Goal: Task Accomplishment & Management: Use online tool/utility

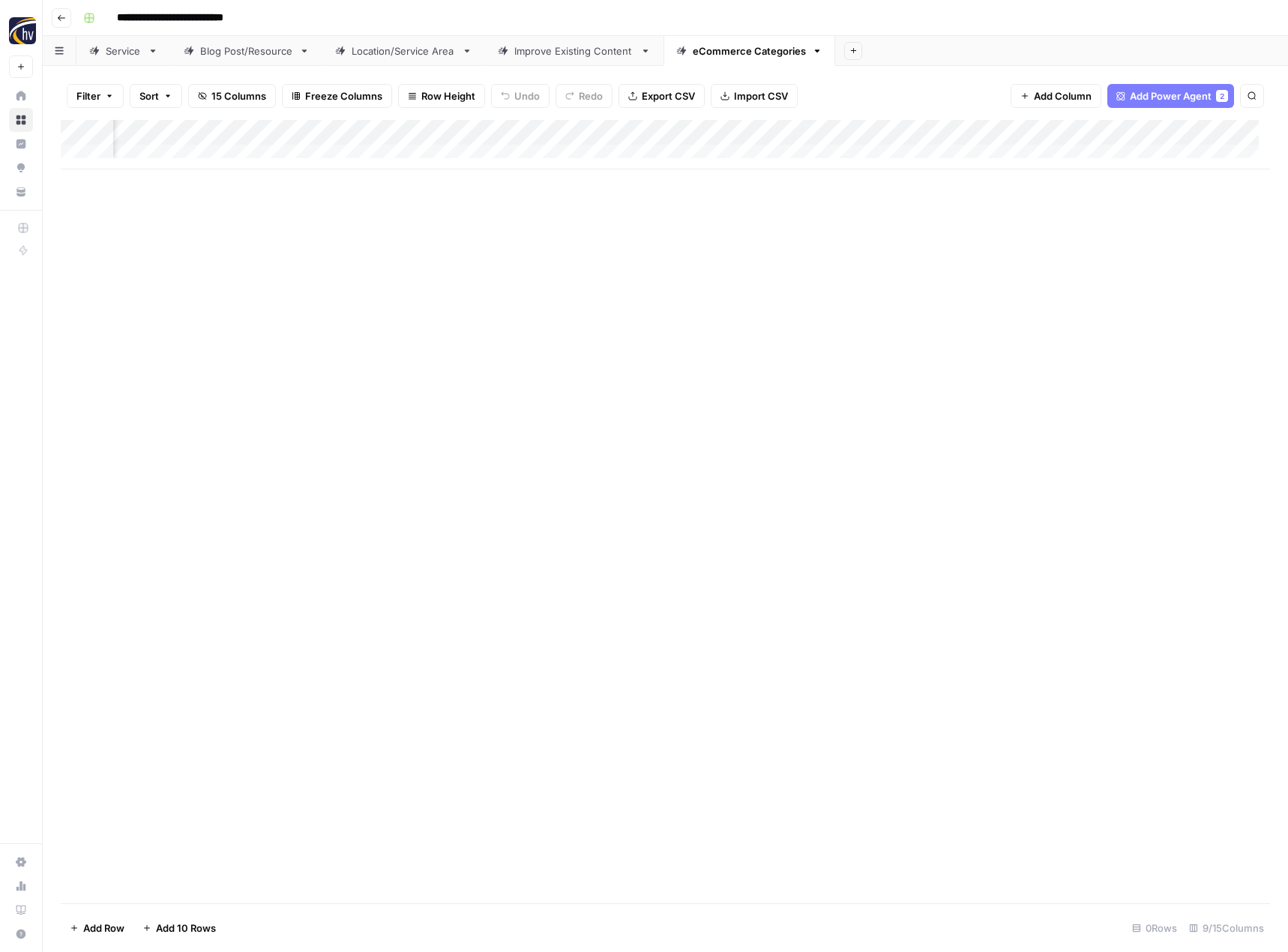
scroll to position [0, 480]
click at [64, 18] on icon "button" at bounding box center [62, 18] width 9 height 9
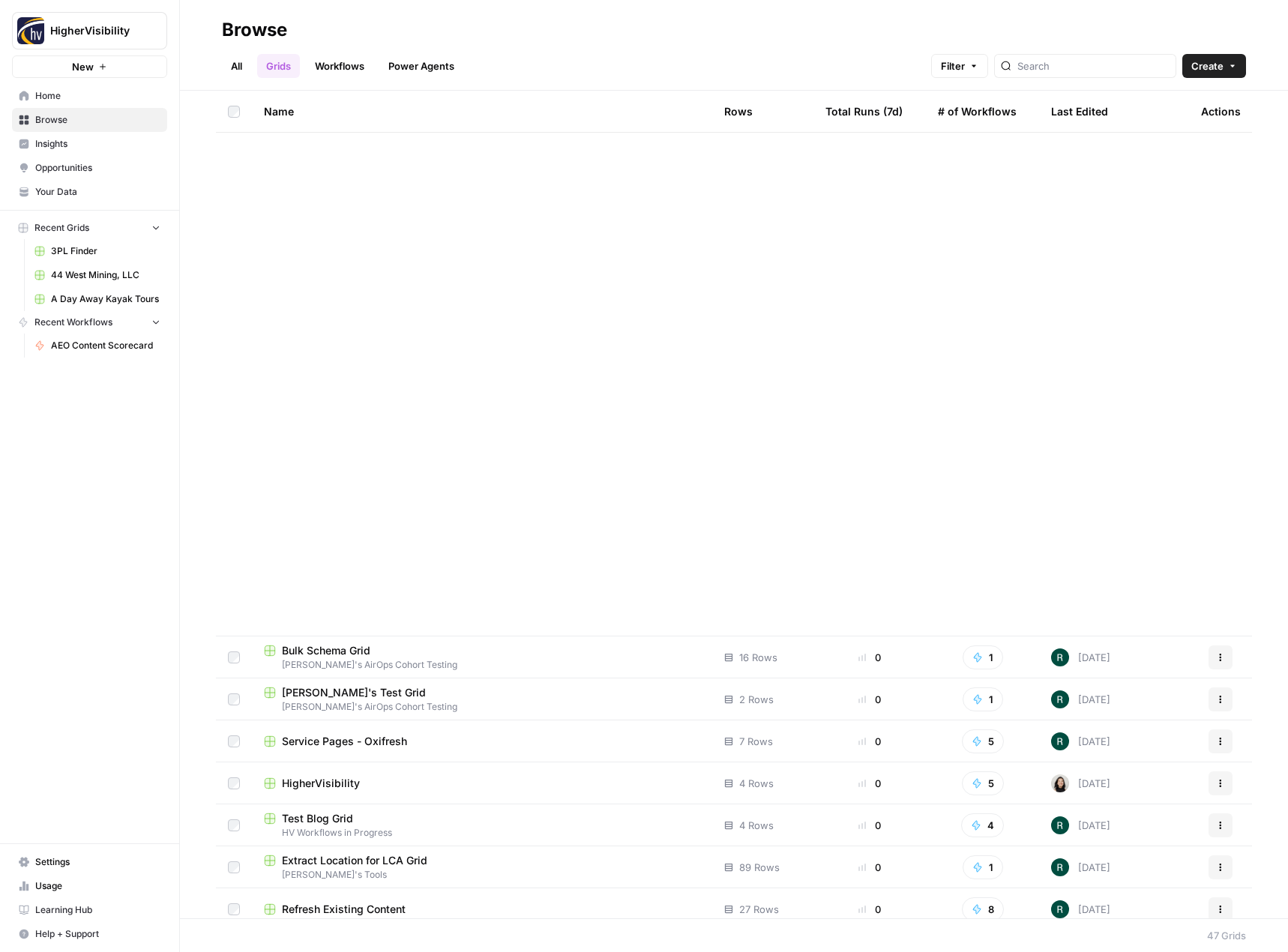
scroll to position [1187, 0]
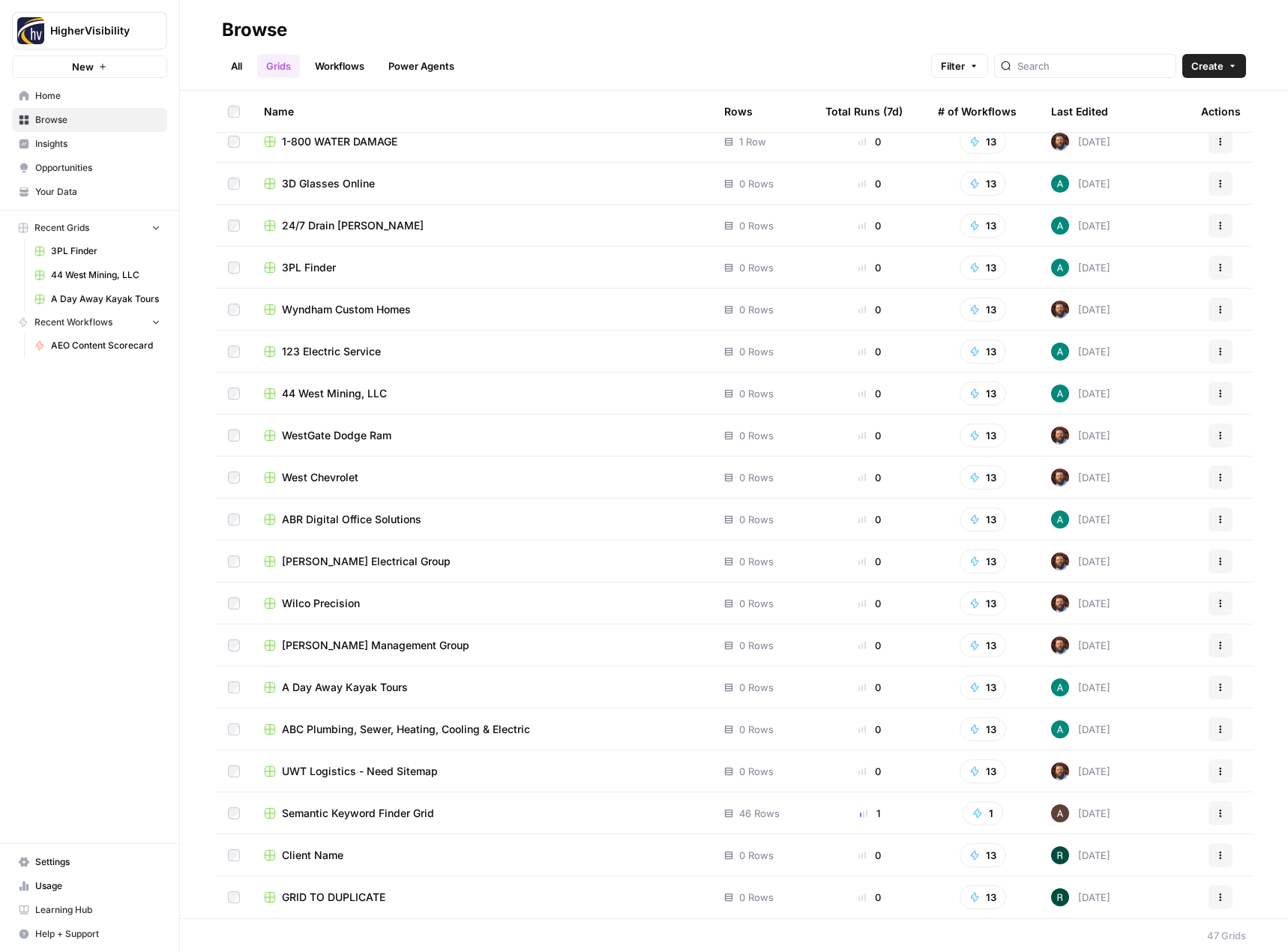
click at [1216, 896] on icon "button" at bounding box center [1221, 897] width 9 height 9
click at [1157, 773] on span "Duplicate" at bounding box center [1142, 773] width 120 height 15
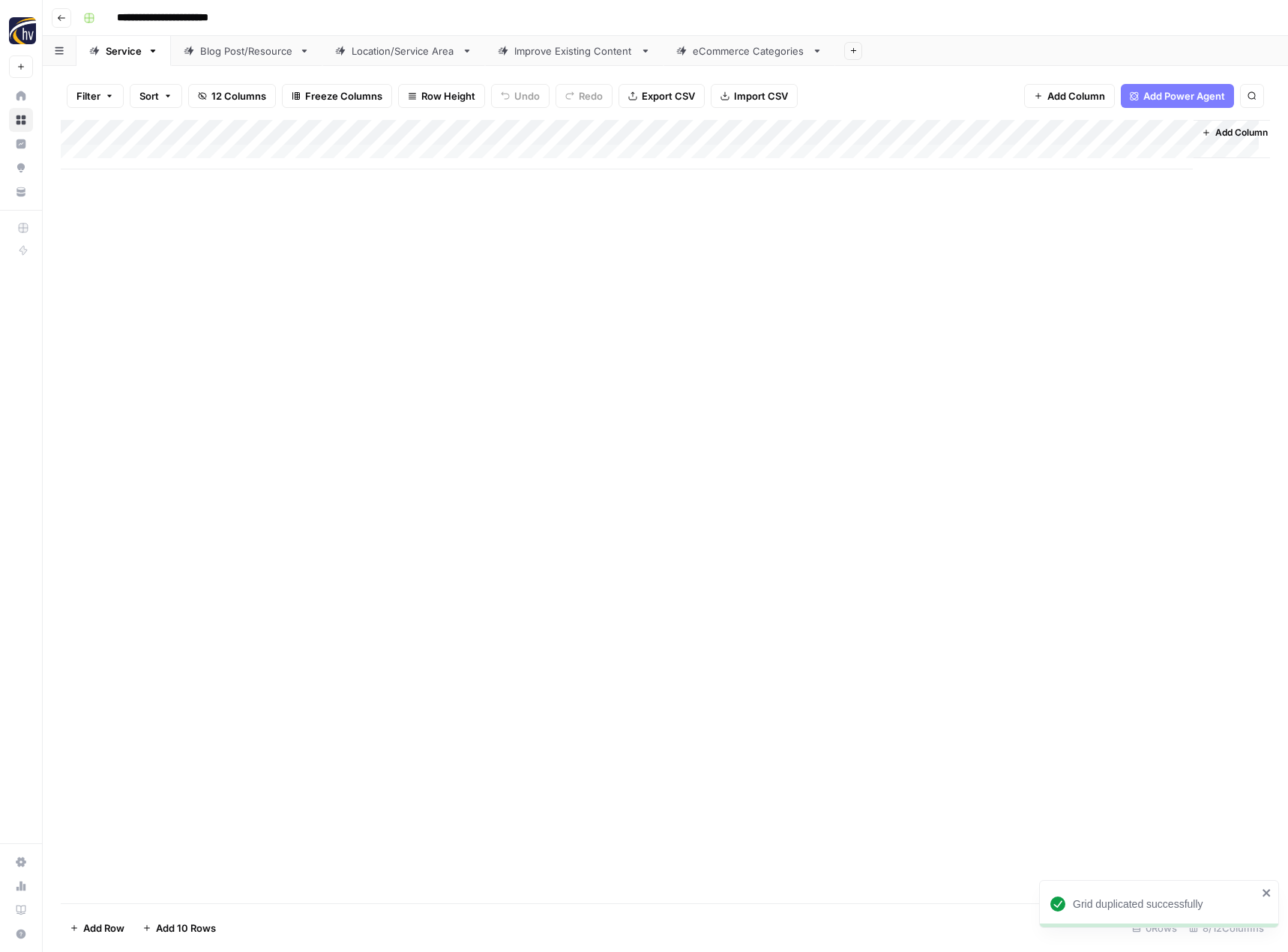
click at [193, 22] on input "**********" at bounding box center [187, 18] width 155 height 24
paste input
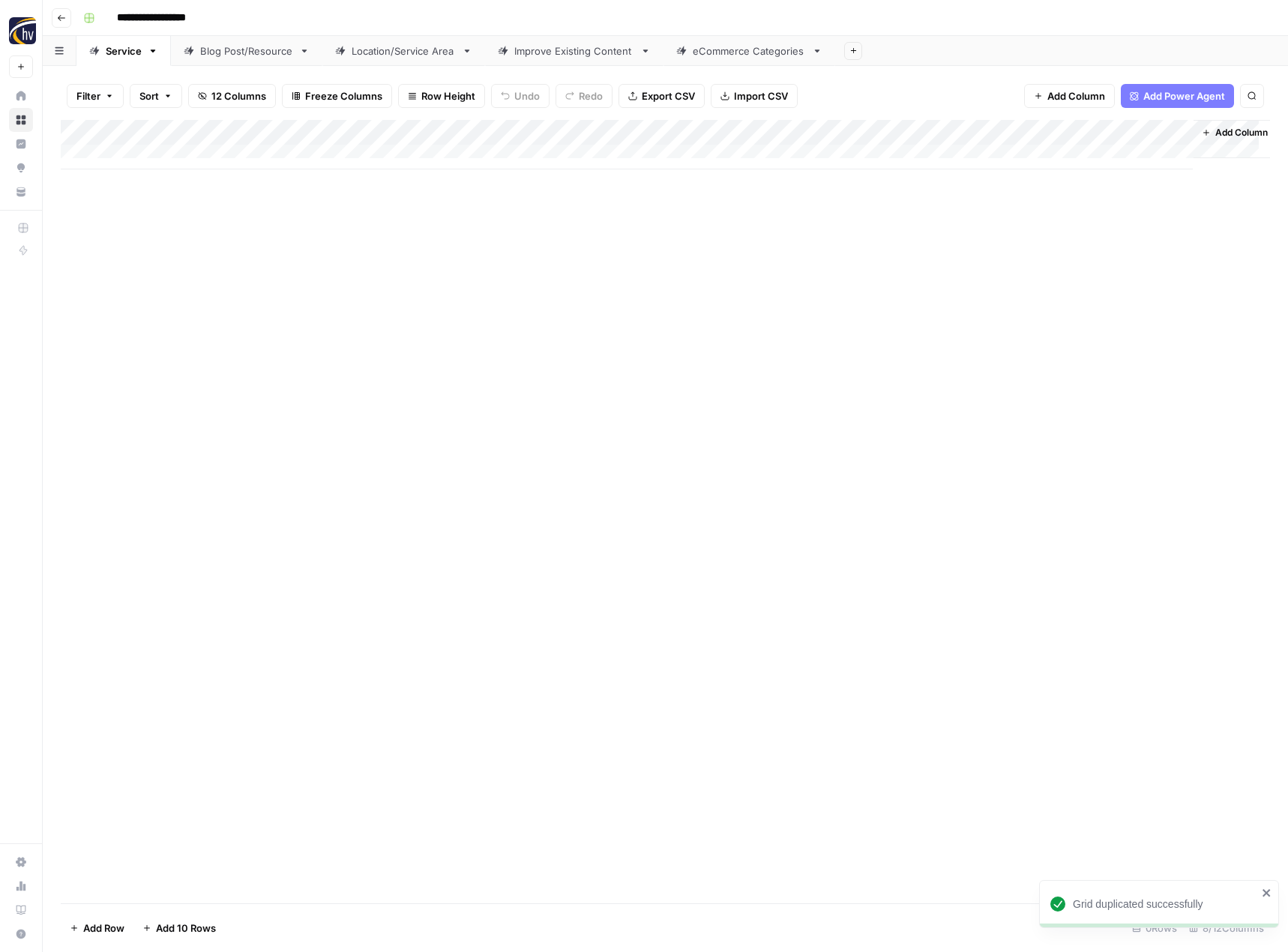
type input "**********"
click at [348, 18] on div "**********" at bounding box center [675, 18] width 1196 height 24
click at [350, 131] on div "Add Column" at bounding box center [664, 145] width 1209 height 49
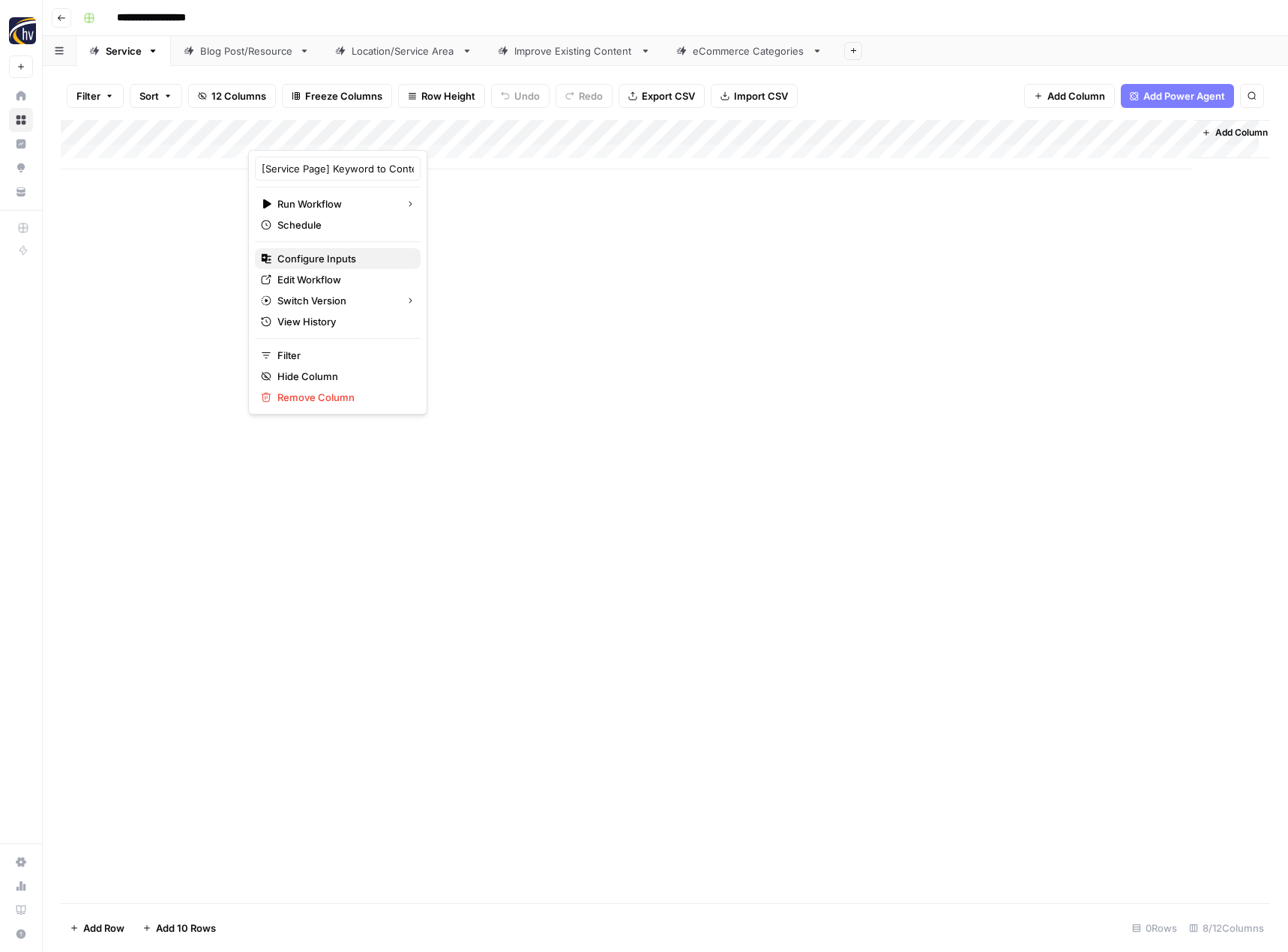
click at [322, 264] on span "Configure Inputs" at bounding box center [343, 258] width 132 height 15
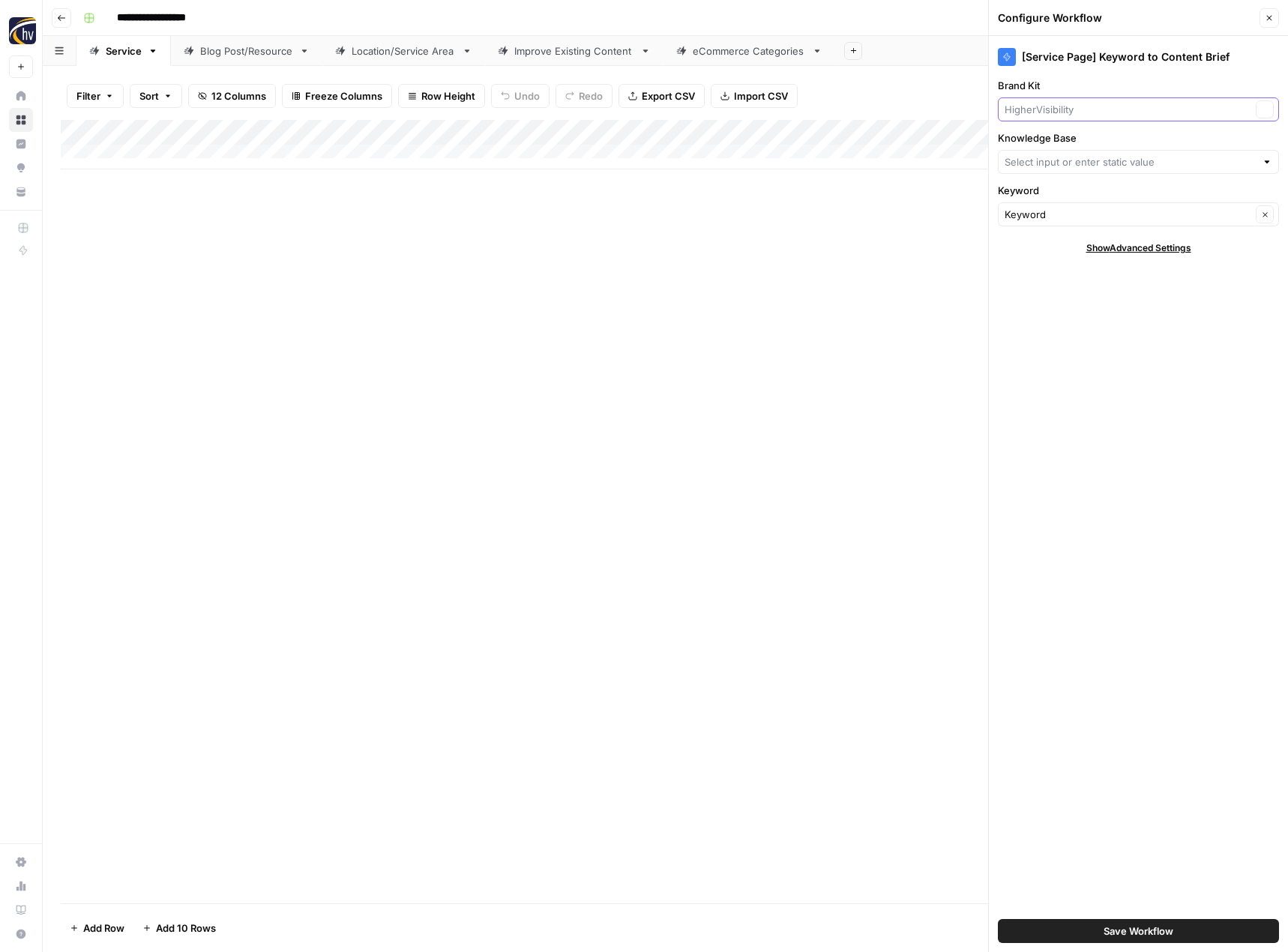
click at [1069, 107] on input "Brand Kit" at bounding box center [1127, 109] width 247 height 15
type input "HigherVisibility Sitemap"
click at [1057, 150] on span "[PERSON_NAME]" at bounding box center [1135, 144] width 250 height 15
type input "[PERSON_NAME]"
click at [1057, 152] on div "HigherVisibility Sitemap Clear" at bounding box center [1138, 162] width 281 height 24
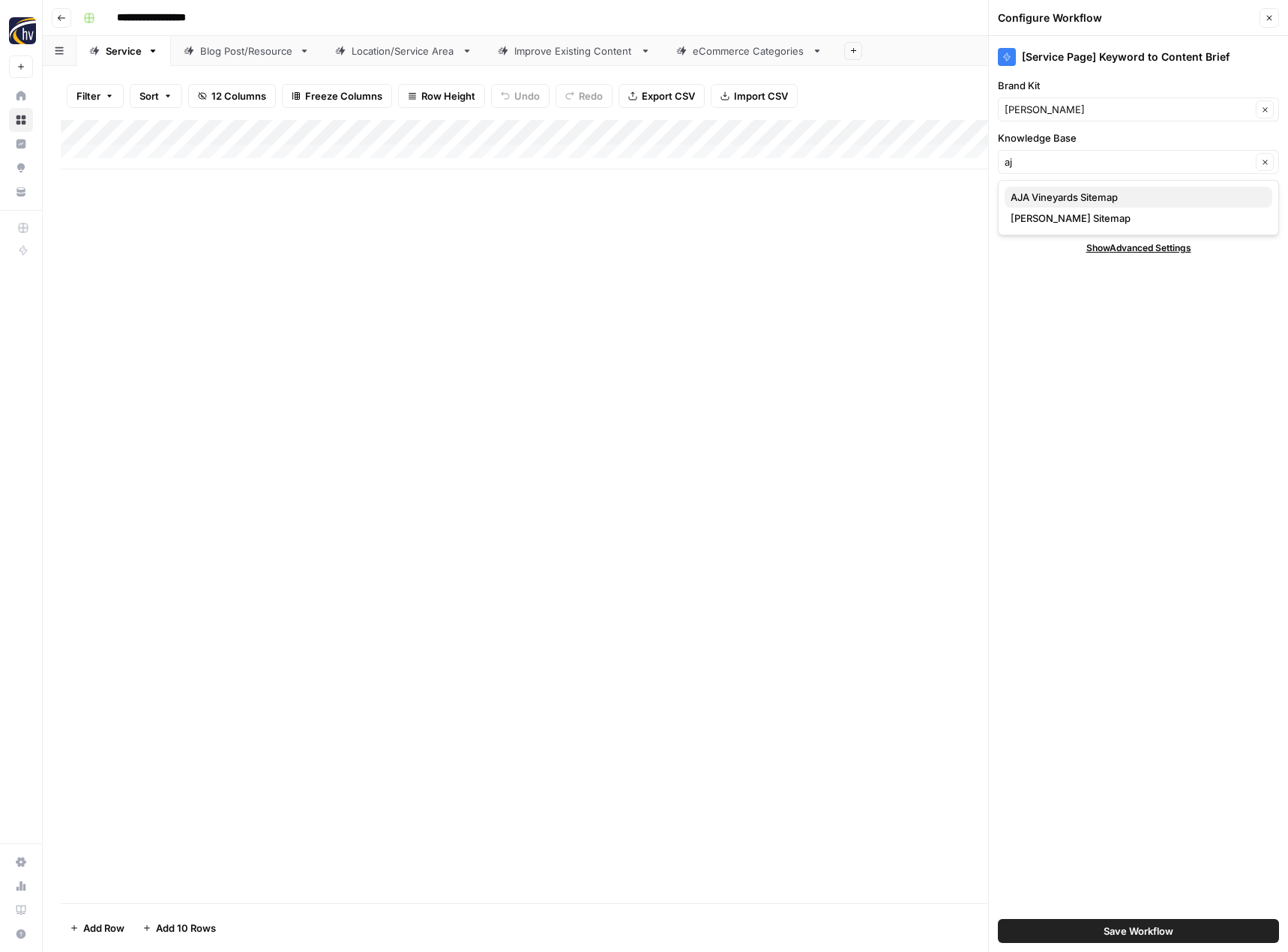
click at [1055, 193] on span "AJA Vineyards Sitemap" at bounding box center [1135, 196] width 250 height 15
type input "AJA Vineyards Sitemap"
click at [1090, 930] on button "Save Workflow" at bounding box center [1138, 930] width 281 height 24
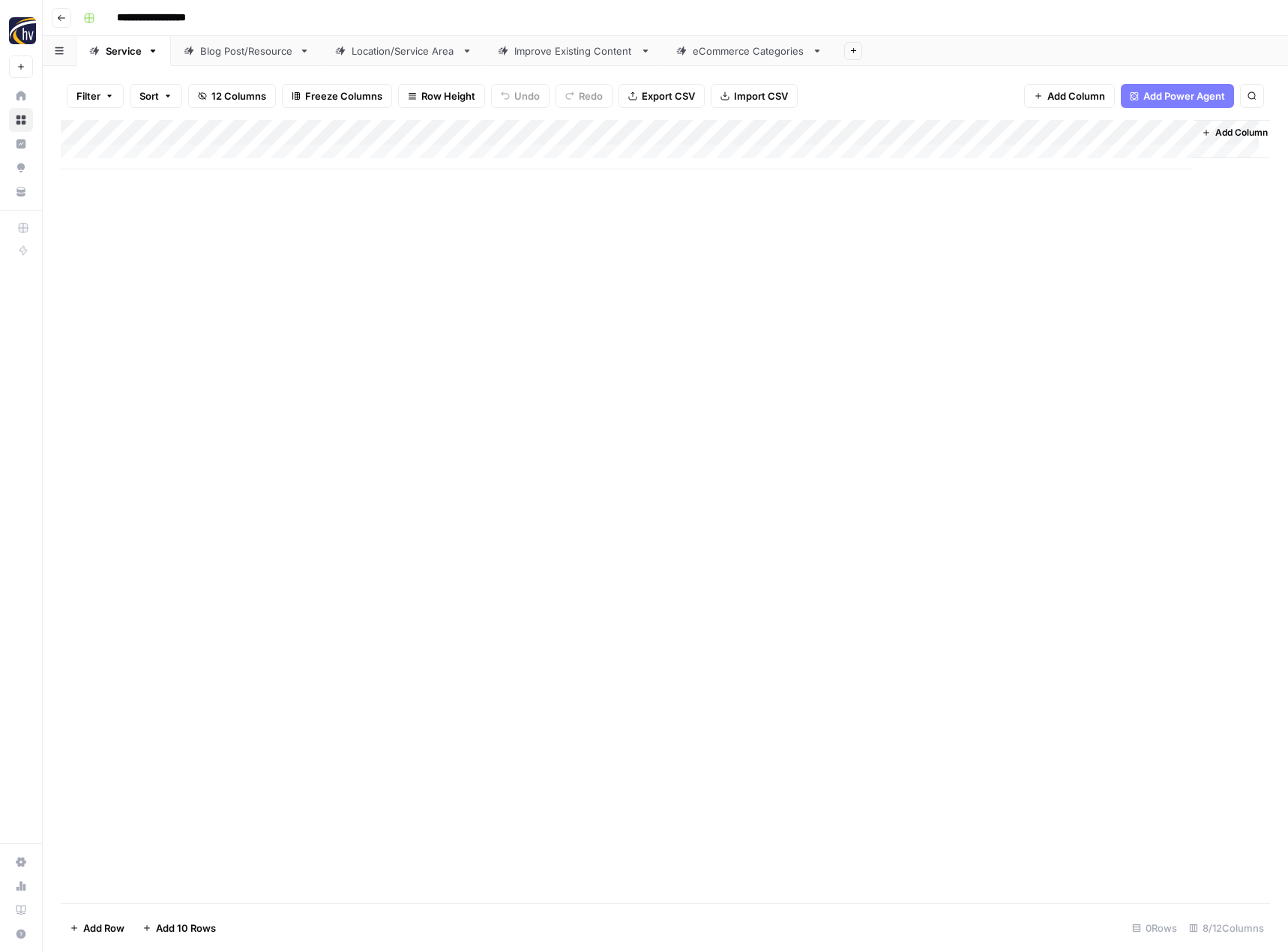
click at [1027, 128] on div "Add Column" at bounding box center [664, 145] width 1209 height 49
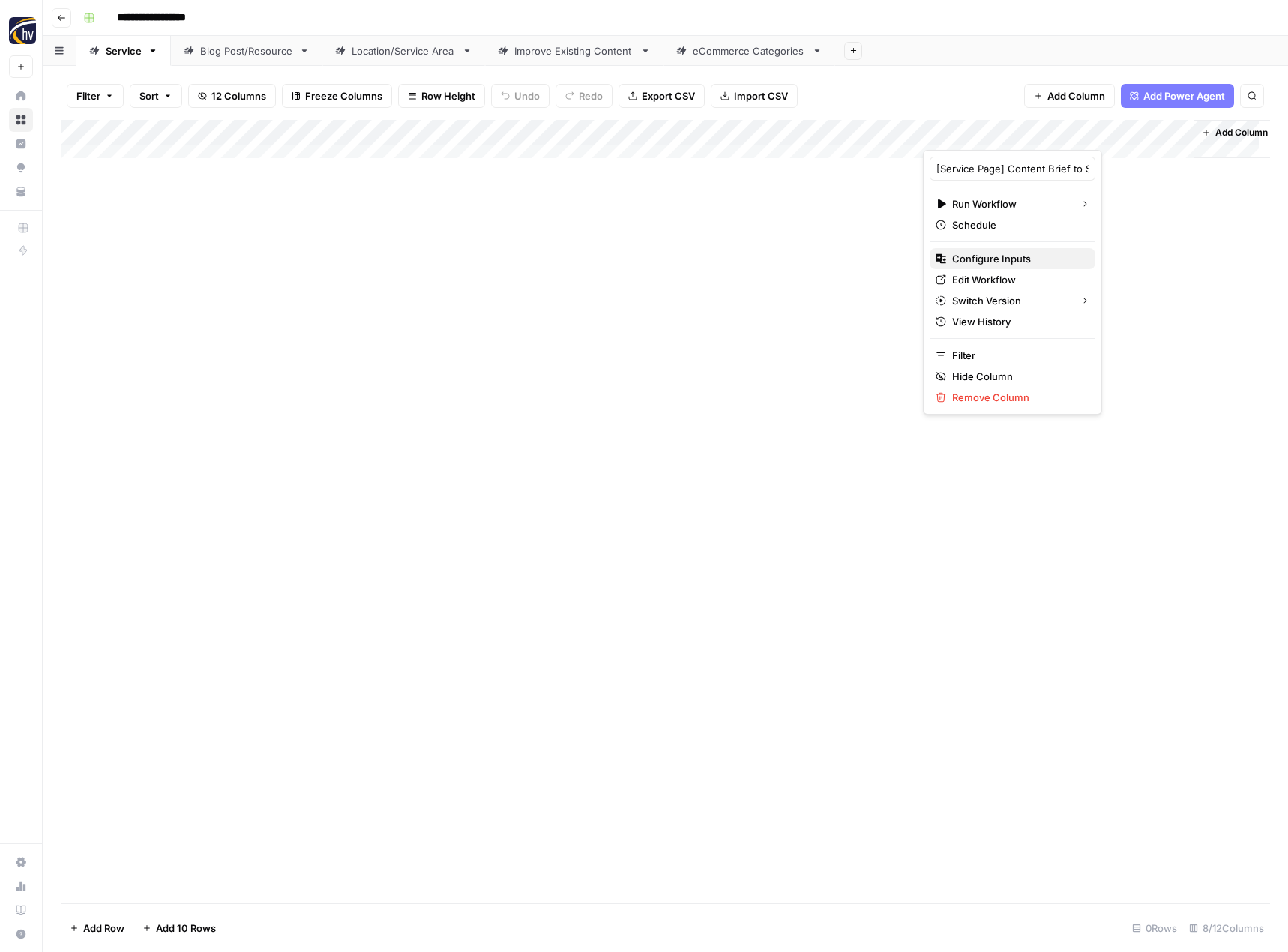
click at [995, 264] on span "Configure Inputs" at bounding box center [1018, 258] width 132 height 15
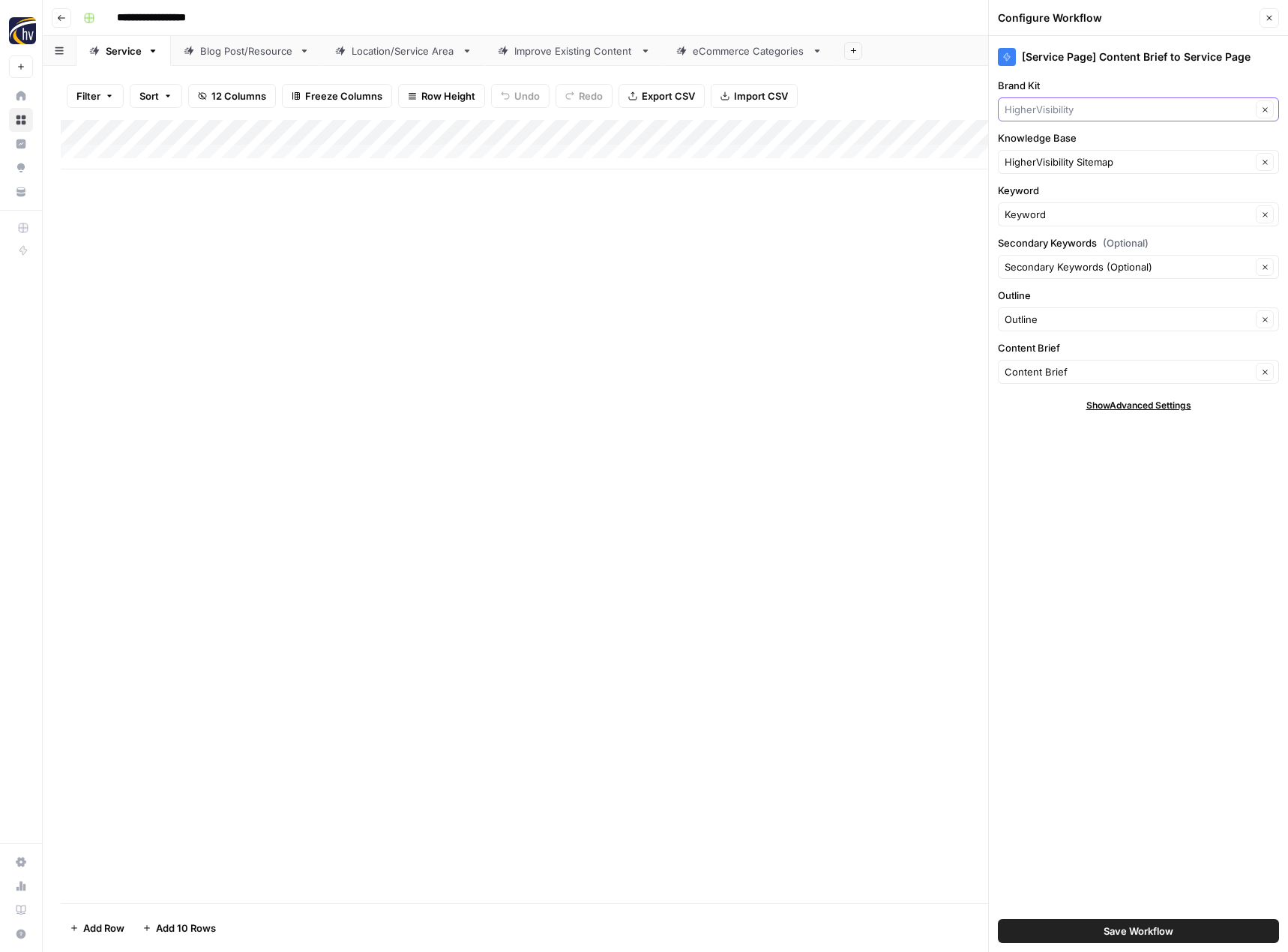
click at [1070, 105] on input "Brand Kit" at bounding box center [1127, 109] width 247 height 15
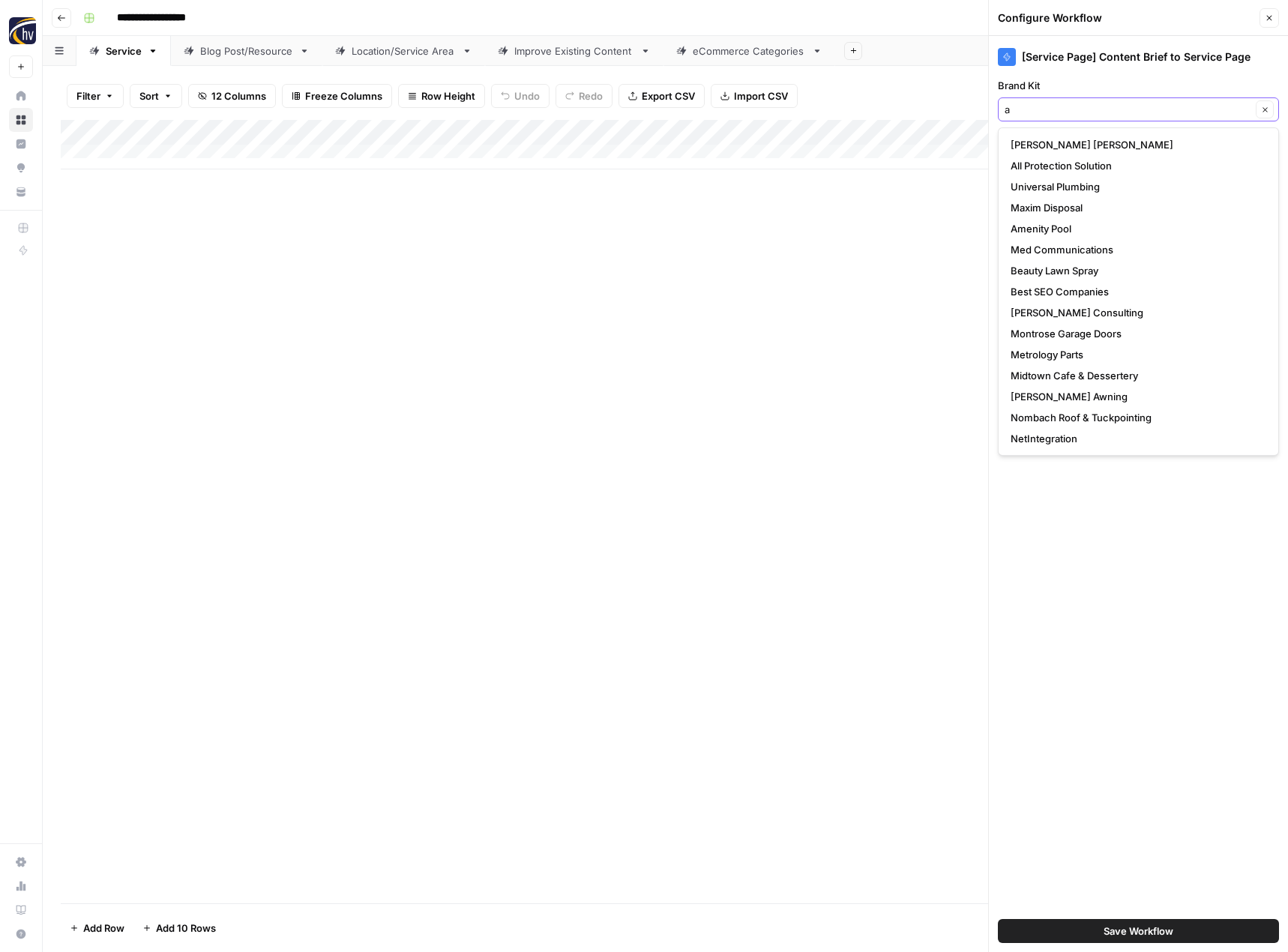
type input "a"
click at [1066, 111] on input "Brand Kit" at bounding box center [1127, 109] width 247 height 15
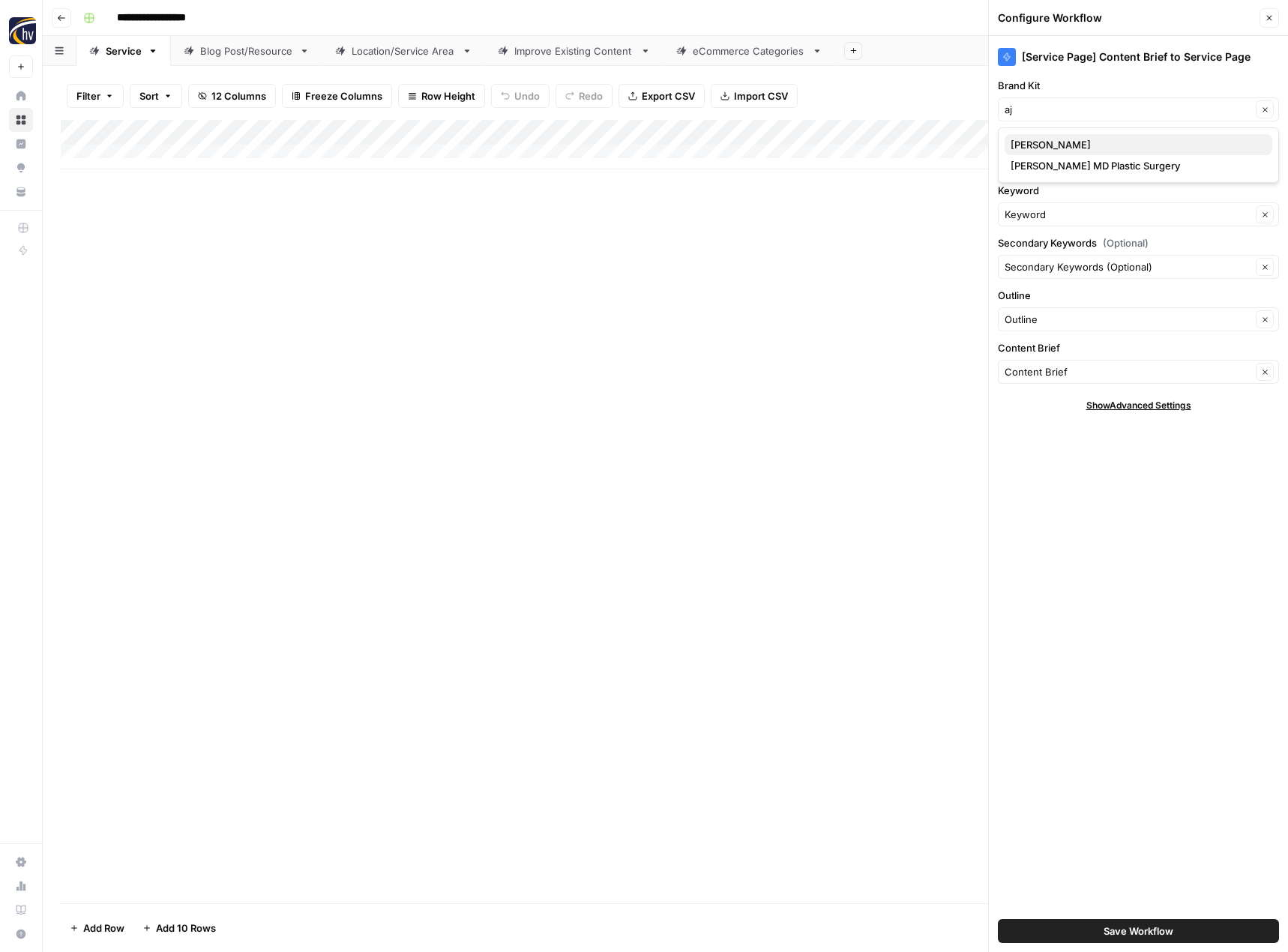
click at [1073, 145] on span "[PERSON_NAME]" at bounding box center [1135, 144] width 250 height 15
type input "[PERSON_NAME]"
click at [1061, 170] on div "HigherVisibility Sitemap Clear" at bounding box center [1138, 162] width 281 height 24
click at [1061, 189] on button "AJA Vineyards Sitemap" at bounding box center [1138, 196] width 268 height 21
type input "AJA Vineyards Sitemap"
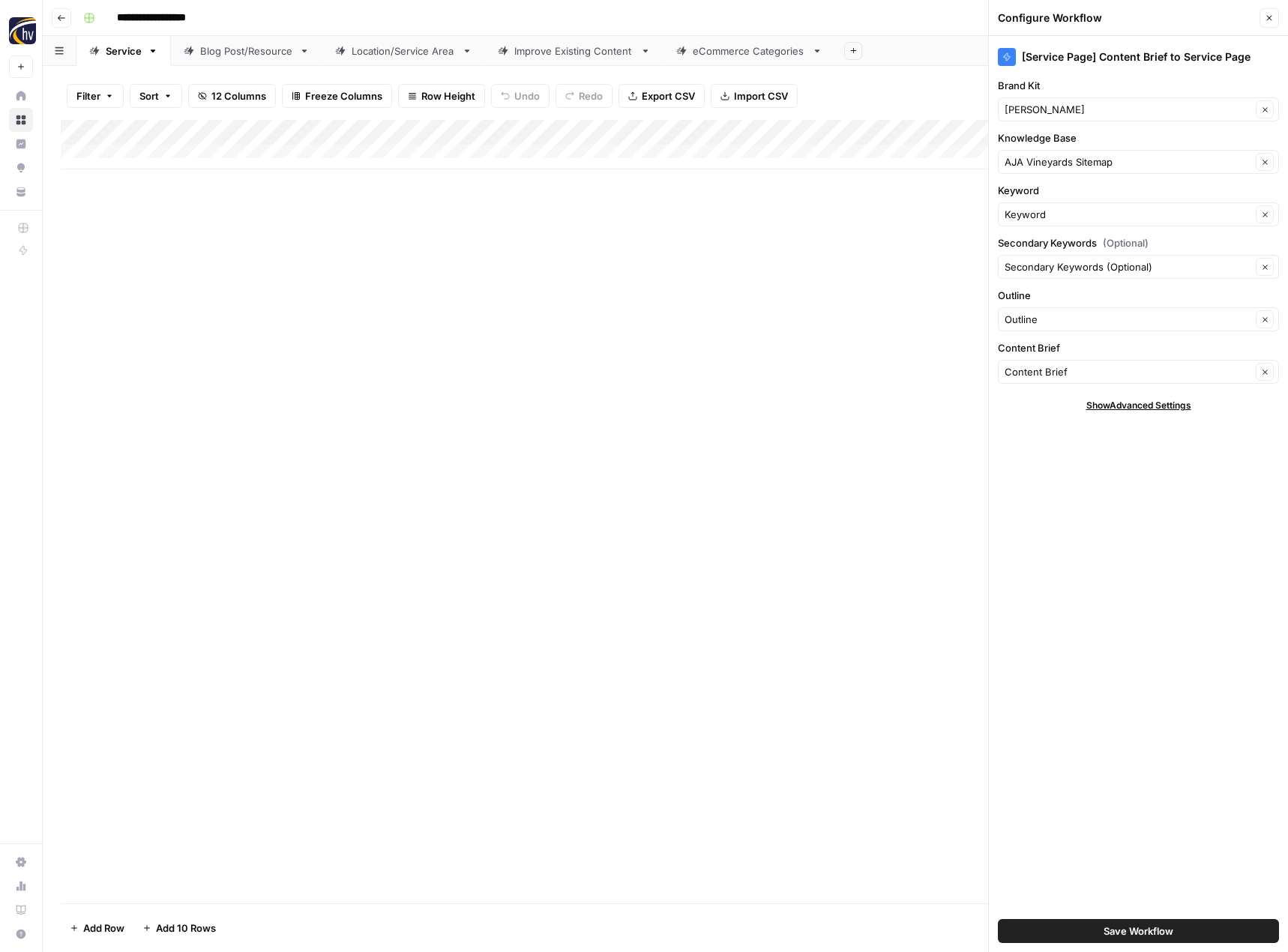
click at [1064, 930] on button "Save Workflow" at bounding box center [1138, 930] width 281 height 24
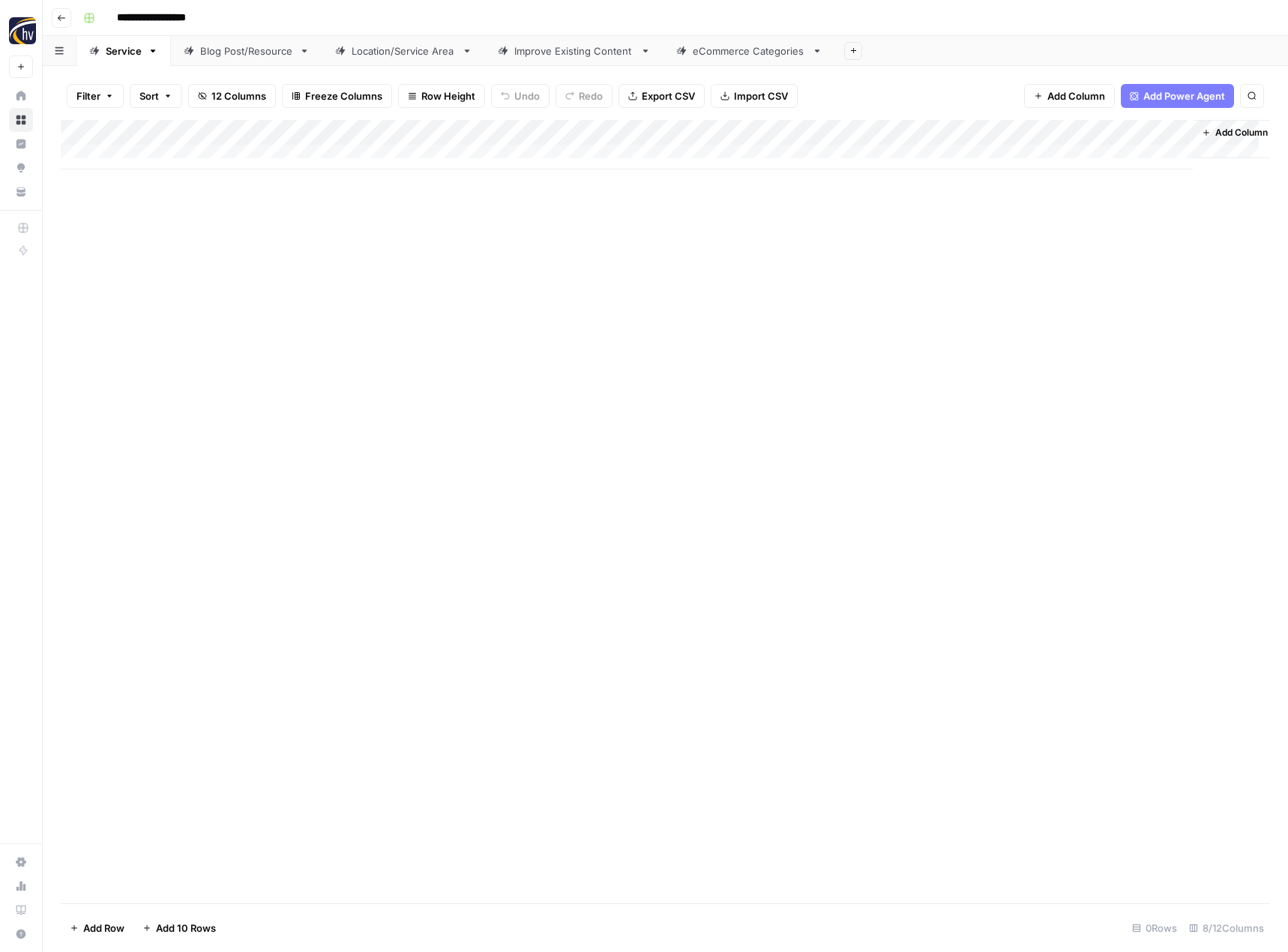
click at [231, 59] on link "Blog Post/Resource" at bounding box center [247, 51] width 152 height 30
click at [354, 133] on div "Add Column" at bounding box center [664, 145] width 1209 height 49
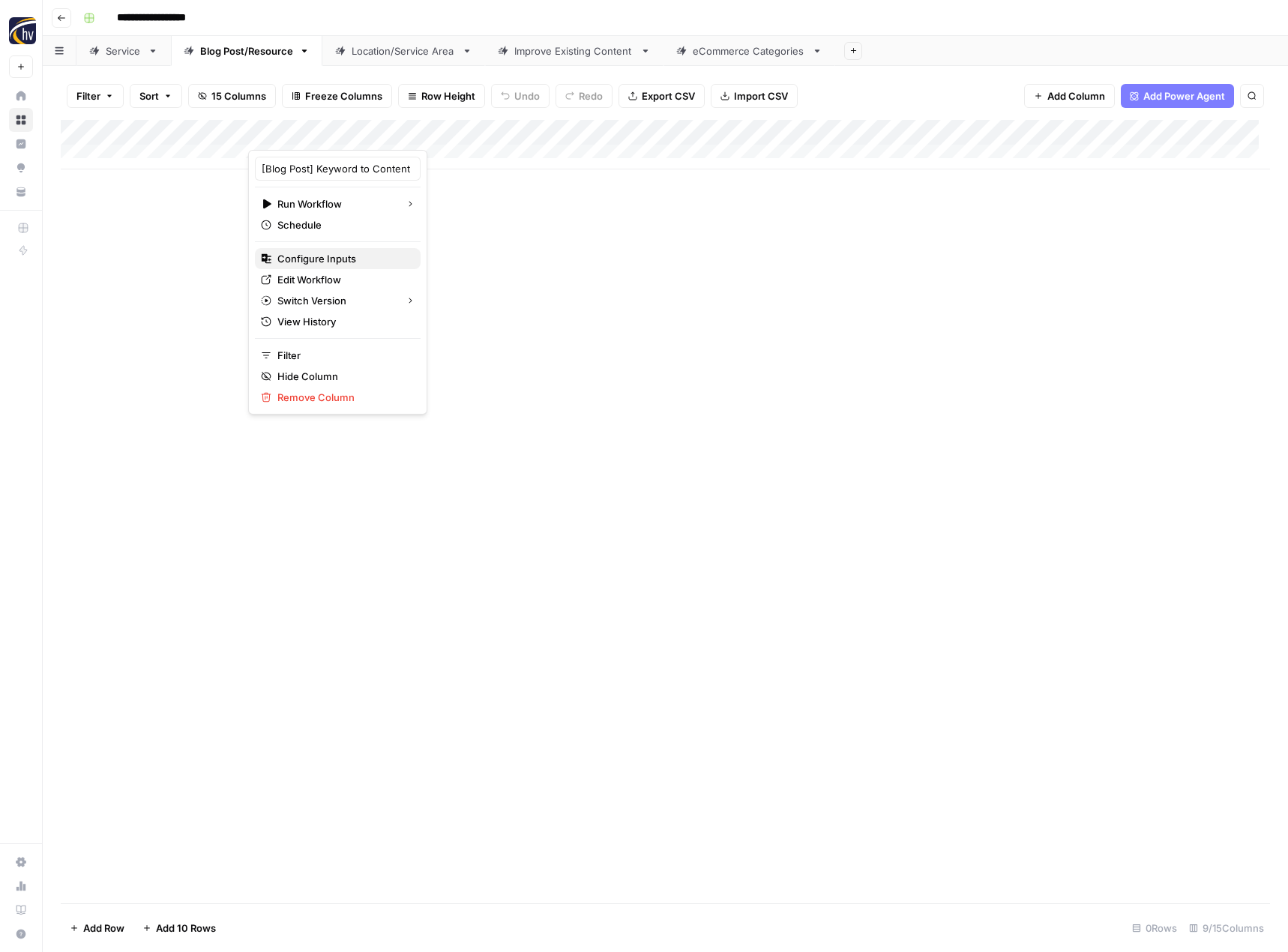
click at [329, 263] on span "Configure Inputs" at bounding box center [343, 258] width 132 height 15
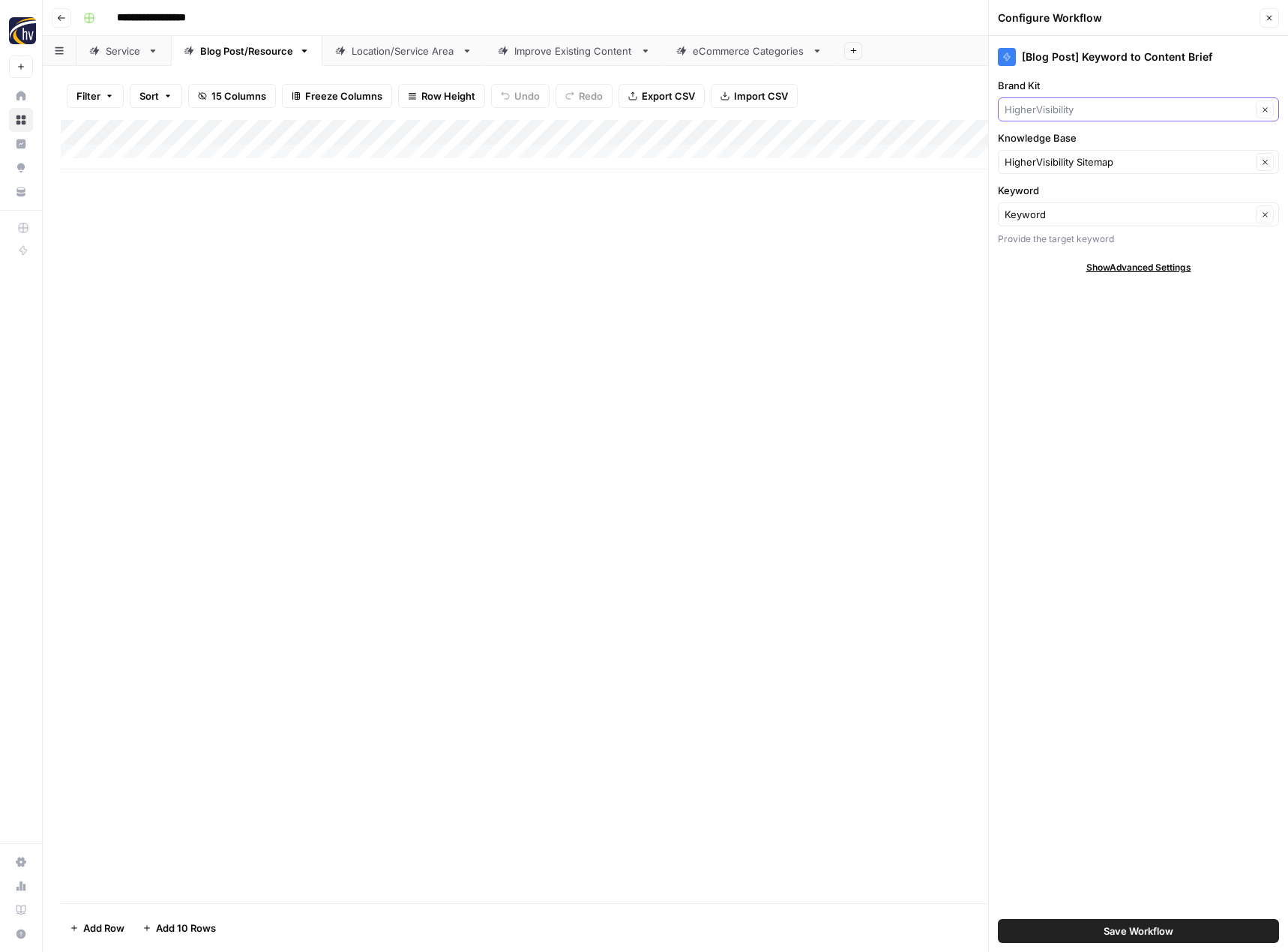
click at [1071, 107] on input "Brand Kit" at bounding box center [1127, 109] width 247 height 15
click at [1062, 142] on span "[PERSON_NAME]" at bounding box center [1135, 144] width 250 height 15
type input "[PERSON_NAME]"
click at [1050, 165] on input "Knowledge Base" at bounding box center [1127, 162] width 247 height 15
click at [1040, 198] on span "AJA Vineyards Sitemap" at bounding box center [1135, 196] width 250 height 15
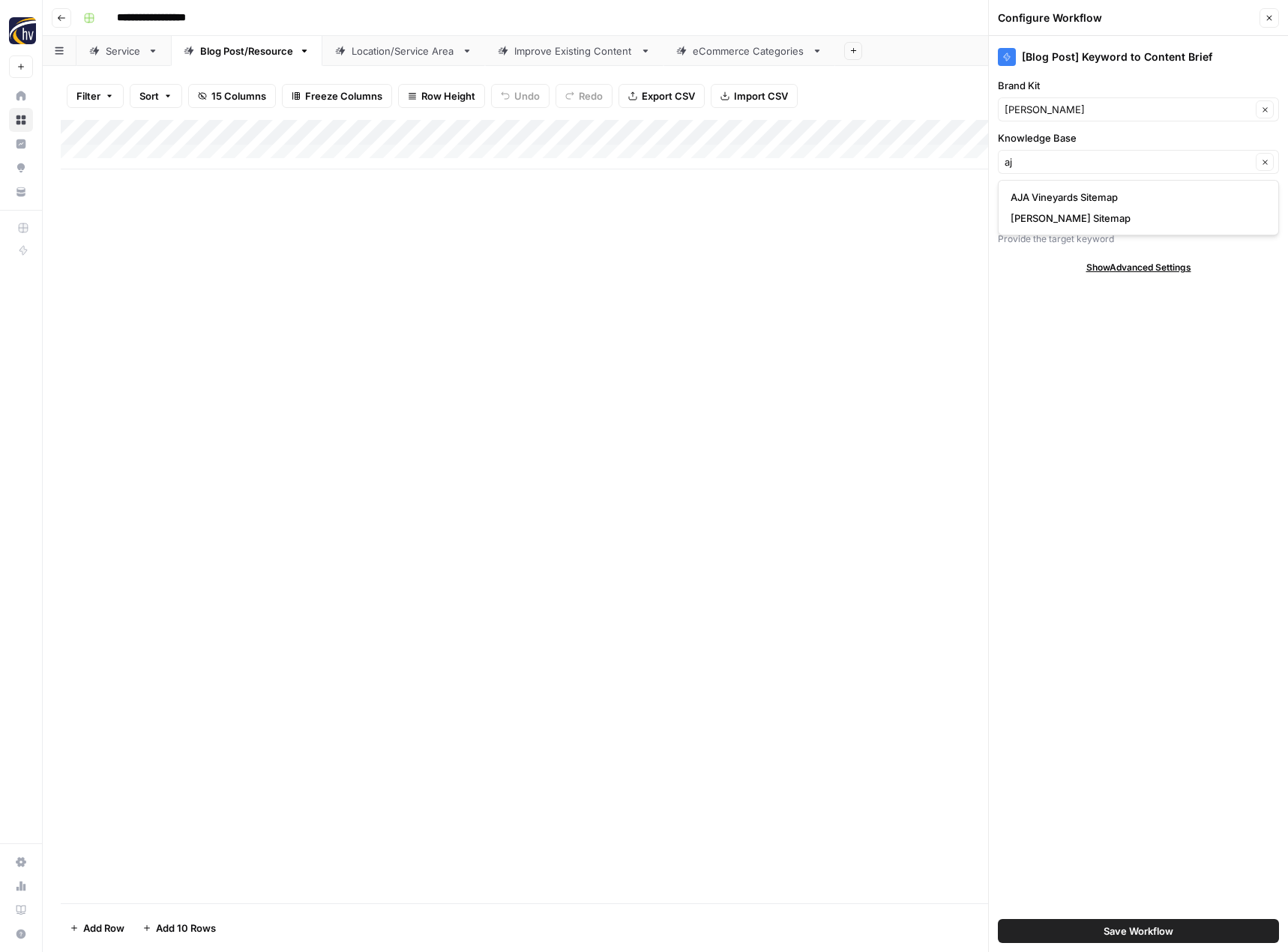
type input "AJA Vineyards Sitemap"
click at [1094, 929] on button "Save Workflow" at bounding box center [1138, 930] width 281 height 24
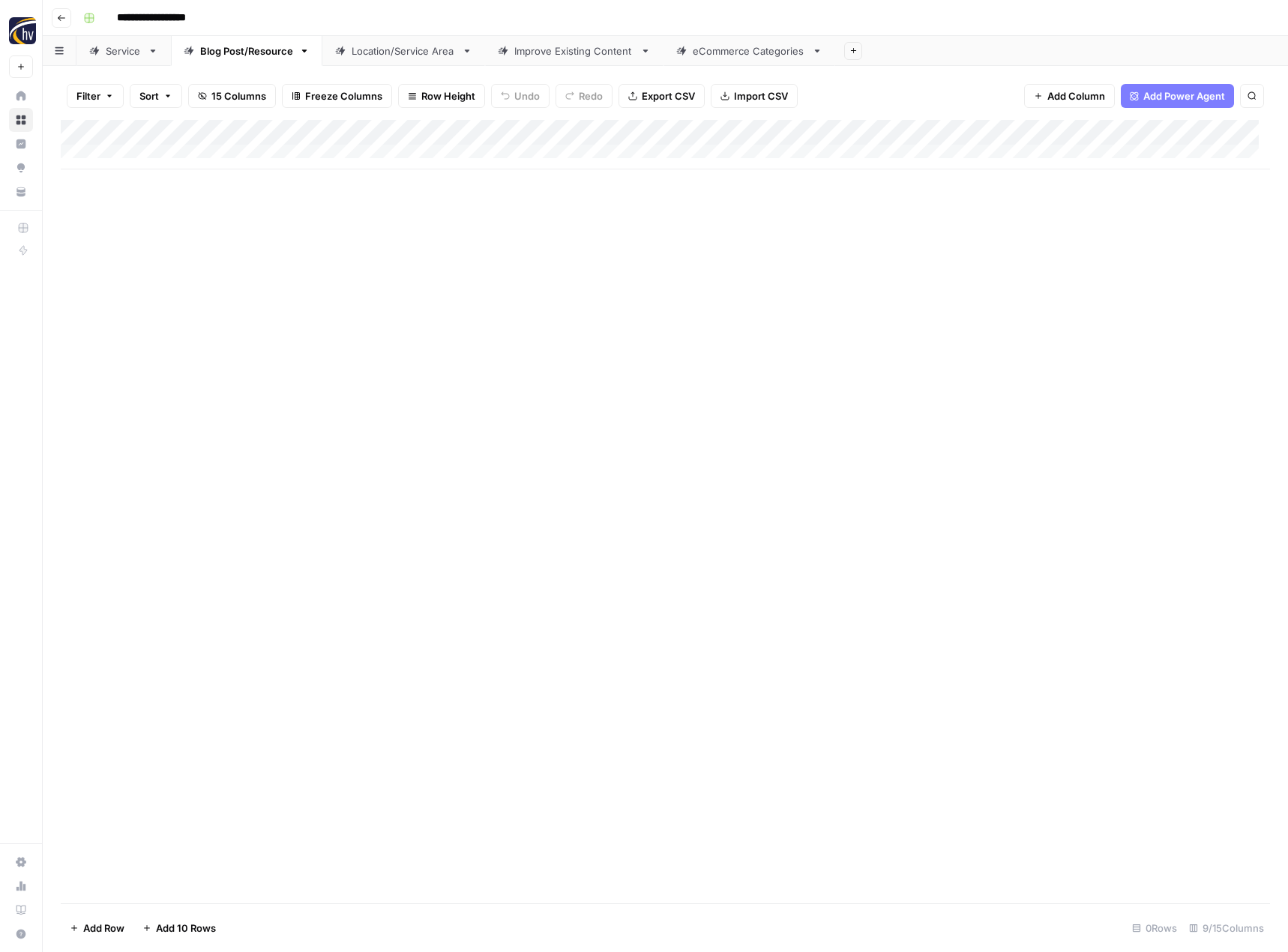
click at [1158, 130] on div "Add Column" at bounding box center [664, 145] width 1209 height 49
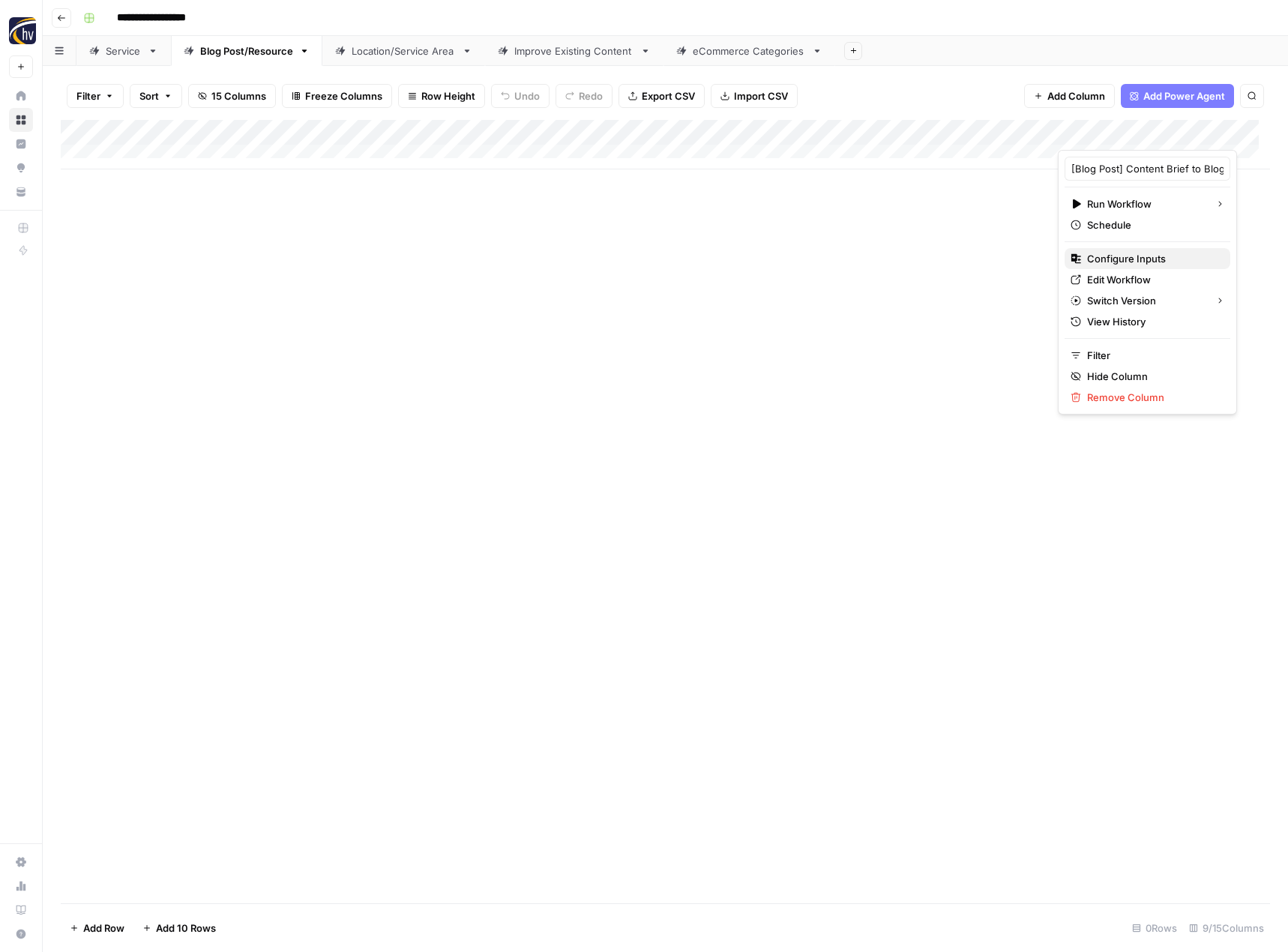
click at [1116, 258] on span "Configure Inputs" at bounding box center [1153, 258] width 132 height 15
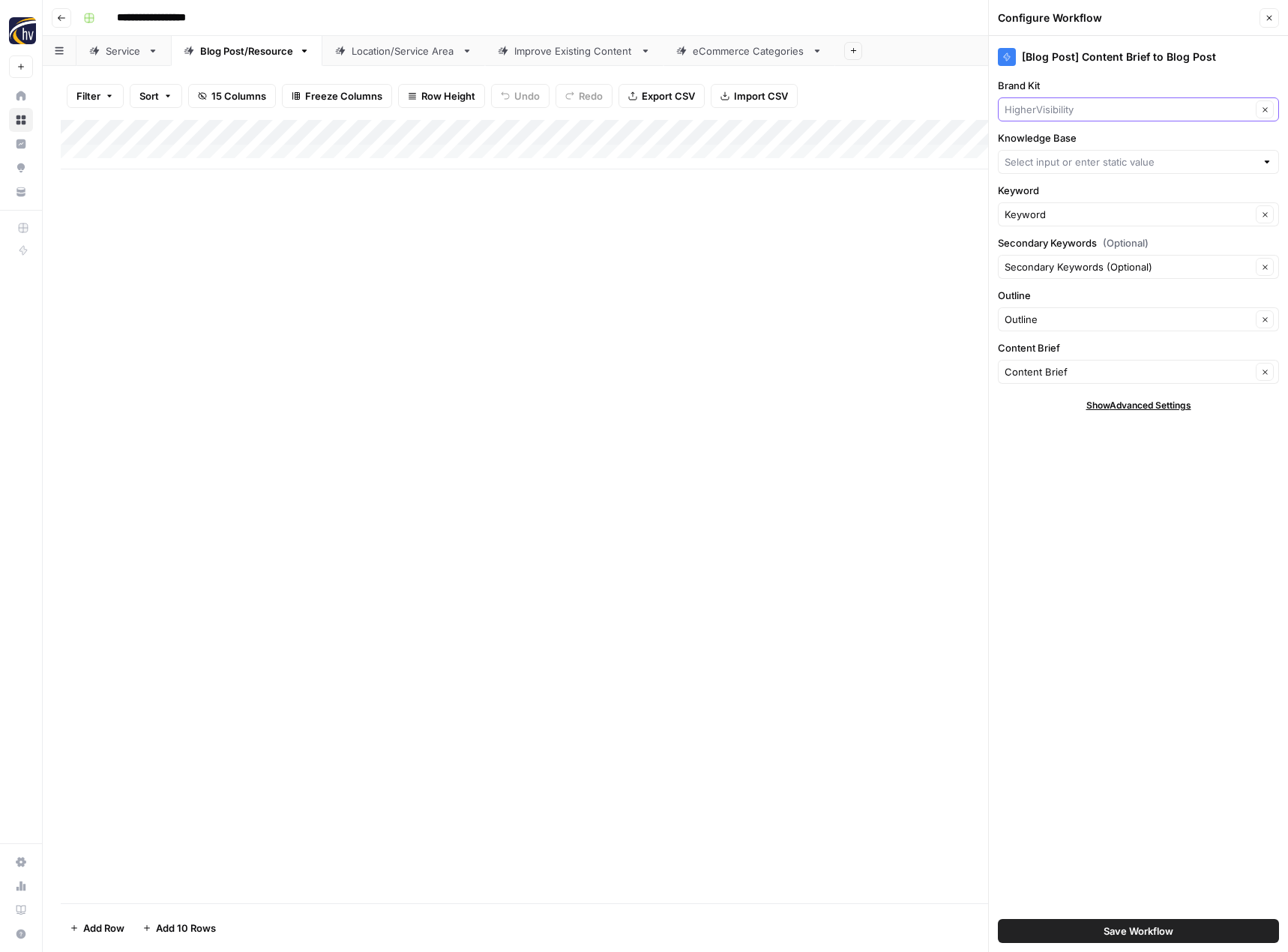
click at [1097, 111] on input "Brand Kit" at bounding box center [1127, 109] width 247 height 15
click at [1082, 146] on span "[PERSON_NAME]" at bounding box center [1135, 144] width 250 height 15
type input "[PERSON_NAME]"
click at [1076, 158] on input "Knowledge Base" at bounding box center [1129, 162] width 251 height 15
click at [1067, 195] on span "AJA Vineyards Sitemap" at bounding box center [1135, 196] width 250 height 15
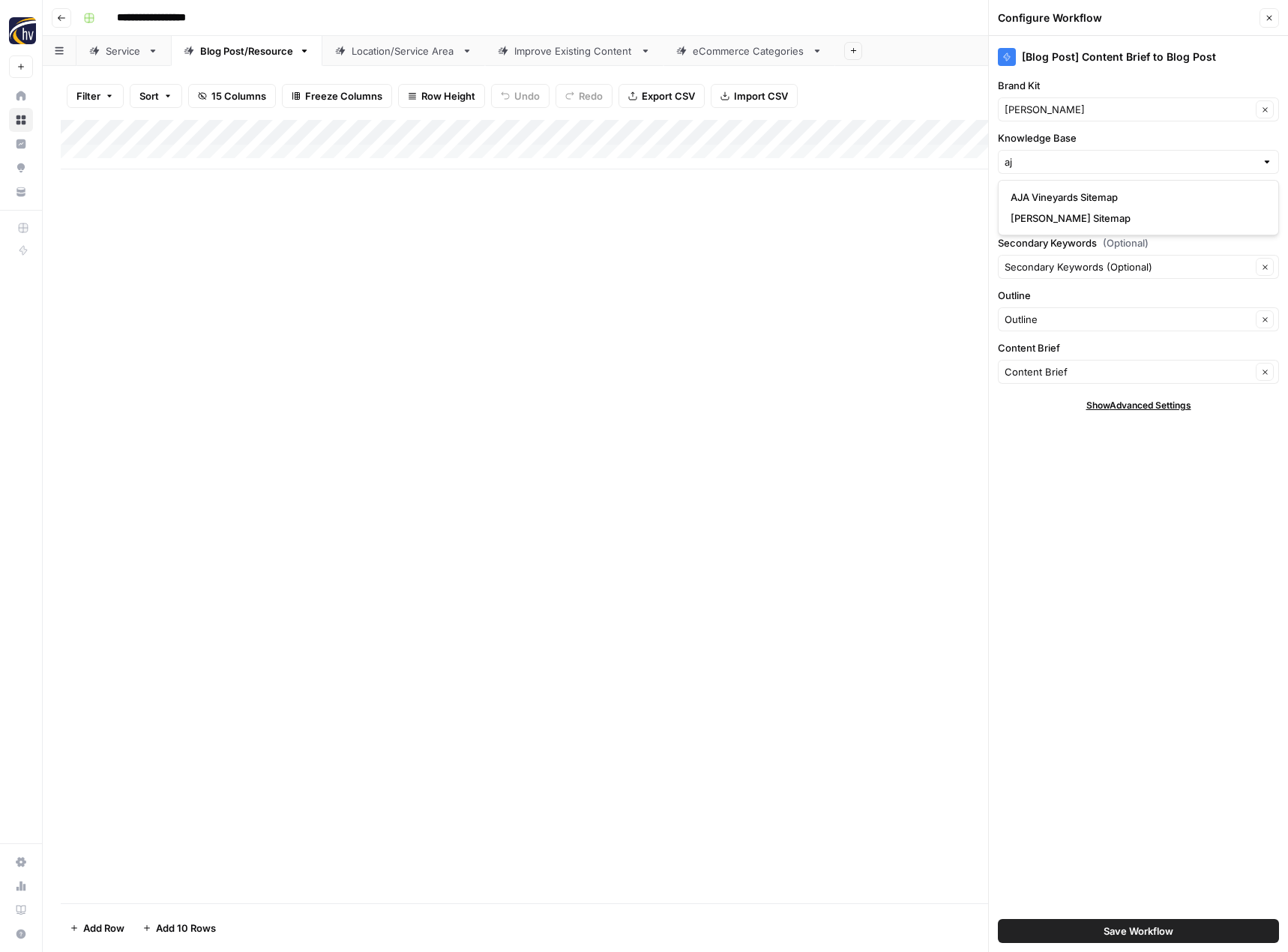
type input "AJA Vineyards Sitemap"
click at [1048, 926] on button "Save Workflow" at bounding box center [1138, 930] width 281 height 24
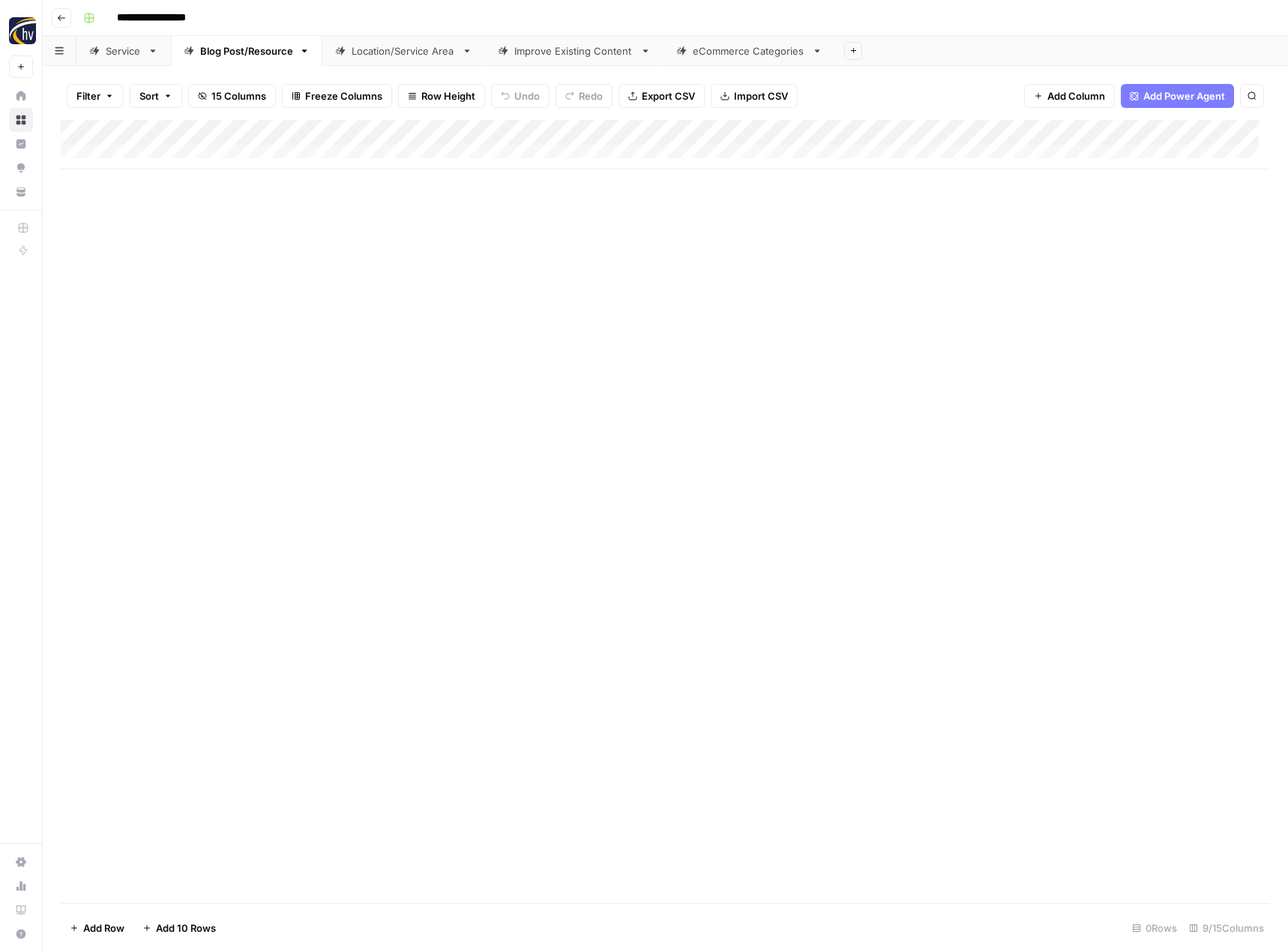
click at [388, 54] on div "Location/Service Area" at bounding box center [403, 50] width 104 height 15
click at [621, 130] on div "Add Column" at bounding box center [664, 145] width 1209 height 49
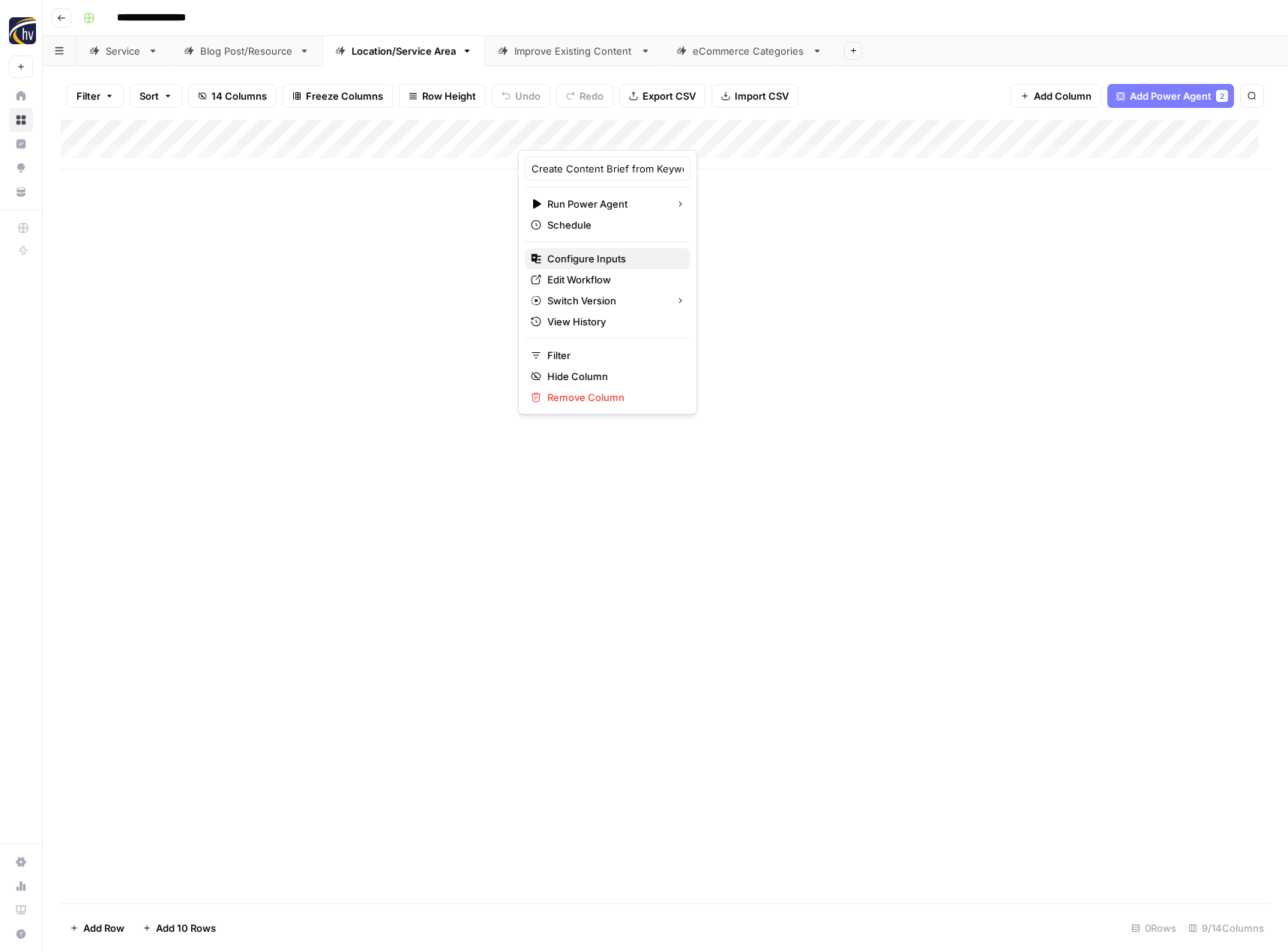
click at [594, 262] on span "Configure Inputs" at bounding box center [613, 258] width 132 height 15
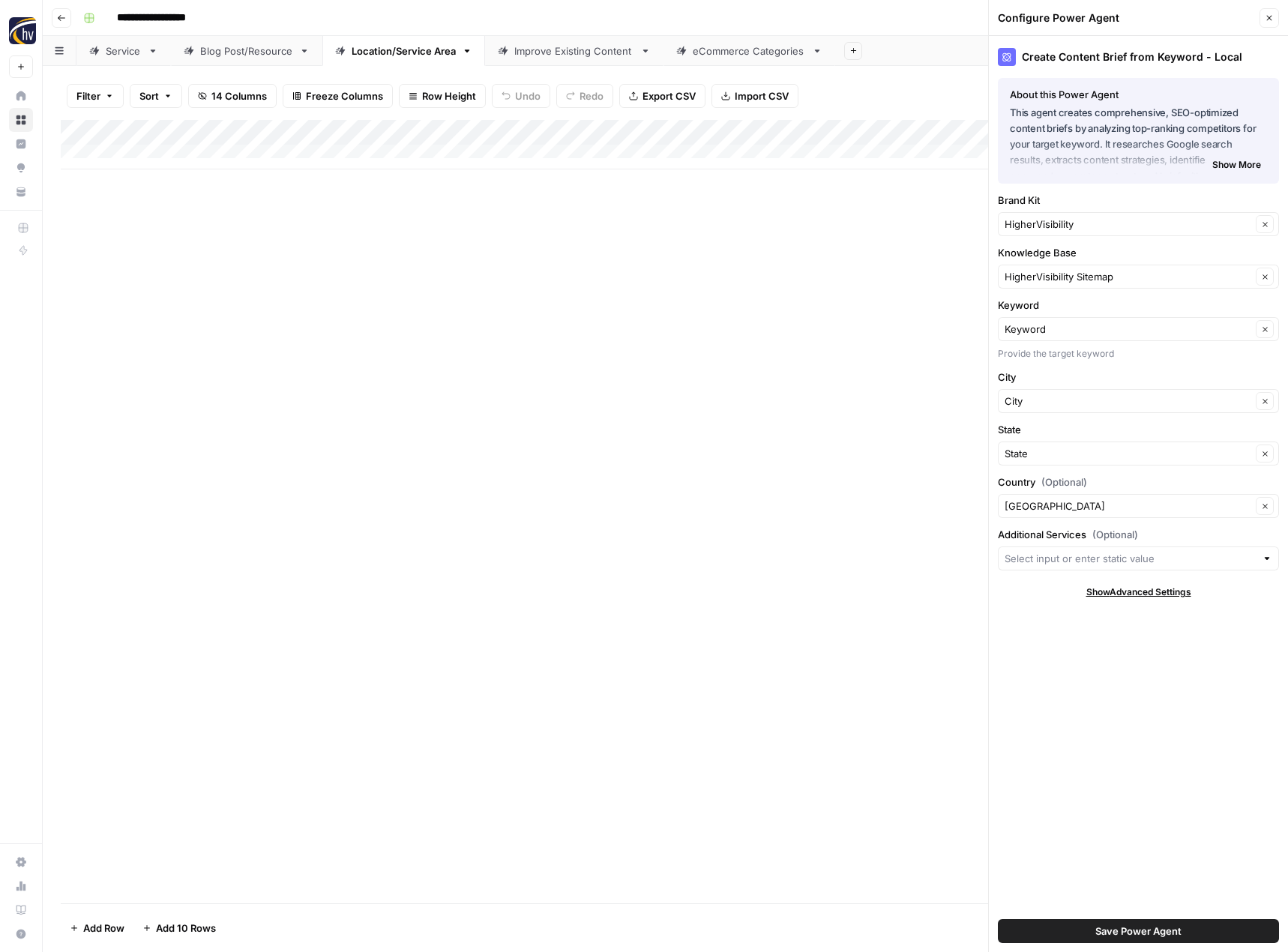
click at [1053, 211] on div "Brand Kit HigherVisibility Clear" at bounding box center [1138, 214] width 281 height 43
click at [1050, 217] on input "Brand Kit" at bounding box center [1127, 223] width 247 height 15
click at [1041, 260] on span "[PERSON_NAME]" at bounding box center [1135, 259] width 250 height 15
type input "[PERSON_NAME]"
click at [1044, 273] on input "Knowledge Base" at bounding box center [1127, 276] width 247 height 15
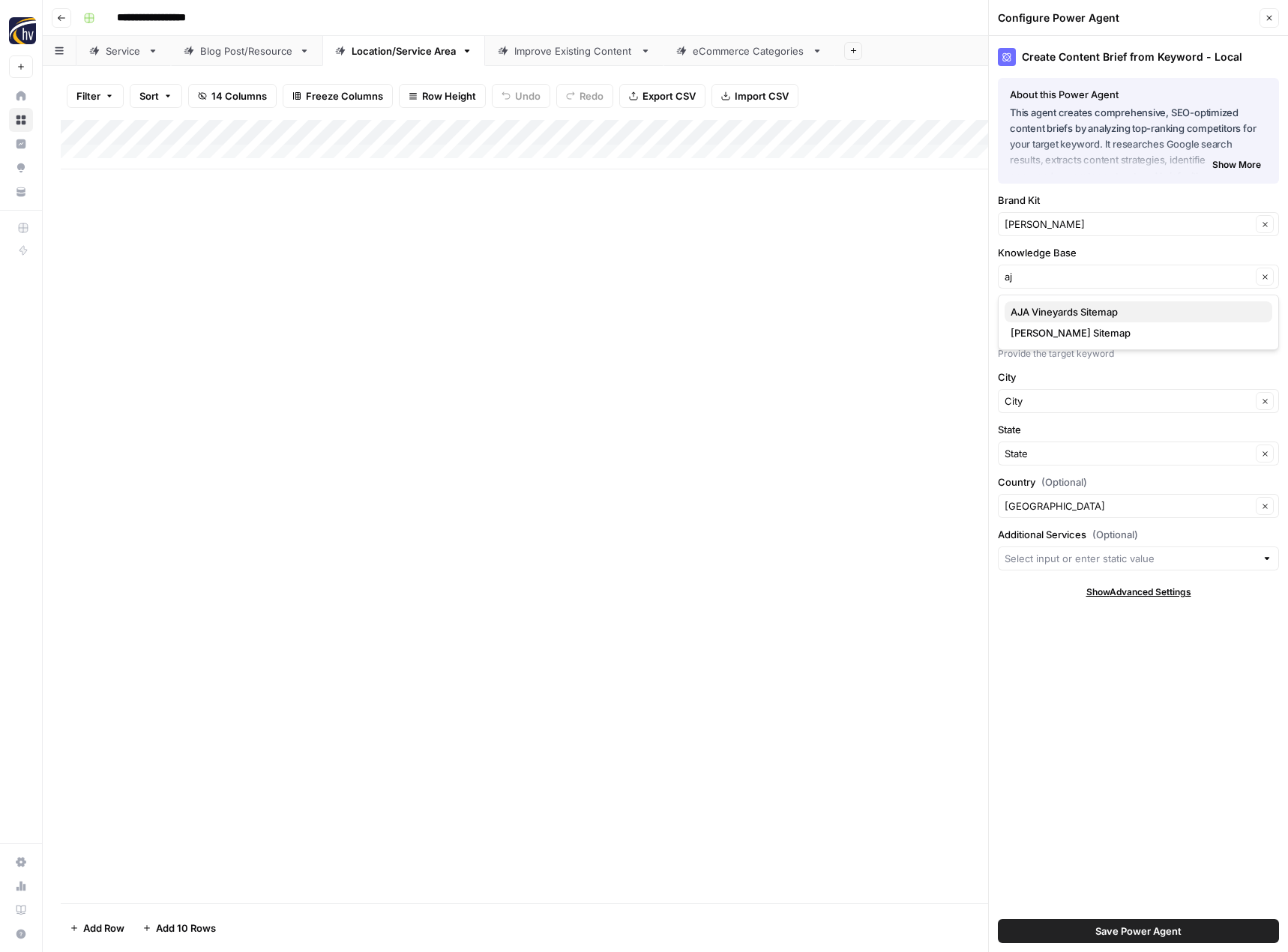
click at [1044, 307] on span "AJA Vineyards Sitemap" at bounding box center [1135, 311] width 250 height 15
type input "AJA Vineyards Sitemap"
click at [1094, 932] on button "Save Power Agent" at bounding box center [1138, 930] width 281 height 24
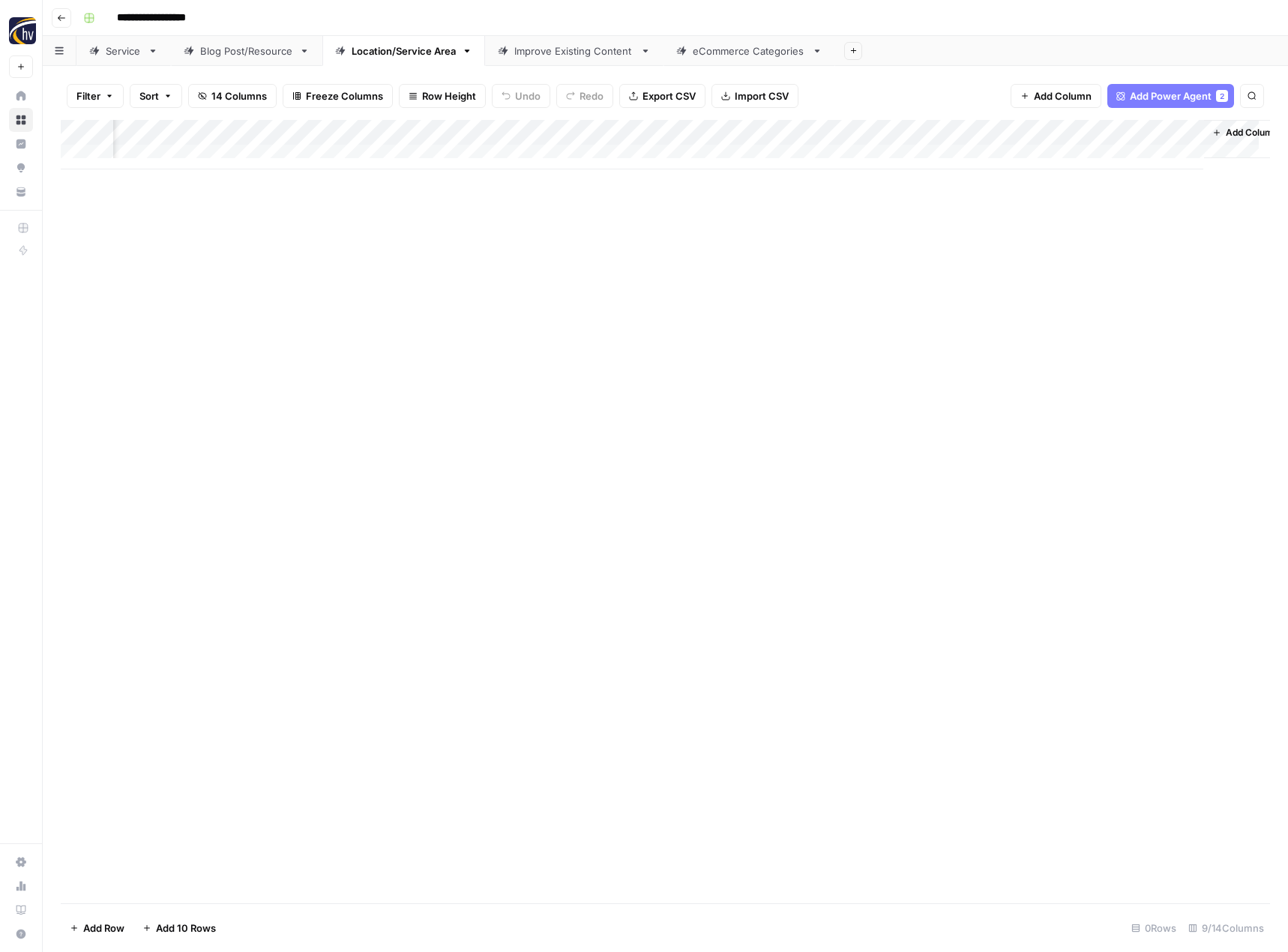
scroll to position [0, 153]
click at [1006, 133] on div "Add Column" at bounding box center [664, 145] width 1209 height 49
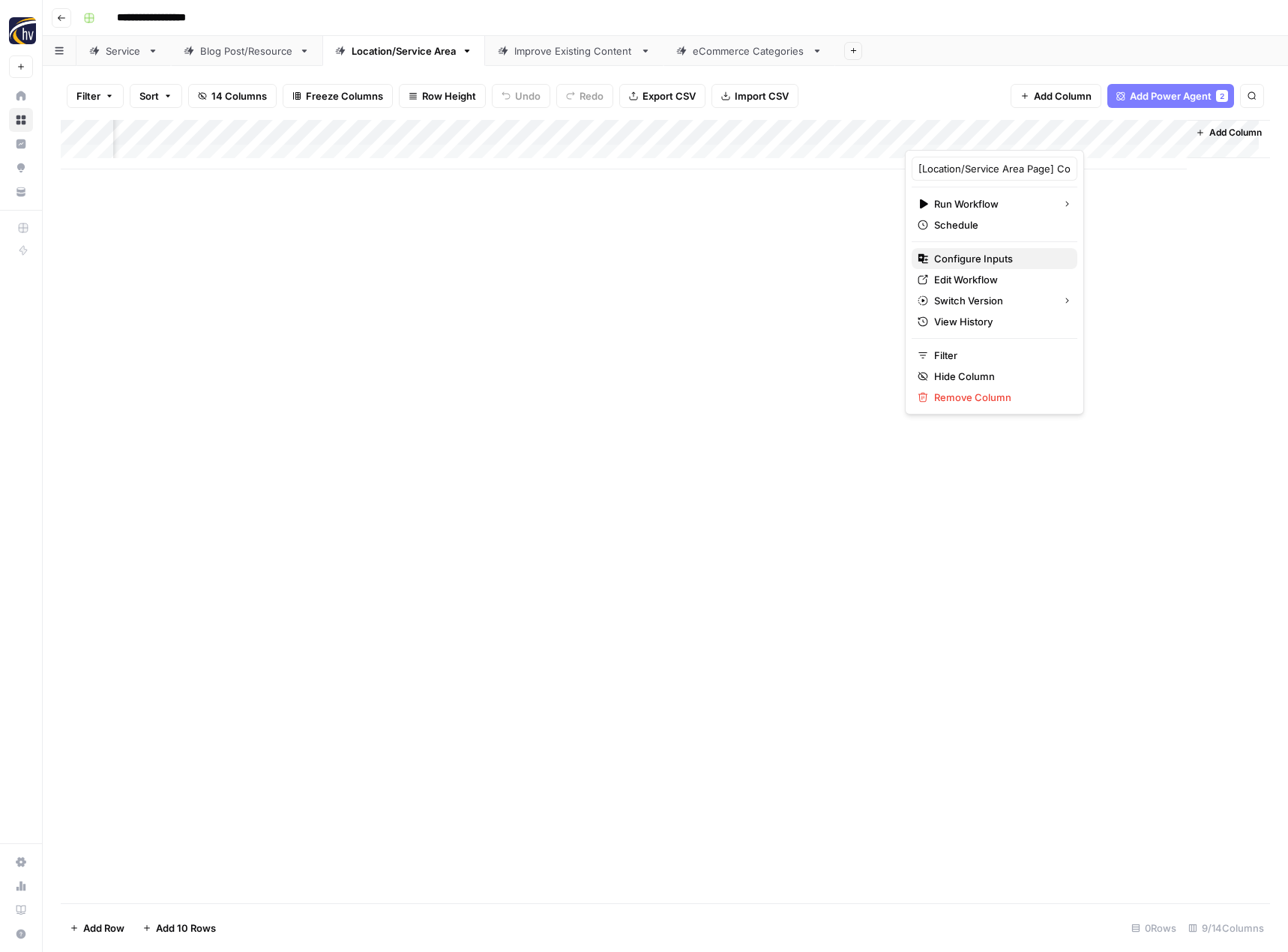
click at [955, 254] on span "Configure Inputs" at bounding box center [999, 258] width 132 height 15
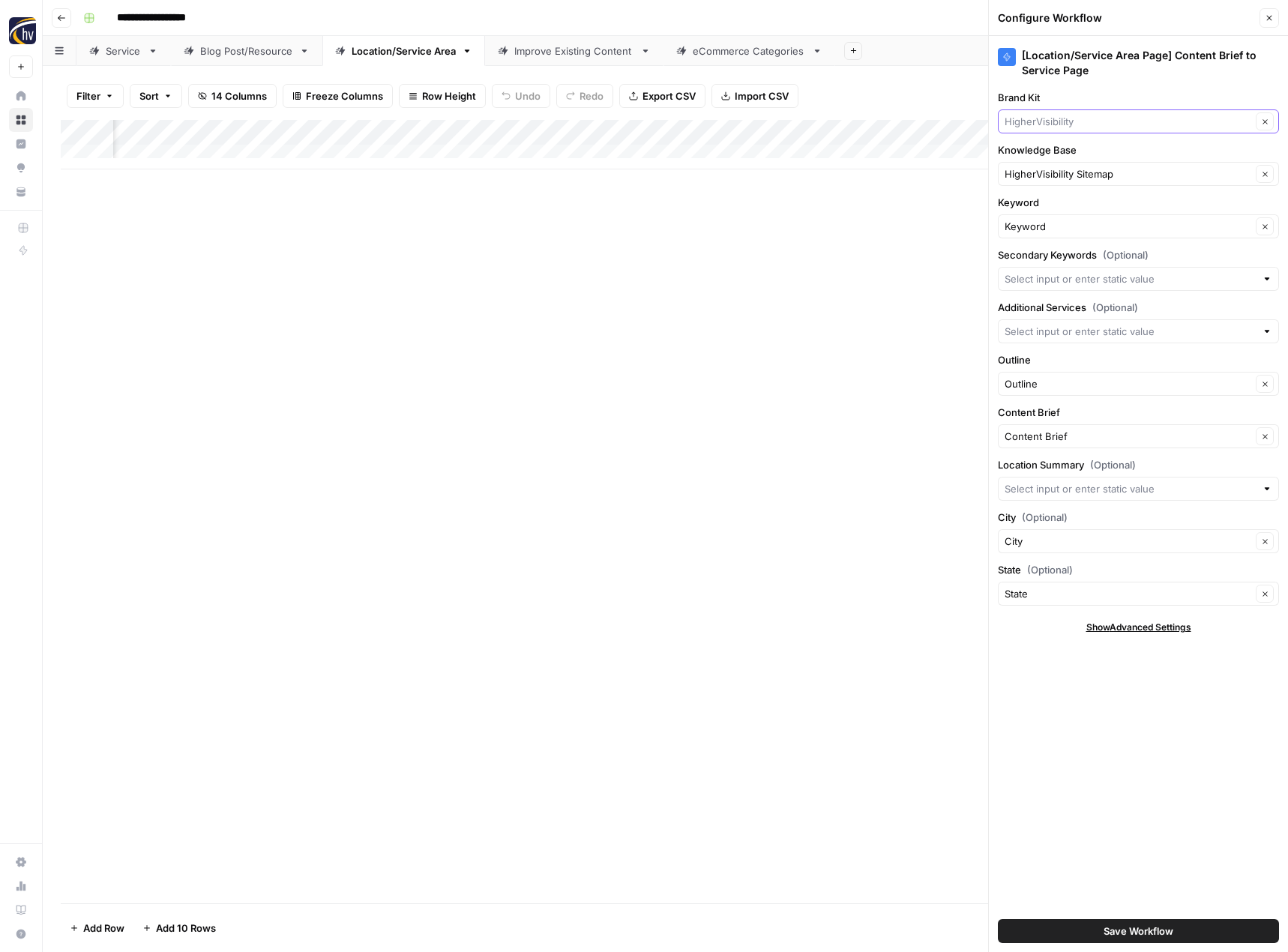
click at [1070, 121] on input "Brand Kit" at bounding box center [1127, 121] width 247 height 15
click at [1068, 157] on span "[PERSON_NAME]" at bounding box center [1135, 156] width 250 height 15
type input "[PERSON_NAME]"
click at [1058, 177] on input "Knowledge Base" at bounding box center [1127, 173] width 247 height 15
click at [1056, 211] on span "AJA Vineyards Sitemap" at bounding box center [1135, 209] width 250 height 15
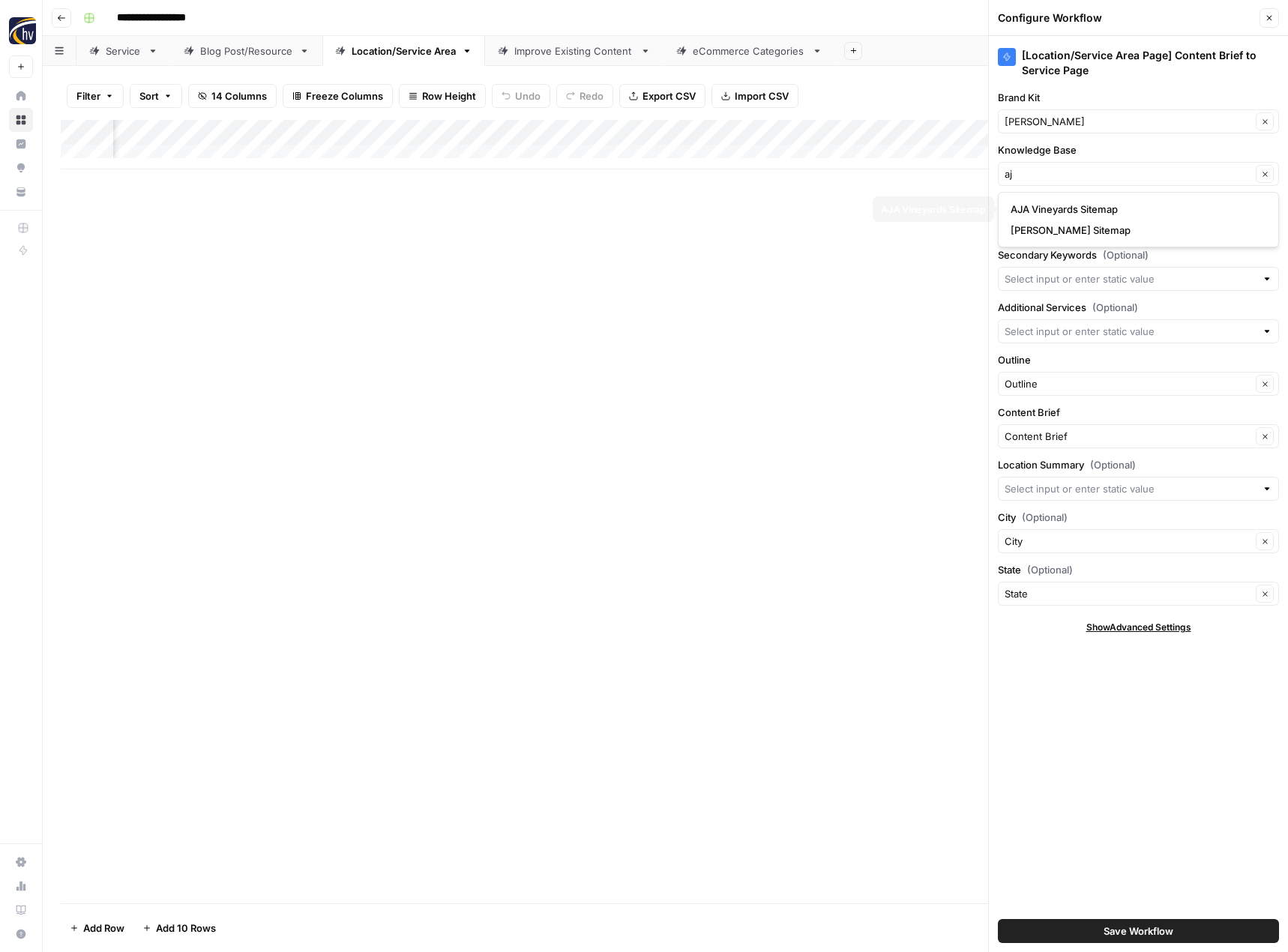
type input "AJA Vineyards Sitemap"
click at [1133, 926] on span "Save Workflow" at bounding box center [1138, 930] width 70 height 15
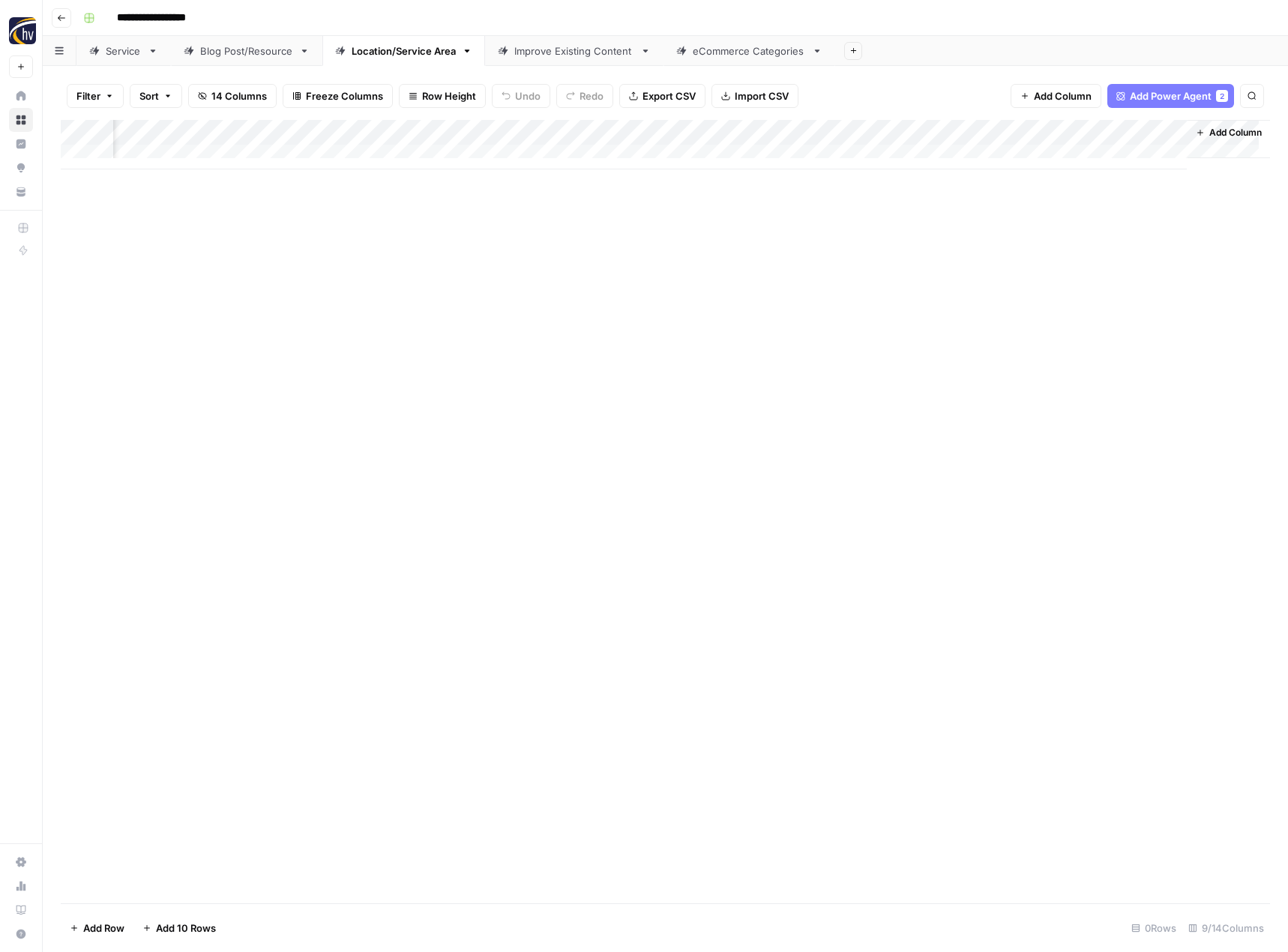
click at [566, 52] on div "Improve Existing Content" at bounding box center [574, 50] width 120 height 15
click at [759, 132] on div "Add Column" at bounding box center [664, 145] width 1209 height 49
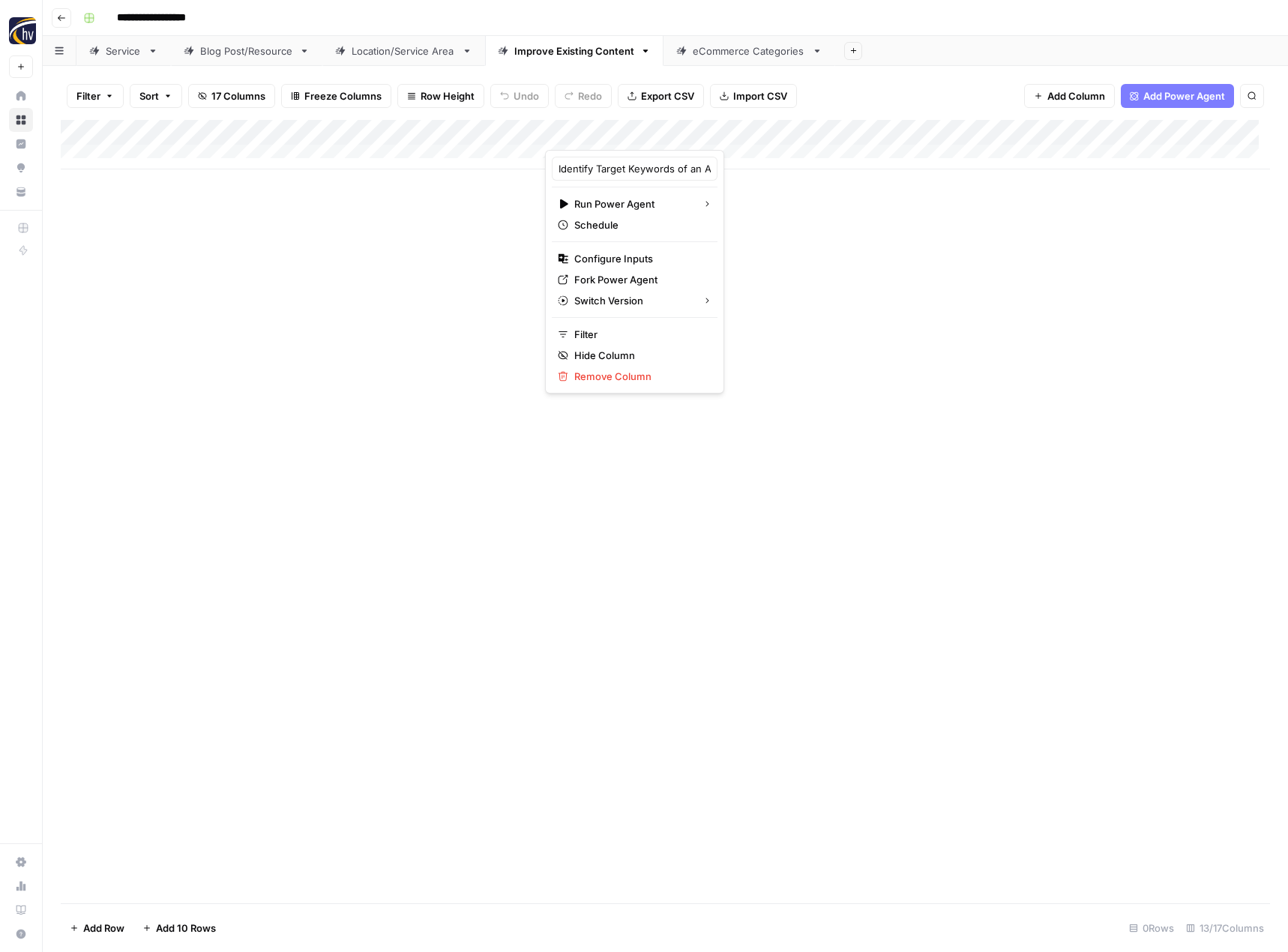
click at [928, 242] on div "Add Column" at bounding box center [664, 511] width 1209 height 783
click at [795, 133] on div "Add Column" at bounding box center [664, 145] width 1209 height 49
click at [661, 251] on button "Configure Inputs" at bounding box center [669, 258] width 166 height 21
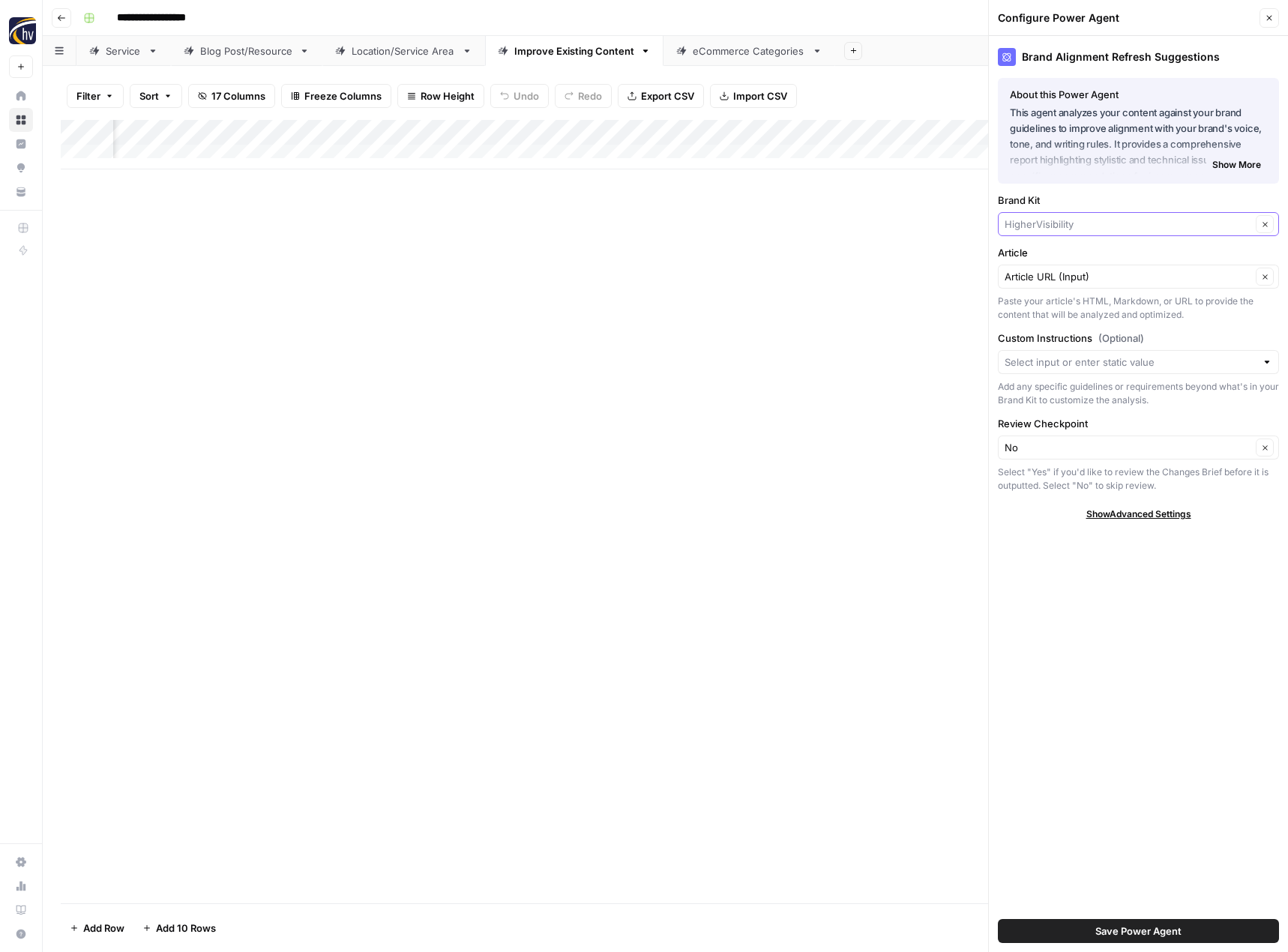
click at [1048, 220] on input "Brand Kit" at bounding box center [1127, 223] width 247 height 15
click at [1051, 251] on button "[PERSON_NAME]" at bounding box center [1138, 259] width 268 height 21
type input "[PERSON_NAME]"
click at [1078, 925] on button "Save Power Agent" at bounding box center [1138, 930] width 281 height 24
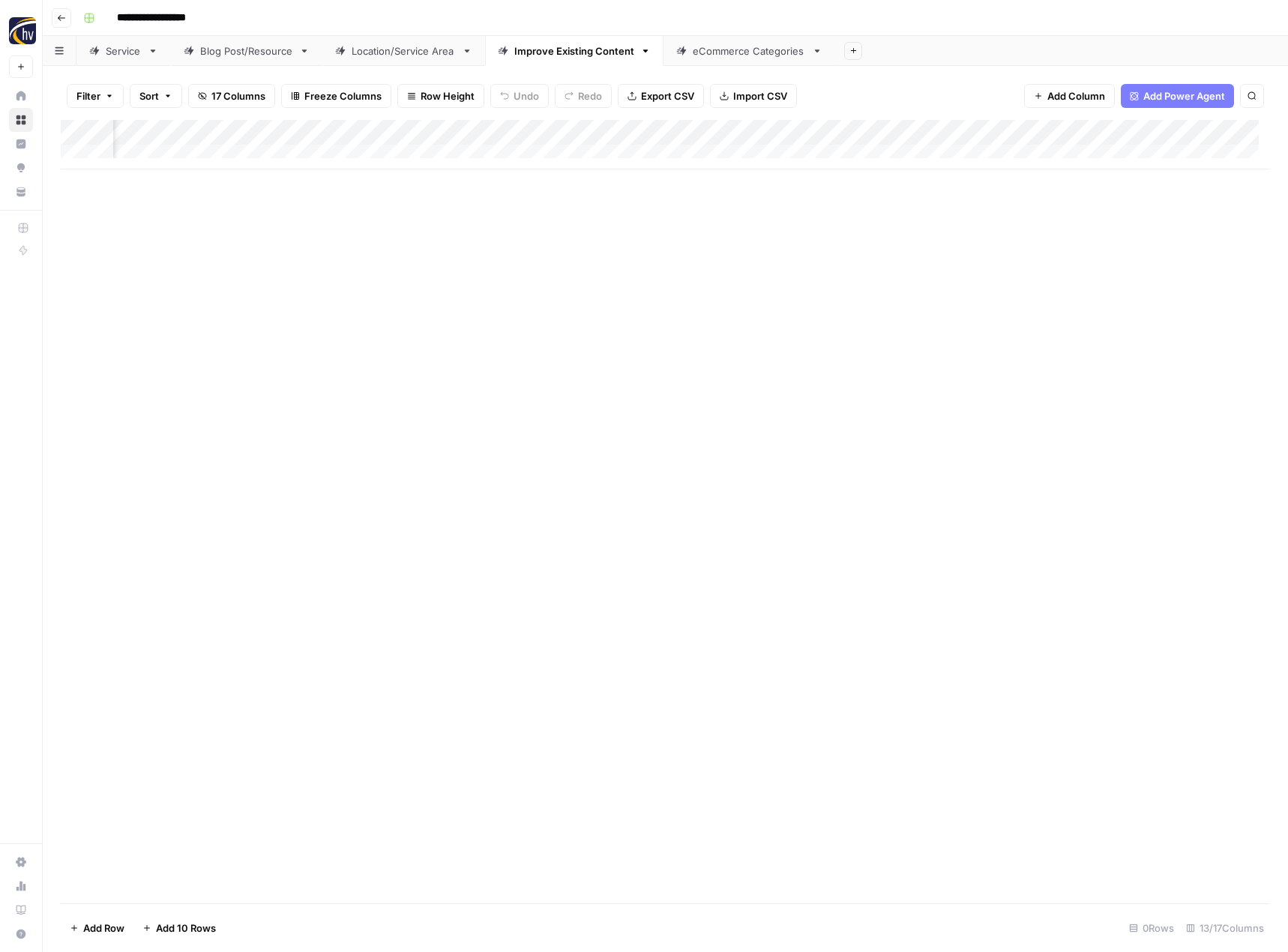
scroll to position [0, 1160]
click at [738, 134] on div "Add Column" at bounding box center [664, 145] width 1209 height 49
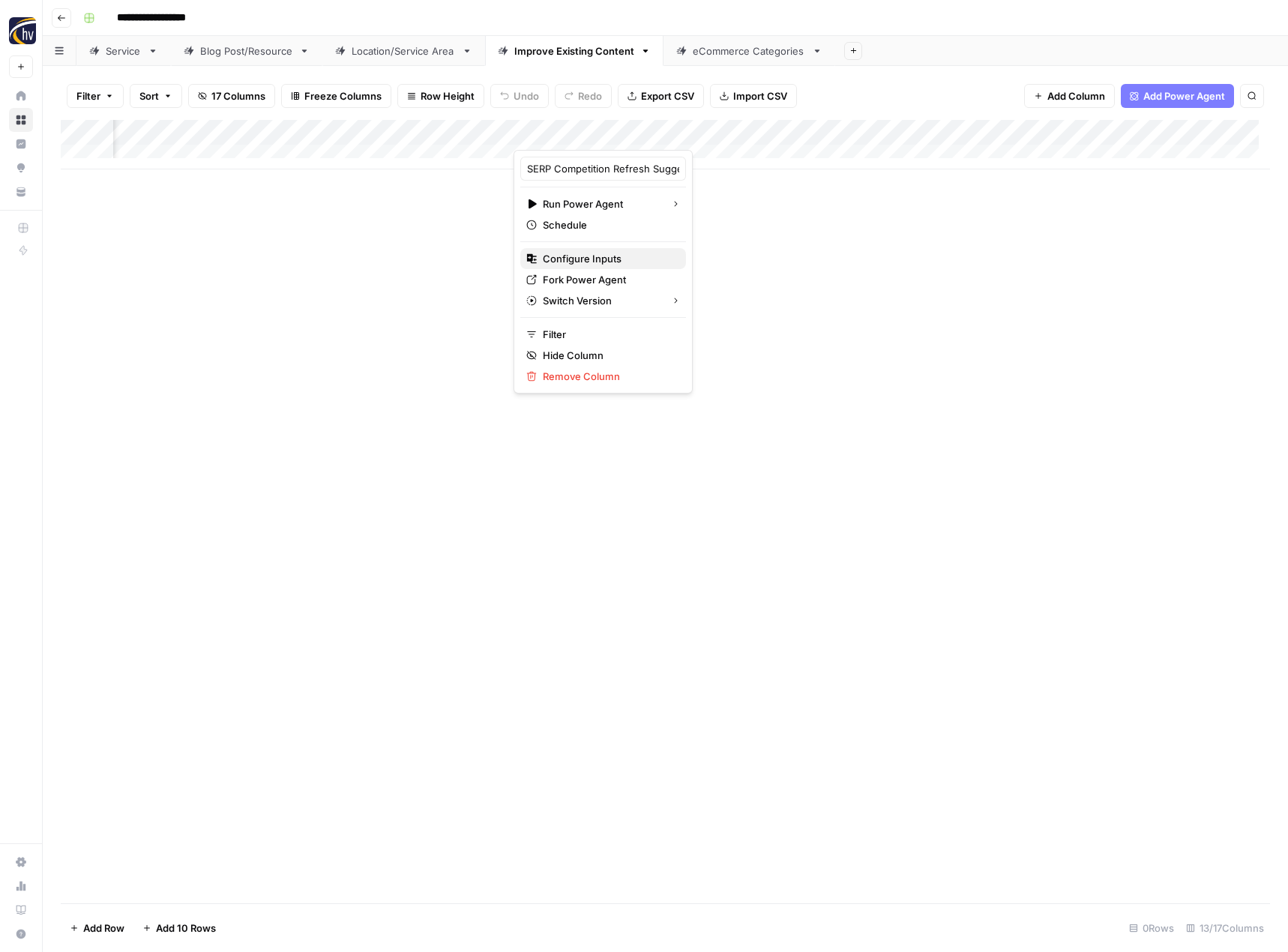
click at [606, 253] on span "Configure Inputs" at bounding box center [609, 258] width 132 height 15
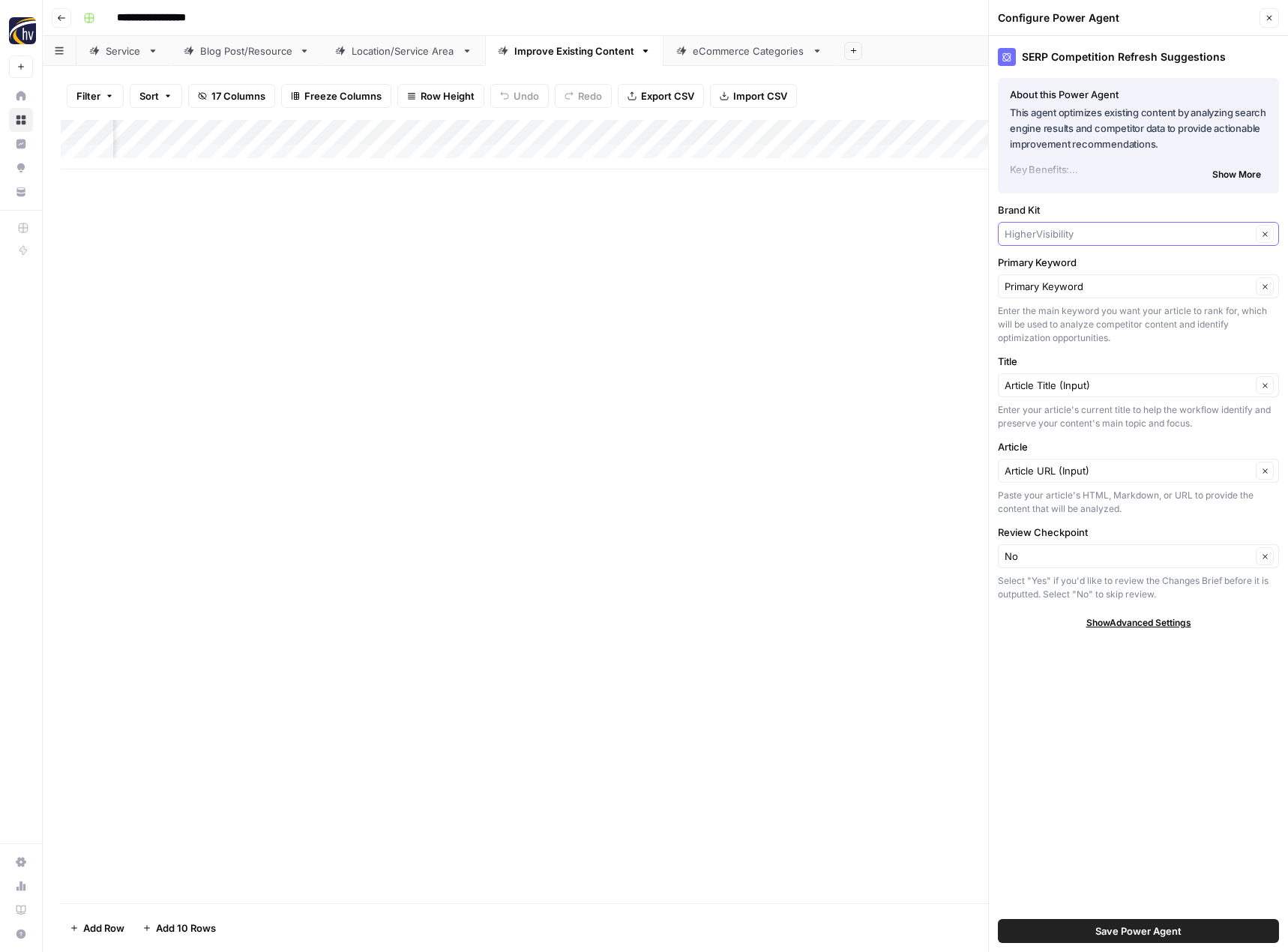
click at [1054, 231] on input "Brand Kit" at bounding box center [1127, 234] width 247 height 15
click at [1051, 271] on span "[PERSON_NAME]" at bounding box center [1135, 268] width 250 height 15
type input "[PERSON_NAME]"
click at [1092, 926] on button "Save Power Agent" at bounding box center [1138, 930] width 281 height 24
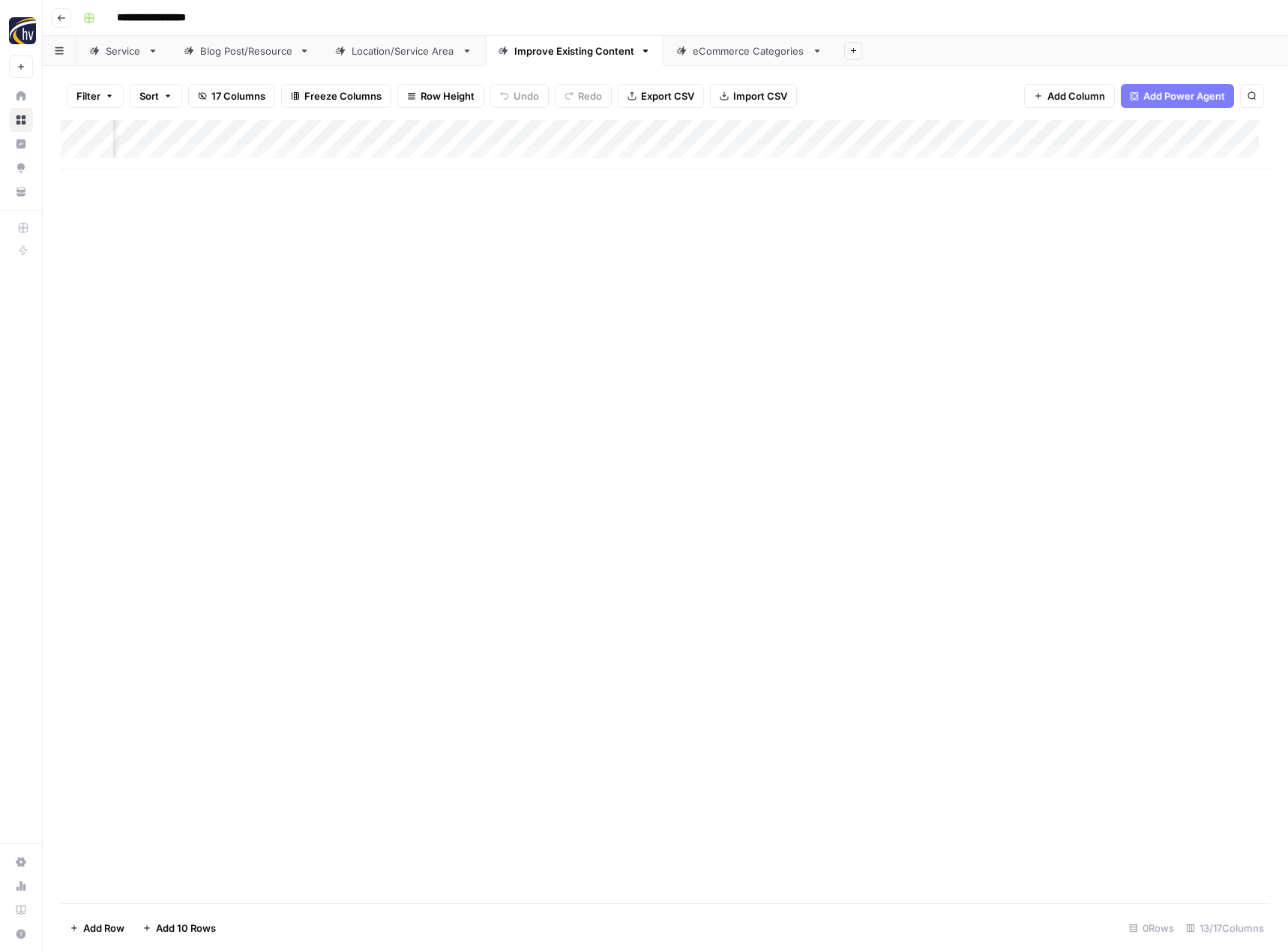
click at [1106, 131] on div "Add Column" at bounding box center [664, 145] width 1209 height 49
click at [978, 257] on span "Configure Inputs" at bounding box center [997, 258] width 132 height 15
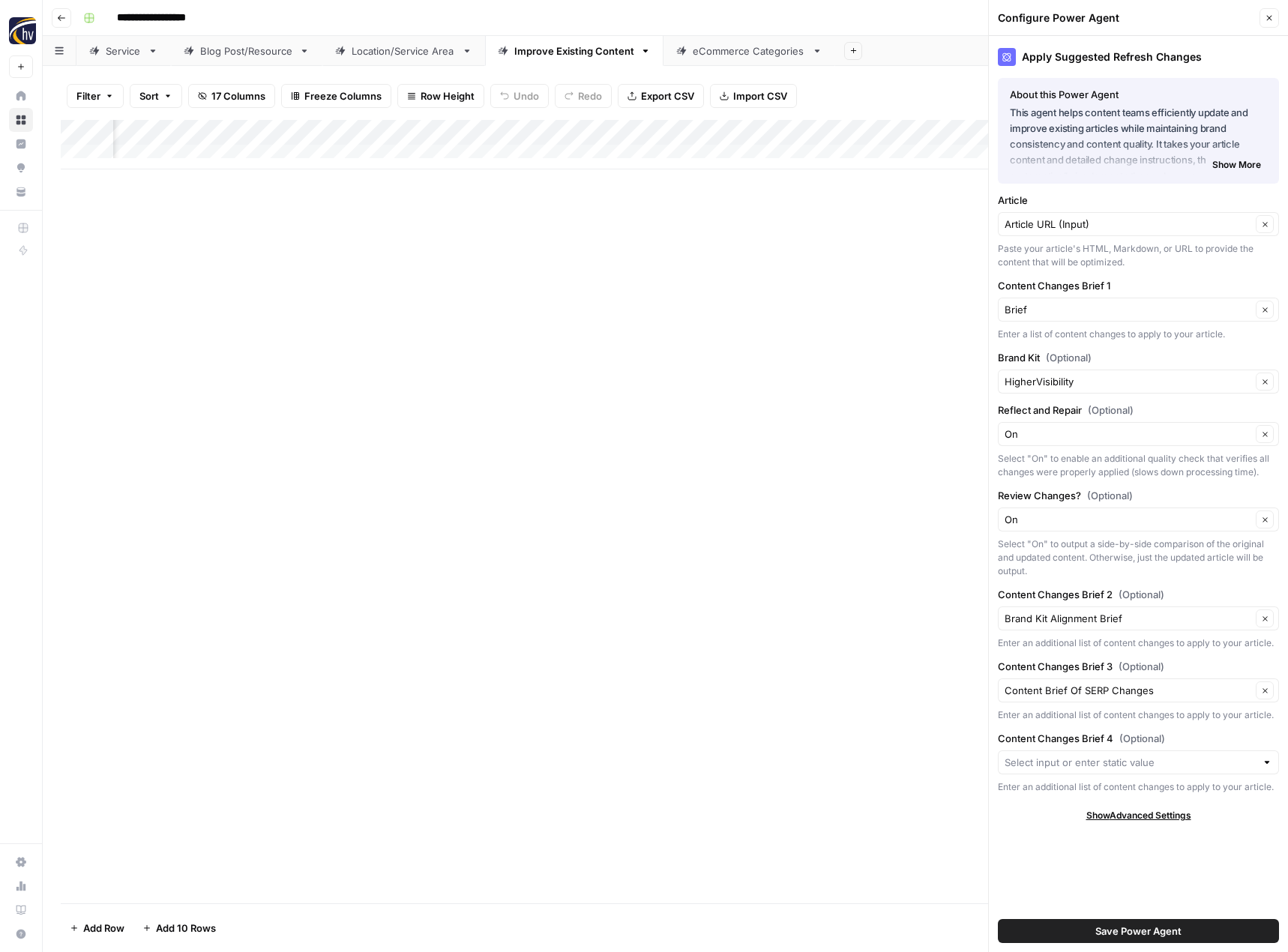
click at [1044, 390] on div "HigherVisibility Clear" at bounding box center [1138, 381] width 281 height 24
click at [1040, 415] on span "[PERSON_NAME]" at bounding box center [1135, 416] width 250 height 15
type input "[PERSON_NAME]"
click at [1129, 935] on span "Save Power Agent" at bounding box center [1138, 930] width 86 height 15
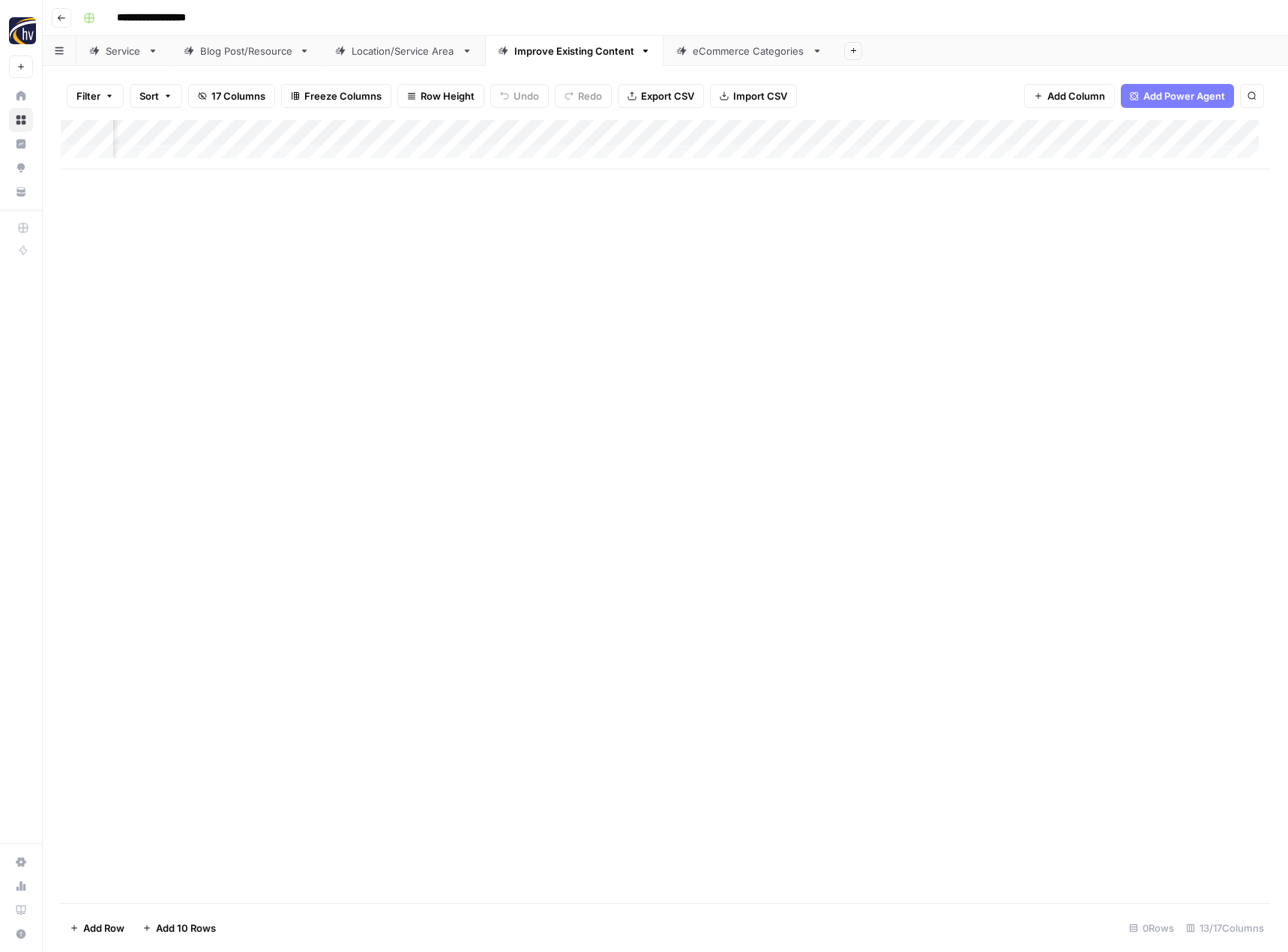
click at [737, 50] on div "eCommerce Categories" at bounding box center [749, 50] width 113 height 15
click at [733, 128] on div "Add Column" at bounding box center [664, 145] width 1209 height 49
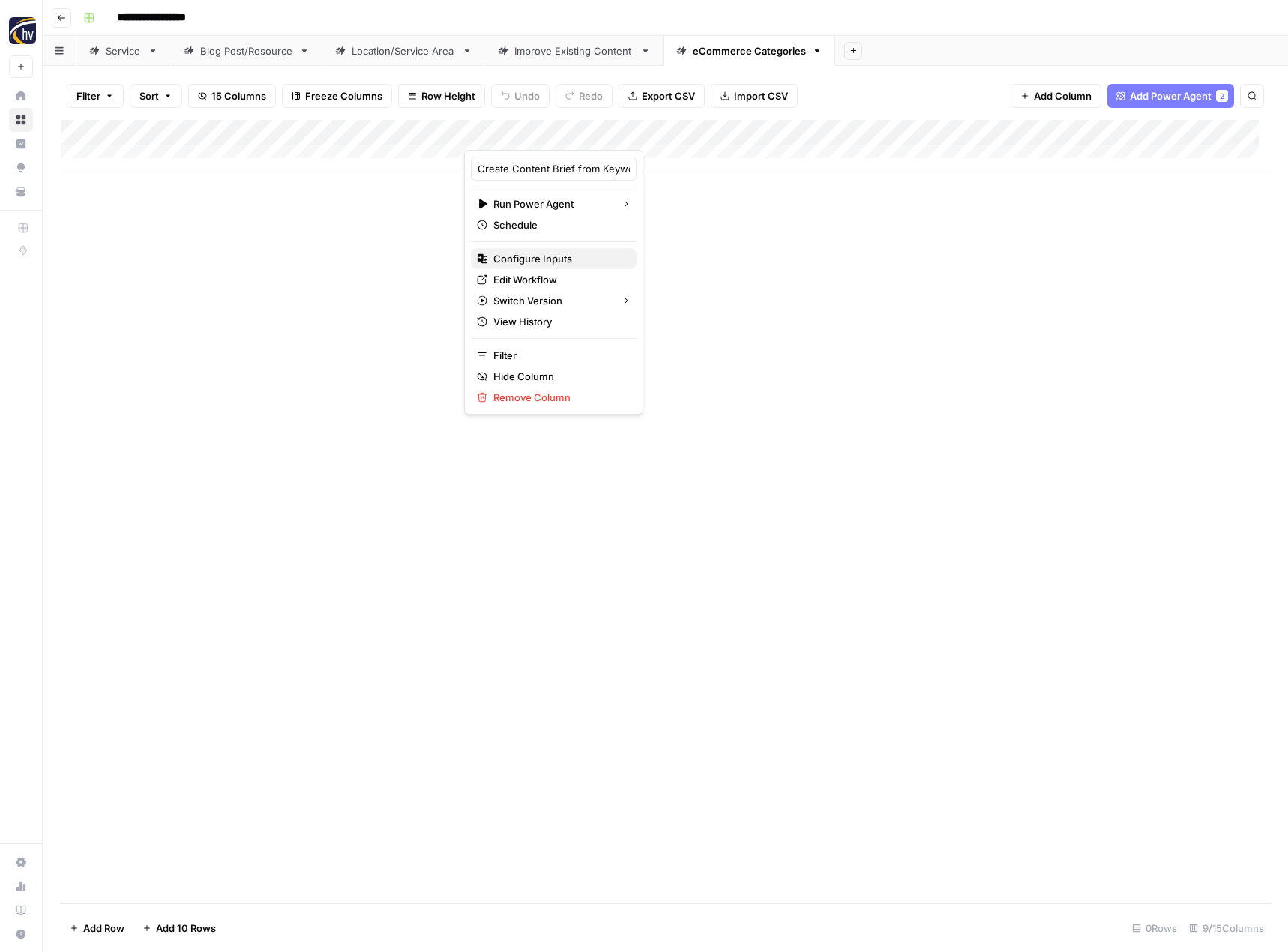
click at [546, 258] on span "Configure Inputs" at bounding box center [559, 258] width 132 height 15
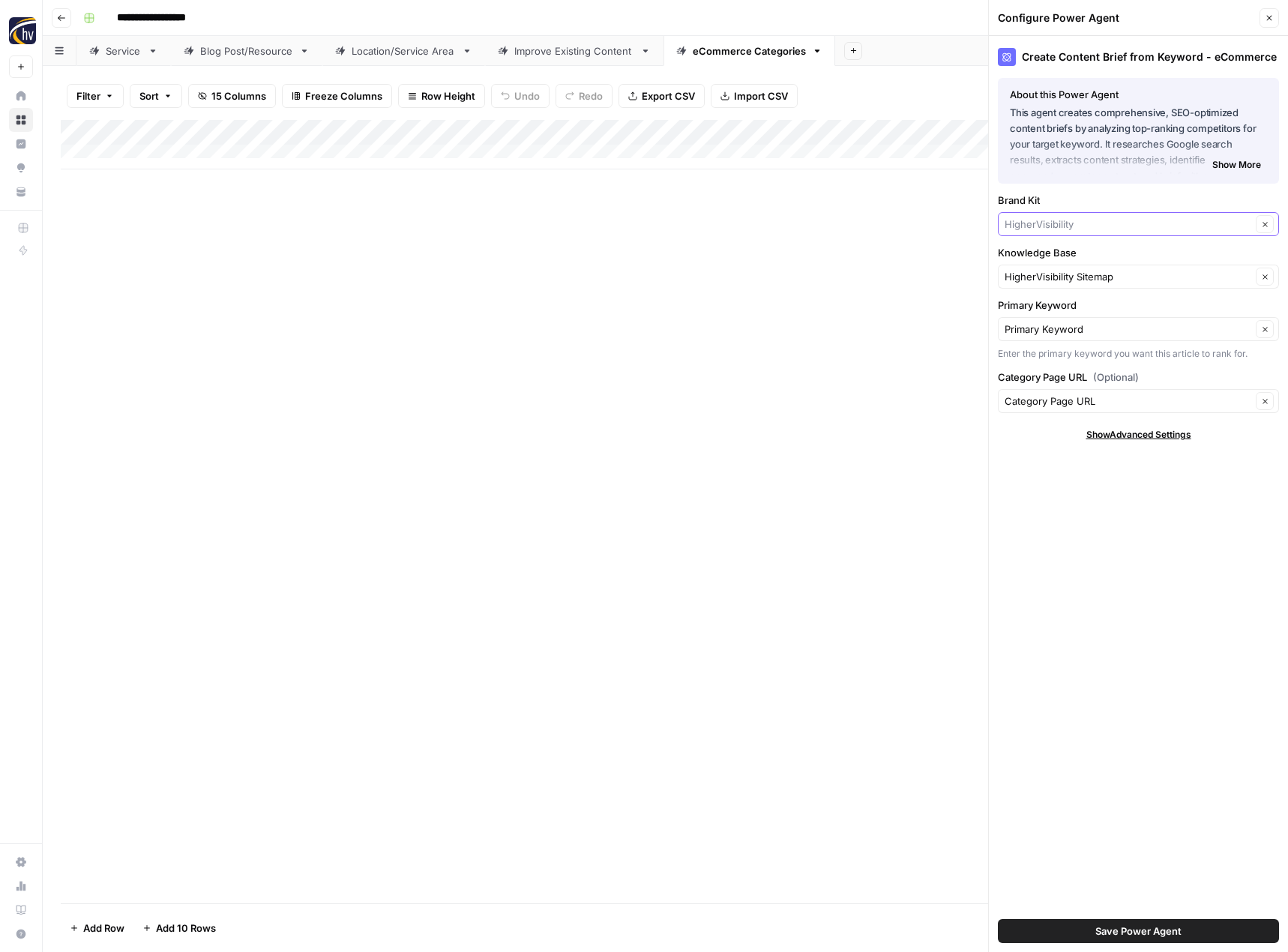
click at [1032, 230] on input "Brand Kit" at bounding box center [1127, 223] width 247 height 15
click at [1037, 262] on span "[PERSON_NAME]" at bounding box center [1135, 259] width 250 height 15
type input "[PERSON_NAME]"
click at [1037, 280] on input "Knowledge Base" at bounding box center [1127, 276] width 247 height 15
click at [1036, 307] on span "AJA Vineyards Sitemap" at bounding box center [1135, 311] width 250 height 15
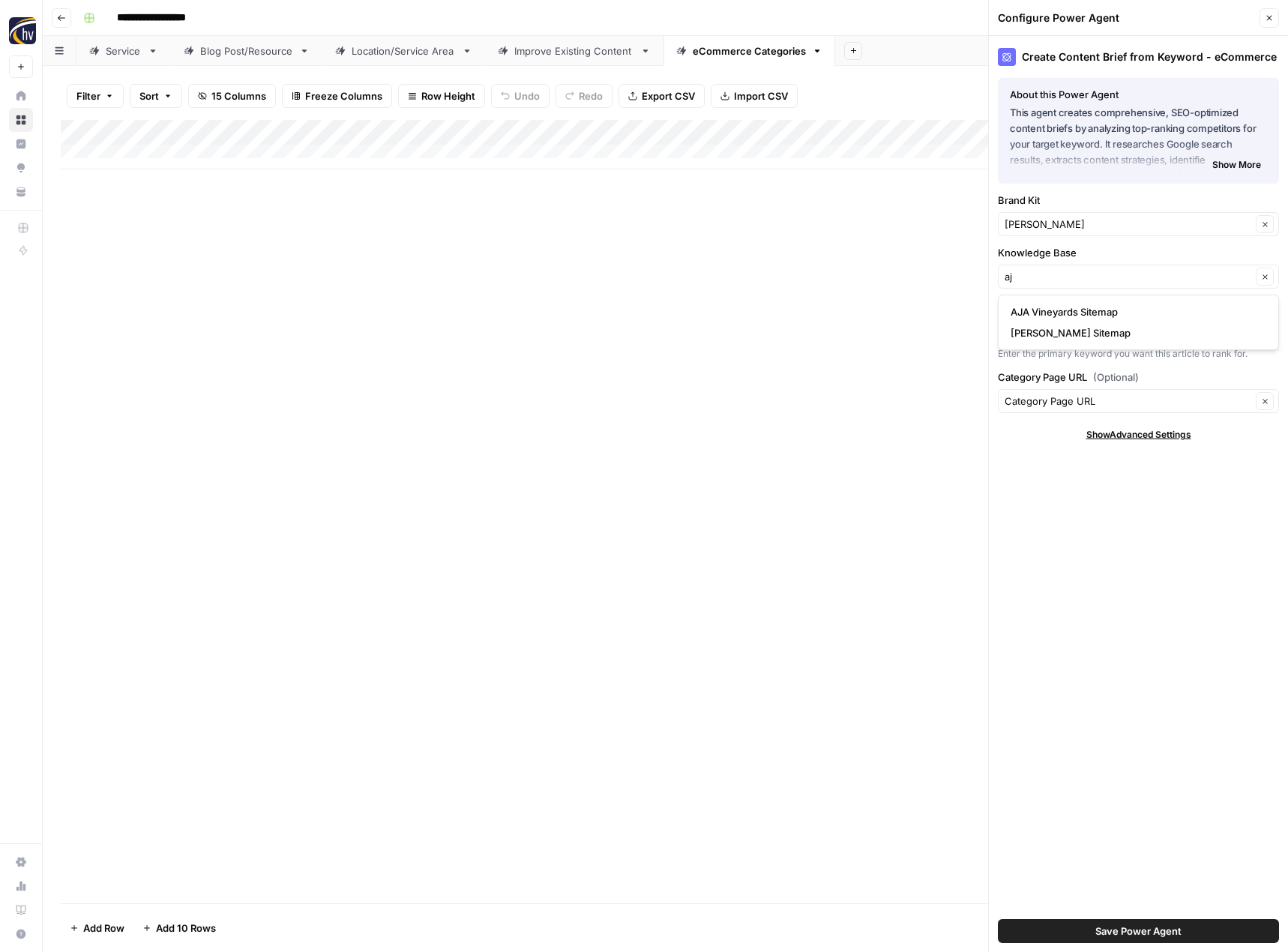
type input "AJA Vineyards Sitemap"
click at [1071, 937] on button "Save Power Agent" at bounding box center [1138, 930] width 281 height 24
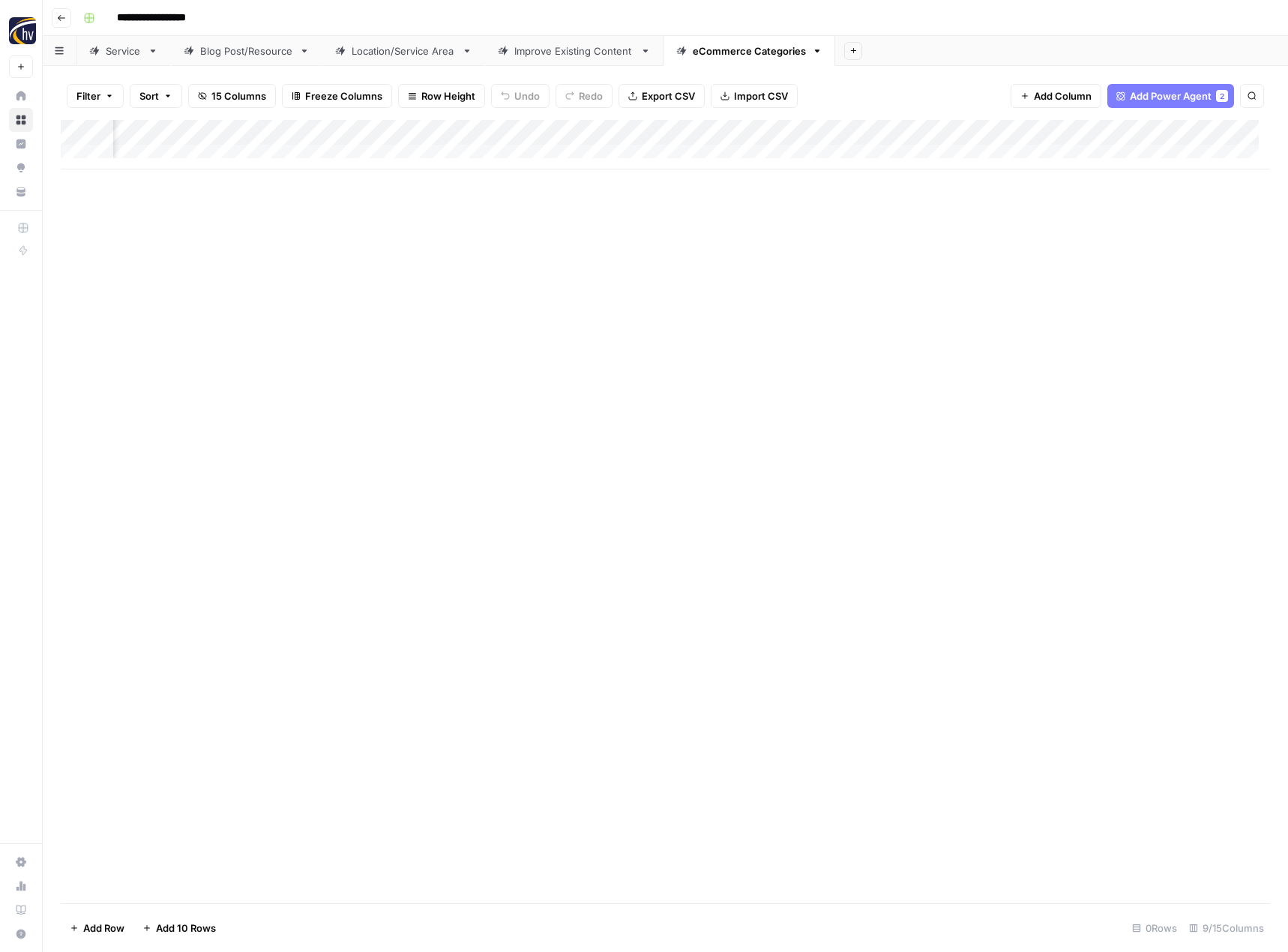
scroll to position [0, 522]
click at [1077, 132] on div "Add Column" at bounding box center [664, 145] width 1209 height 49
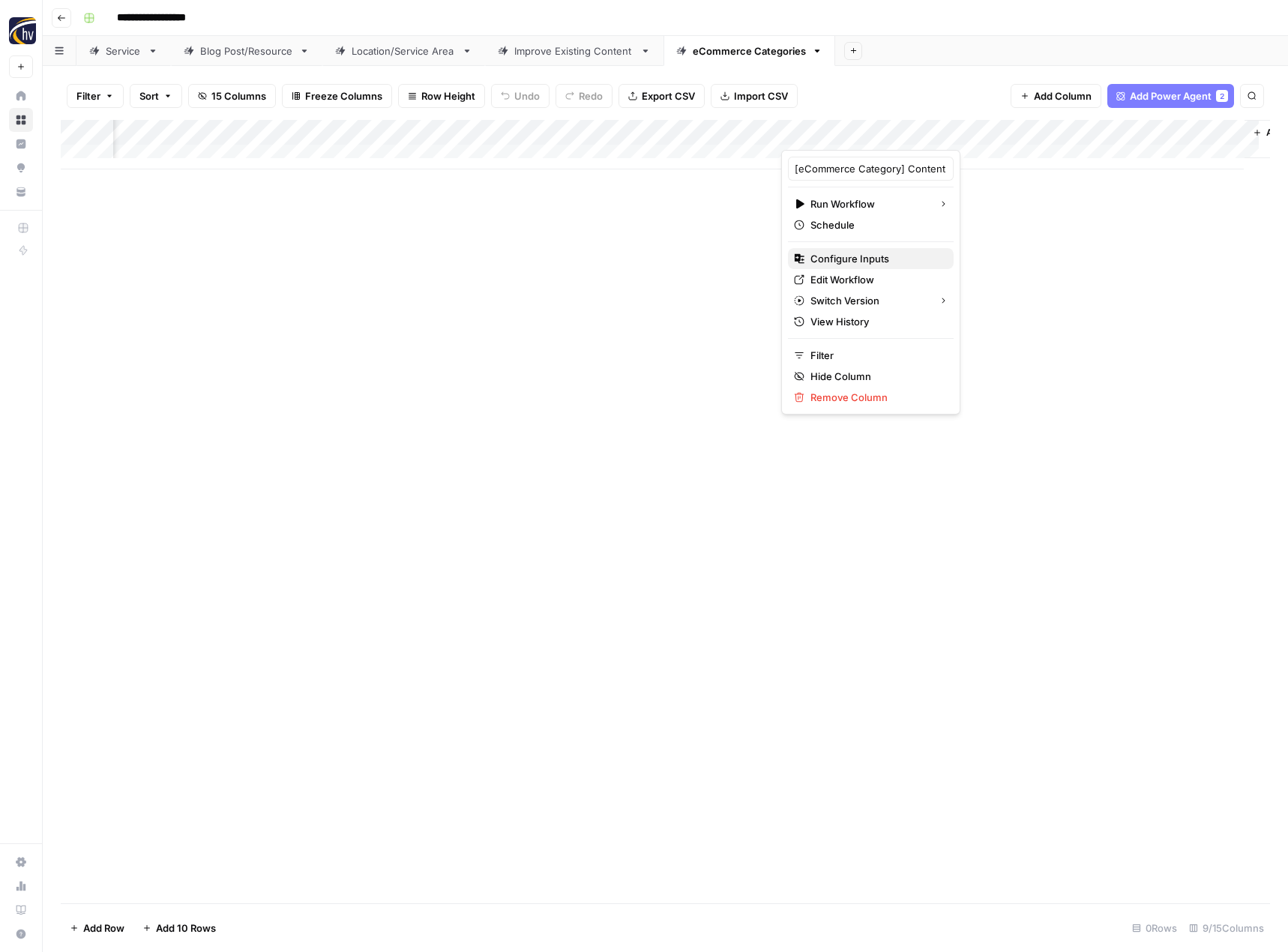
click at [888, 259] on span "Configure Inputs" at bounding box center [876, 258] width 132 height 15
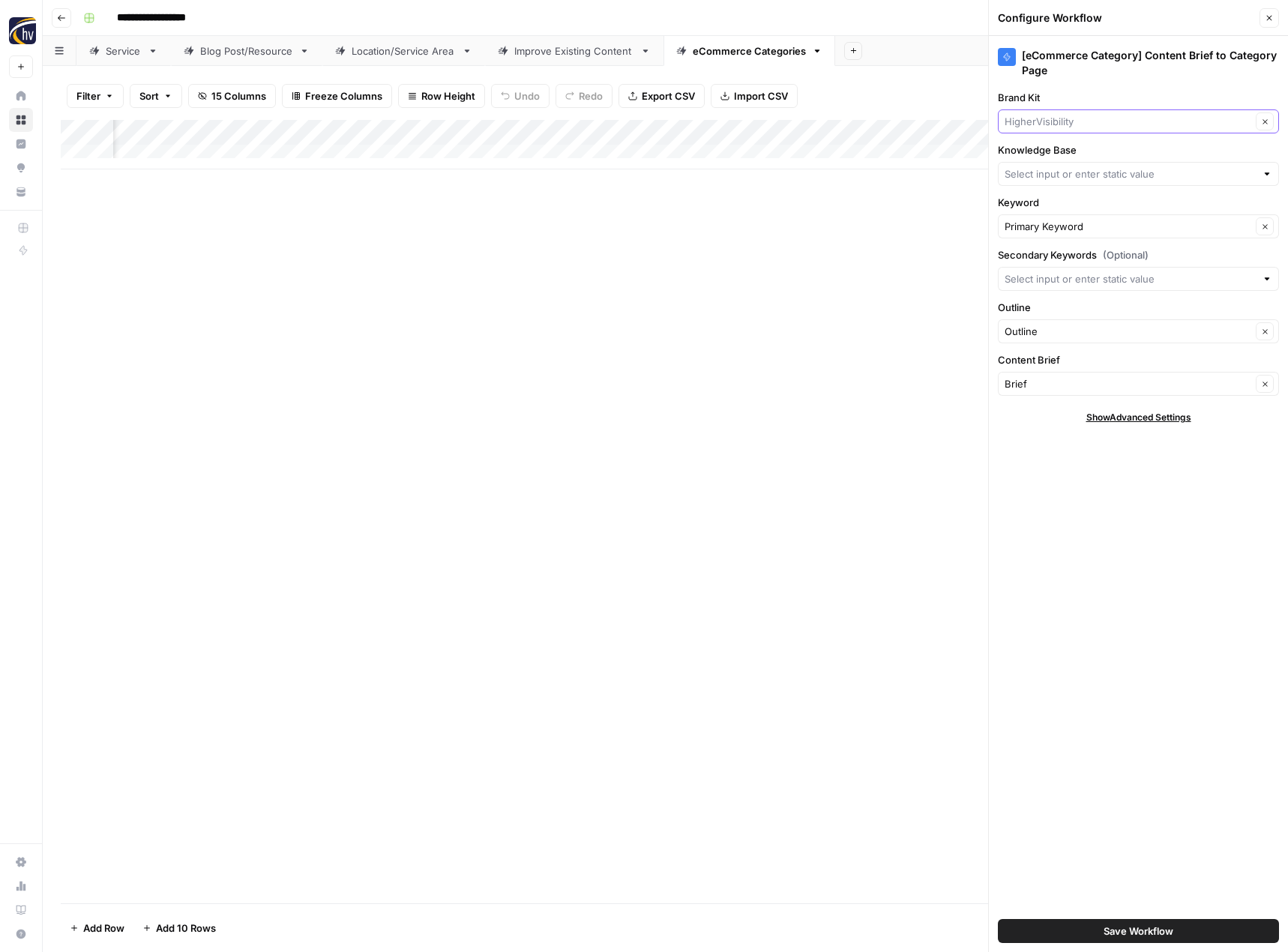
click at [1073, 118] on input "Brand Kit" at bounding box center [1127, 121] width 247 height 15
click at [1058, 152] on span "[PERSON_NAME]" at bounding box center [1135, 156] width 250 height 15
type input "[PERSON_NAME]"
click at [1047, 179] on input "Knowledge Base" at bounding box center [1129, 173] width 251 height 15
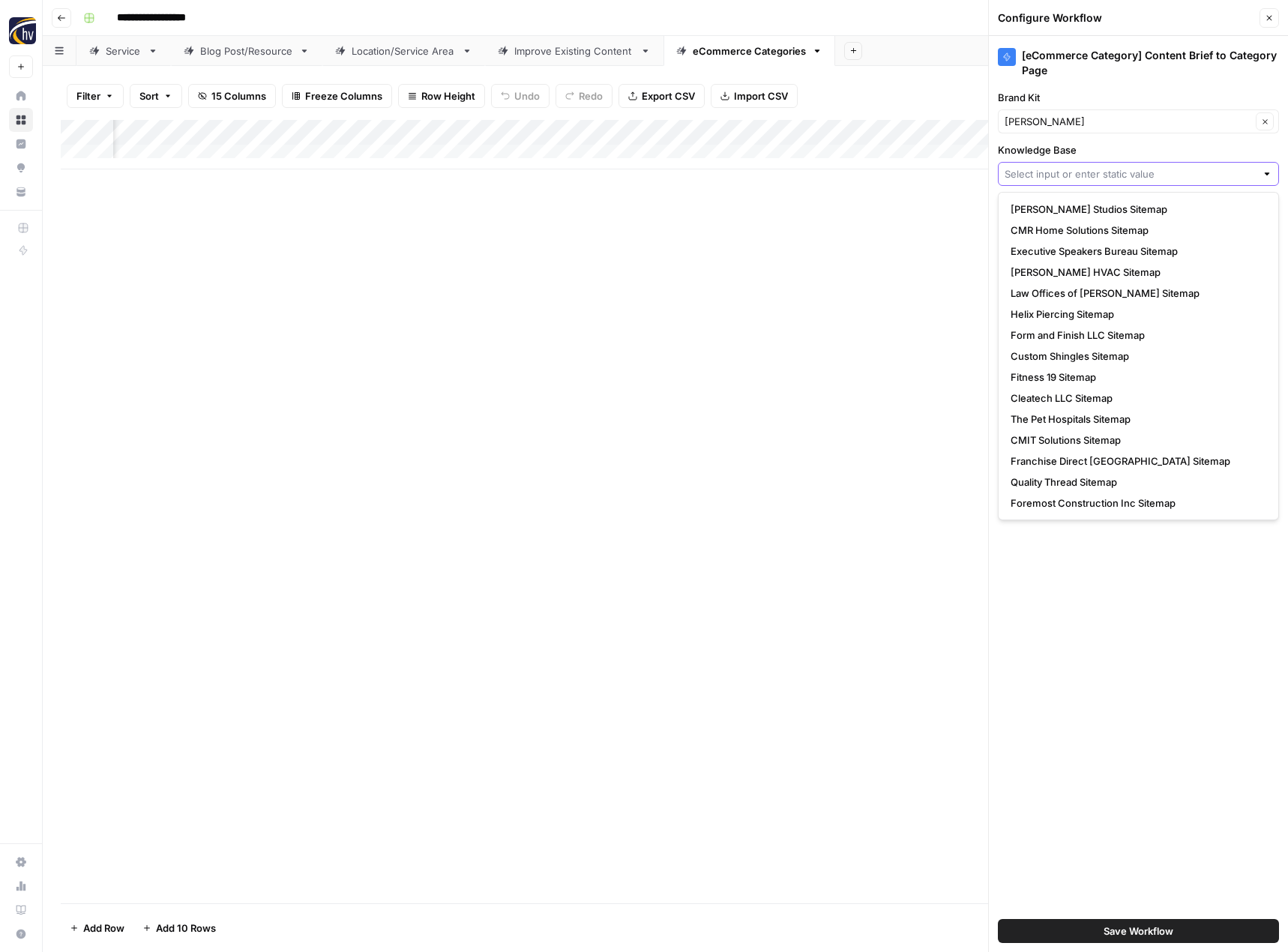
type input "s"
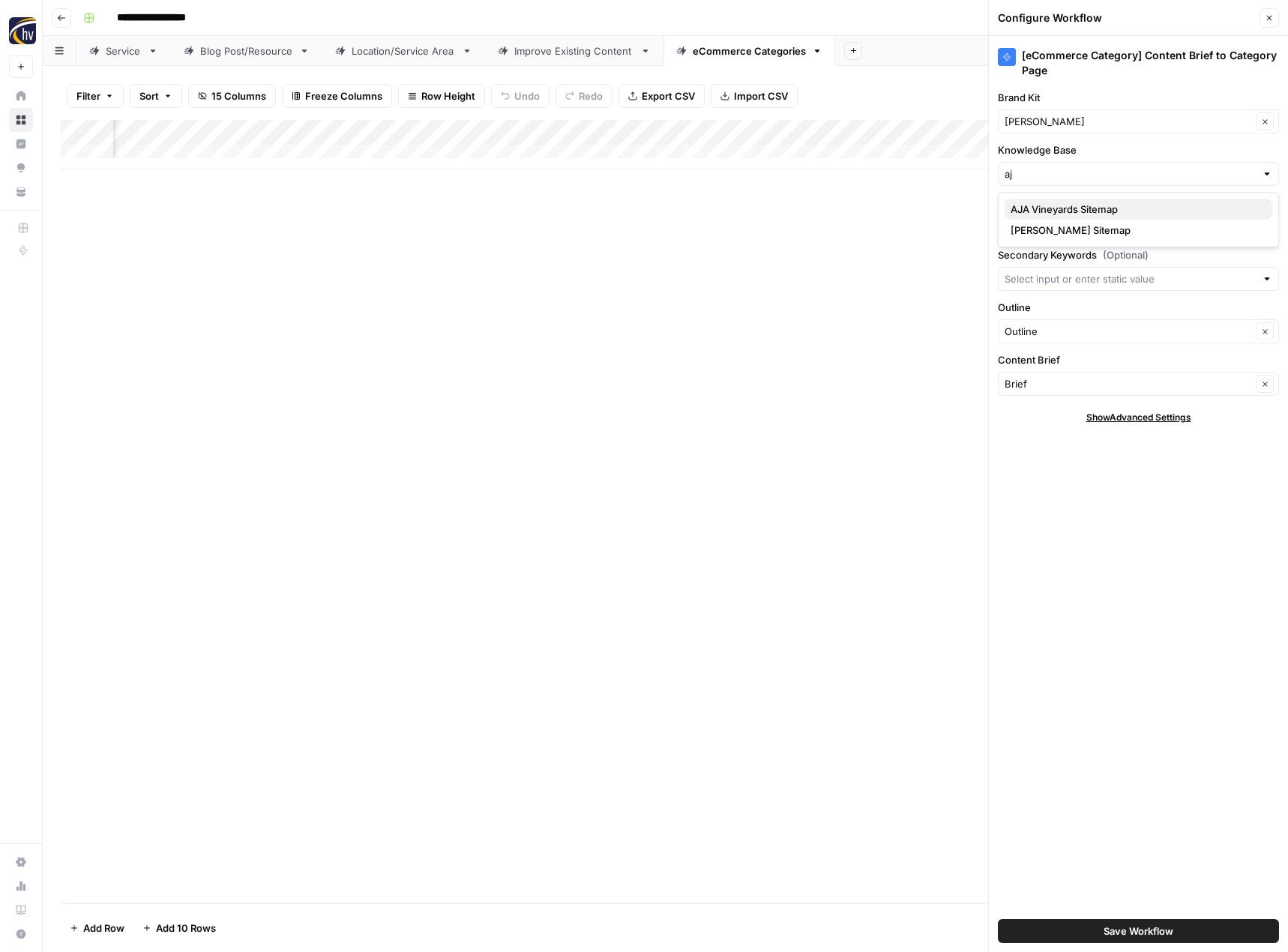
click at [1048, 206] on span "AJA Vineyards Sitemap" at bounding box center [1135, 209] width 250 height 15
type input "AJA Vineyards Sitemap"
click at [1076, 933] on button "Save Workflow" at bounding box center [1138, 930] width 281 height 24
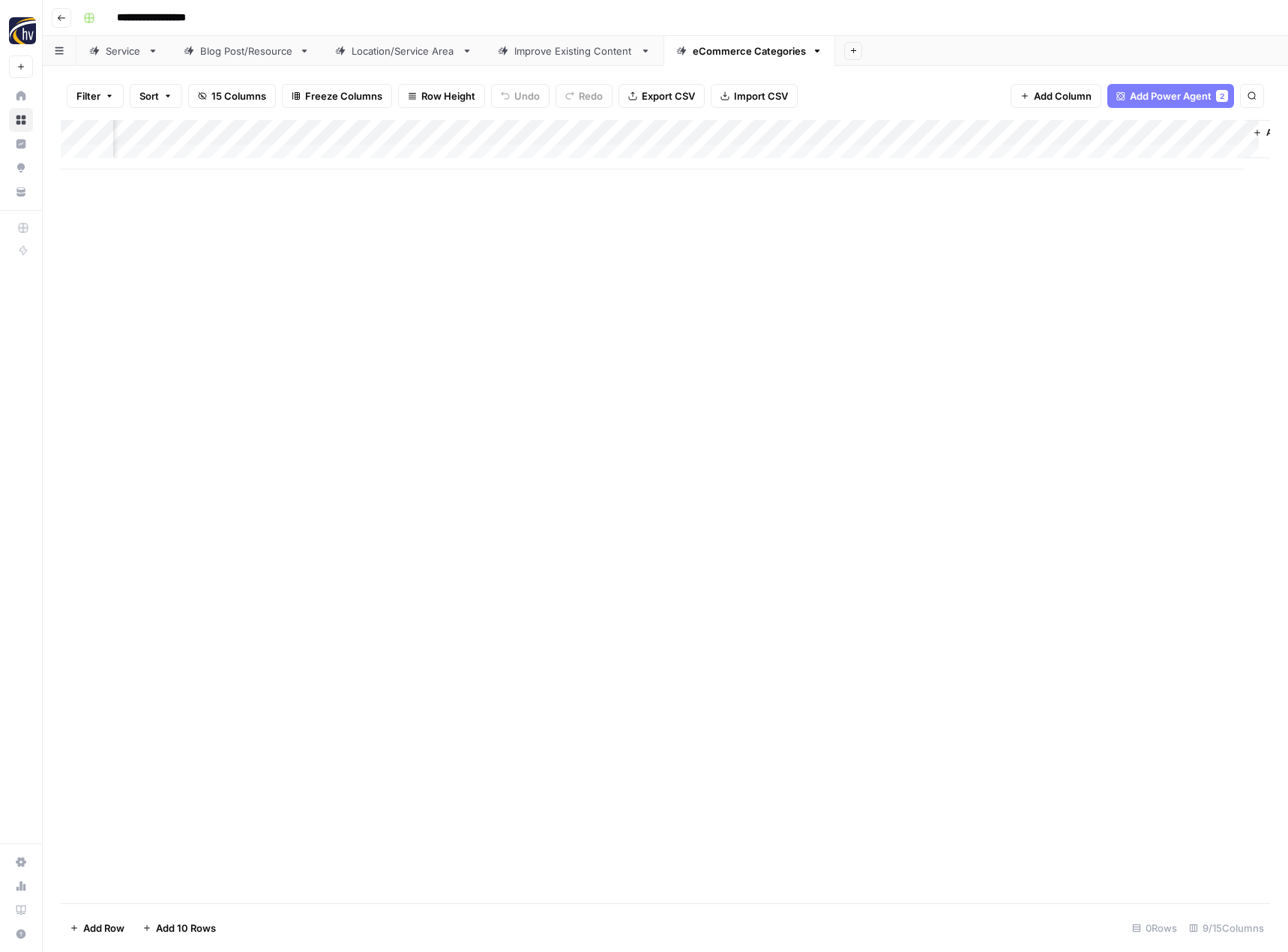
click at [891, 397] on div "Add Column" at bounding box center [664, 511] width 1209 height 783
click at [299, 309] on div "Add Column" at bounding box center [664, 511] width 1209 height 783
click at [60, 15] on icon "button" at bounding box center [62, 18] width 9 height 9
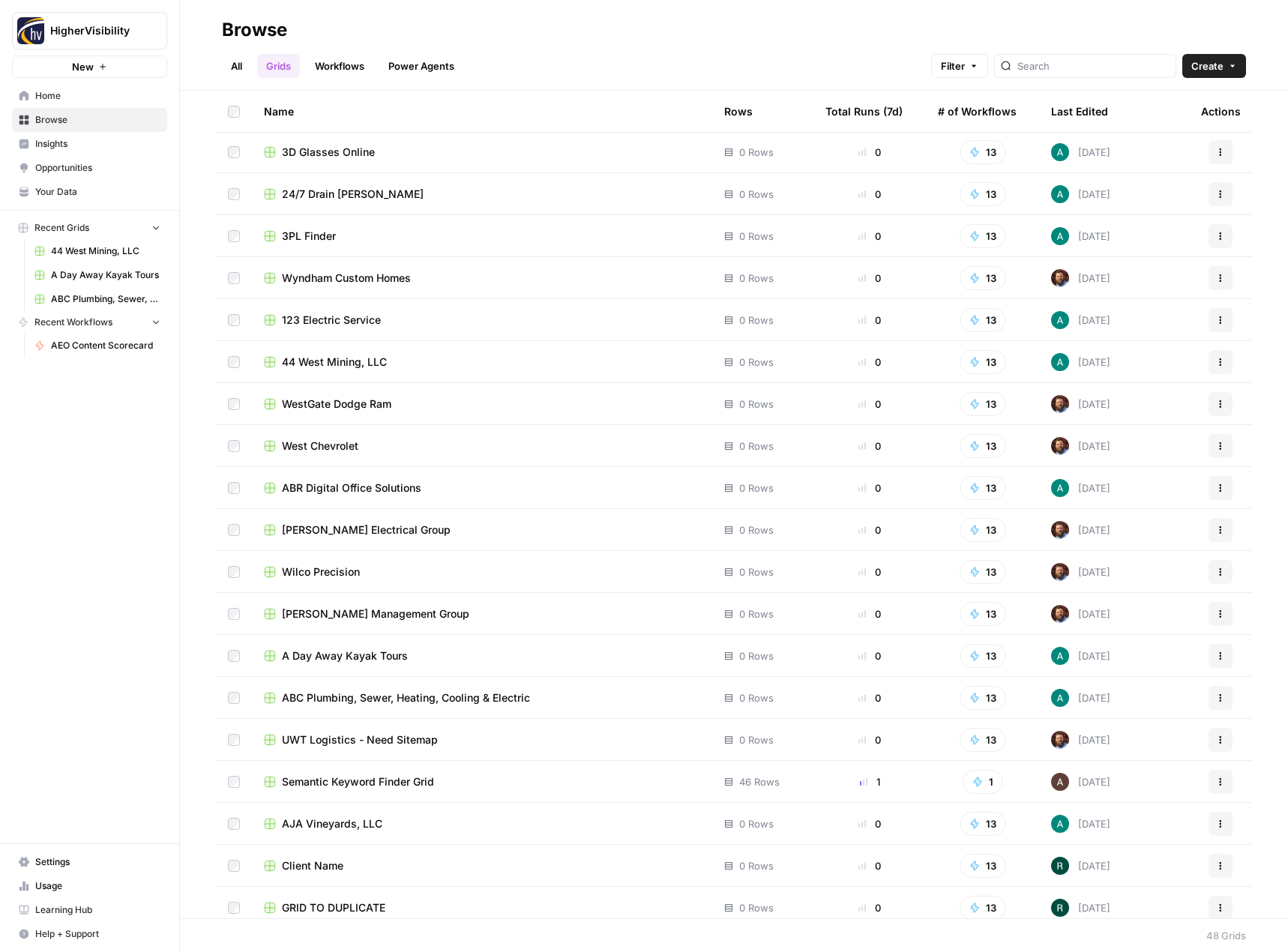
scroll to position [1229, 0]
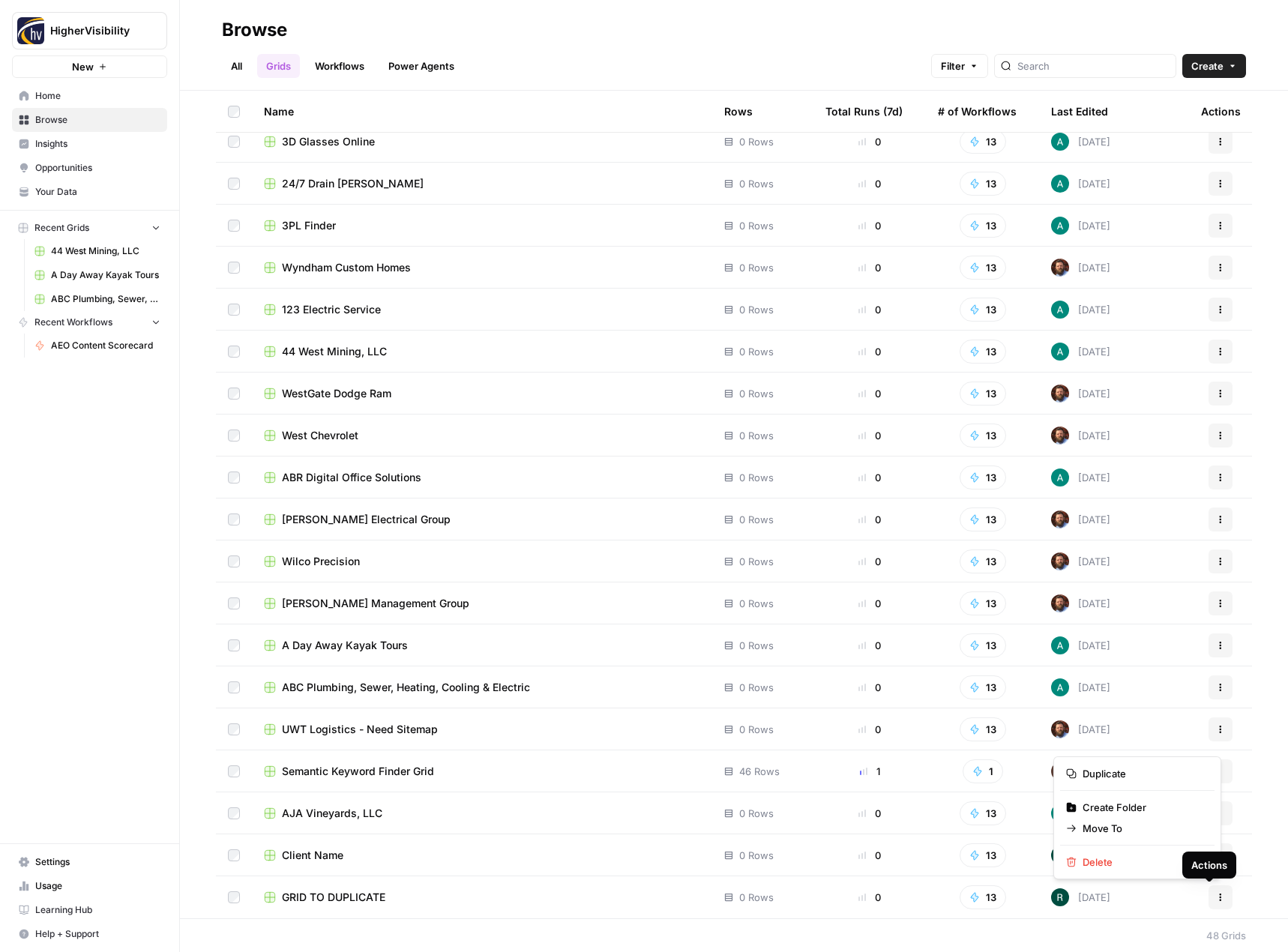
click at [1216, 893] on icon "button" at bounding box center [1221, 897] width 9 height 9
click at [1151, 770] on span "Duplicate" at bounding box center [1142, 773] width 120 height 15
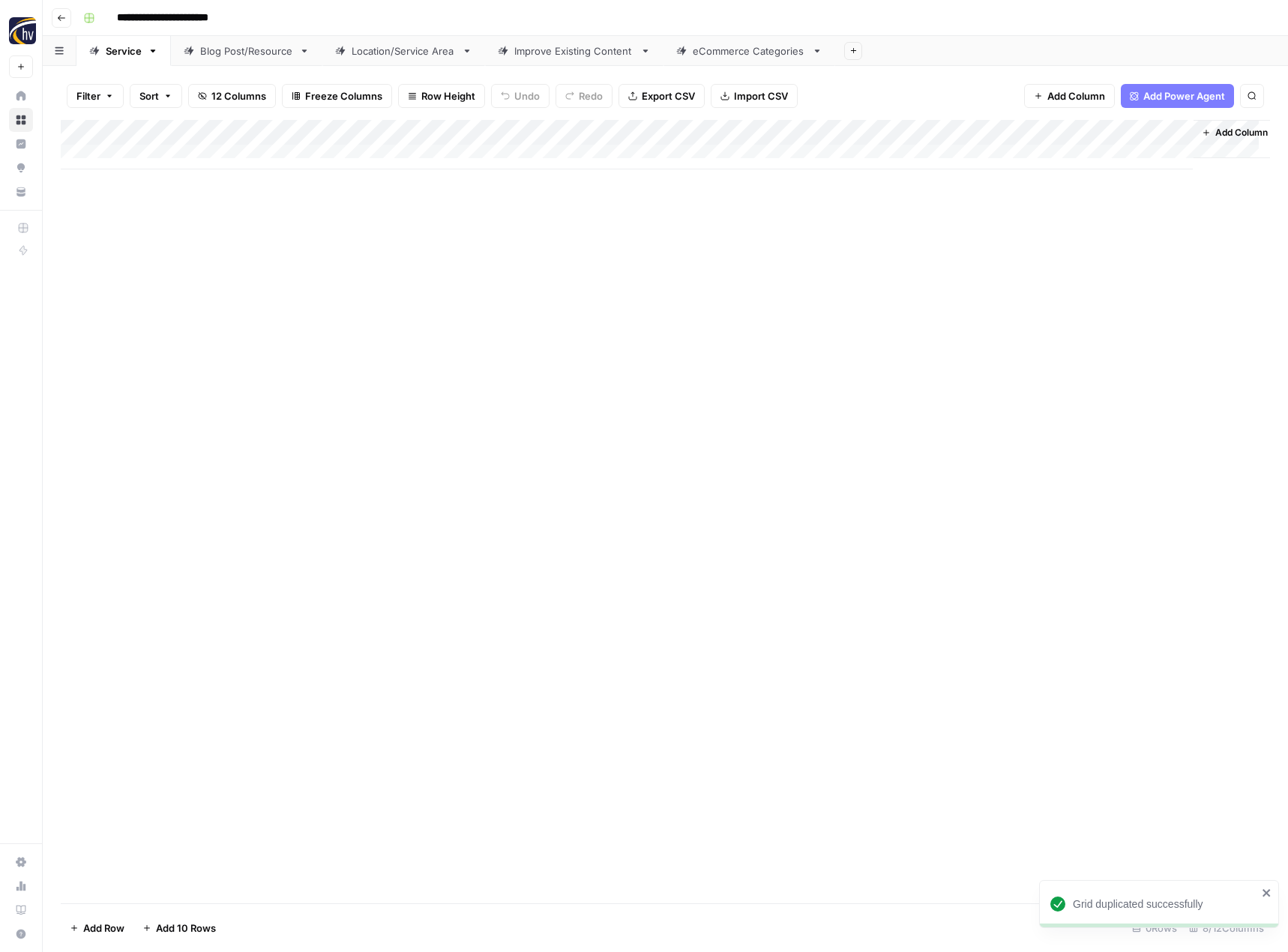
click at [165, 27] on input "**********" at bounding box center [187, 18] width 155 height 24
paste input
type input "**********"
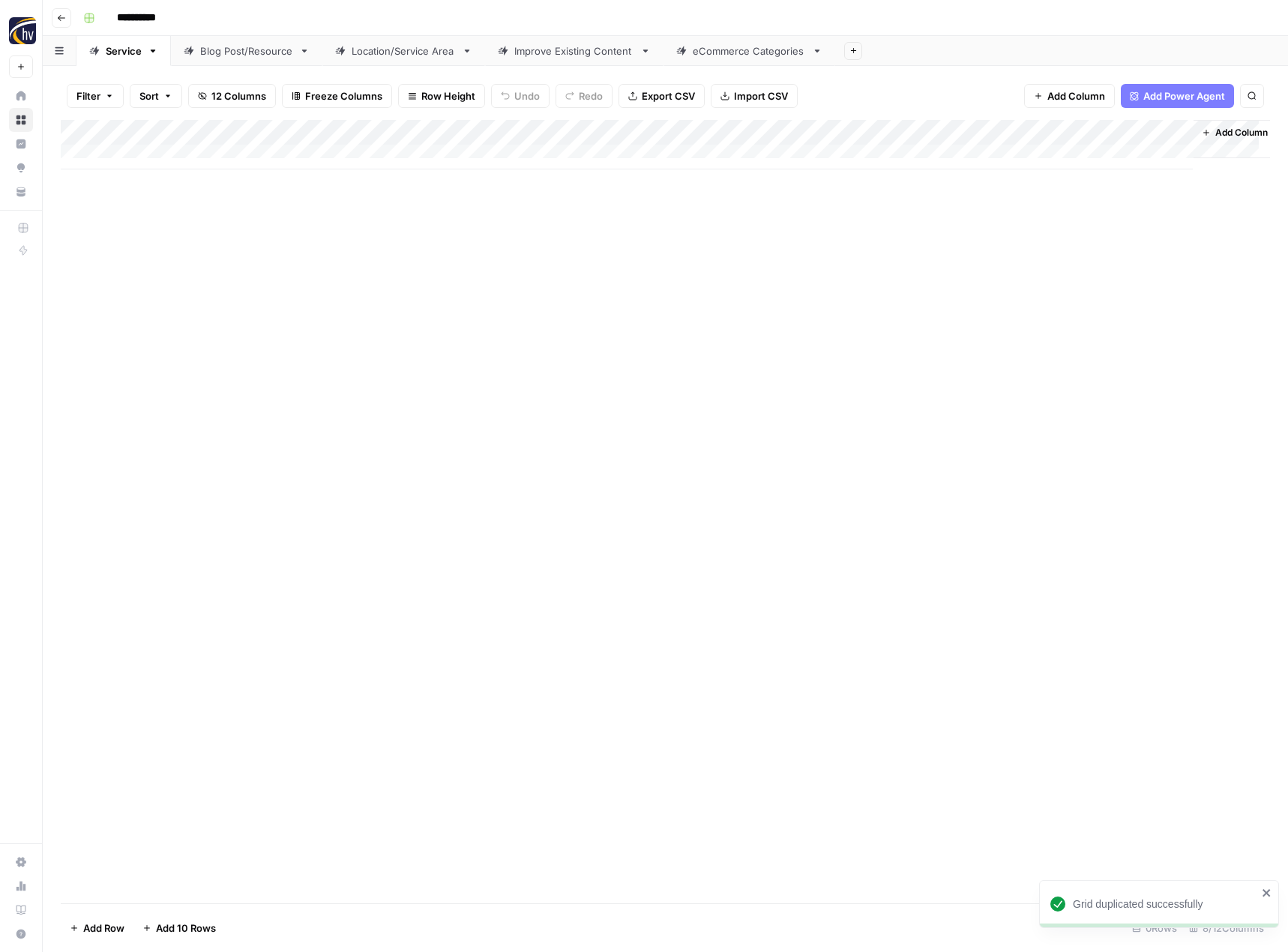
click at [256, 335] on div "Add Column" at bounding box center [664, 511] width 1209 height 783
click at [353, 130] on div "Add Column" at bounding box center [664, 145] width 1209 height 49
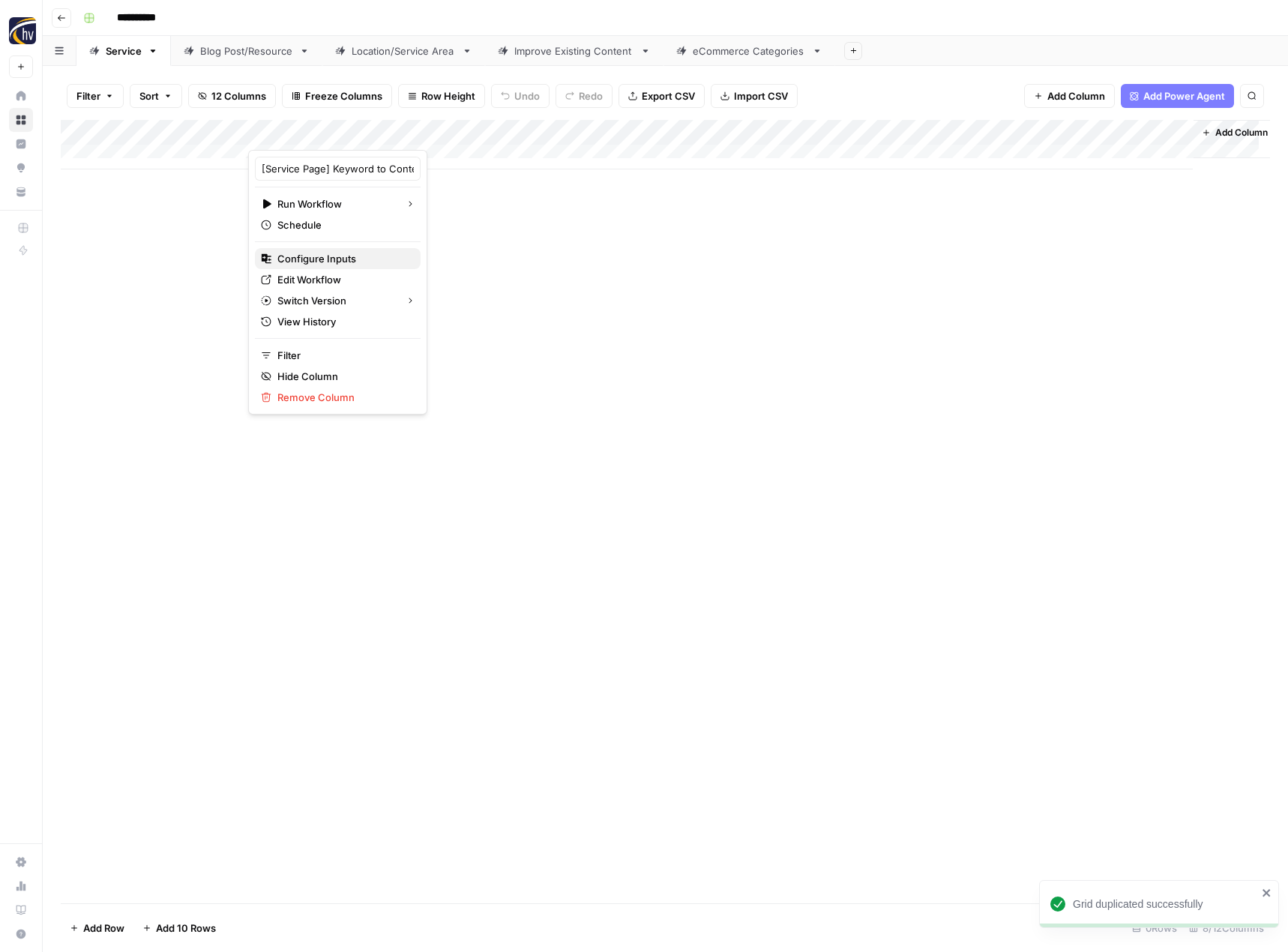
click at [319, 258] on span "Configure Inputs" at bounding box center [343, 258] width 132 height 15
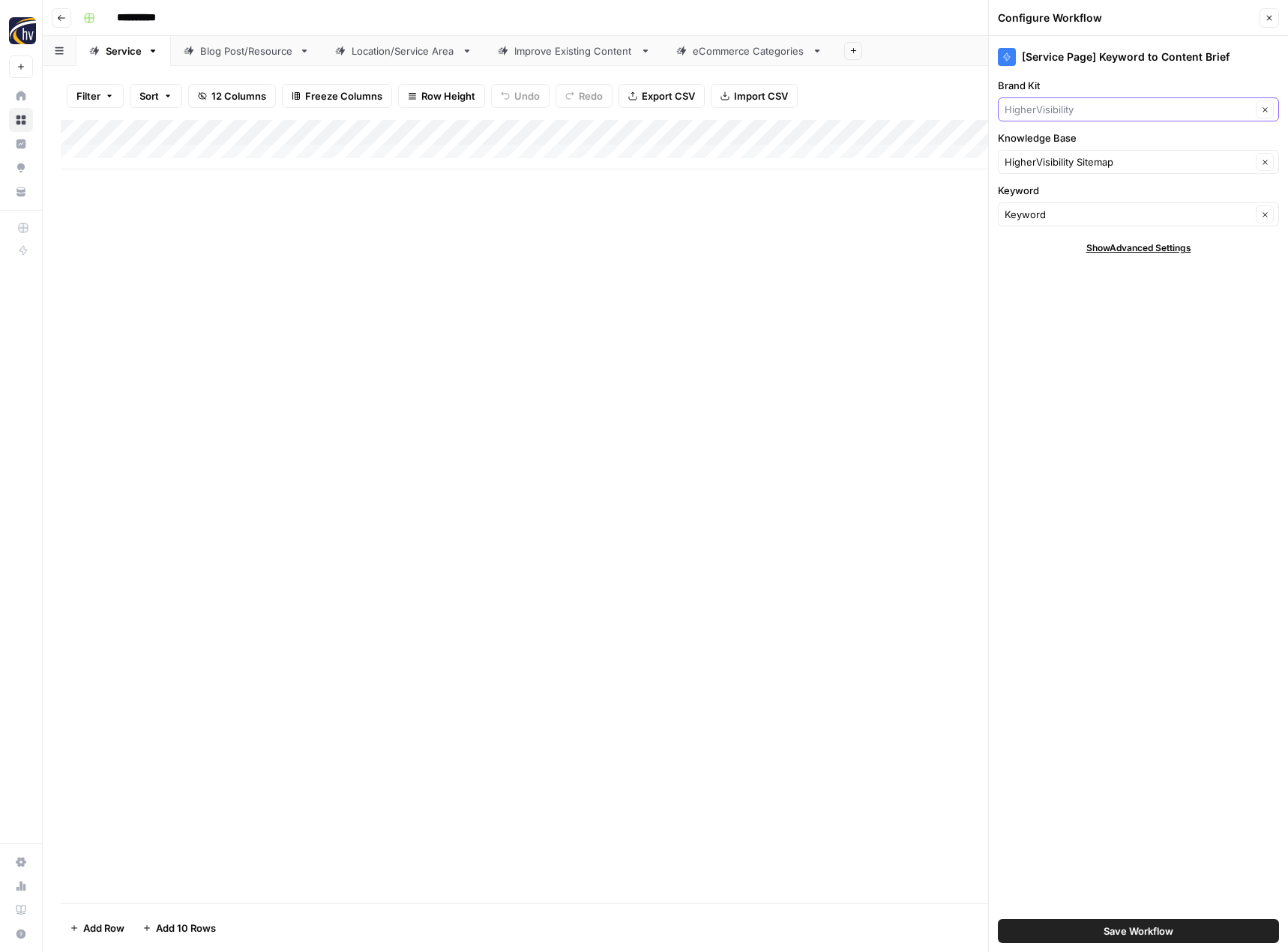
click at [1071, 111] on input "Brand Kit" at bounding box center [1127, 109] width 247 height 15
type input "als"
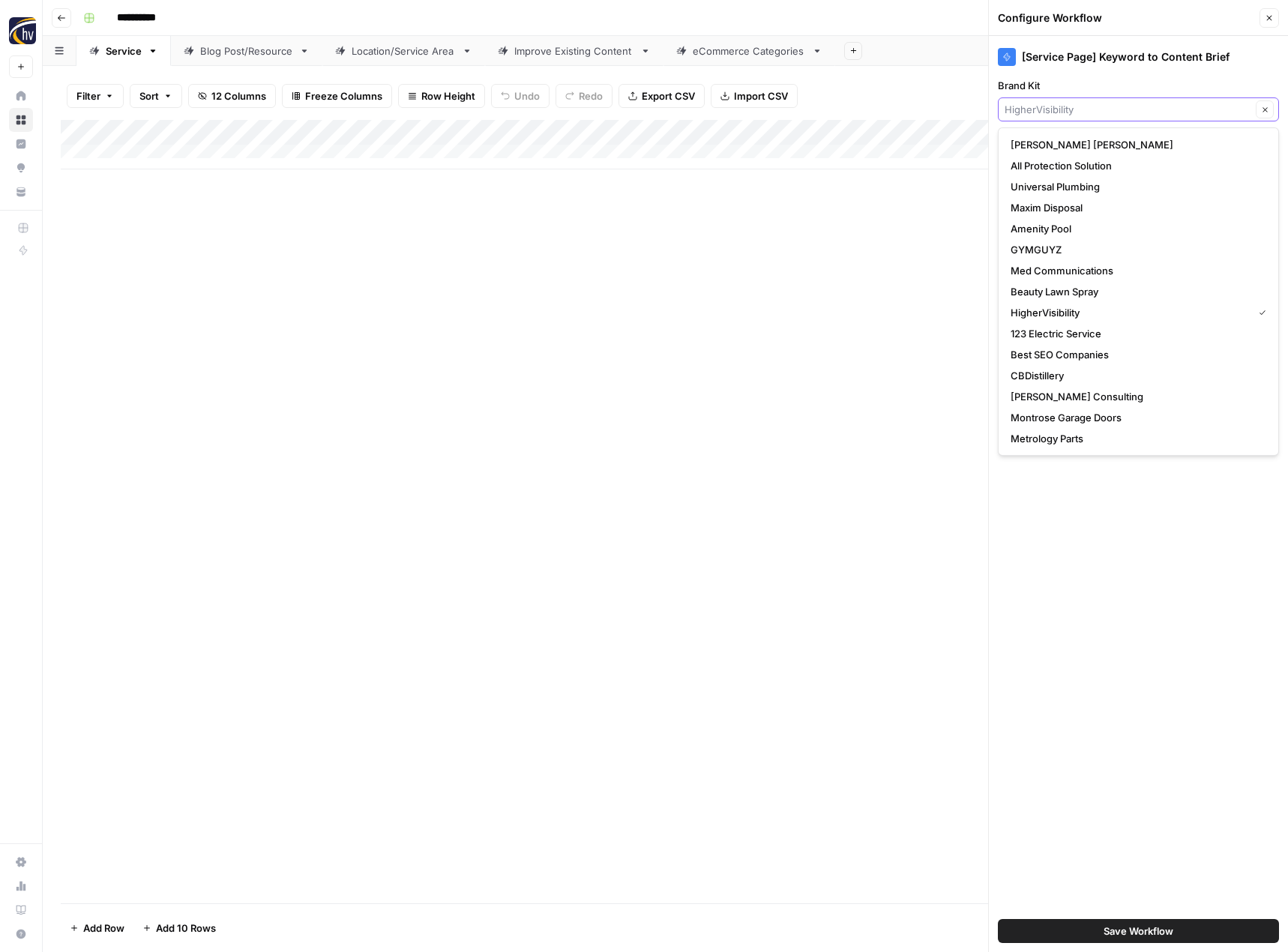
click at [1062, 109] on input "Brand Kit" at bounding box center [1127, 109] width 247 height 15
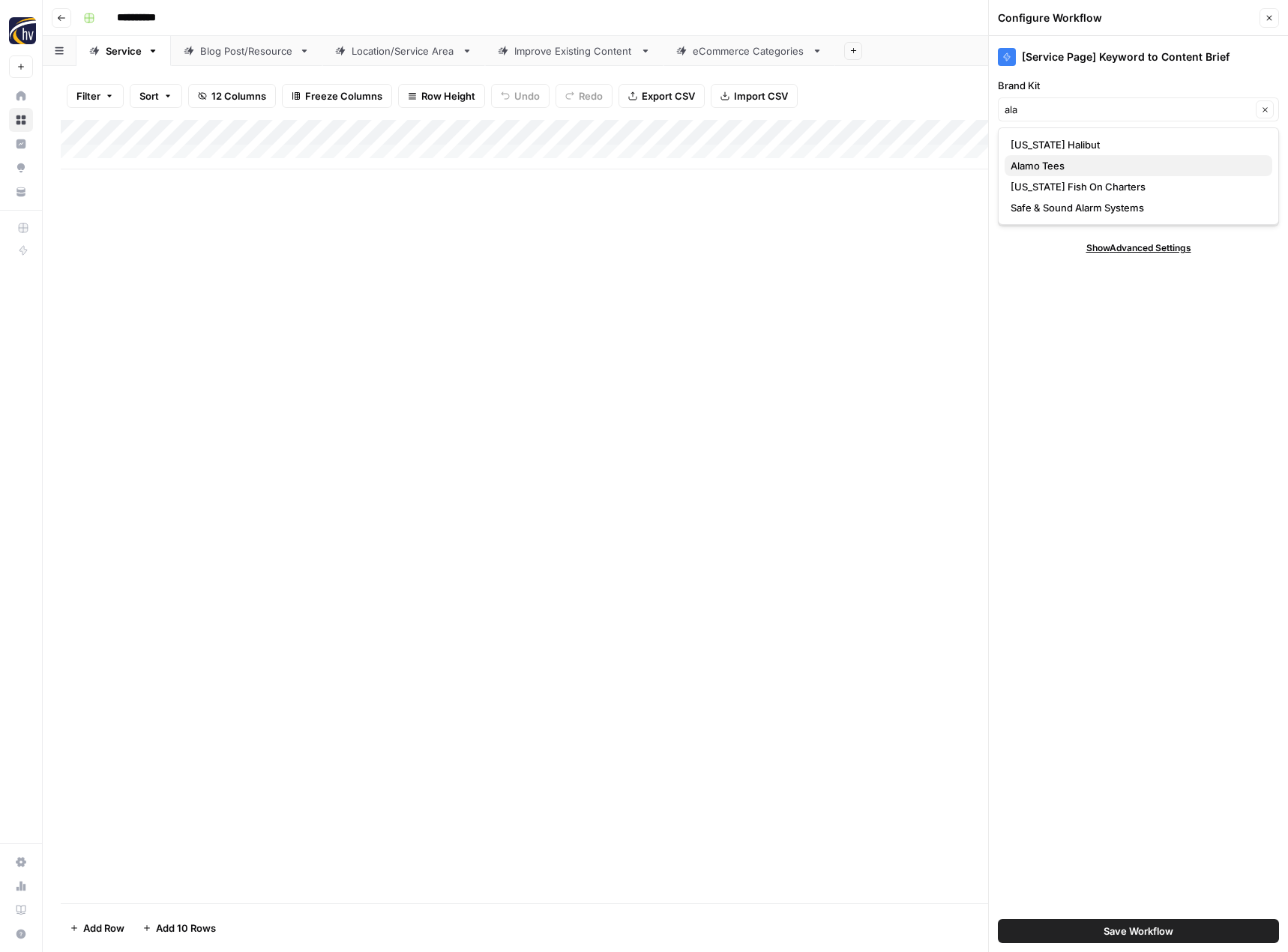
click at [1059, 163] on span "Alamo Tees" at bounding box center [1135, 165] width 250 height 15
type input "Alamo Tees"
click at [1059, 163] on input "Knowledge Base" at bounding box center [1127, 162] width 247 height 15
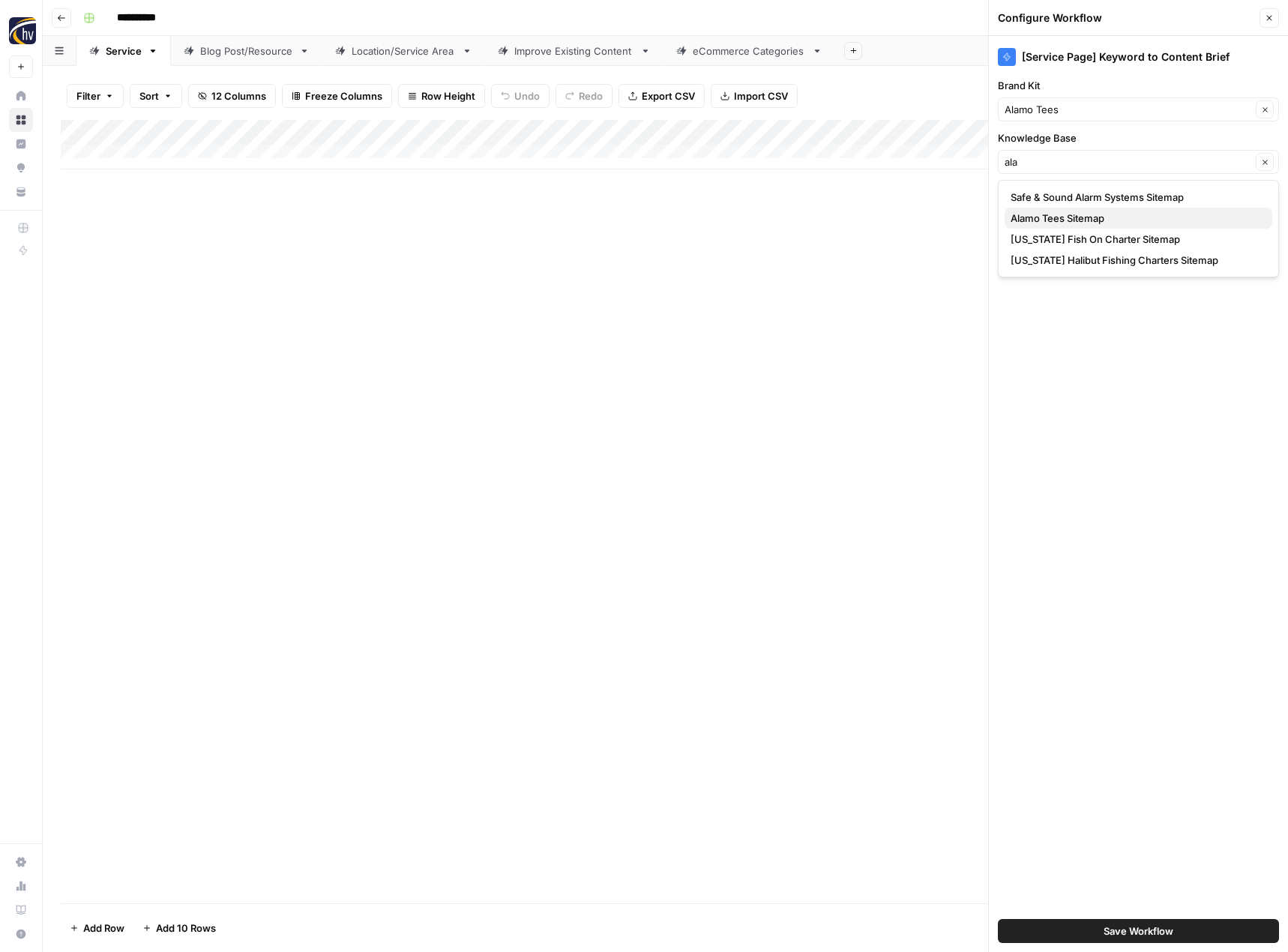
click at [1051, 223] on span "Alamo Tees Sitemap" at bounding box center [1135, 217] width 250 height 15
type input "Alamo Tees Sitemap"
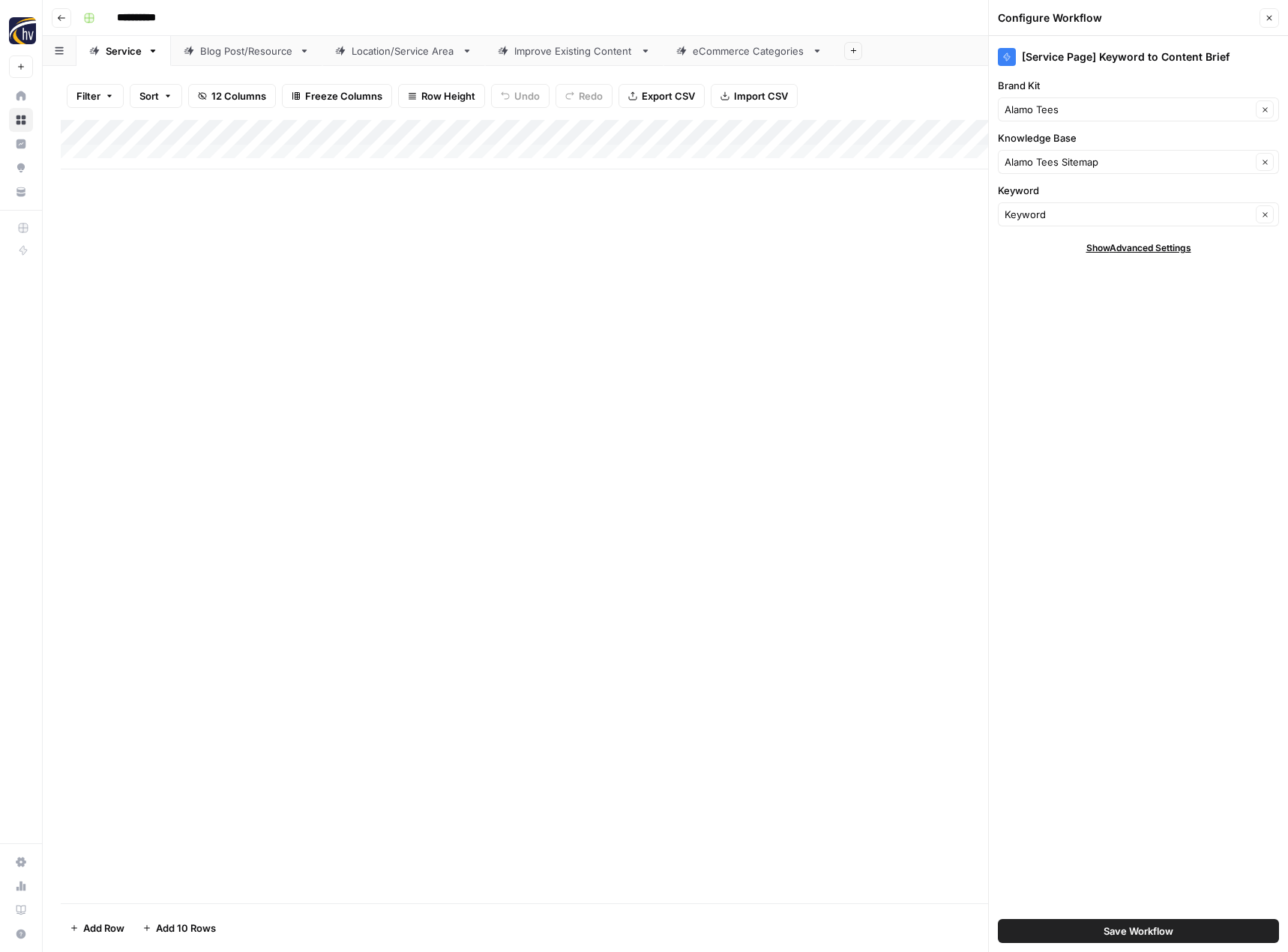
click at [1127, 928] on span "Save Workflow" at bounding box center [1138, 930] width 70 height 15
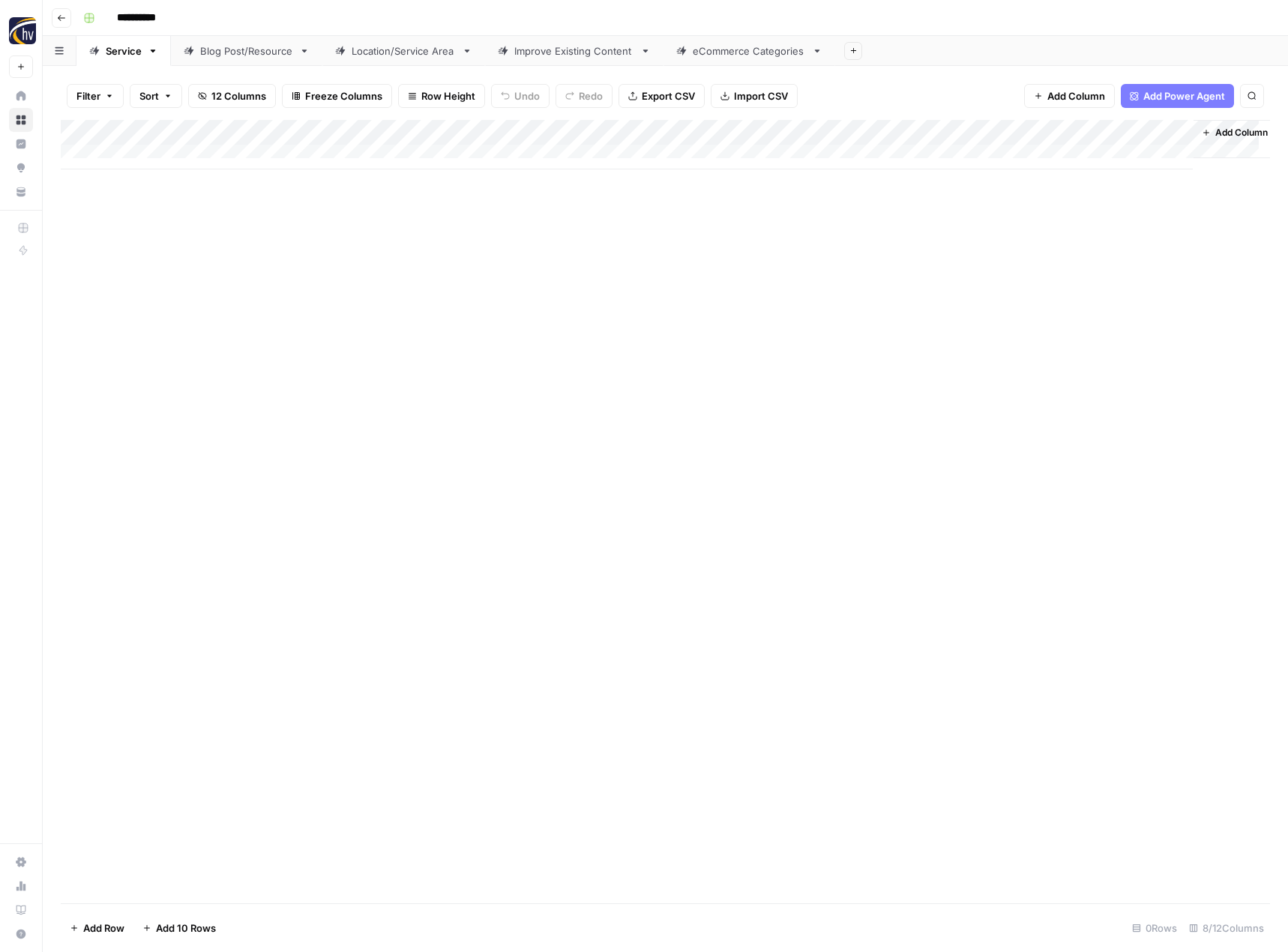
click at [1025, 131] on div "Add Column" at bounding box center [664, 145] width 1209 height 49
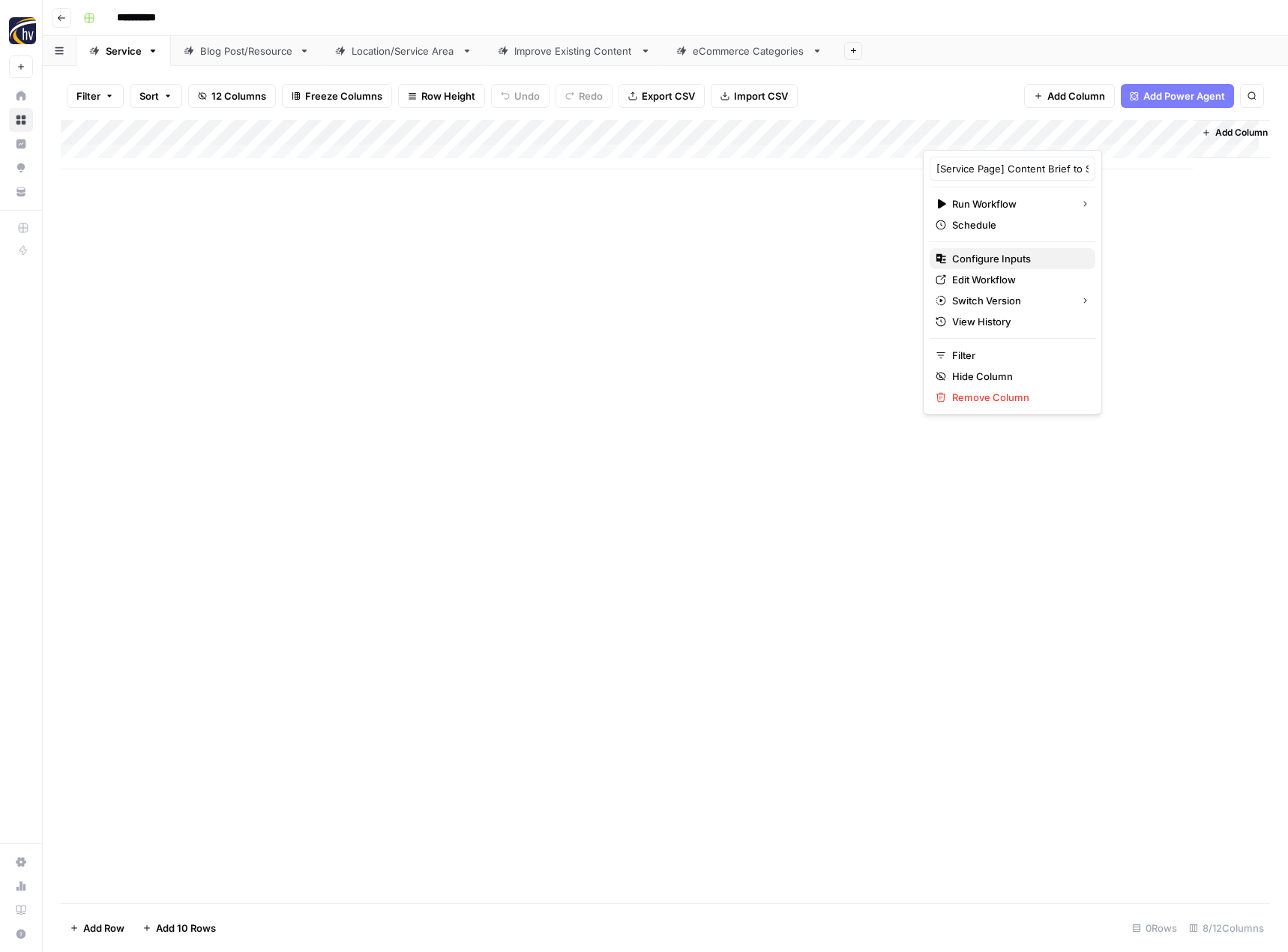
click at [969, 257] on span "Configure Inputs" at bounding box center [1018, 258] width 132 height 15
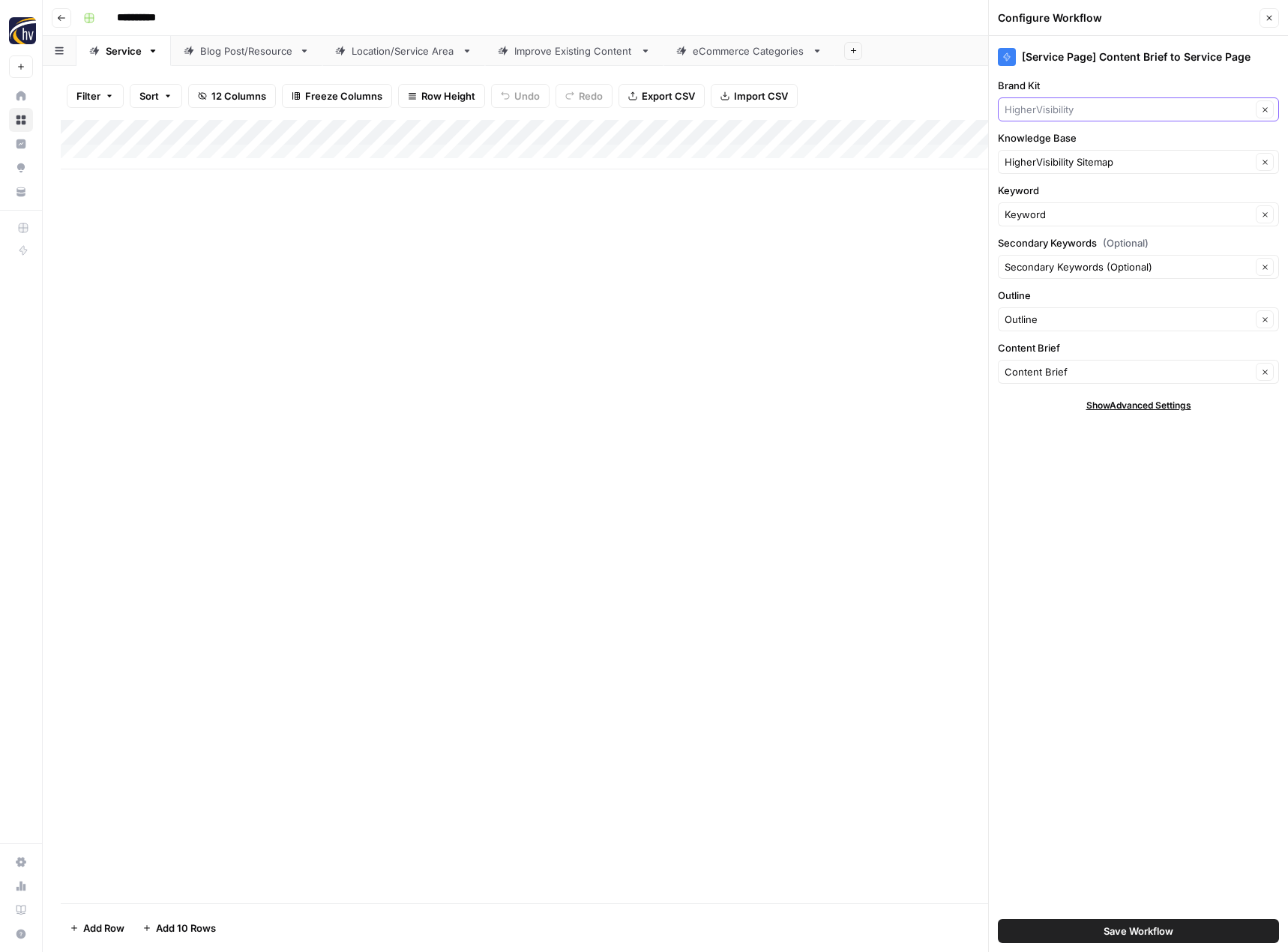
click at [1083, 110] on input "Brand Kit" at bounding box center [1127, 109] width 247 height 15
click at [1070, 163] on span "Alamo Tees" at bounding box center [1135, 165] width 250 height 15
type input "Alamo Tees"
click at [1071, 161] on input "Knowledge Base" at bounding box center [1127, 162] width 247 height 15
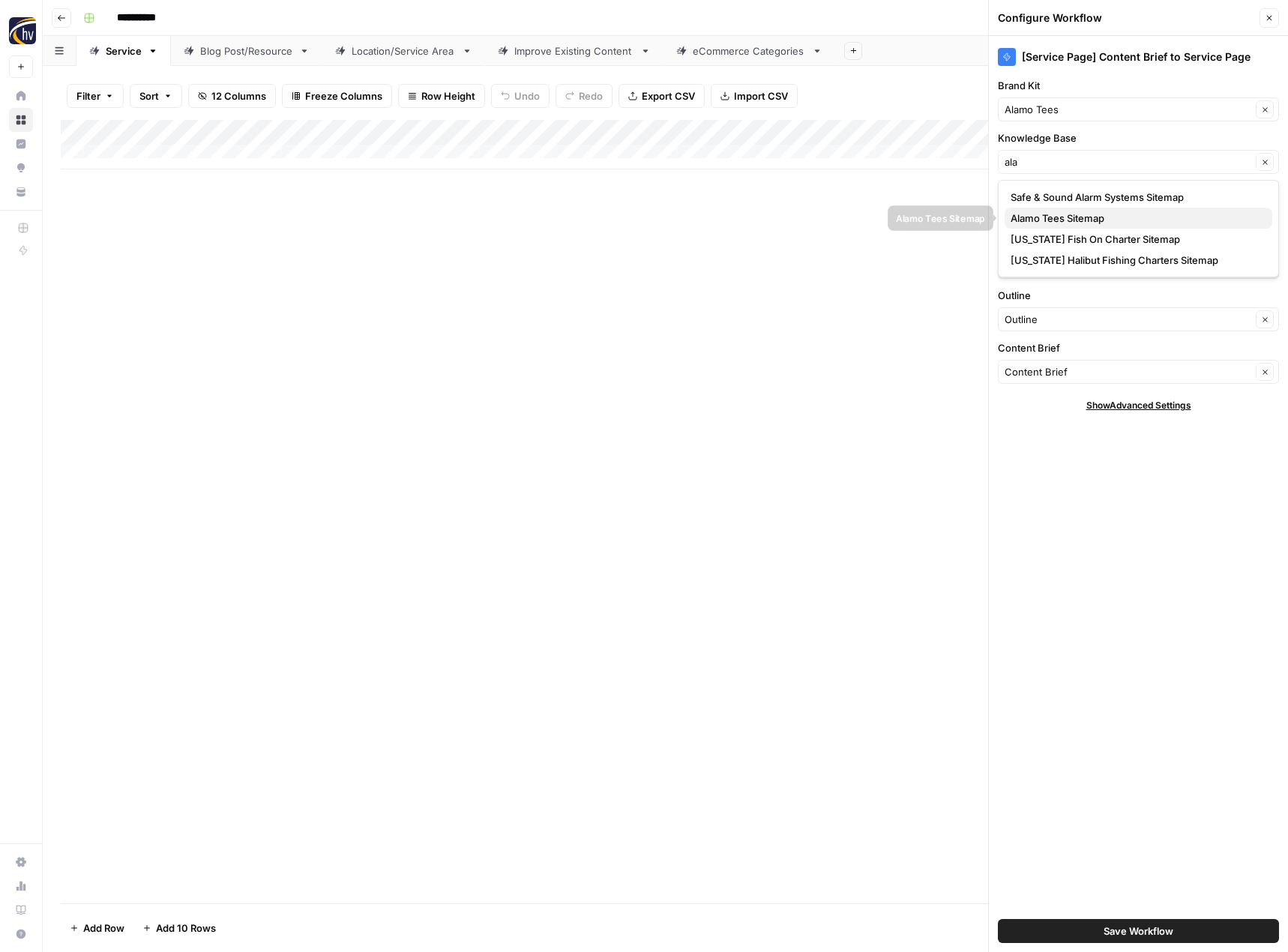
click at [1057, 217] on span "Alamo Tees Sitemap" at bounding box center [1135, 217] width 250 height 15
type input "Alamo Tees Sitemap"
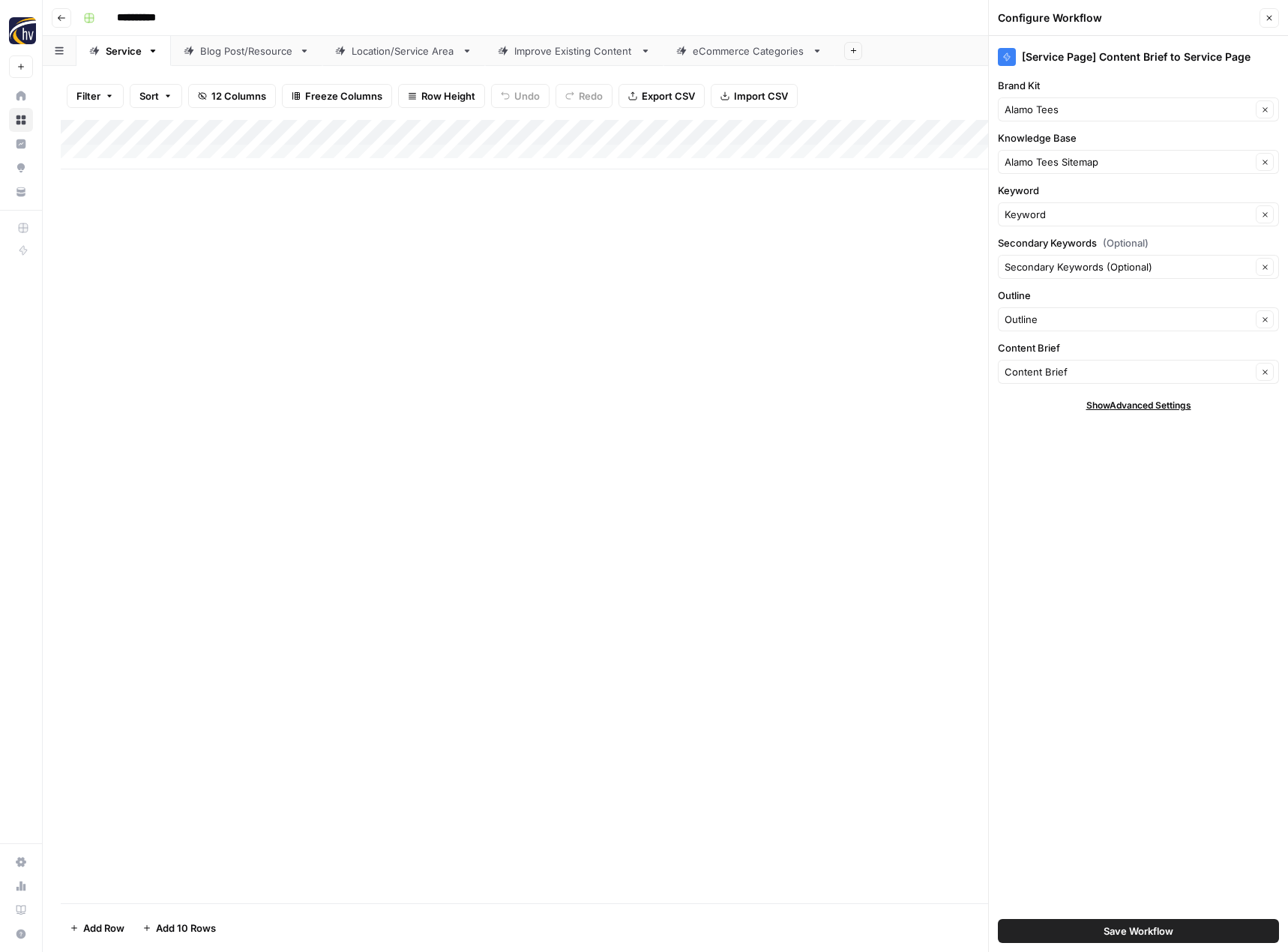
click at [1108, 933] on span "Save Workflow" at bounding box center [1138, 930] width 70 height 15
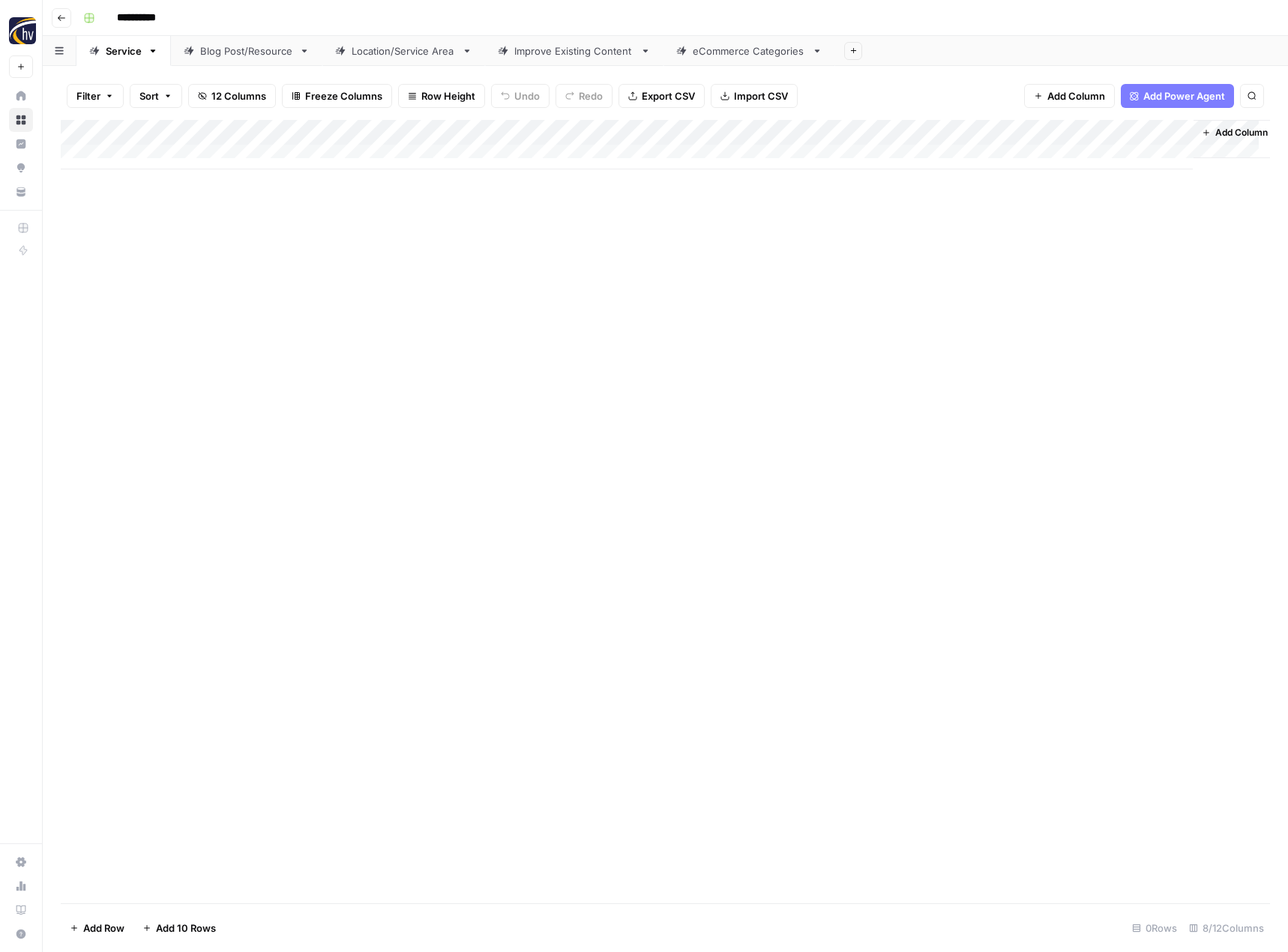
click at [252, 56] on div "Blog Post/Resource" at bounding box center [247, 50] width 93 height 15
click at [354, 128] on div "Add Column" at bounding box center [664, 145] width 1209 height 49
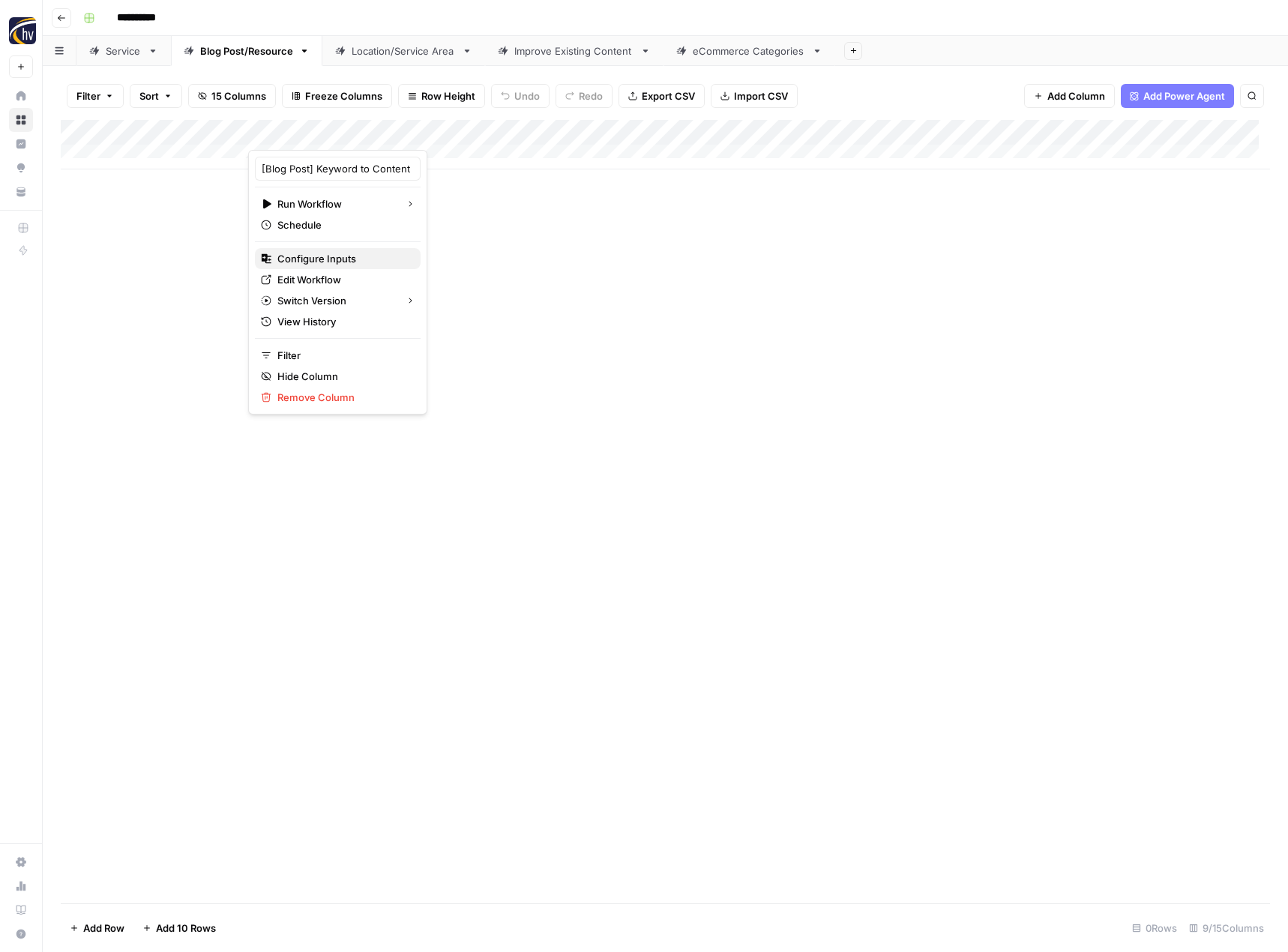
click at [323, 250] on button "Configure Inputs" at bounding box center [337, 258] width 166 height 21
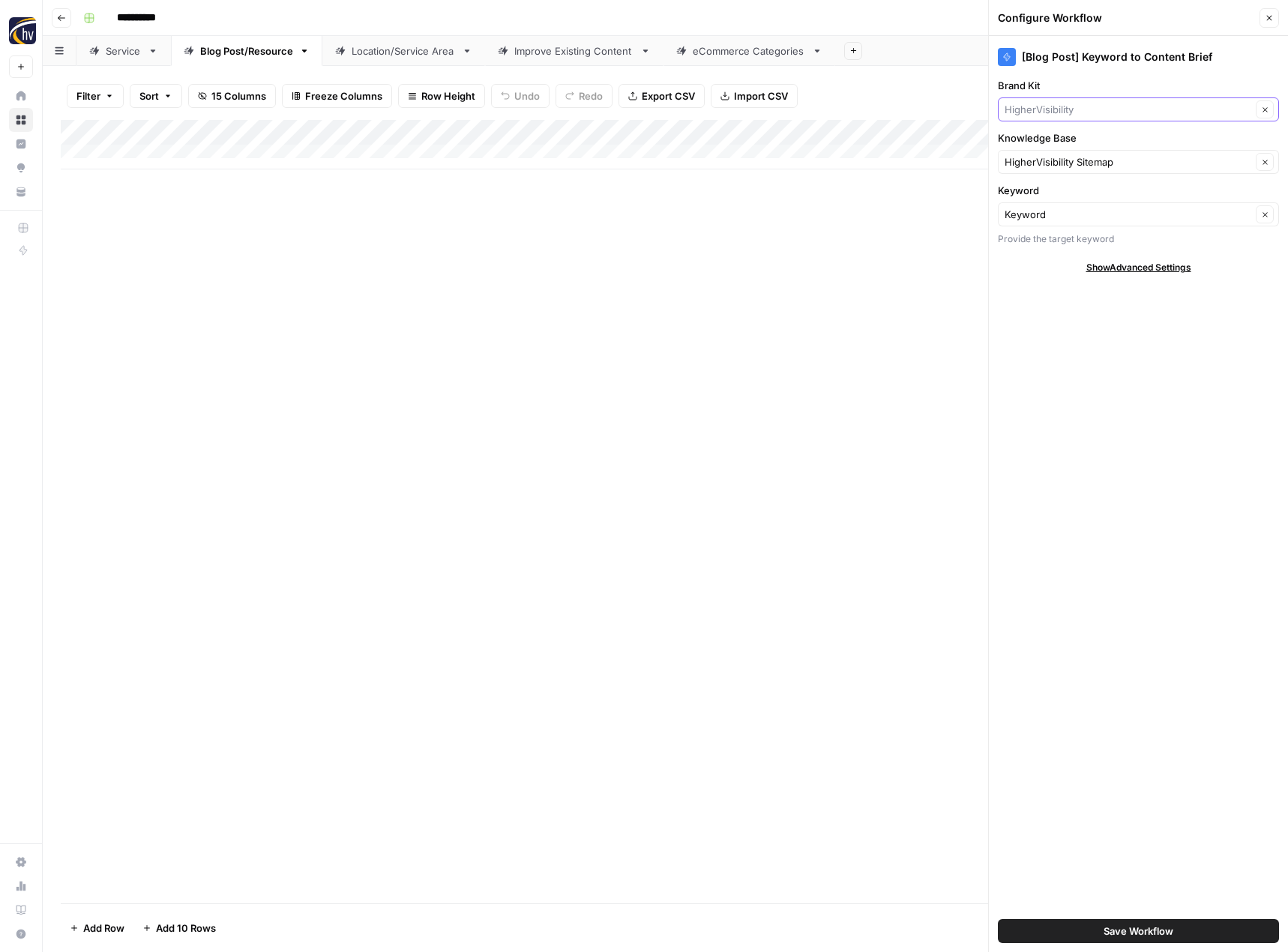
click at [1071, 110] on input "Brand Kit" at bounding box center [1127, 109] width 247 height 15
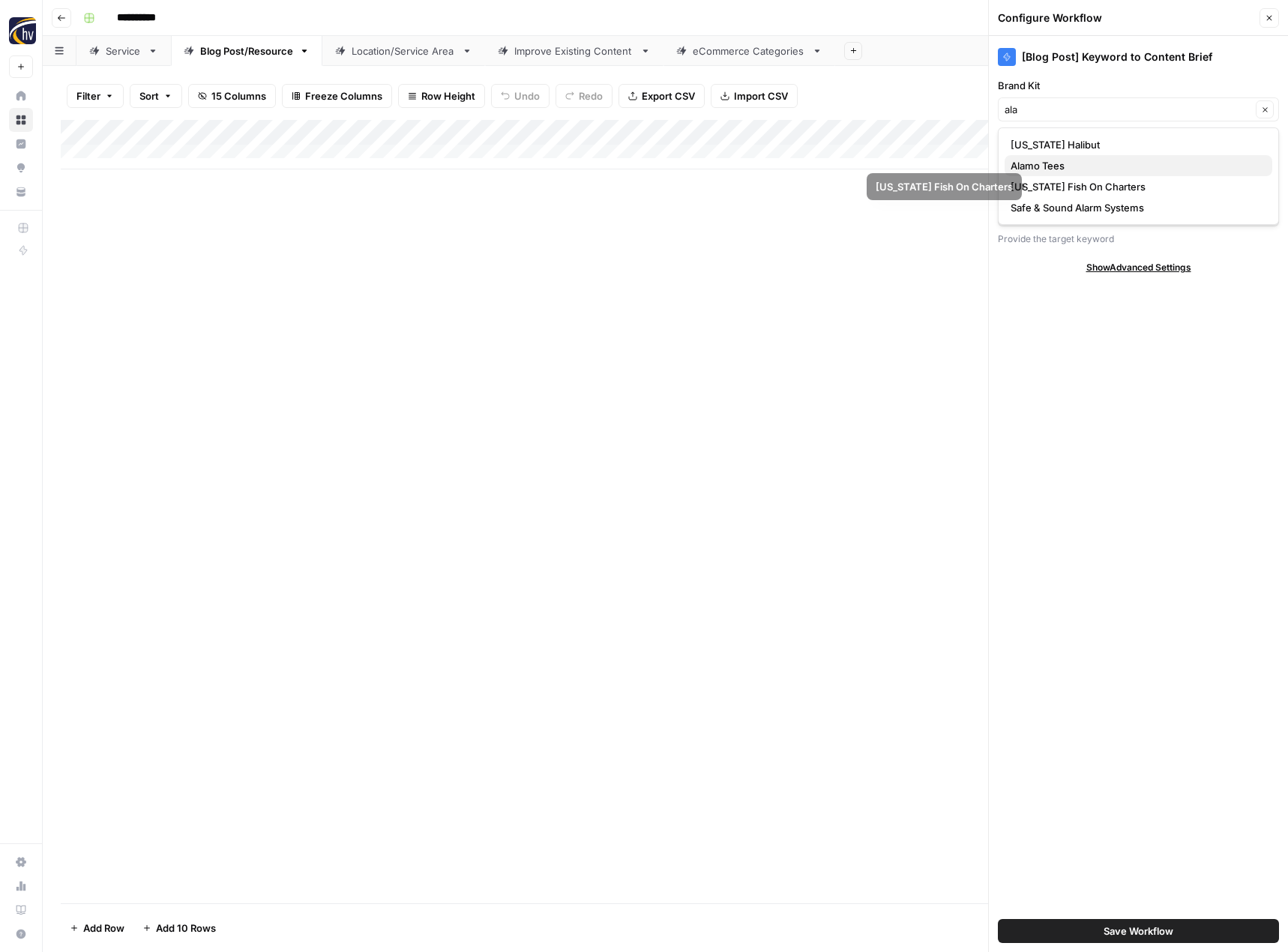
click at [1054, 169] on span "Alamo Tees" at bounding box center [1135, 165] width 250 height 15
type input "Alamo Tees"
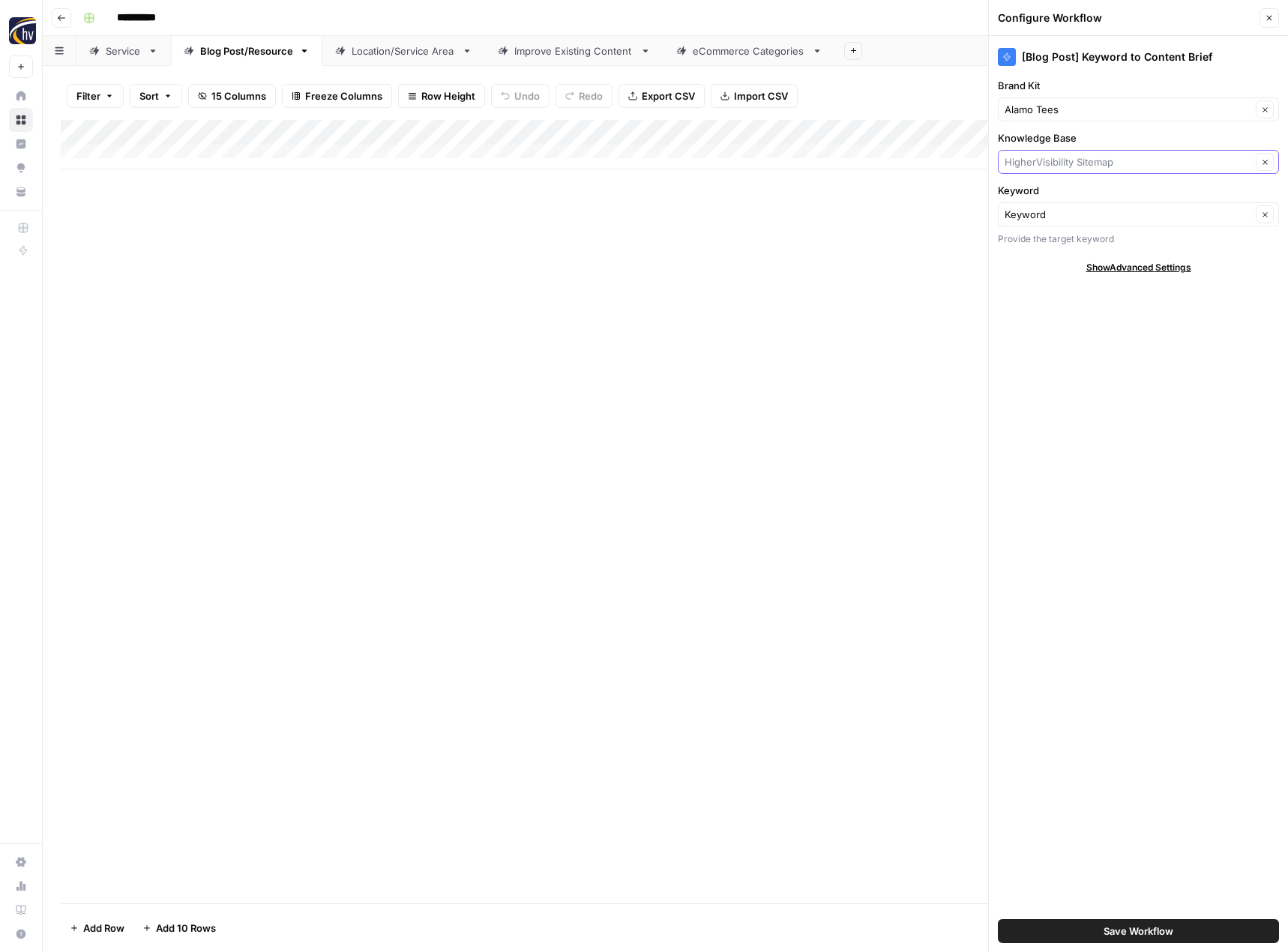
click at [1054, 169] on input "Knowledge Base" at bounding box center [1127, 162] width 247 height 15
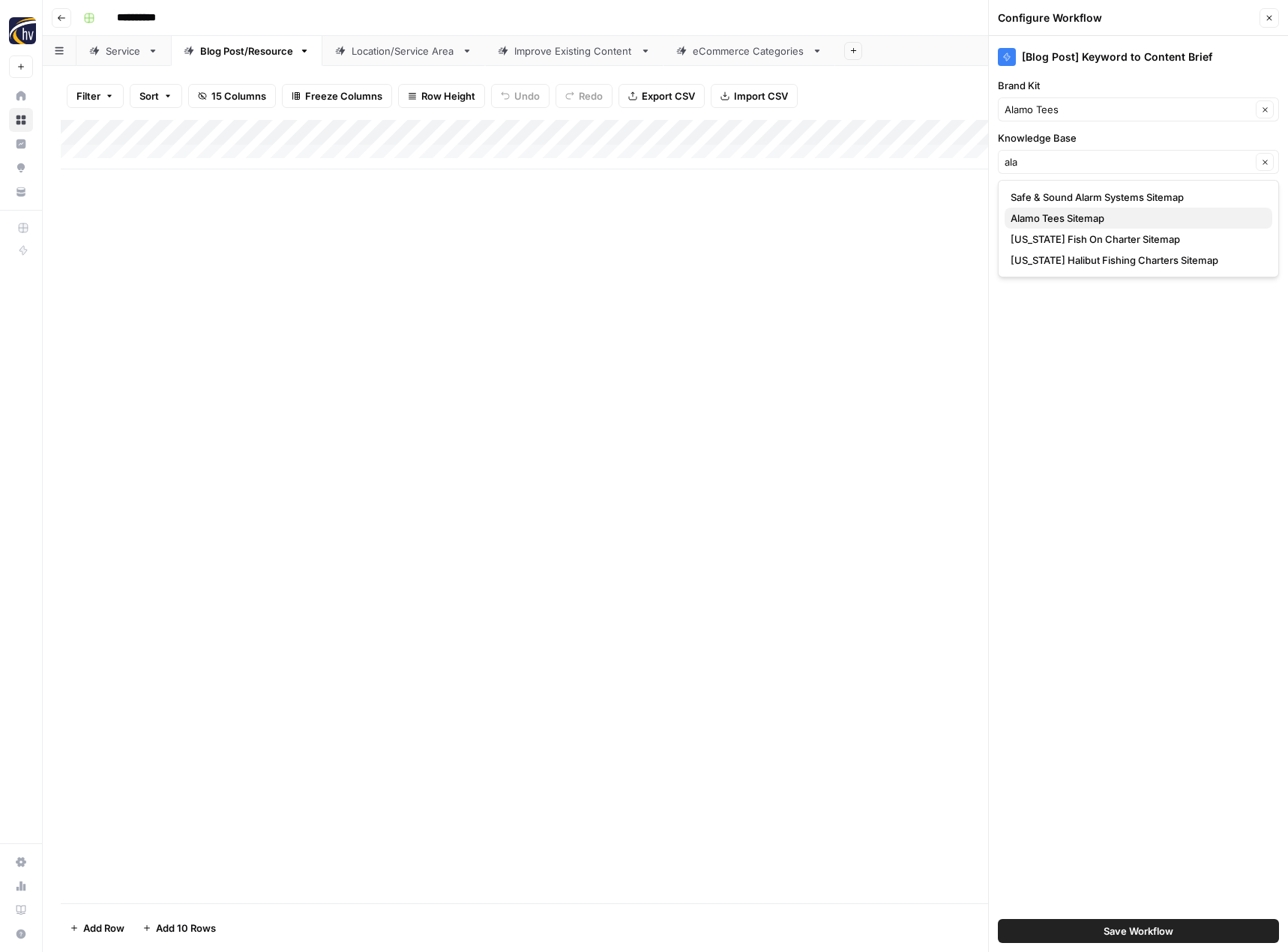
click at [1053, 221] on span "Alamo Tees Sitemap" at bounding box center [1135, 217] width 250 height 15
type input "Alamo Tees Sitemap"
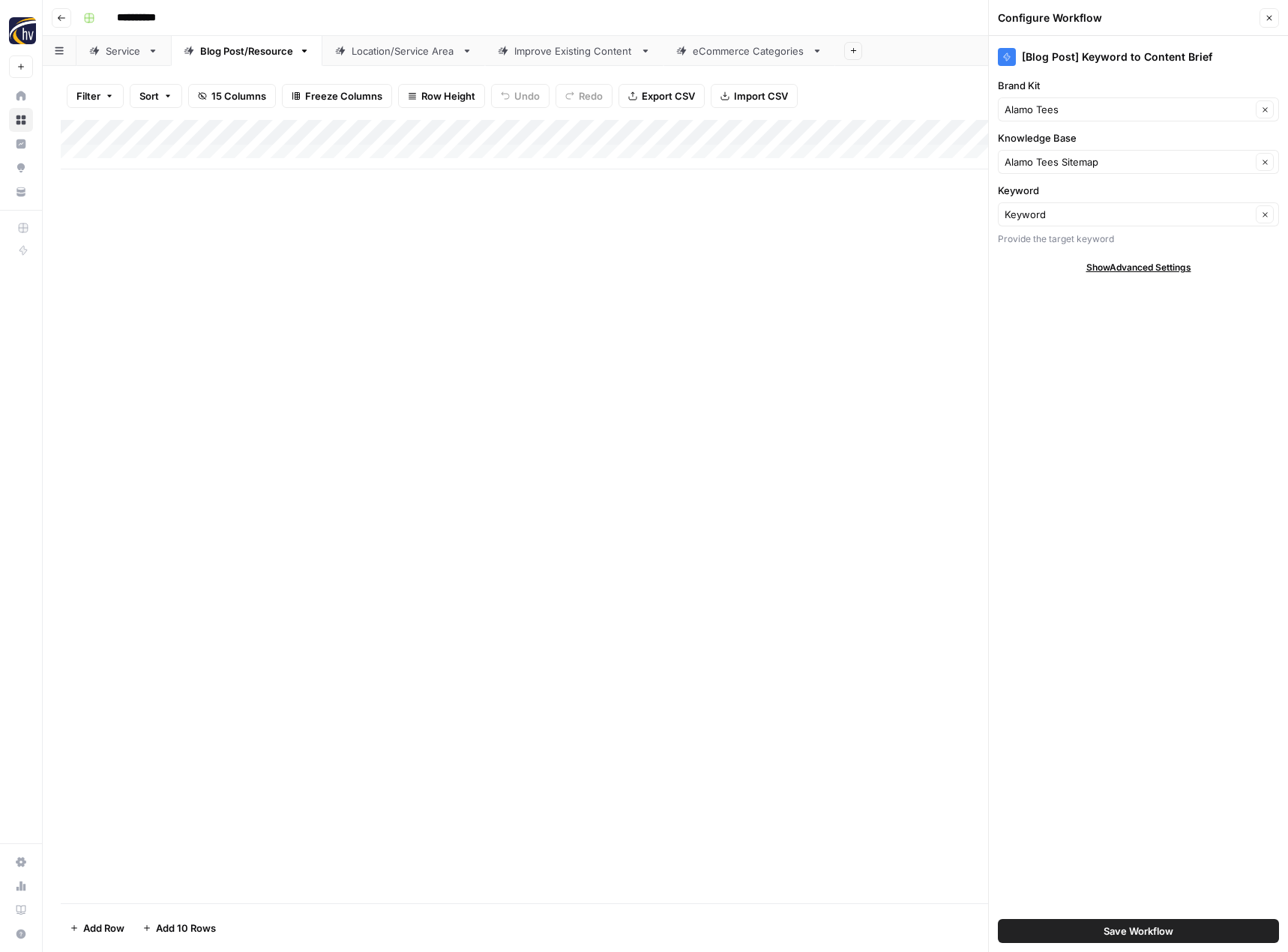
click at [1082, 931] on button "Save Workflow" at bounding box center [1138, 930] width 281 height 24
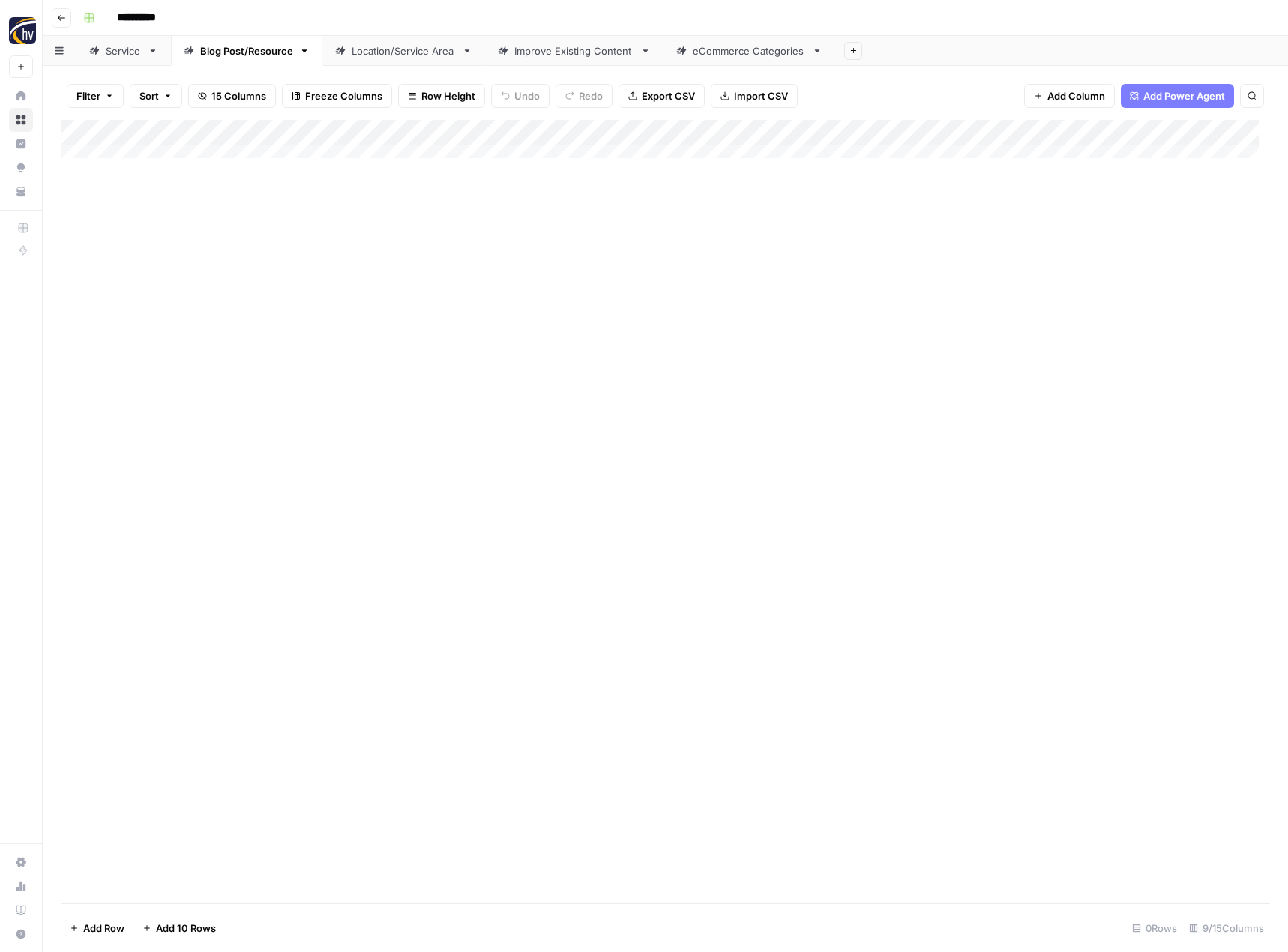
click at [1156, 134] on div "Add Column" at bounding box center [664, 145] width 1209 height 49
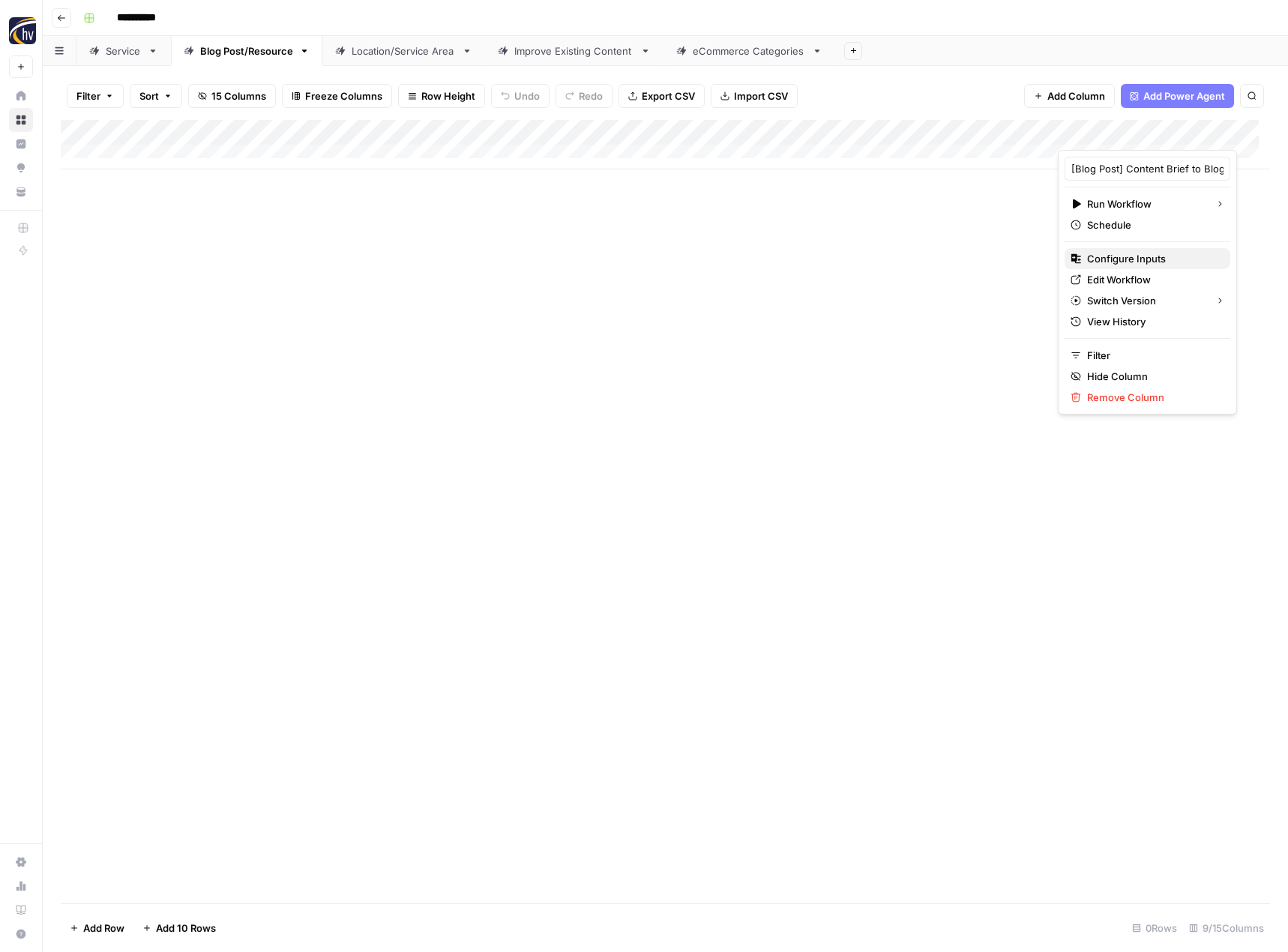
click at [1136, 254] on span "Configure Inputs" at bounding box center [1153, 258] width 132 height 15
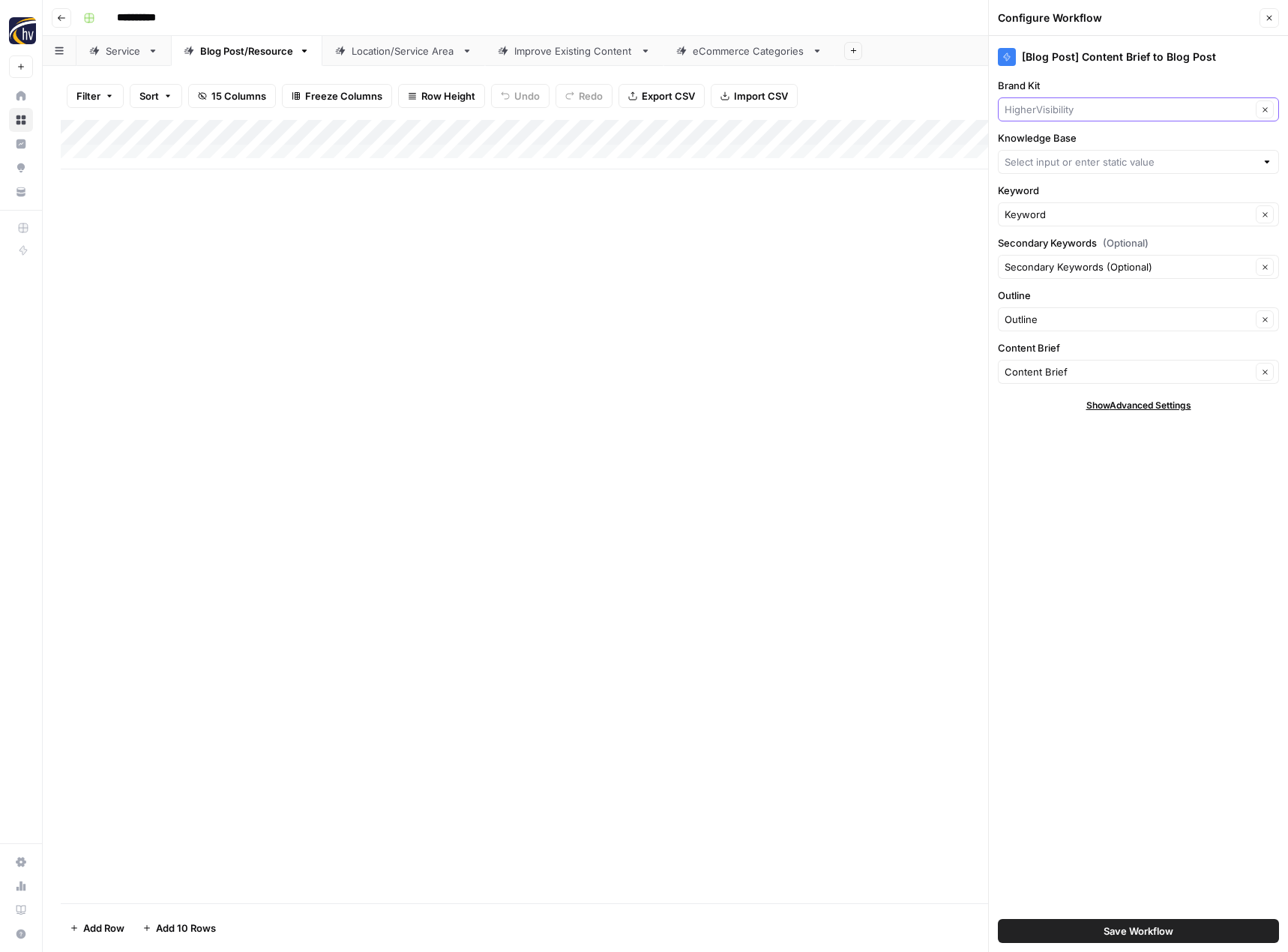
click at [1105, 105] on input "Brand Kit" at bounding box center [1127, 109] width 247 height 15
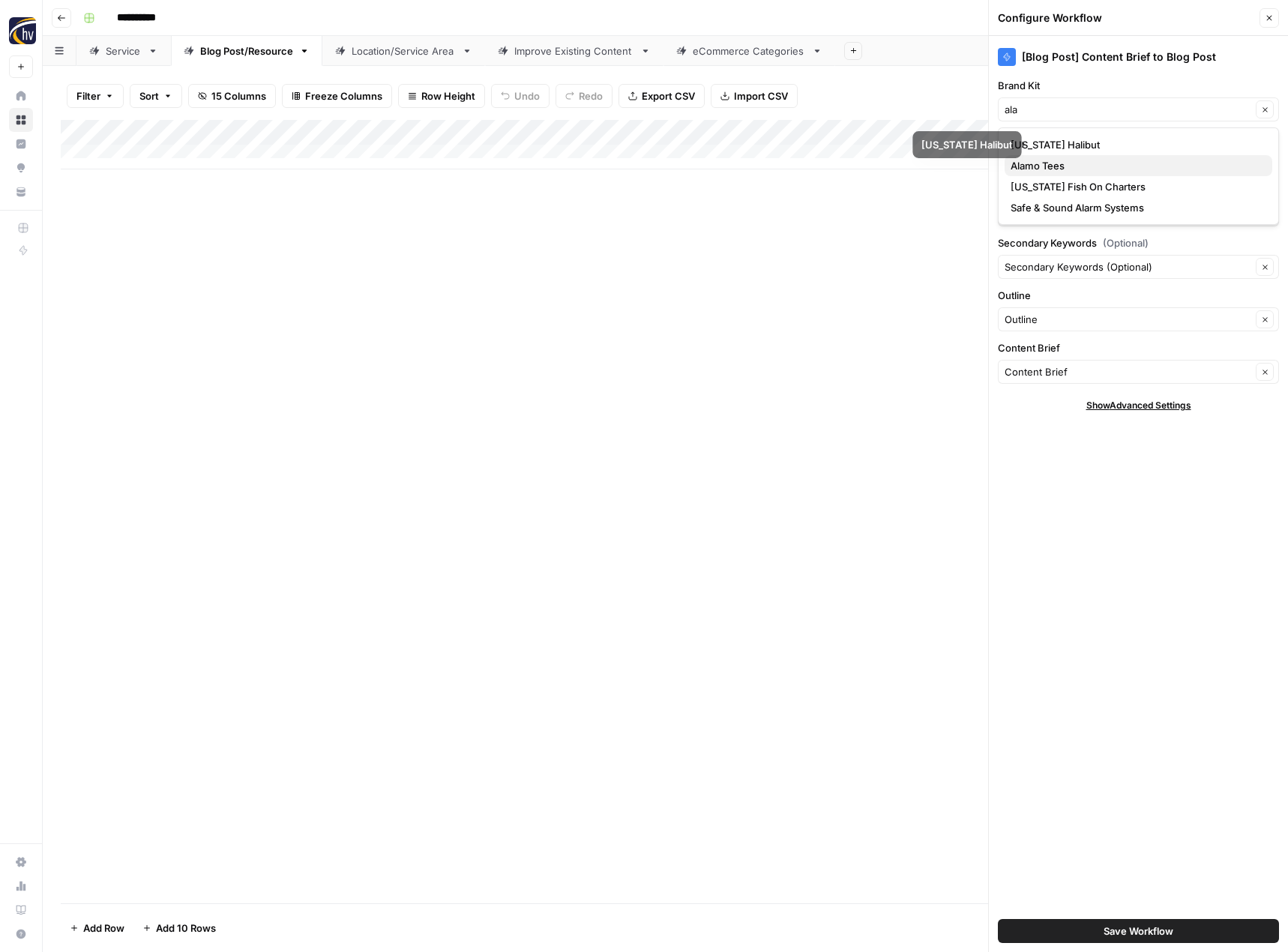
click at [1085, 166] on span "Alamo Tees" at bounding box center [1135, 165] width 250 height 15
type input "Alamo Tees"
click at [1085, 166] on input "Knowledge Base" at bounding box center [1129, 162] width 251 height 15
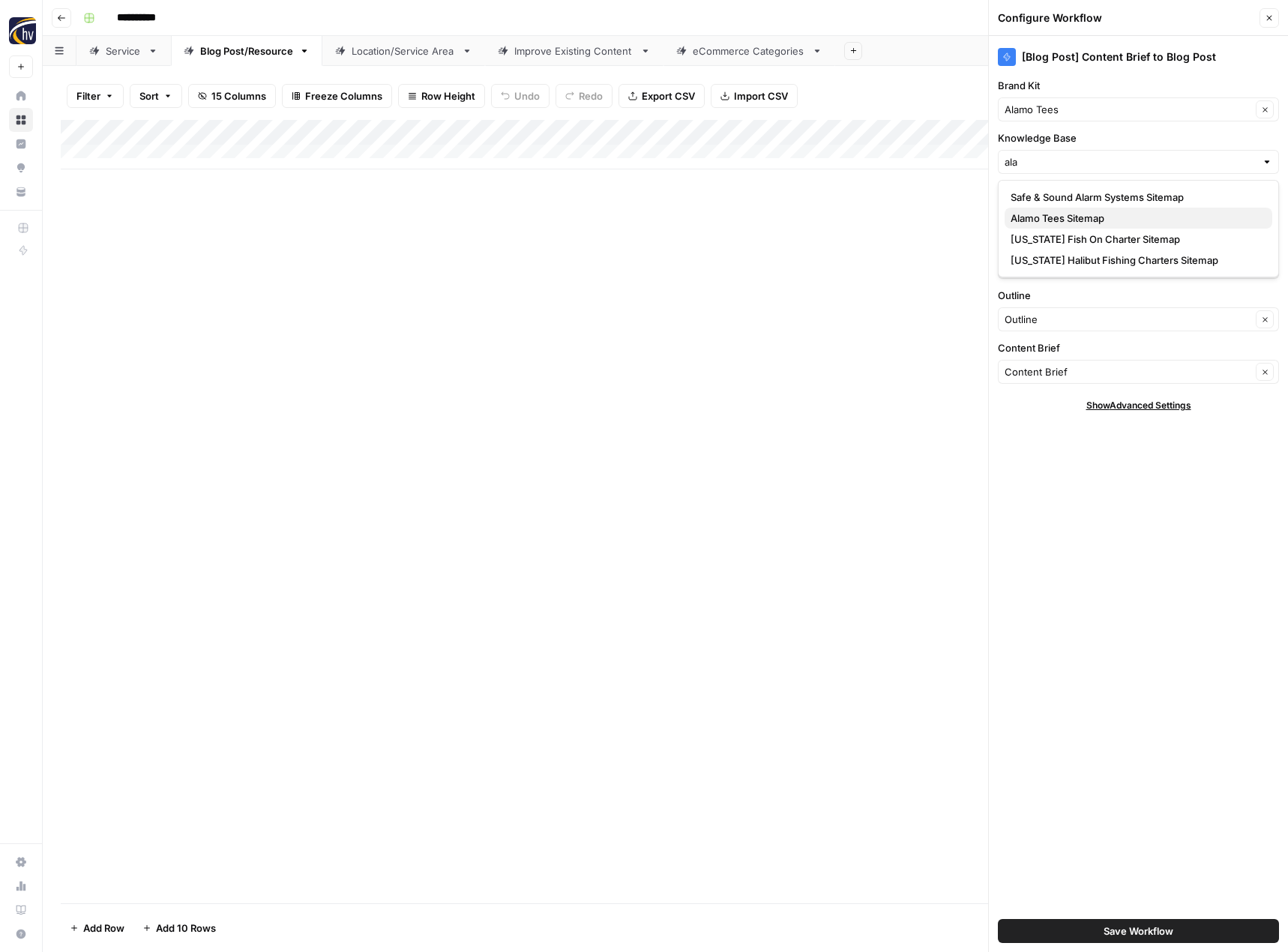
click at [1066, 212] on span "Alamo Tees Sitemap" at bounding box center [1135, 217] width 250 height 15
type input "Alamo Tees Sitemap"
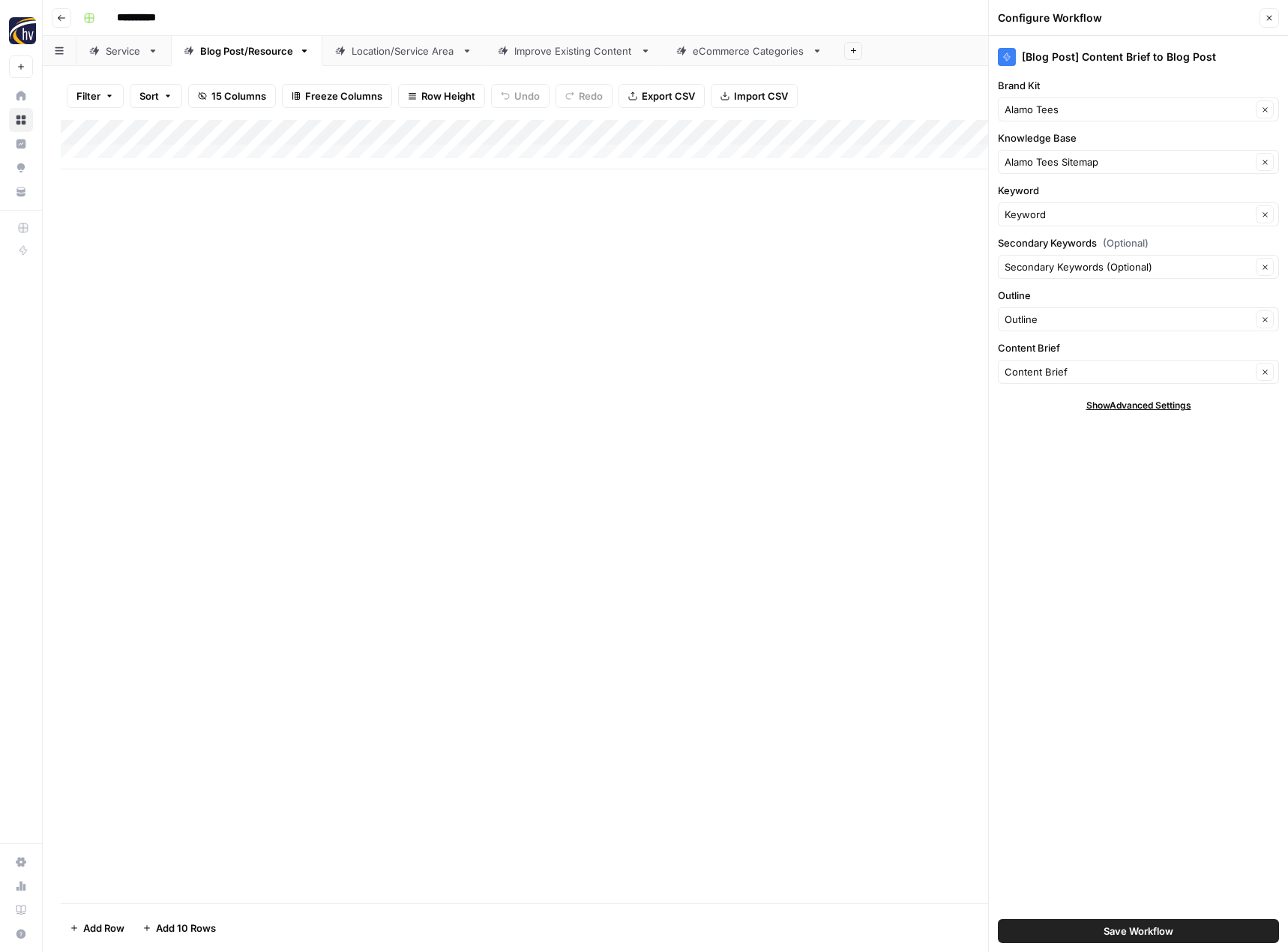
click at [1123, 933] on span "Save Workflow" at bounding box center [1138, 930] width 70 height 15
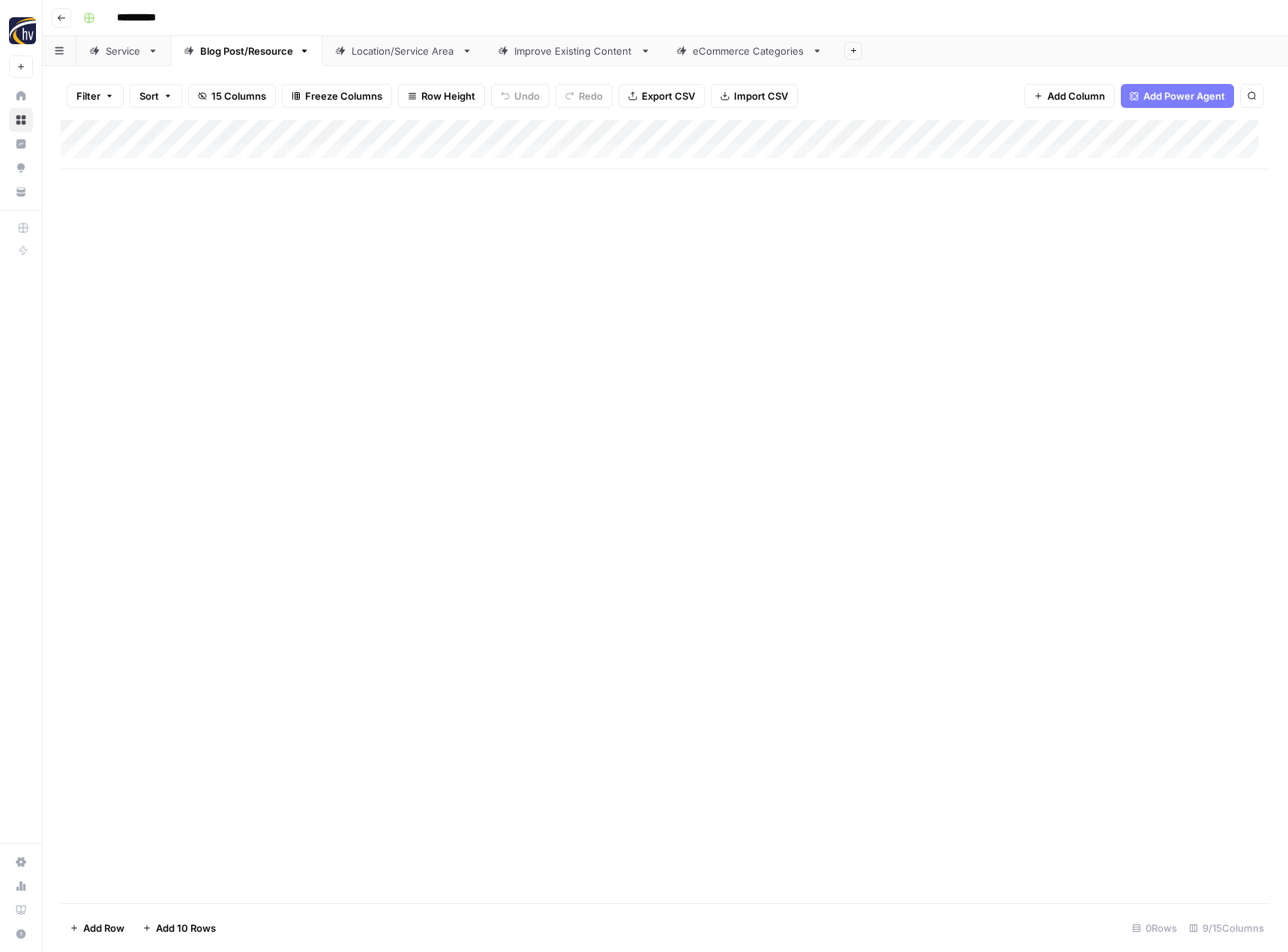
click at [421, 52] on div "Location/Service Area" at bounding box center [403, 50] width 104 height 15
click at [623, 131] on div "Add Column" at bounding box center [664, 145] width 1209 height 49
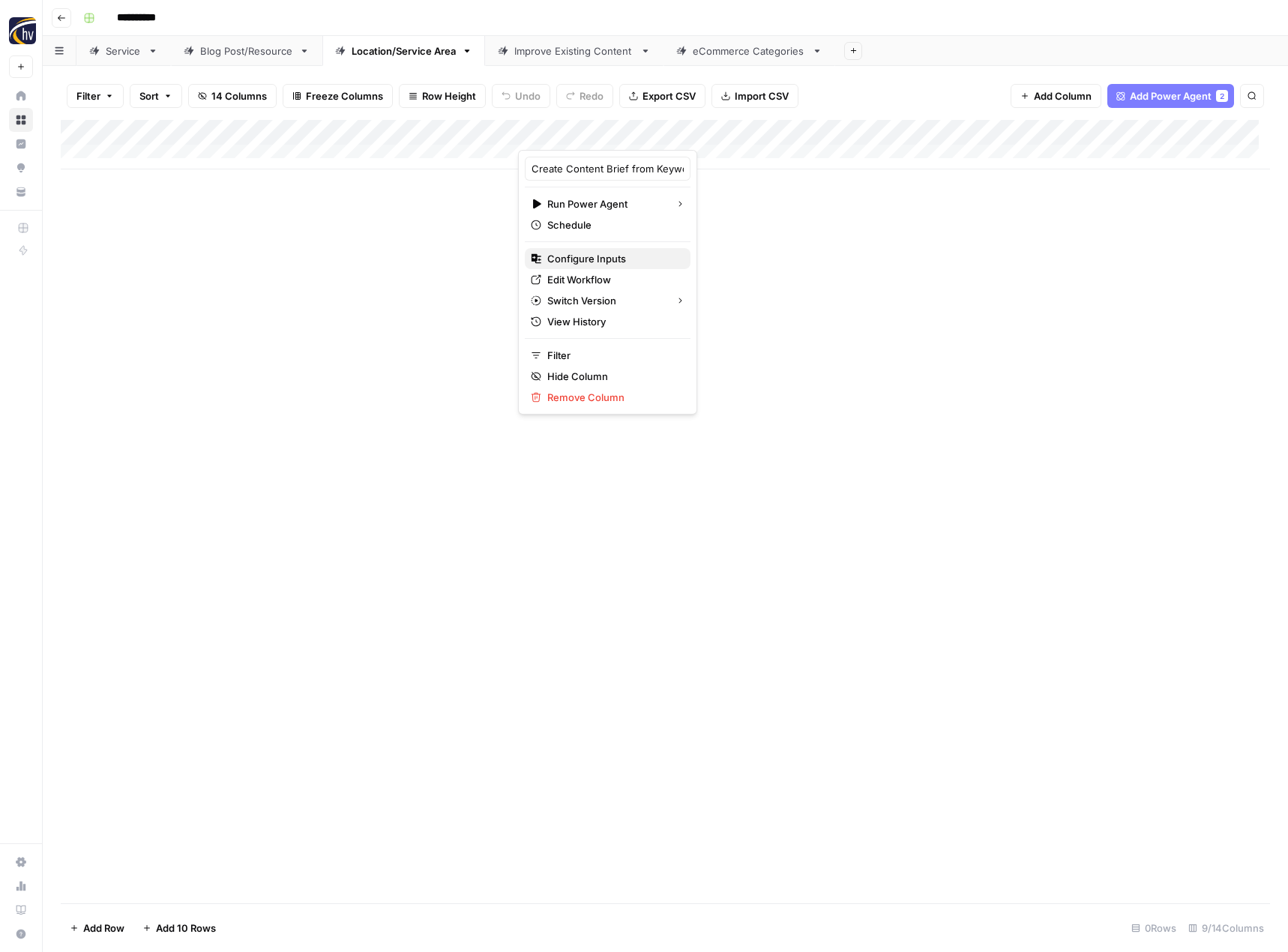
click at [569, 256] on span "Configure Inputs" at bounding box center [613, 258] width 132 height 15
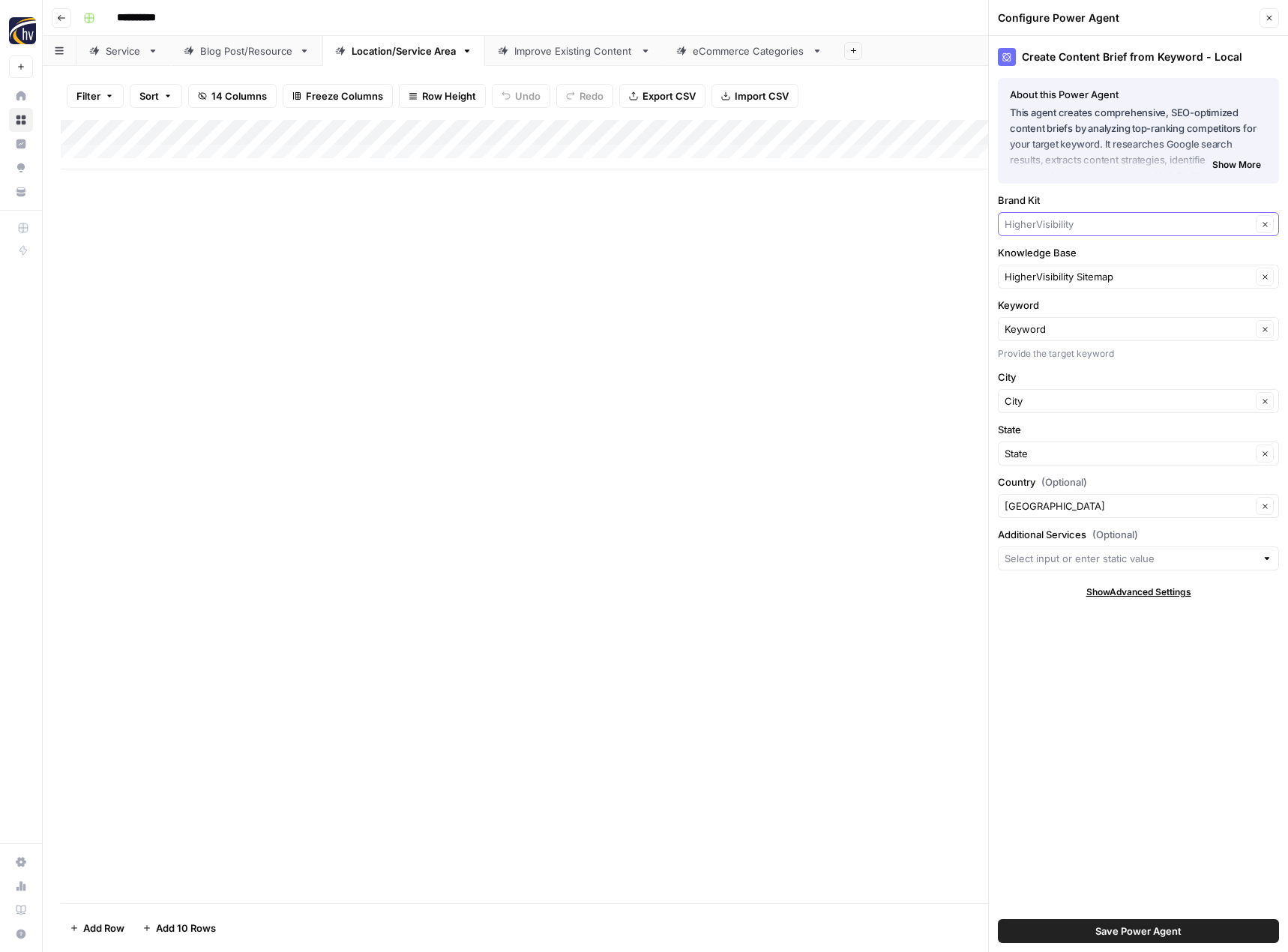
click at [1028, 223] on input "Brand Kit" at bounding box center [1127, 223] width 247 height 15
click at [1059, 278] on span "Alamo Tees" at bounding box center [1135, 280] width 250 height 15
type input "Alamo Tees"
click at [1059, 278] on input "Knowledge Base" at bounding box center [1127, 276] width 247 height 15
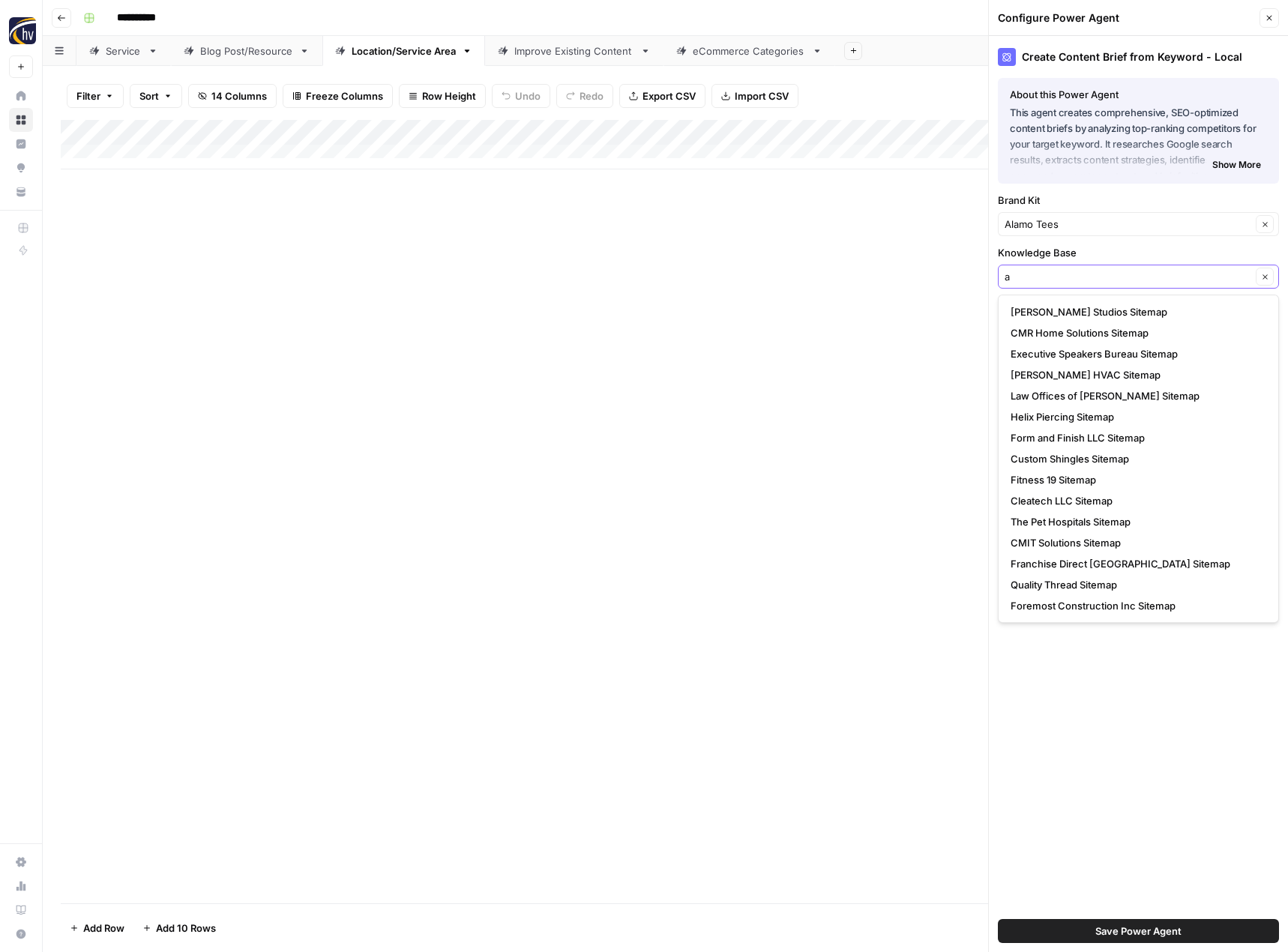
type input "a"
click at [1044, 272] on input "Knowledge Base" at bounding box center [1127, 276] width 247 height 15
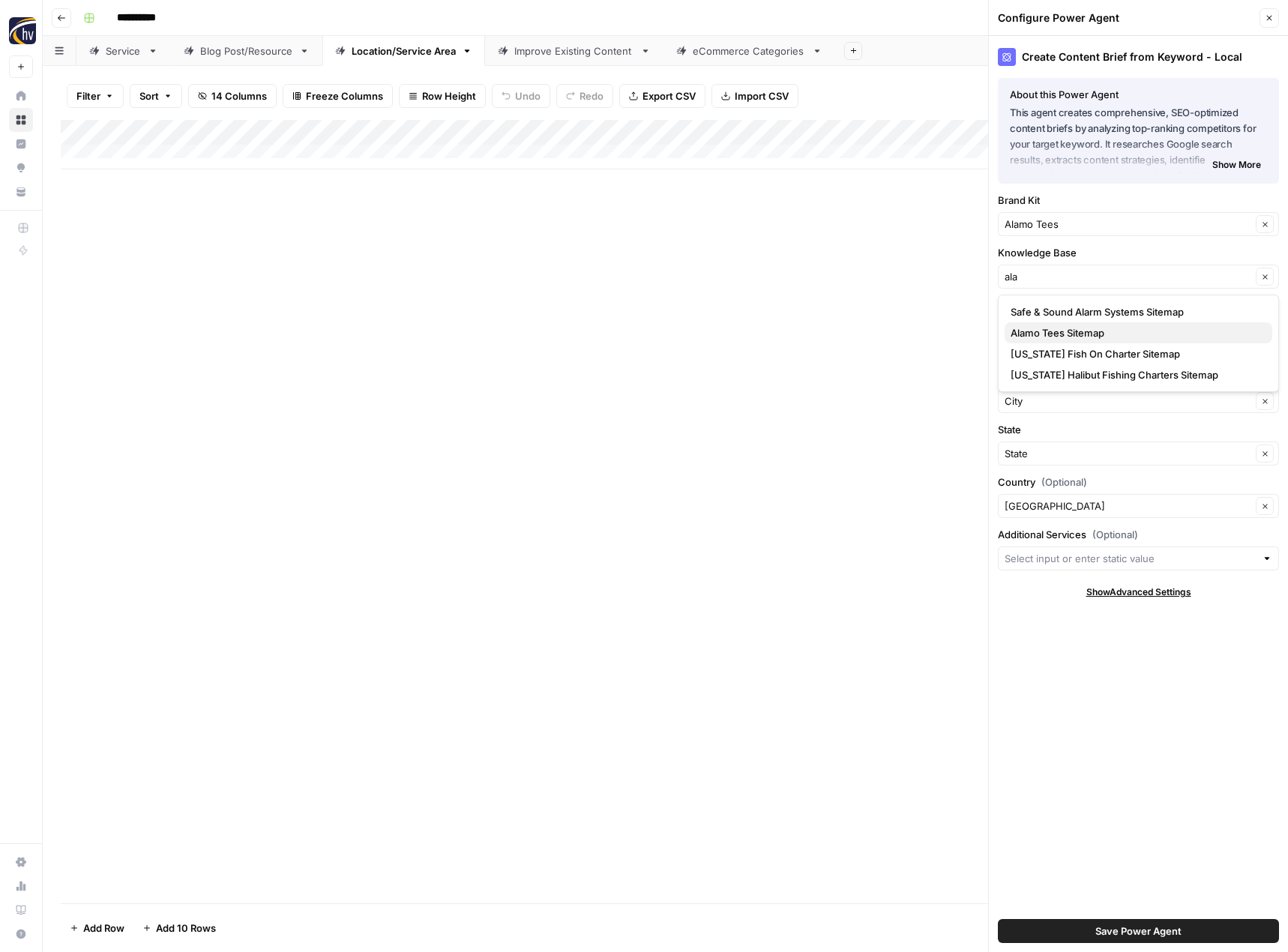
click at [1040, 326] on span "Alamo Tees Sitemap" at bounding box center [1135, 333] width 250 height 15
type input "Alamo Tees Sitemap"
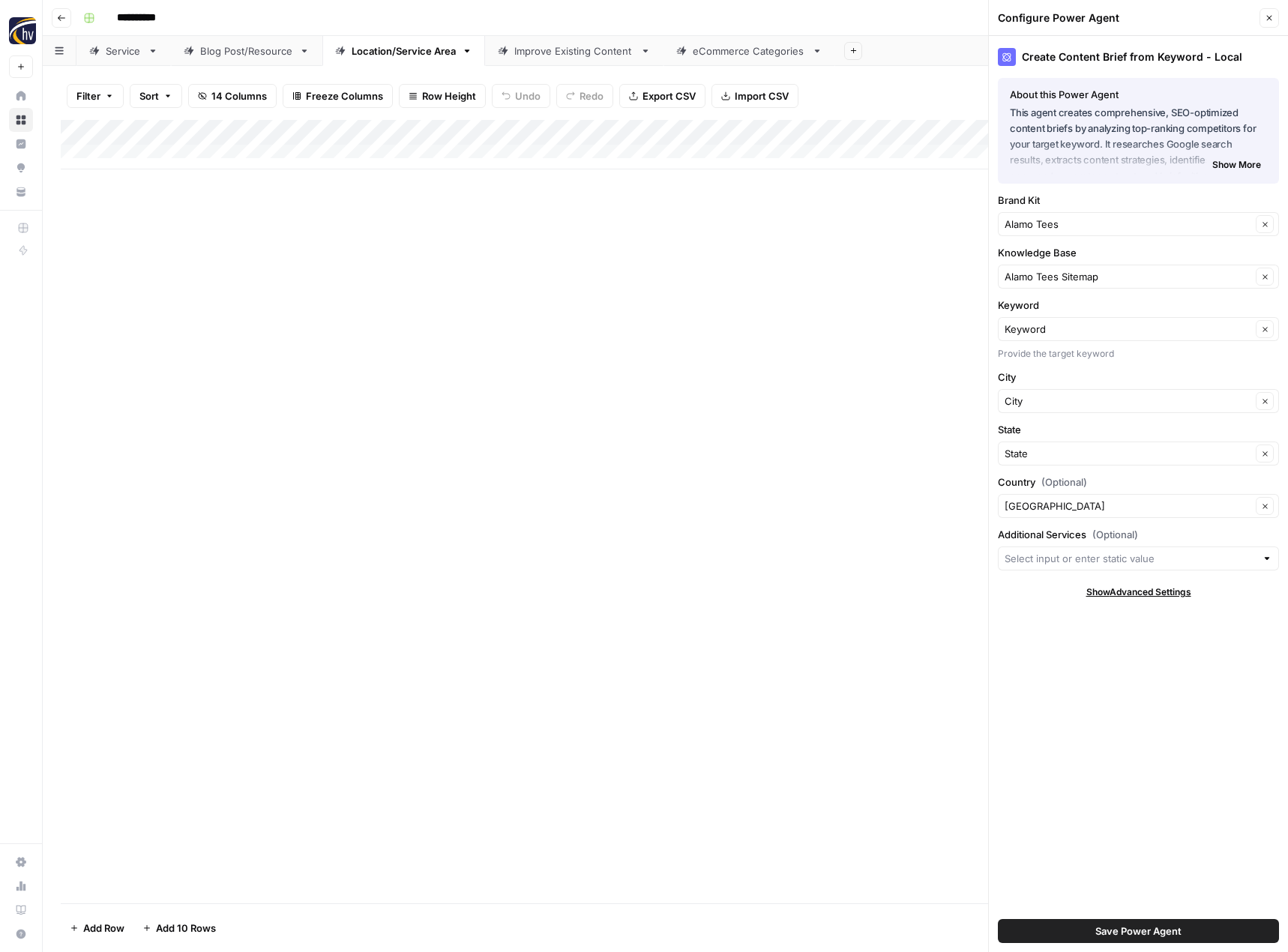
click at [1088, 933] on button "Save Power Agent" at bounding box center [1138, 930] width 281 height 24
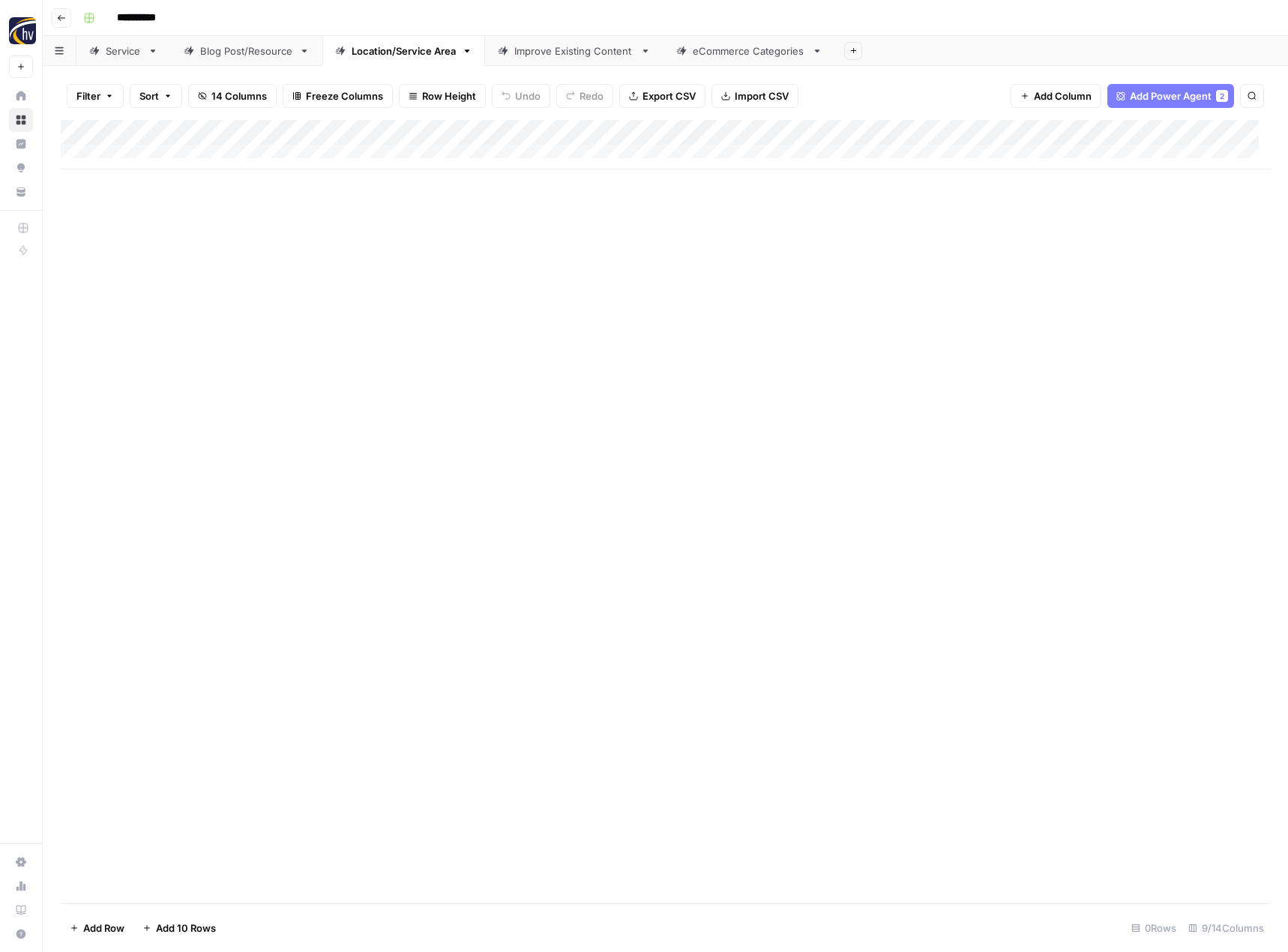
click at [1160, 129] on div "Add Column" at bounding box center [664, 145] width 1209 height 49
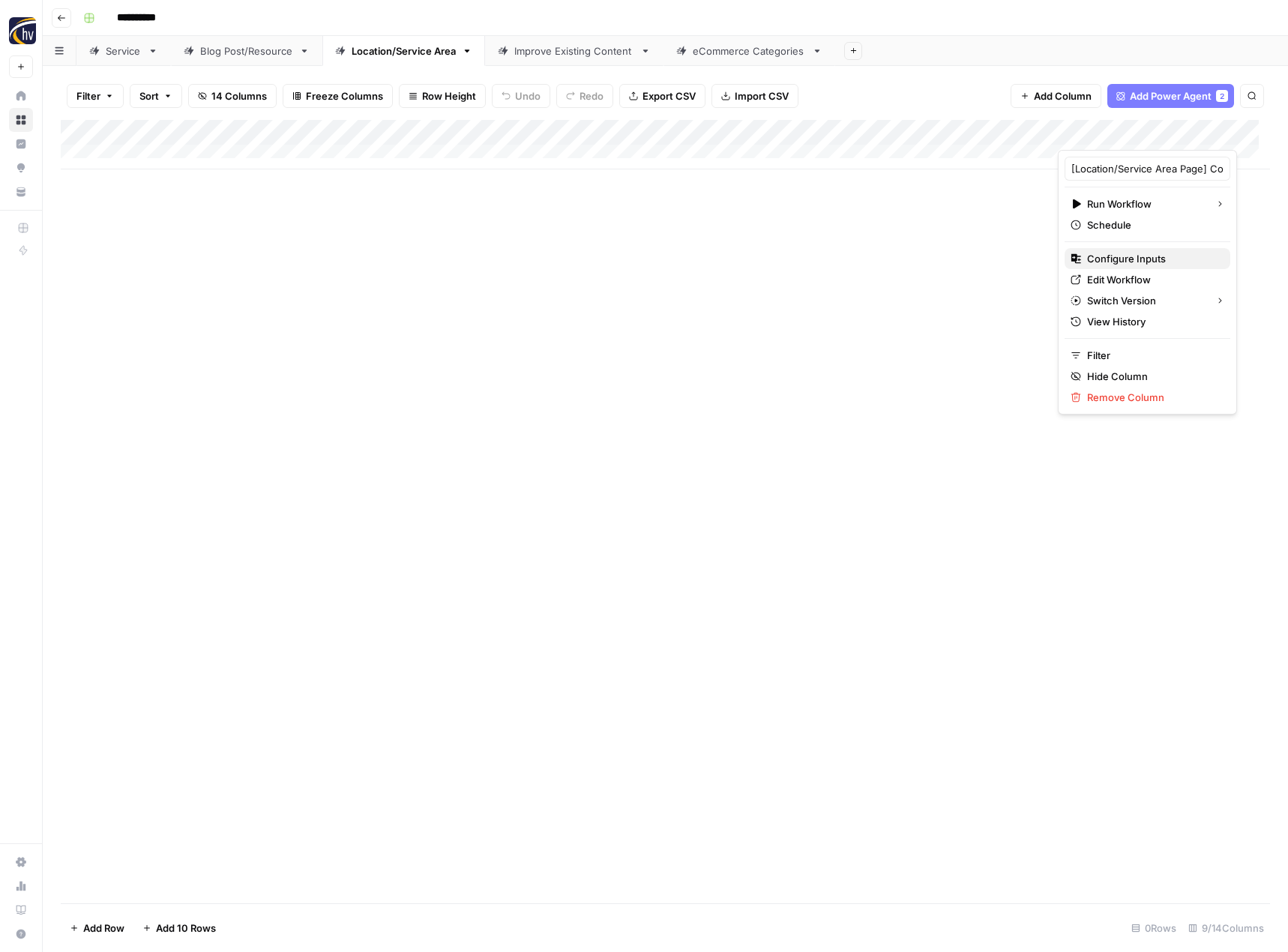
click at [1124, 260] on span "Configure Inputs" at bounding box center [1153, 258] width 132 height 15
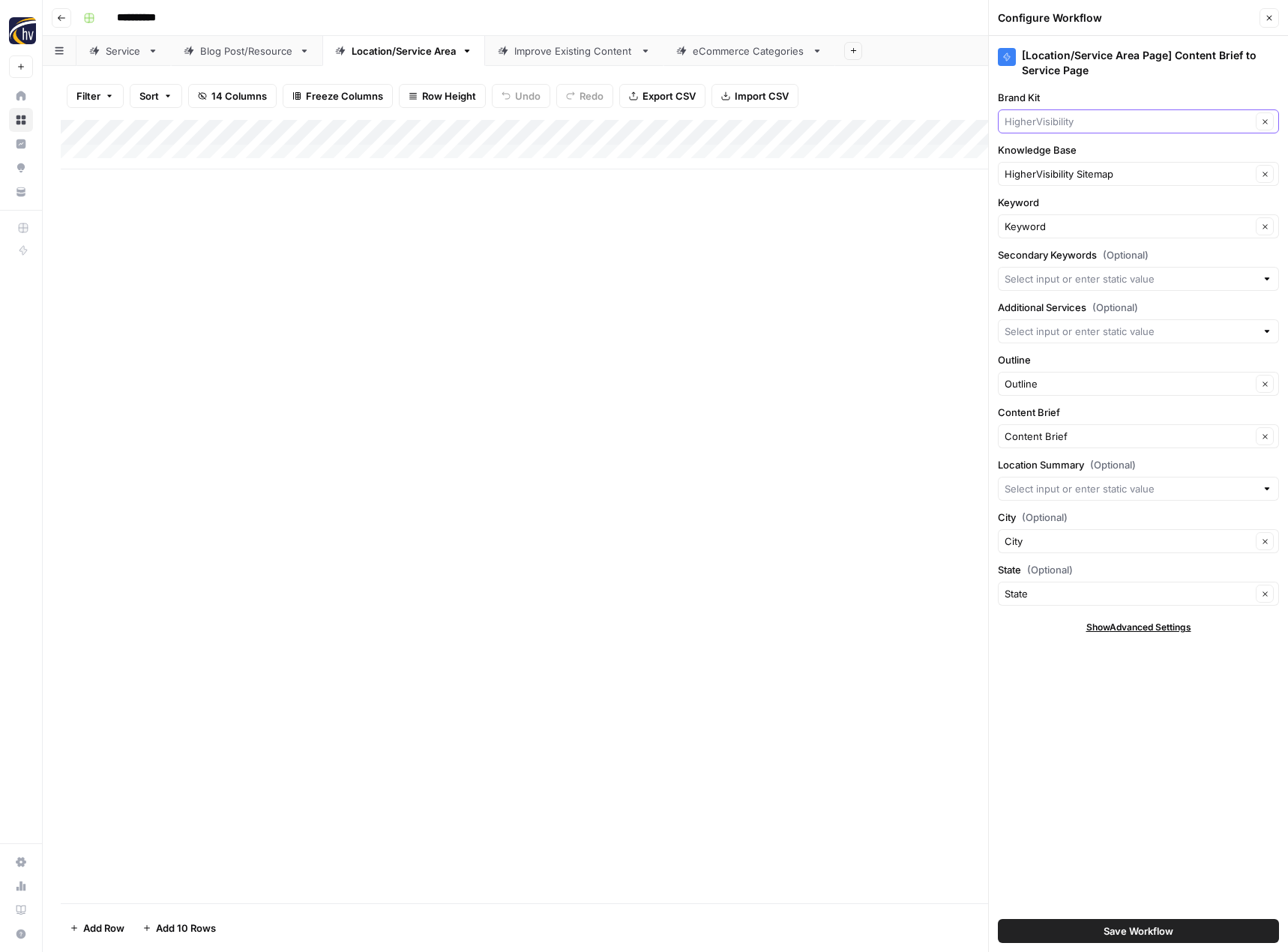
click at [1086, 127] on input "Brand Kit" at bounding box center [1127, 121] width 247 height 15
click at [1067, 177] on span "Alamo Tees" at bounding box center [1135, 177] width 250 height 15
type input "Alamo Tees"
click at [1067, 177] on input "Knowledge Base" at bounding box center [1127, 173] width 247 height 15
click at [1052, 232] on span "Alamo Tees Sitemap" at bounding box center [1135, 230] width 250 height 15
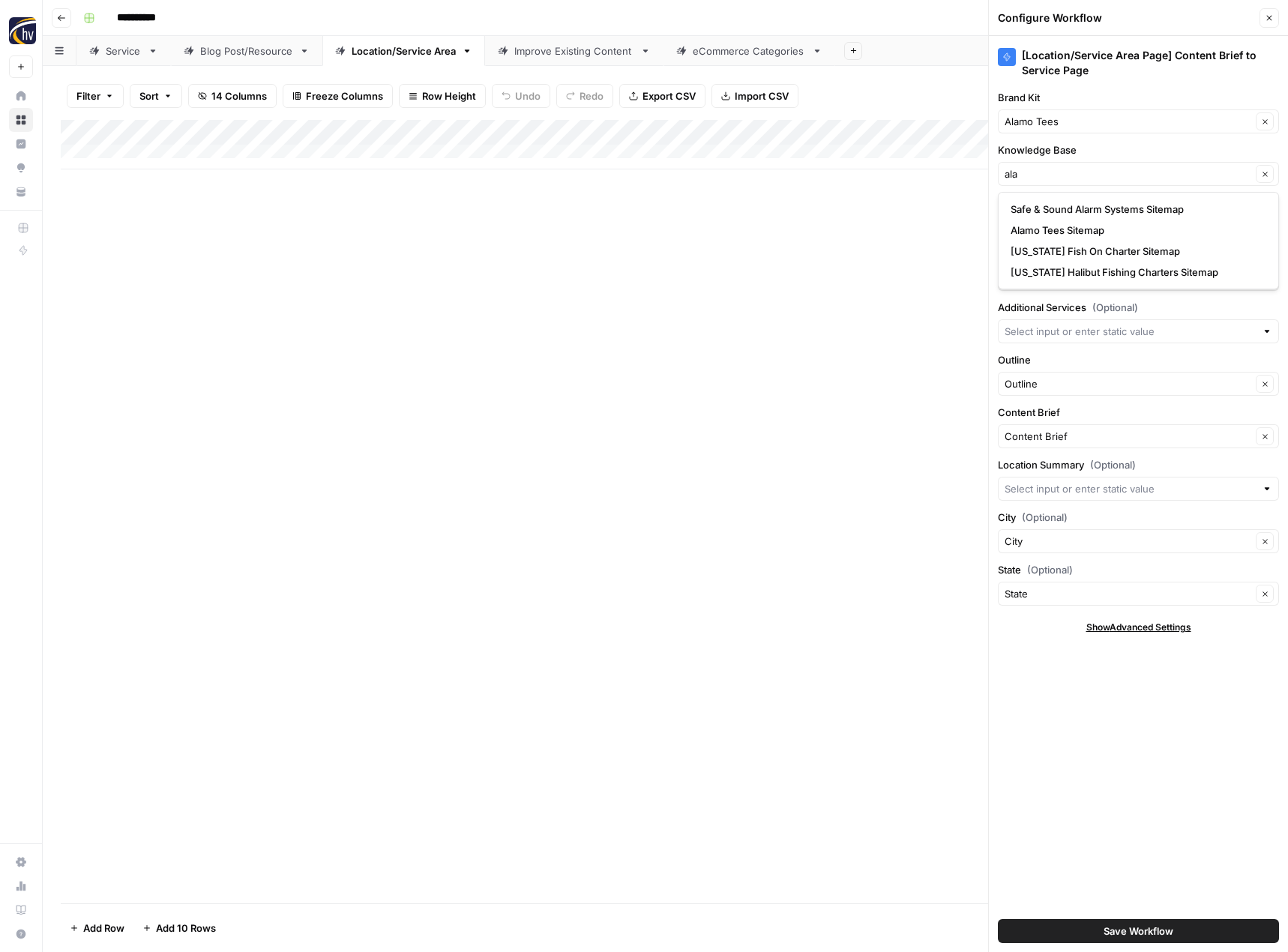
type input "Alamo Tees Sitemap"
click at [1160, 930] on span "Save Workflow" at bounding box center [1138, 930] width 70 height 15
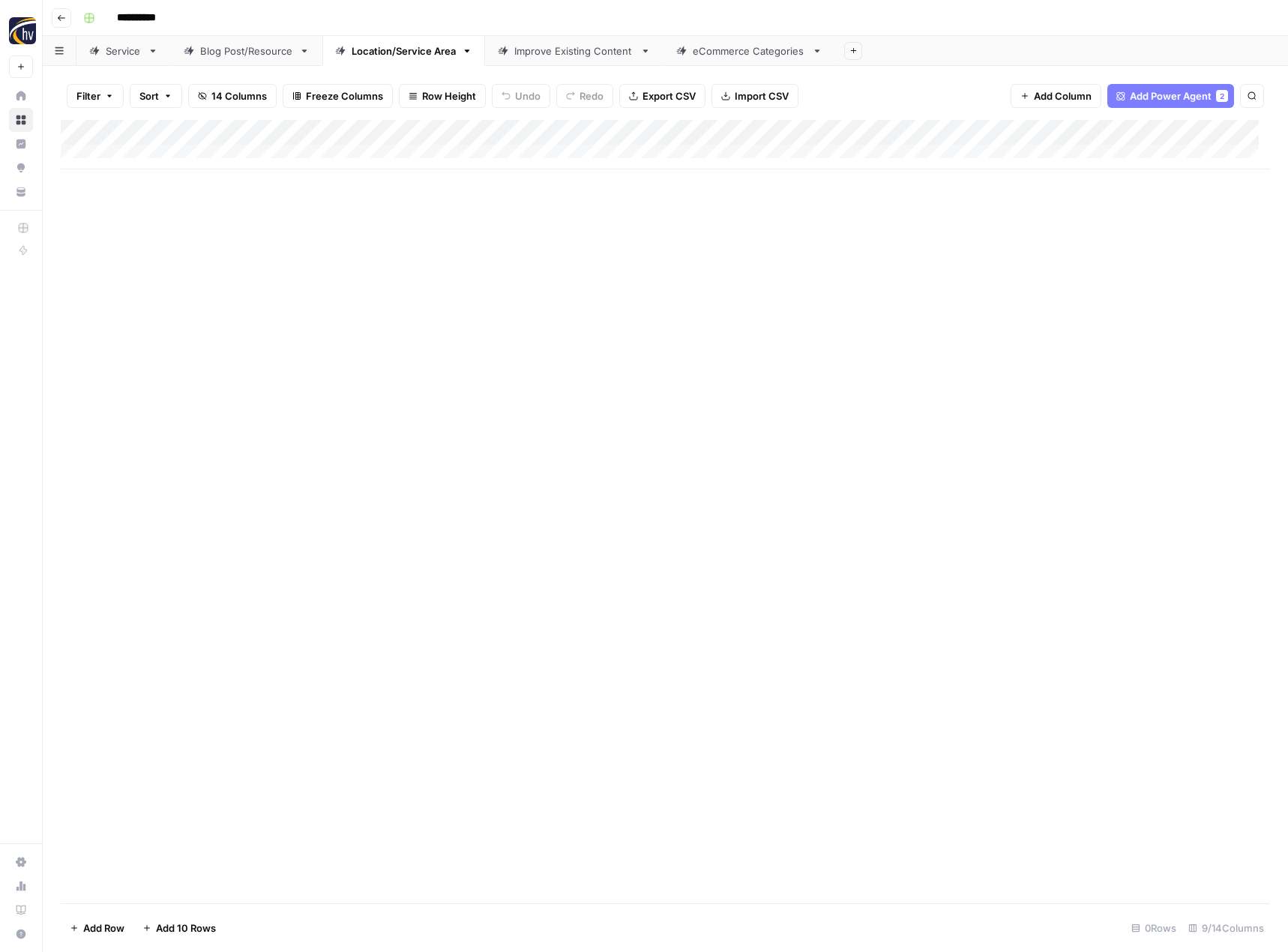
click at [593, 53] on div "Improve Existing Content" at bounding box center [574, 50] width 120 height 15
click at [785, 132] on div "Add Column" at bounding box center [664, 145] width 1209 height 49
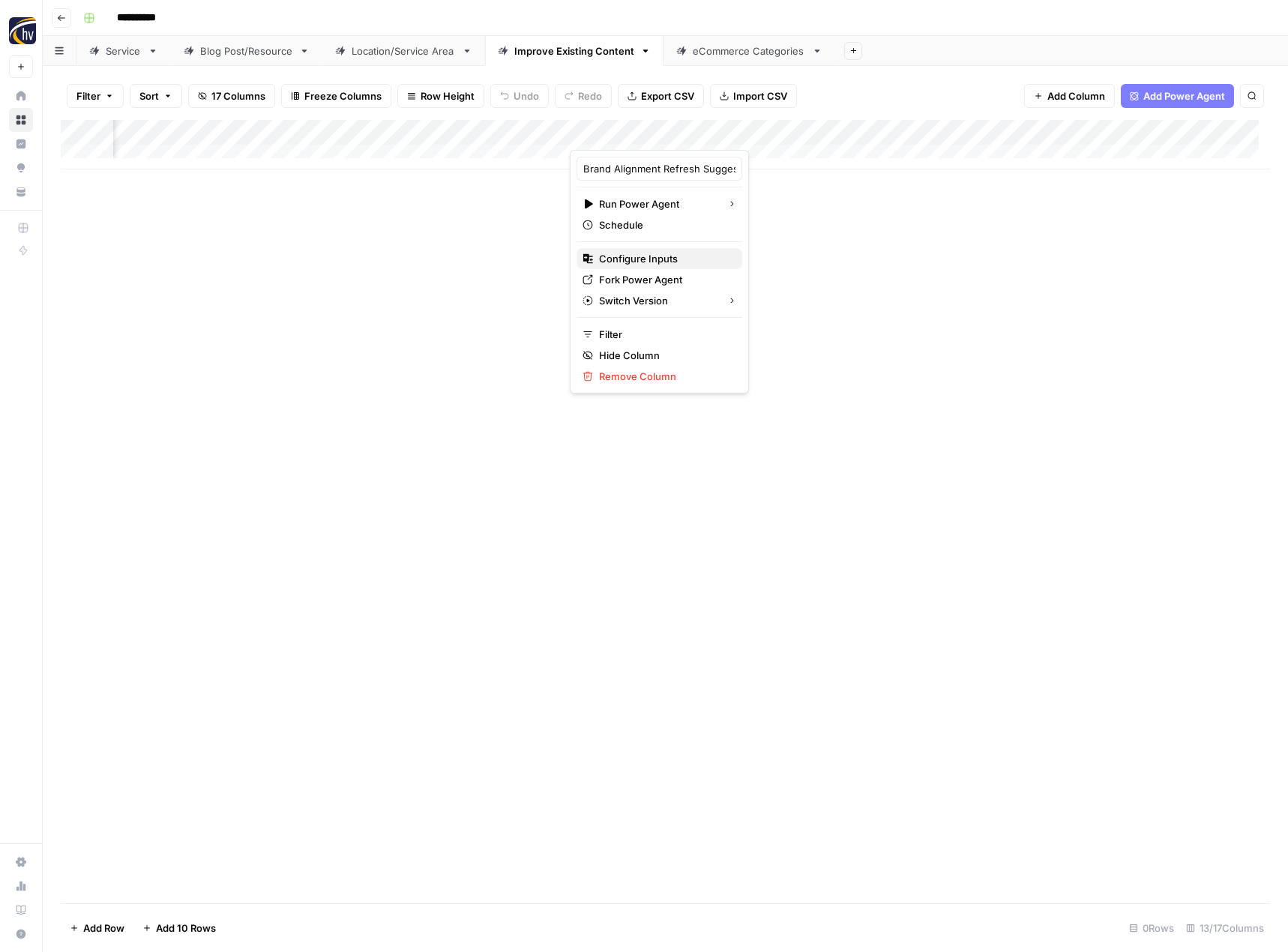
click at [621, 254] on span "Configure Inputs" at bounding box center [664, 258] width 132 height 15
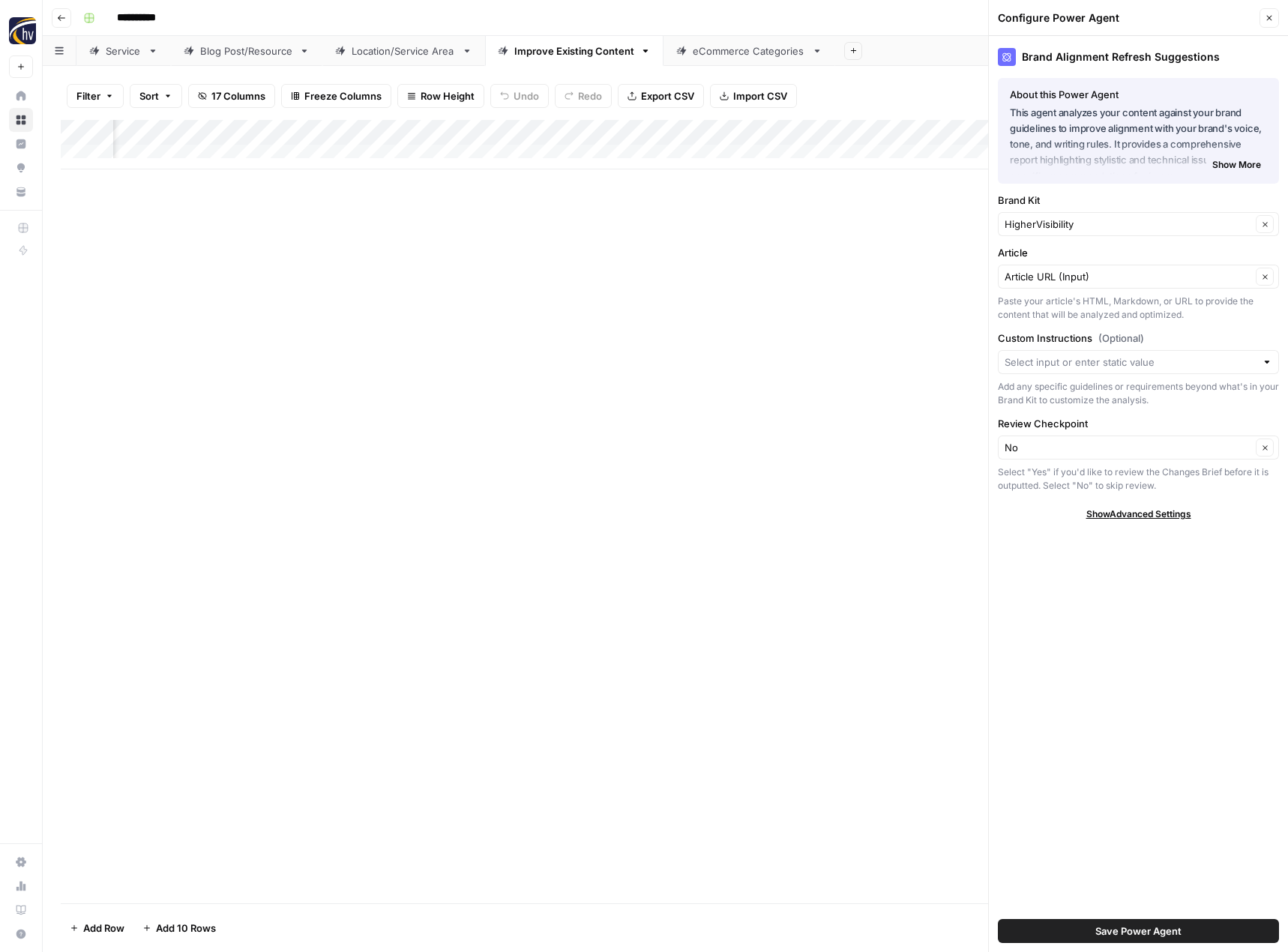
click at [1070, 233] on div "HigherVisibility Clear" at bounding box center [1138, 223] width 281 height 24
click at [1060, 286] on span "Alamo Tees" at bounding box center [1135, 280] width 250 height 15
type input "Alamo Tees"
click at [1151, 925] on span "Save Power Agent" at bounding box center [1138, 930] width 86 height 15
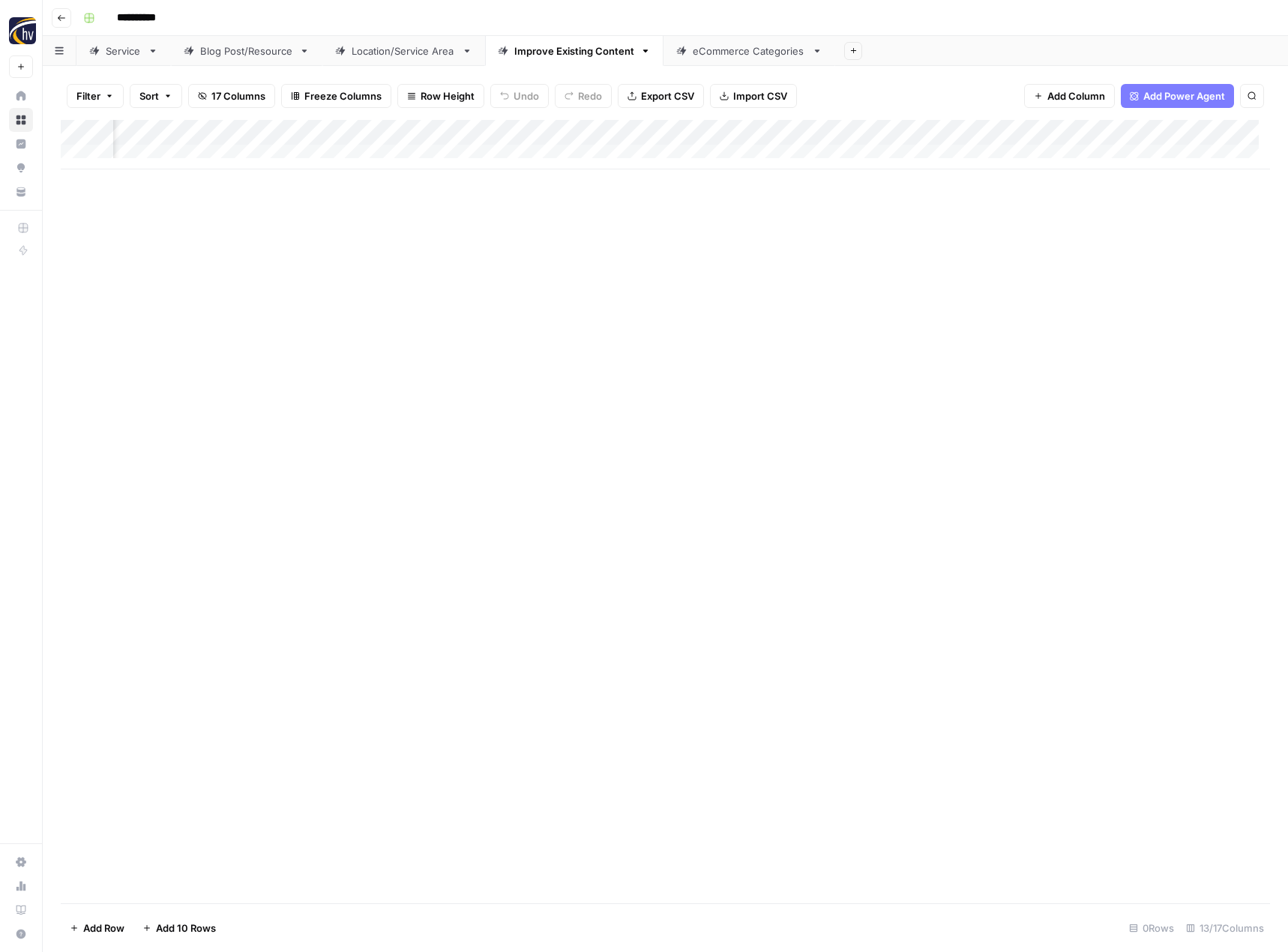
scroll to position [0, 1172]
click at [724, 128] on div "Add Column" at bounding box center [664, 145] width 1209 height 49
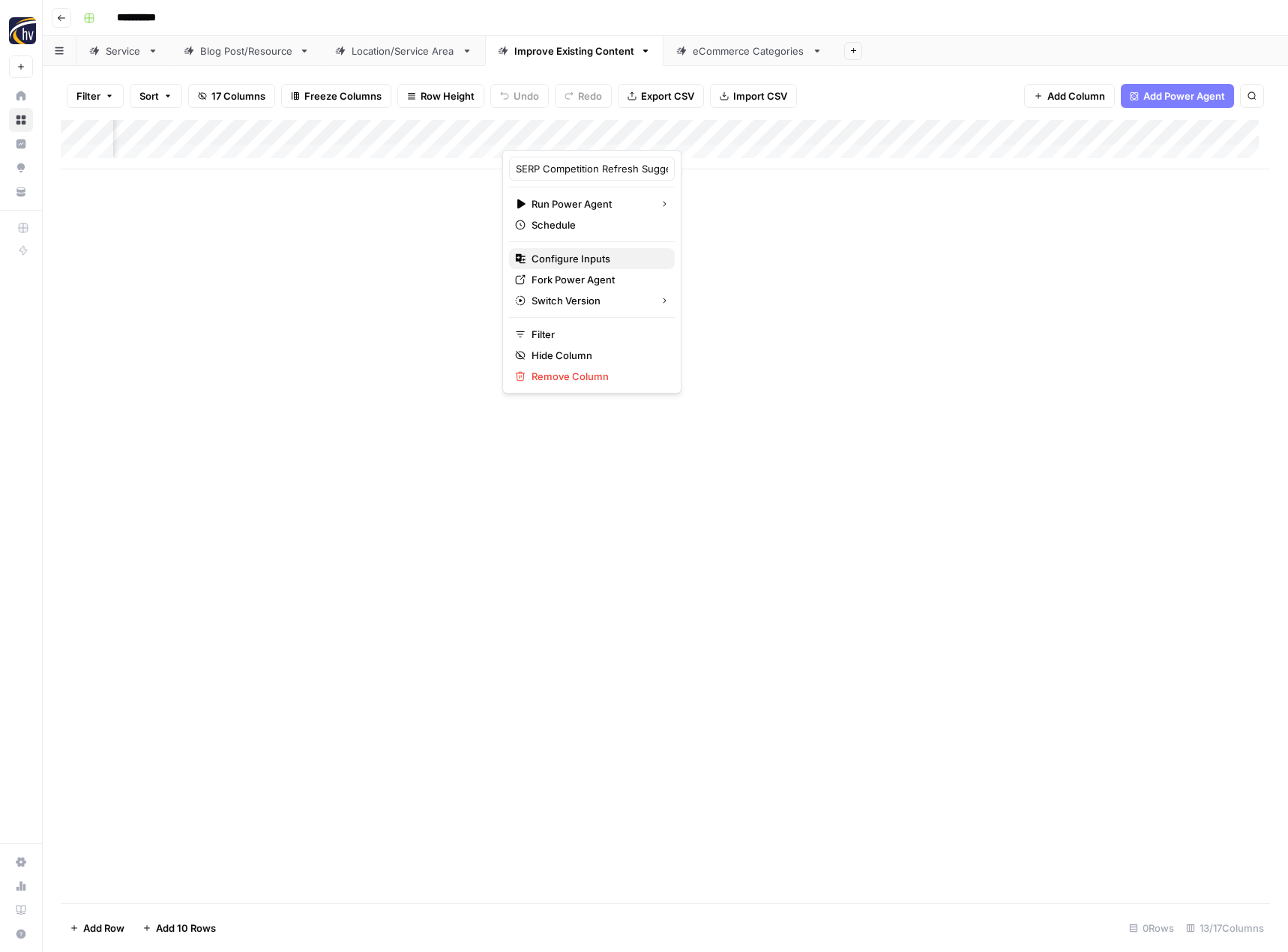
click at [597, 254] on span "Configure Inputs" at bounding box center [597, 258] width 132 height 15
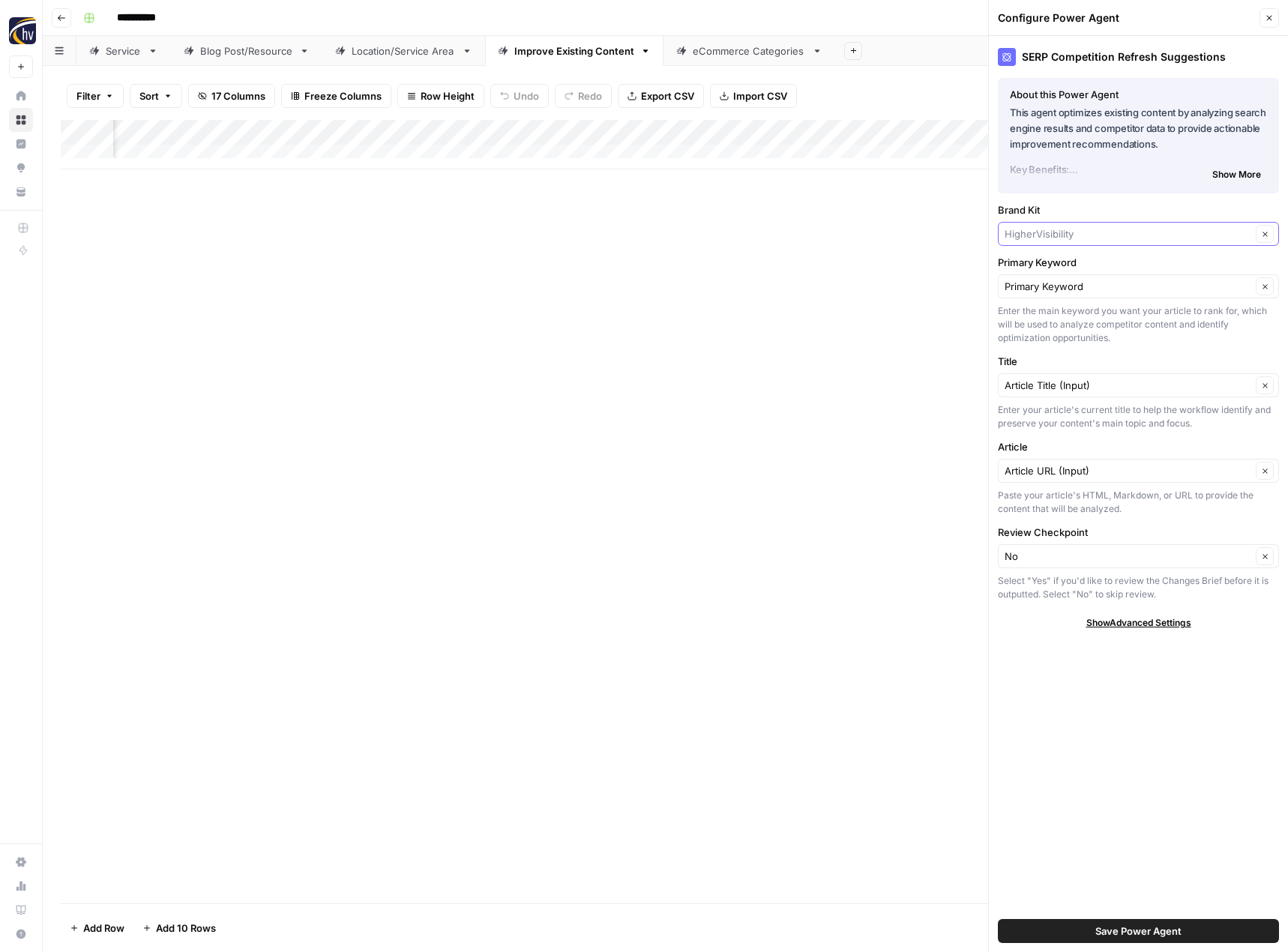
click at [1122, 241] on input "Brand Kit" at bounding box center [1127, 234] width 247 height 15
click at [1105, 290] on span "Alamo Tees" at bounding box center [1135, 289] width 250 height 15
type input "Alamo Tees"
click at [1063, 931] on button "Save Power Agent" at bounding box center [1138, 930] width 281 height 24
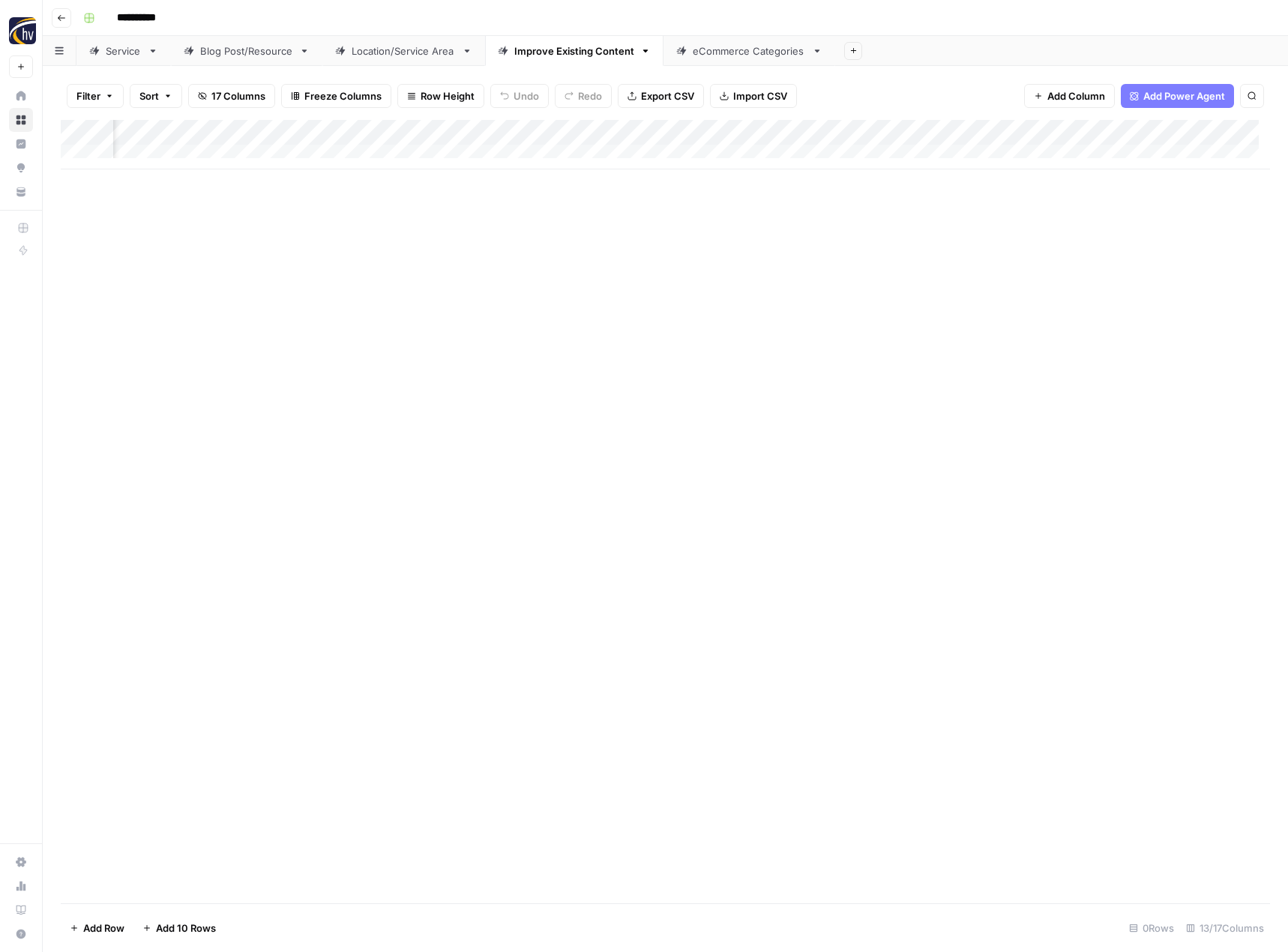
click at [1092, 128] on div "Add Column" at bounding box center [664, 145] width 1209 height 49
click at [972, 257] on span "Configure Inputs" at bounding box center [986, 258] width 132 height 15
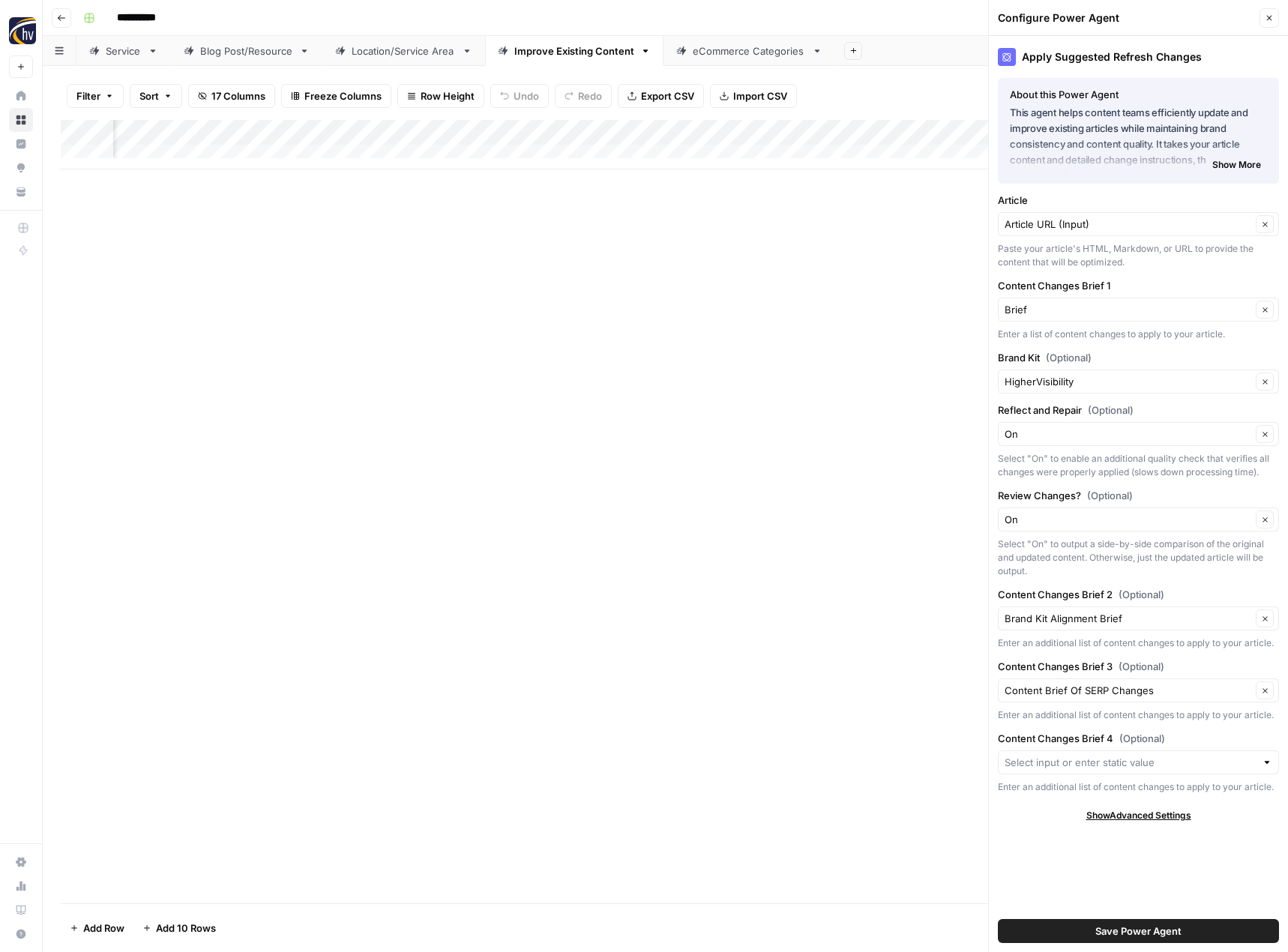
click at [1053, 391] on div "HigherVisibility Clear" at bounding box center [1138, 381] width 281 height 24
click at [1047, 434] on span "Alamo Tees" at bounding box center [1135, 437] width 250 height 15
type input "Alamo Tees"
click at [1142, 932] on span "Save Power Agent" at bounding box center [1138, 930] width 86 height 15
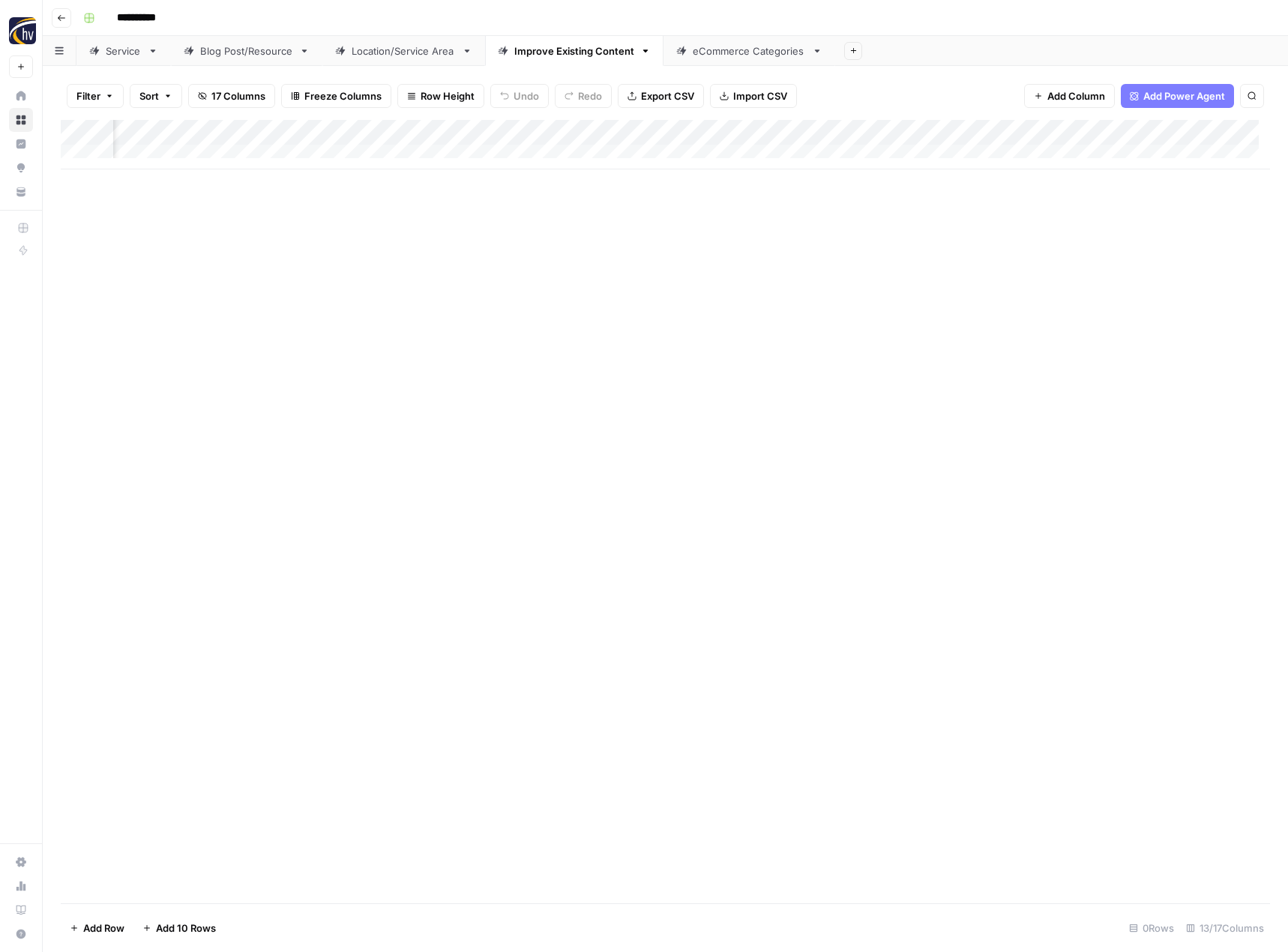
click at [719, 56] on div "eCommerce Categories" at bounding box center [749, 50] width 113 height 15
click at [733, 133] on div "Add Column" at bounding box center [664, 145] width 1209 height 49
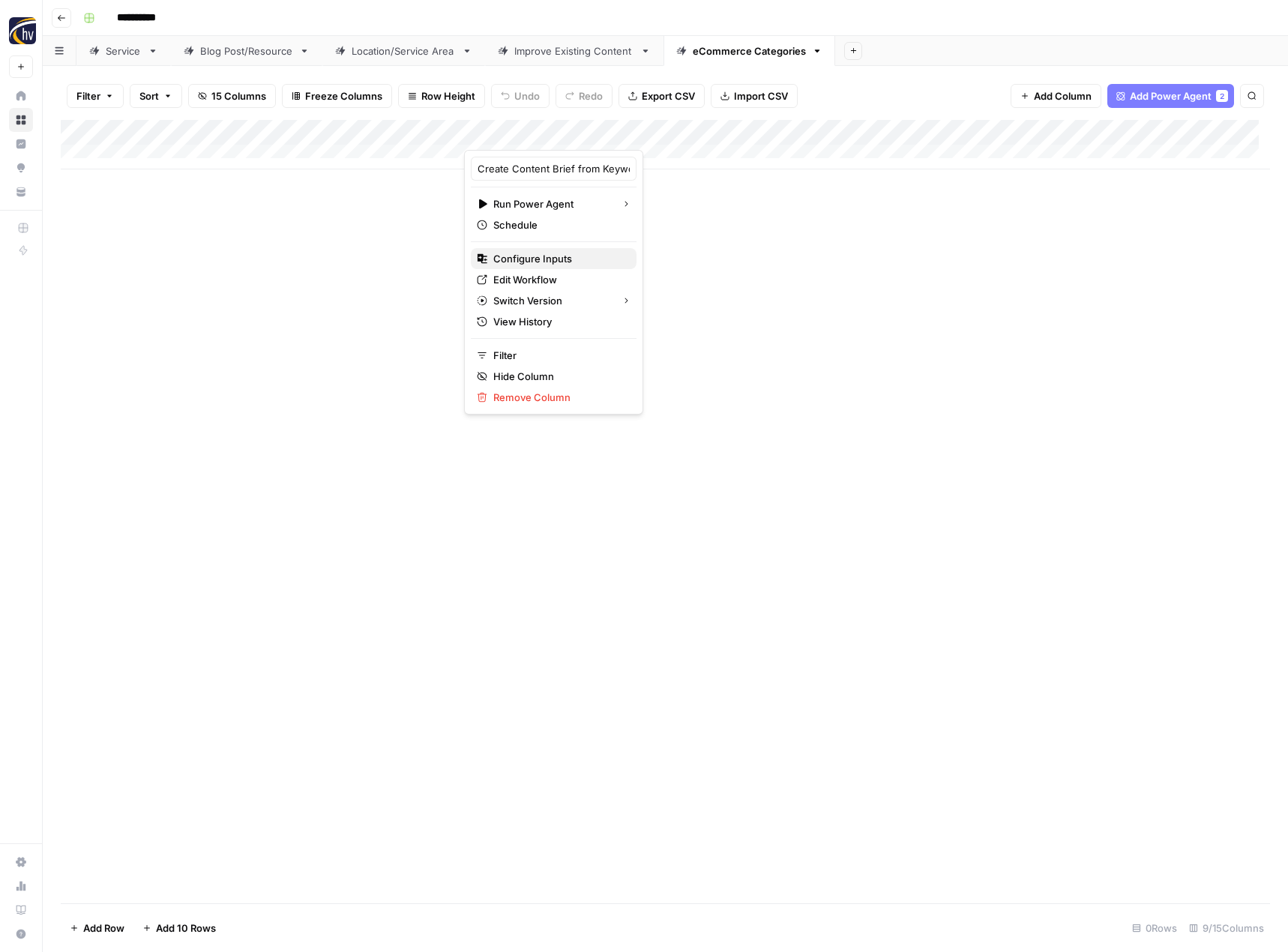
click at [544, 264] on span "Configure Inputs" at bounding box center [559, 258] width 132 height 15
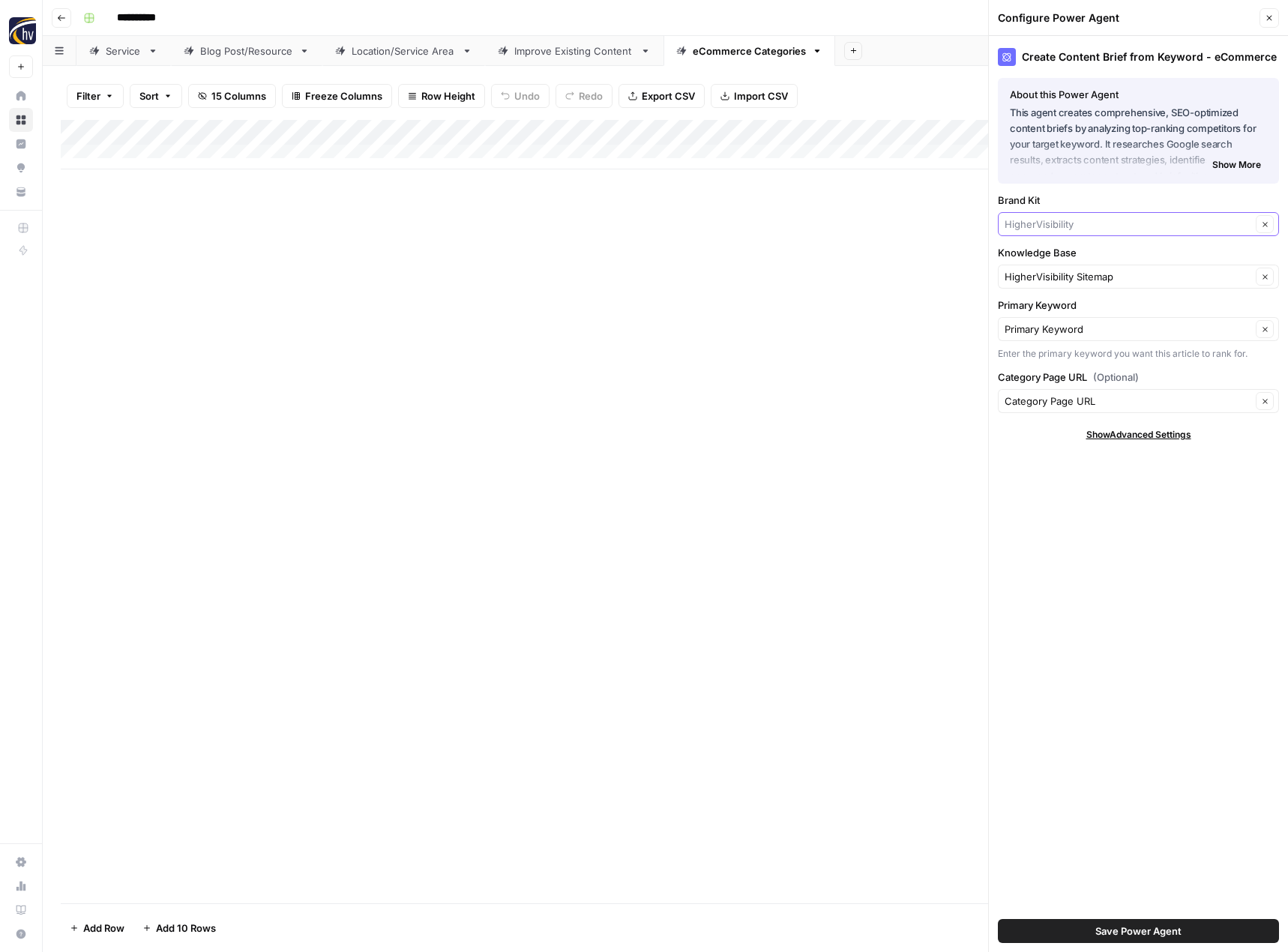
click at [1038, 221] on input "Brand Kit" at bounding box center [1127, 223] width 247 height 15
click at [1036, 282] on span "Alamo Tees" at bounding box center [1135, 280] width 250 height 15
type input "Alamo Tees"
click at [1036, 282] on input "Knowledge Base" at bounding box center [1127, 276] width 247 height 15
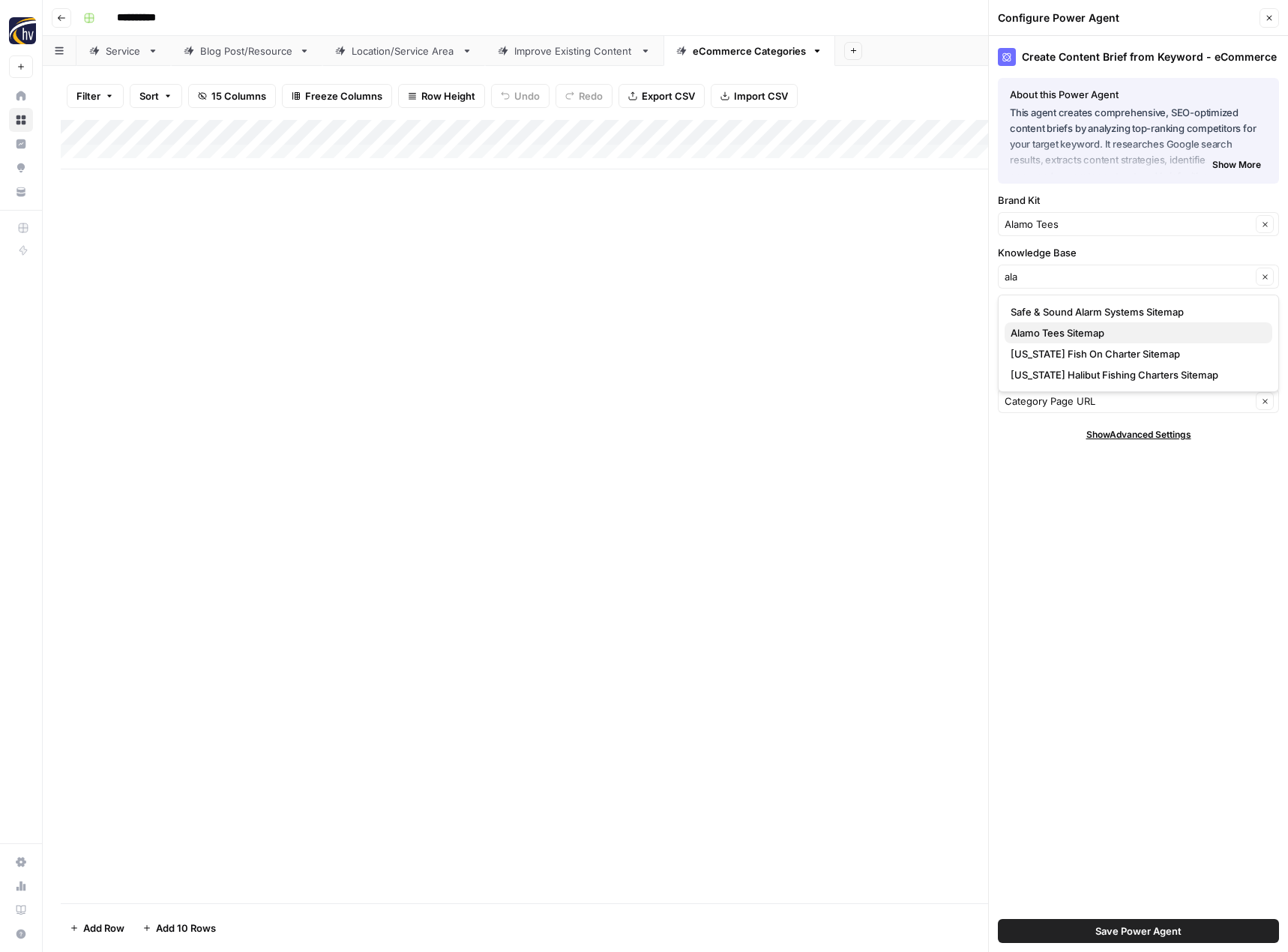
click at [1030, 330] on span "Alamo Tees Sitemap" at bounding box center [1135, 333] width 250 height 15
type input "Alamo Tees Sitemap"
click at [1095, 931] on span "Save Power Agent" at bounding box center [1138, 930] width 86 height 15
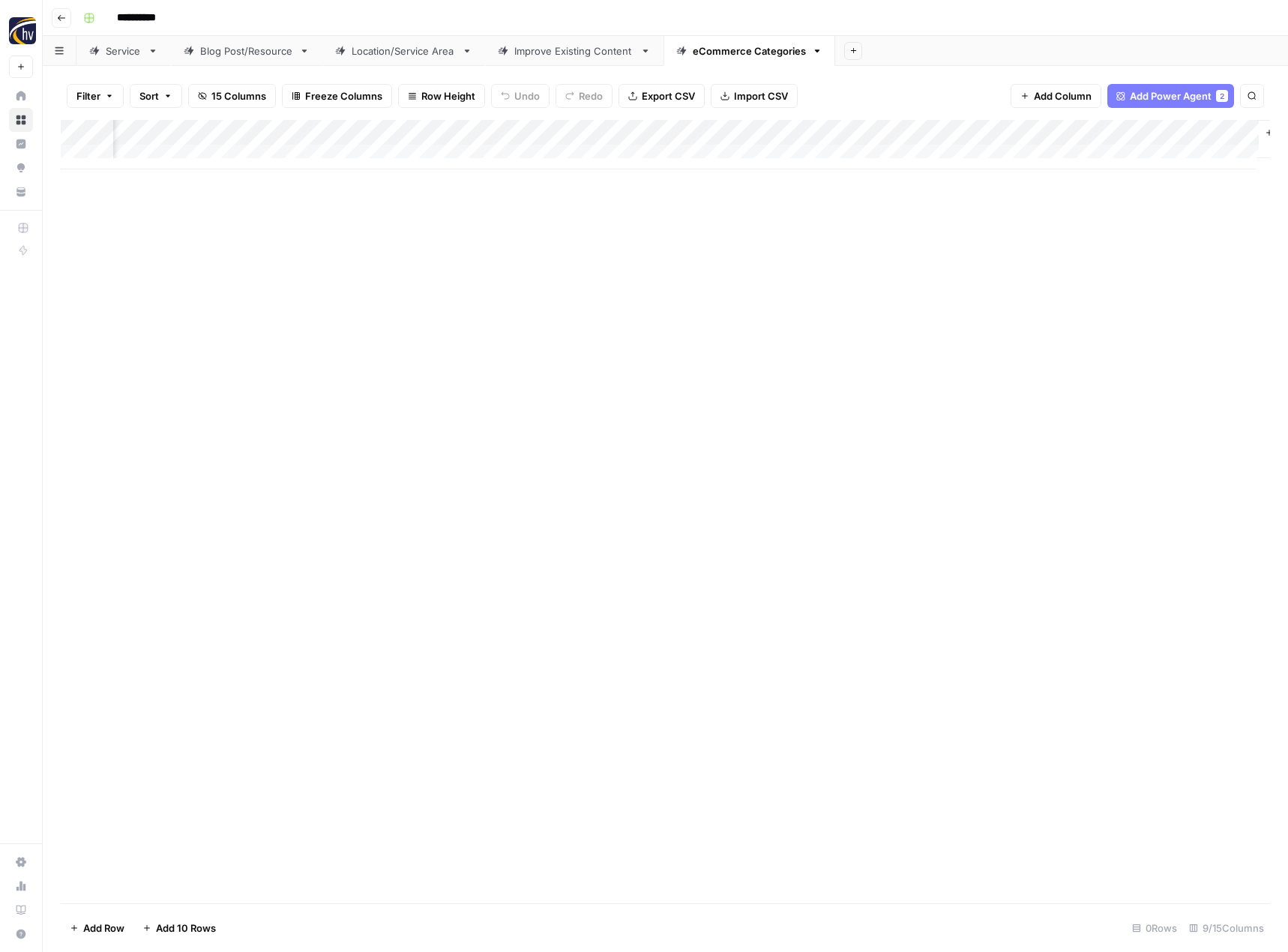
scroll to position [0, 514]
click at [1083, 135] on div "Add Column" at bounding box center [664, 145] width 1209 height 49
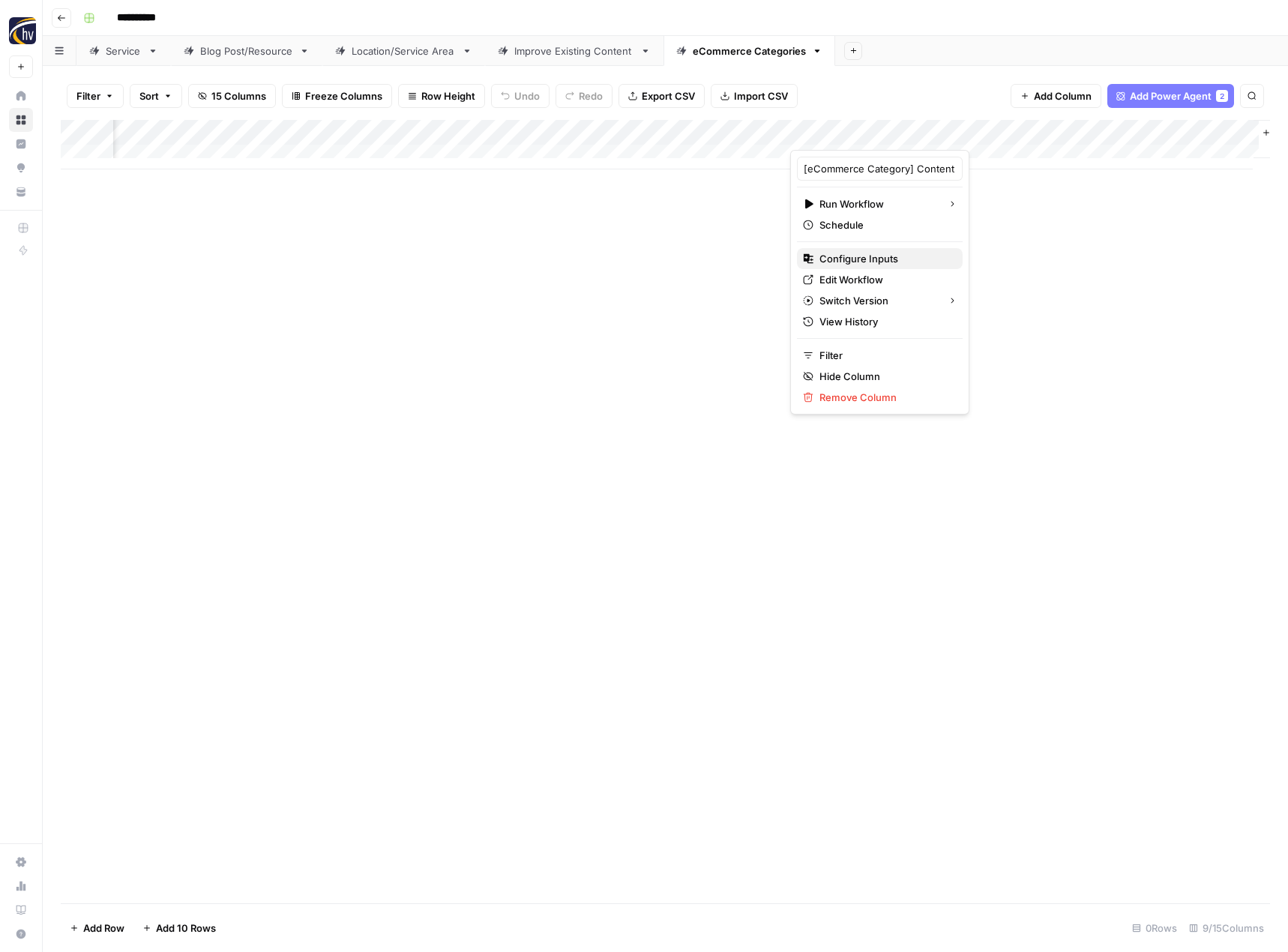
click at [887, 252] on span "Configure Inputs" at bounding box center [885, 258] width 132 height 15
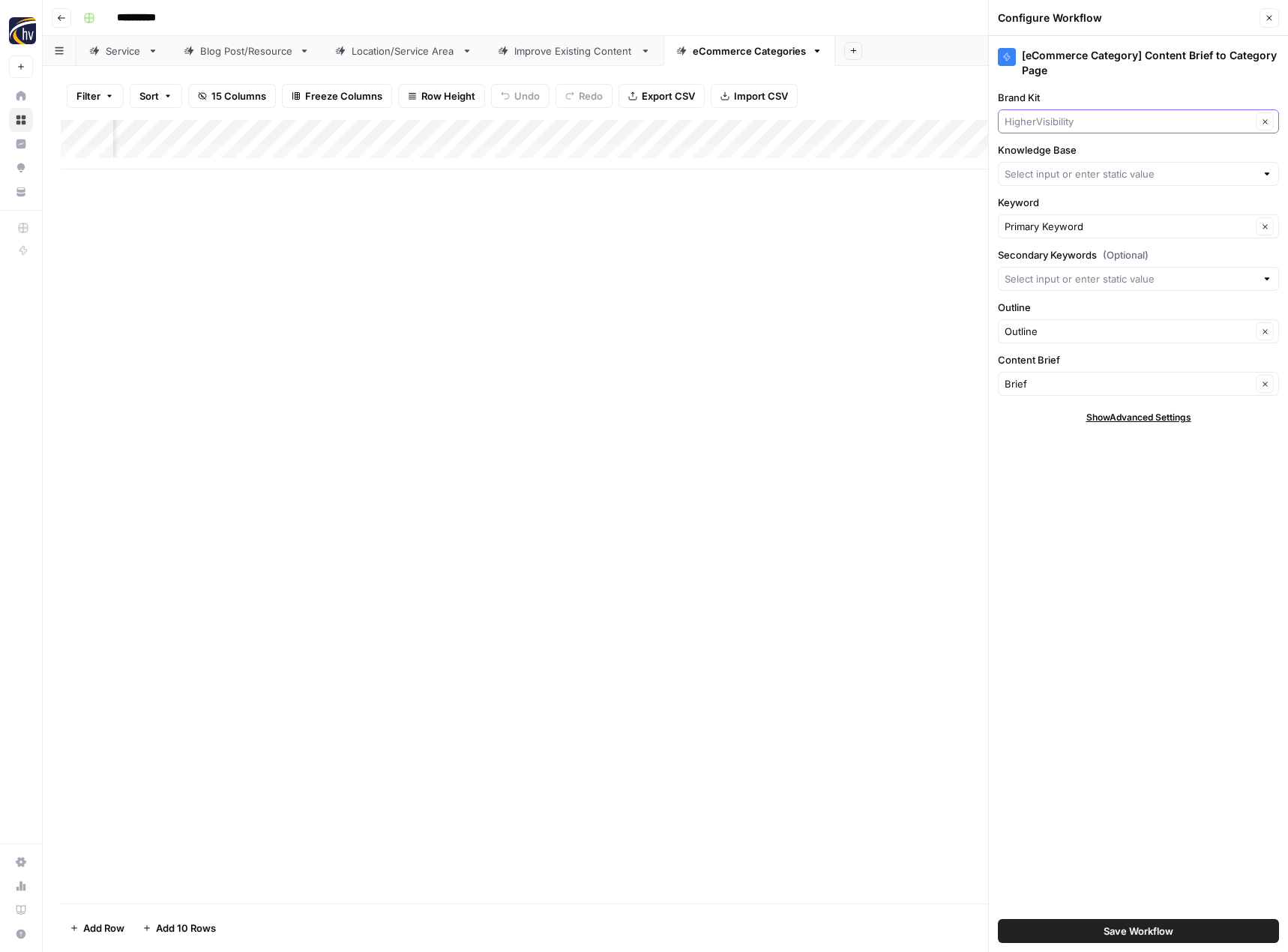
click at [1074, 128] on input "Brand Kit" at bounding box center [1127, 121] width 247 height 15
click at [1059, 176] on span "Alamo Tees" at bounding box center [1135, 177] width 250 height 15
type input "Alamo Tees"
click at [1059, 176] on input "Knowledge Base" at bounding box center [1129, 173] width 251 height 15
click at [1068, 230] on span "Alamo Tees Sitemap" at bounding box center [1135, 230] width 250 height 15
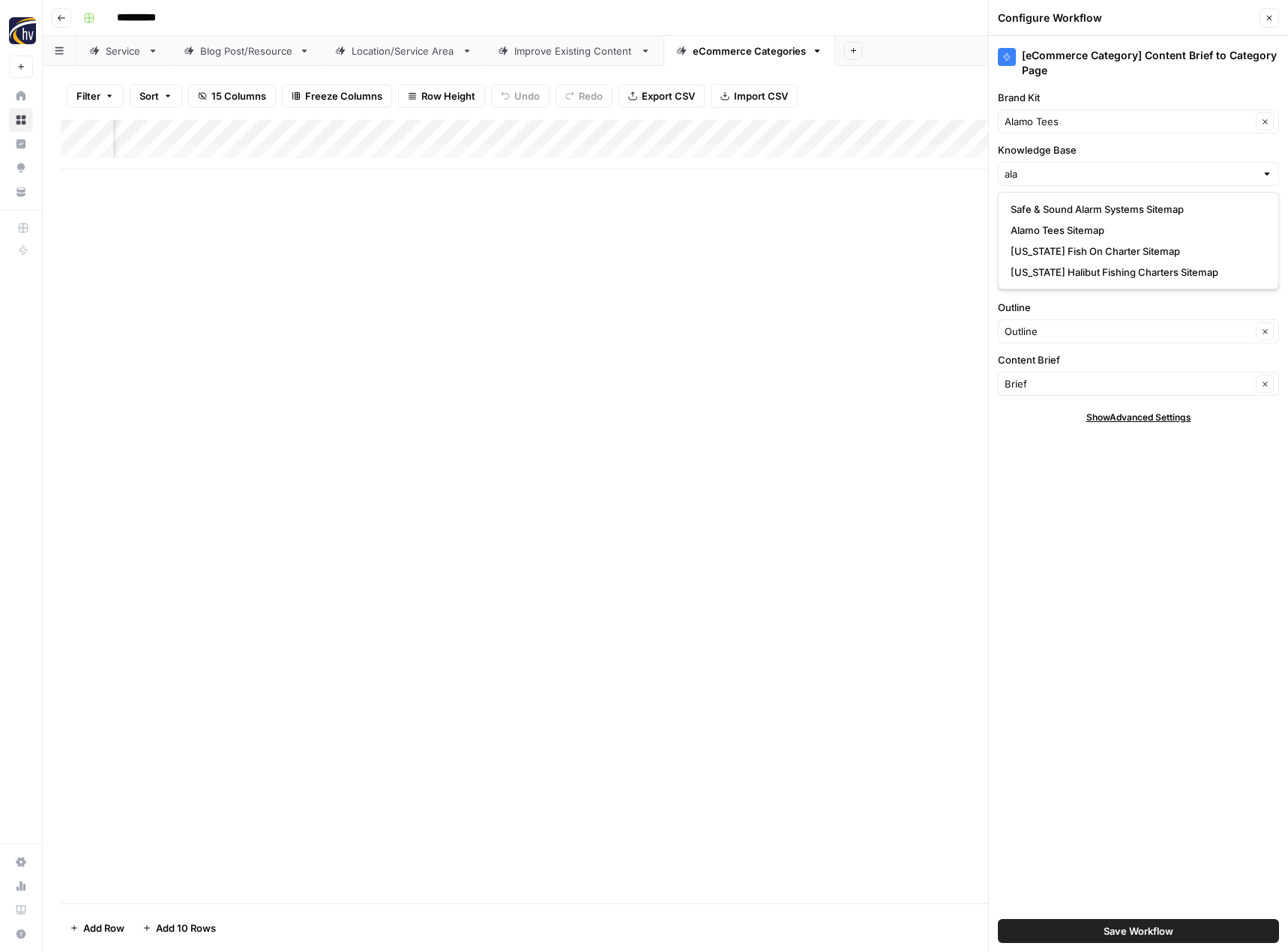
type input "Alamo Tees Sitemap"
click at [1136, 935] on span "Save Workflow" at bounding box center [1138, 930] width 70 height 15
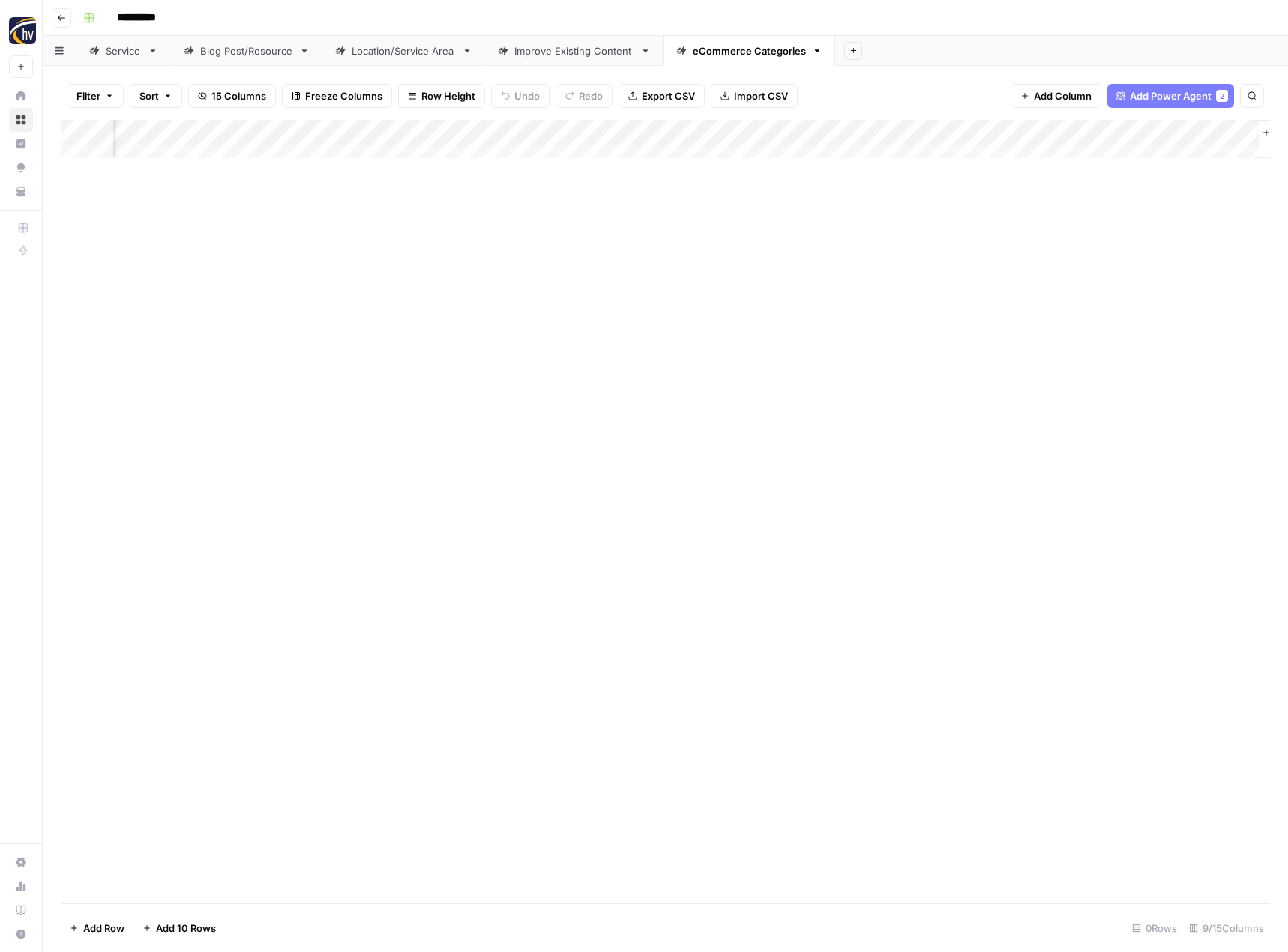
click at [60, 26] on button "Go back" at bounding box center [61, 18] width 19 height 19
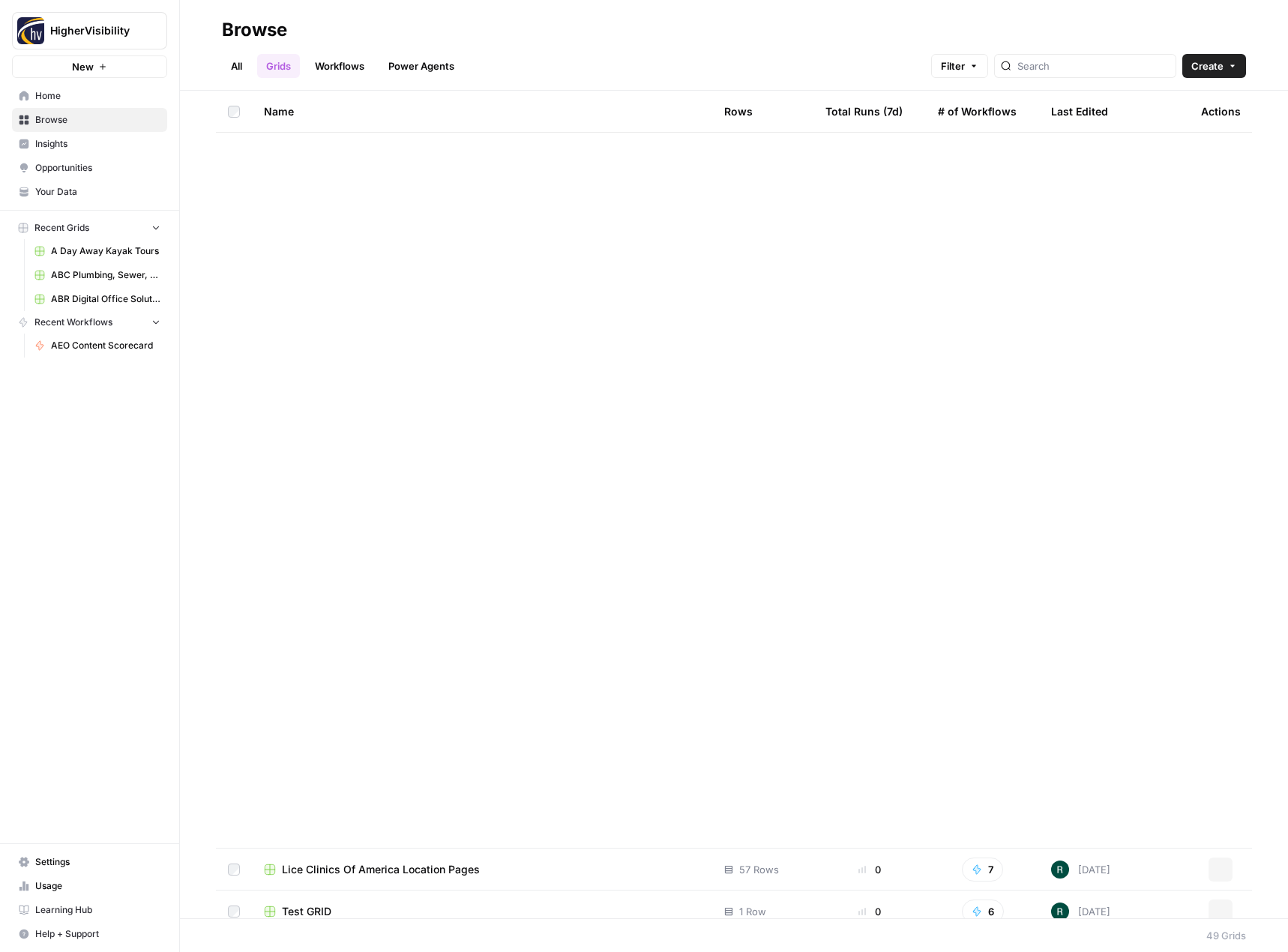
scroll to position [1271, 0]
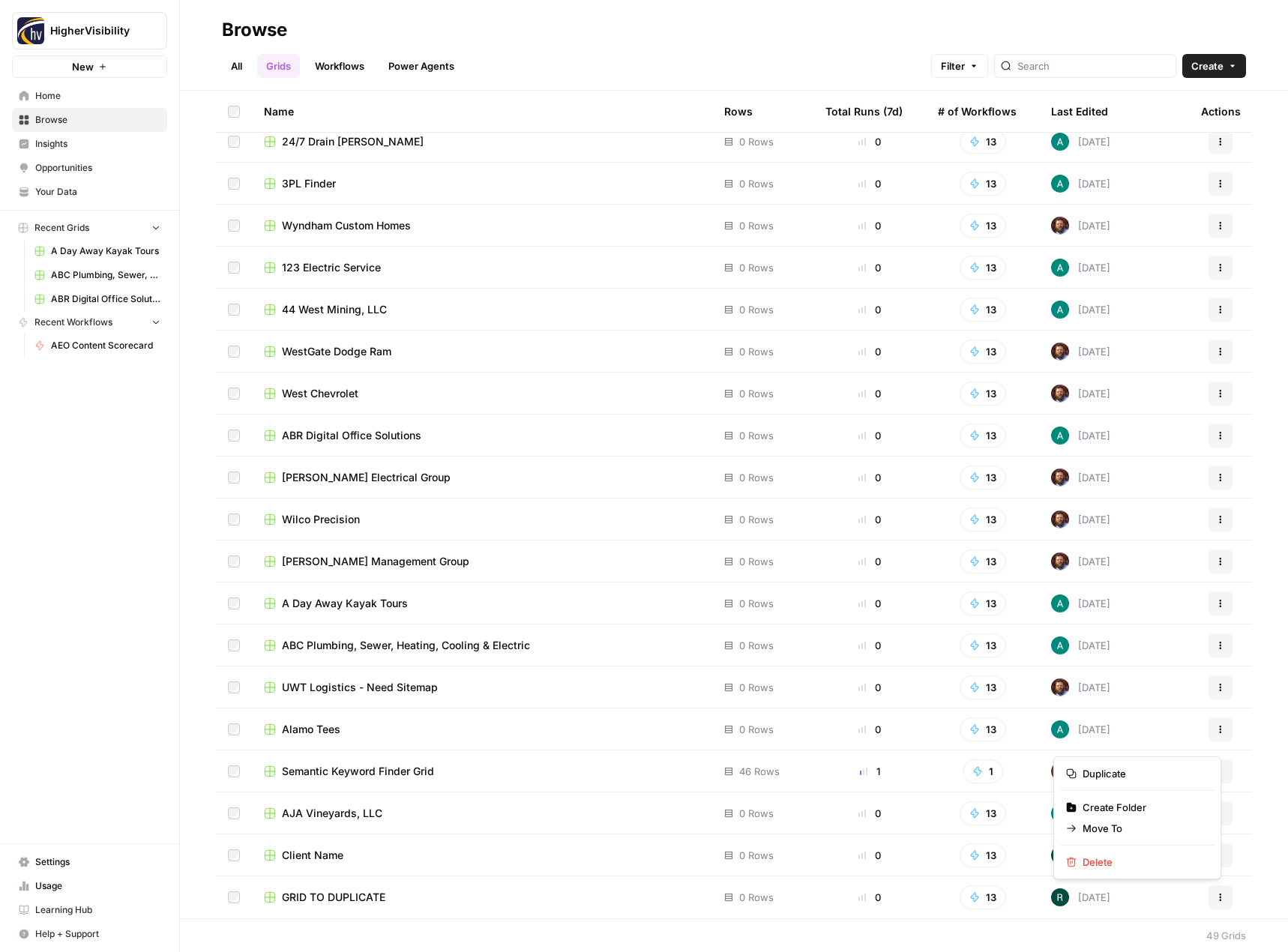
click at [1208, 904] on button "Actions" at bounding box center [1220, 896] width 24 height 24
click at [1122, 771] on span "Duplicate" at bounding box center [1142, 773] width 120 height 15
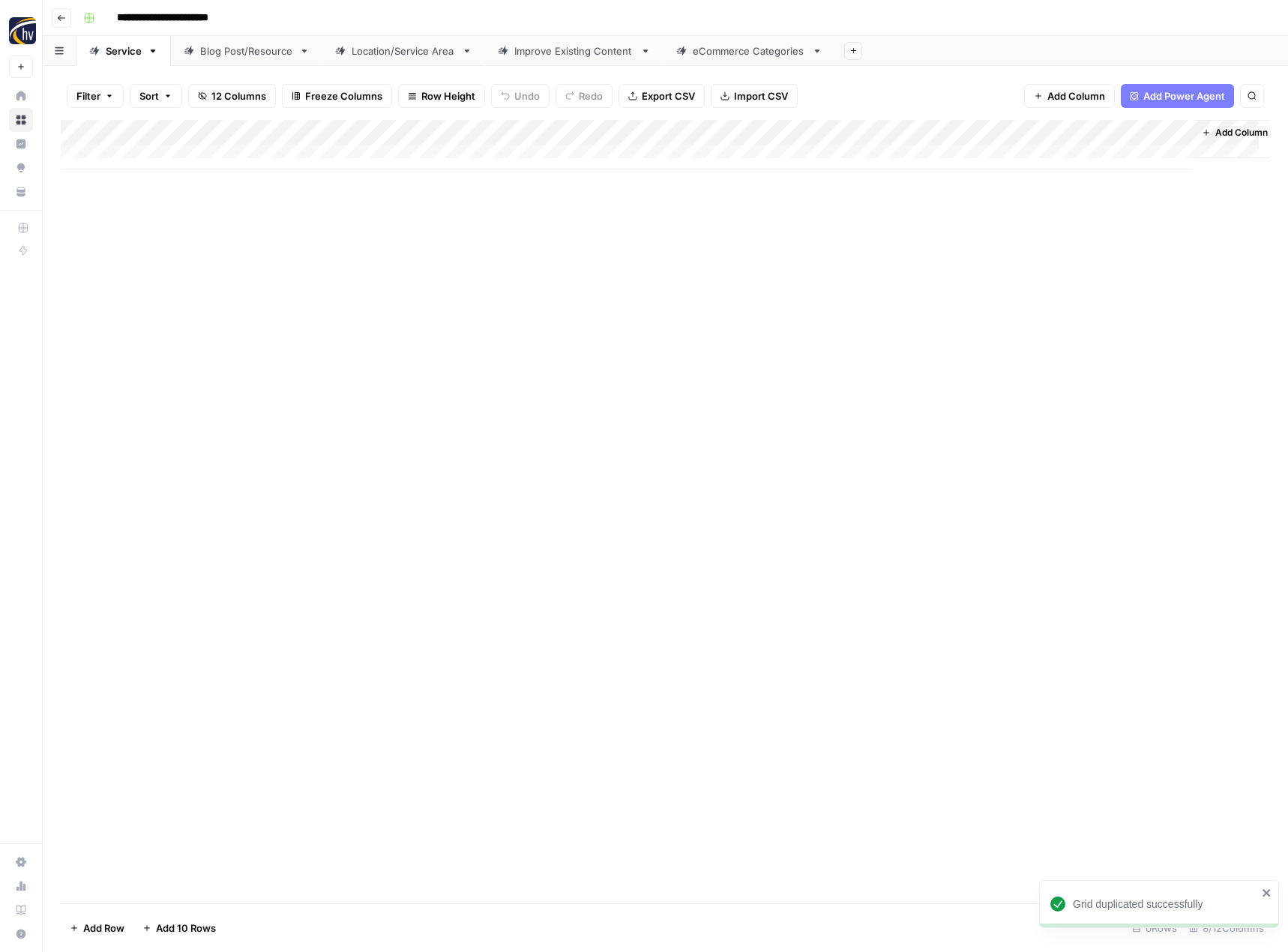
click at [186, 25] on input "**********" at bounding box center [187, 18] width 155 height 24
paste input
type input "**********"
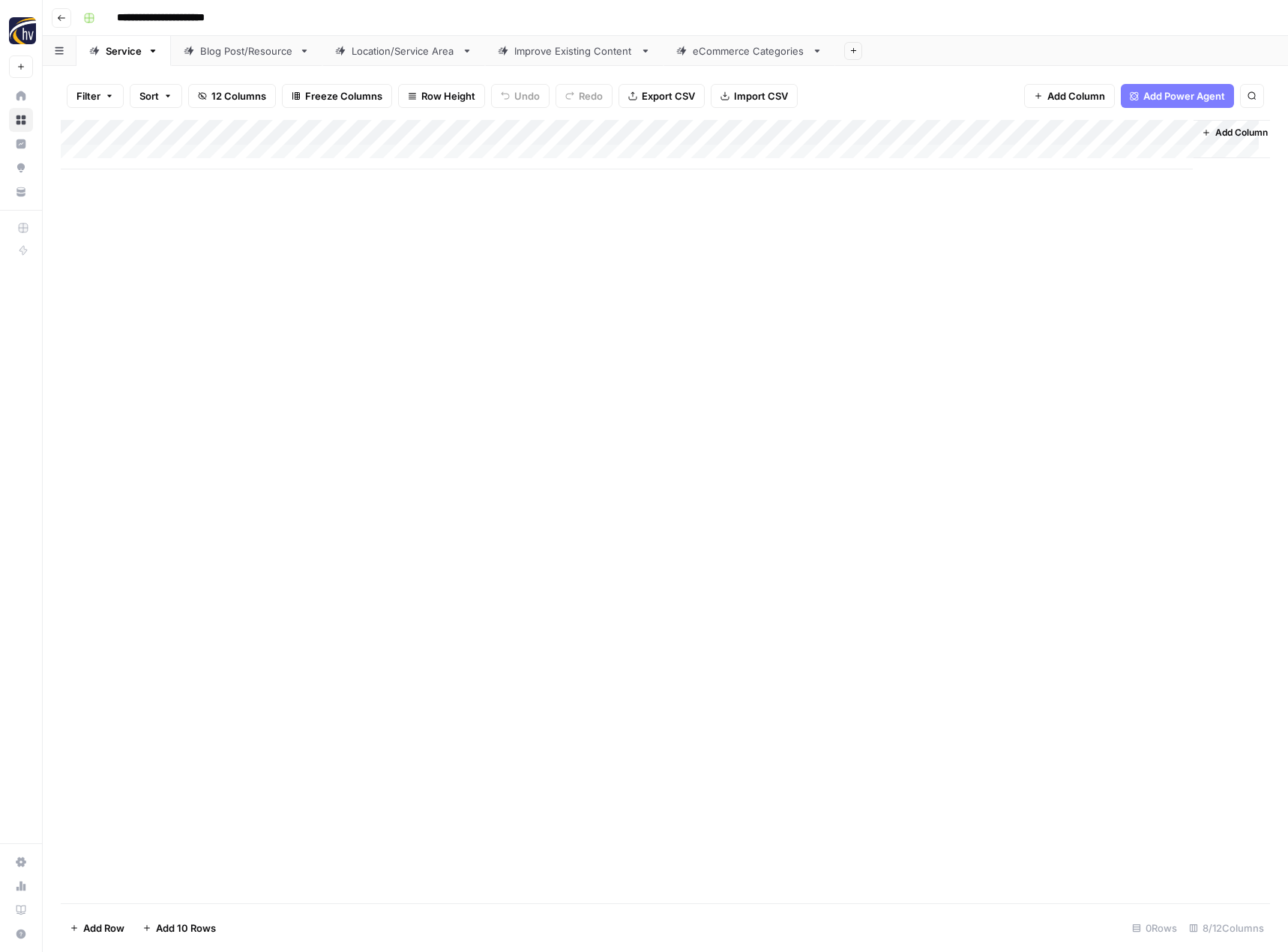
click at [354, 131] on div "Add Column" at bounding box center [664, 145] width 1209 height 49
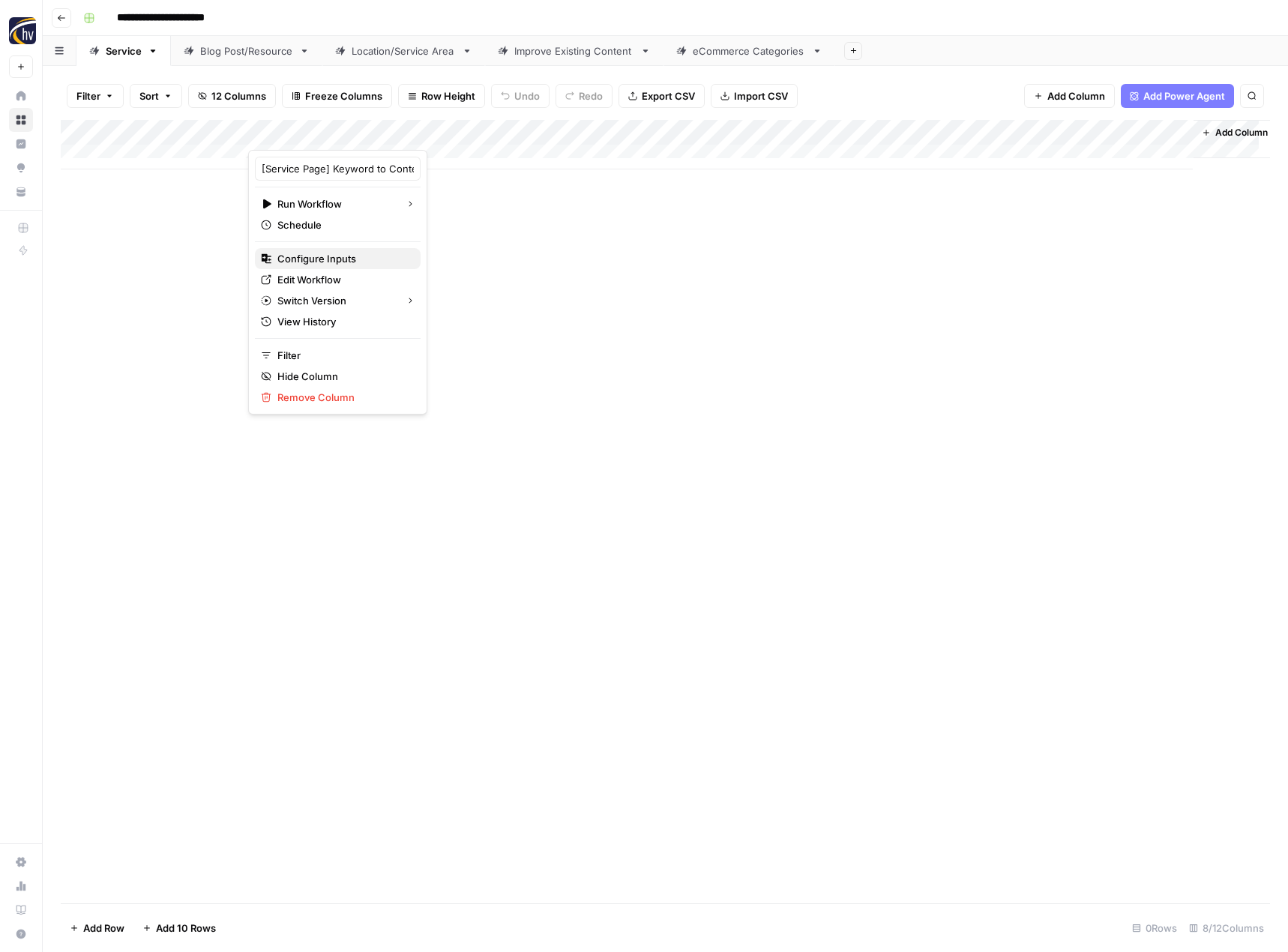
click at [324, 256] on span "Configure Inputs" at bounding box center [343, 258] width 132 height 15
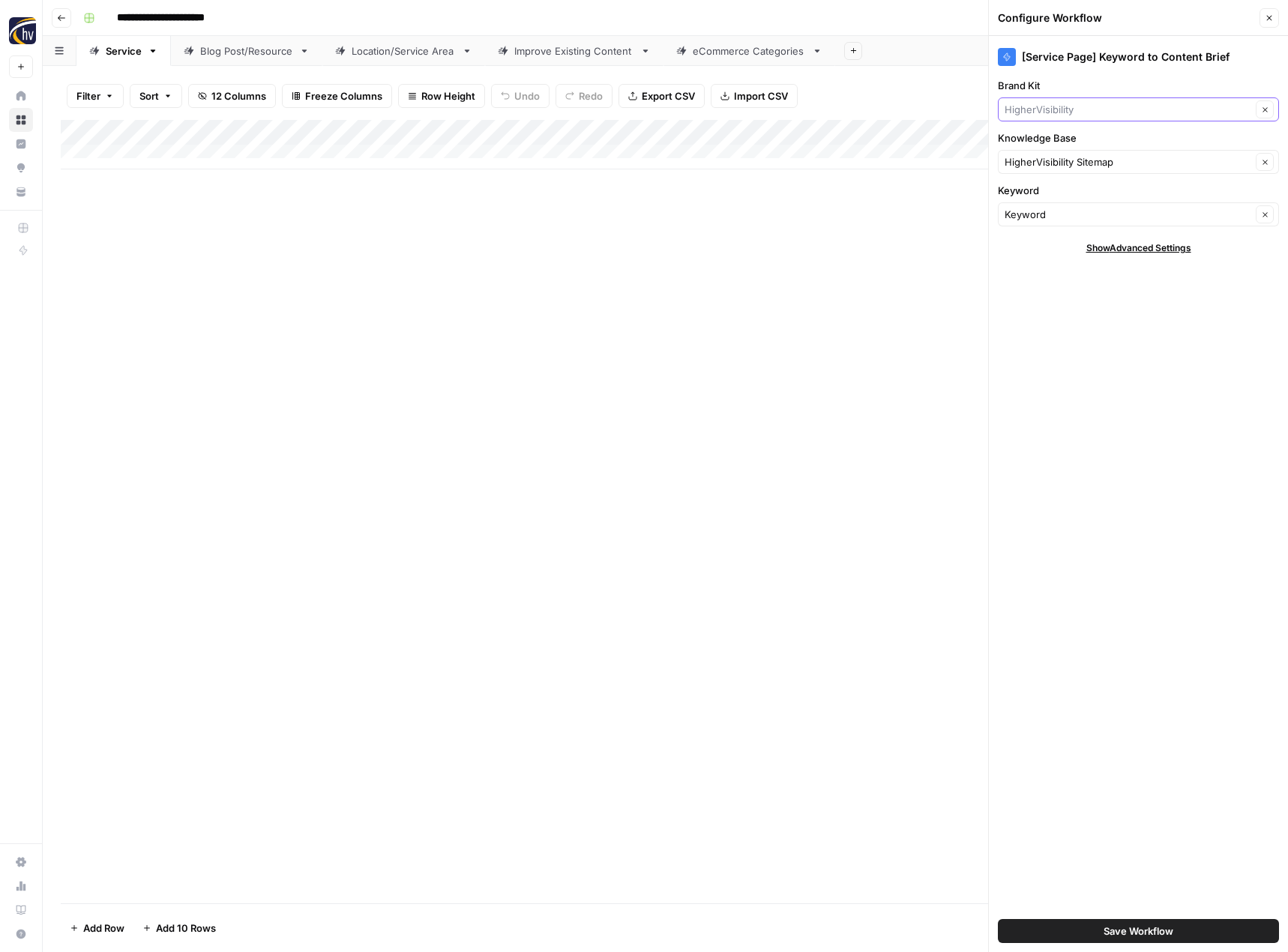
click at [1032, 112] on input "Brand Kit" at bounding box center [1127, 109] width 247 height 15
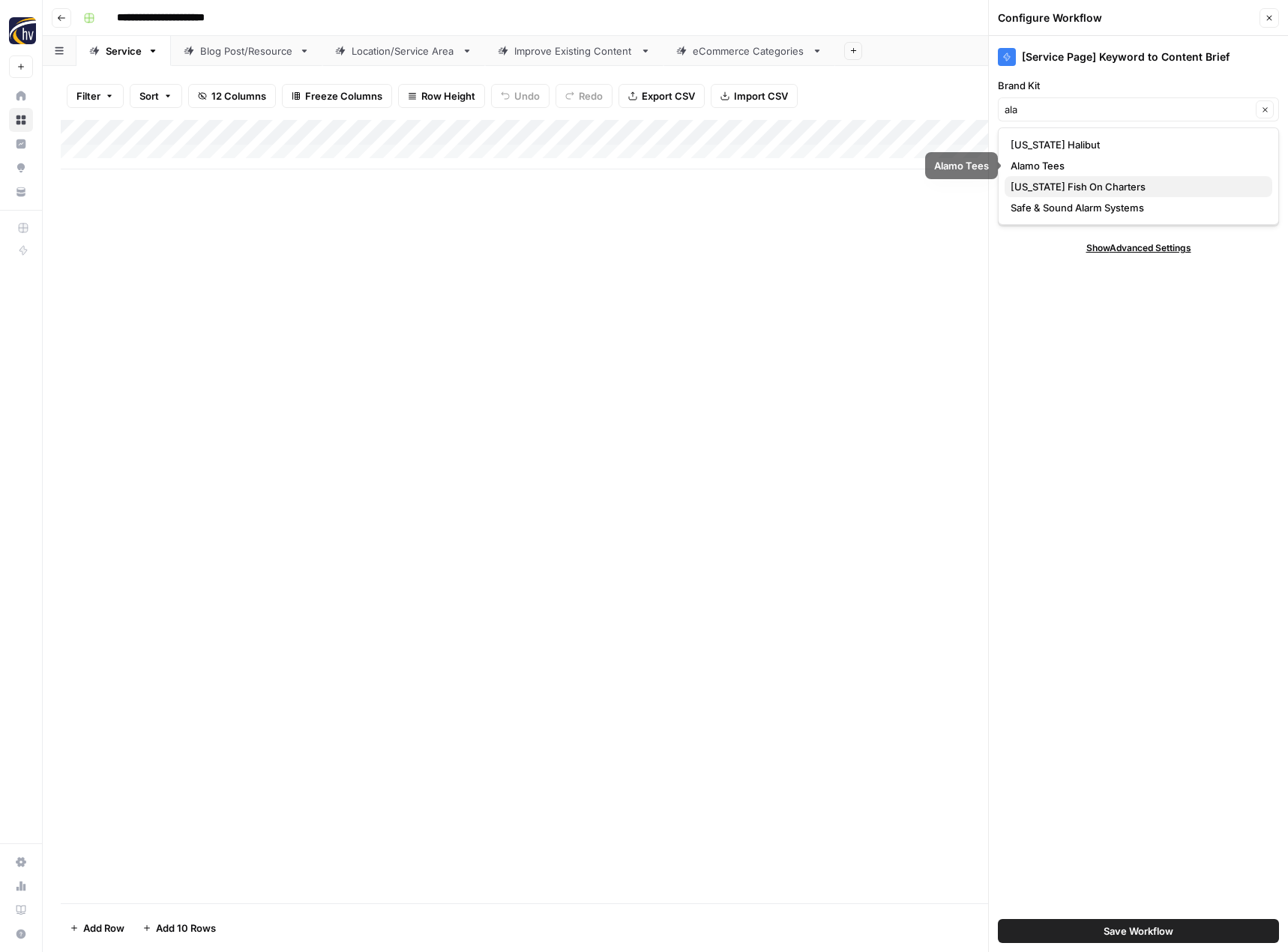
click at [1041, 184] on span "[US_STATE] Fish On Charters" at bounding box center [1135, 186] width 250 height 15
type input "[US_STATE] Fish On Charters"
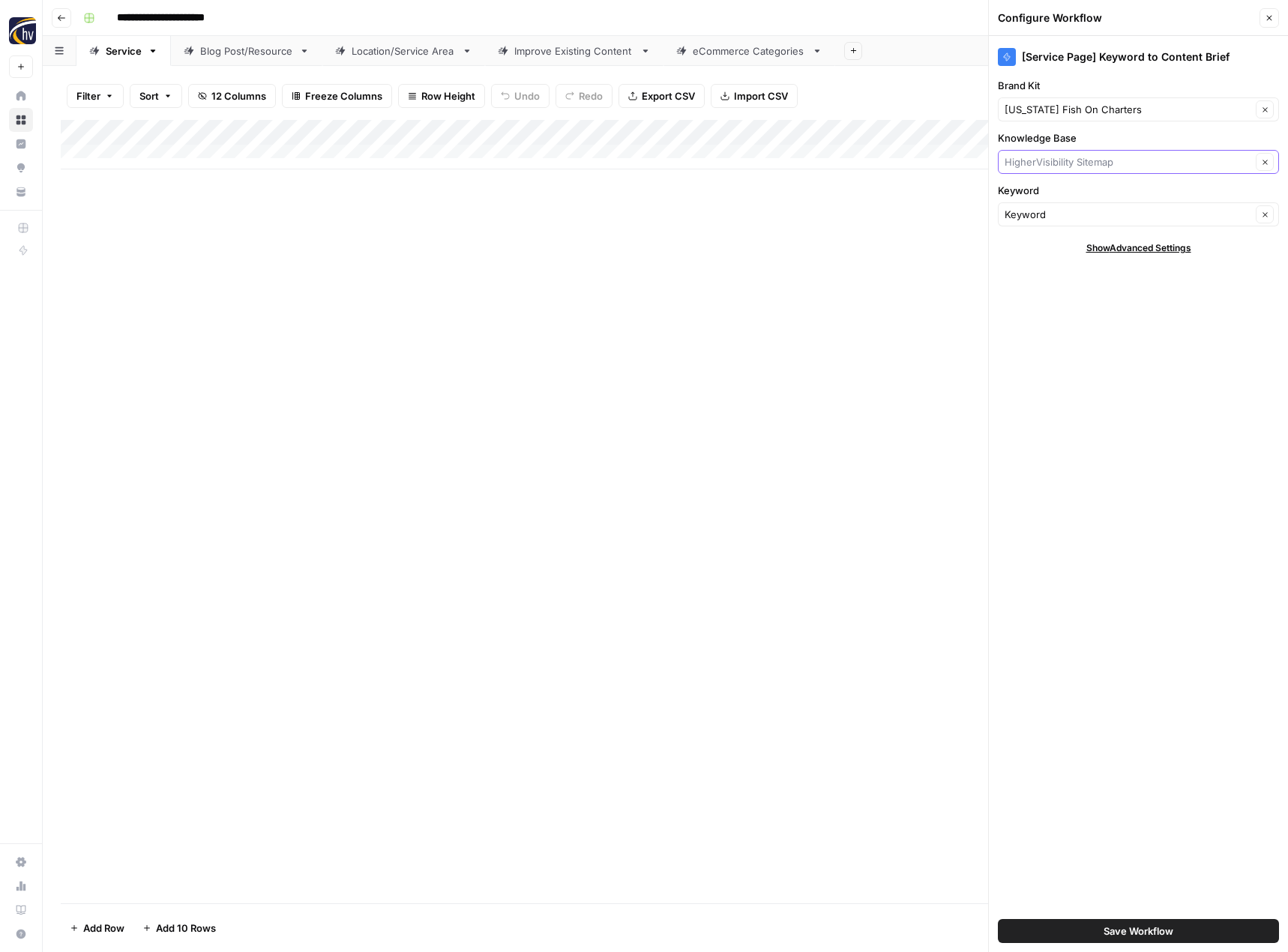
click at [1045, 159] on input "Knowledge Base" at bounding box center [1127, 162] width 247 height 15
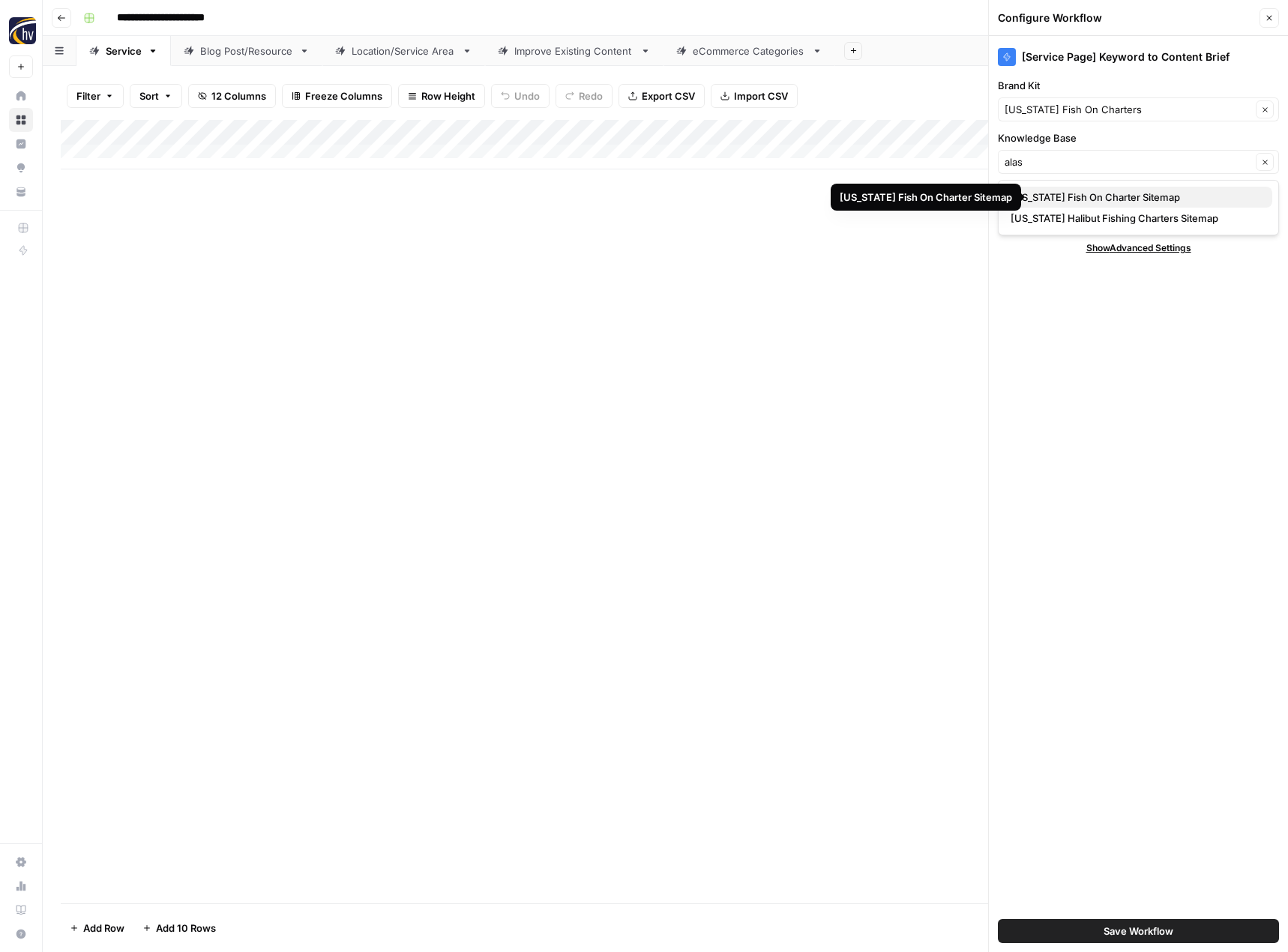
click at [1045, 196] on span "[US_STATE] Fish On Charter Sitemap" at bounding box center [1135, 196] width 250 height 15
type input "[US_STATE] Fish On Charter Sitemap"
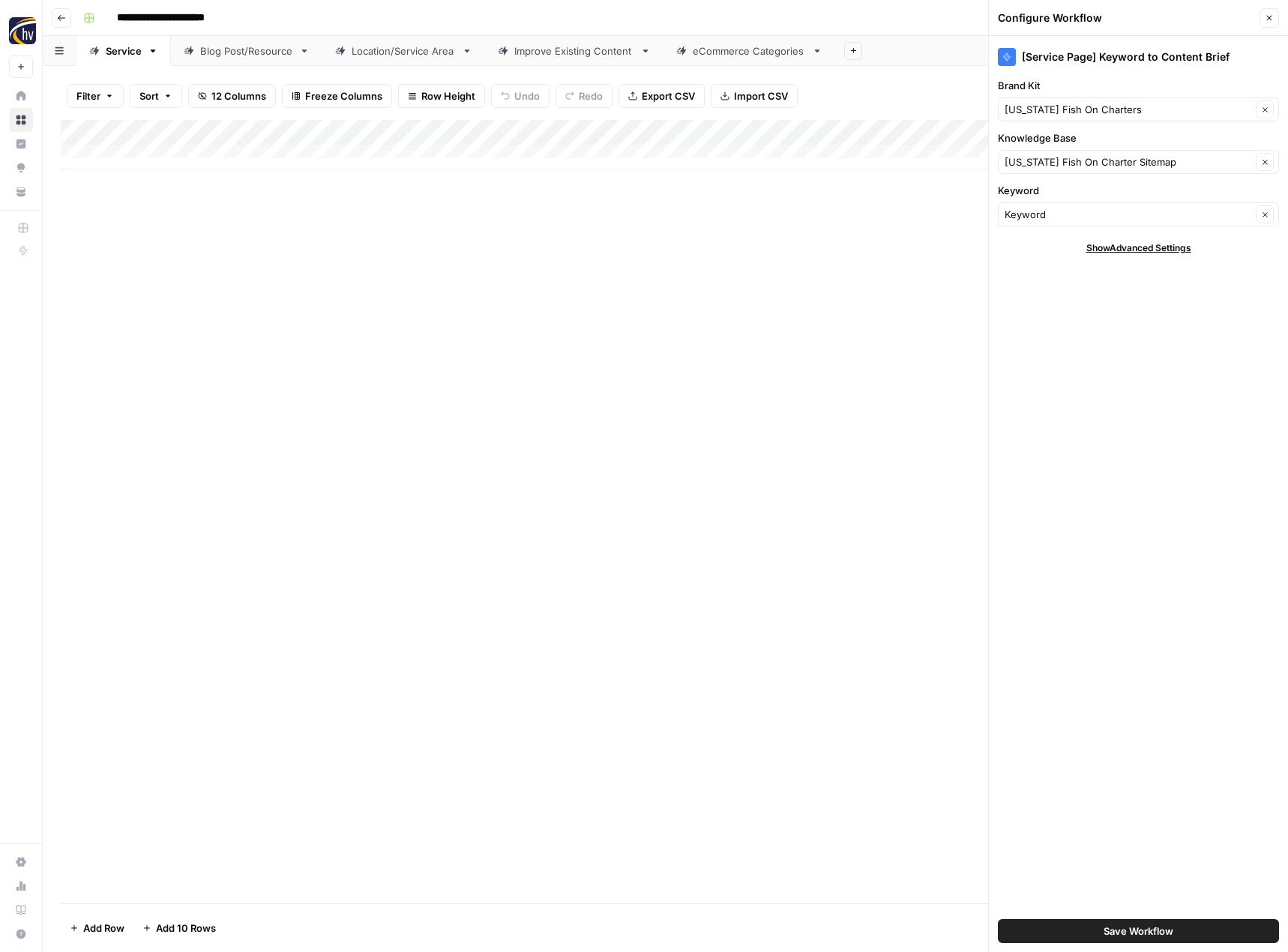
click at [1047, 925] on button "Save Workflow" at bounding box center [1138, 930] width 281 height 24
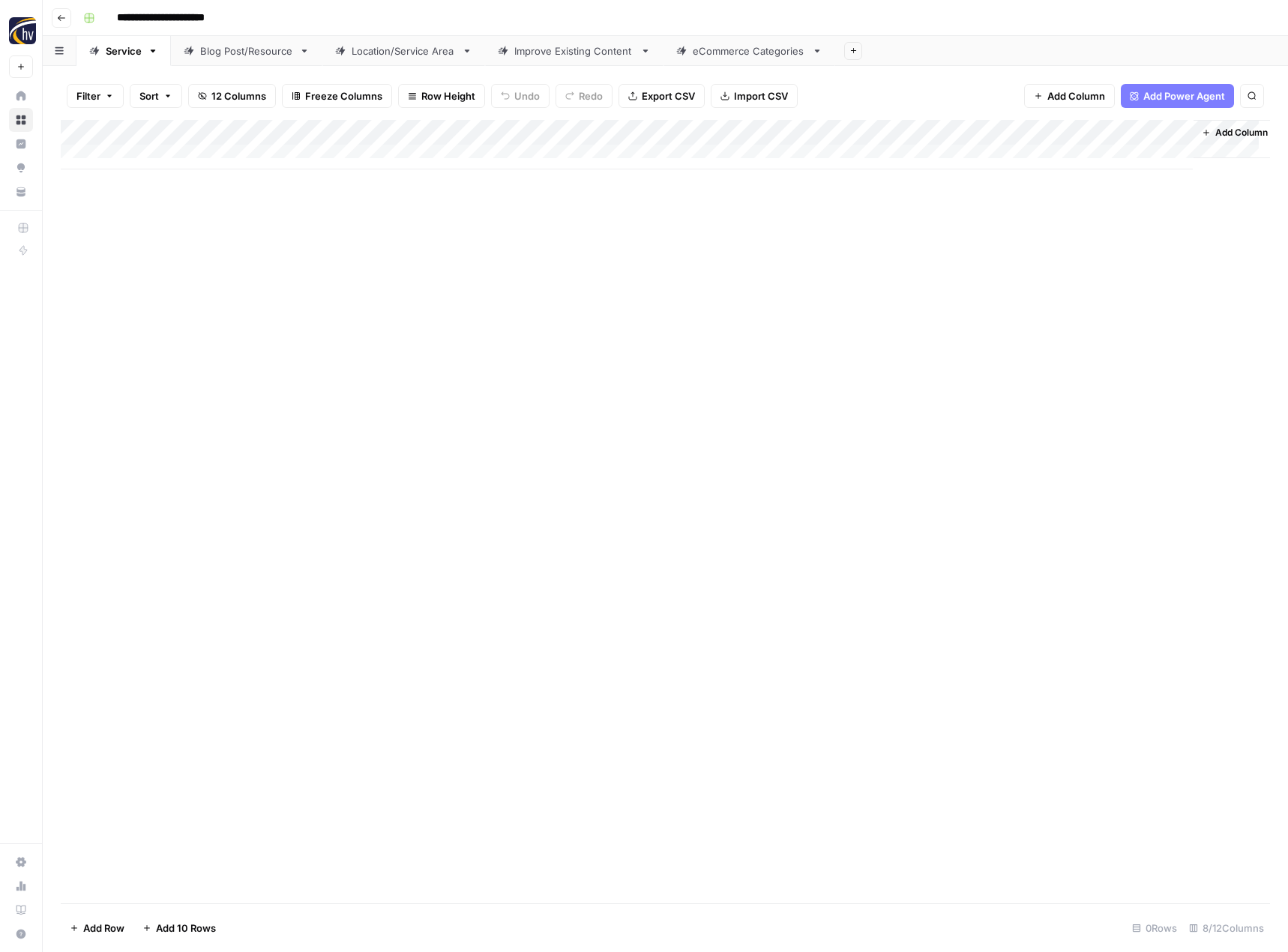
click at [1029, 133] on div "Add Column" at bounding box center [664, 145] width 1209 height 49
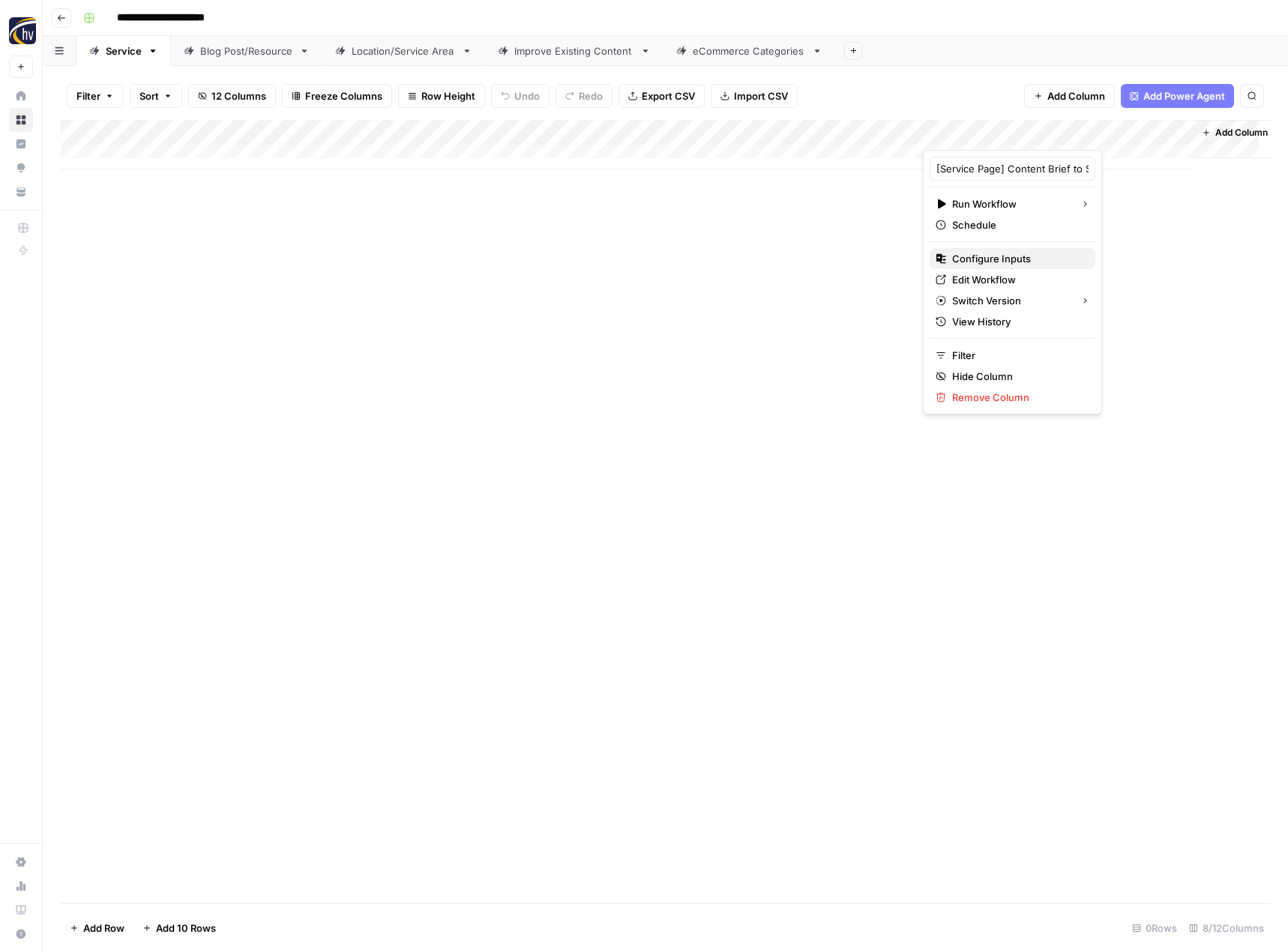
click at [997, 259] on span "Configure Inputs" at bounding box center [1018, 258] width 132 height 15
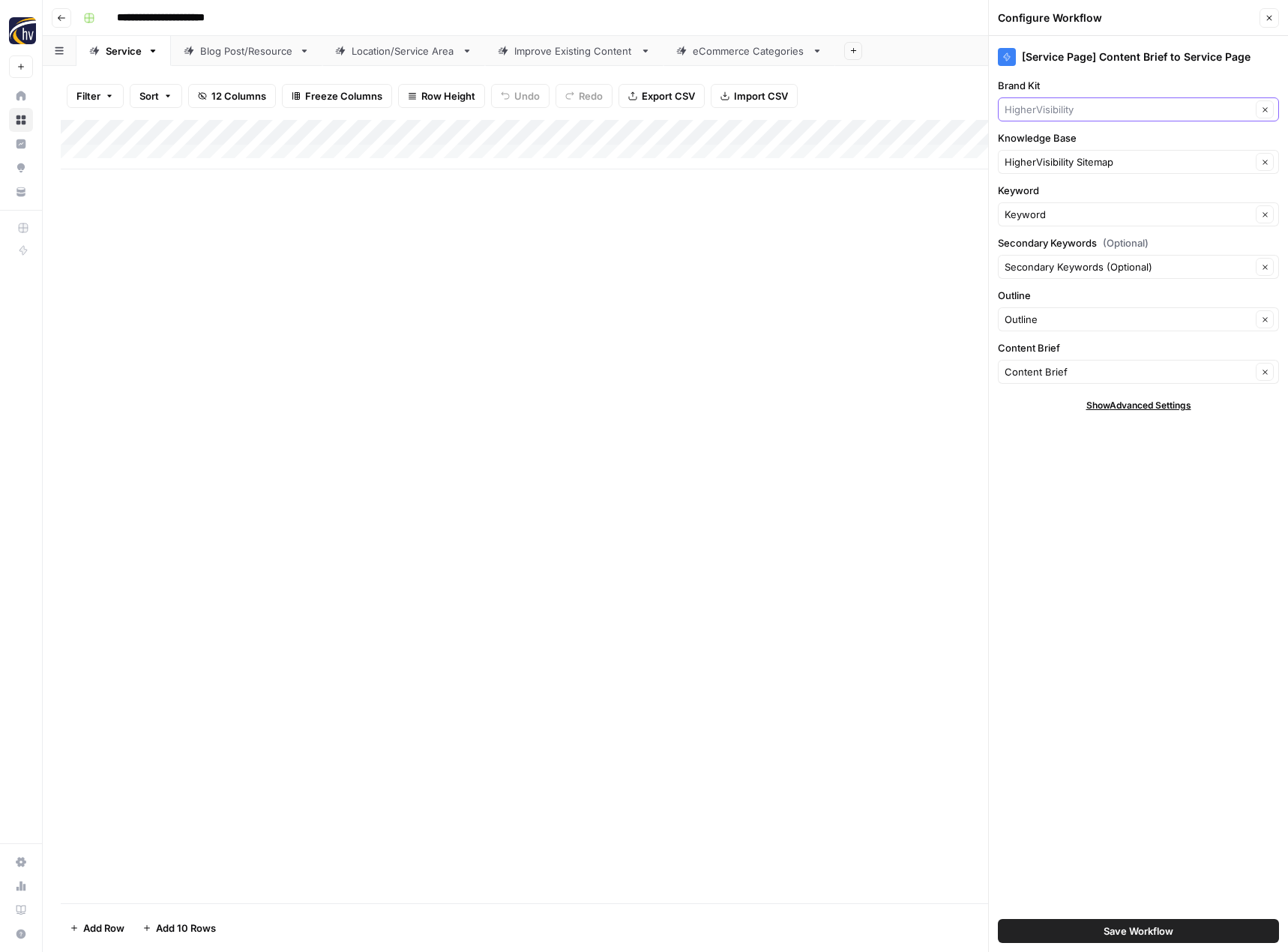
click at [1109, 112] on input "Brand Kit" at bounding box center [1127, 109] width 247 height 15
click at [1094, 166] on span "[US_STATE] Fish On Charters" at bounding box center [1135, 165] width 250 height 15
type input "[US_STATE] Fish On Charters"
click at [1094, 166] on input "Knowledge Base" at bounding box center [1127, 162] width 247 height 15
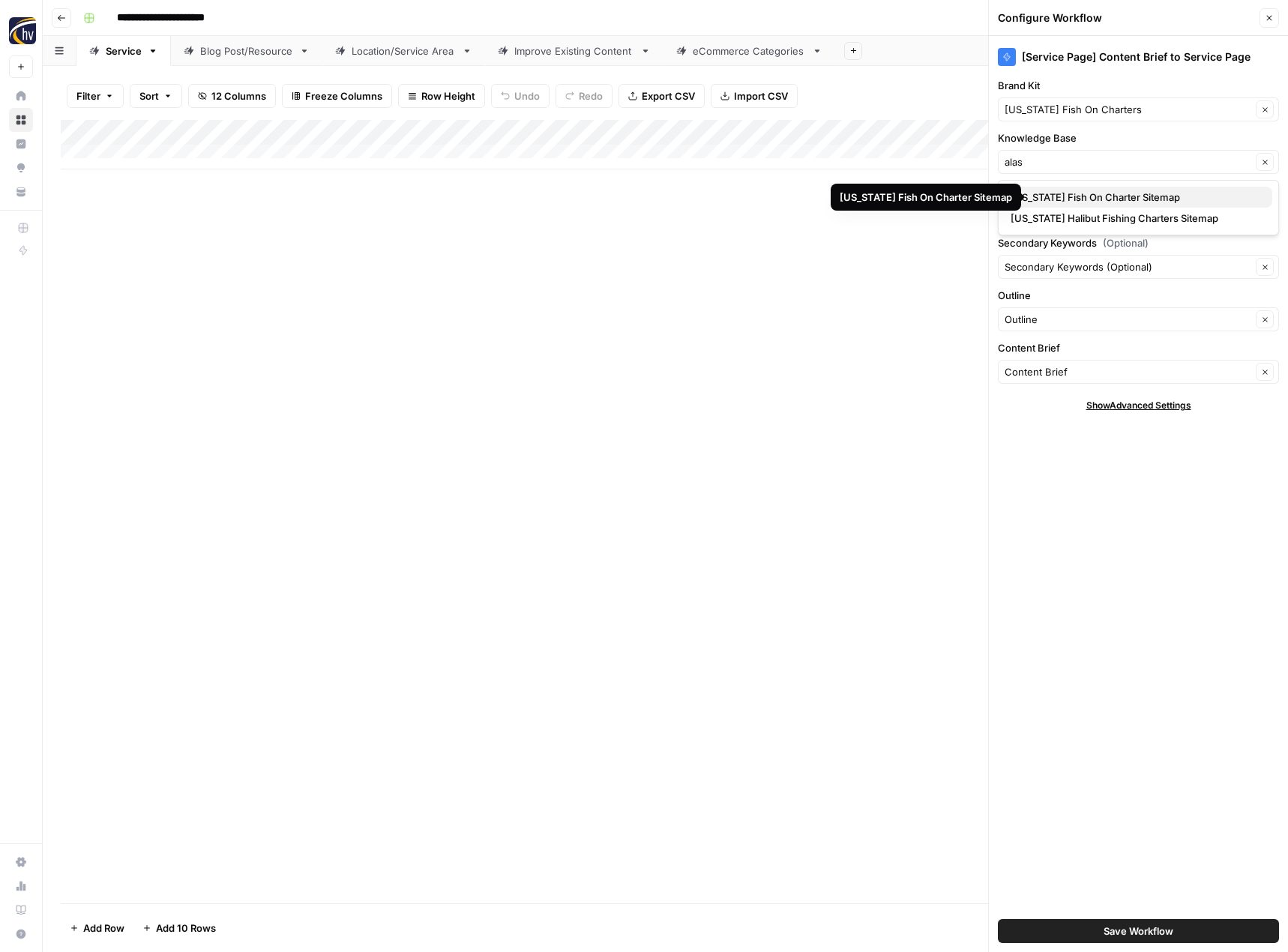
click at [1087, 204] on span "[US_STATE] Fish On Charter Sitemap" at bounding box center [1135, 196] width 250 height 15
type input "[US_STATE] Fish On Charter Sitemap"
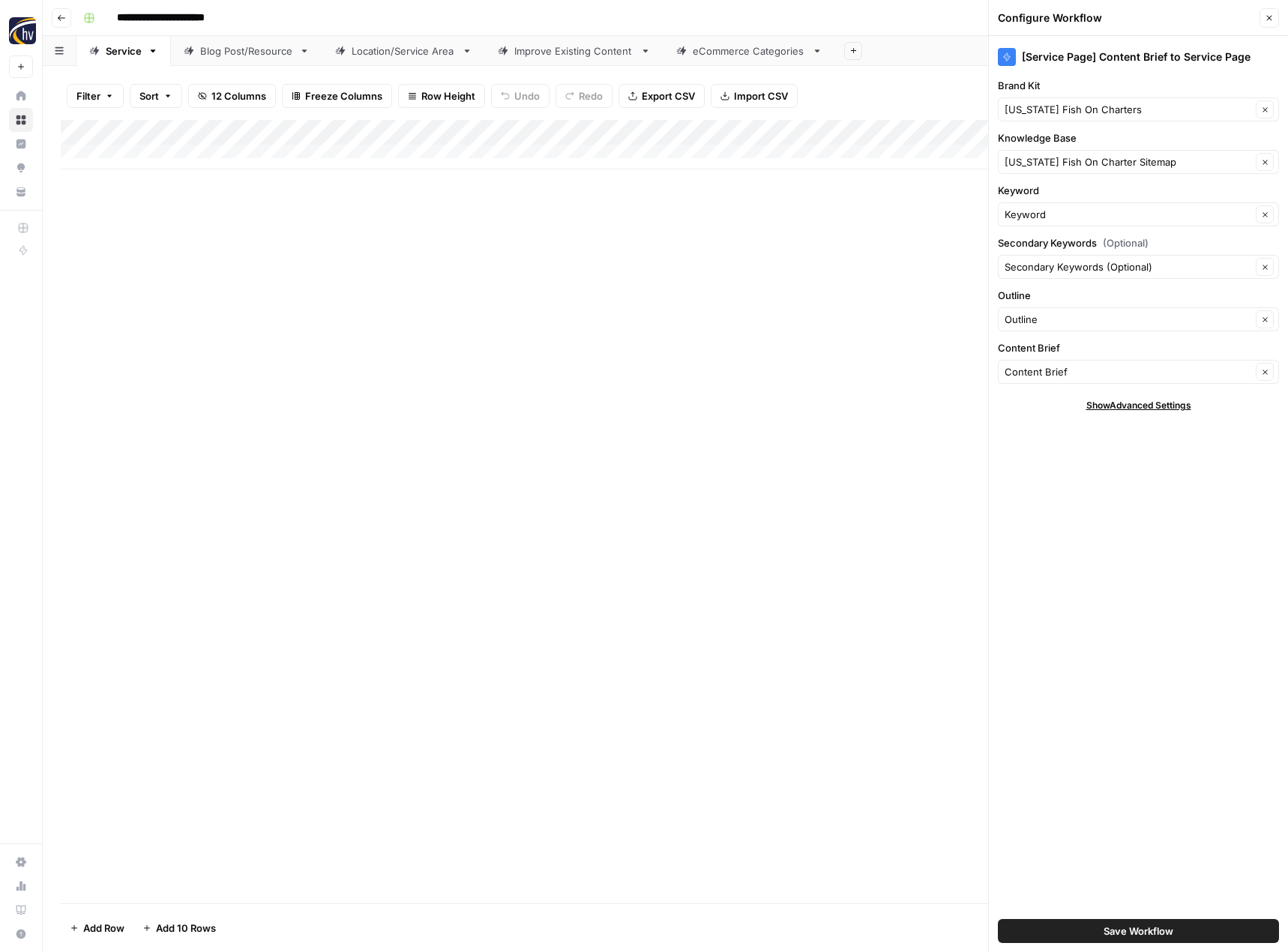
click at [1125, 930] on span "Save Workflow" at bounding box center [1138, 930] width 70 height 15
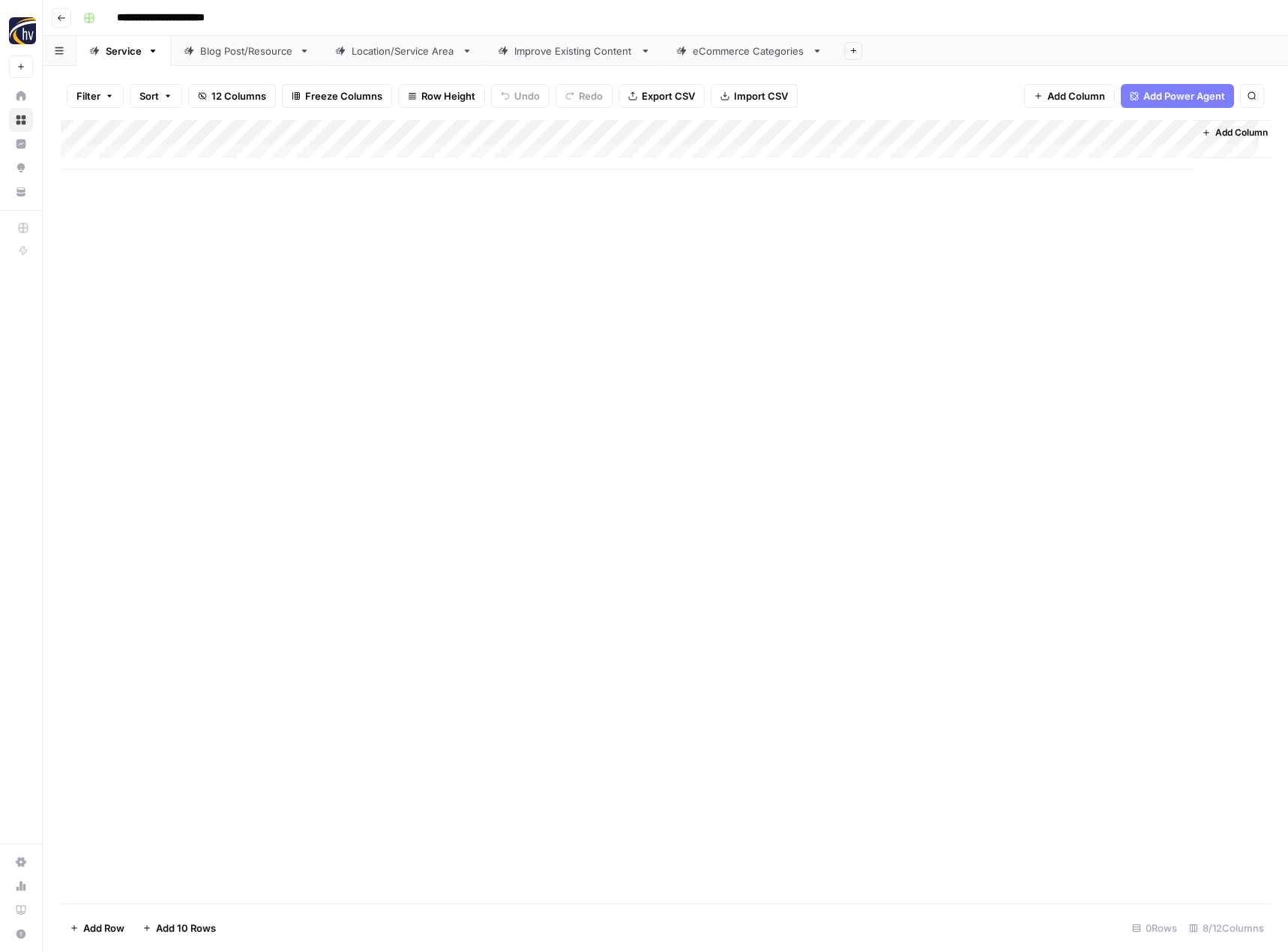
click at [247, 57] on div "Blog Post/Resource" at bounding box center [247, 50] width 93 height 15
click at [352, 129] on div "Add Column" at bounding box center [664, 145] width 1209 height 49
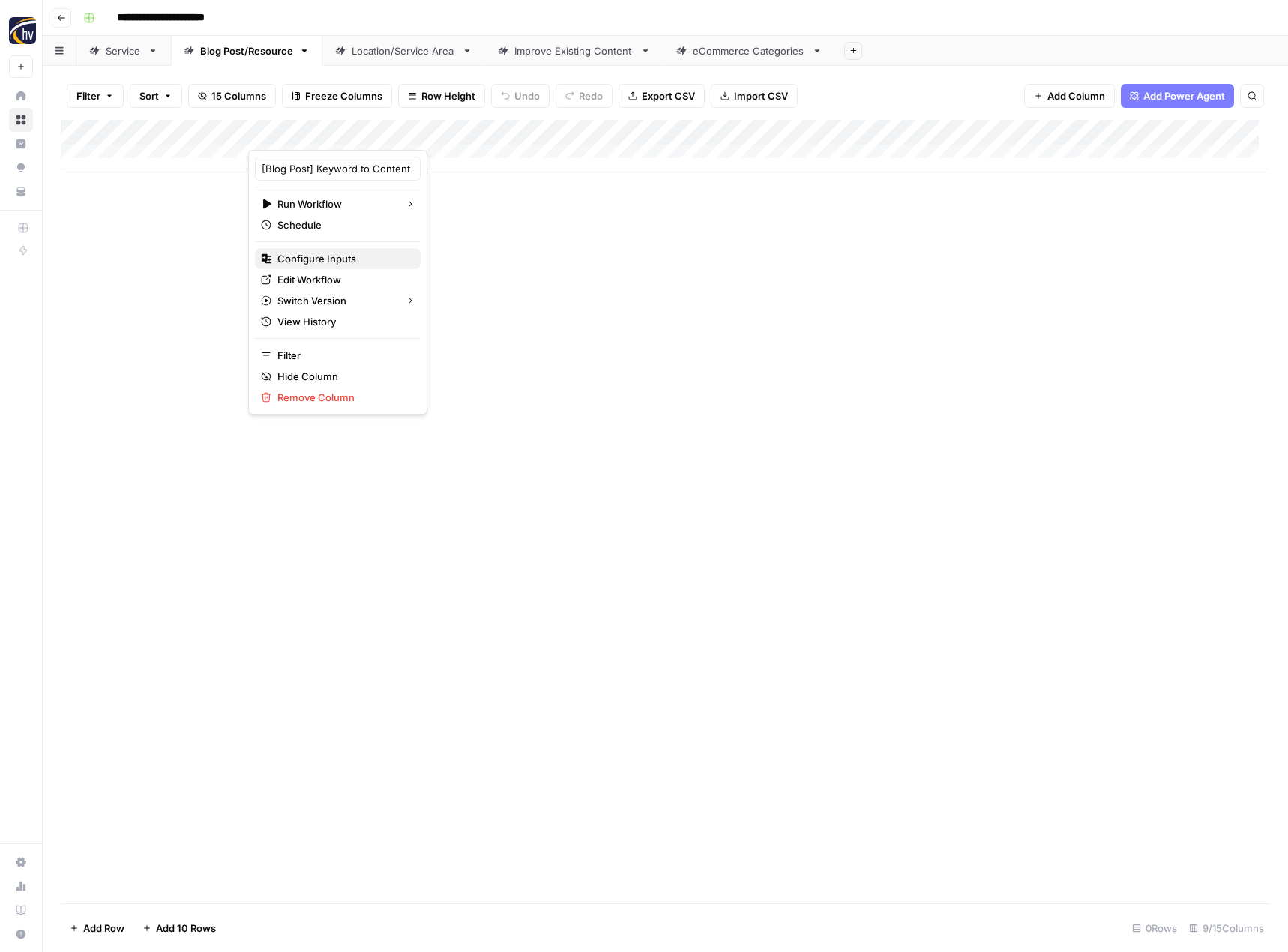
click at [312, 252] on span "Configure Inputs" at bounding box center [343, 258] width 132 height 15
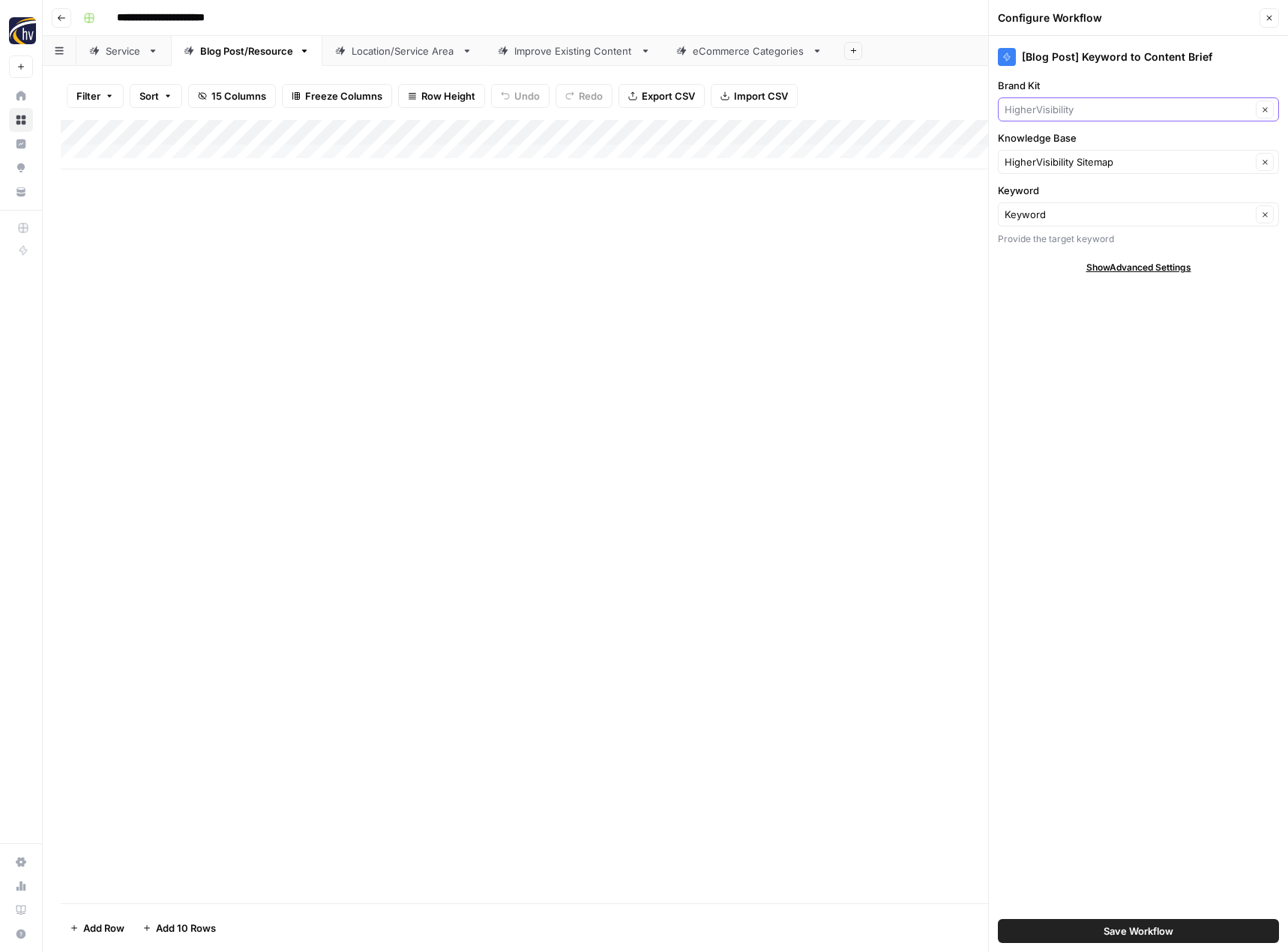
click at [1061, 114] on input "Brand Kit" at bounding box center [1127, 109] width 247 height 15
click at [1056, 165] on span "[US_STATE] Fish On Charters" at bounding box center [1135, 165] width 250 height 15
type input "[US_STATE] Fish On Charters"
click at [1056, 165] on input "Knowledge Base" at bounding box center [1127, 162] width 247 height 15
click at [1060, 220] on span "[US_STATE] Halibut Fishing Charters Sitemap" at bounding box center [1135, 217] width 250 height 15
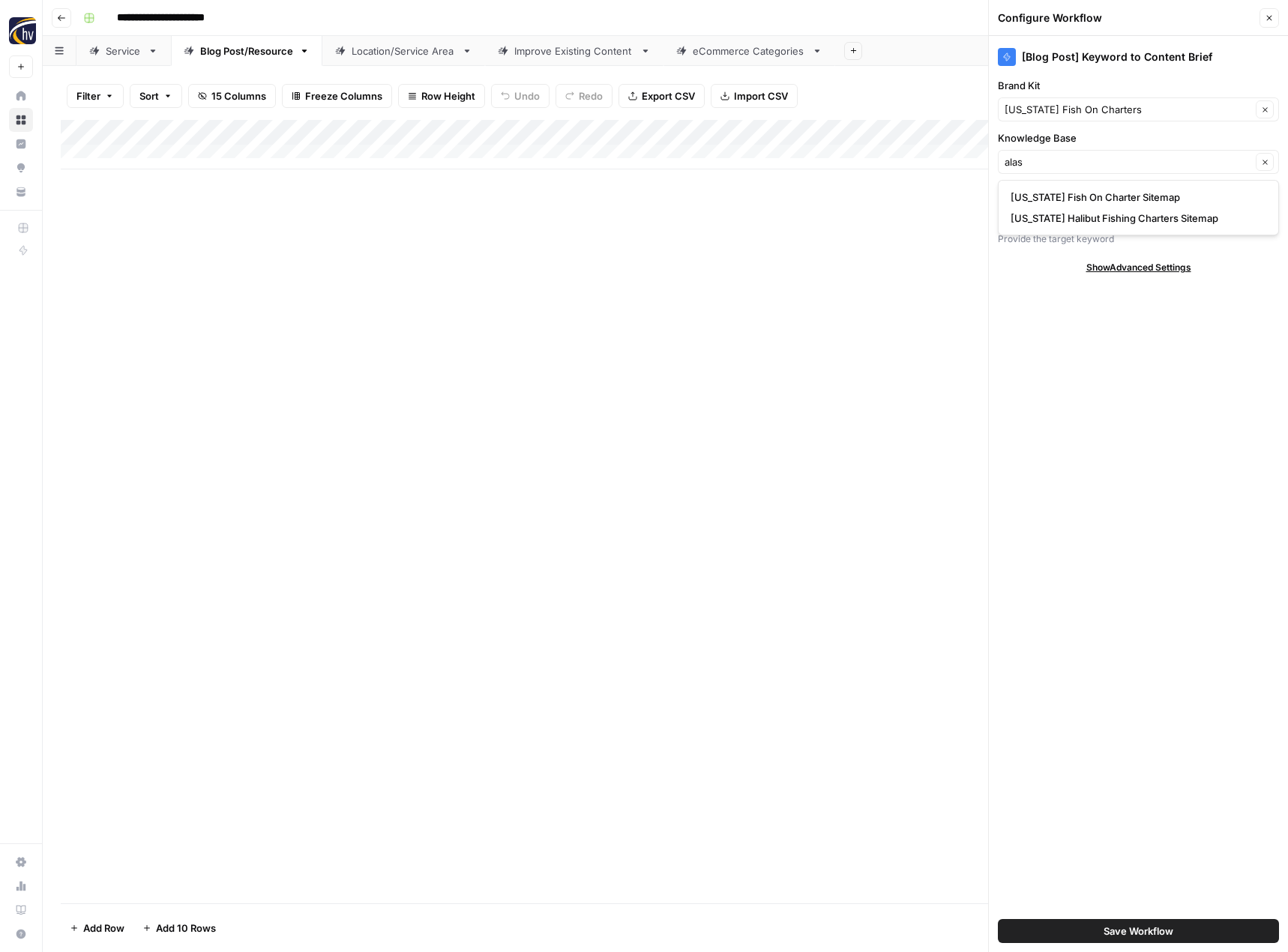
type input "[US_STATE] Halibut Fishing Charters Sitemap"
click at [1112, 157] on input "Knowledge Base" at bounding box center [1127, 162] width 247 height 15
click at [1098, 199] on span "[US_STATE] Fish On Charter Sitemap" at bounding box center [1135, 196] width 250 height 15
type input "[US_STATE] Fish On Charter Sitemap"
click at [1141, 937] on span "Save Workflow" at bounding box center [1138, 930] width 70 height 15
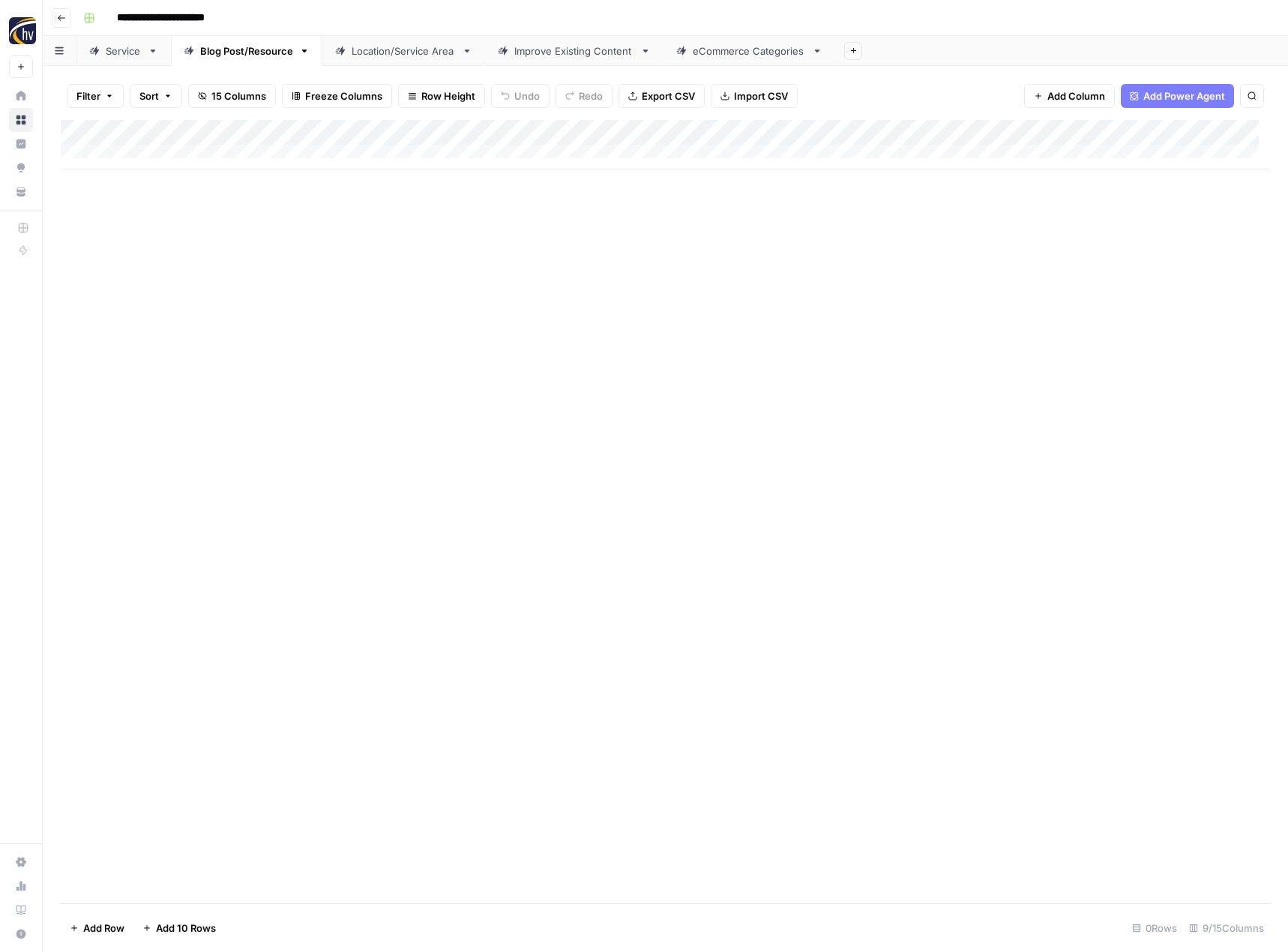
click at [1158, 129] on div "Add Column" at bounding box center [664, 145] width 1209 height 49
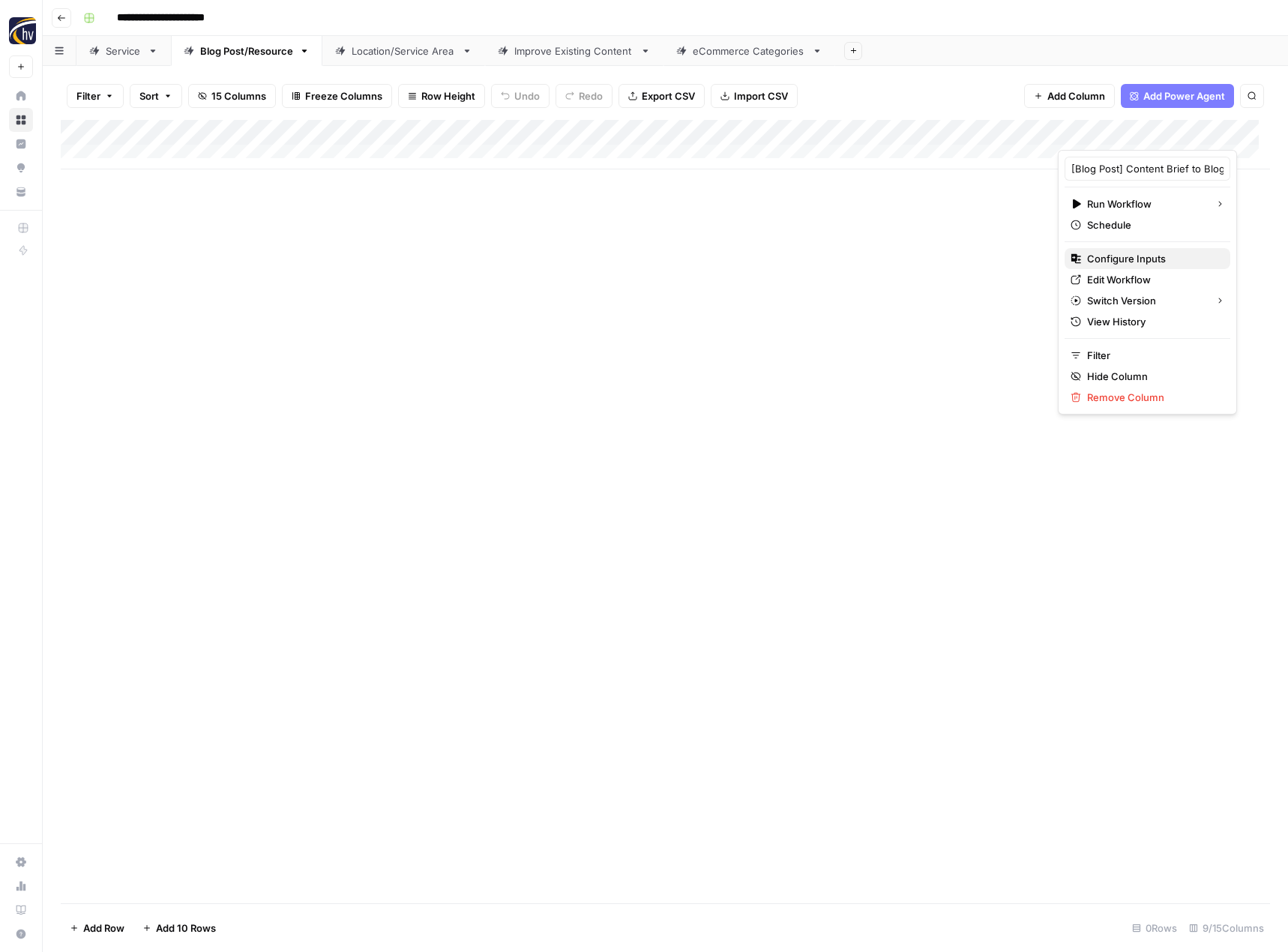
click at [1116, 259] on span "Configure Inputs" at bounding box center [1153, 258] width 132 height 15
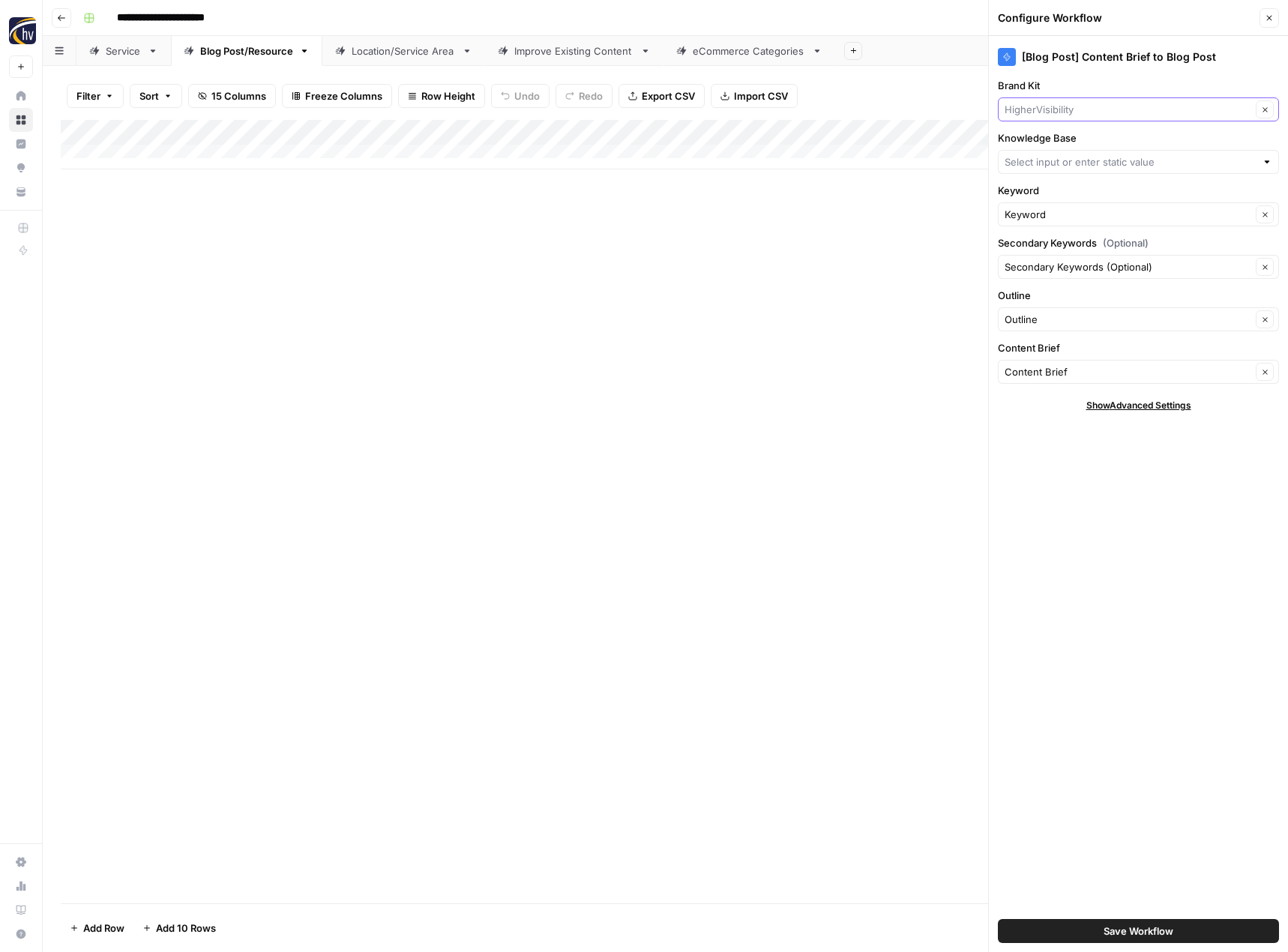
click at [1105, 111] on input "Brand Kit" at bounding box center [1127, 109] width 247 height 15
click at [1081, 166] on span "[US_STATE] Fish On Charters" at bounding box center [1135, 165] width 250 height 15
type input "[US_STATE] Fish On Charters"
click at [1081, 166] on input "Knowledge Base" at bounding box center [1129, 162] width 251 height 15
click at [1076, 201] on span "[US_STATE] Fish On Charter Sitemap" at bounding box center [1135, 196] width 250 height 15
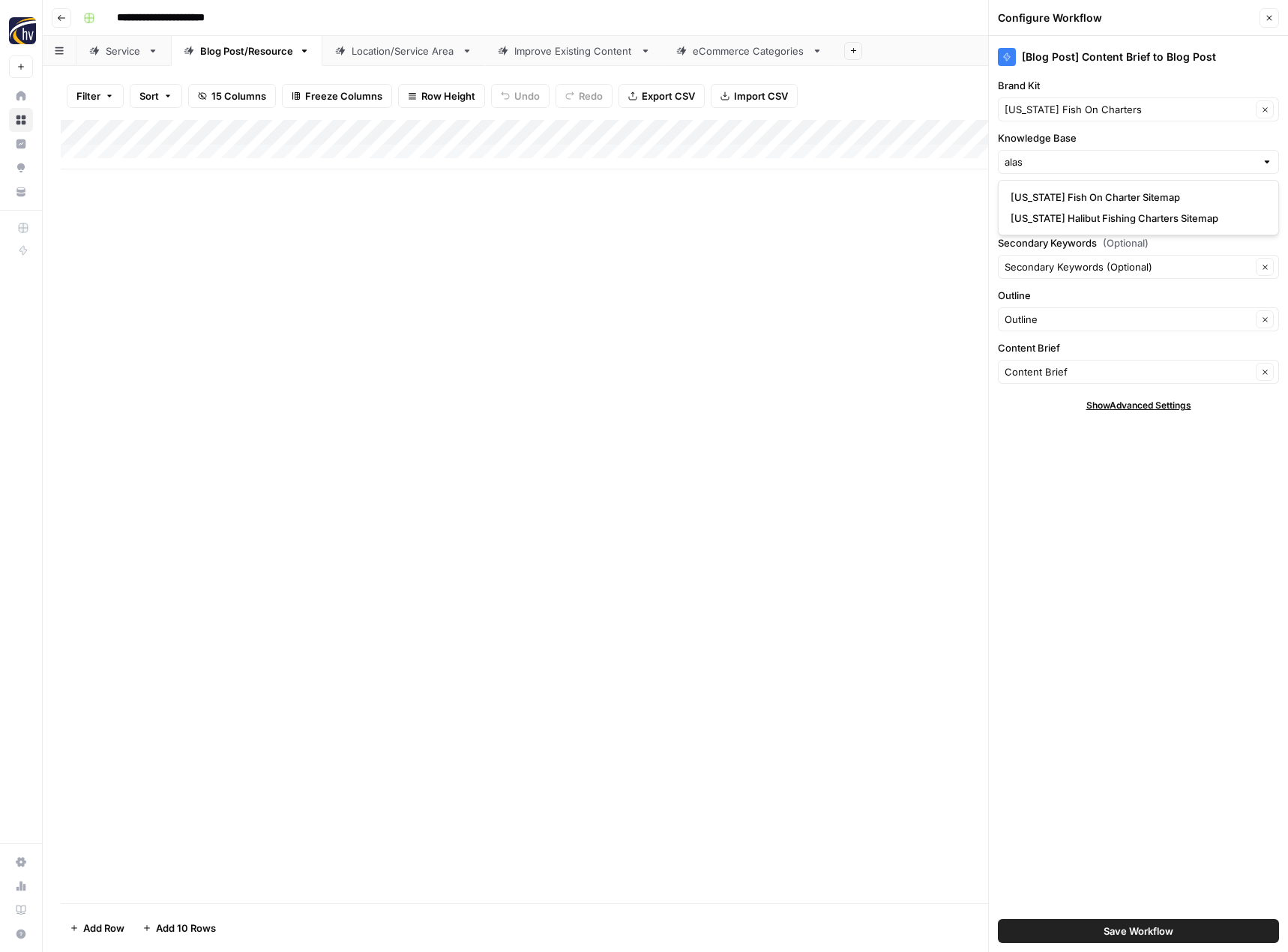
type input "[US_STATE] Fish On Charter Sitemap"
click at [1097, 930] on button "Save Workflow" at bounding box center [1138, 930] width 281 height 24
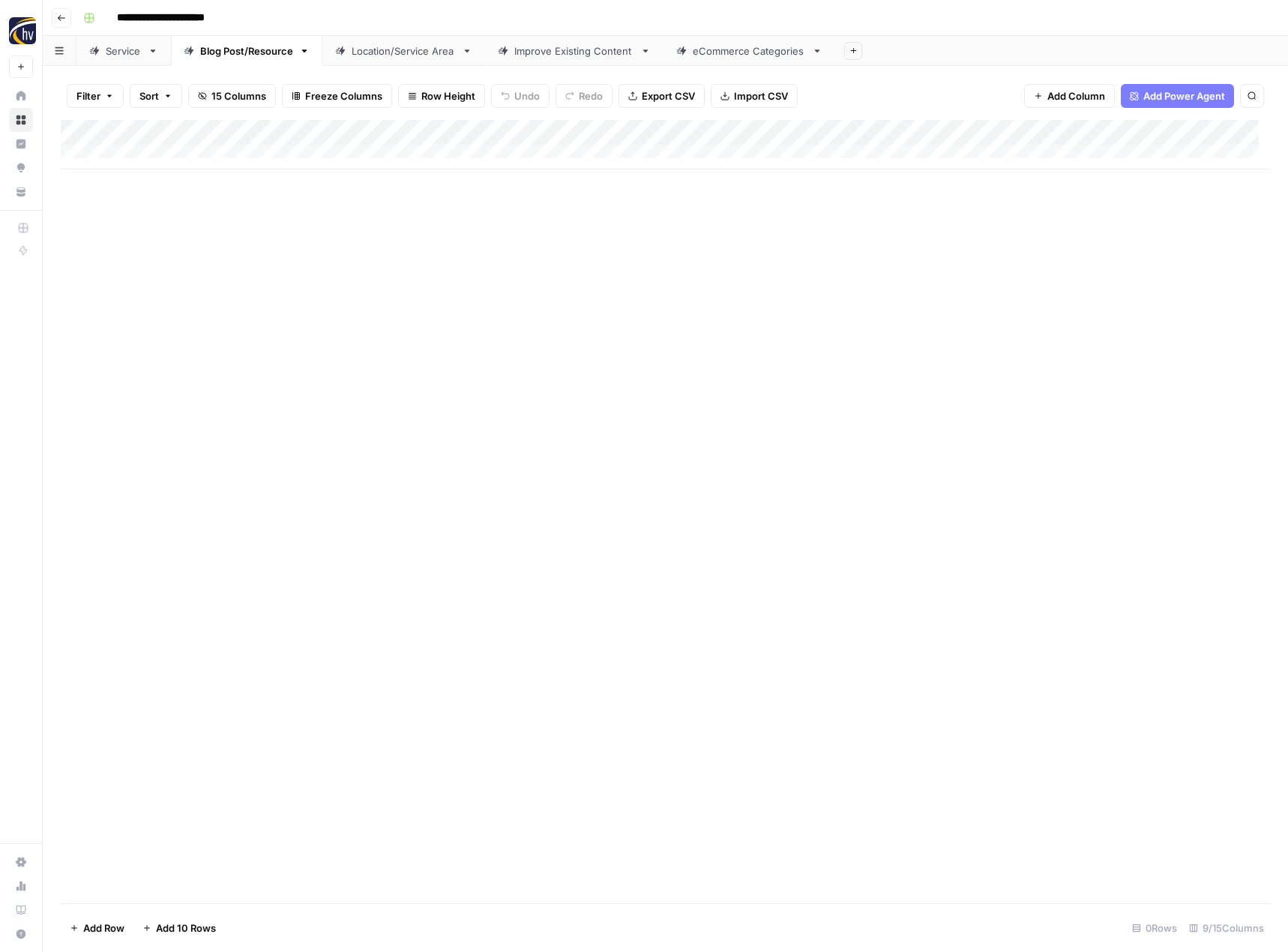
click at [423, 55] on div "Location/Service Area" at bounding box center [403, 50] width 104 height 15
click at [619, 128] on div "Add Column" at bounding box center [664, 145] width 1209 height 49
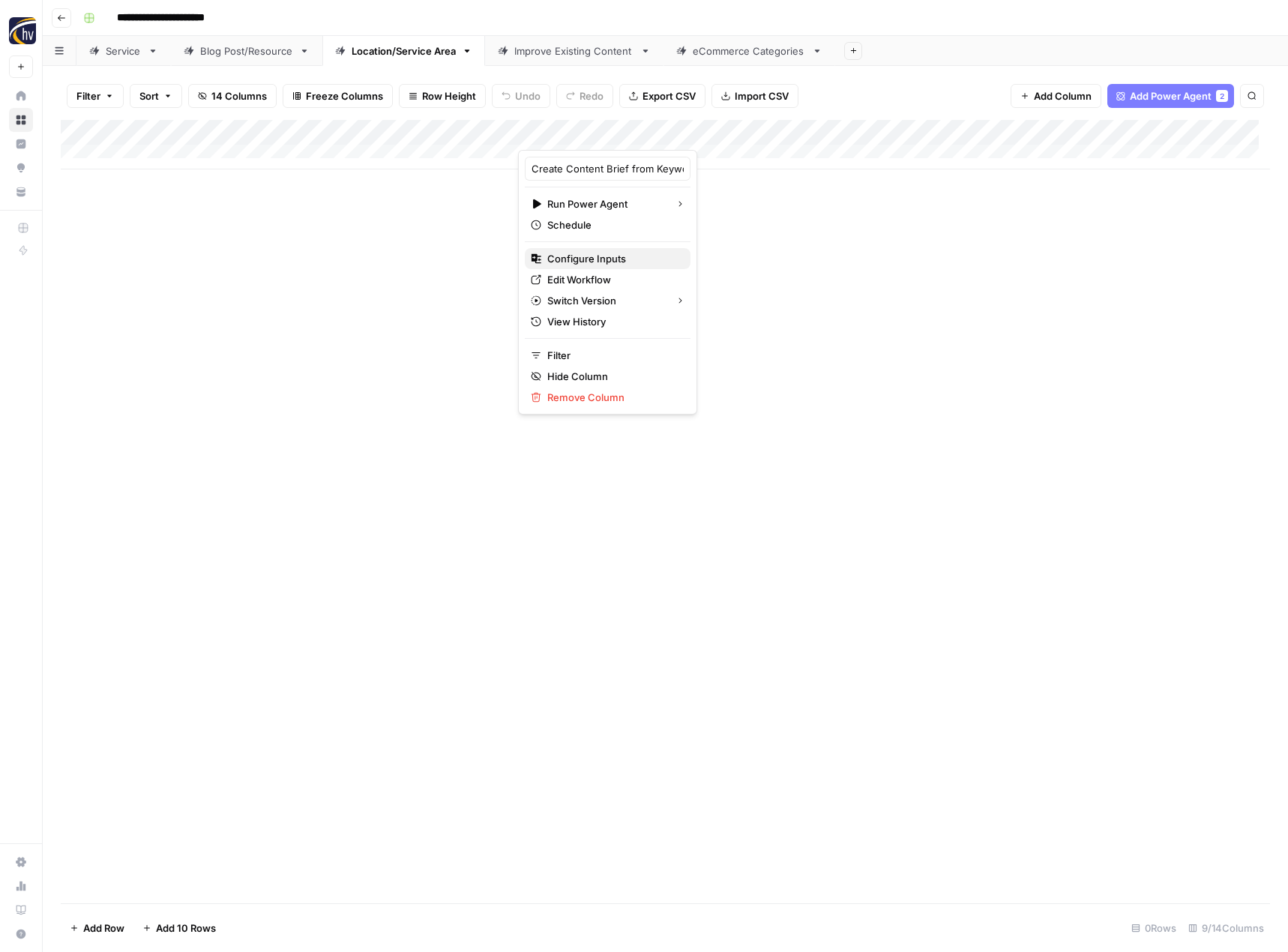
click at [564, 255] on span "Configure Inputs" at bounding box center [613, 258] width 132 height 15
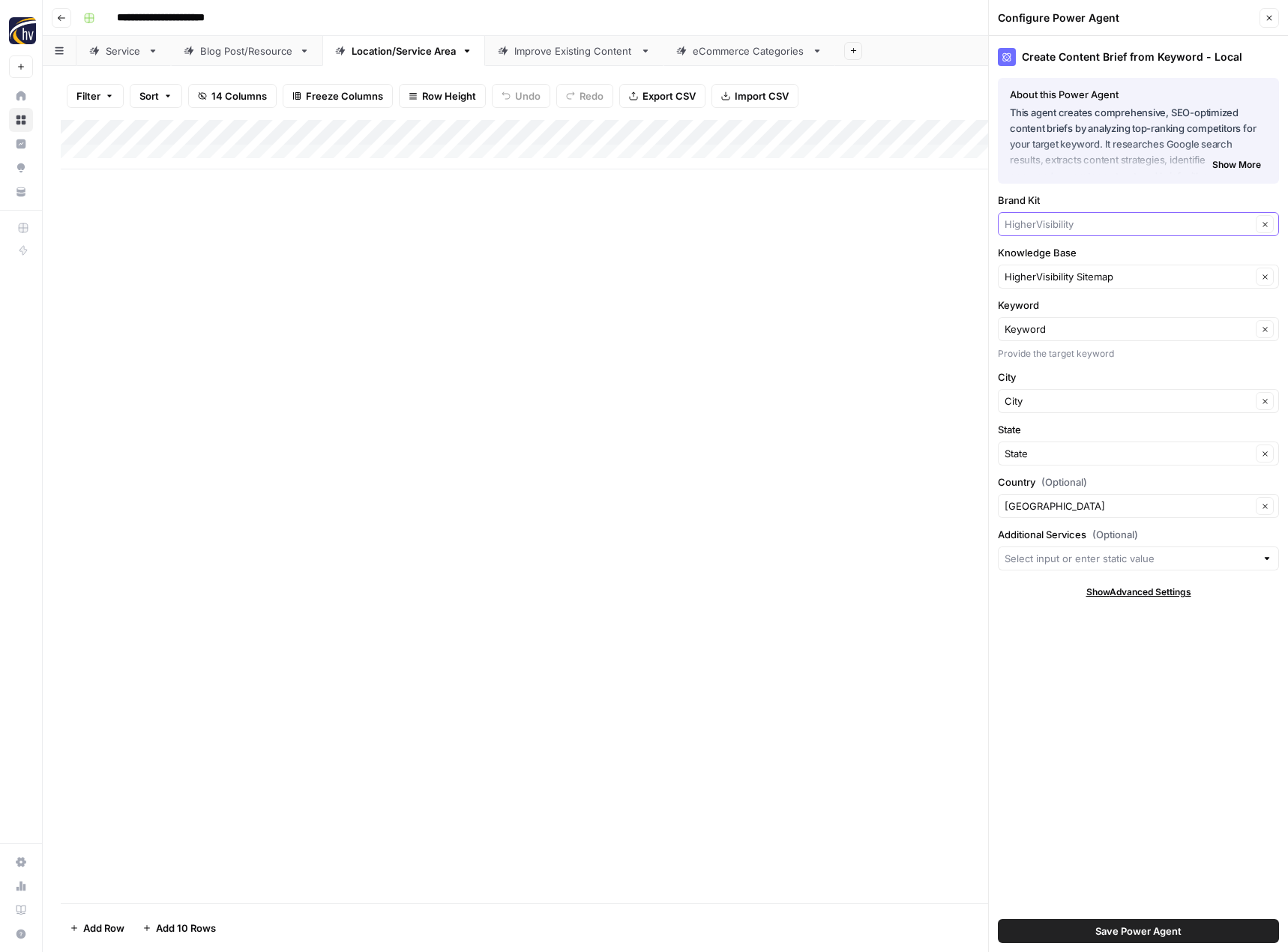
click at [1066, 224] on input "Brand Kit" at bounding box center [1127, 223] width 247 height 15
click at [1072, 280] on span "[US_STATE] Fish On Charters" at bounding box center [1135, 280] width 250 height 15
type input "[US_STATE] Fish On Charters"
click at [1072, 280] on input "Knowledge Base" at bounding box center [1127, 276] width 247 height 15
click at [1064, 313] on span "[US_STATE] Fish On Charter Sitemap" at bounding box center [1135, 311] width 250 height 15
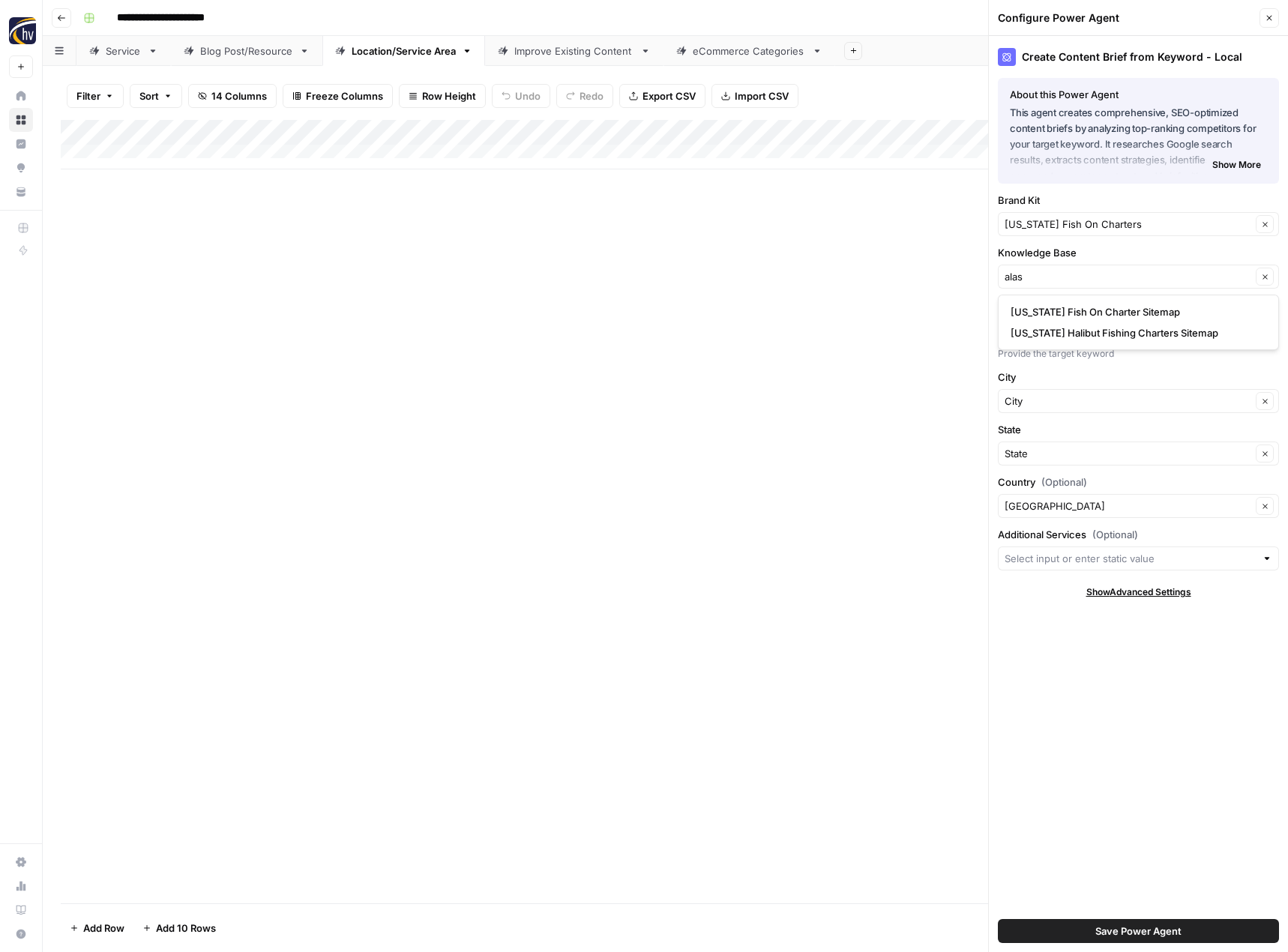
type input "[US_STATE] Fish On Charter Sitemap"
click at [1122, 926] on span "Save Power Agent" at bounding box center [1138, 930] width 86 height 15
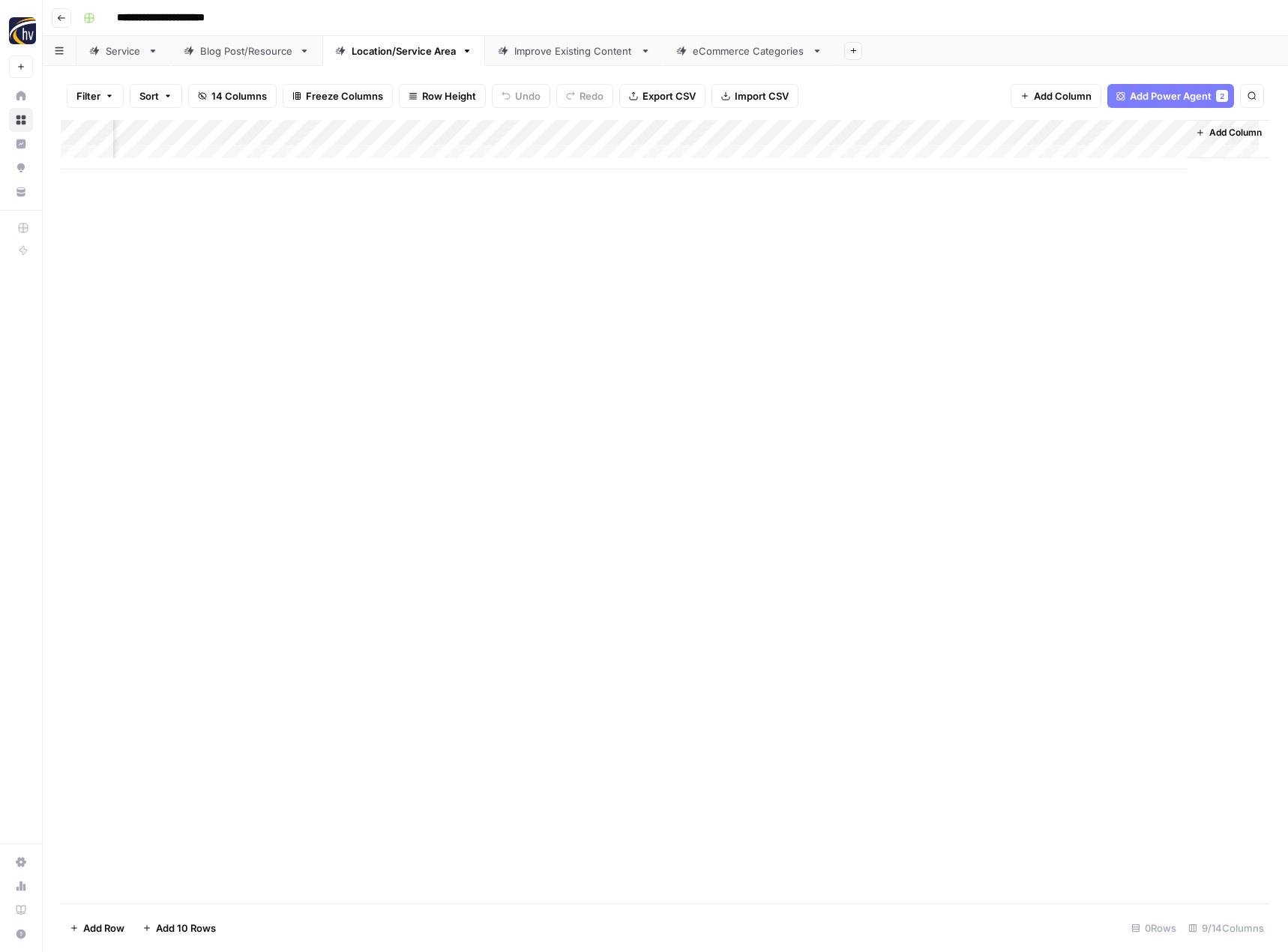
scroll to position [0, 153]
click at [1012, 135] on div "Add Column" at bounding box center [664, 145] width 1209 height 49
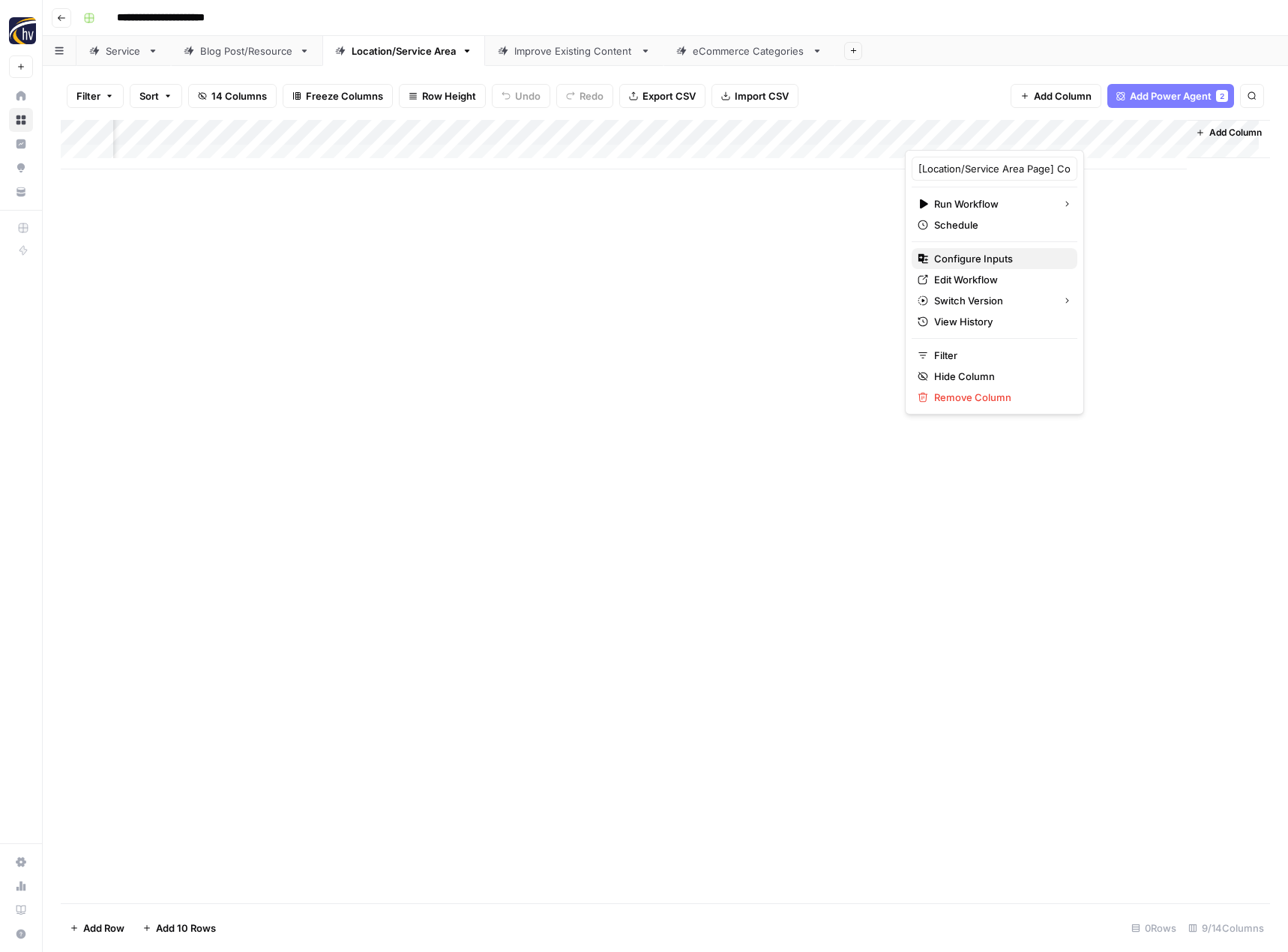
click at [965, 261] on span "Configure Inputs" at bounding box center [999, 258] width 132 height 15
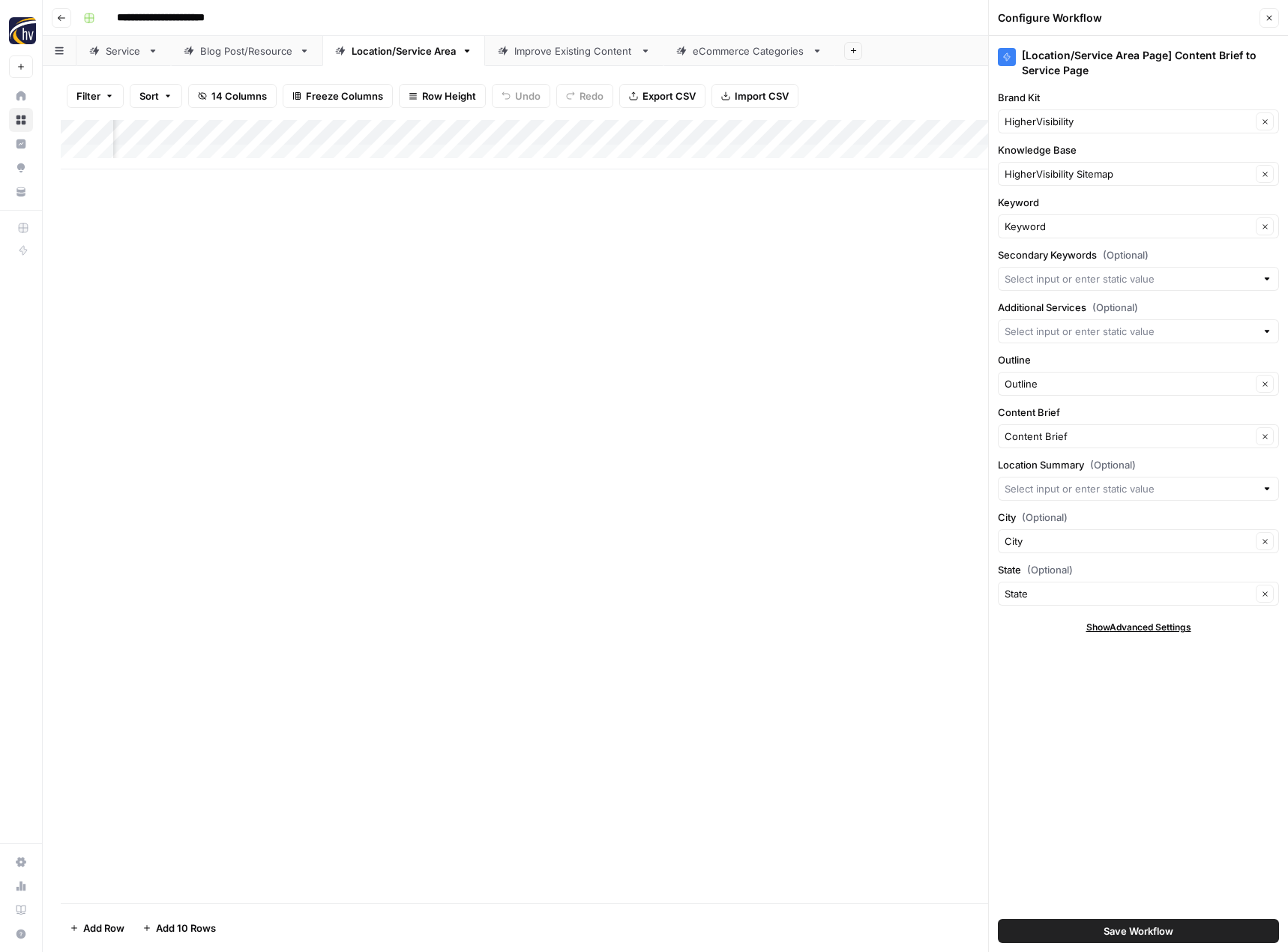
click at [1101, 110] on div "HigherVisibility Clear" at bounding box center [1138, 121] width 281 height 24
click at [1090, 182] on span "[US_STATE] Fish On Charters" at bounding box center [1135, 177] width 250 height 15
type input "[US_STATE] Fish On Charters"
click at [1082, 183] on div "HigherVisibility Sitemap Clear" at bounding box center [1138, 173] width 281 height 24
click at [1081, 213] on span "[US_STATE] Fish On Charter Sitemap" at bounding box center [1135, 209] width 250 height 15
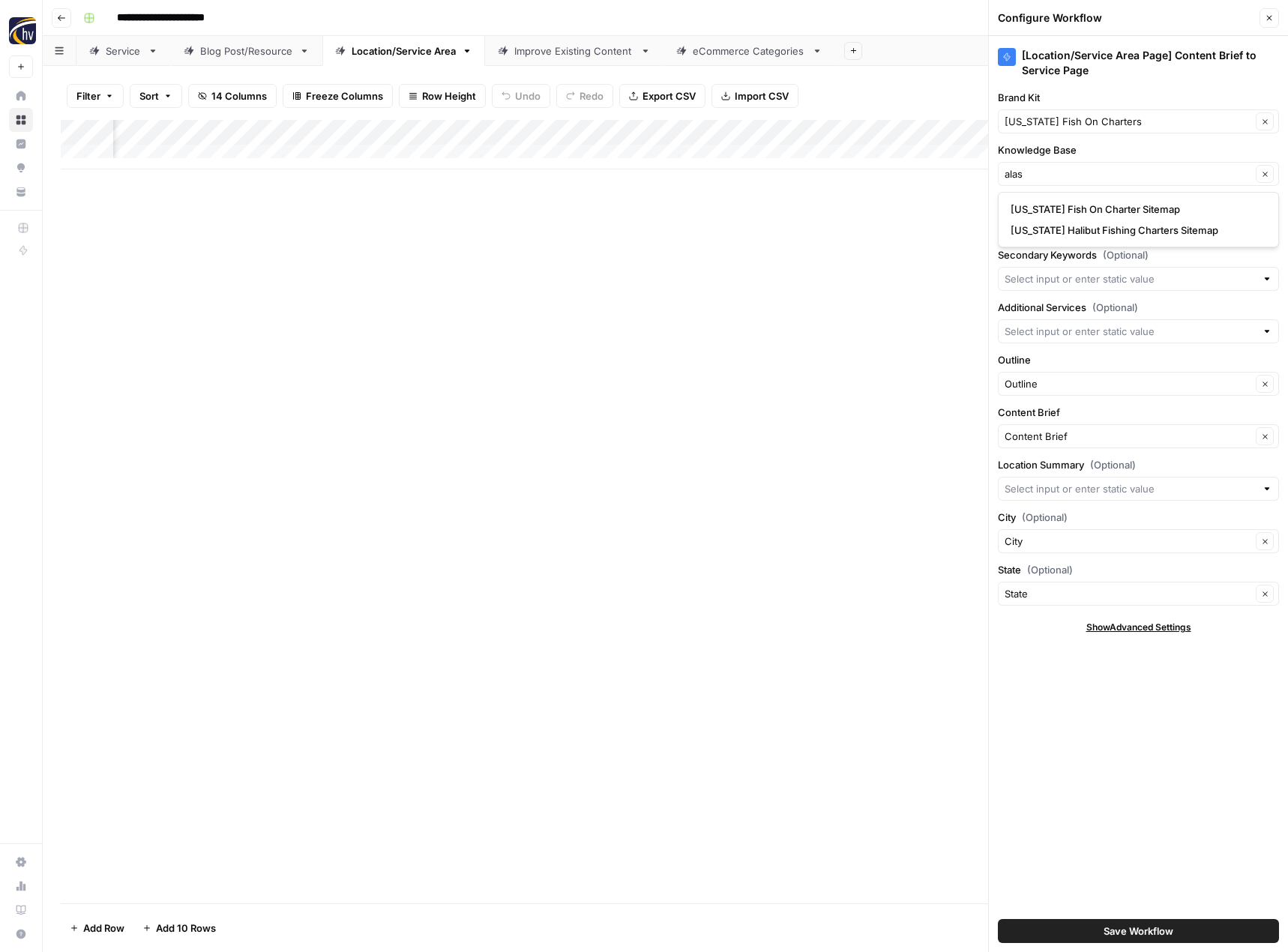
type input "[US_STATE] Fish On Charter Sitemap"
click at [1140, 933] on span "Save Workflow" at bounding box center [1138, 930] width 70 height 15
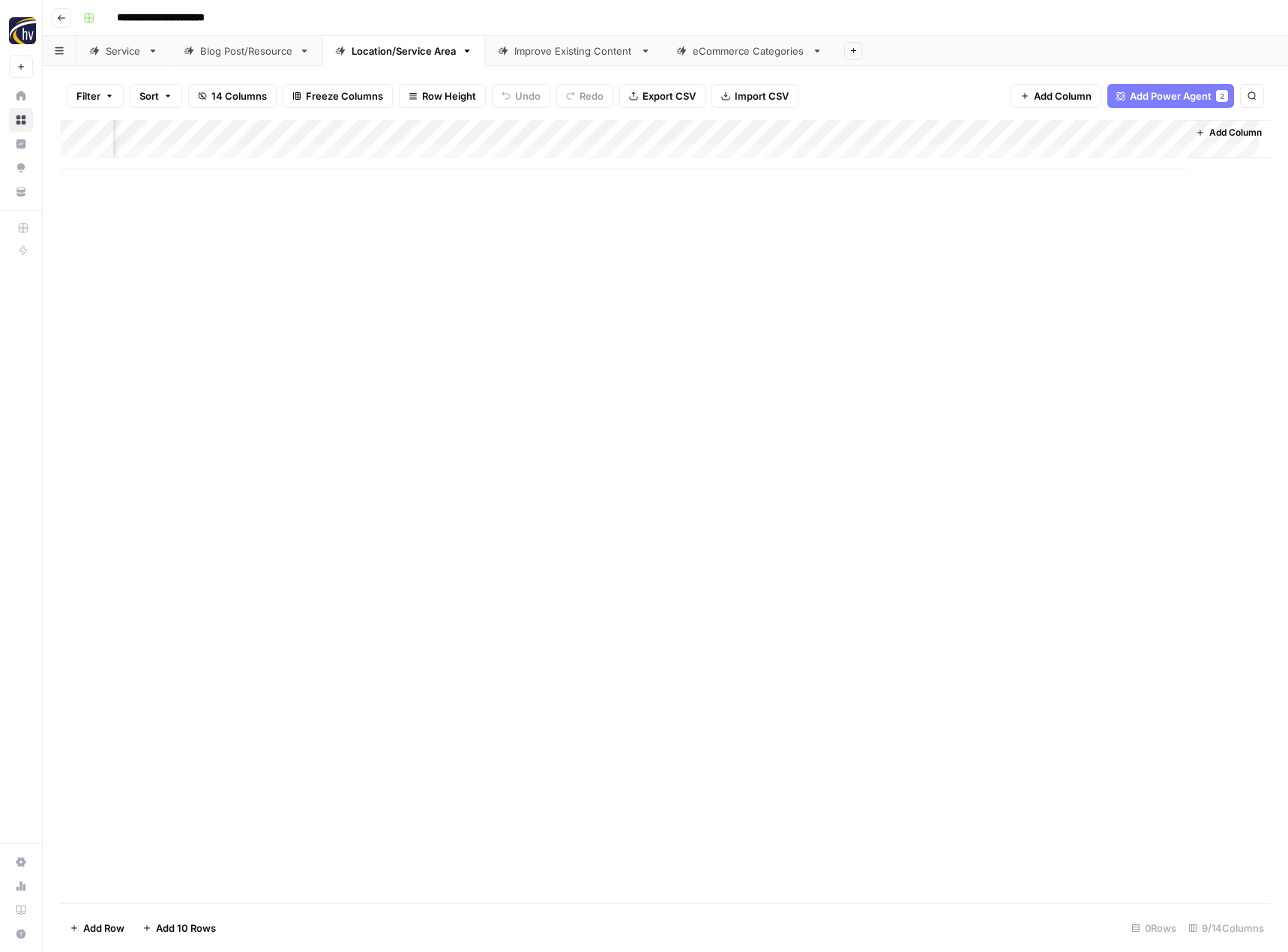
click at [543, 56] on div "Improve Existing Content" at bounding box center [574, 50] width 120 height 15
click at [883, 132] on div "Add Column" at bounding box center [664, 145] width 1209 height 49
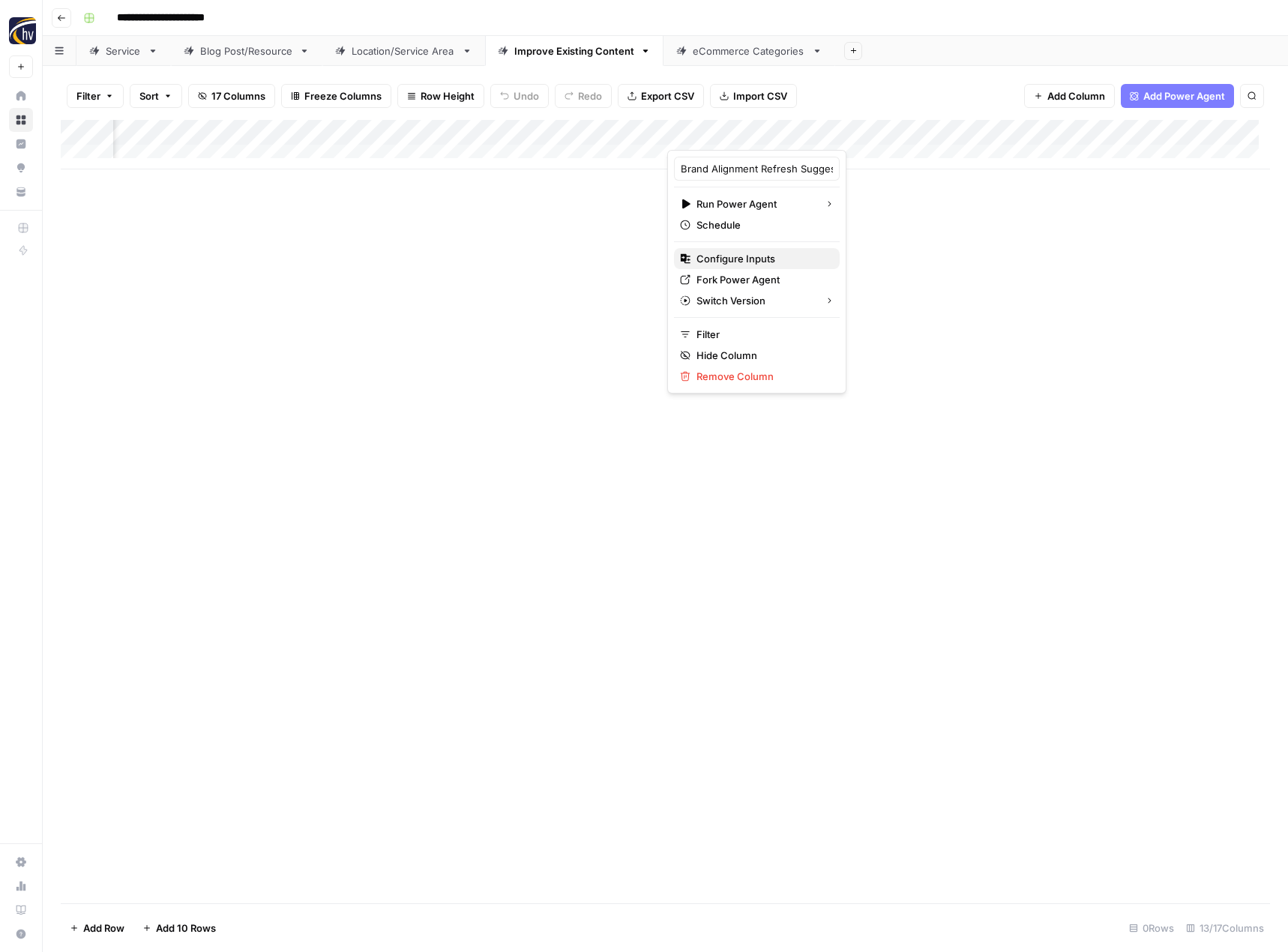
click at [728, 253] on span "Configure Inputs" at bounding box center [762, 258] width 132 height 15
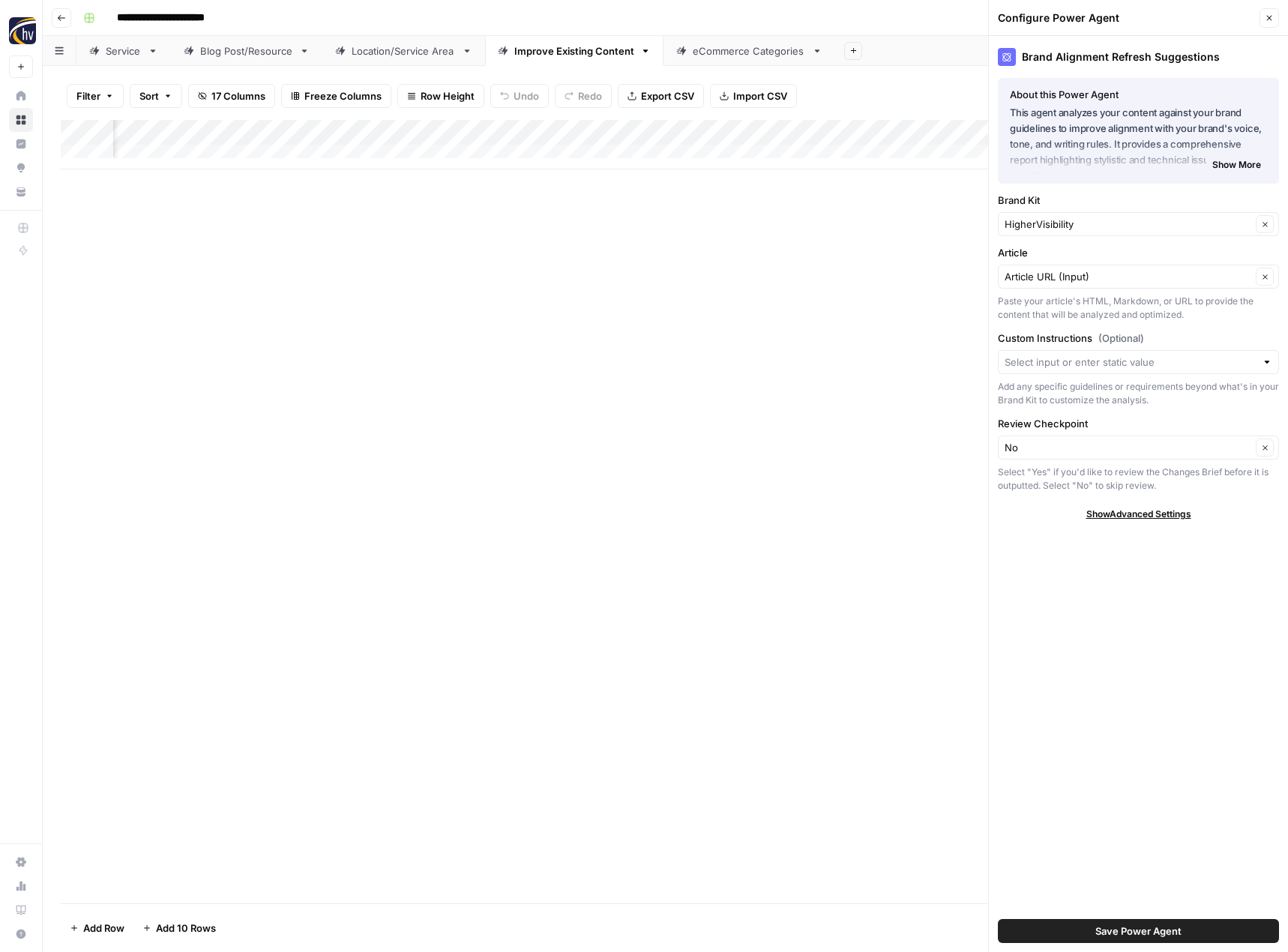
click at [1039, 216] on div "HigherVisibility Clear" at bounding box center [1138, 223] width 281 height 24
click at [1035, 285] on span "[US_STATE] Fish On Charters" at bounding box center [1135, 280] width 250 height 15
type input "[US_STATE] Fish On Charters"
click at [1120, 922] on button "Save Power Agent" at bounding box center [1138, 930] width 281 height 24
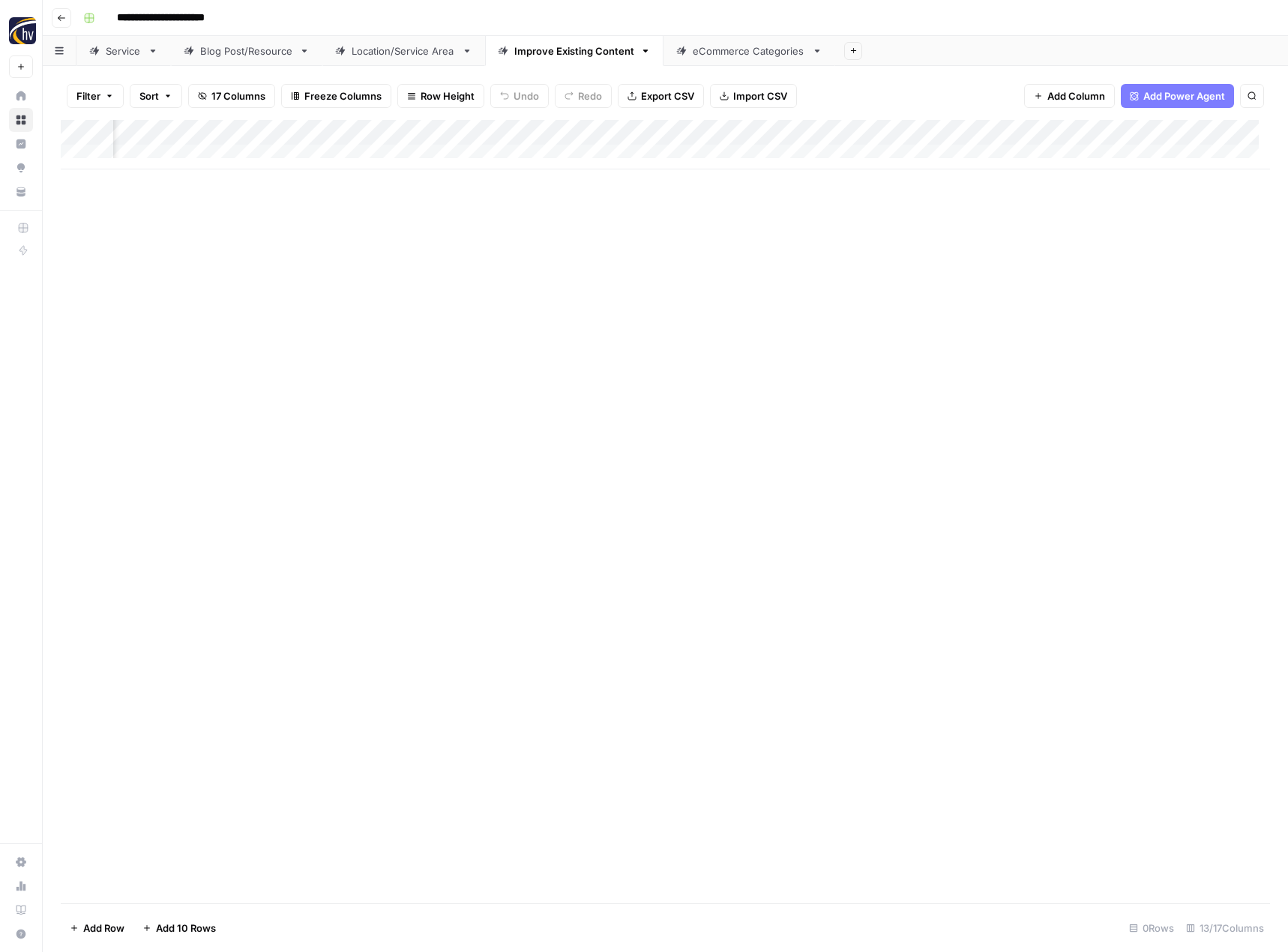
scroll to position [0, 1074]
click at [823, 131] on div "Add Column" at bounding box center [664, 145] width 1209 height 49
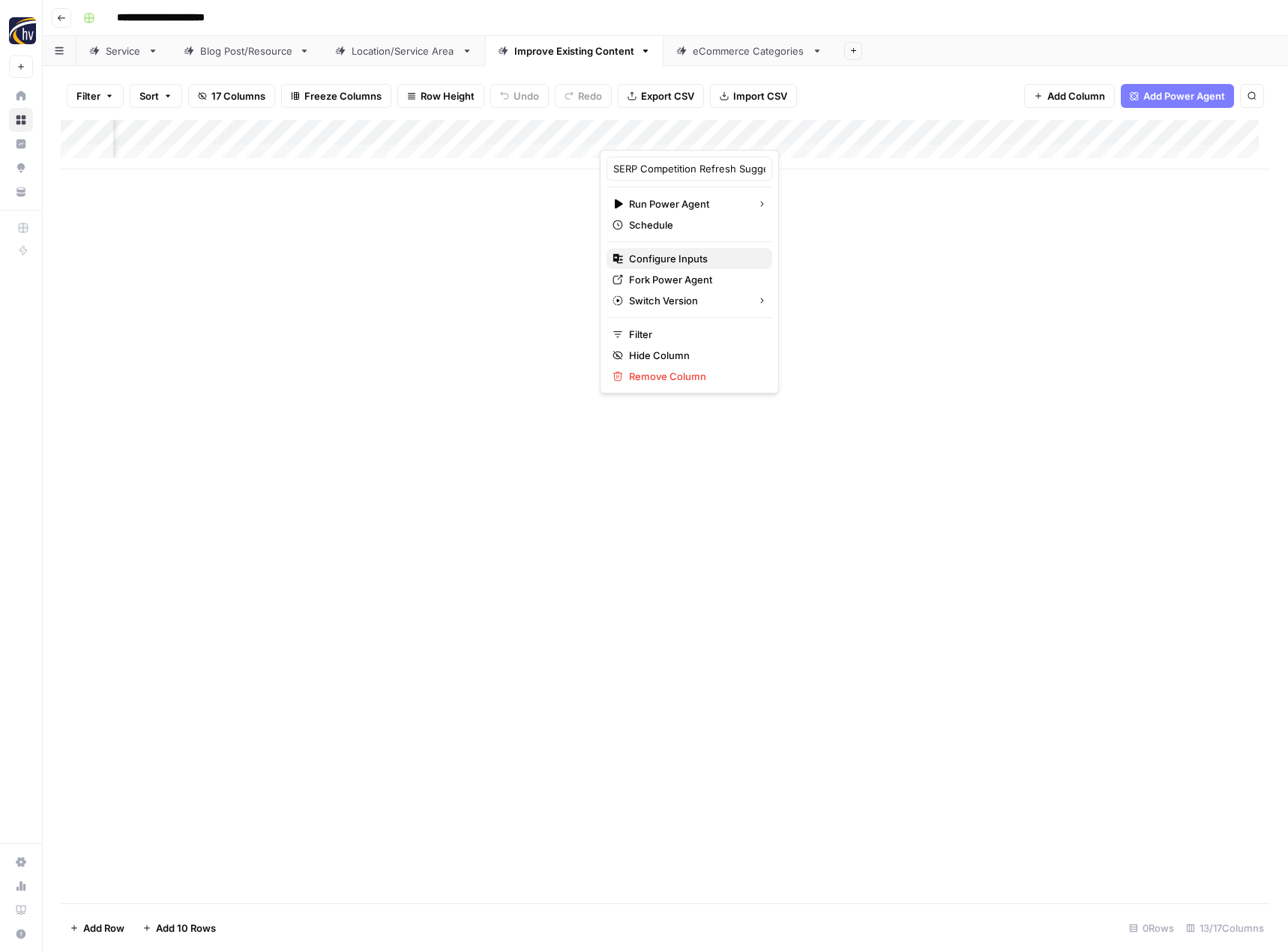
click at [696, 251] on button "Configure Inputs" at bounding box center [689, 258] width 166 height 21
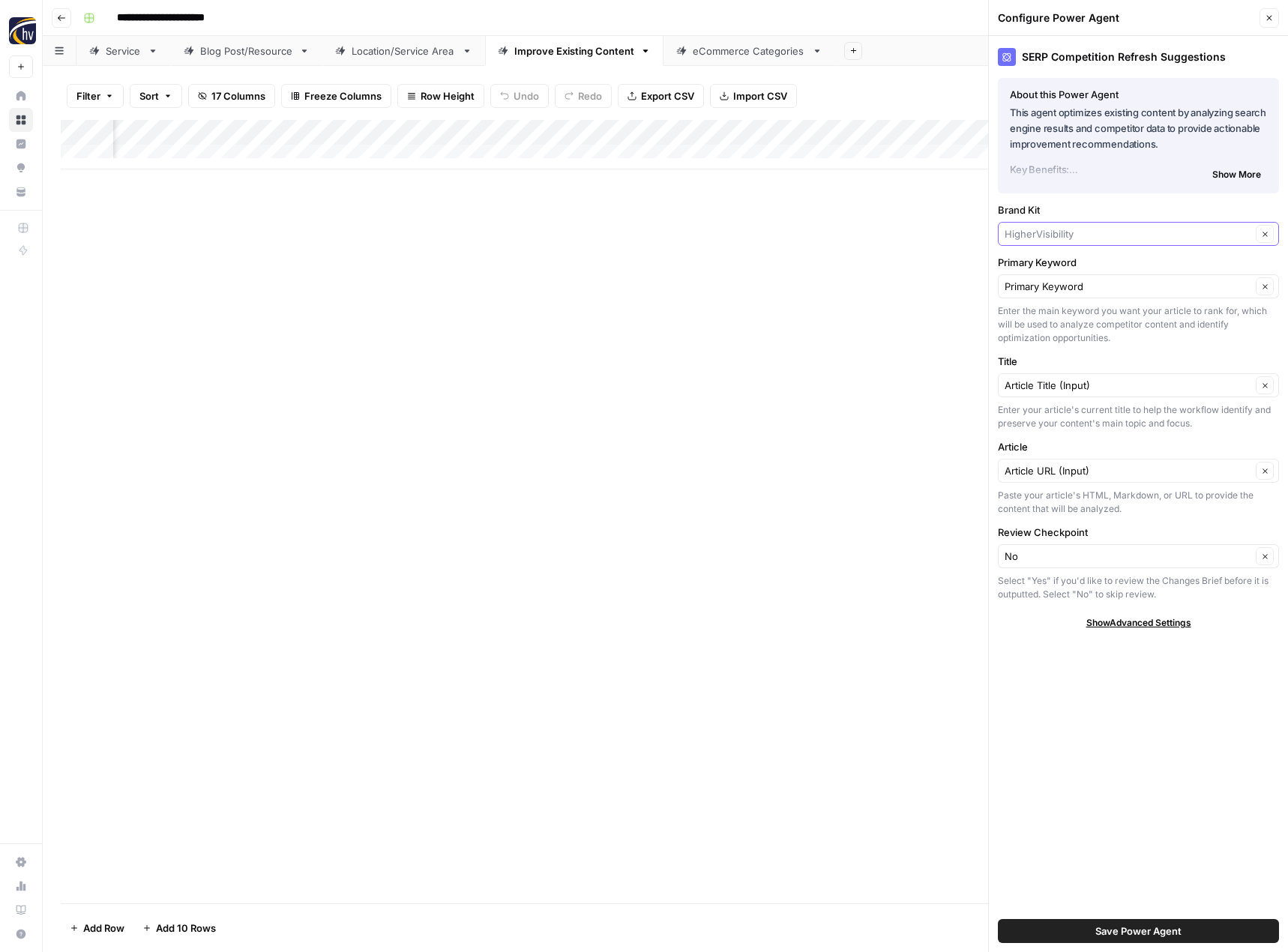
click at [1030, 232] on input "Brand Kit" at bounding box center [1127, 234] width 247 height 15
click at [1049, 291] on span "[US_STATE] Fish On Charters" at bounding box center [1135, 289] width 250 height 15
type input "[US_STATE] Fish On Charters"
click at [1078, 931] on button "Save Power Agent" at bounding box center [1138, 930] width 281 height 24
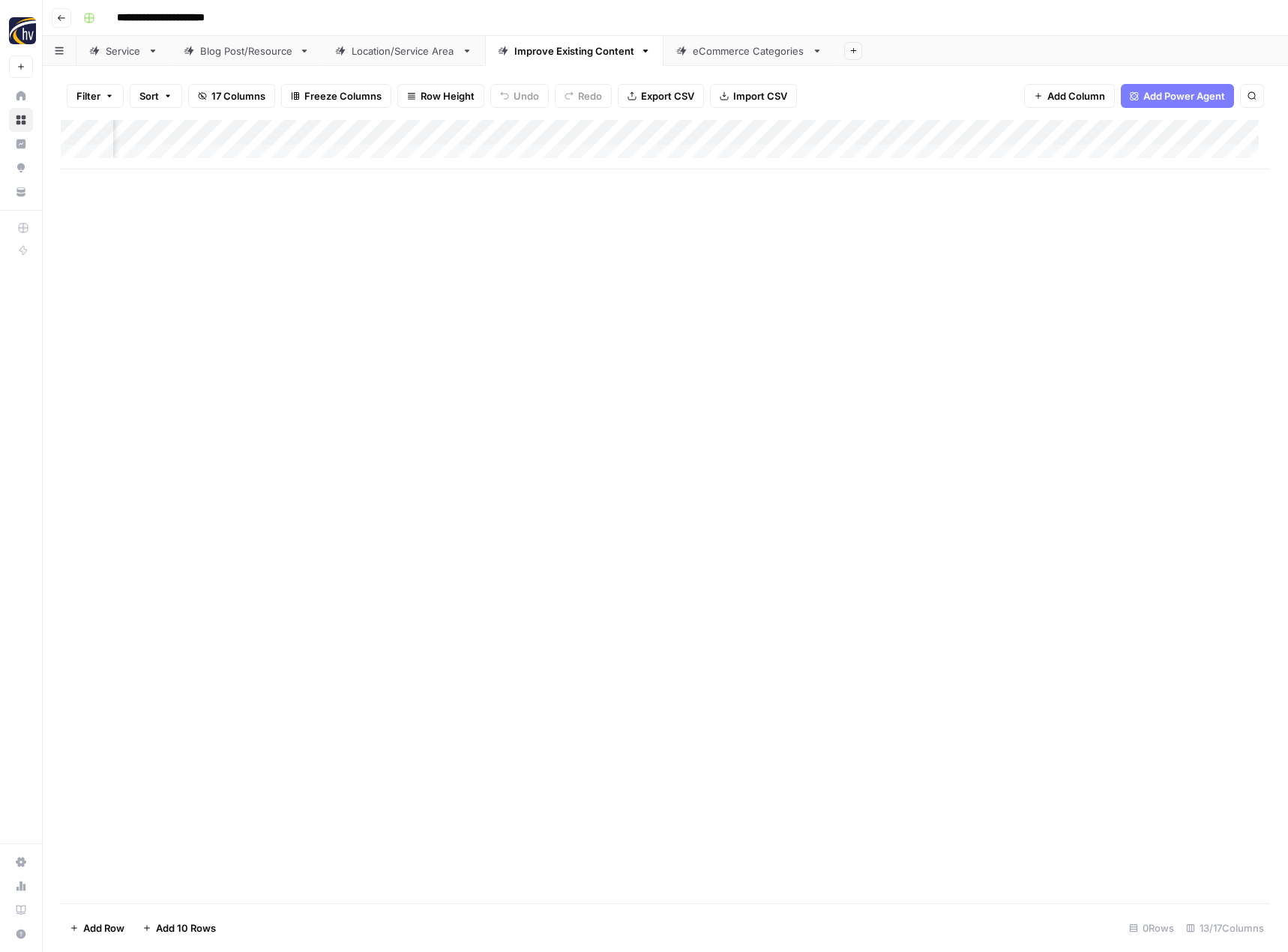
click at [1187, 135] on div "Add Column" at bounding box center [664, 145] width 1209 height 49
click at [1072, 264] on span "Configure Inputs" at bounding box center [1083, 258] width 132 height 15
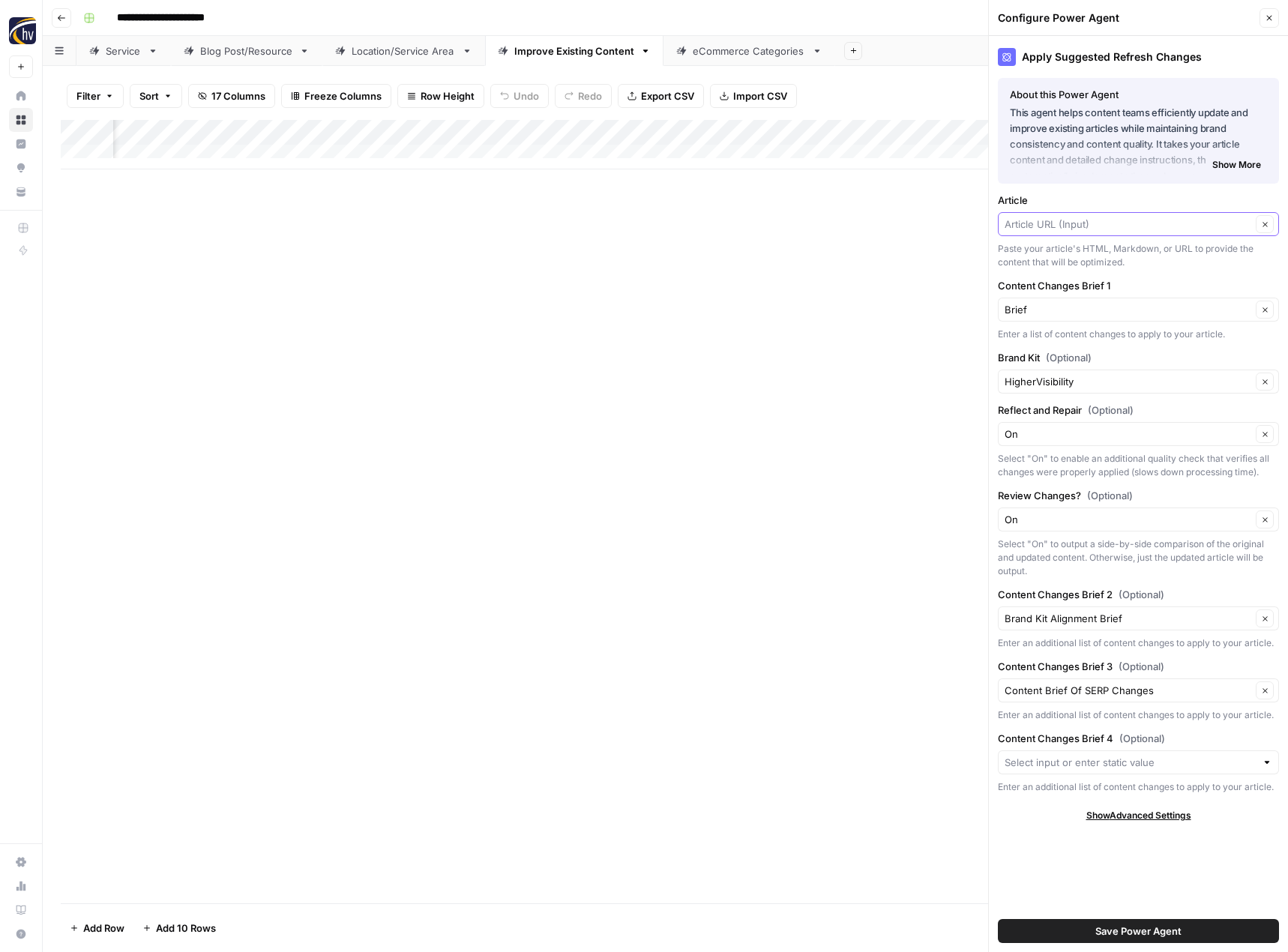
click at [1050, 220] on input "Article" at bounding box center [1127, 223] width 247 height 15
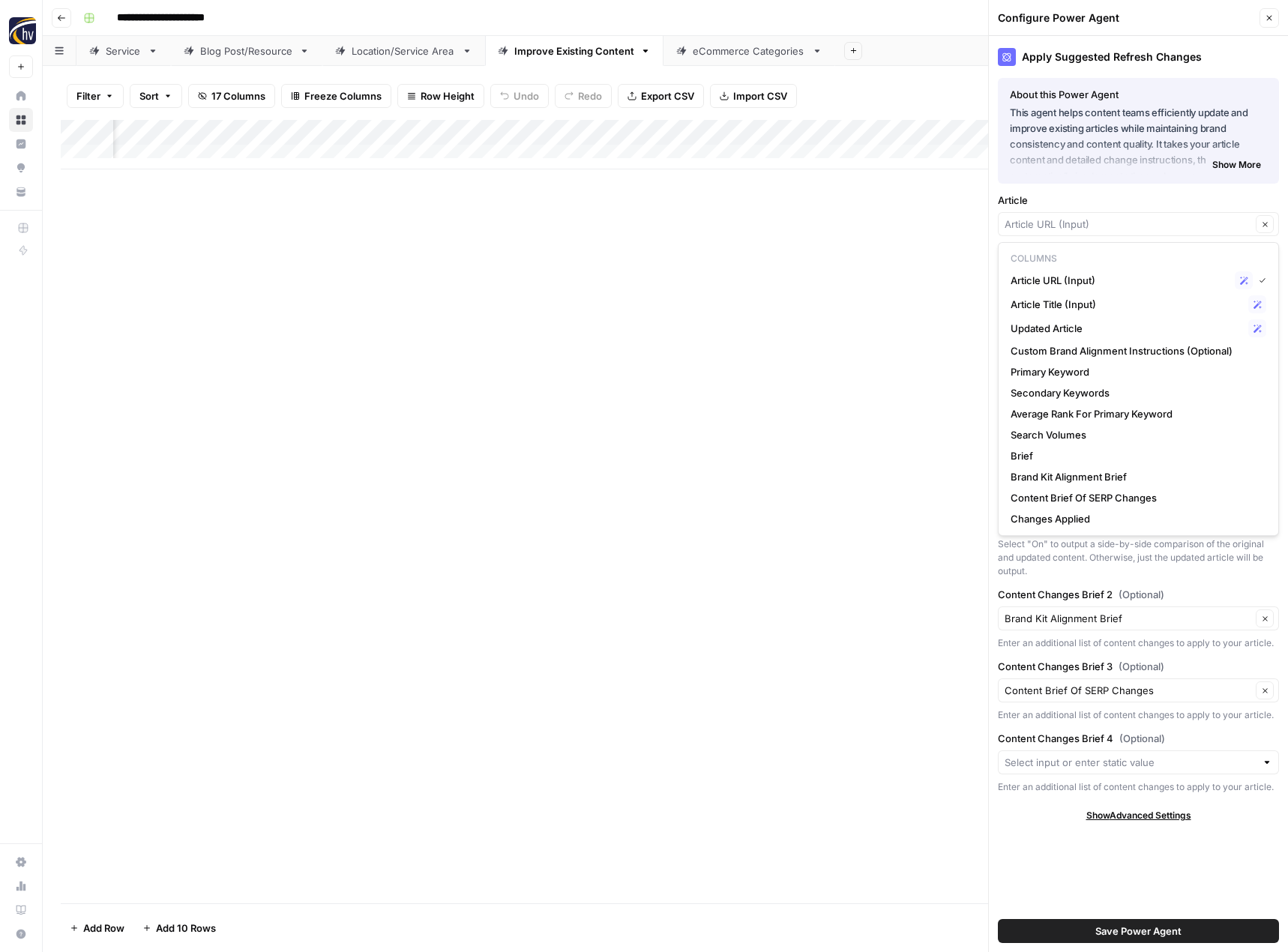
type input "Article URL (Input)"
click at [1054, 210] on div "Article Article URL (Input) Clear Paste your article's HTML, Markdown, or URL t…" at bounding box center [1138, 230] width 281 height 77
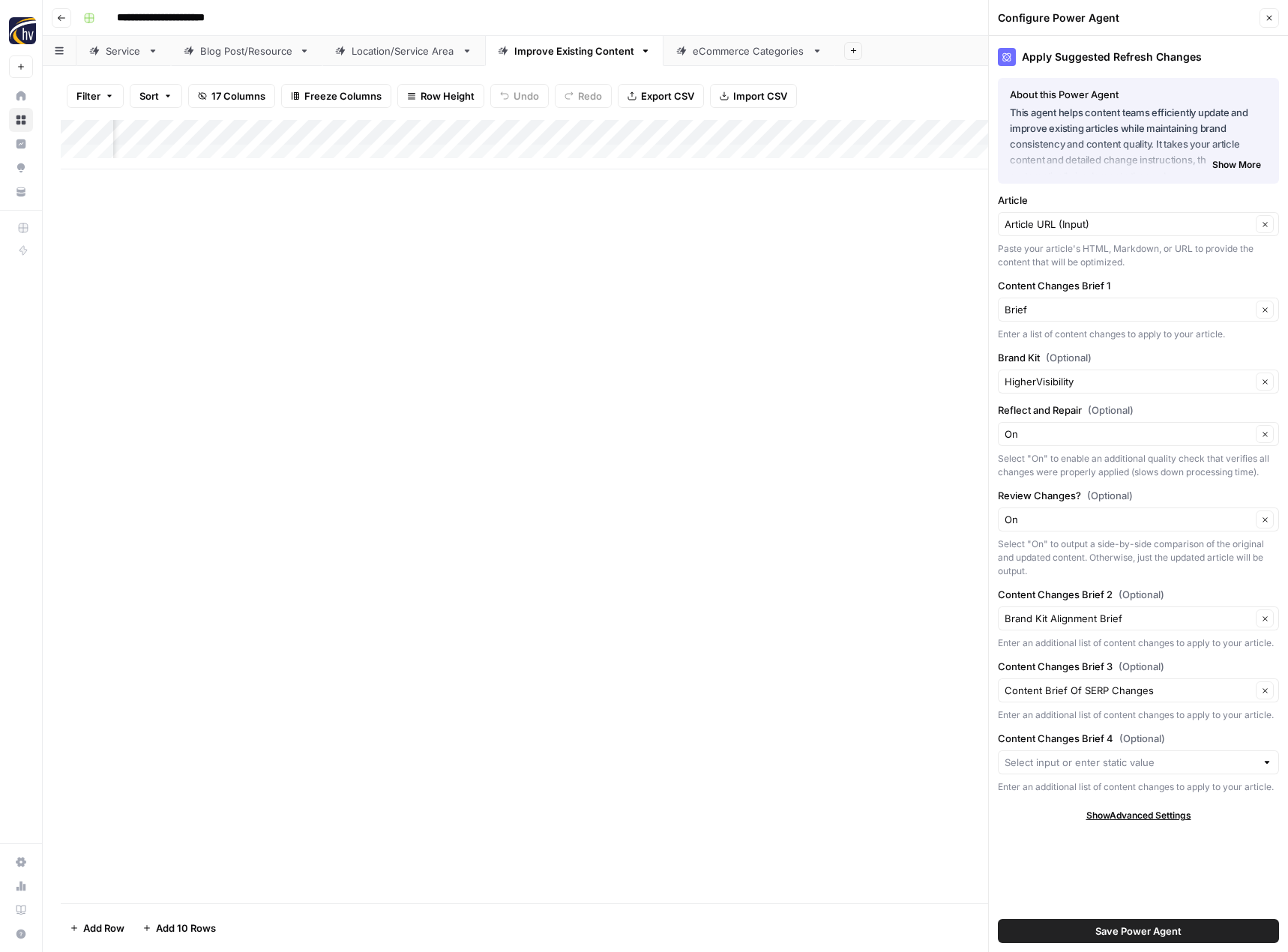
click at [1047, 389] on div "HigherVisibility Clear" at bounding box center [1138, 381] width 281 height 24
click at [1058, 436] on span "[US_STATE] Fish On Charters" at bounding box center [1135, 437] width 250 height 15
type input "[US_STATE] Fish On Charters"
click at [1066, 930] on button "Save Power Agent" at bounding box center [1138, 930] width 281 height 24
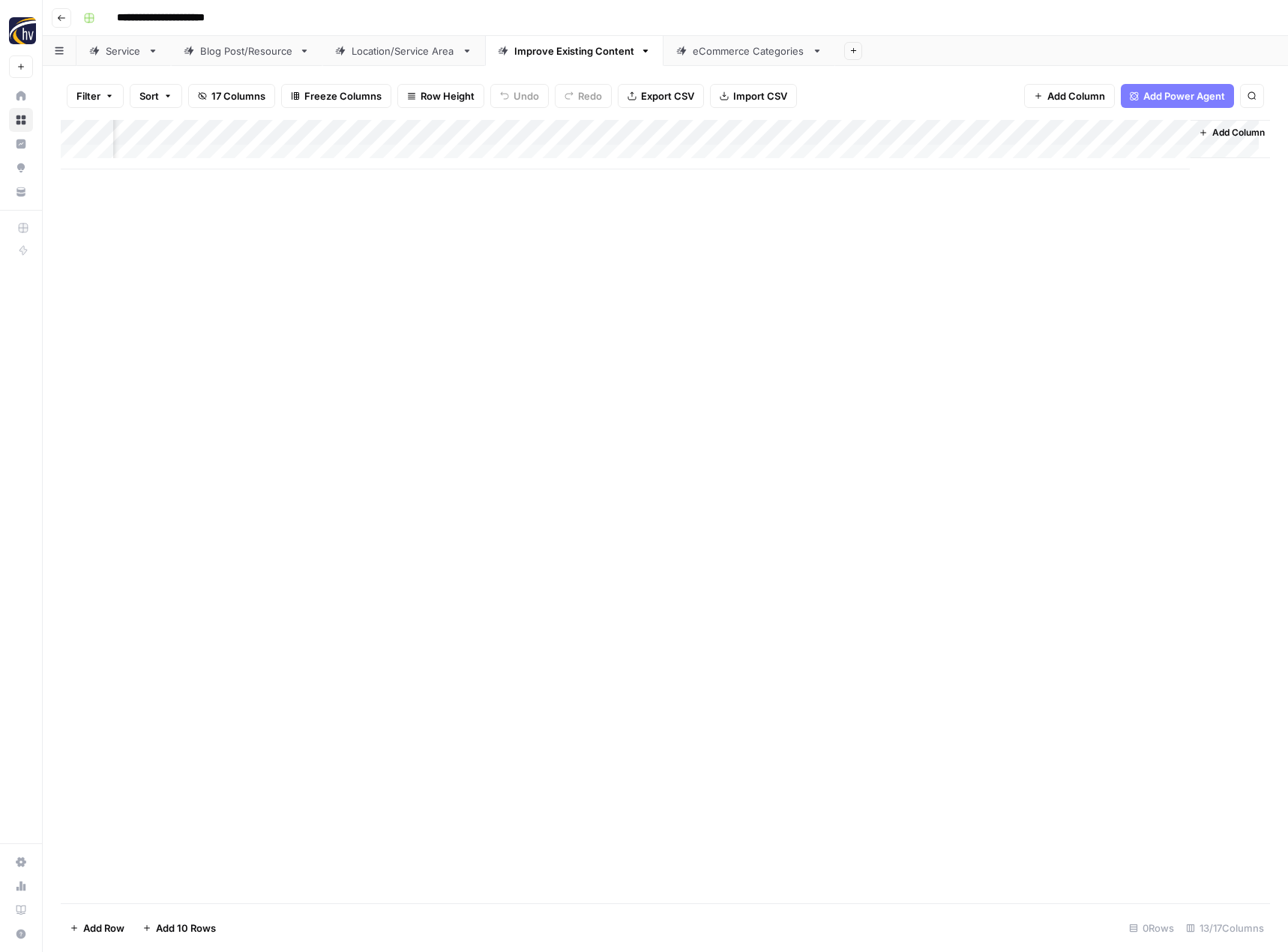
scroll to position [0, 1390]
click at [720, 62] on link "eCommerce Categories" at bounding box center [750, 51] width 172 height 30
click at [730, 134] on div "Add Column" at bounding box center [664, 145] width 1209 height 49
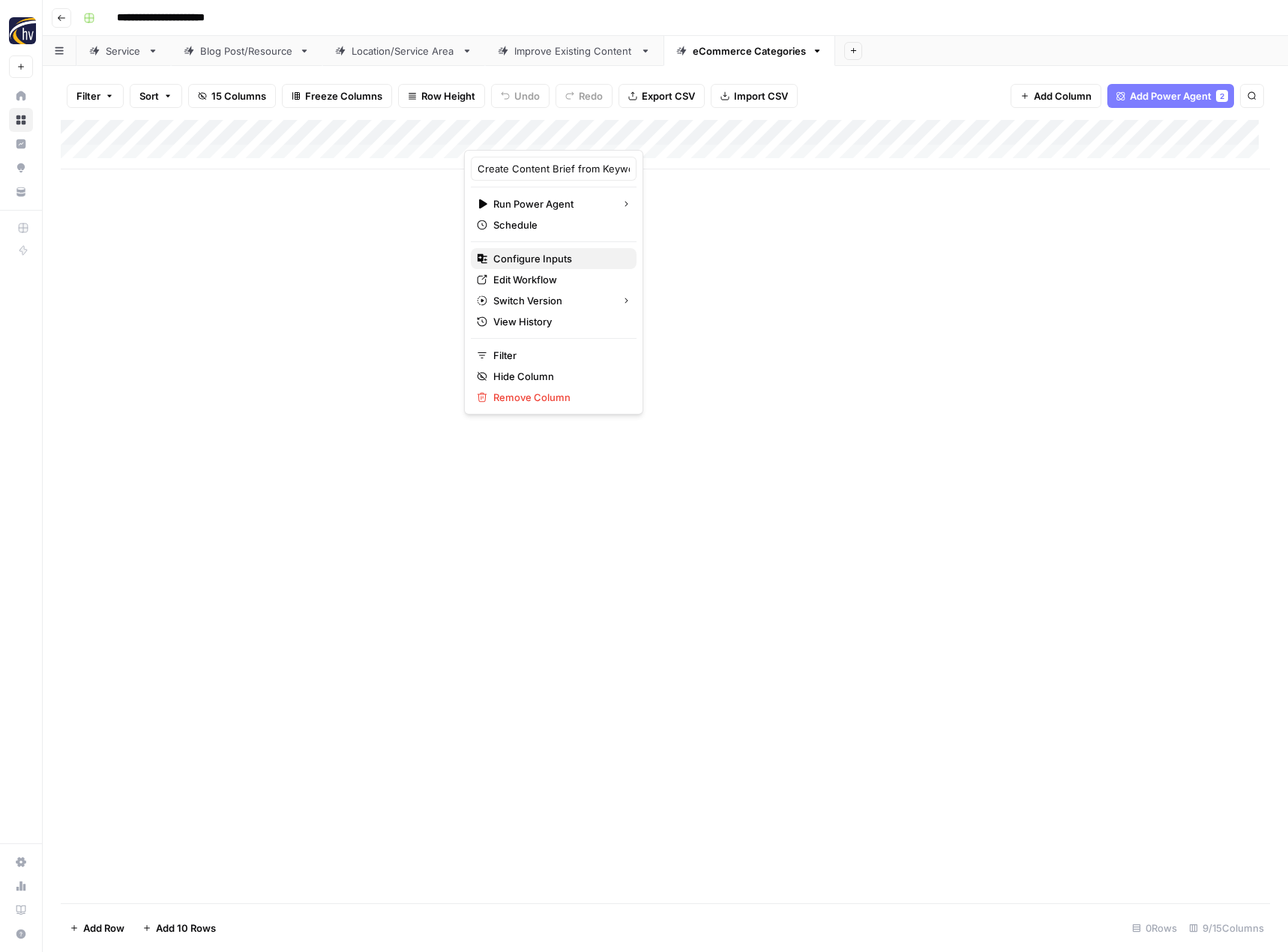
click at [538, 254] on span "Configure Inputs" at bounding box center [559, 258] width 132 height 15
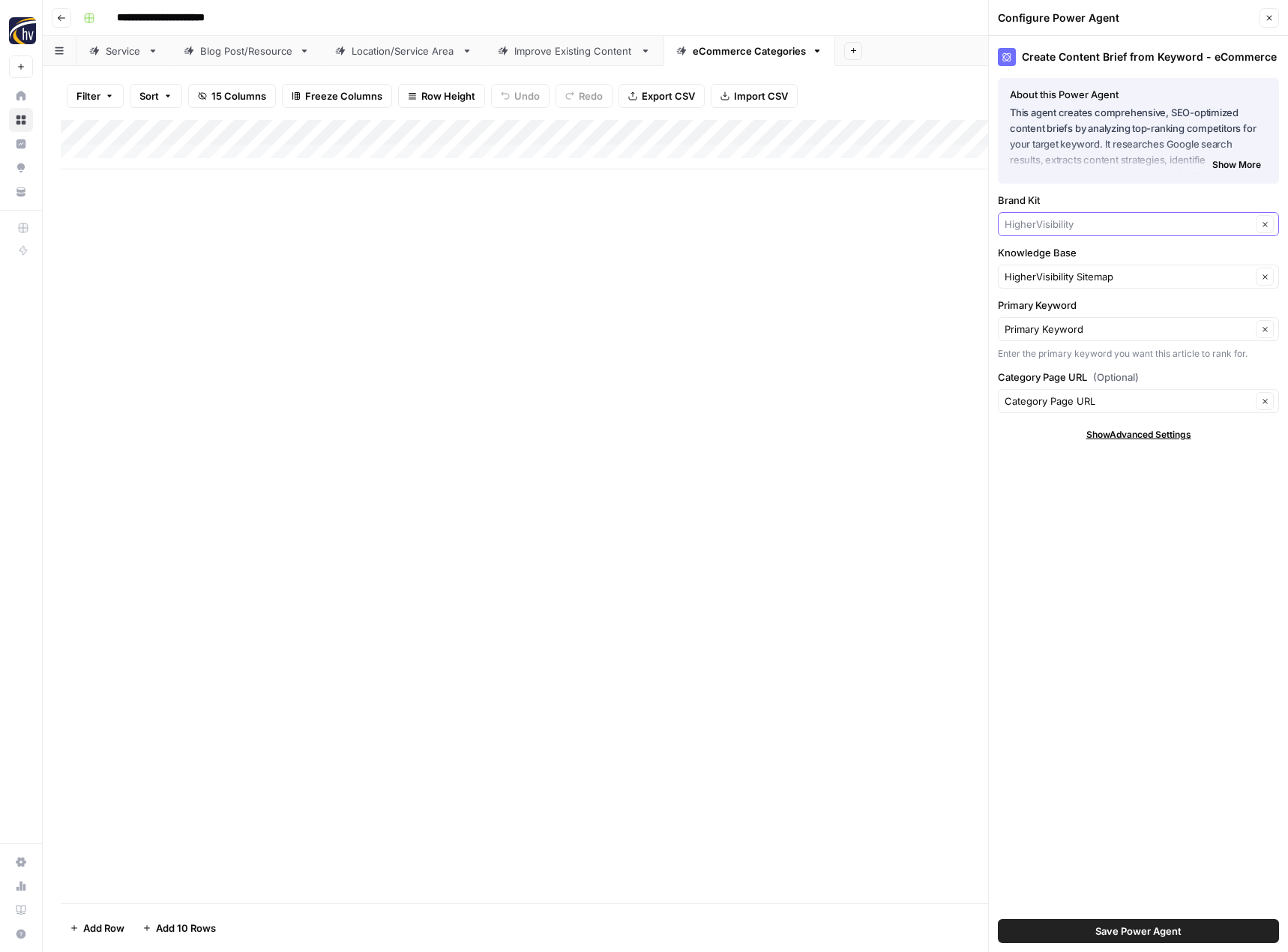
click at [1068, 219] on input "Brand Kit" at bounding box center [1127, 223] width 247 height 15
click at [1068, 276] on span "[US_STATE] Fish On Charters" at bounding box center [1135, 280] width 250 height 15
type input "[US_STATE] Fish On Charters"
click at [1075, 278] on input "Knowledge Base" at bounding box center [1127, 276] width 247 height 15
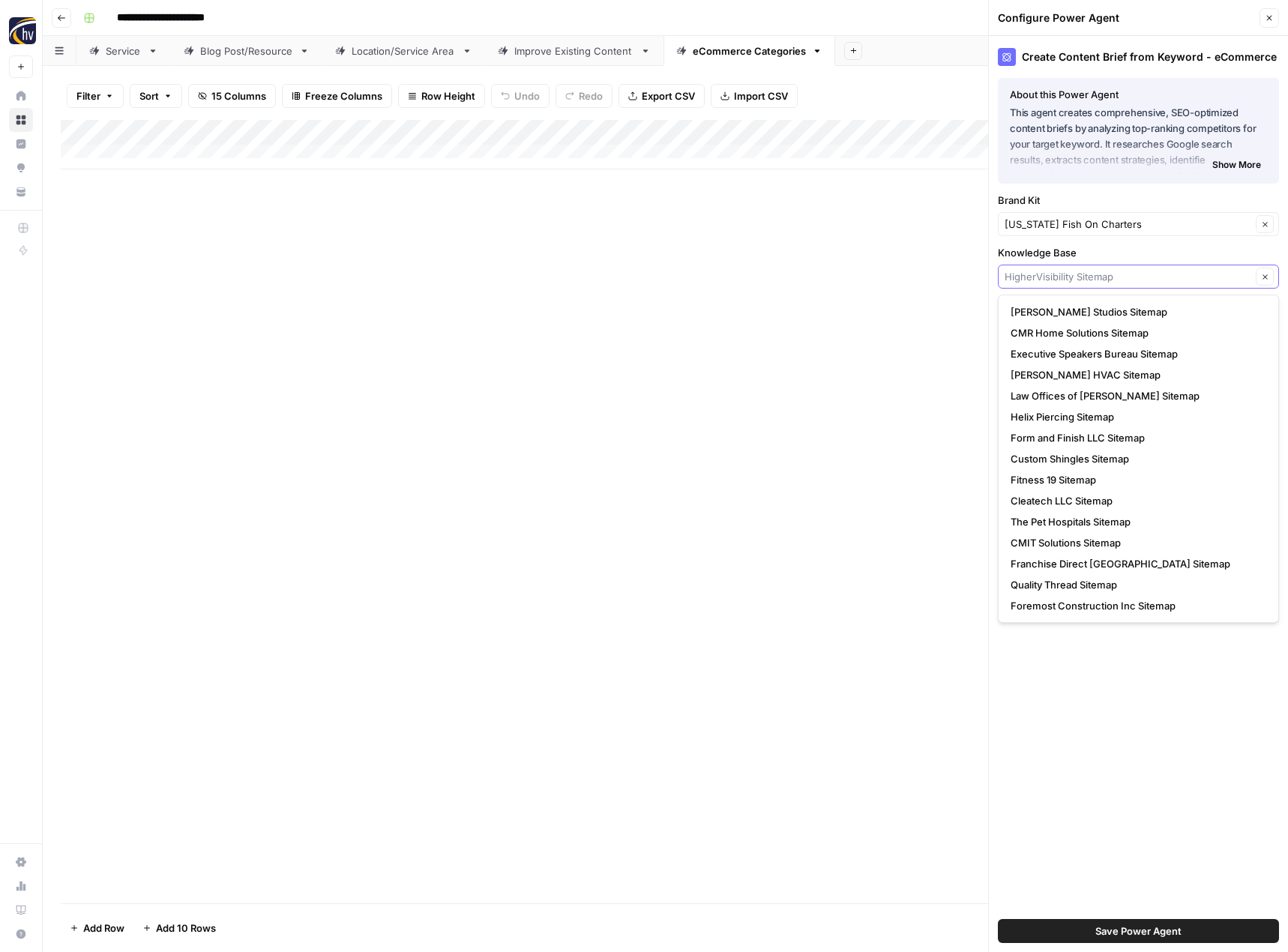
type input "L"
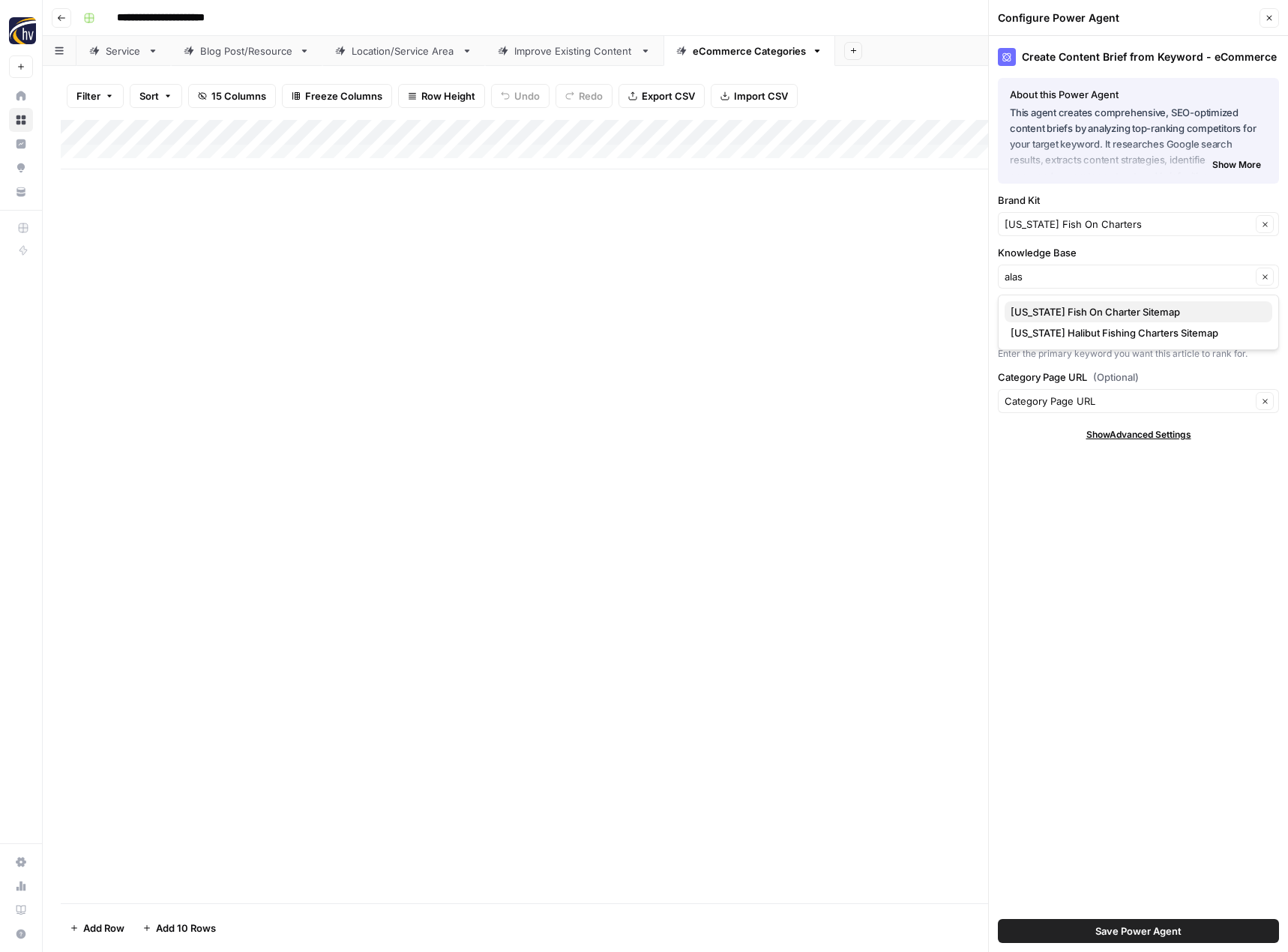
click at [1074, 317] on span "[US_STATE] Fish On Charter Sitemap" at bounding box center [1135, 311] width 250 height 15
type input "[US_STATE] Fish On Charter Sitemap"
click at [1061, 927] on button "Save Power Agent" at bounding box center [1138, 930] width 281 height 24
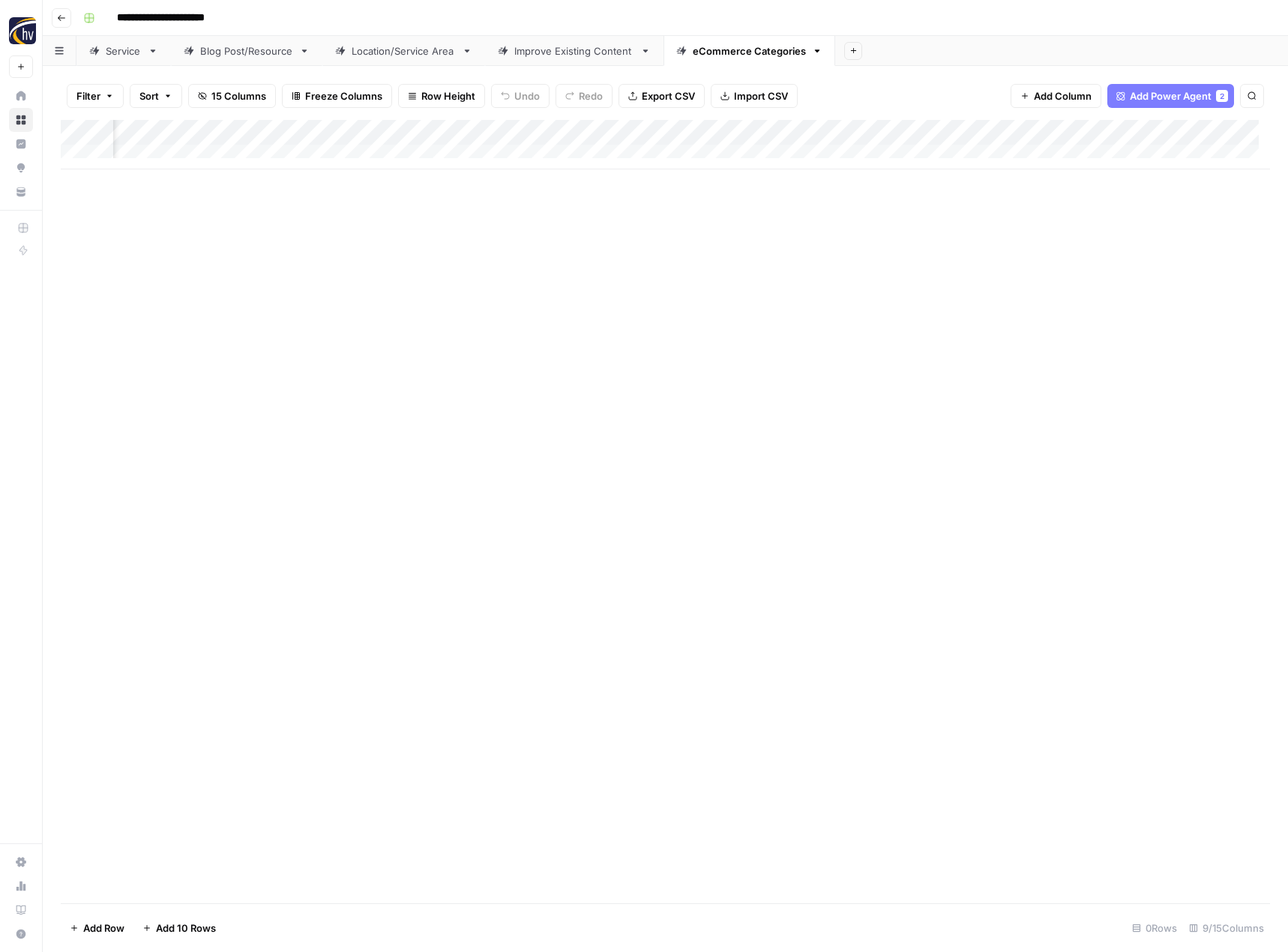
scroll to position [0, 480]
click at [1122, 131] on div "Add Column" at bounding box center [664, 145] width 1209 height 49
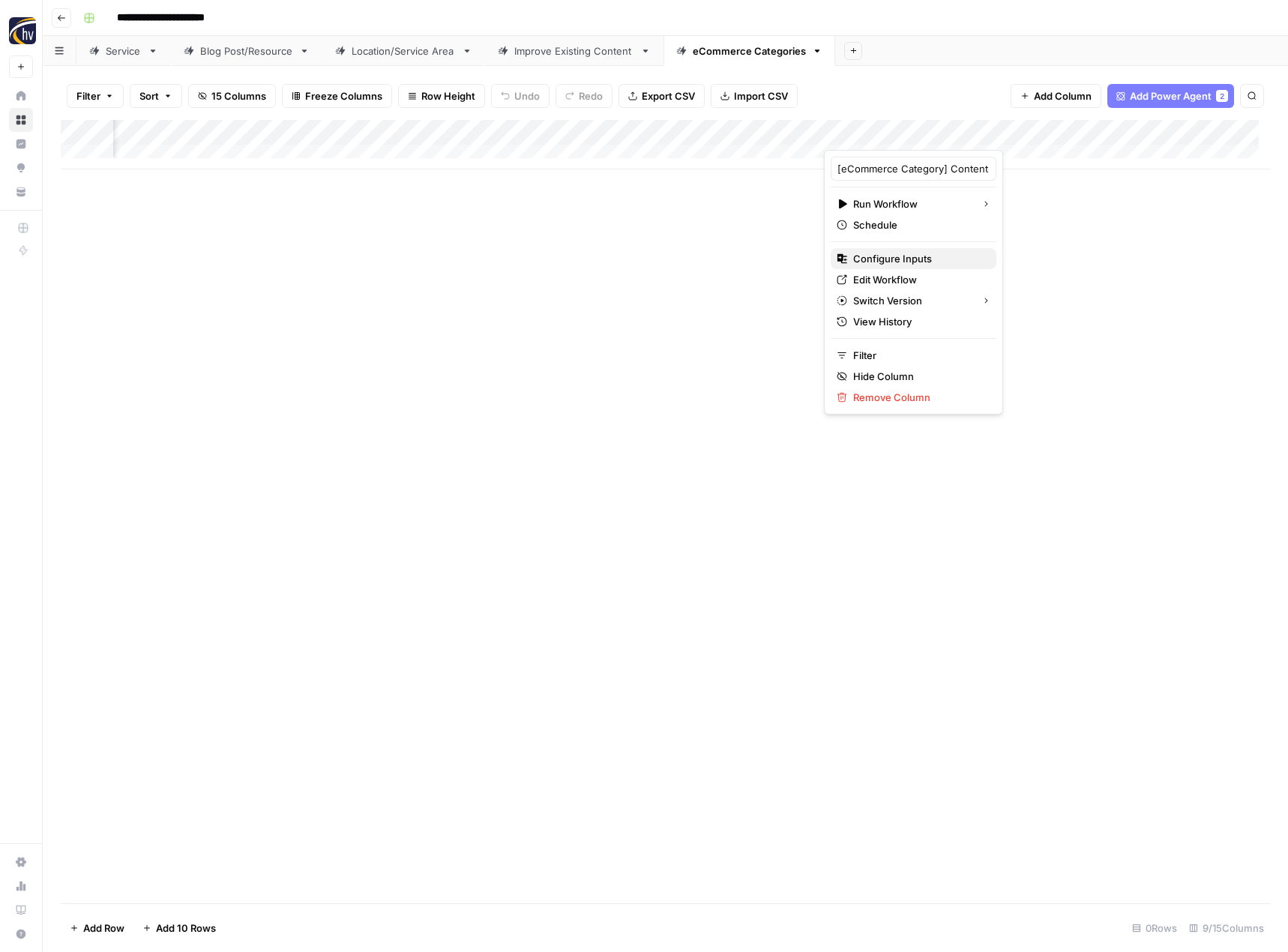
click at [895, 258] on span "Configure Inputs" at bounding box center [919, 258] width 132 height 15
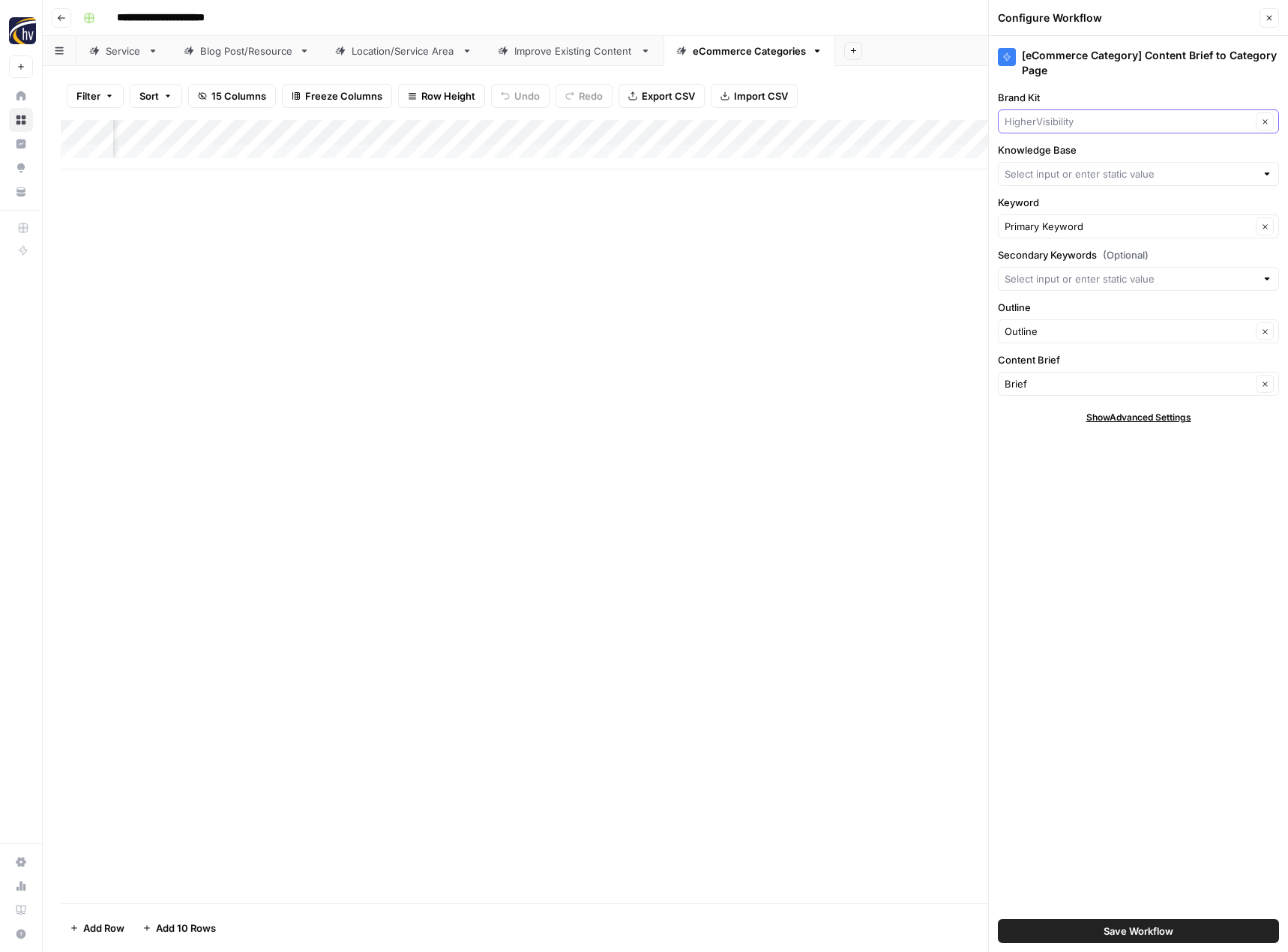
click at [1088, 128] on input "Brand Kit" at bounding box center [1127, 121] width 247 height 15
click at [1058, 178] on span "[US_STATE] Fish On Charters" at bounding box center [1135, 177] width 250 height 15
type input "[US_STATE] Fish On Charters"
click at [1057, 179] on input "Knowledge Base" at bounding box center [1129, 173] width 251 height 15
click at [1055, 213] on span "[US_STATE] Fish On Charter Sitemap" at bounding box center [1135, 209] width 250 height 15
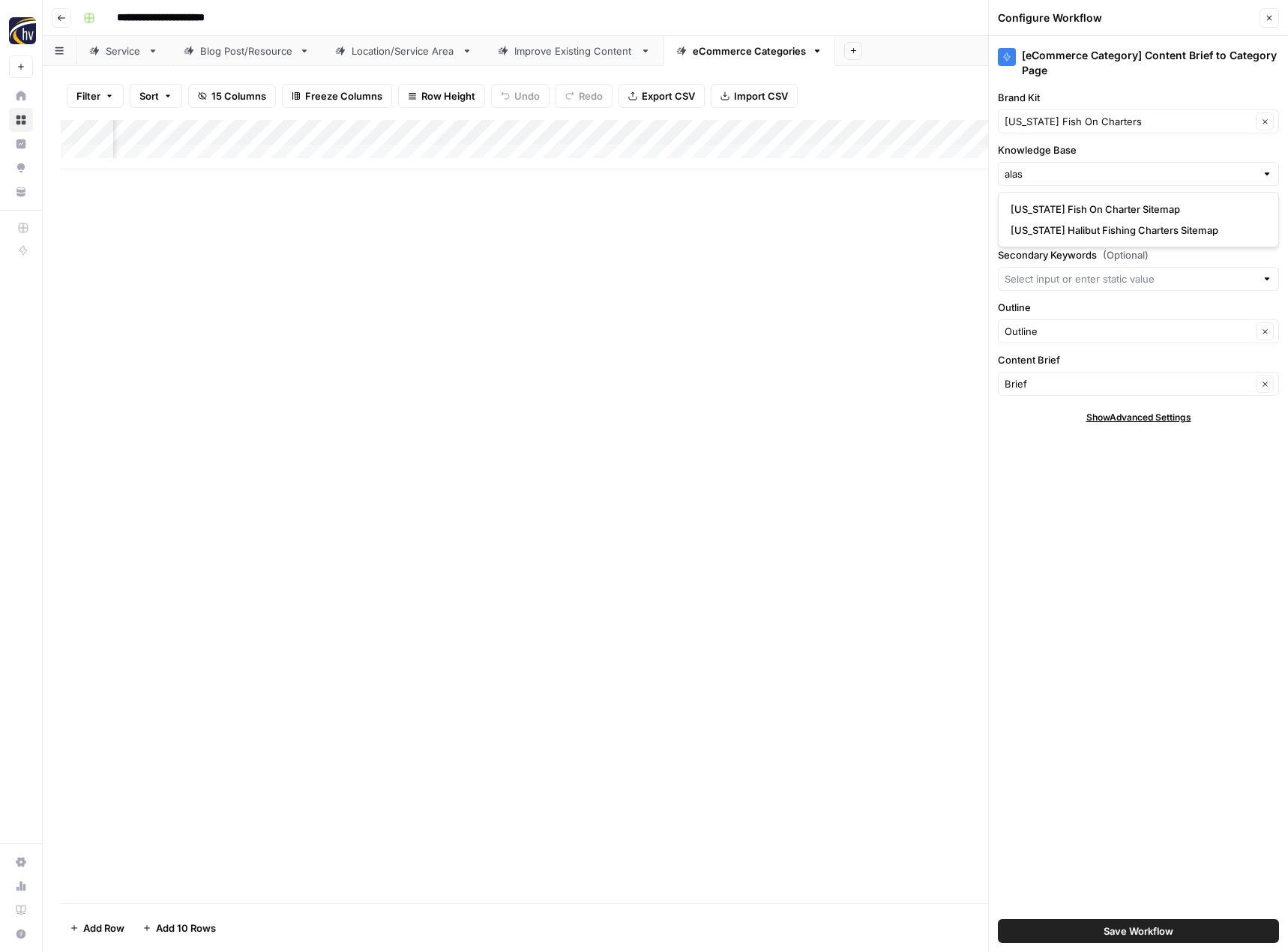
type input "[US_STATE] Fish On Charter Sitemap"
click at [1149, 930] on span "Save Workflow" at bounding box center [1138, 930] width 70 height 15
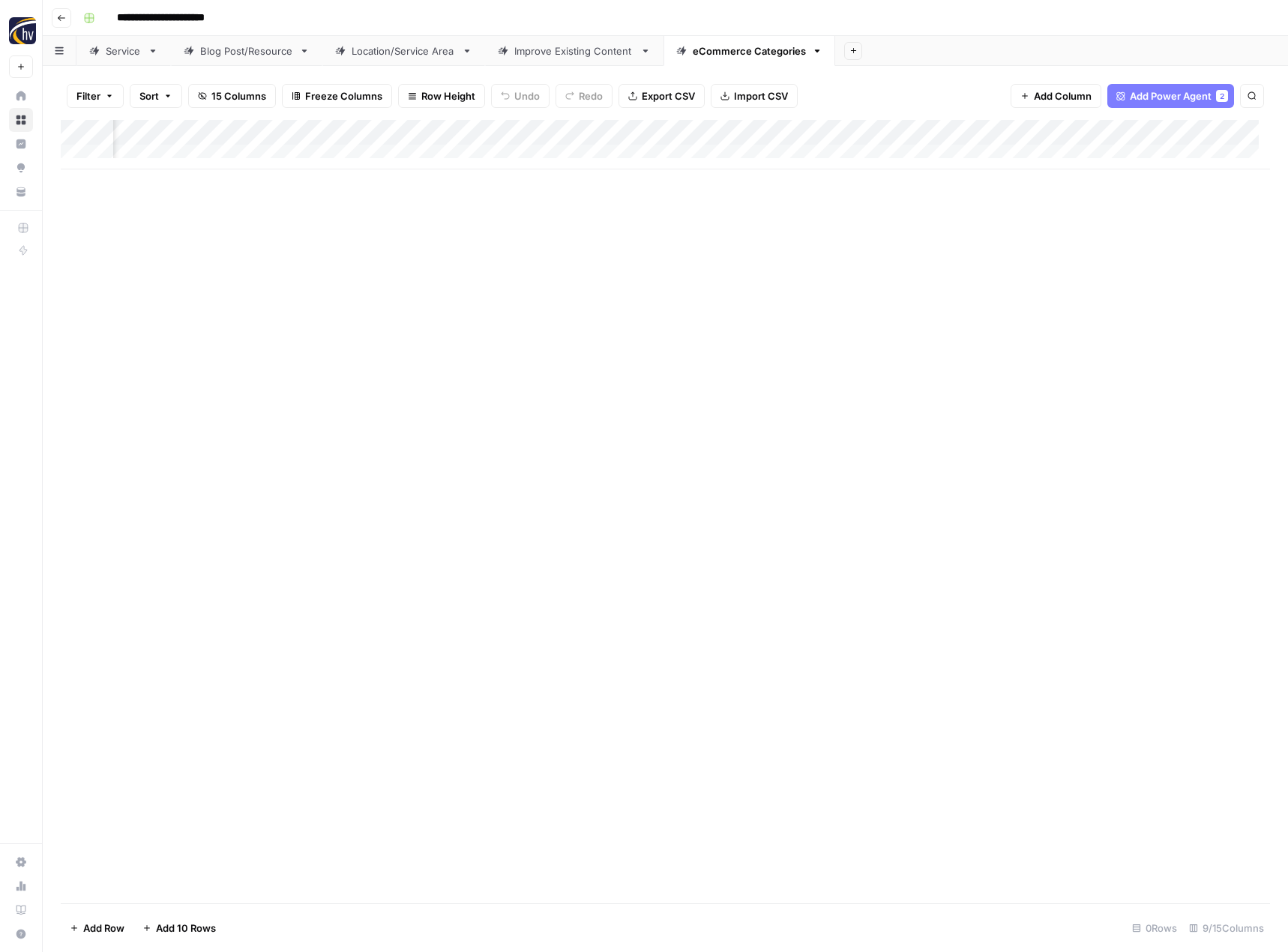
scroll to position [0, 0]
click at [60, 20] on icon "button" at bounding box center [62, 18] width 9 height 9
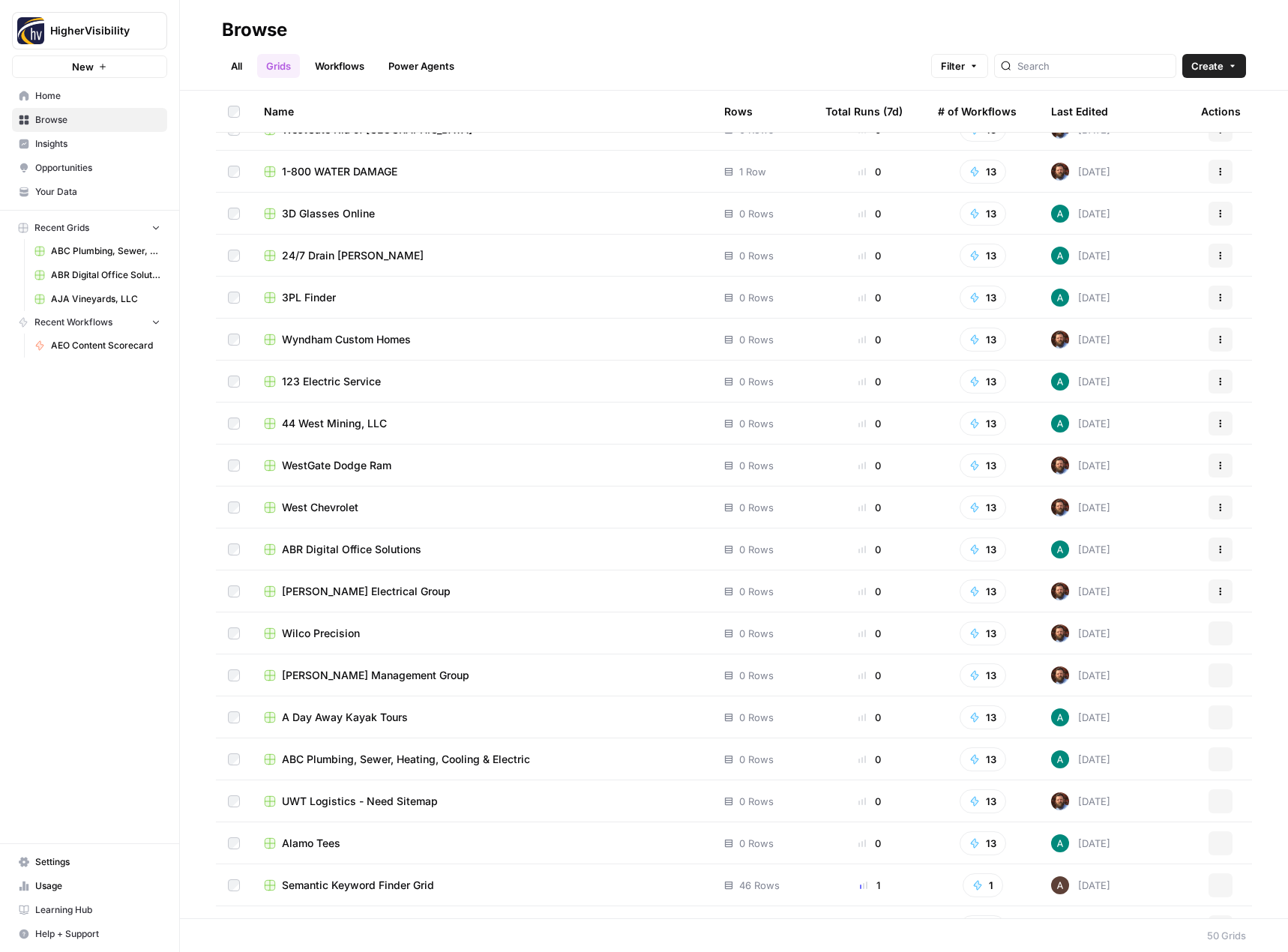
scroll to position [1313, 0]
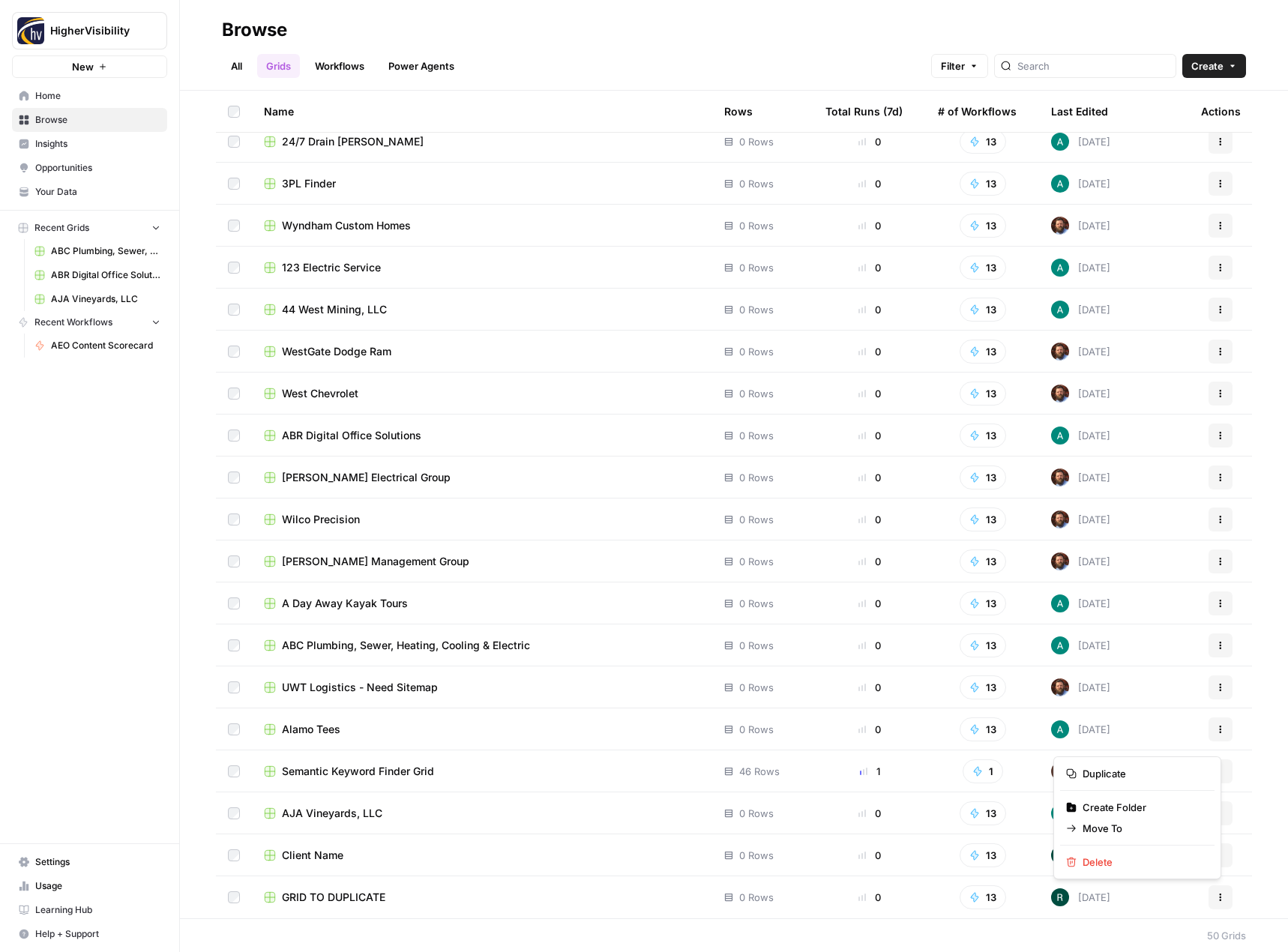
click at [1217, 899] on button "Actions" at bounding box center [1220, 896] width 24 height 24
click at [1153, 779] on span "Duplicate" at bounding box center [1142, 773] width 120 height 15
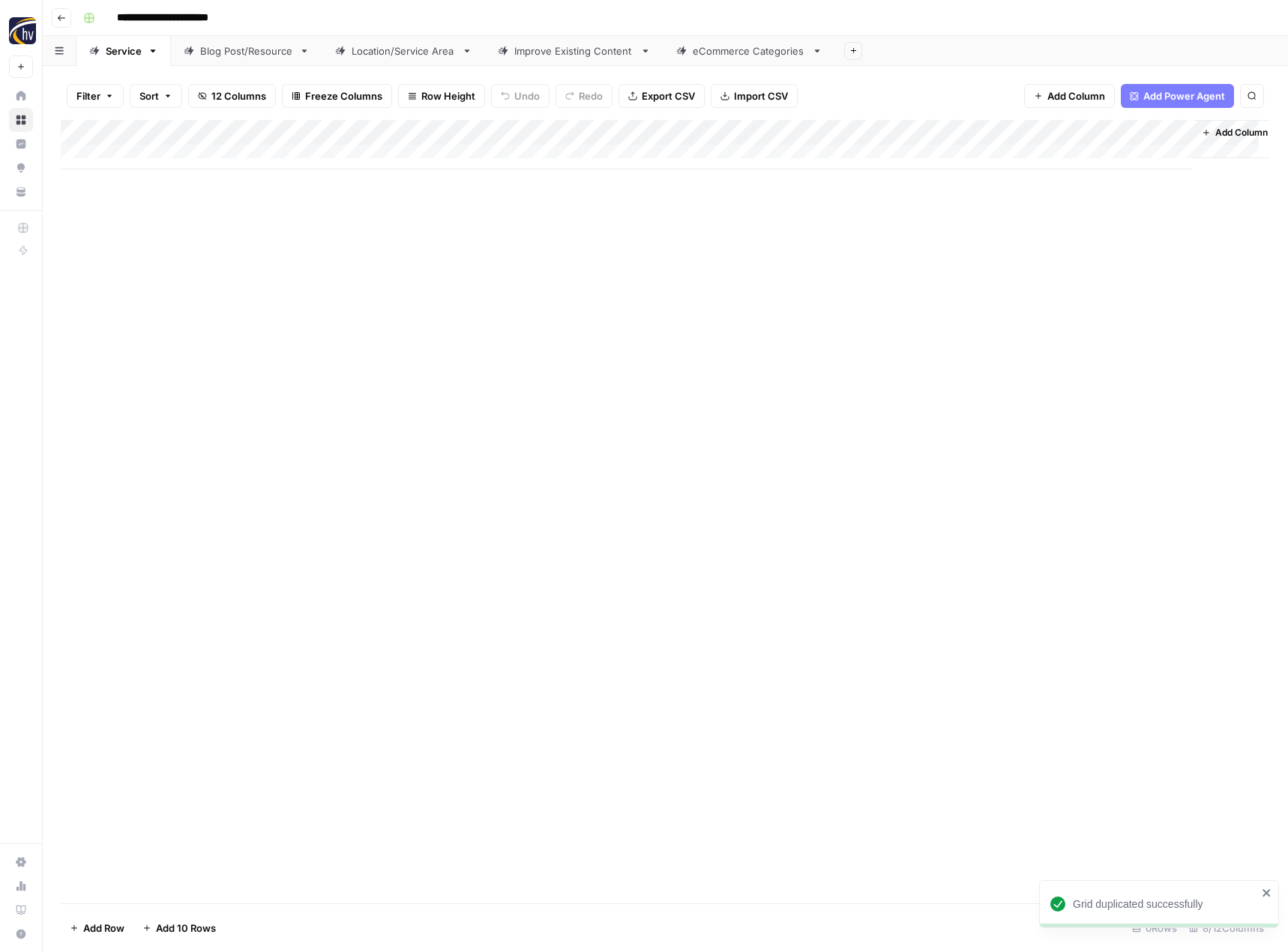
click at [154, 22] on input "**********" at bounding box center [187, 18] width 155 height 24
paste input "*******"
type input "**********"
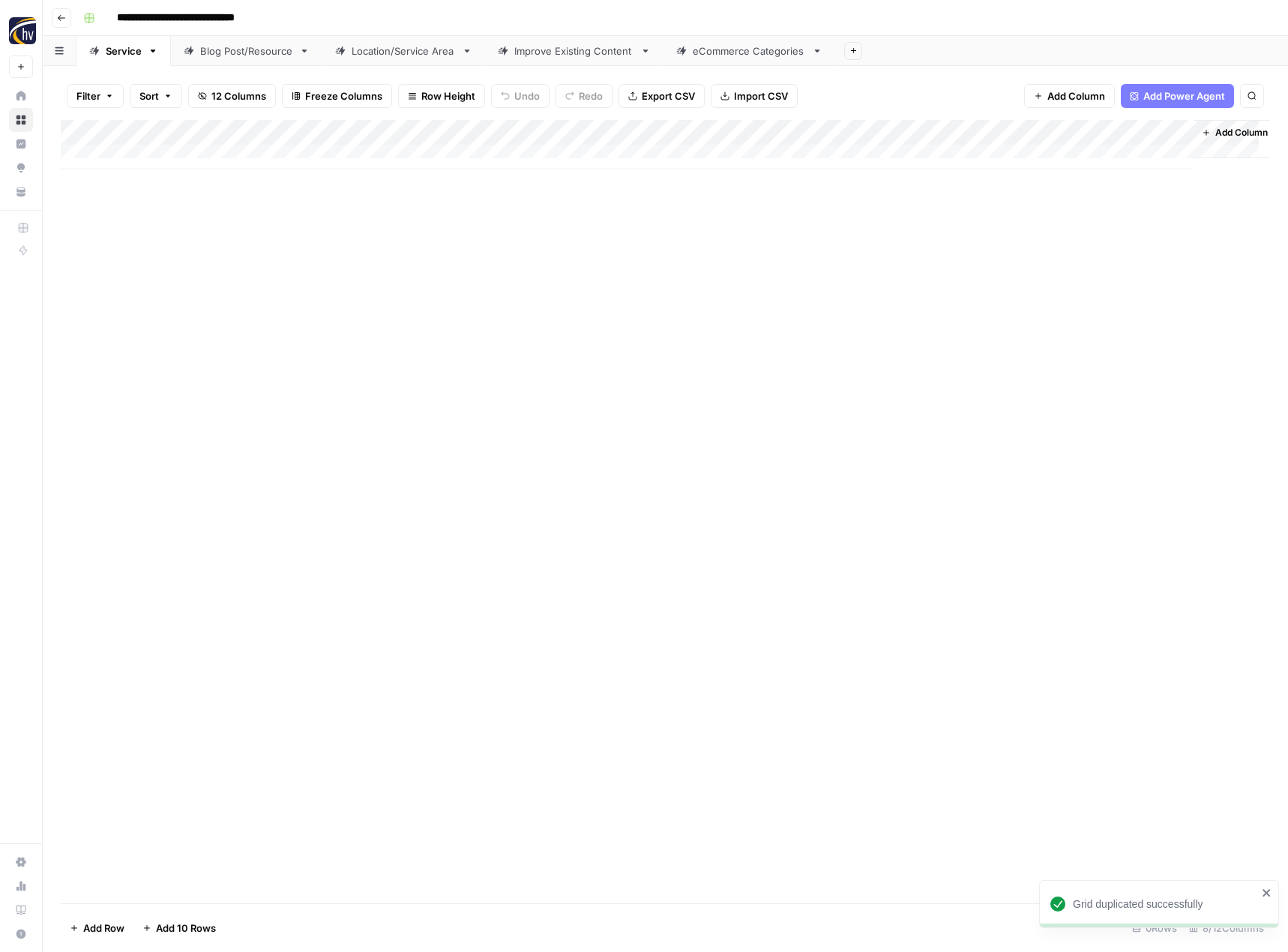
drag, startPoint x: 225, startPoint y: 295, endPoint x: 227, endPoint y: 254, distance: 41.0
click at [226, 295] on div "Add Column" at bounding box center [664, 511] width 1209 height 783
click at [352, 133] on div "Add Column" at bounding box center [664, 145] width 1209 height 49
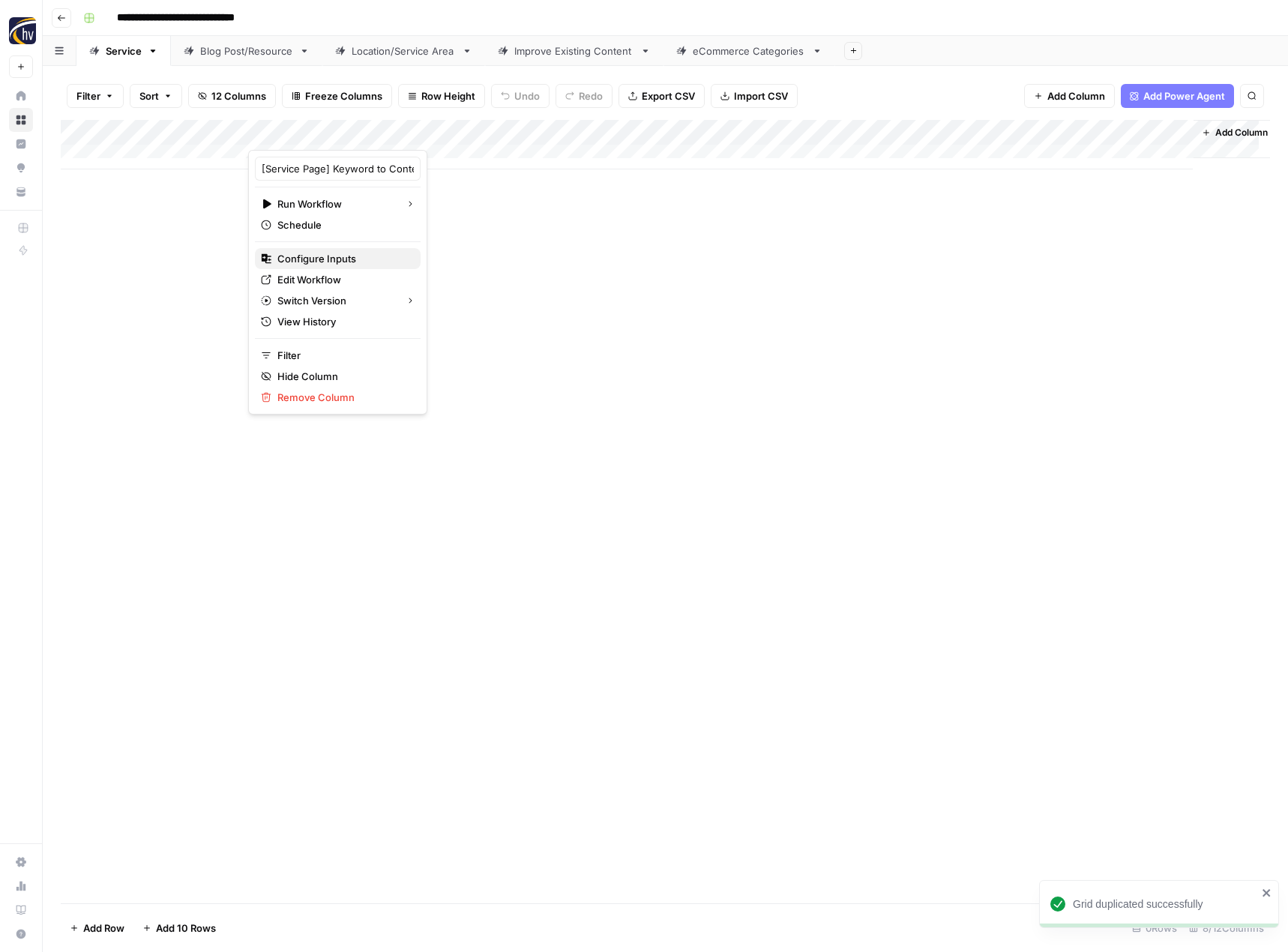
click at [313, 252] on span "Configure Inputs" at bounding box center [343, 258] width 132 height 15
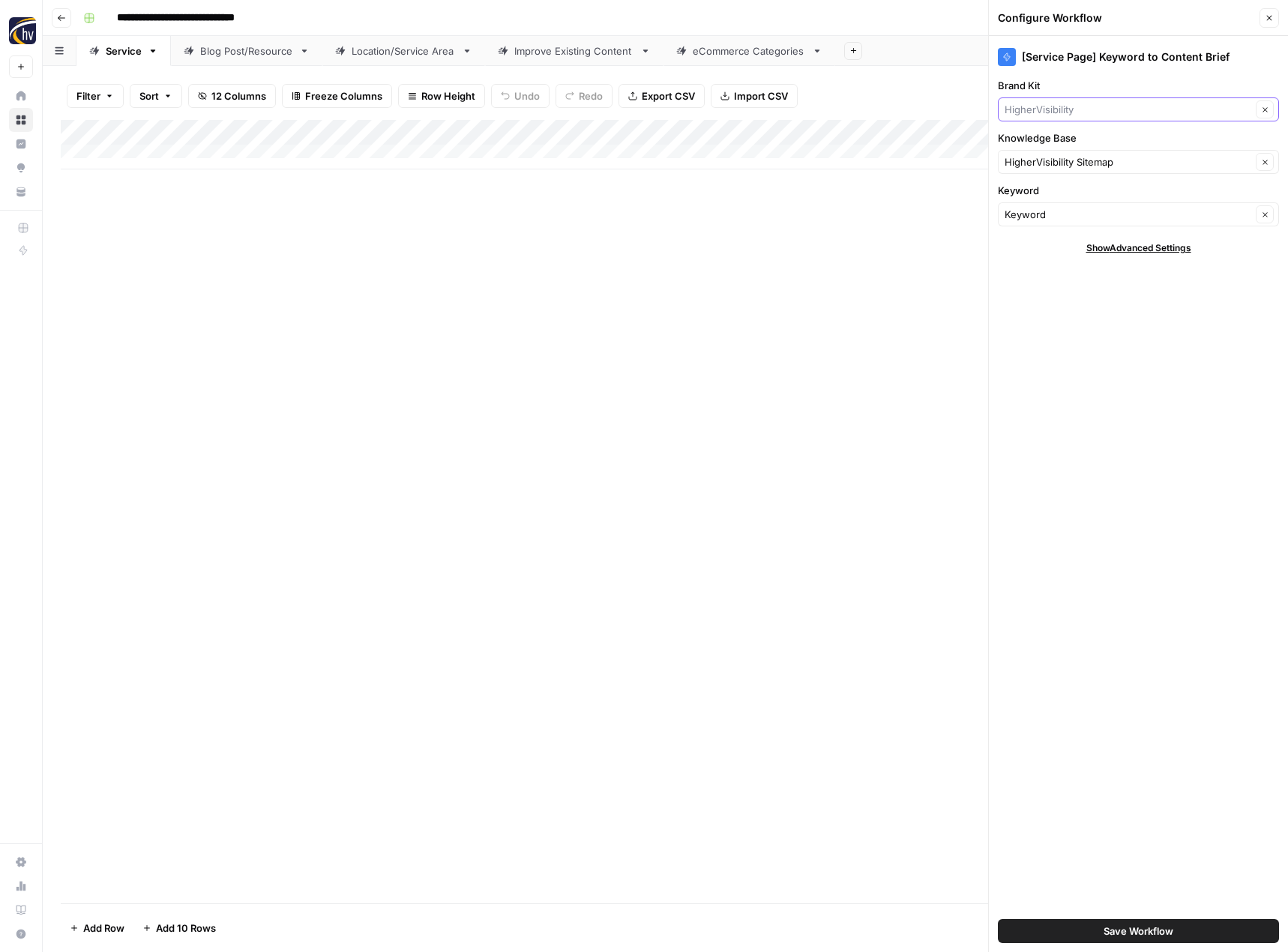
click at [1076, 104] on input "Brand Kit" at bounding box center [1127, 109] width 247 height 15
click at [1090, 147] on span "[US_STATE] Halibut" at bounding box center [1135, 144] width 250 height 15
type input "[US_STATE] Halibut"
click at [1085, 157] on input "Knowledge Base" at bounding box center [1127, 162] width 247 height 15
click at [1079, 222] on span "[US_STATE] Halibut Fishing Charters Sitemap" at bounding box center [1135, 217] width 250 height 15
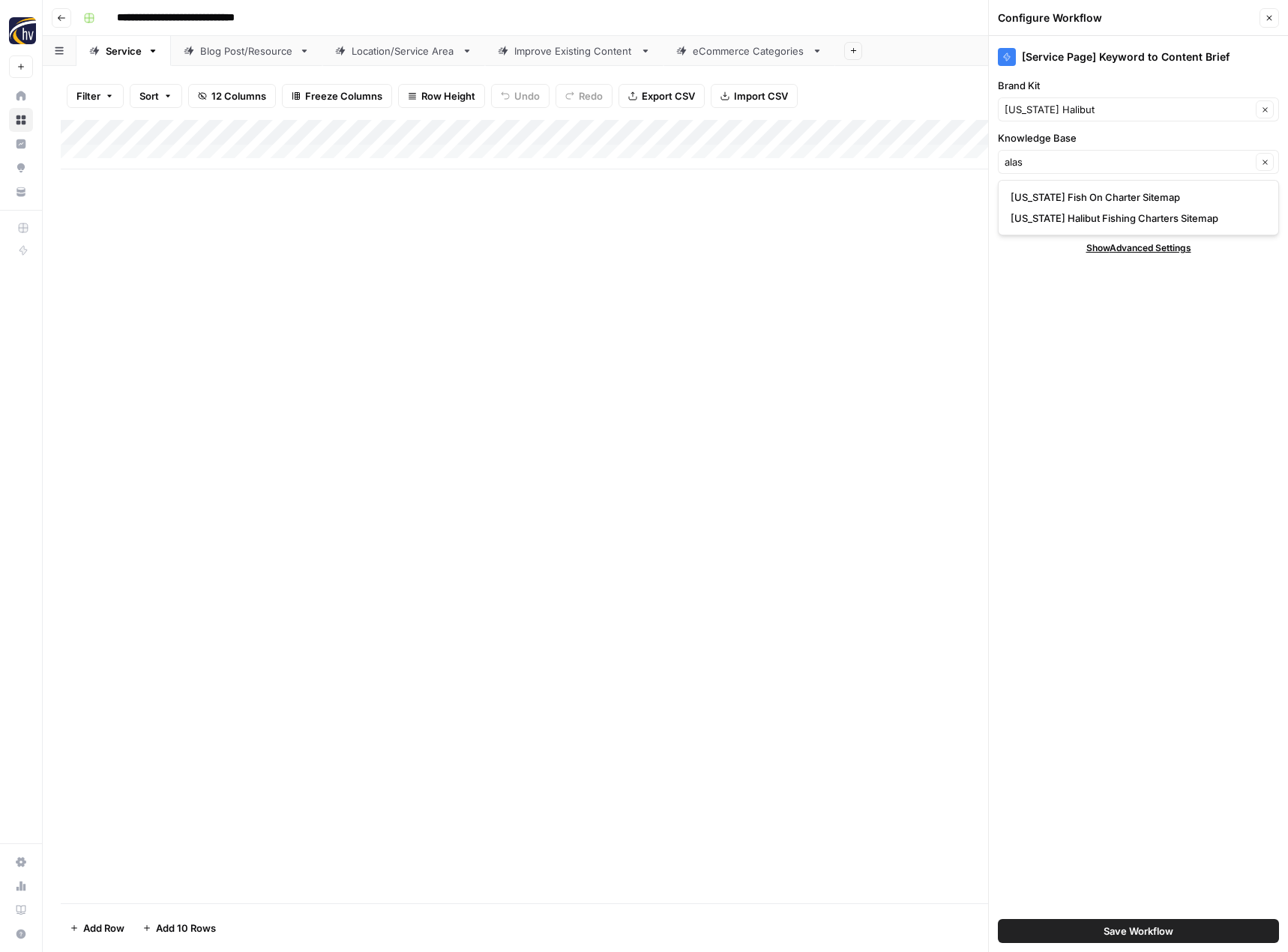
type input "[US_STATE] Halibut Fishing Charters Sitemap"
click at [1061, 930] on button "Save Workflow" at bounding box center [1138, 930] width 281 height 24
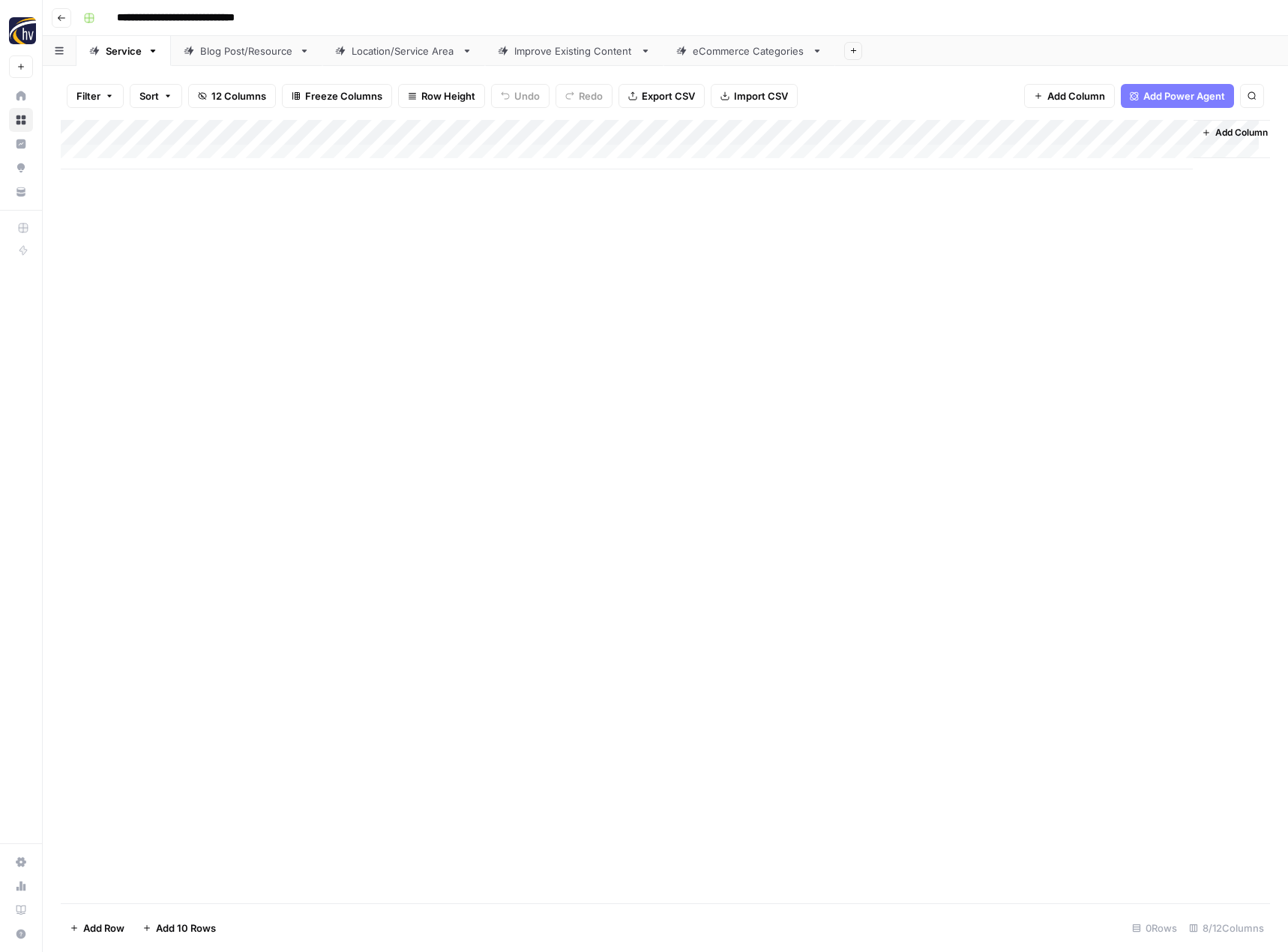
click at [1023, 131] on div "Add Column" at bounding box center [664, 145] width 1209 height 49
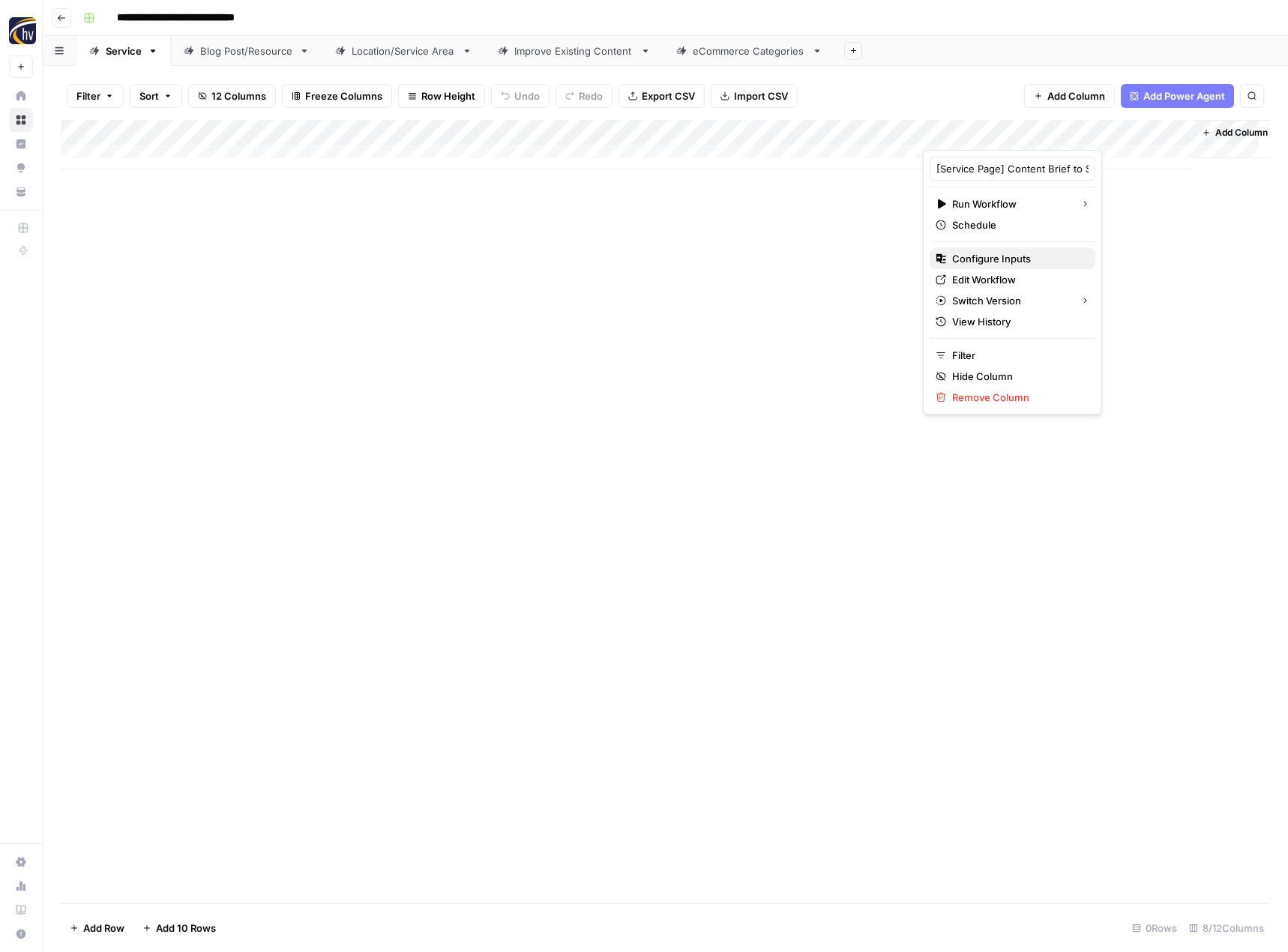
click at [992, 264] on span "Configure Inputs" at bounding box center [1018, 258] width 132 height 15
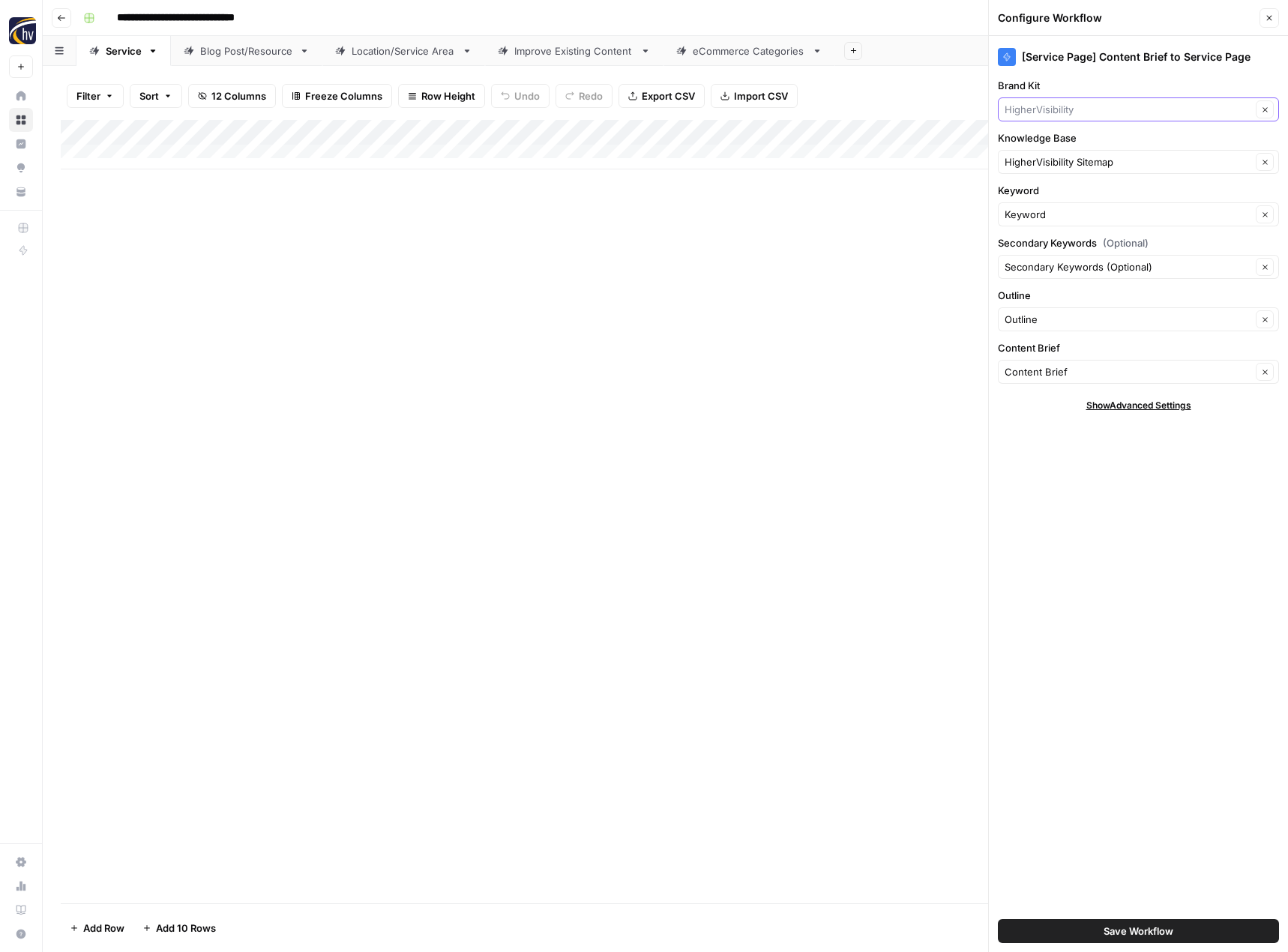
click at [1112, 114] on input "Brand Kit" at bounding box center [1127, 109] width 247 height 15
click at [1085, 153] on button "[US_STATE] Halibut" at bounding box center [1138, 144] width 268 height 21
type input "[US_STATE] Halibut"
click at [1075, 162] on input "Knowledge Base" at bounding box center [1127, 162] width 247 height 15
click at [1068, 215] on span "[US_STATE] Halibut Fishing Charters Sitemap" at bounding box center [1135, 217] width 250 height 15
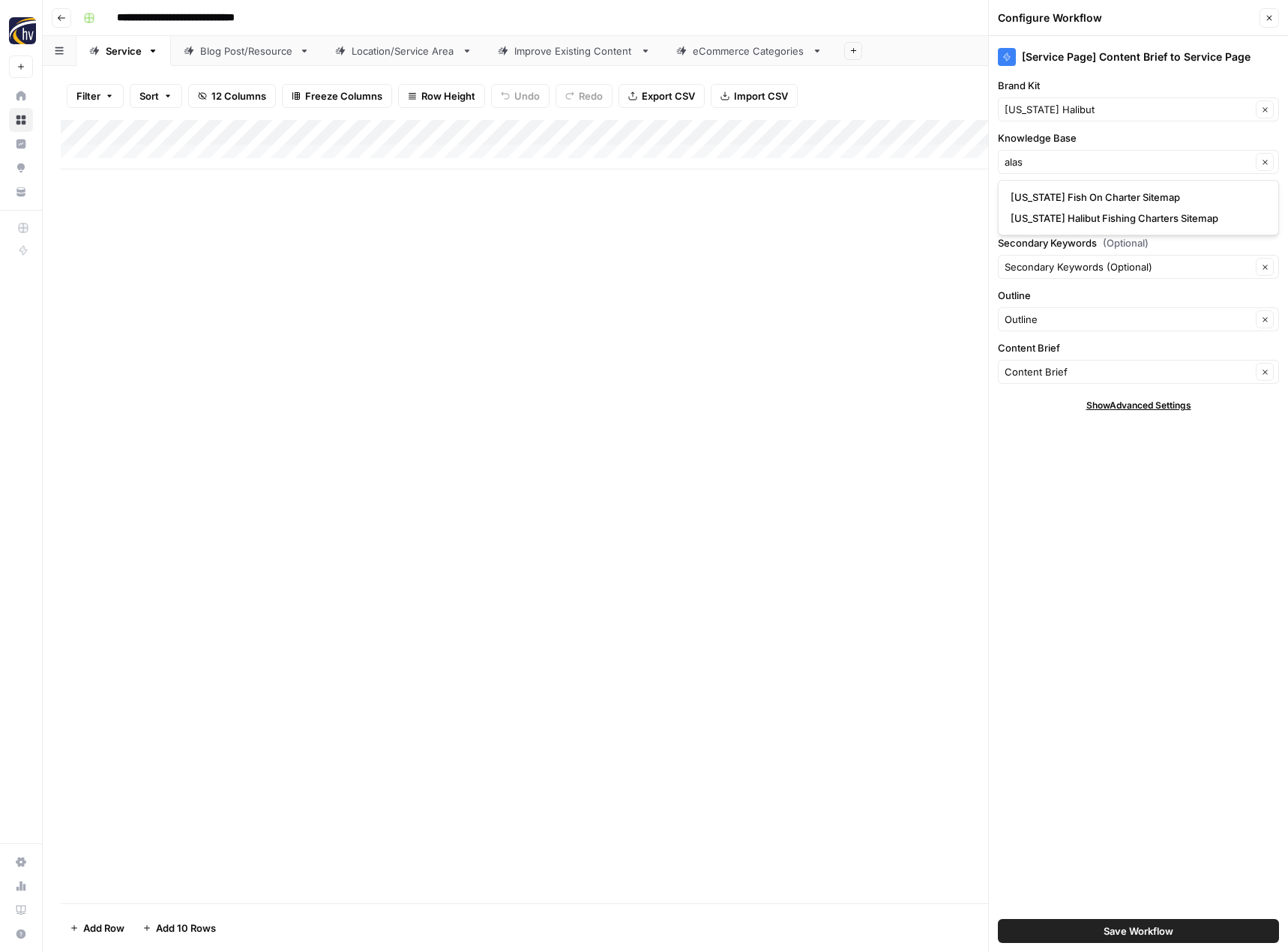
type input "[US_STATE] Halibut Fishing Charters Sitemap"
click at [1104, 932] on span "Save Workflow" at bounding box center [1138, 930] width 70 height 15
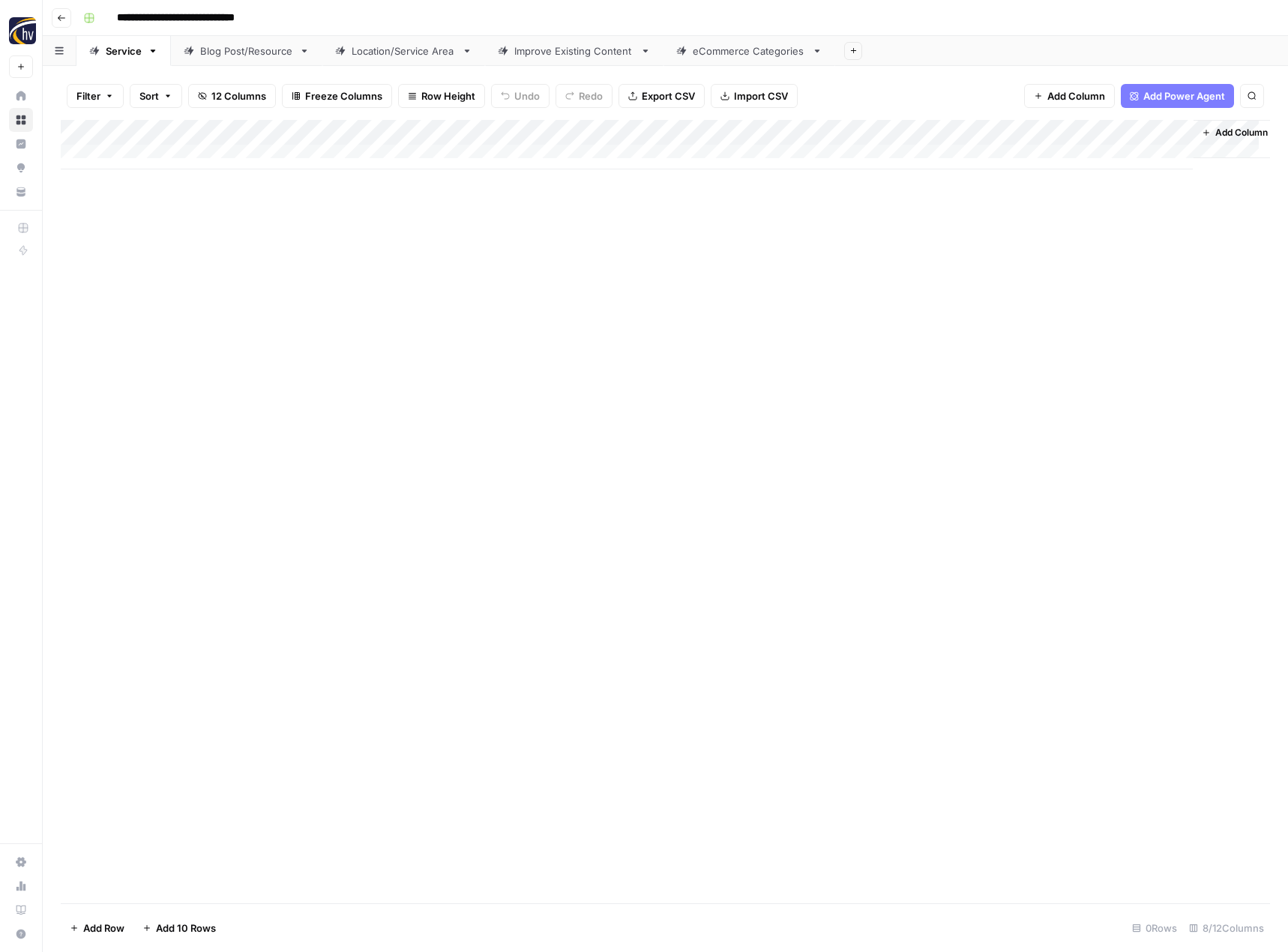
click at [273, 57] on div "Blog Post/Resource" at bounding box center [247, 50] width 93 height 15
click at [352, 128] on div "Add Column" at bounding box center [664, 145] width 1209 height 49
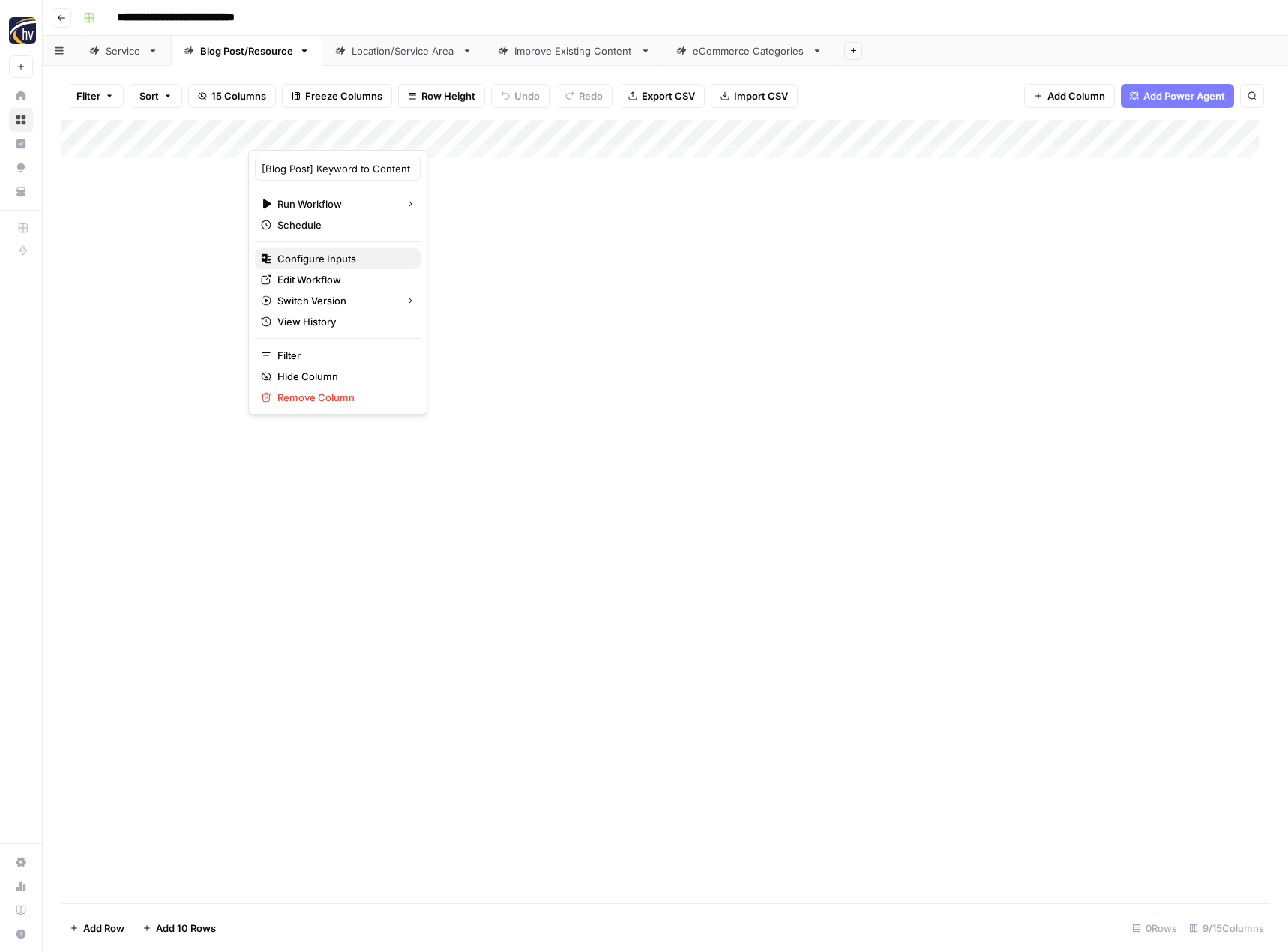
click at [326, 254] on span "Configure Inputs" at bounding box center [343, 258] width 132 height 15
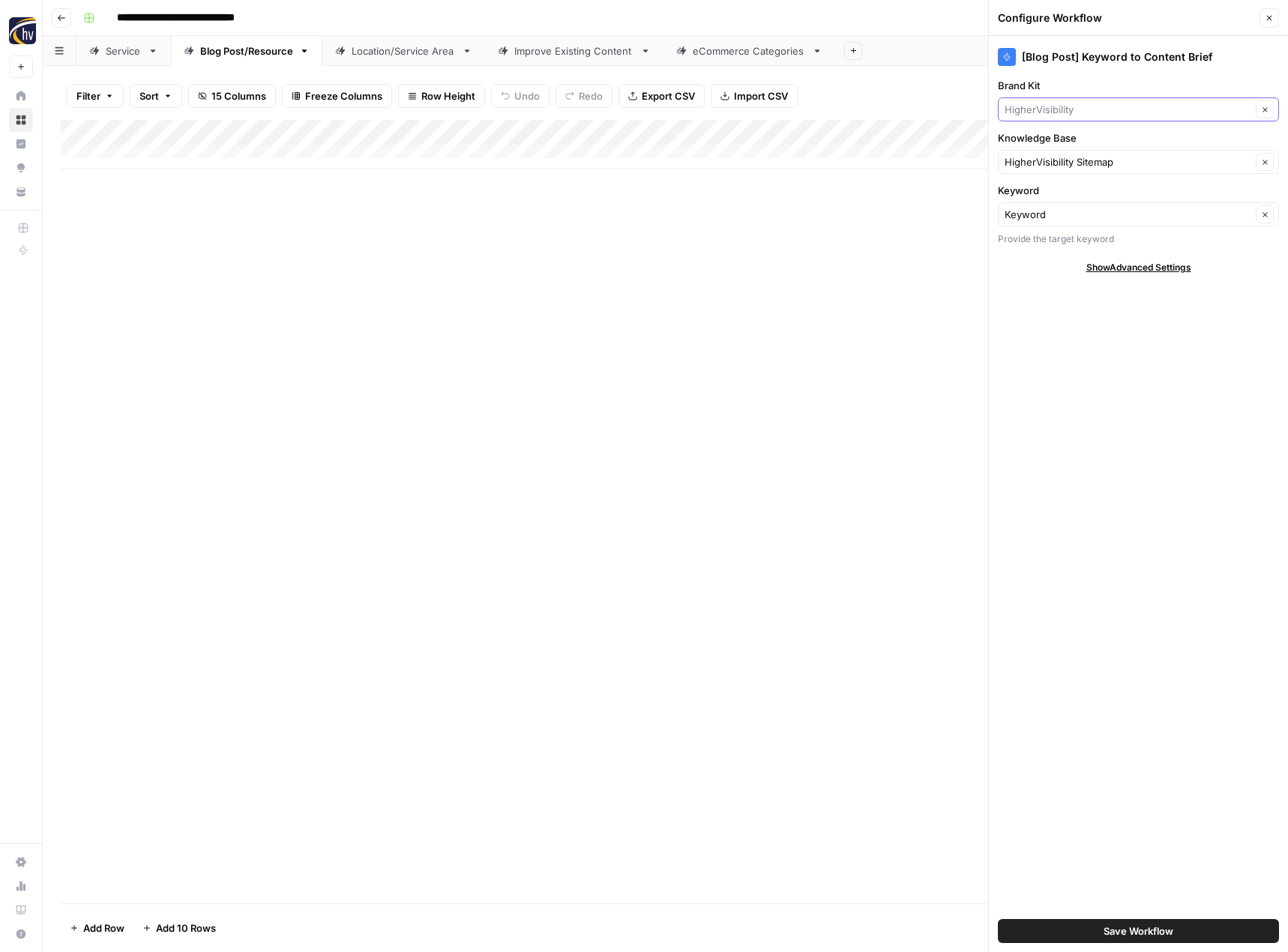
click at [1138, 115] on input "Brand Kit" at bounding box center [1127, 109] width 247 height 15
click at [1120, 147] on span "[US_STATE] Halibut" at bounding box center [1135, 144] width 250 height 15
type input "[US_STATE] Halibut"
click at [1091, 155] on input "Knowledge Base" at bounding box center [1127, 162] width 247 height 15
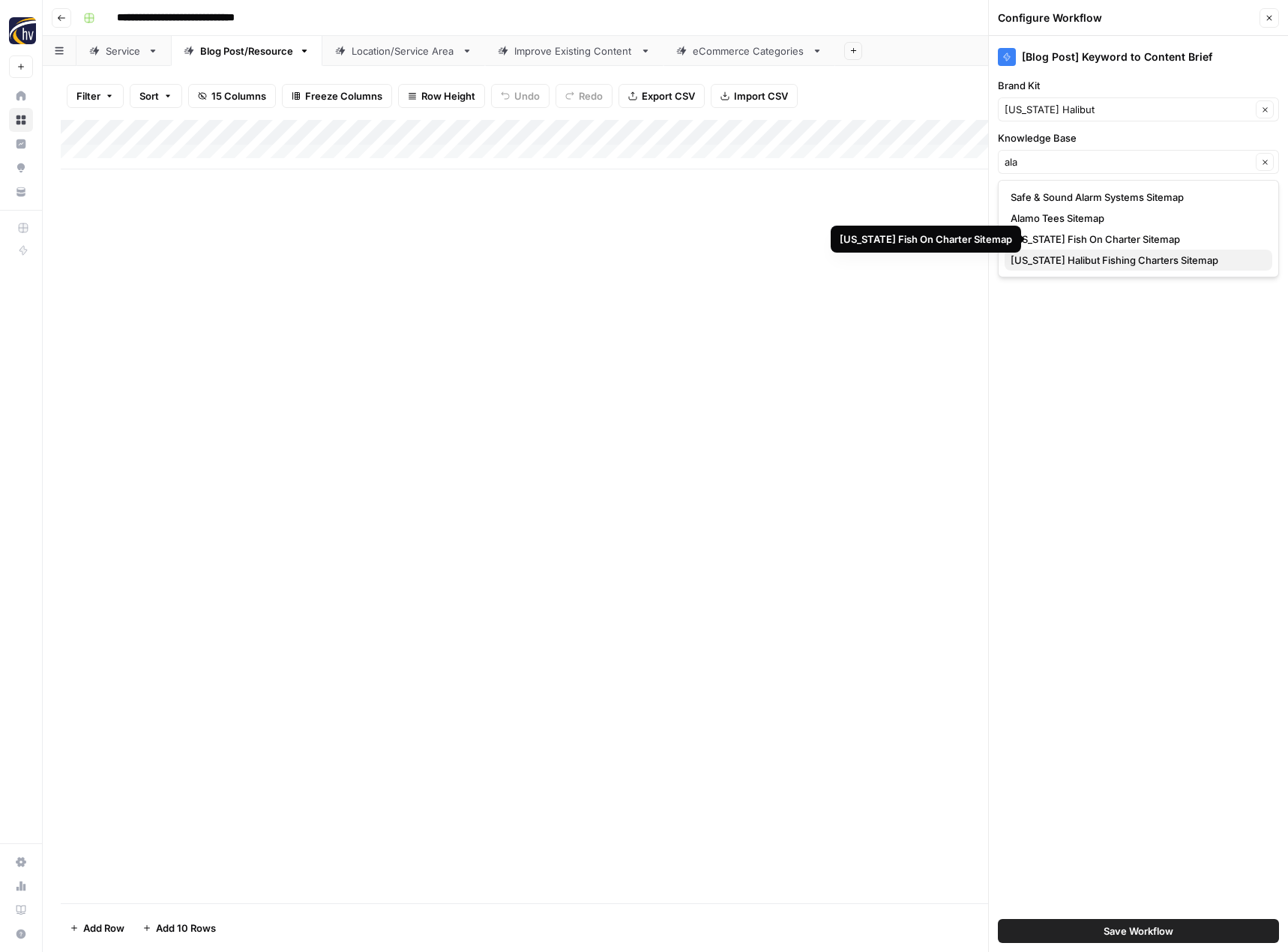
click at [1071, 267] on span "[US_STATE] Halibut Fishing Charters Sitemap" at bounding box center [1135, 260] width 250 height 15
type input "[US_STATE] Halibut Fishing Charters Sitemap"
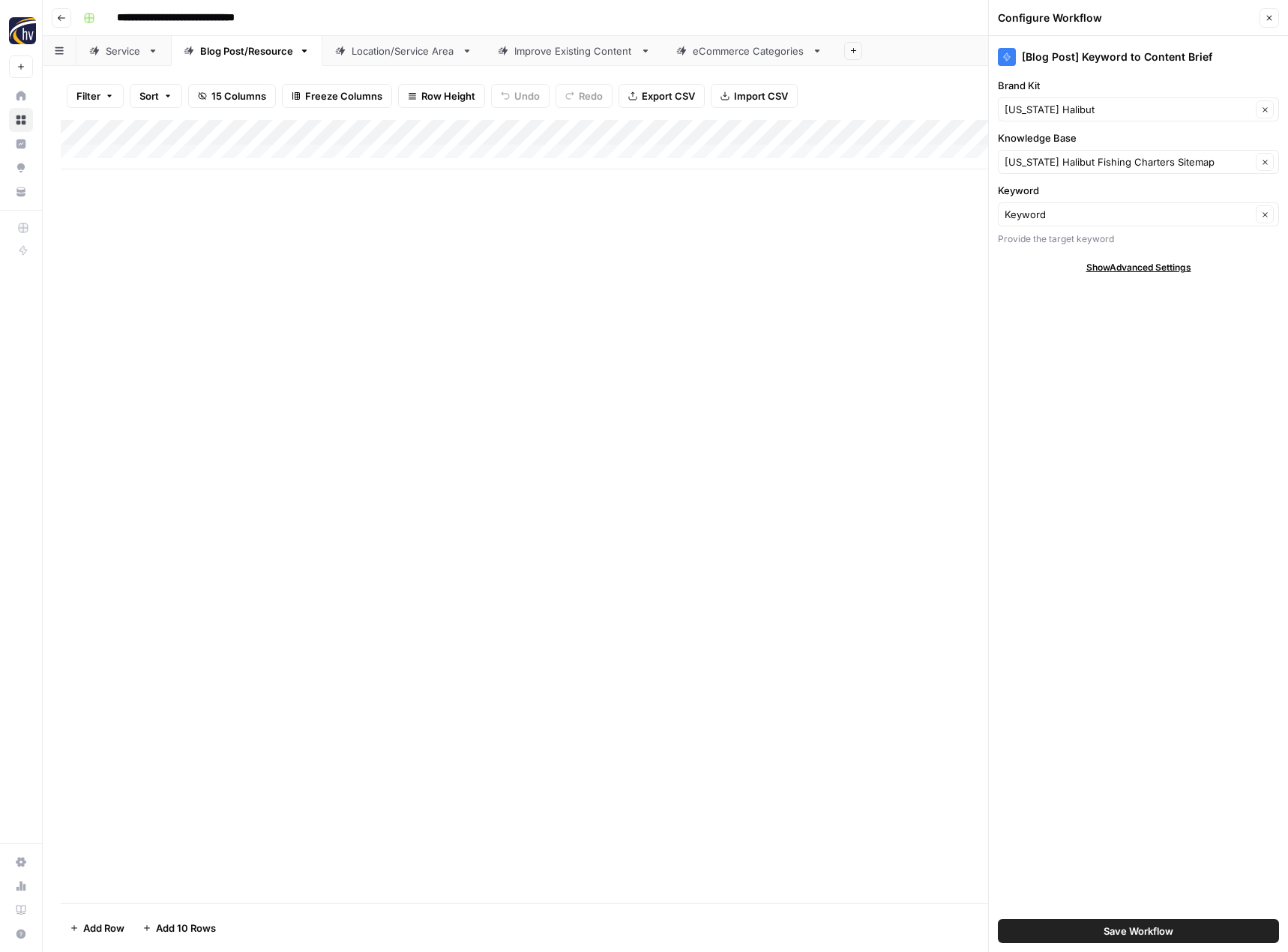
click at [1148, 932] on span "Save Workflow" at bounding box center [1138, 930] width 70 height 15
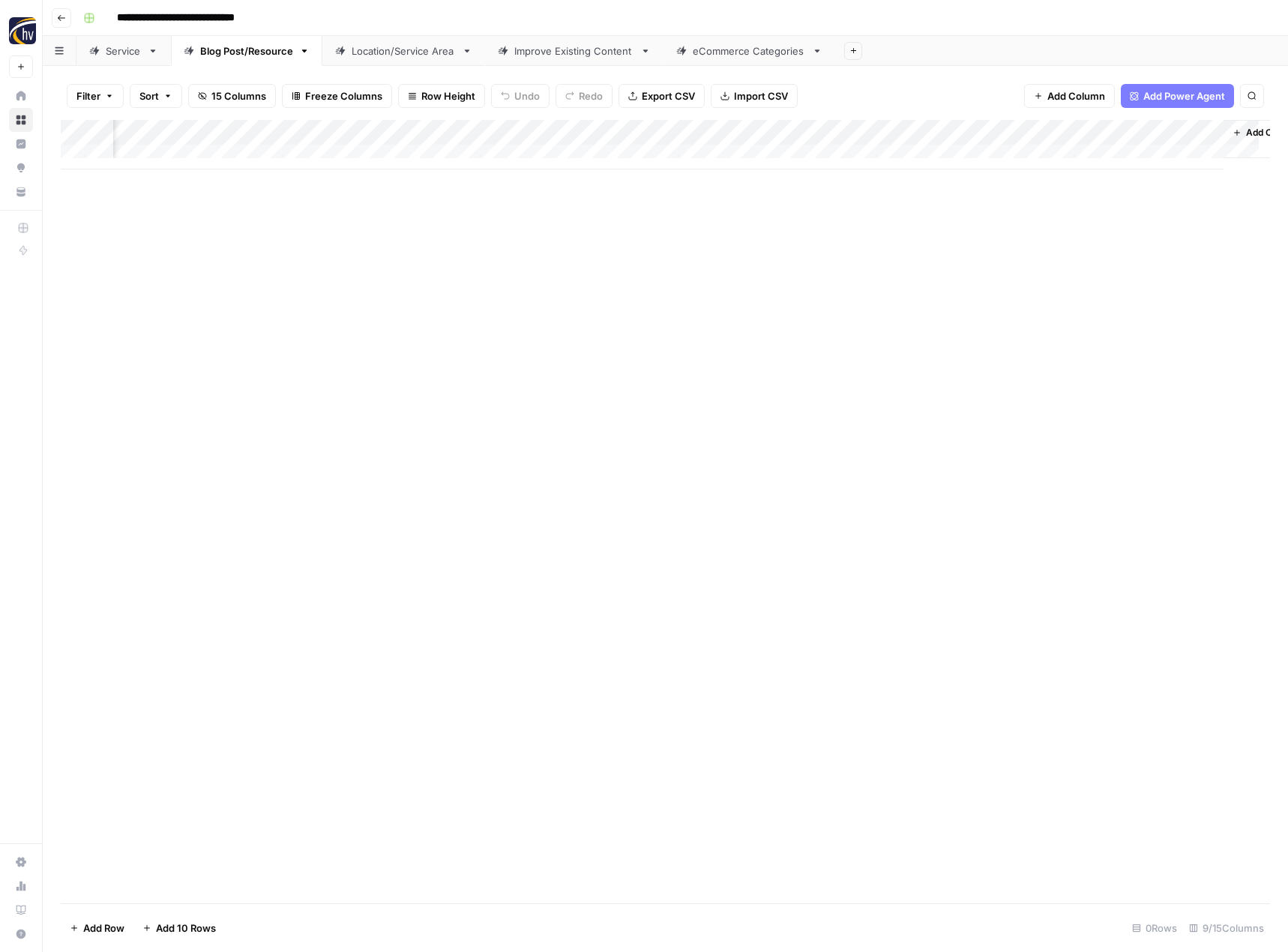
scroll to position [0, 153]
click at [1010, 132] on div "Add Column" at bounding box center [664, 145] width 1209 height 49
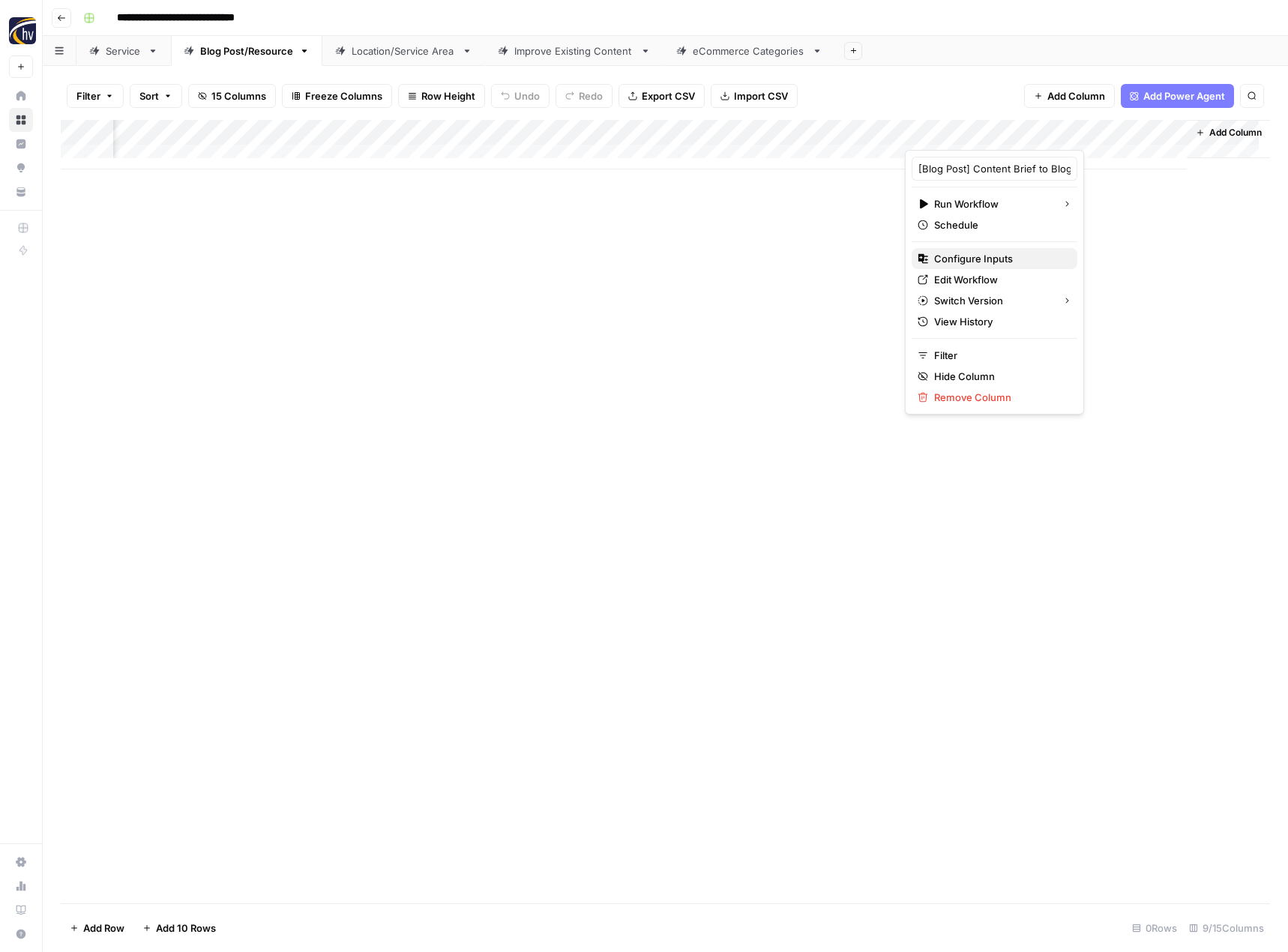
click at [959, 258] on span "Configure Inputs" at bounding box center [999, 258] width 132 height 15
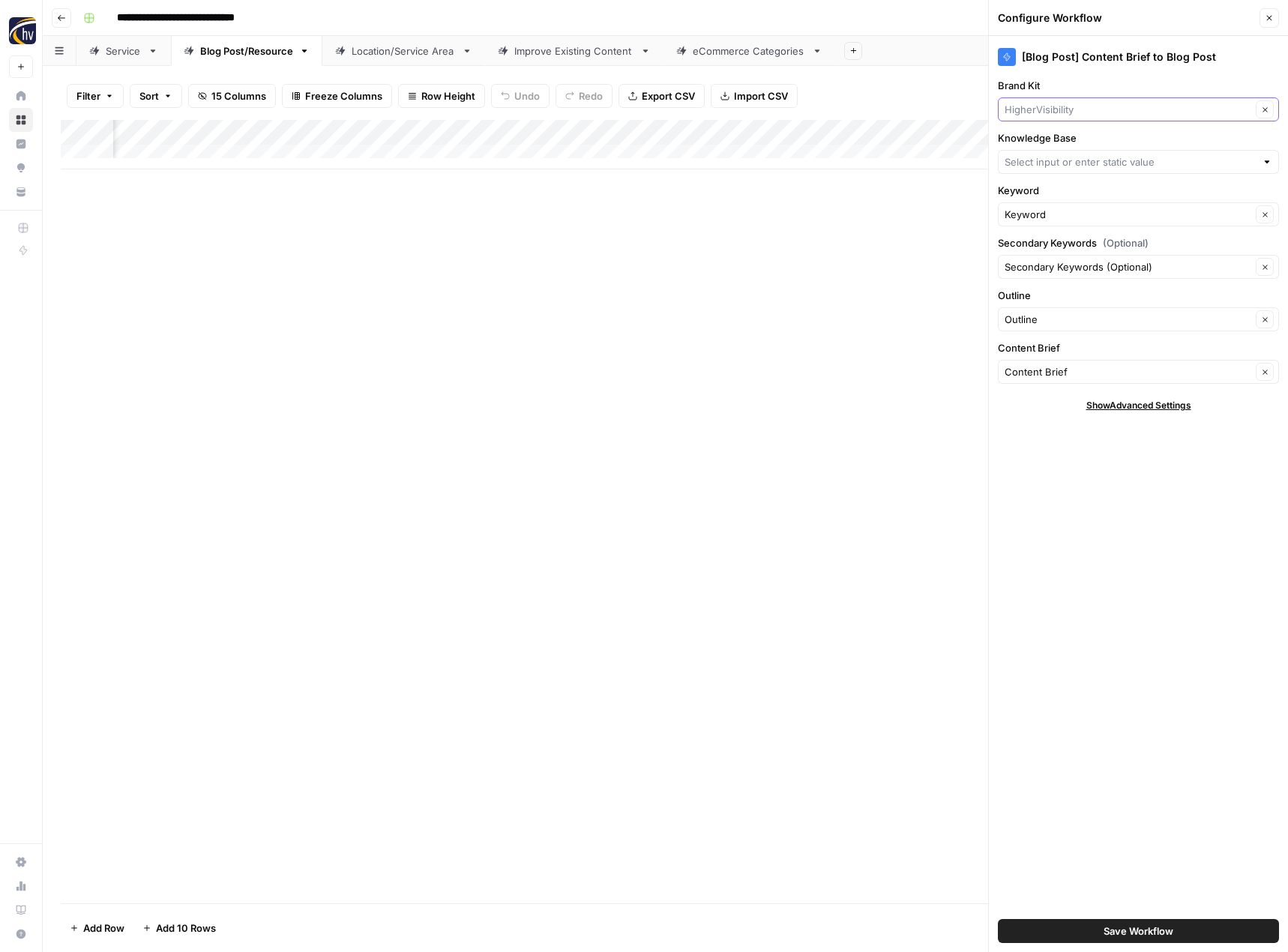
click at [1090, 111] on input "Brand Kit" at bounding box center [1127, 109] width 247 height 15
click at [1074, 142] on span "[US_STATE] Halibut" at bounding box center [1135, 144] width 250 height 15
type input "[US_STATE] Halibut"
click at [1076, 160] on input "Knowledge Base" at bounding box center [1129, 162] width 251 height 15
click at [1061, 257] on span "[US_STATE] Halibut Fishing Charters Sitemap" at bounding box center [1135, 260] width 250 height 15
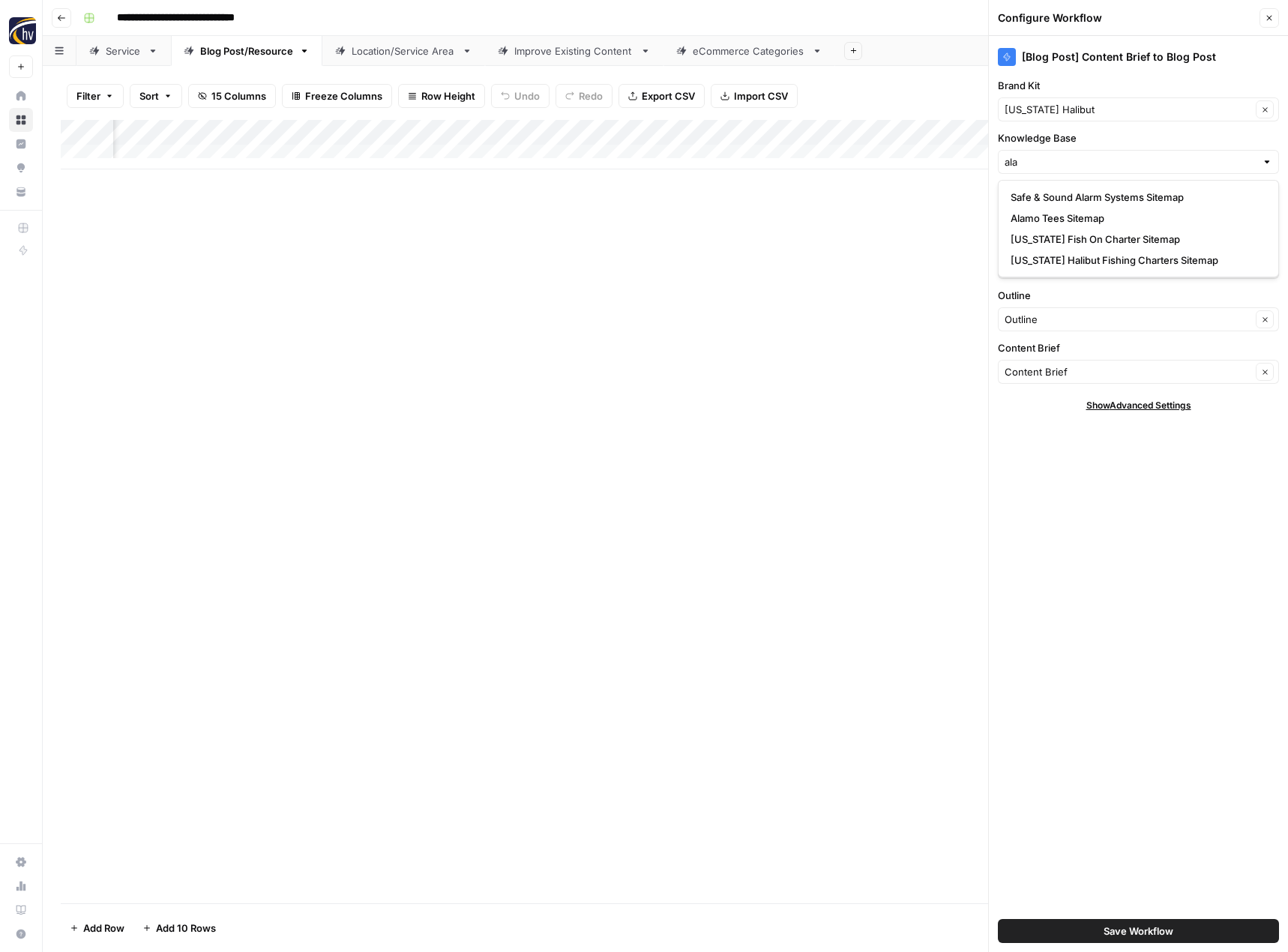
type input "[US_STATE] Halibut Fishing Charters Sitemap"
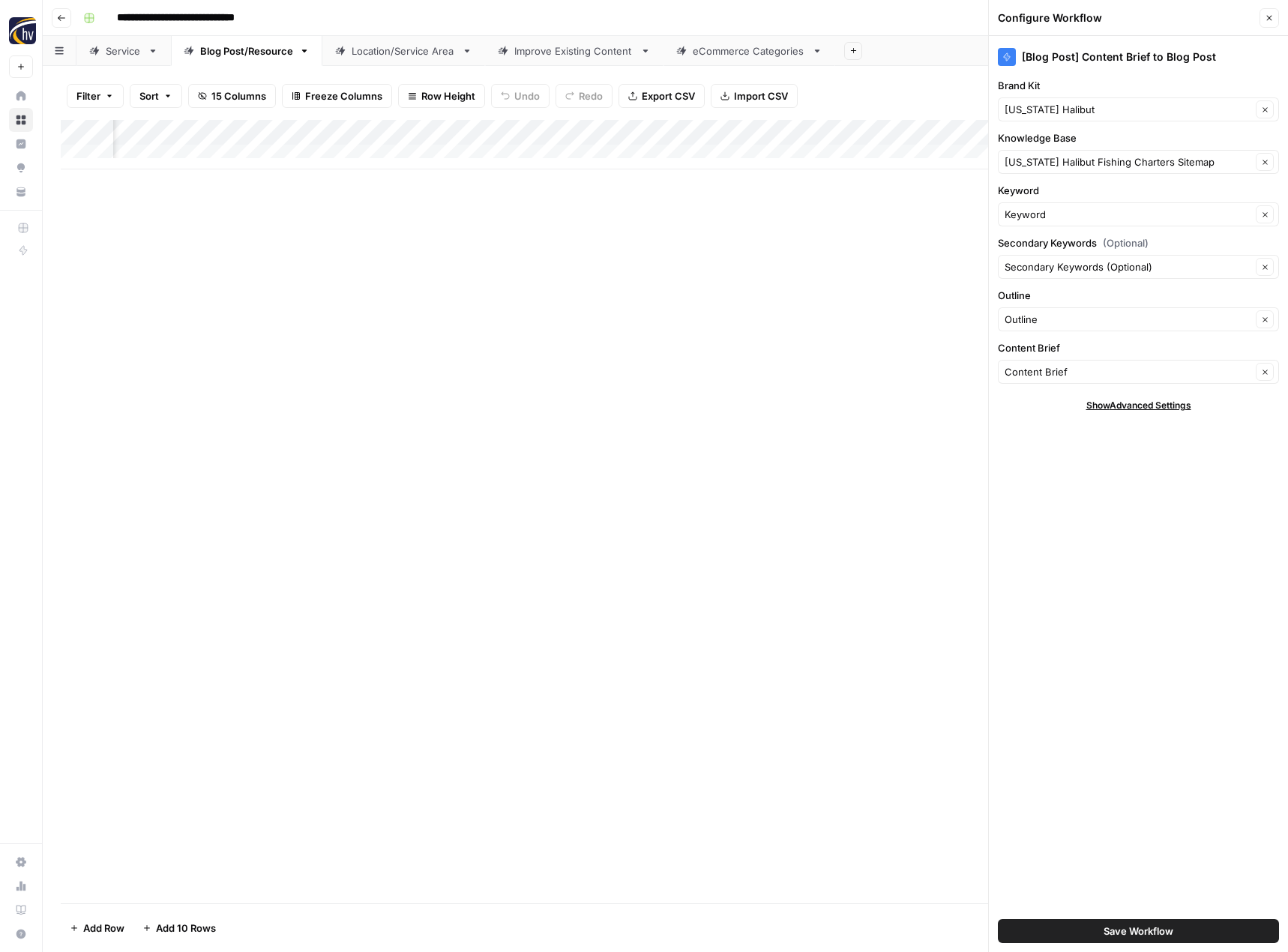
click at [1157, 930] on span "Save Workflow" at bounding box center [1138, 930] width 70 height 15
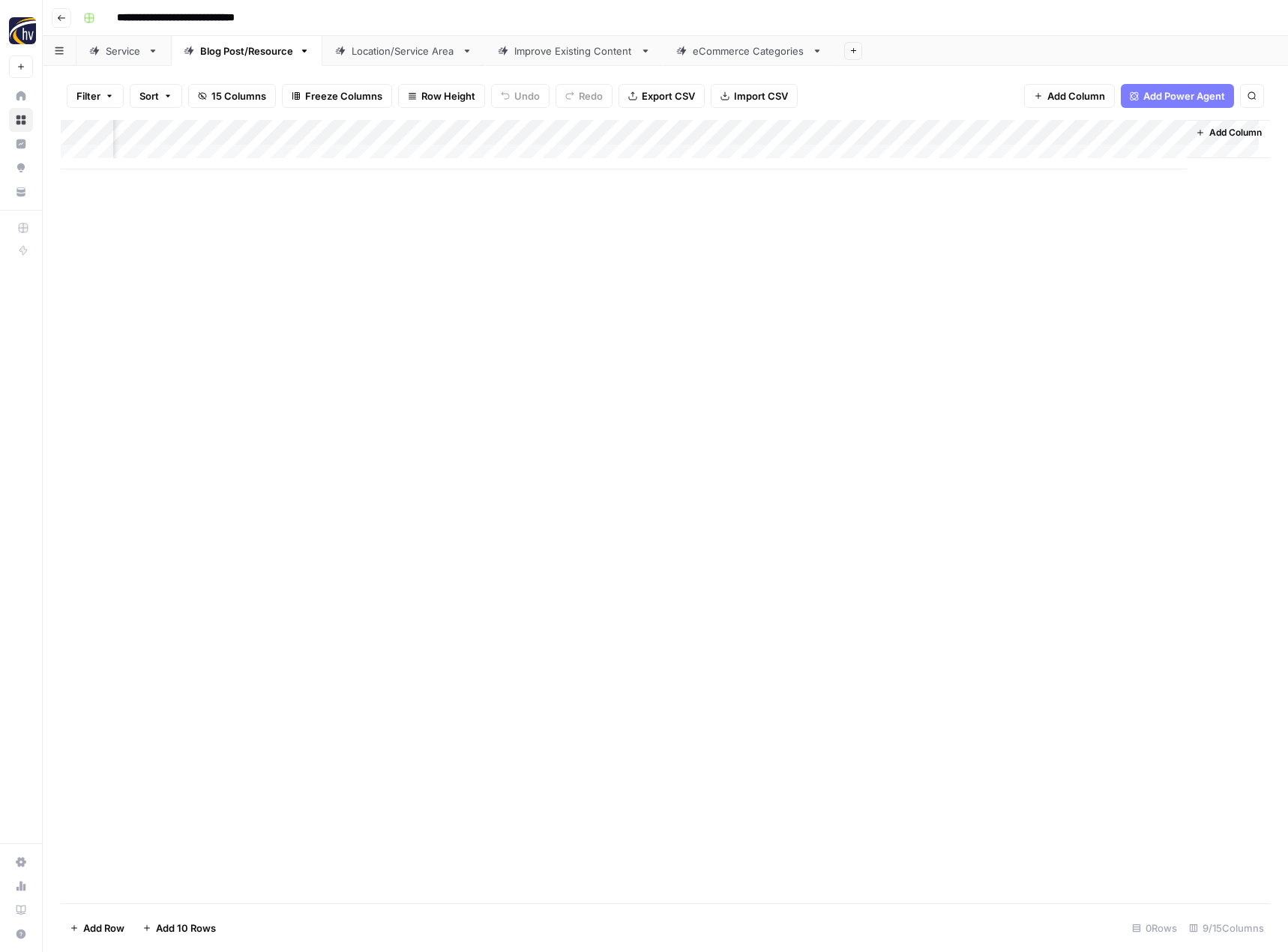
click at [422, 53] on div "Location/Service Area" at bounding box center [403, 50] width 104 height 15
click at [621, 128] on div "Add Column" at bounding box center [664, 145] width 1209 height 49
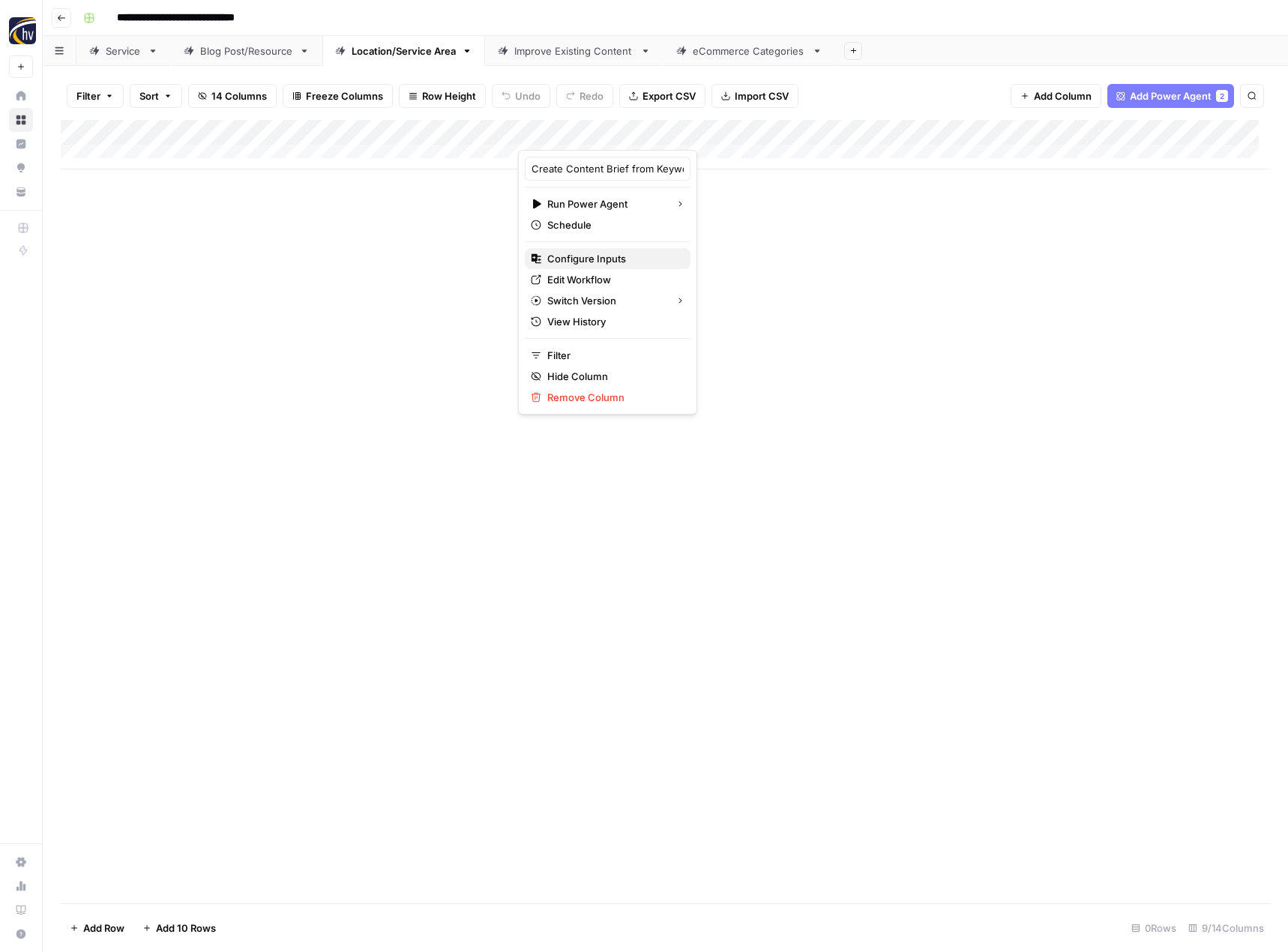
click at [572, 258] on span "Configure Inputs" at bounding box center [613, 258] width 132 height 15
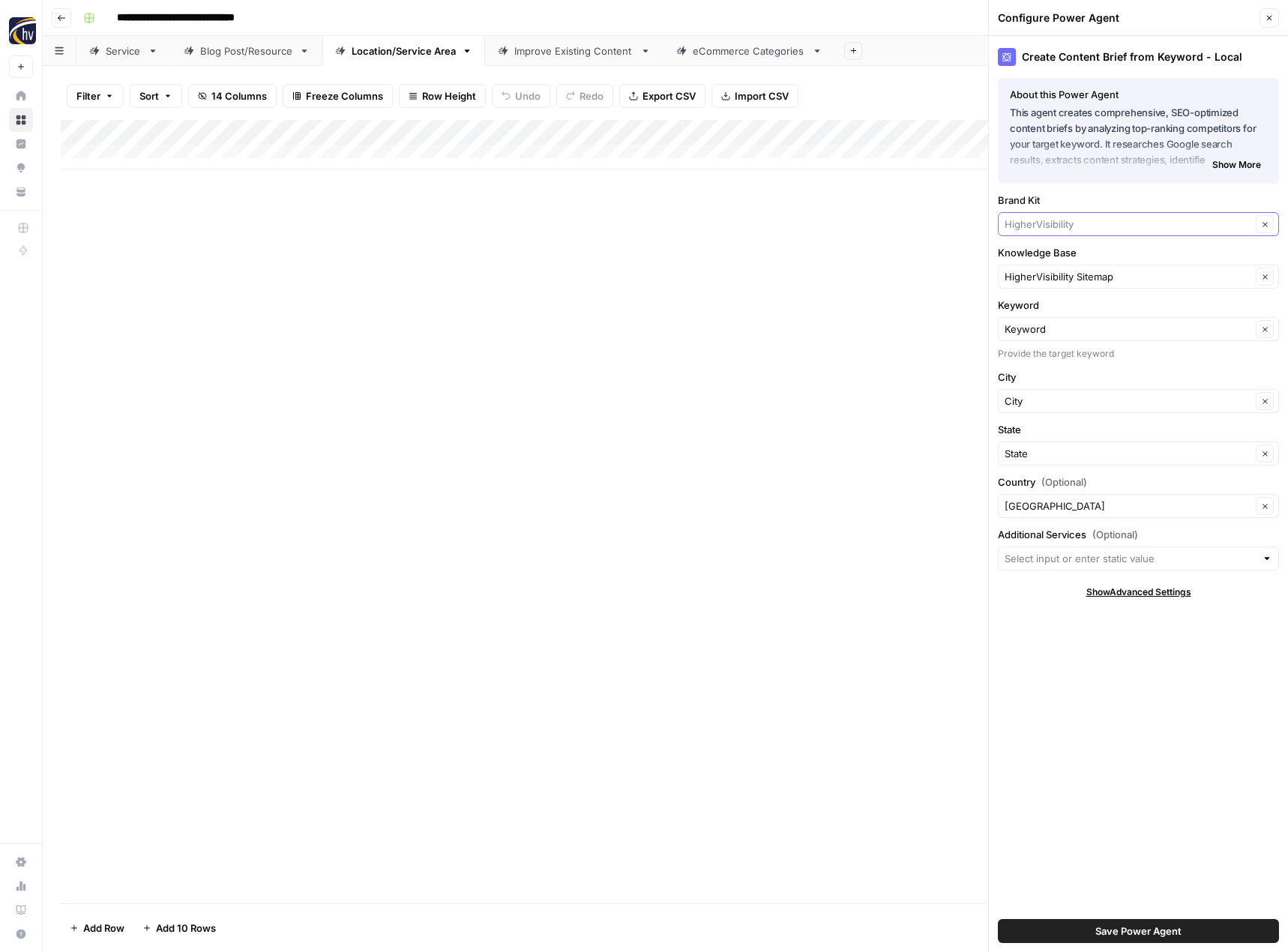
click at [1061, 220] on input "Brand Kit" at bounding box center [1127, 223] width 247 height 15
click at [1056, 264] on span "[US_STATE] Halibut" at bounding box center [1135, 259] width 250 height 15
type input "[US_STATE] Halibut"
click at [1055, 275] on input "Knowledge Base" at bounding box center [1127, 276] width 247 height 15
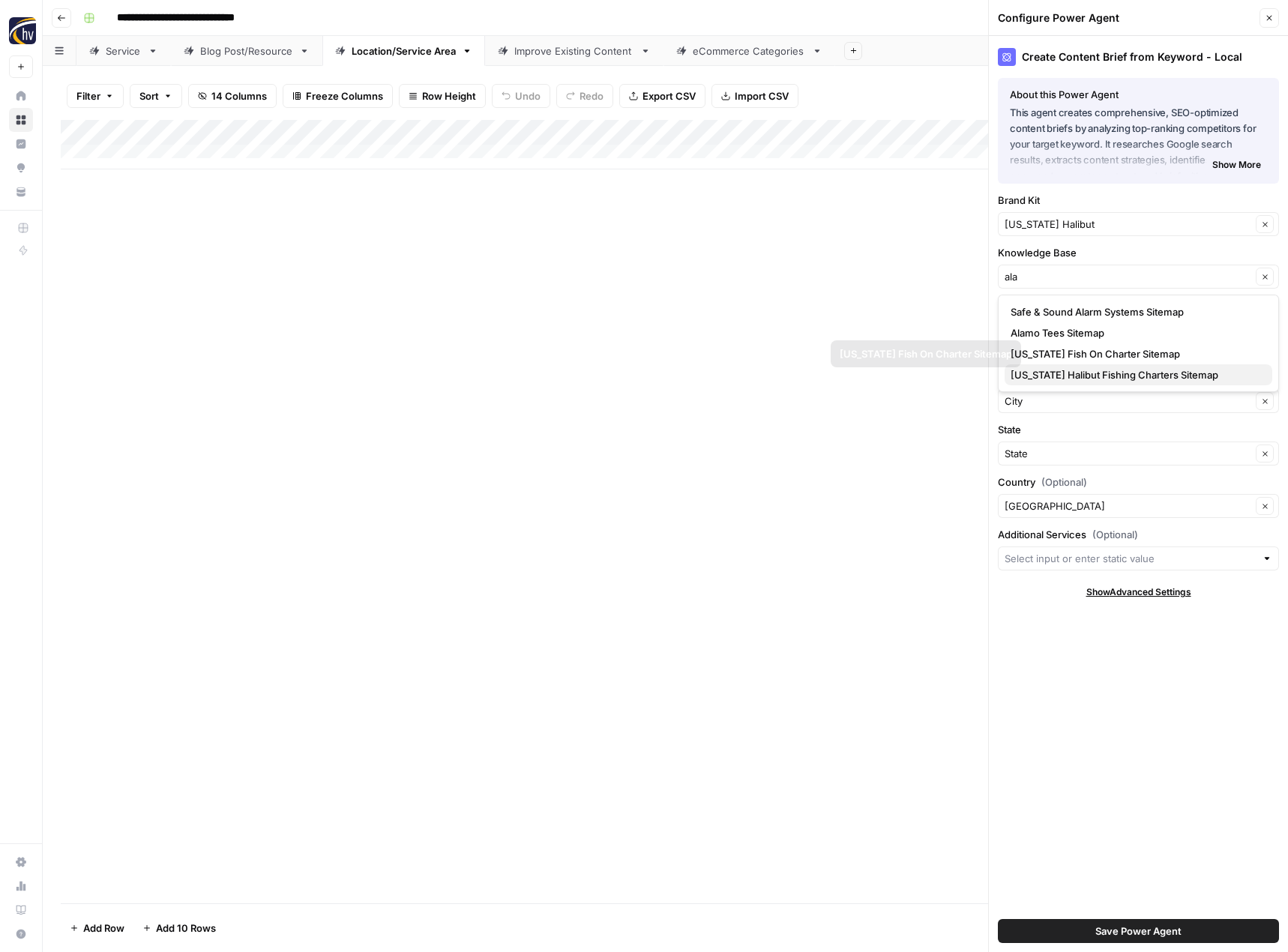
click at [1053, 374] on span "[US_STATE] Halibut Fishing Charters Sitemap" at bounding box center [1135, 374] width 250 height 15
type input "[US_STATE] Halibut Fishing Charters Sitemap"
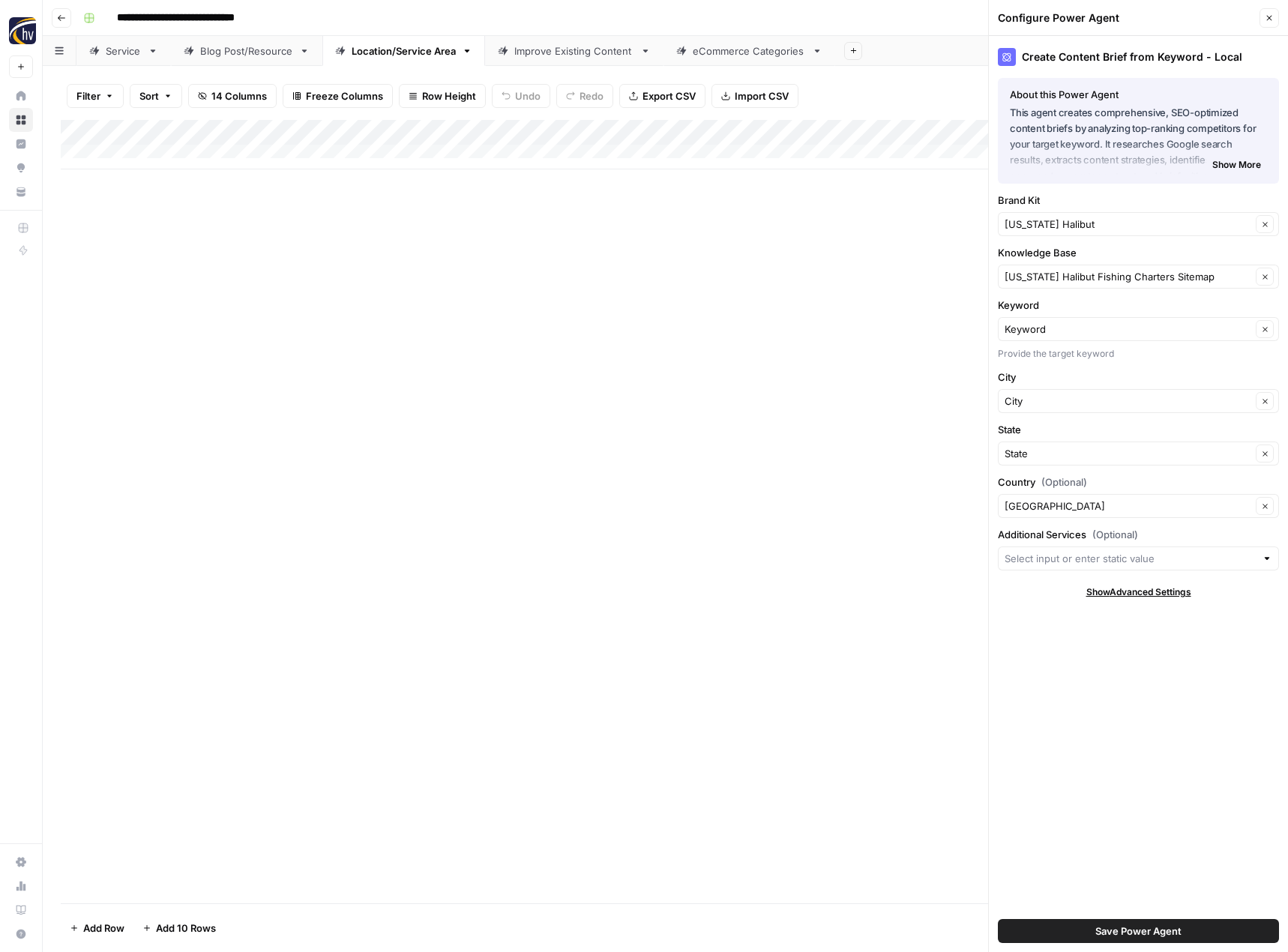
click at [1065, 923] on button "Save Power Agent" at bounding box center [1138, 930] width 281 height 24
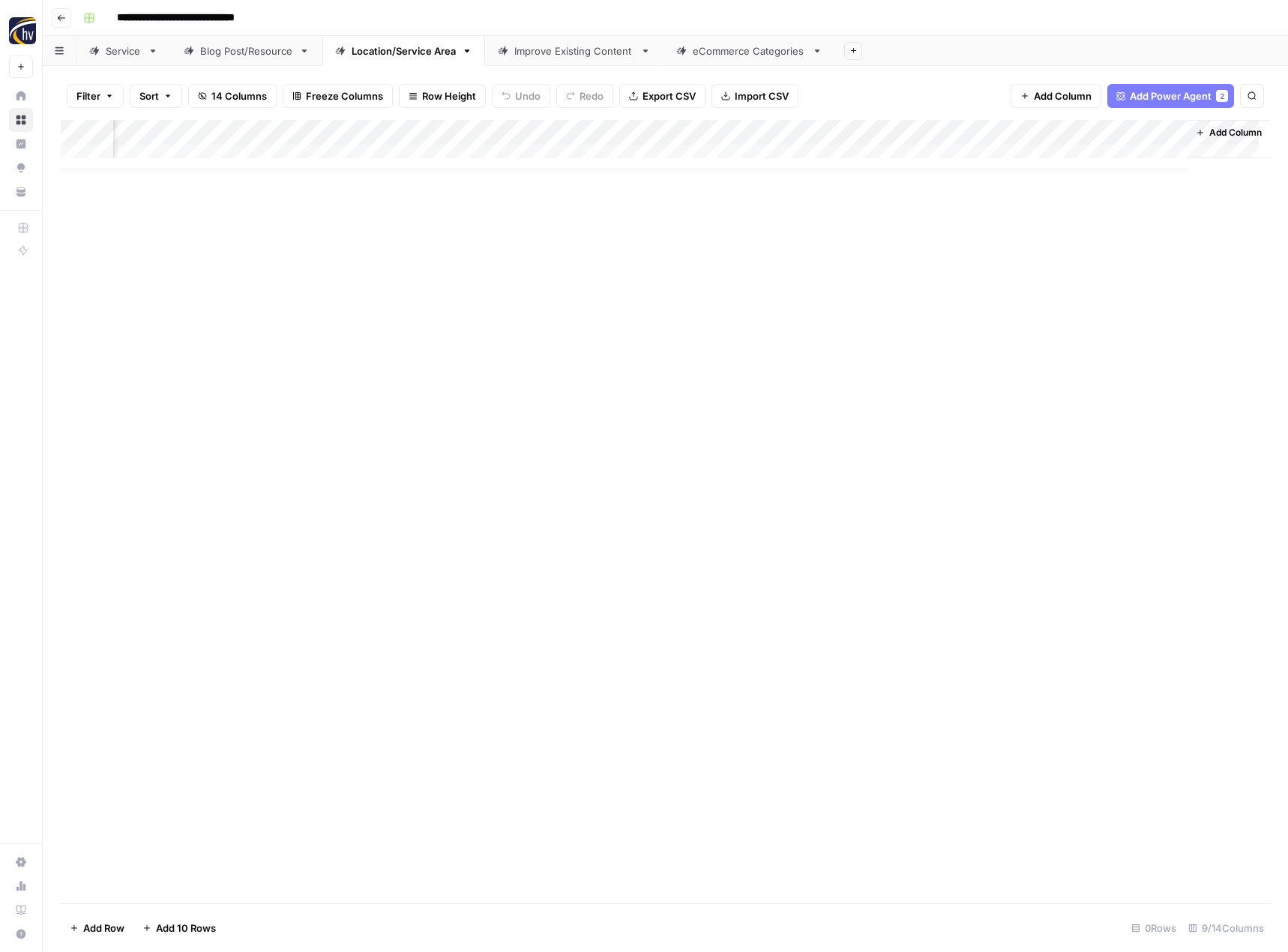
scroll to position [0, 153]
click at [1010, 133] on div "Add Column" at bounding box center [664, 145] width 1209 height 49
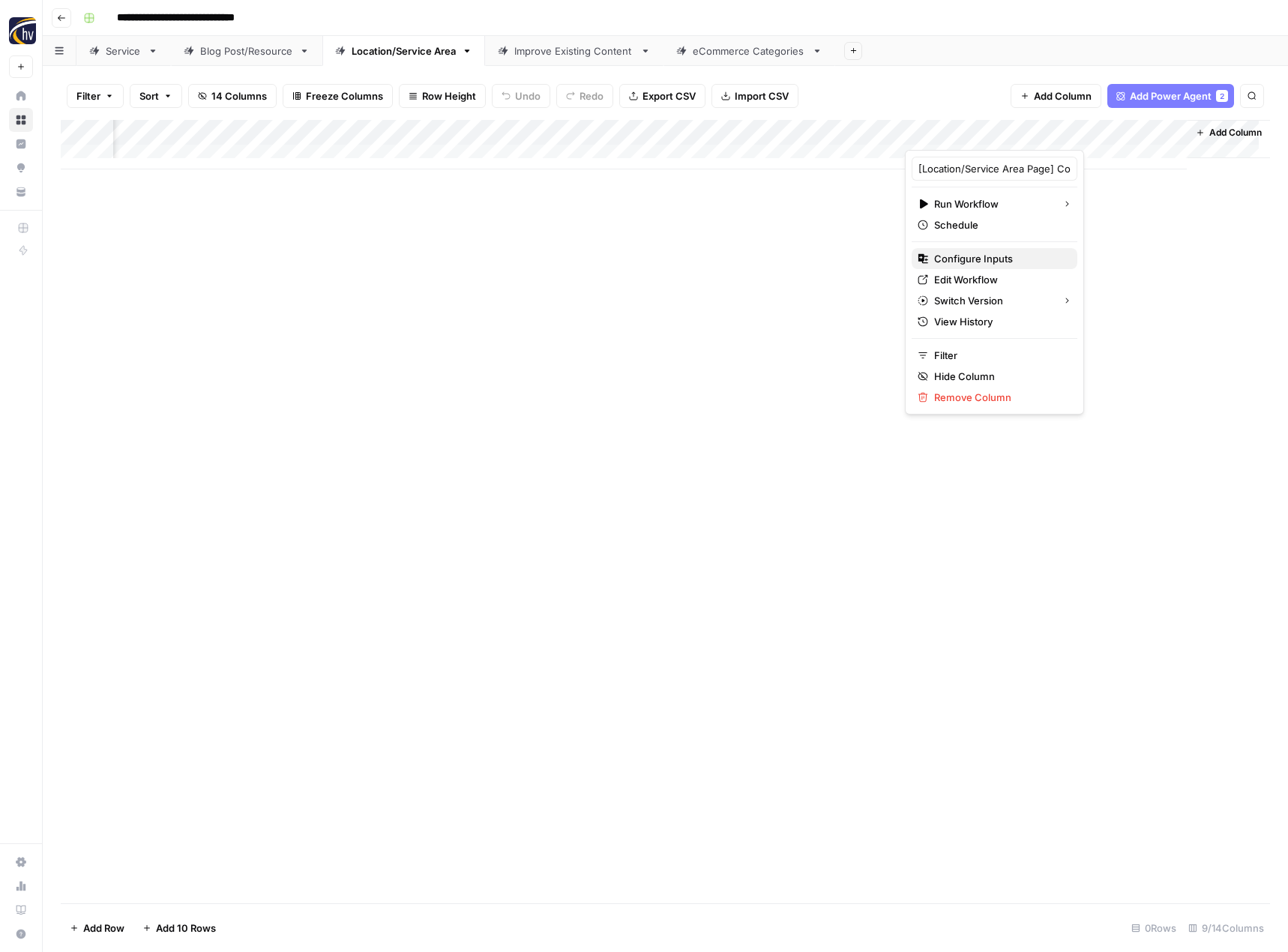
click at [944, 264] on span "Configure Inputs" at bounding box center [999, 258] width 132 height 15
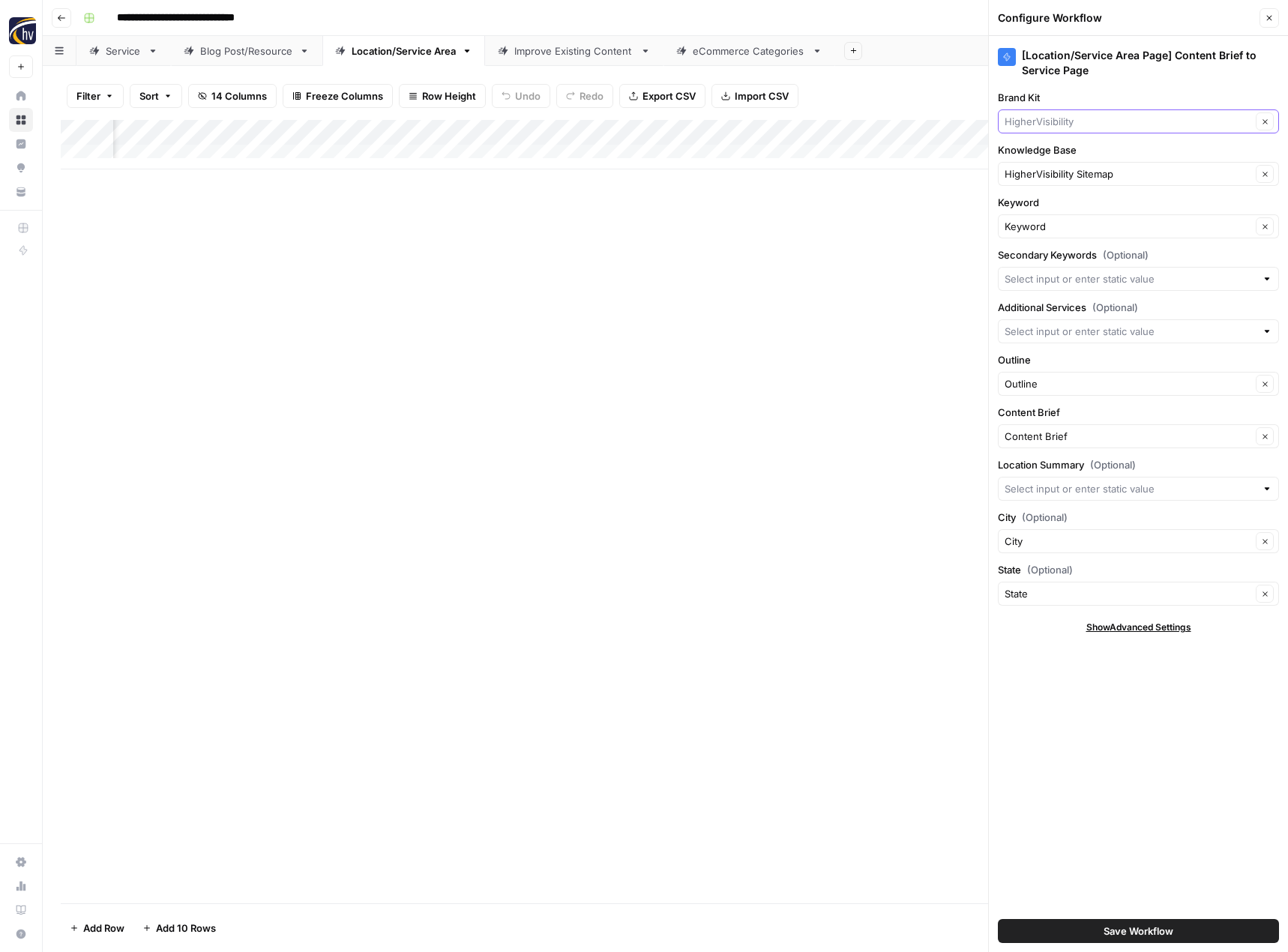
click at [1063, 122] on input "Brand Kit" at bounding box center [1127, 121] width 247 height 15
click at [1051, 163] on span "[US_STATE] Halibut" at bounding box center [1135, 156] width 250 height 15
type input "[US_STATE] Halibut"
click at [1050, 181] on input "Knowledge Base" at bounding box center [1127, 173] width 247 height 15
click at [1052, 235] on span "[US_STATE] Halibut Fishing Charters Sitemap" at bounding box center [1135, 230] width 250 height 15
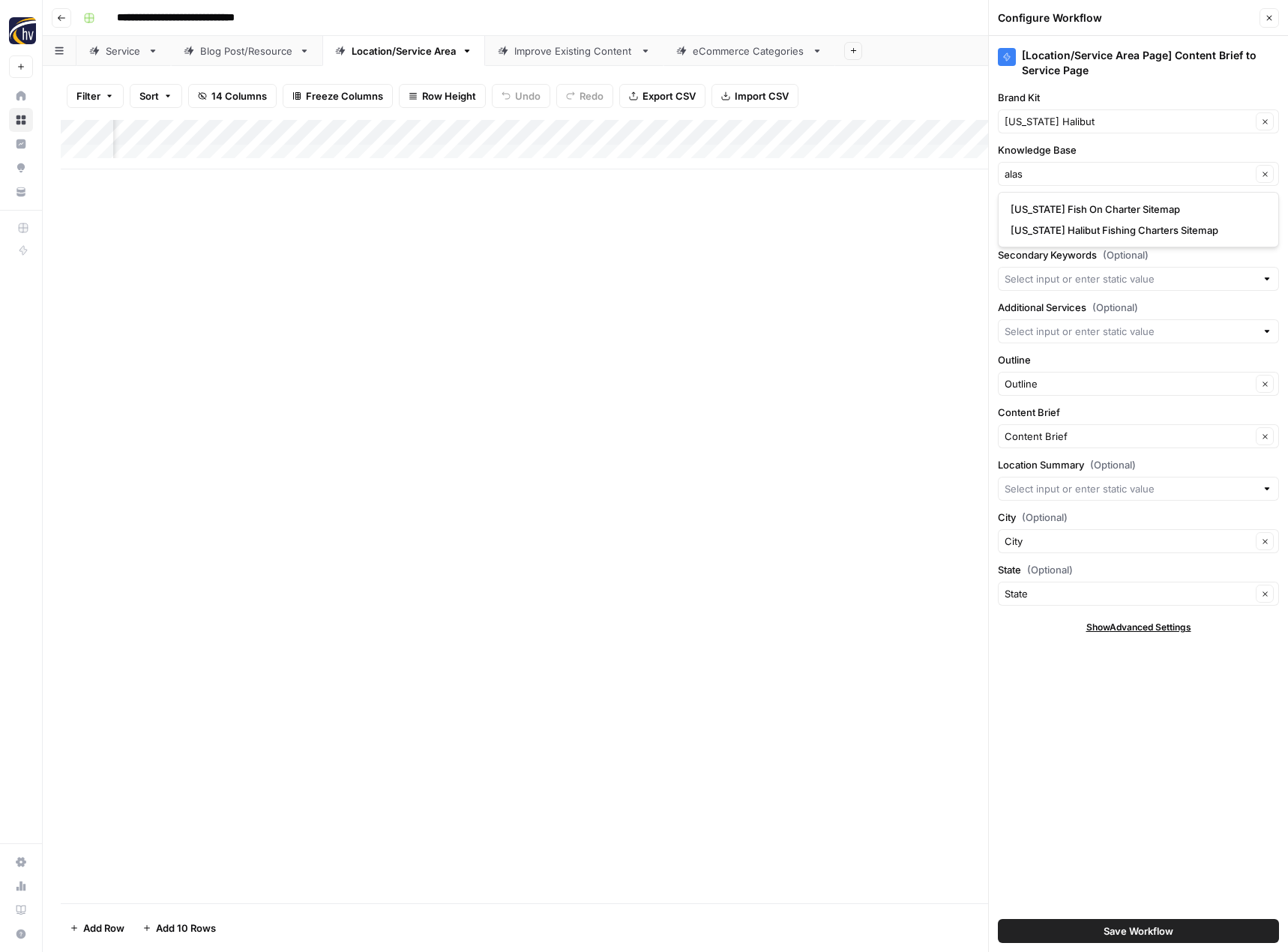
type input "[US_STATE] Halibut Fishing Charters Sitemap"
click at [1163, 933] on span "Save Workflow" at bounding box center [1138, 930] width 70 height 15
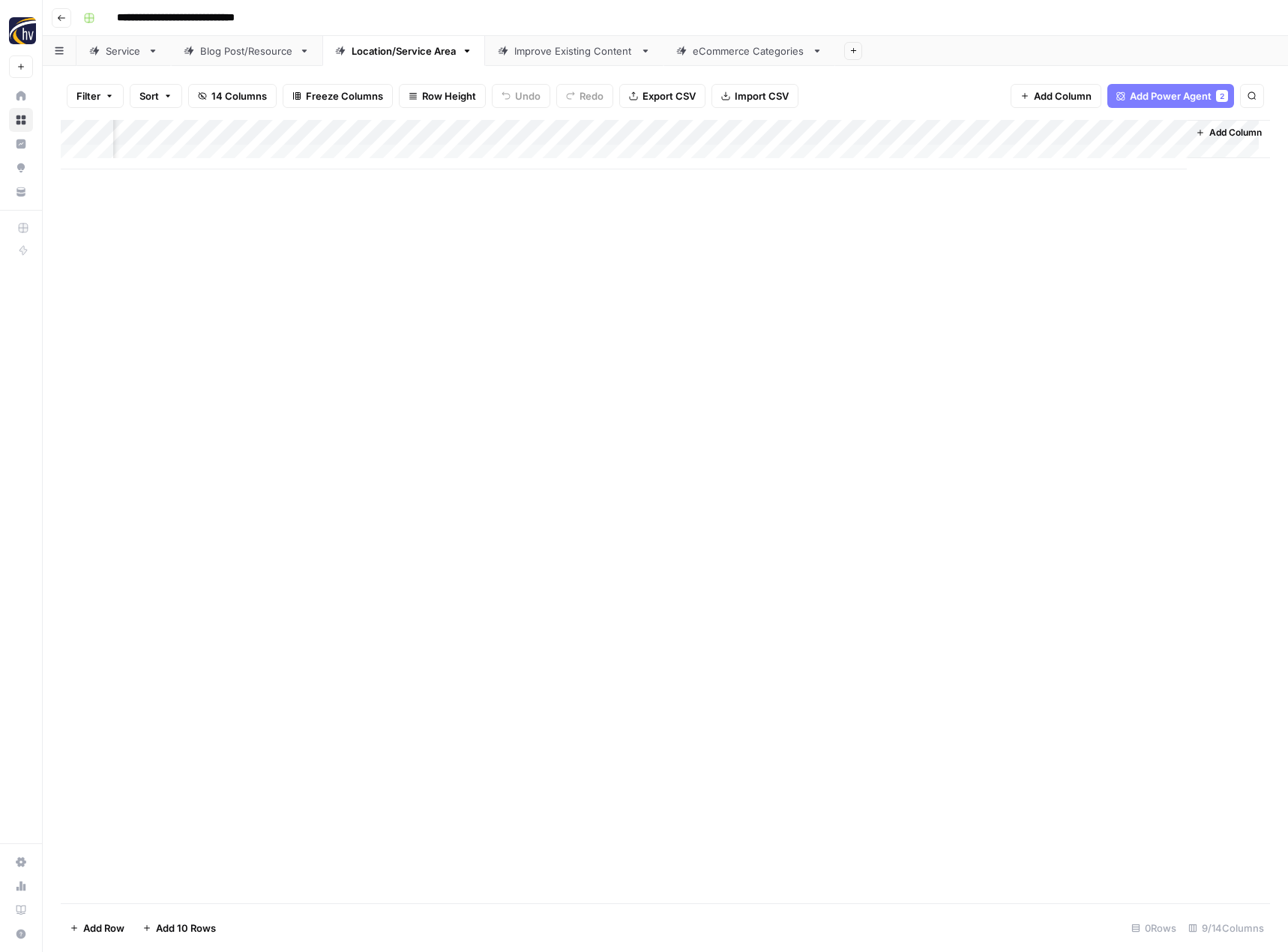
click at [583, 53] on div "Improve Existing Content" at bounding box center [574, 50] width 120 height 15
click at [798, 129] on div "Add Column" at bounding box center [664, 145] width 1209 height 49
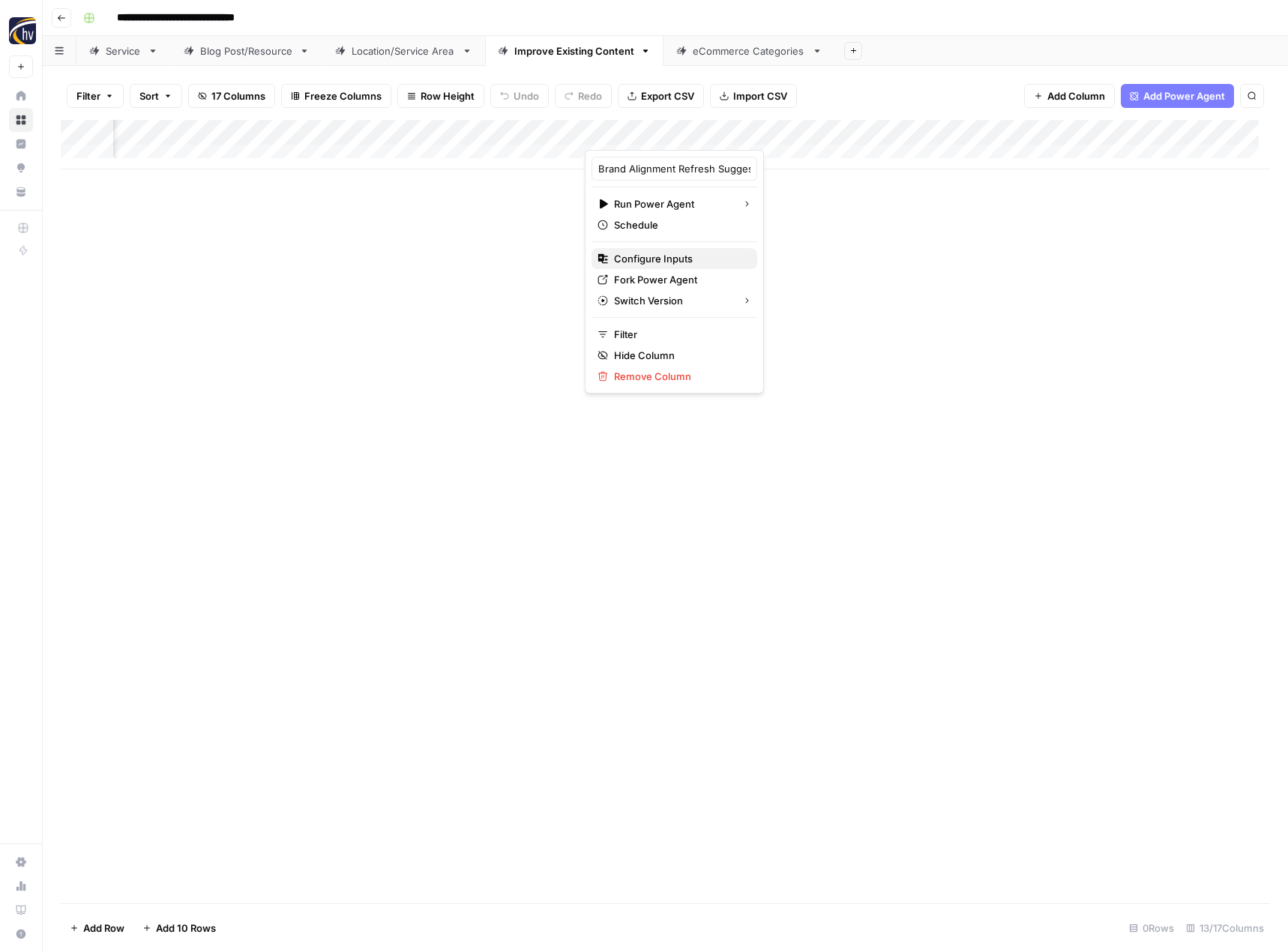
click at [682, 259] on span "Configure Inputs" at bounding box center [680, 258] width 132 height 15
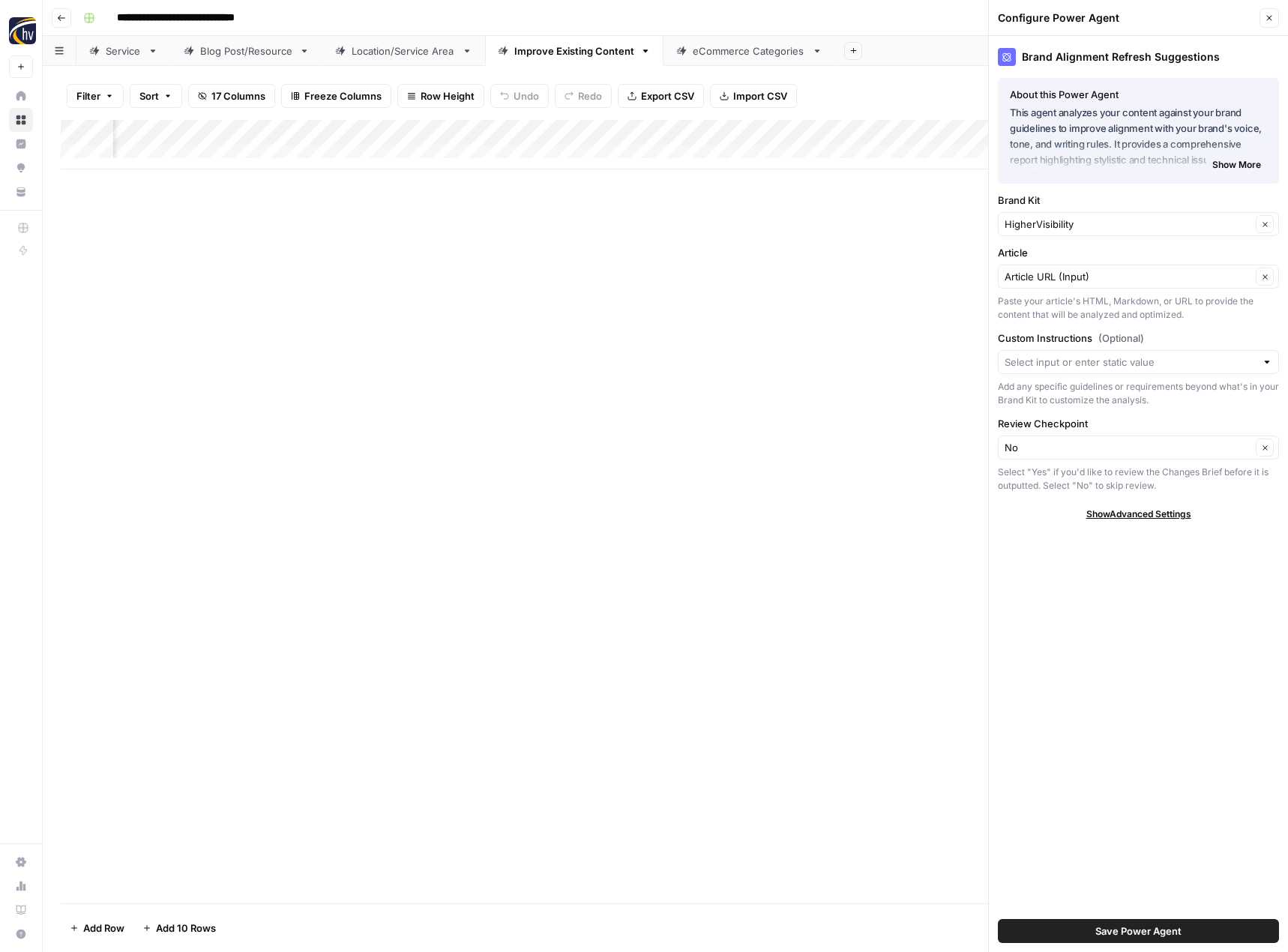
click at [1044, 214] on div "HigherVisibility Clear" at bounding box center [1138, 223] width 281 height 24
click at [1027, 262] on span "[US_STATE] Halibut" at bounding box center [1135, 259] width 250 height 15
type input "[US_STATE] Halibut"
click at [1123, 931] on span "Save Power Agent" at bounding box center [1138, 930] width 86 height 15
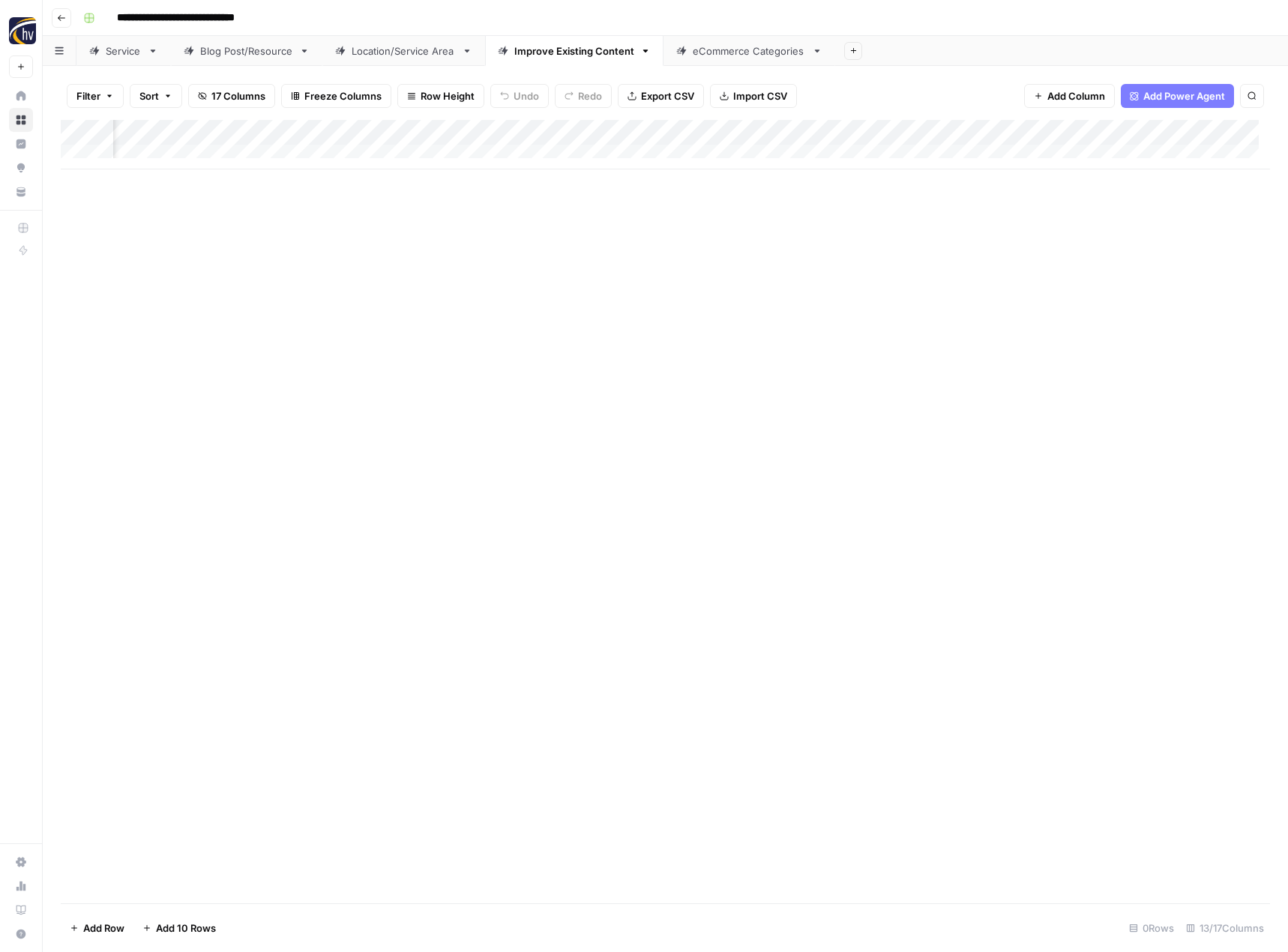
scroll to position [0, 1172]
click at [721, 133] on div "Add Column" at bounding box center [664, 145] width 1209 height 49
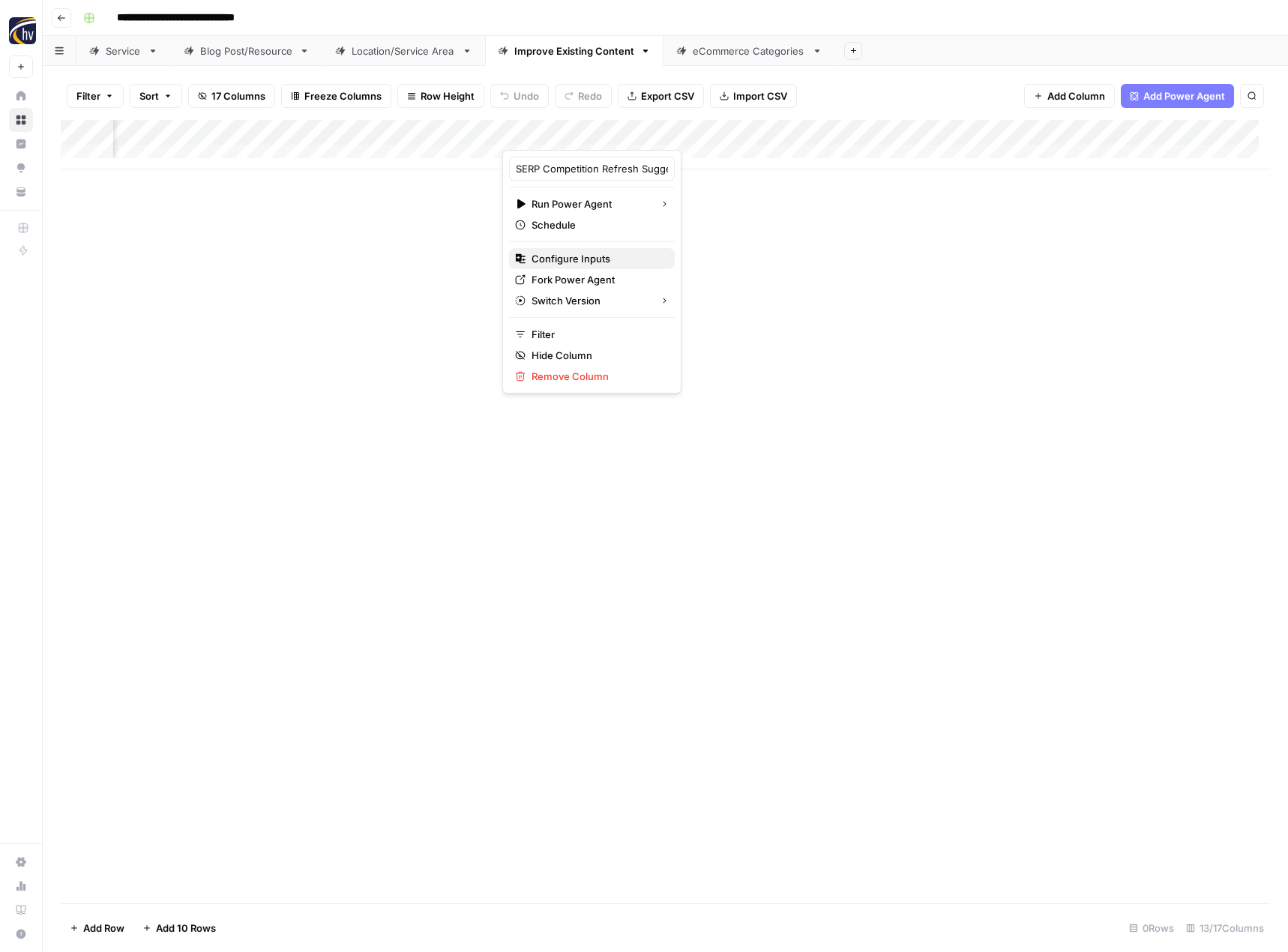
click at [598, 252] on span "Configure Inputs" at bounding box center [597, 258] width 132 height 15
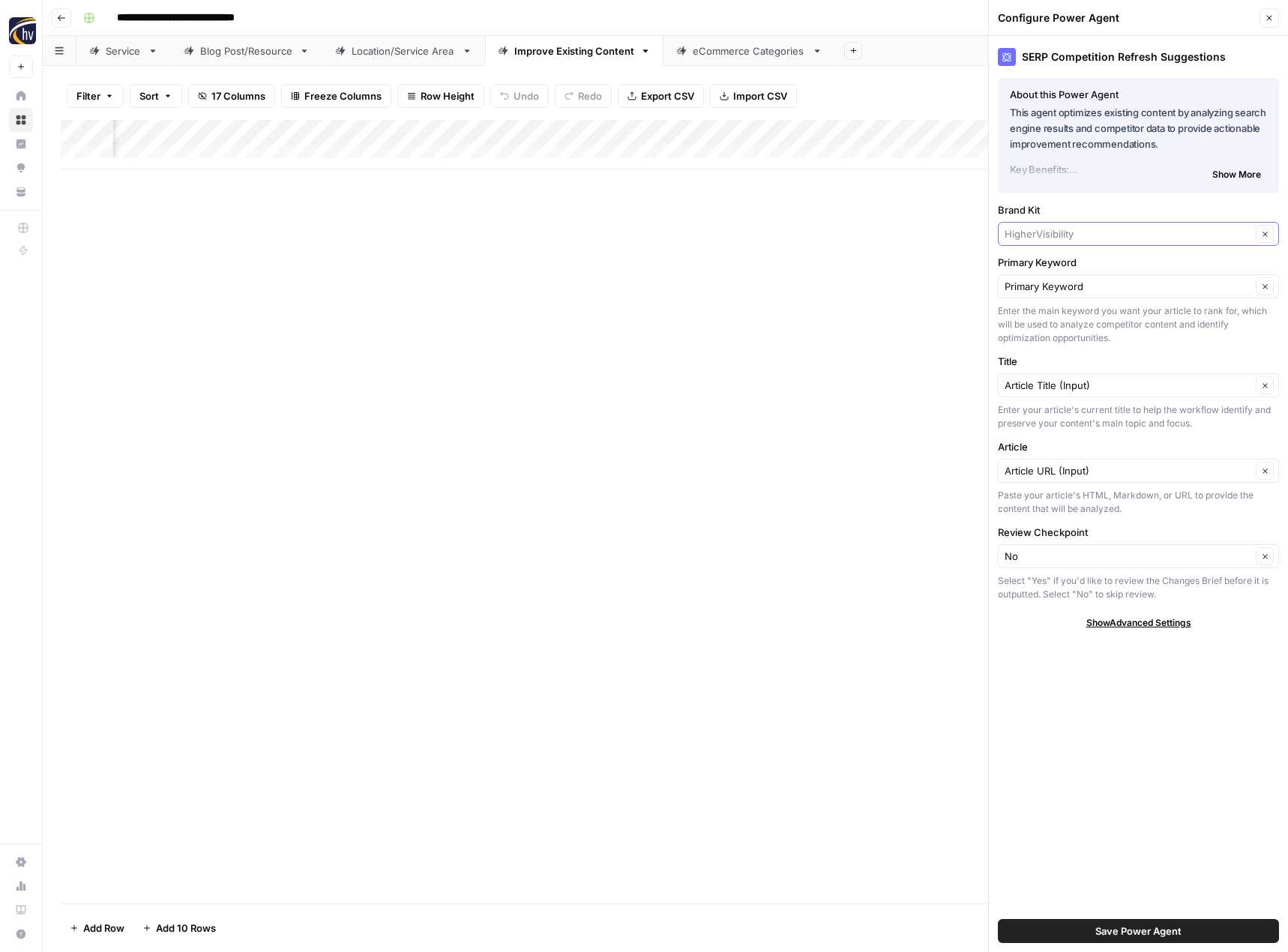
click at [1050, 227] on input "Brand Kit" at bounding box center [1127, 234] width 247 height 15
click at [1047, 264] on span "[US_STATE] Halibut" at bounding box center [1135, 268] width 250 height 15
type input "[US_STATE] Halibut"
click at [1136, 936] on span "Save Power Agent" at bounding box center [1138, 930] width 86 height 15
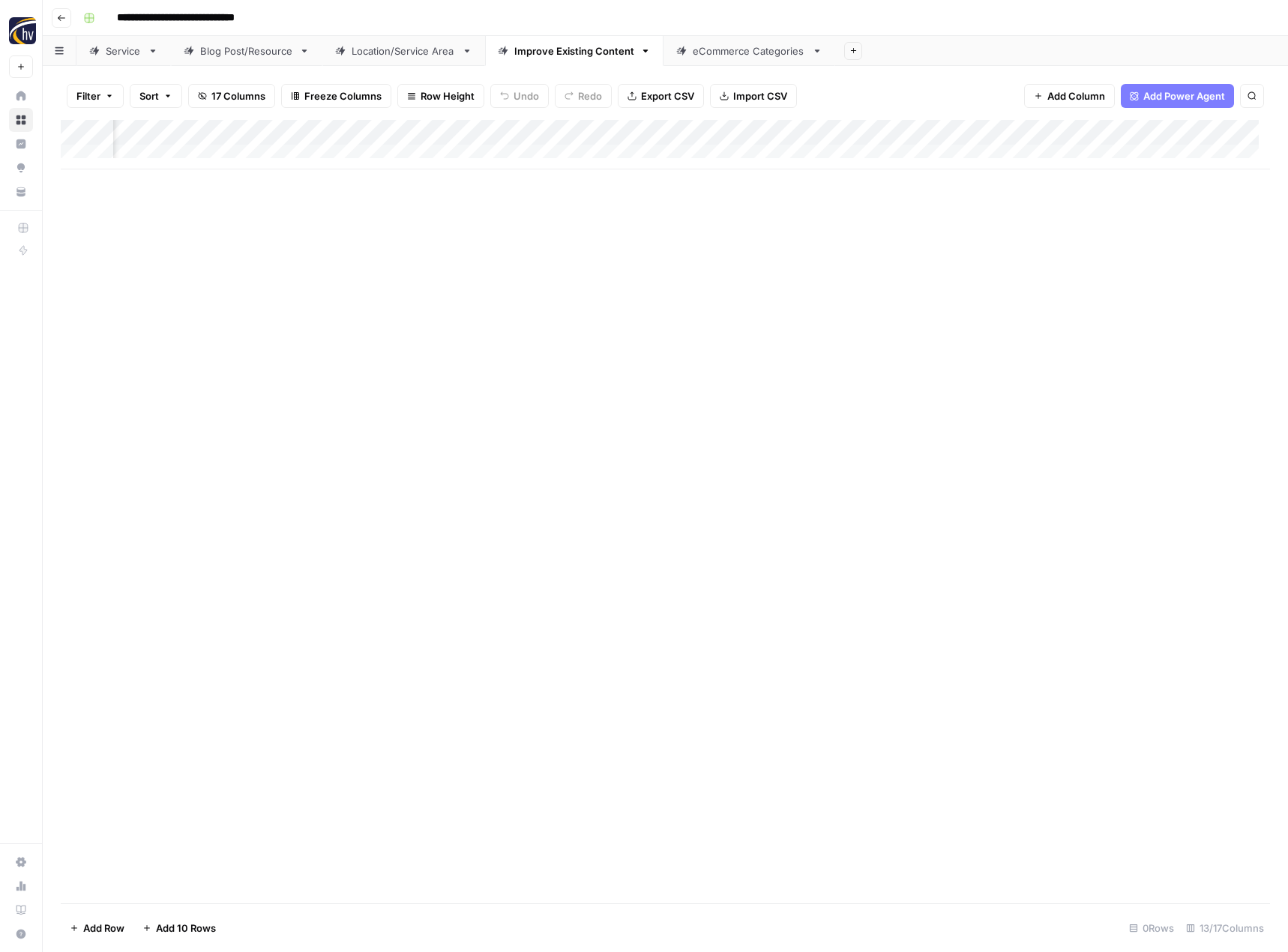
click at [1092, 132] on div "Add Column" at bounding box center [664, 145] width 1209 height 49
click at [959, 259] on span "Configure Inputs" at bounding box center [986, 258] width 132 height 15
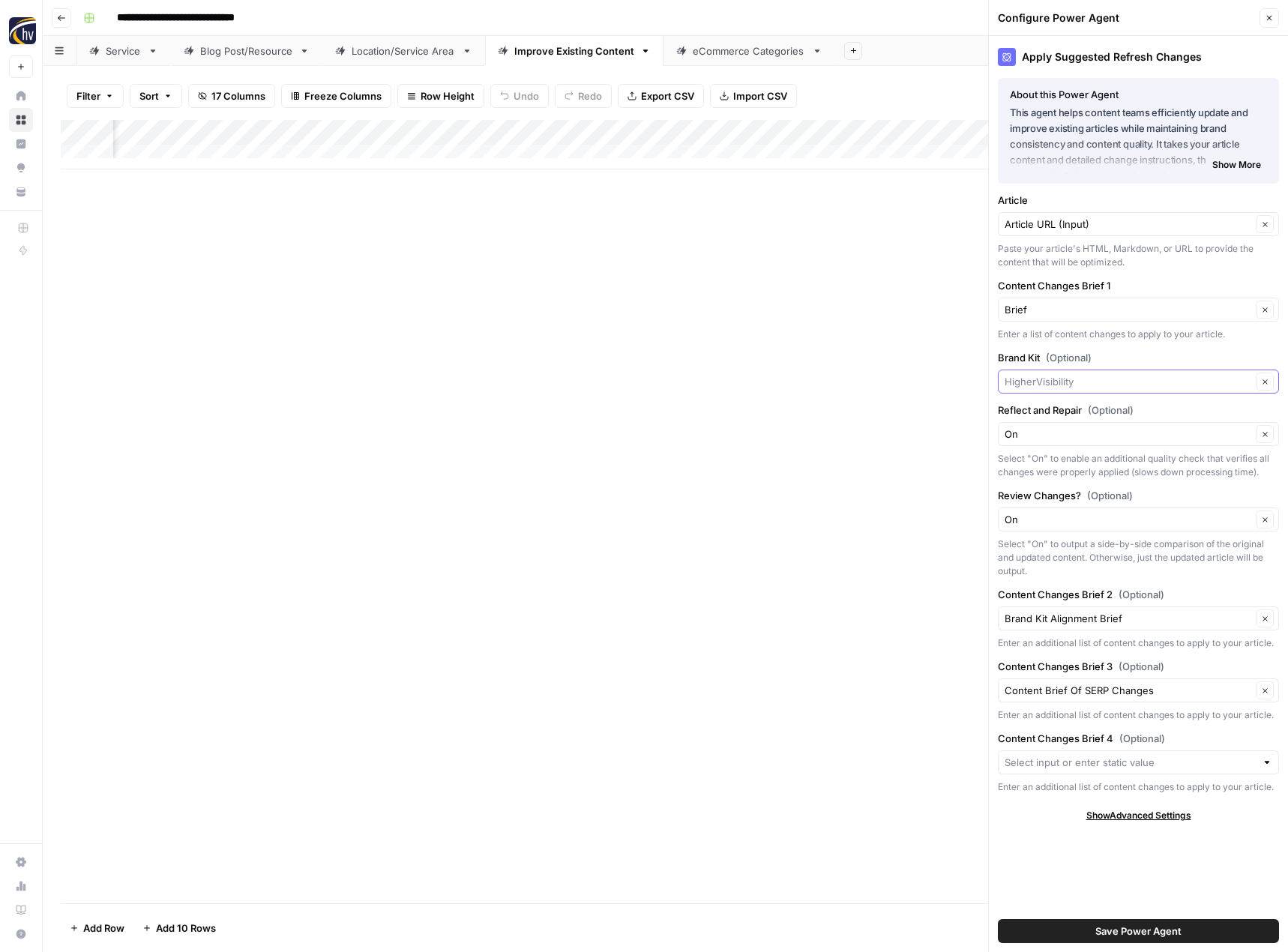
click at [1036, 380] on input "Brand Kit (Optional)" at bounding box center [1127, 381] width 247 height 15
click at [1034, 407] on button "[US_STATE] Halibut" at bounding box center [1138, 416] width 268 height 21
type input "[US_STATE] Halibut"
click at [1076, 929] on button "Save Power Agent" at bounding box center [1138, 930] width 281 height 24
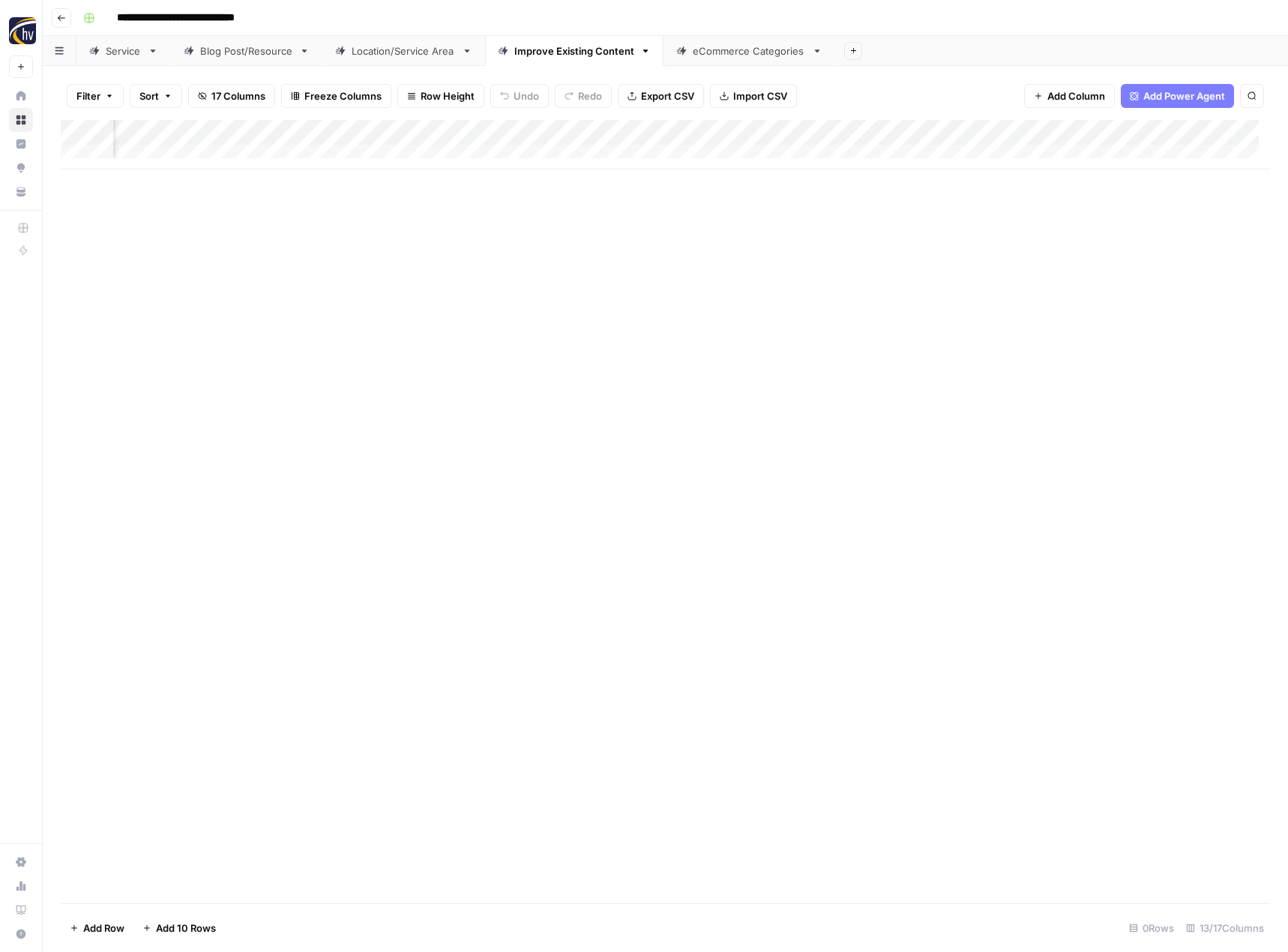
click at [736, 52] on div "eCommerce Categories" at bounding box center [749, 50] width 113 height 15
click at [733, 128] on div "Add Column" at bounding box center [664, 145] width 1209 height 49
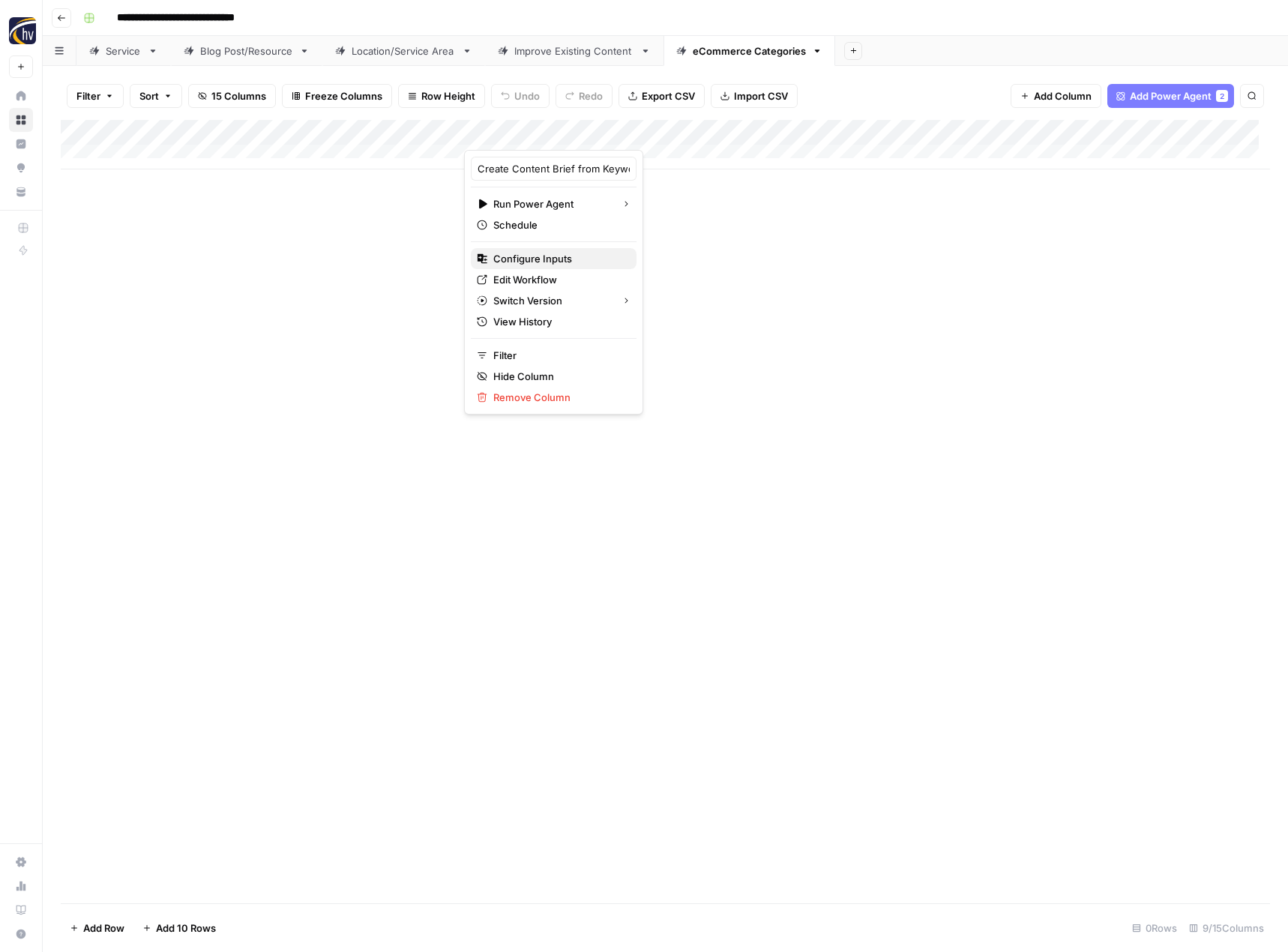
click at [579, 258] on span "Configure Inputs" at bounding box center [559, 258] width 132 height 15
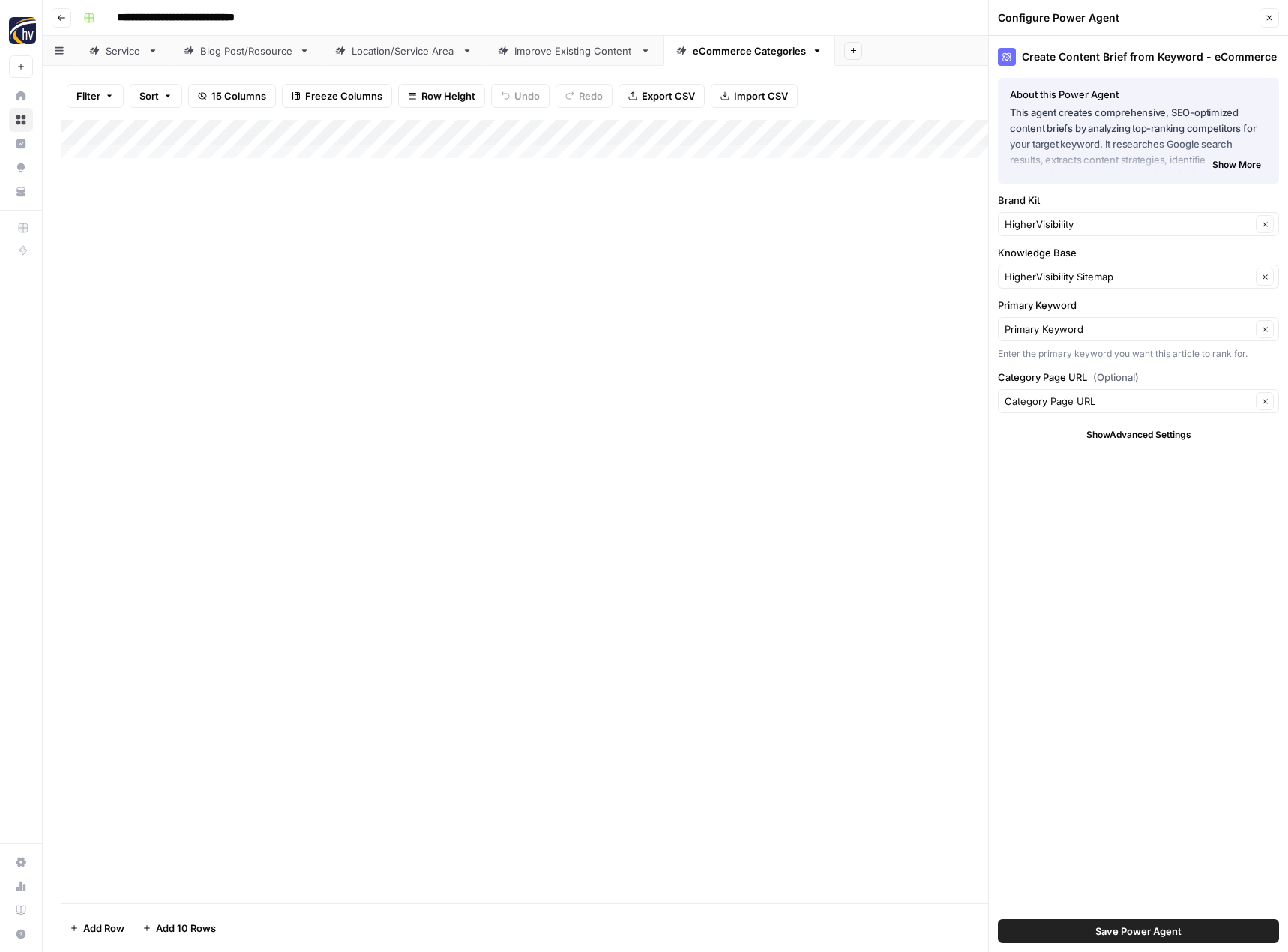
click at [1074, 216] on div "HigherVisibility Clear" at bounding box center [1138, 223] width 281 height 24
click at [1052, 258] on span "[US_STATE] Halibut" at bounding box center [1135, 259] width 250 height 15
type input "[US_STATE] Halibut"
click at [1067, 282] on input "Knowledge Base" at bounding box center [1127, 276] width 247 height 15
click at [1062, 327] on span "[US_STATE] Halibut Fishing Charters Sitemap" at bounding box center [1135, 333] width 250 height 15
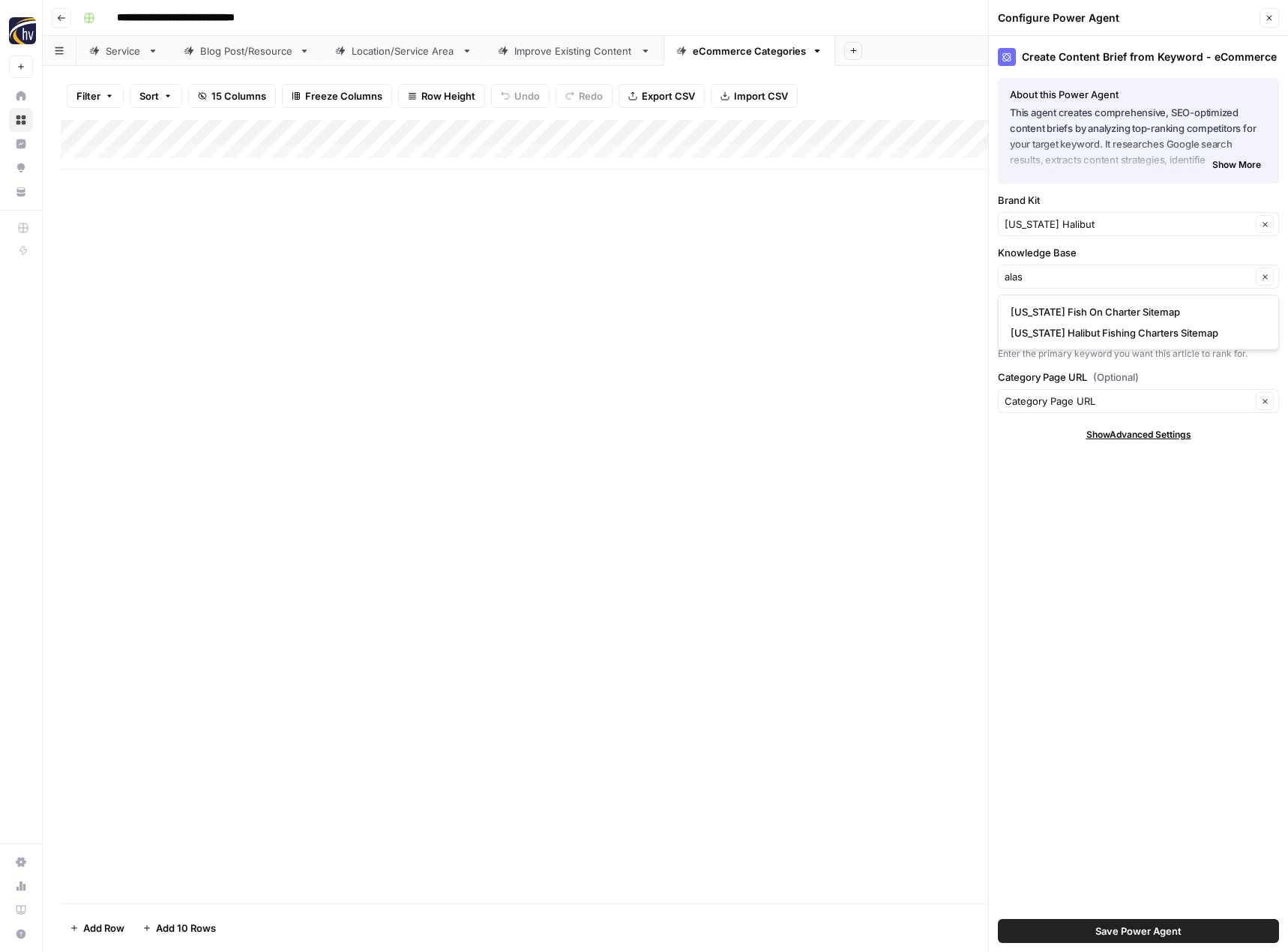
type input "[US_STATE] Halibut Fishing Charters Sitemap"
click at [1093, 930] on button "Save Power Agent" at bounding box center [1138, 930] width 281 height 24
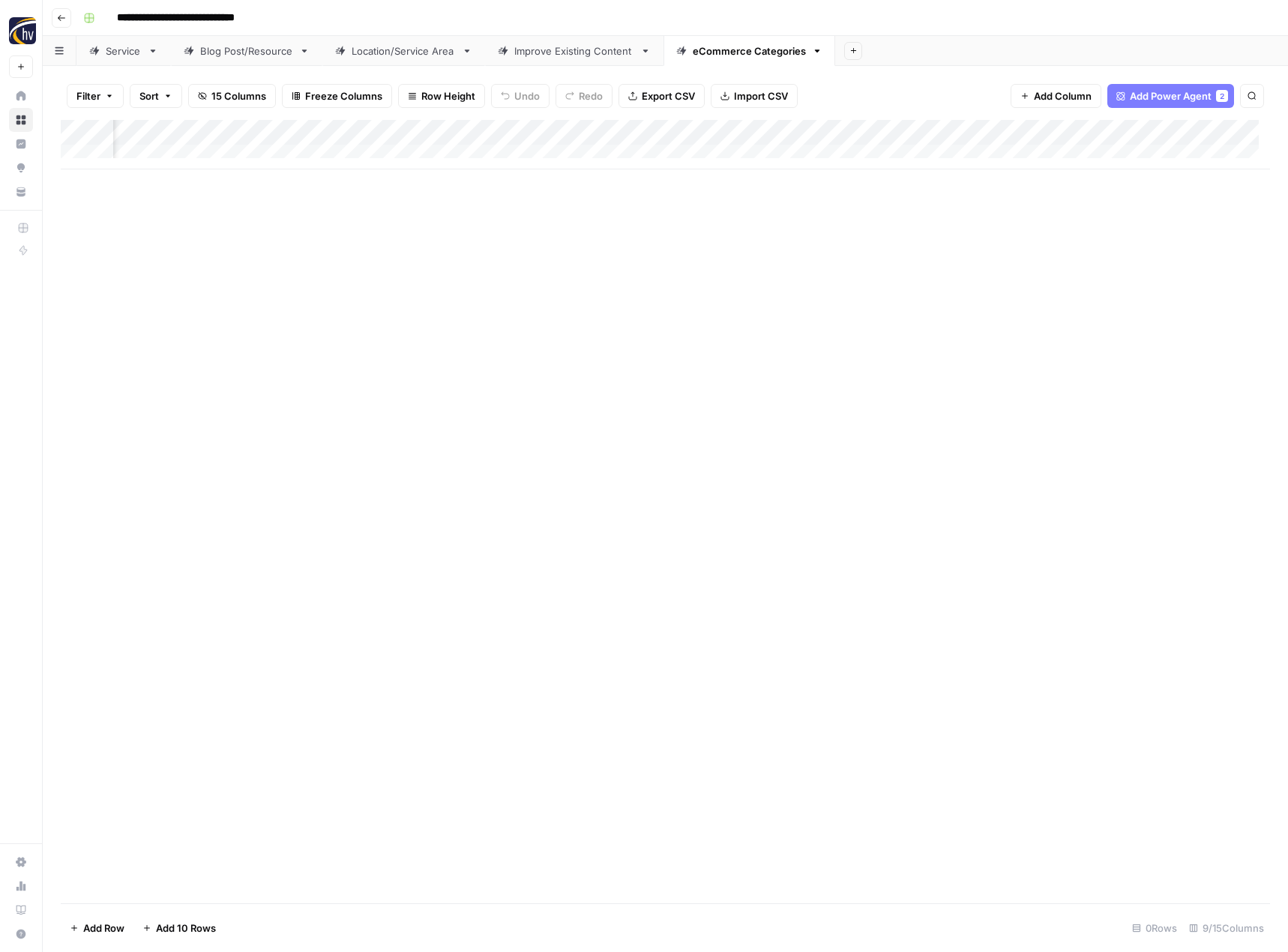
scroll to position [0, 540]
click at [1061, 131] on div "Add Column" at bounding box center [664, 145] width 1209 height 49
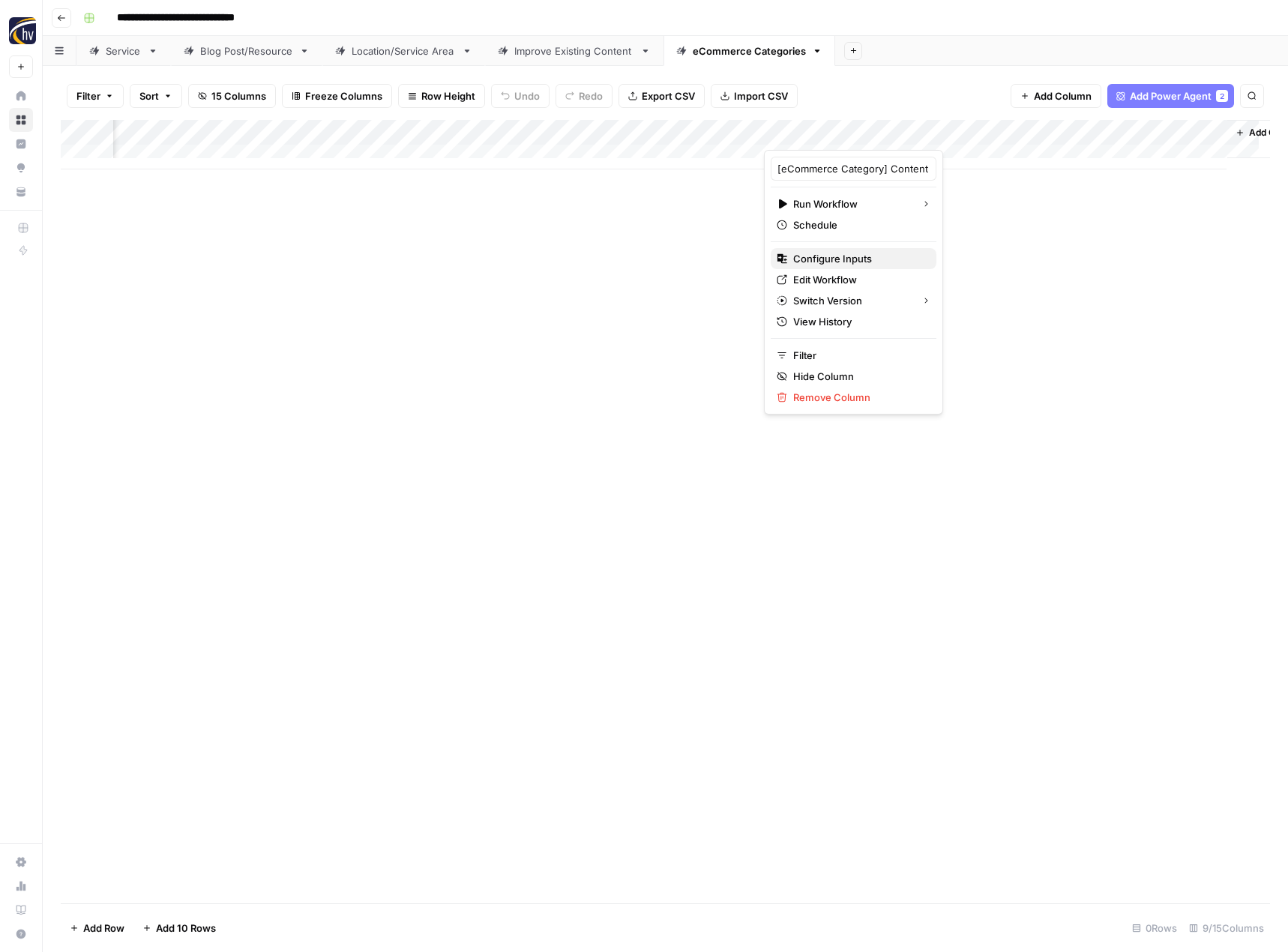
click at [837, 258] on span "Configure Inputs" at bounding box center [859, 258] width 132 height 15
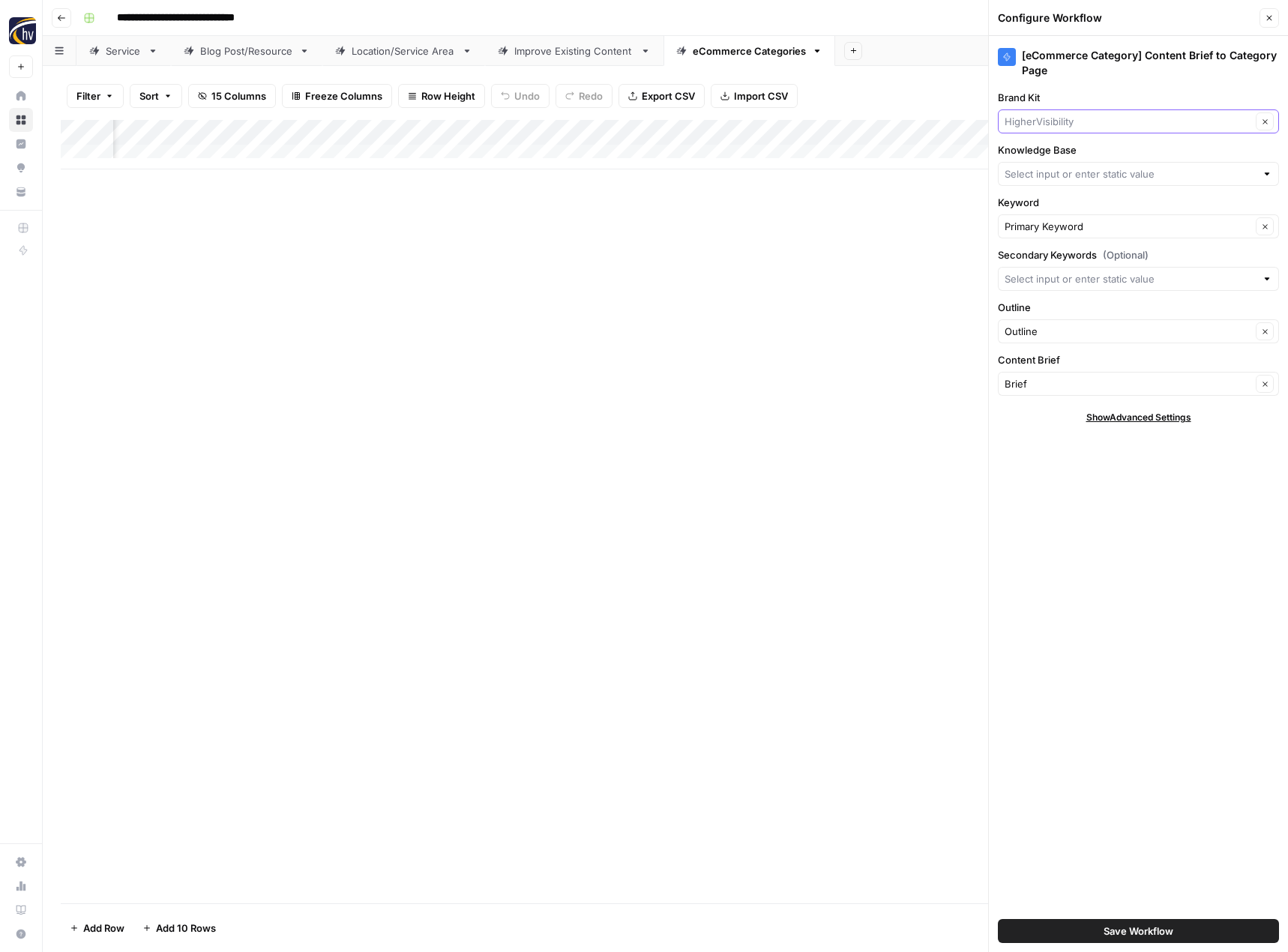
click at [1094, 123] on input "Brand Kit" at bounding box center [1127, 121] width 247 height 15
click at [1067, 162] on span "[US_STATE] Halibut" at bounding box center [1135, 156] width 250 height 15
type input "[US_STATE] Halibut"
click at [1063, 169] on input "Knowledge Base" at bounding box center [1129, 173] width 251 height 15
click at [1054, 233] on span "[US_STATE] Halibut Fishing Charters Sitemap" at bounding box center [1135, 230] width 250 height 15
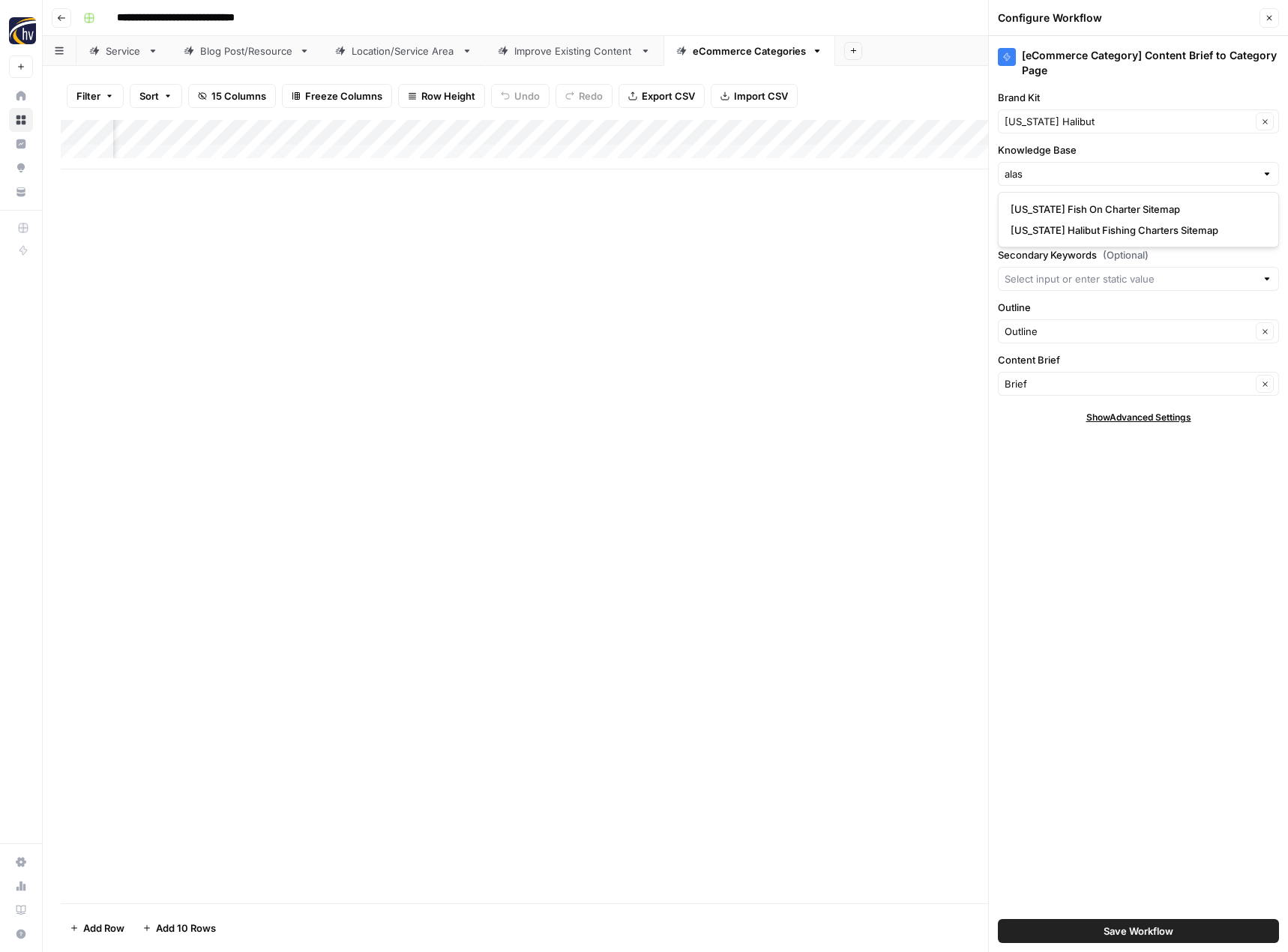
type input "[US_STATE] Halibut Fishing Charters Sitemap"
click at [1123, 930] on span "Save Workflow" at bounding box center [1138, 930] width 70 height 15
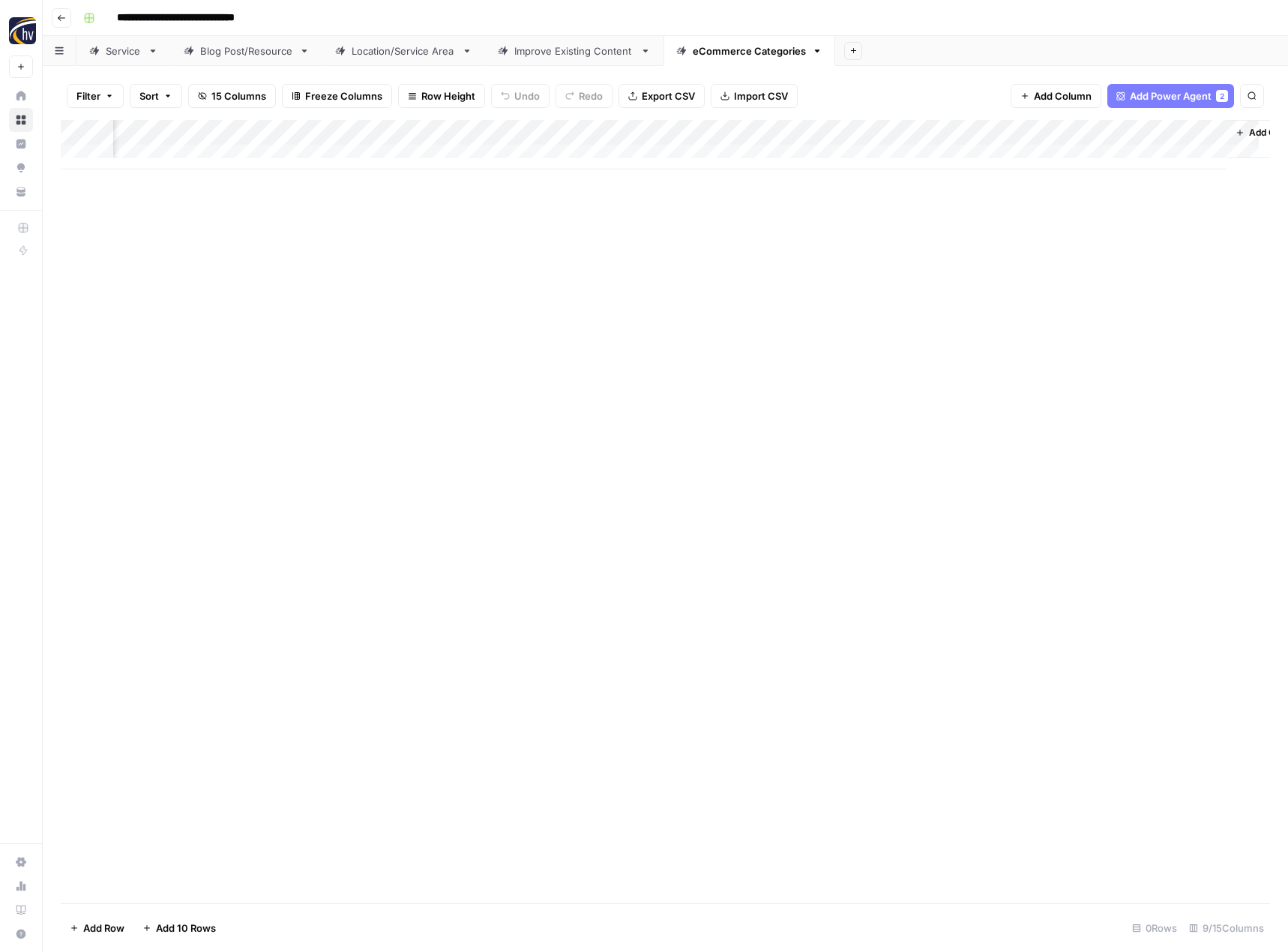
click at [450, 376] on div "Add Column" at bounding box center [664, 511] width 1209 height 783
click at [70, 26] on button "Go back" at bounding box center [61, 18] width 19 height 19
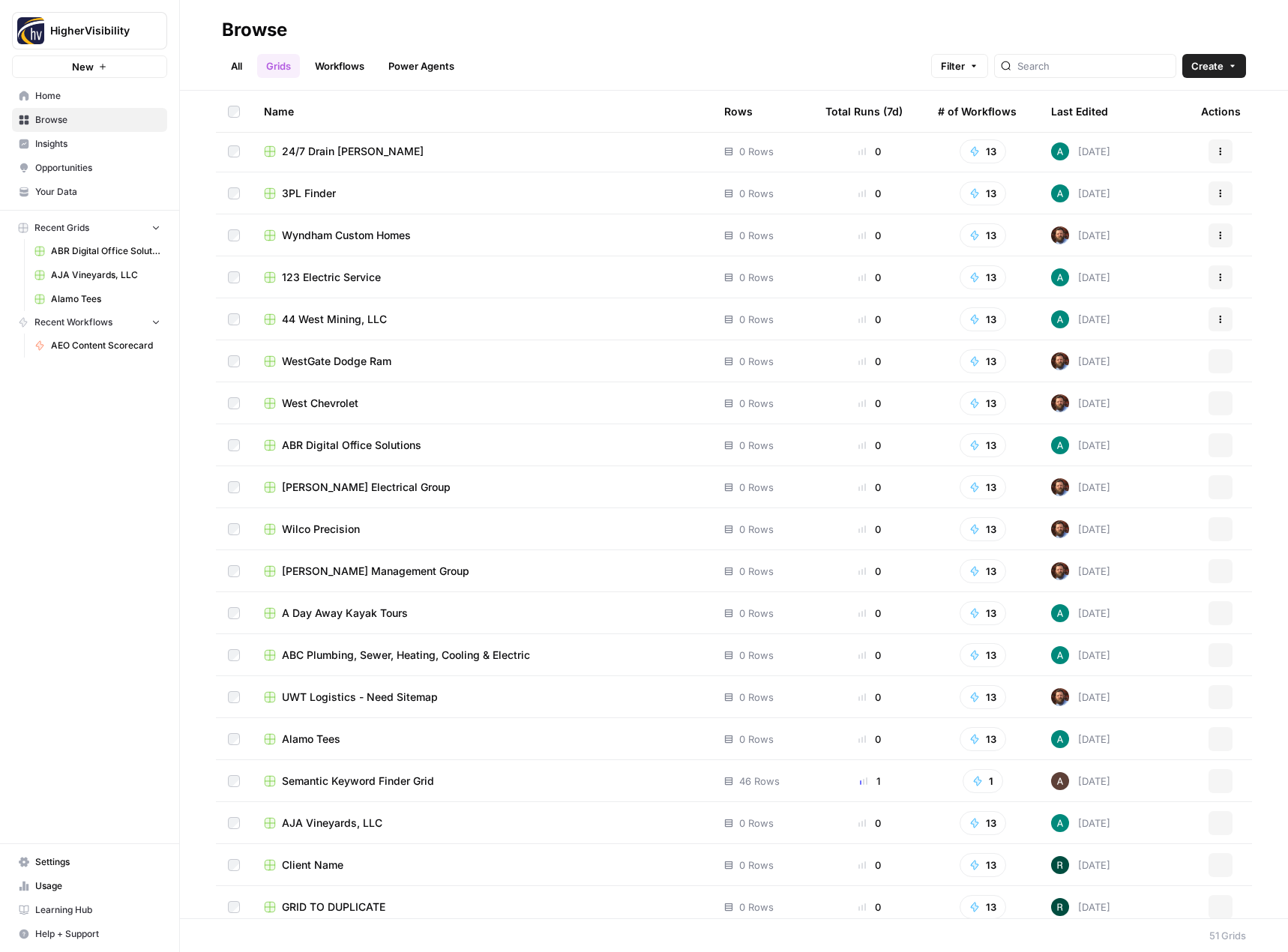
scroll to position [1349, 0]
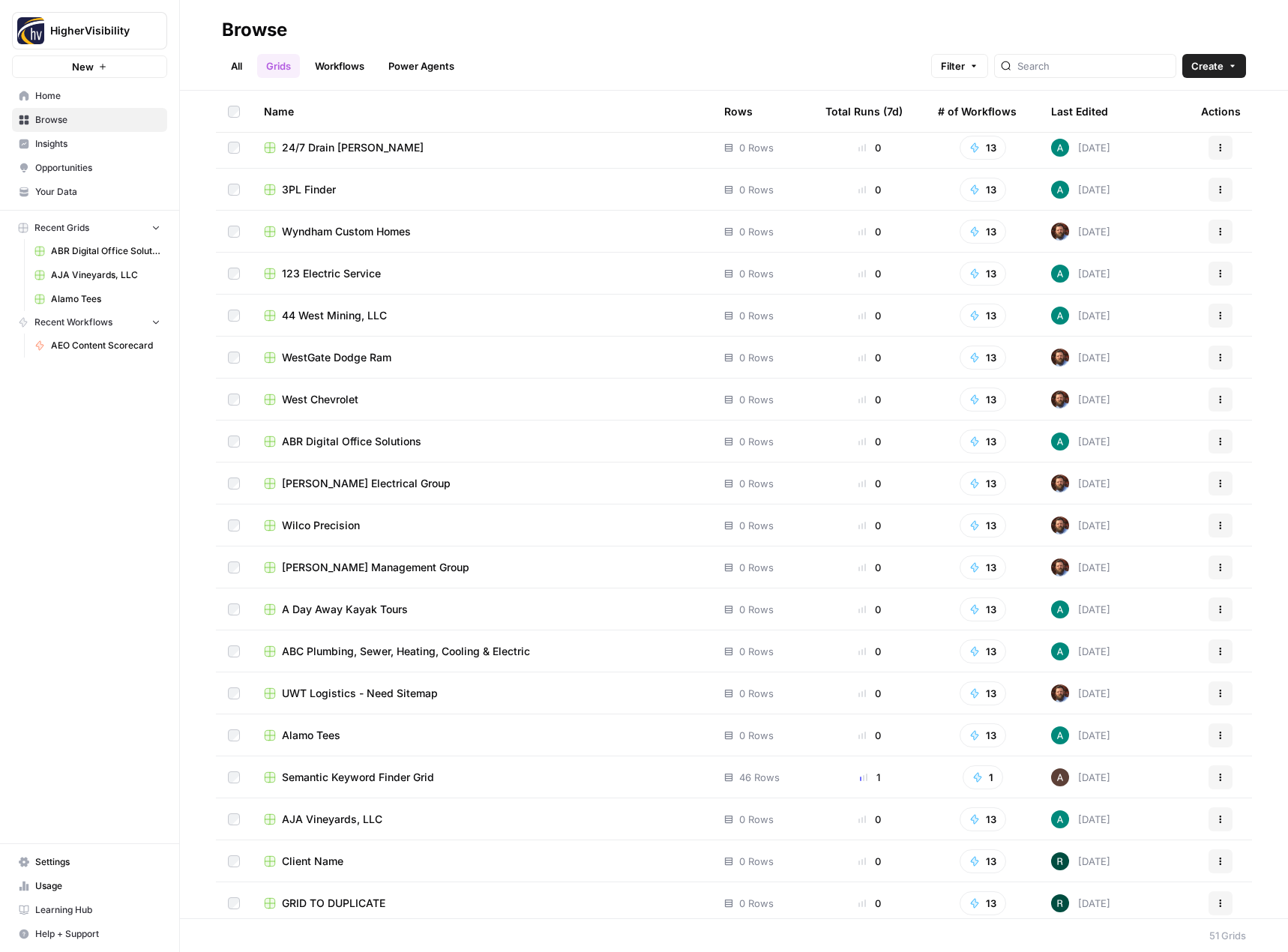
click at [1216, 904] on icon "button" at bounding box center [1221, 903] width 9 height 9
click at [1164, 786] on span "Duplicate" at bounding box center [1142, 779] width 120 height 15
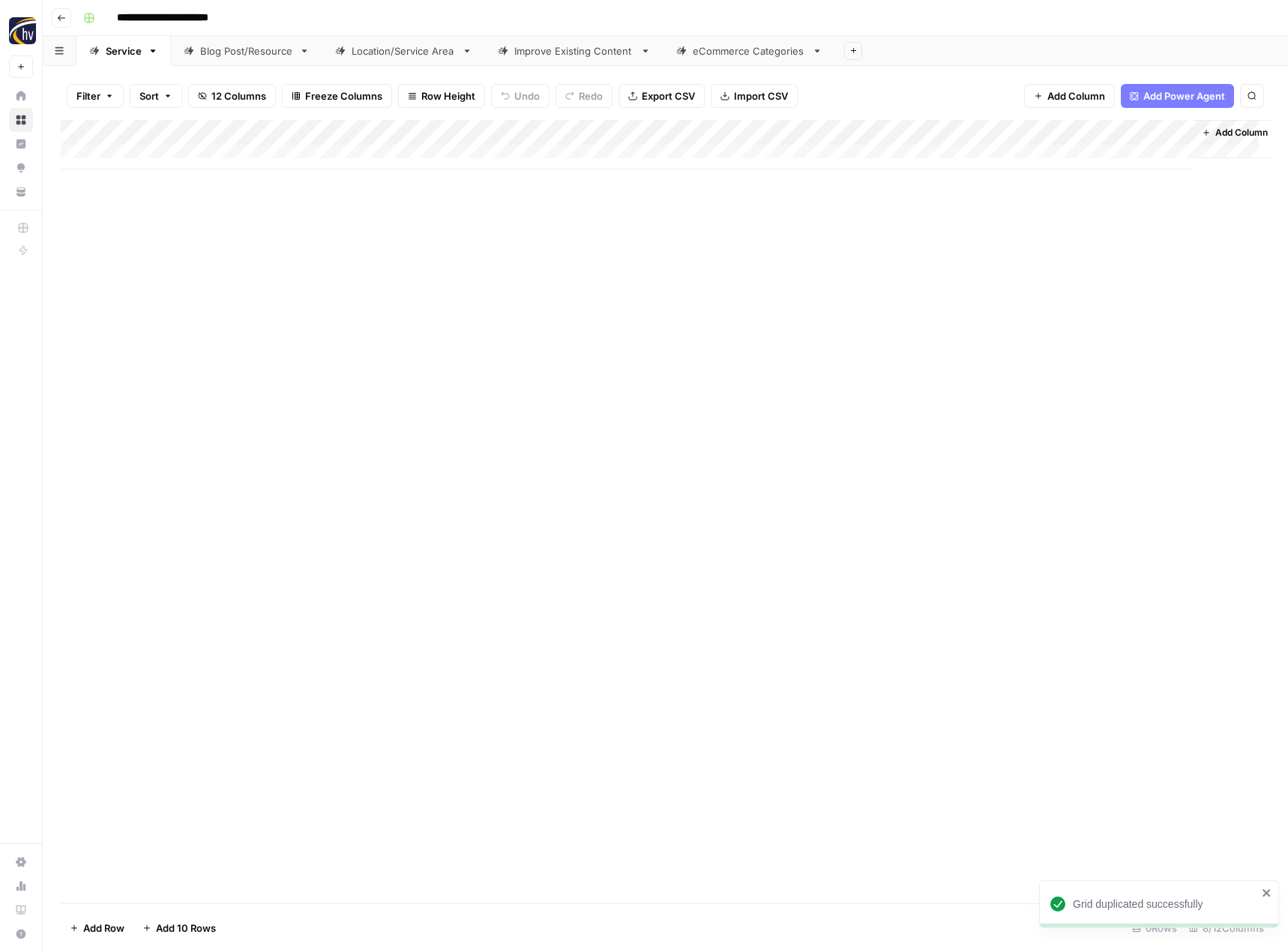
click at [177, 21] on input "**********" at bounding box center [187, 18] width 155 height 24
paste input "*****"
type input "**********"
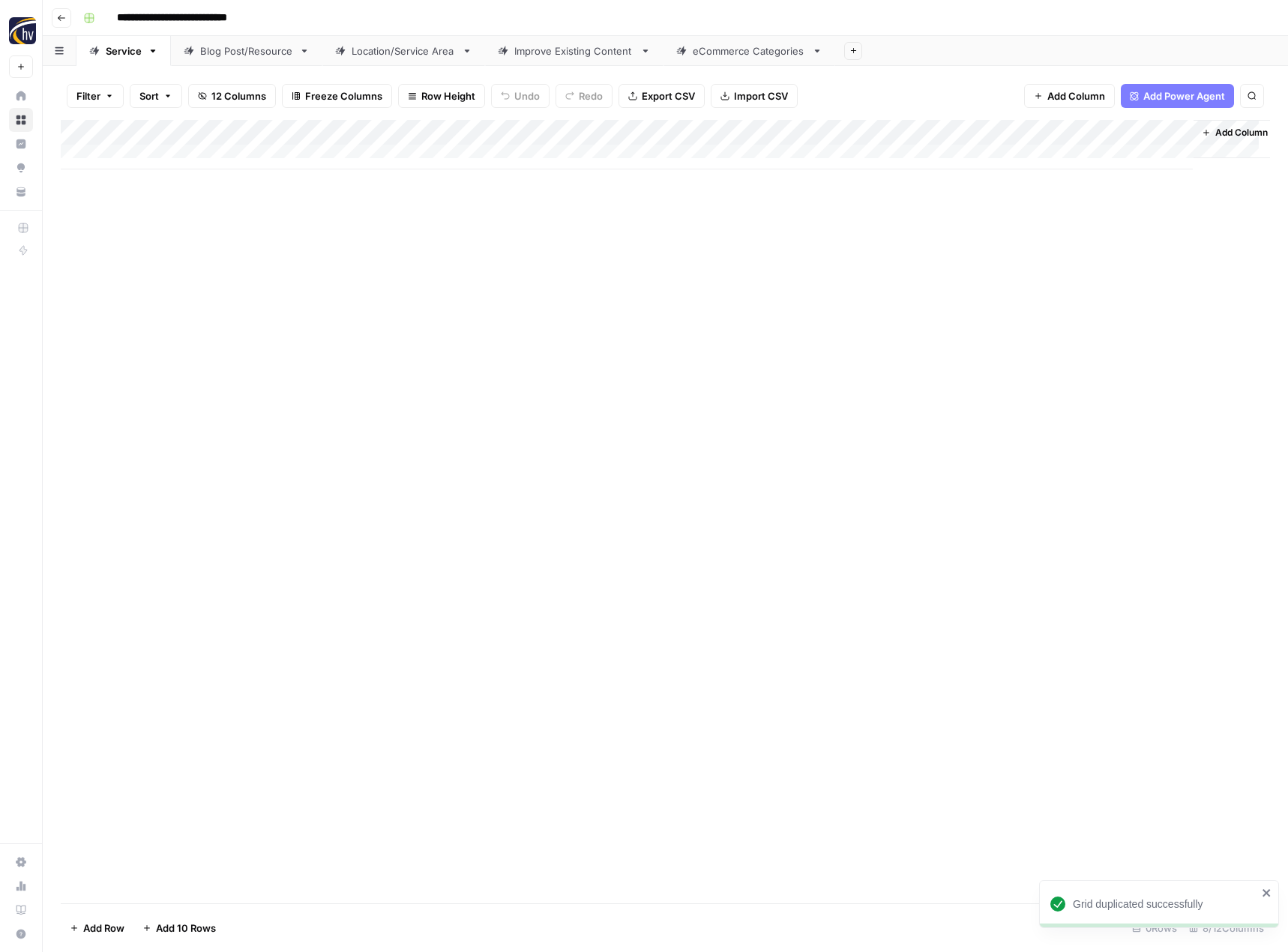
click at [309, 337] on div "Add Column" at bounding box center [664, 511] width 1209 height 783
click at [350, 132] on div "Add Column" at bounding box center [664, 145] width 1209 height 49
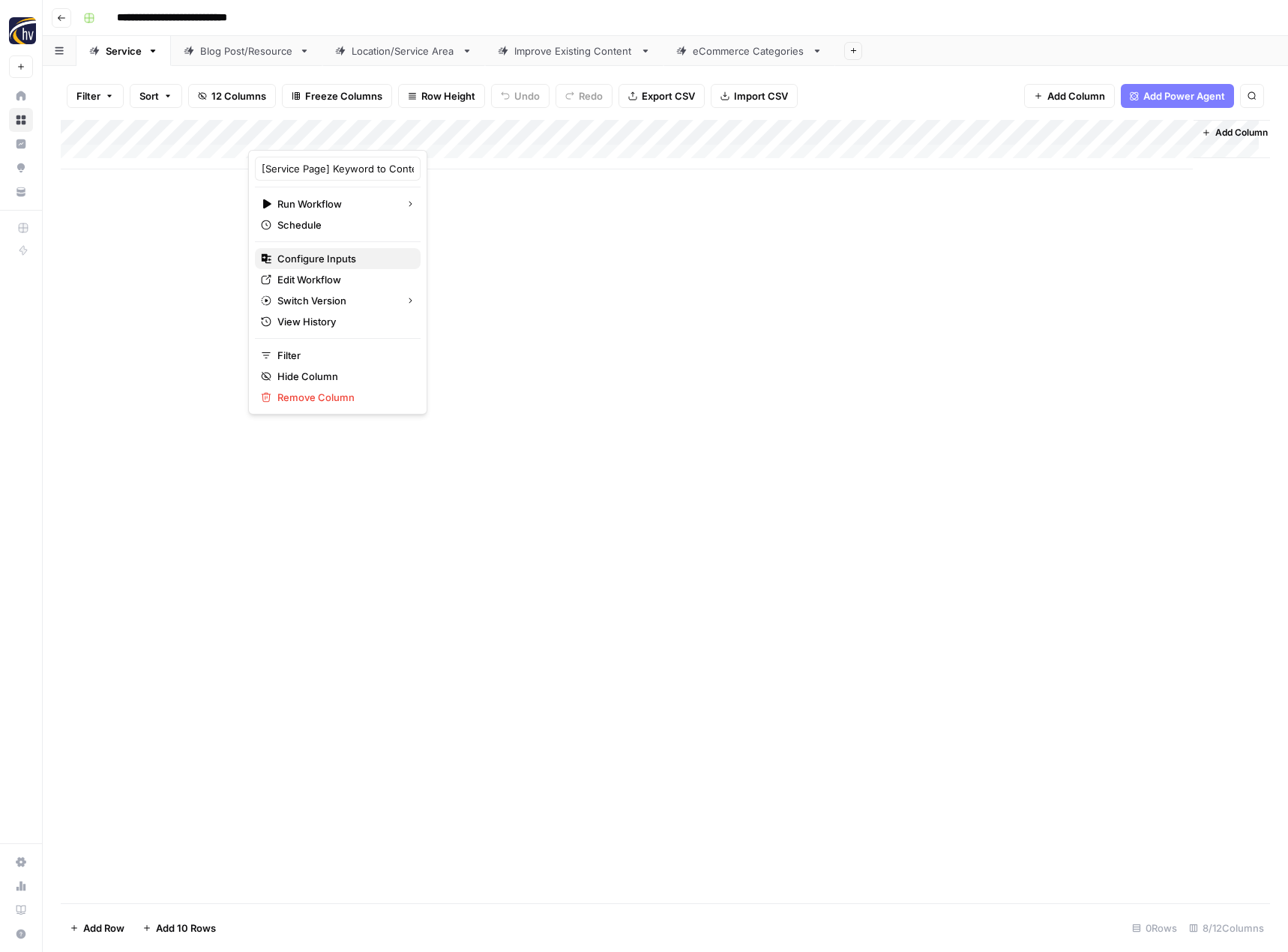
click at [305, 258] on span "Configure Inputs" at bounding box center [343, 258] width 132 height 15
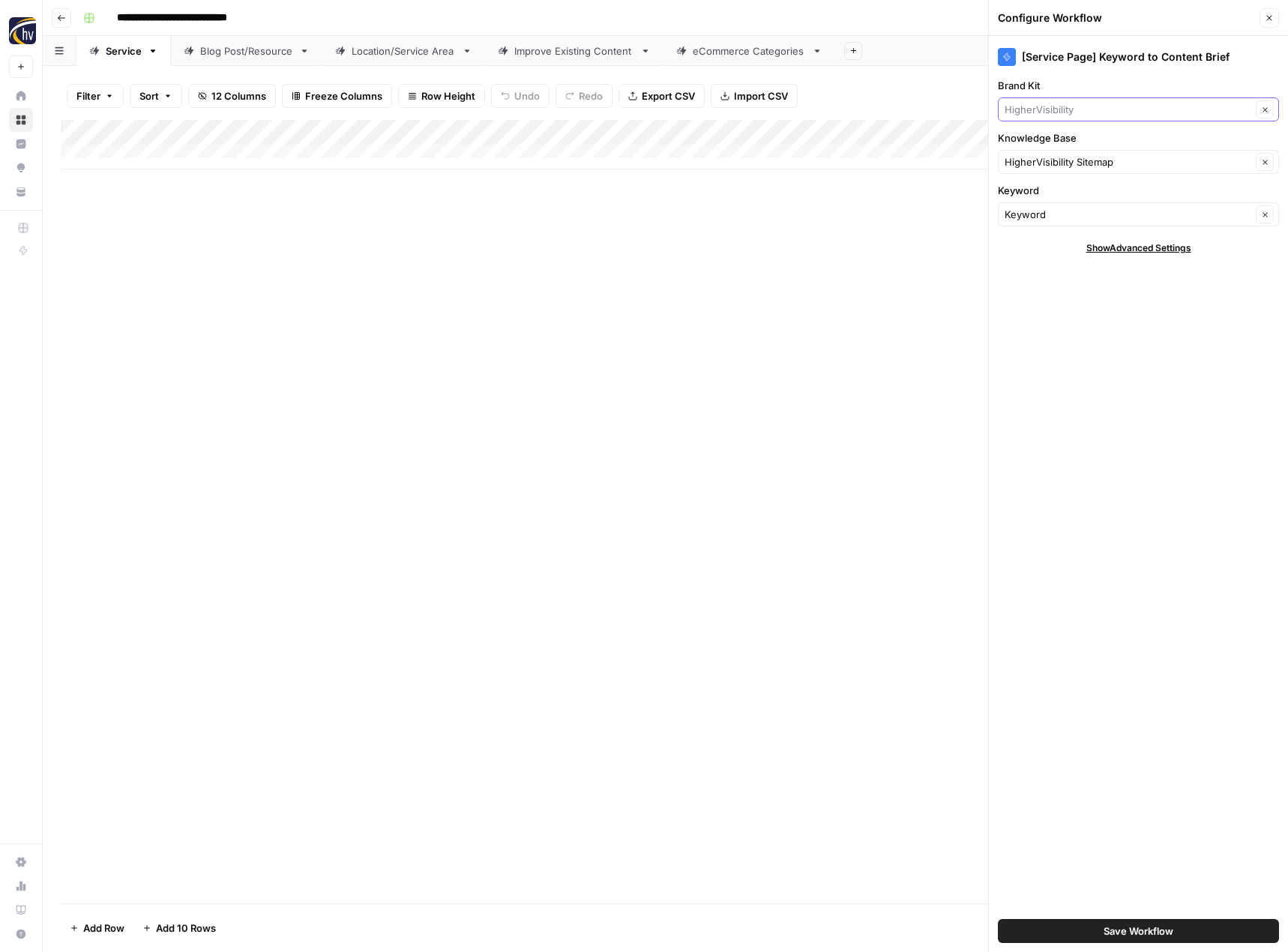
click at [1119, 105] on input "Brand Kit" at bounding box center [1127, 109] width 247 height 15
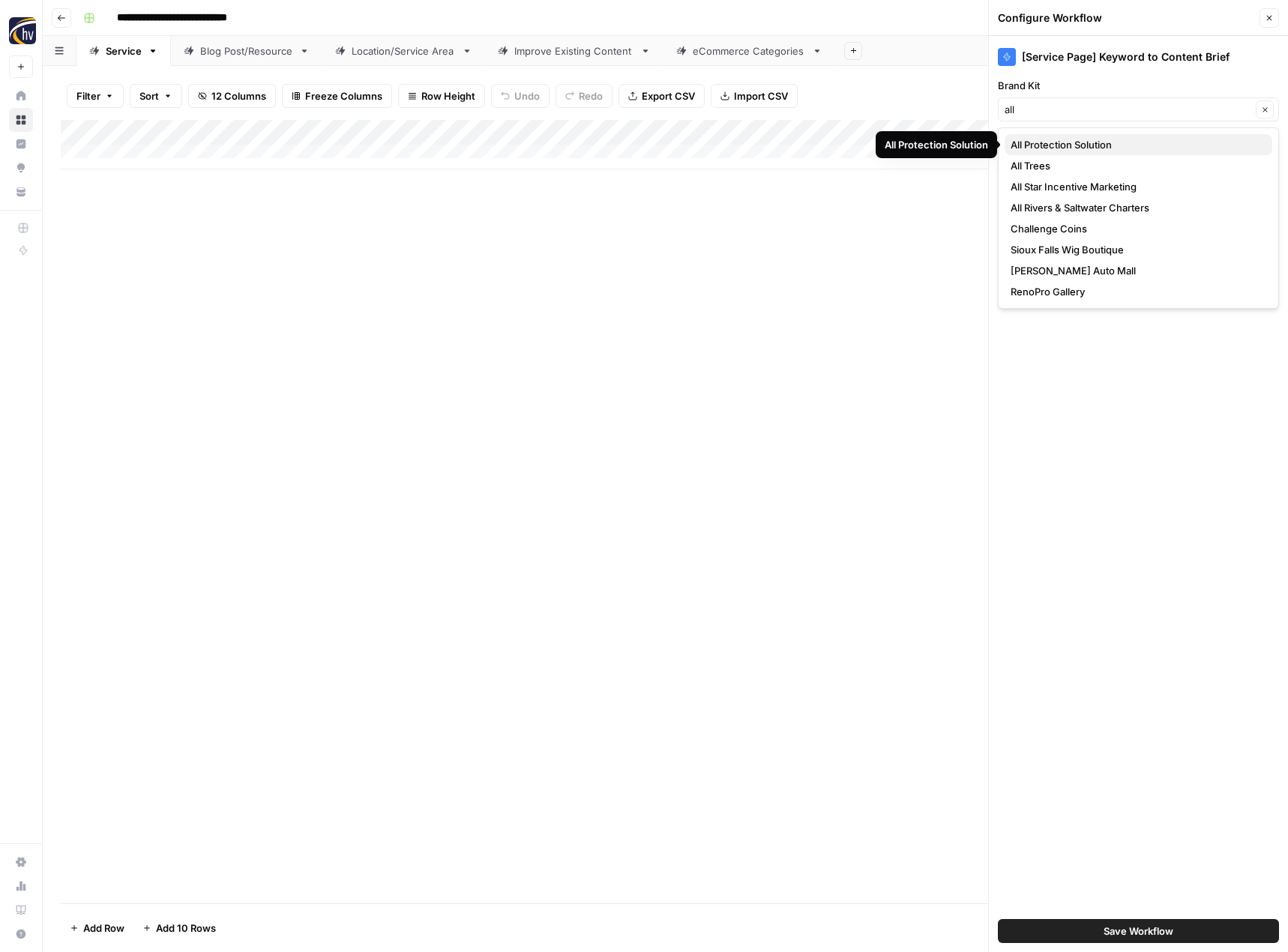
click at [1121, 153] on button "All Protection Solution" at bounding box center [1138, 144] width 268 height 21
type input "All Protection Solution"
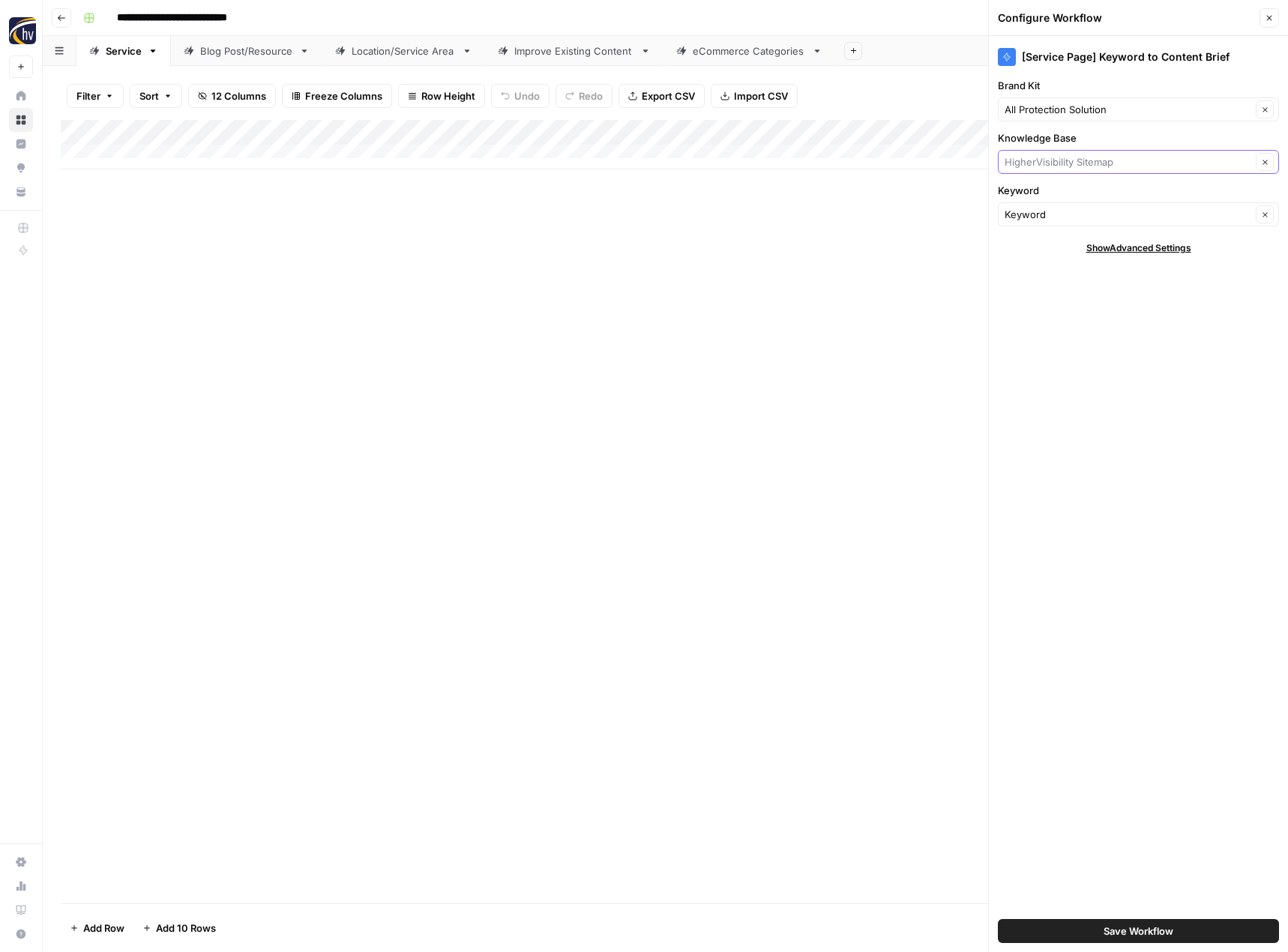
click at [1105, 161] on input "Knowledge Base" at bounding box center [1127, 162] width 247 height 15
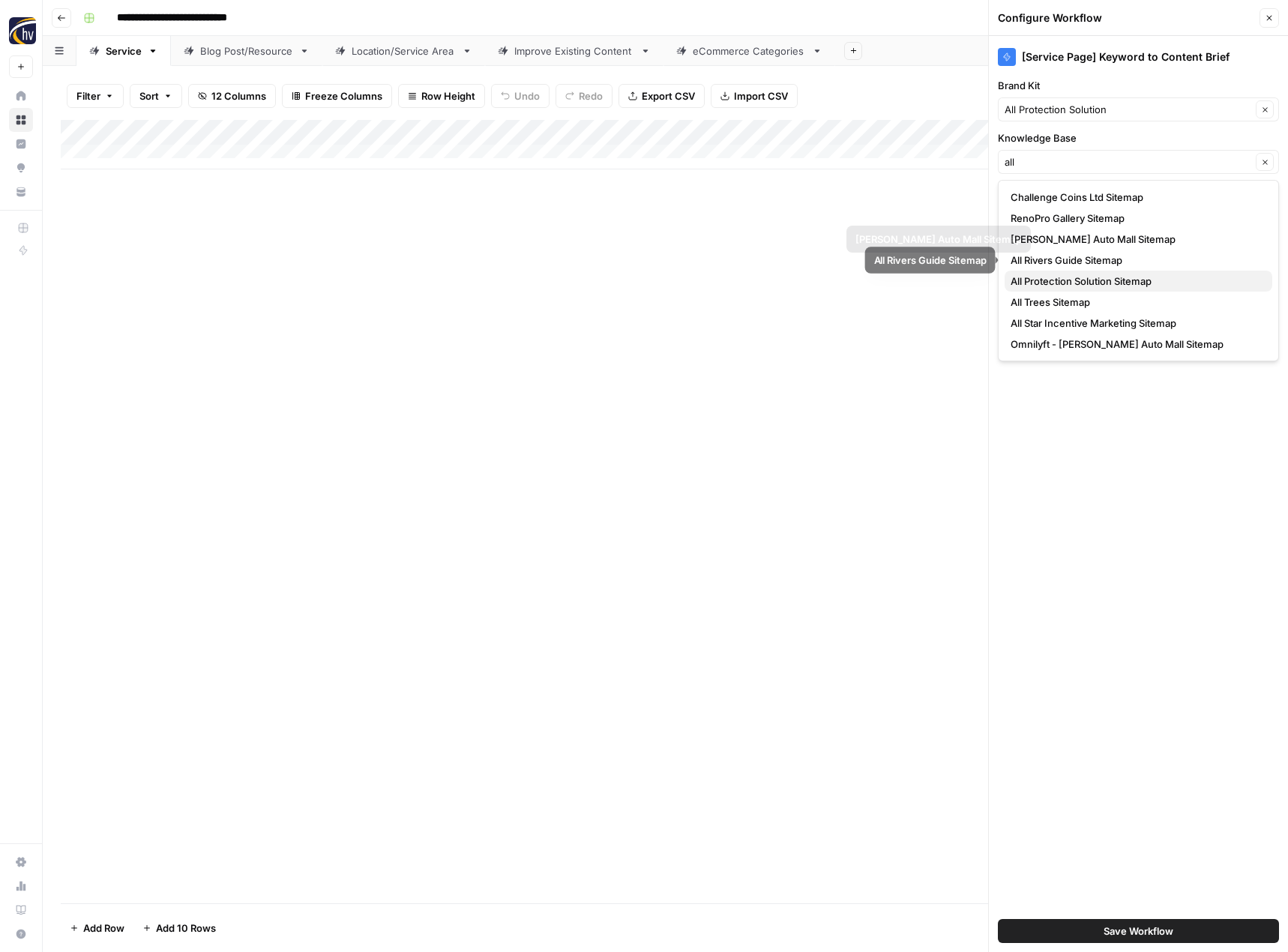
click at [1088, 281] on span "All Protection Solution Sitemap" at bounding box center [1135, 281] width 250 height 15
type input "All Protection Solution Sitemap"
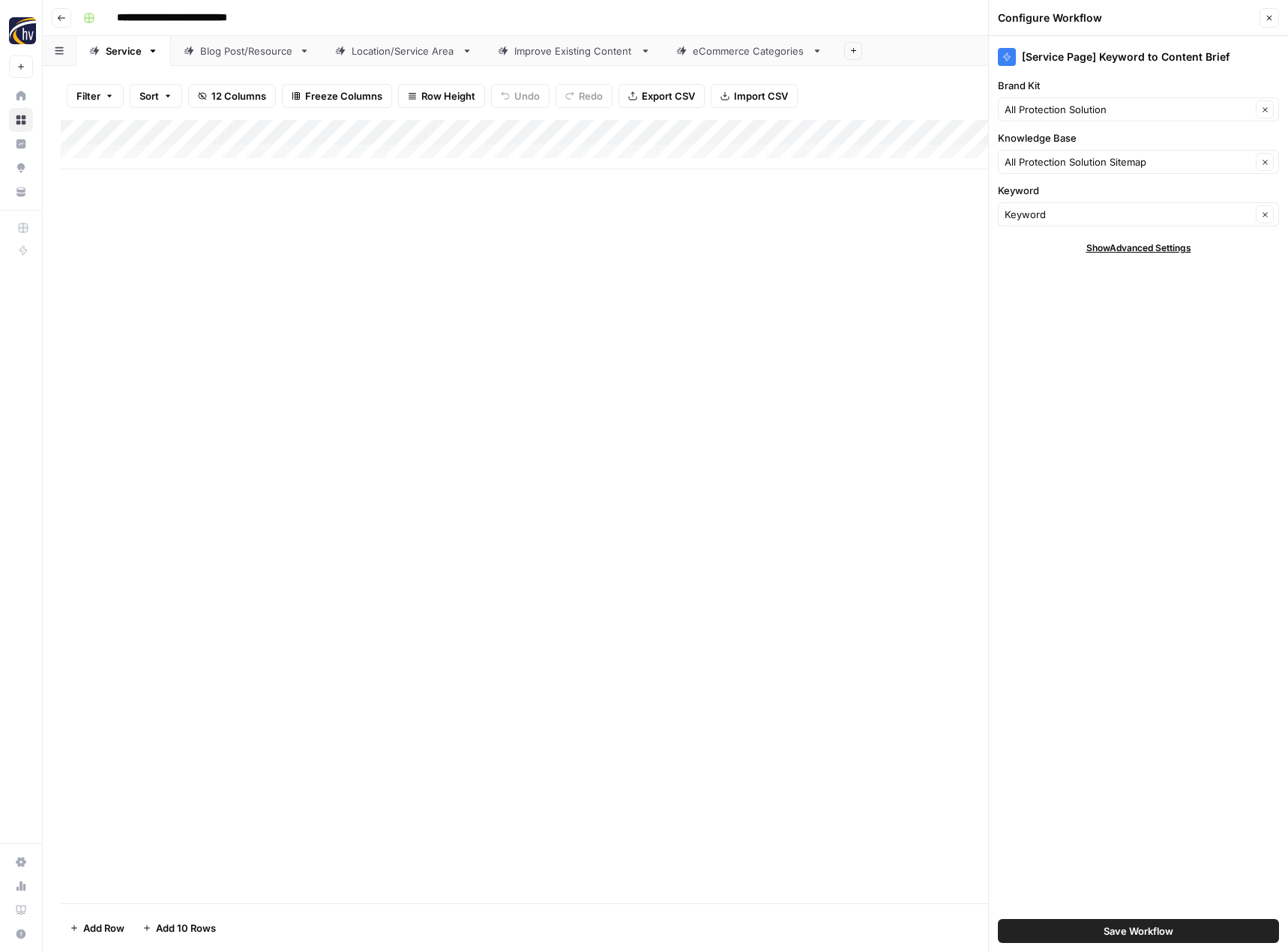
click at [1096, 926] on button "Save Workflow" at bounding box center [1138, 930] width 281 height 24
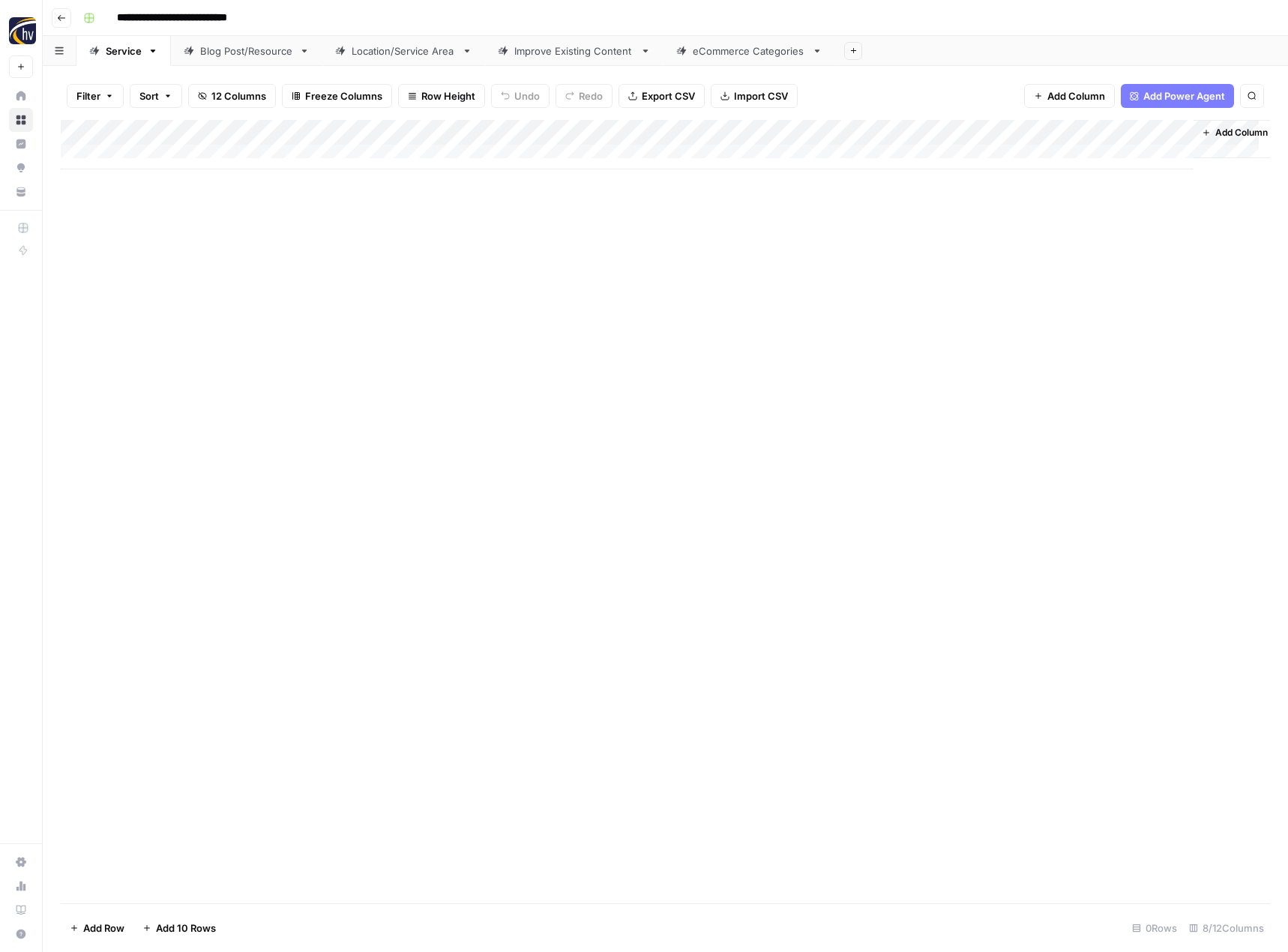
click at [1024, 129] on div "Add Column" at bounding box center [664, 145] width 1209 height 49
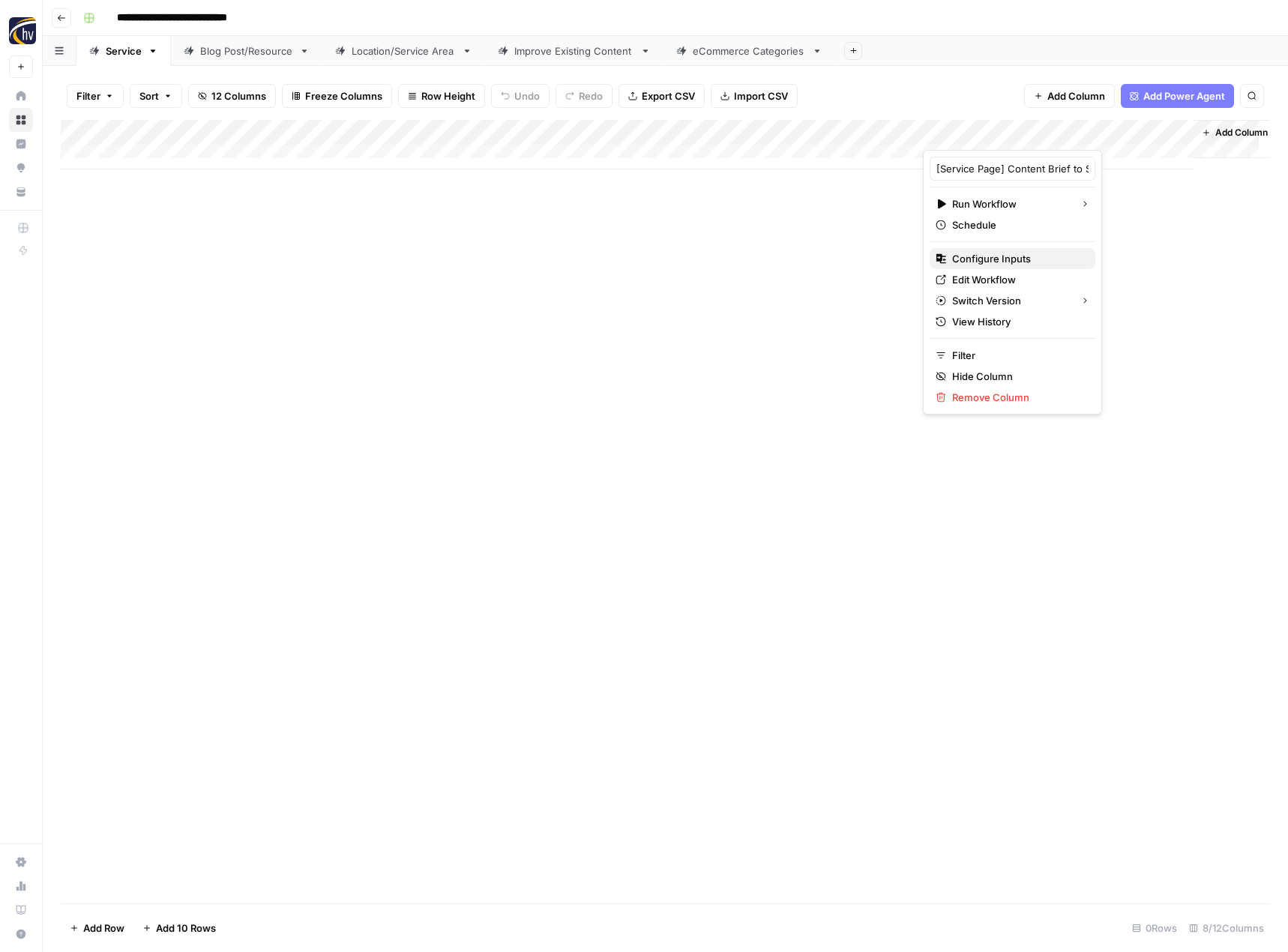
click at [976, 264] on span "Configure Inputs" at bounding box center [1018, 258] width 132 height 15
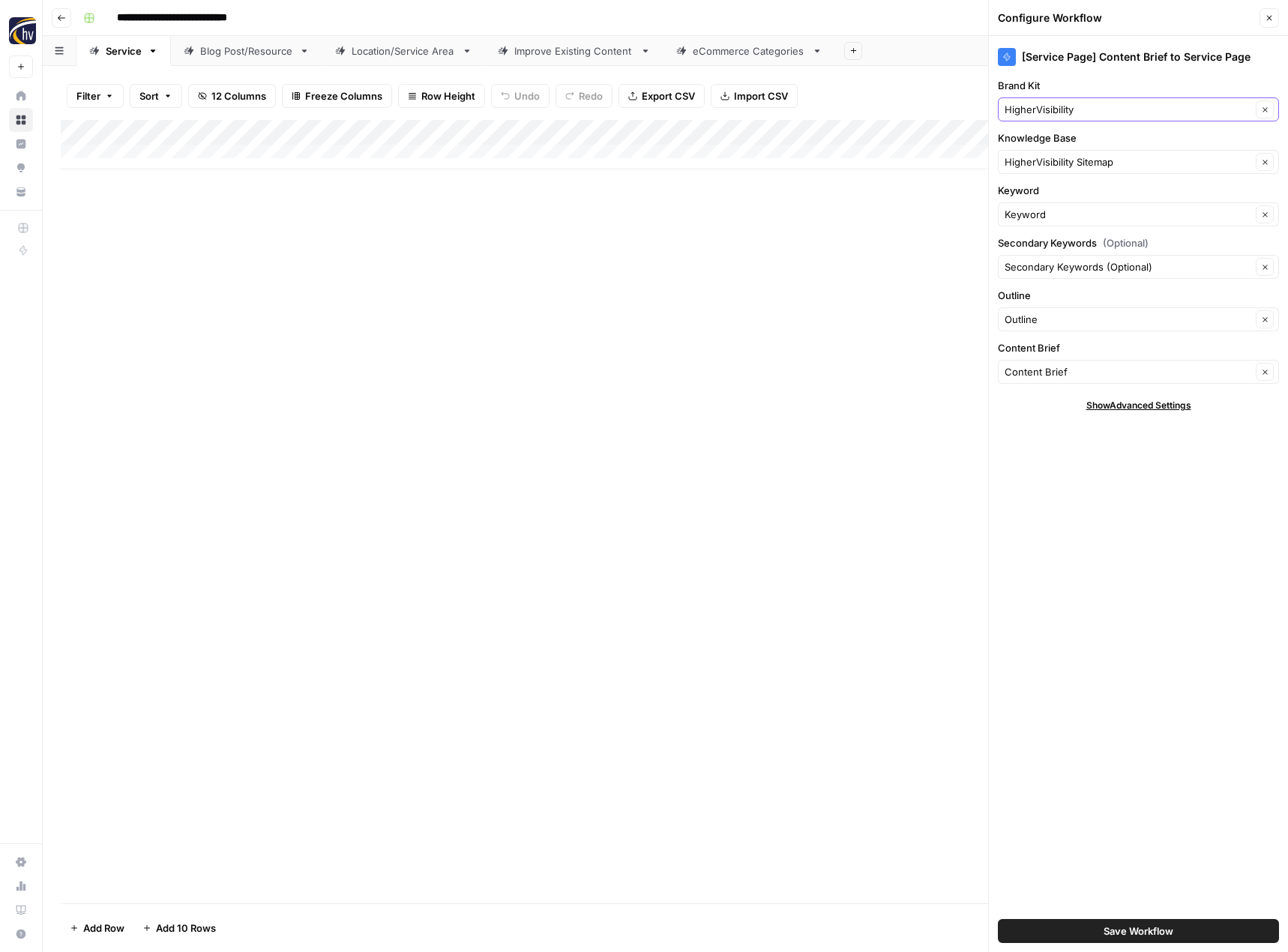
click at [1095, 111] on input "HigherVisibility" at bounding box center [1127, 109] width 247 height 15
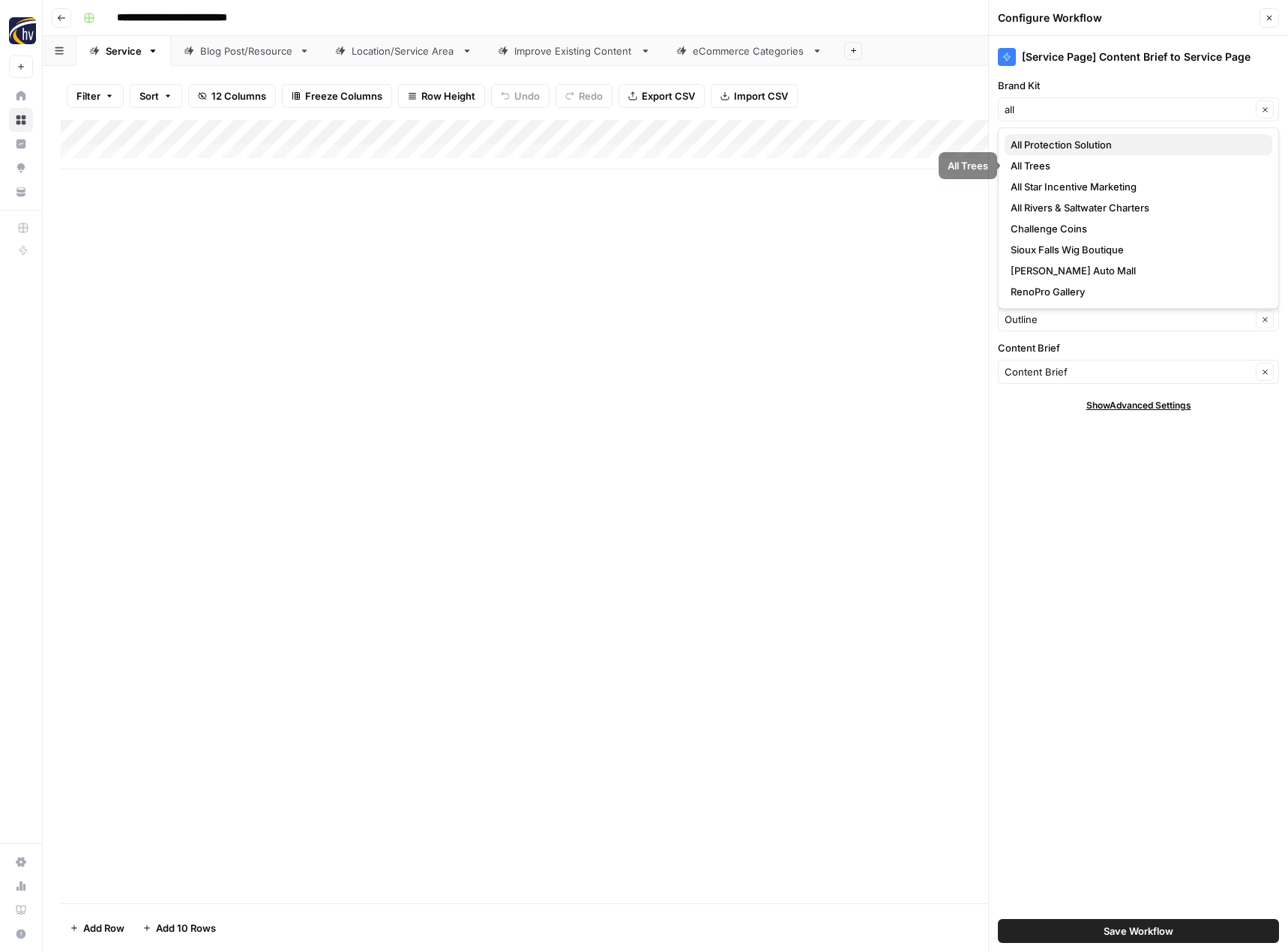
click at [1085, 150] on span "All Protection Solution" at bounding box center [1135, 144] width 250 height 15
type input "All Protection Solution"
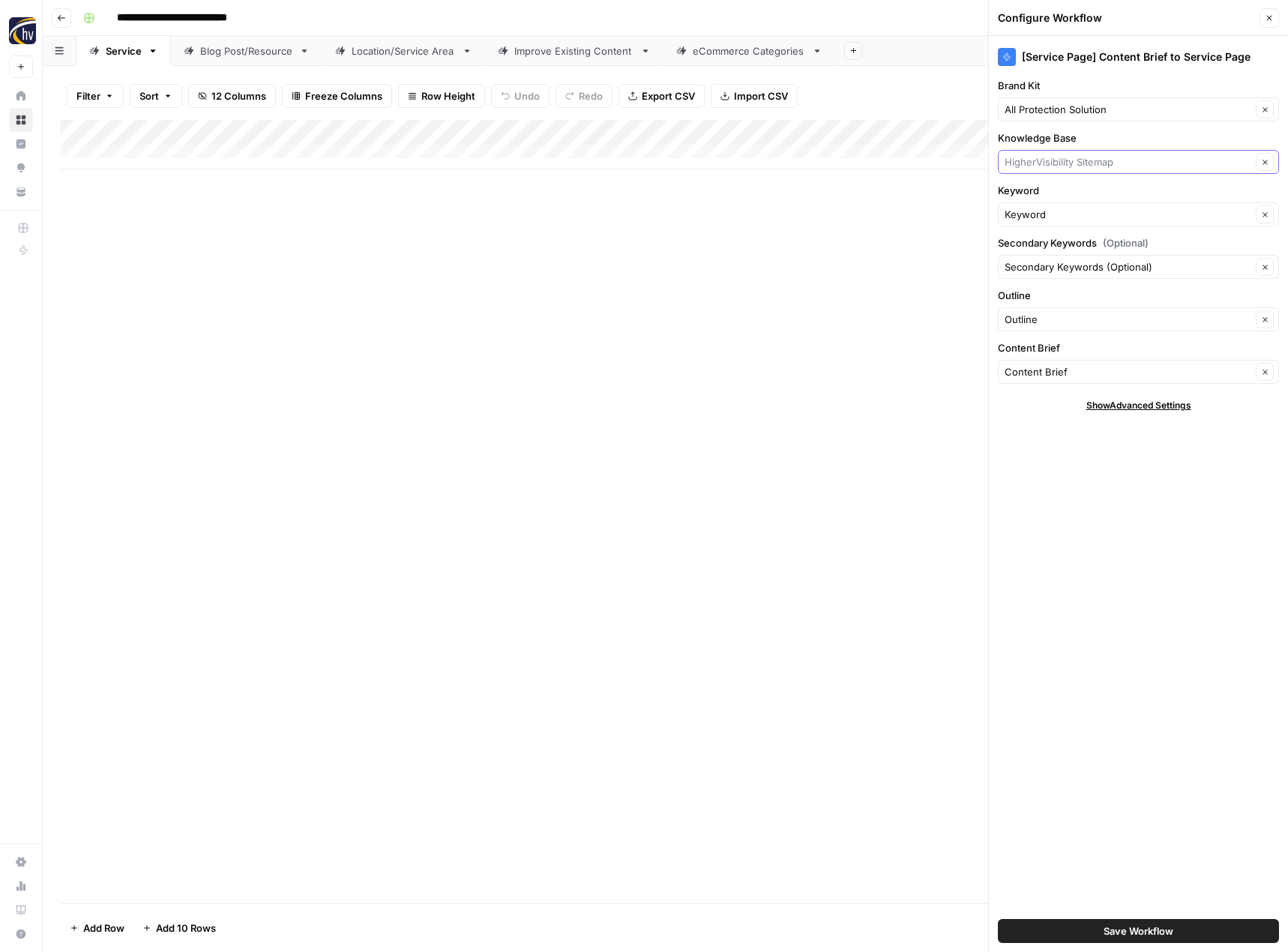
click at [1078, 159] on input "Knowledge Base" at bounding box center [1127, 162] width 247 height 15
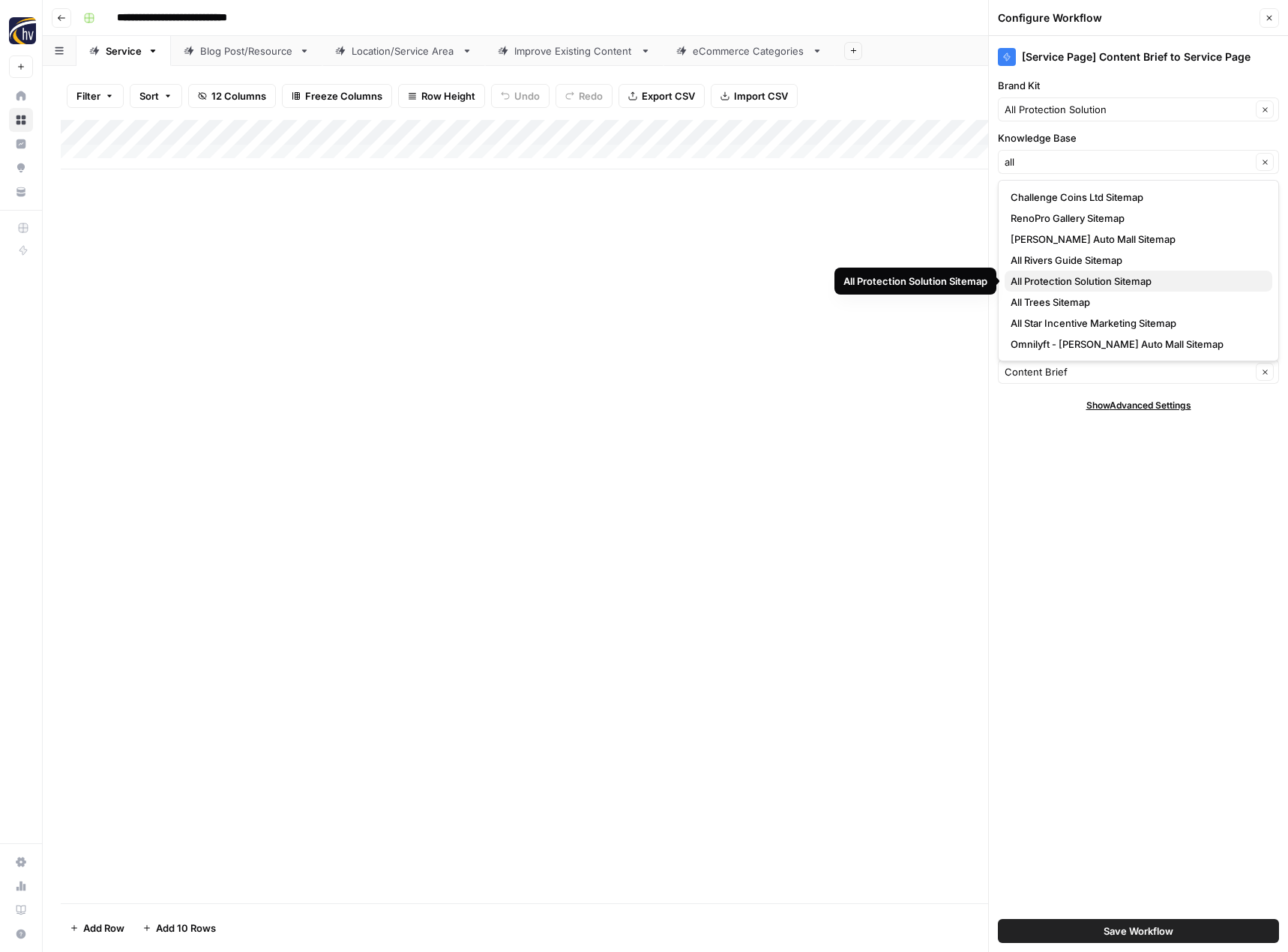
click at [1076, 278] on span "All Protection Solution Sitemap" at bounding box center [1135, 281] width 250 height 15
type input "All Protection Solution Sitemap"
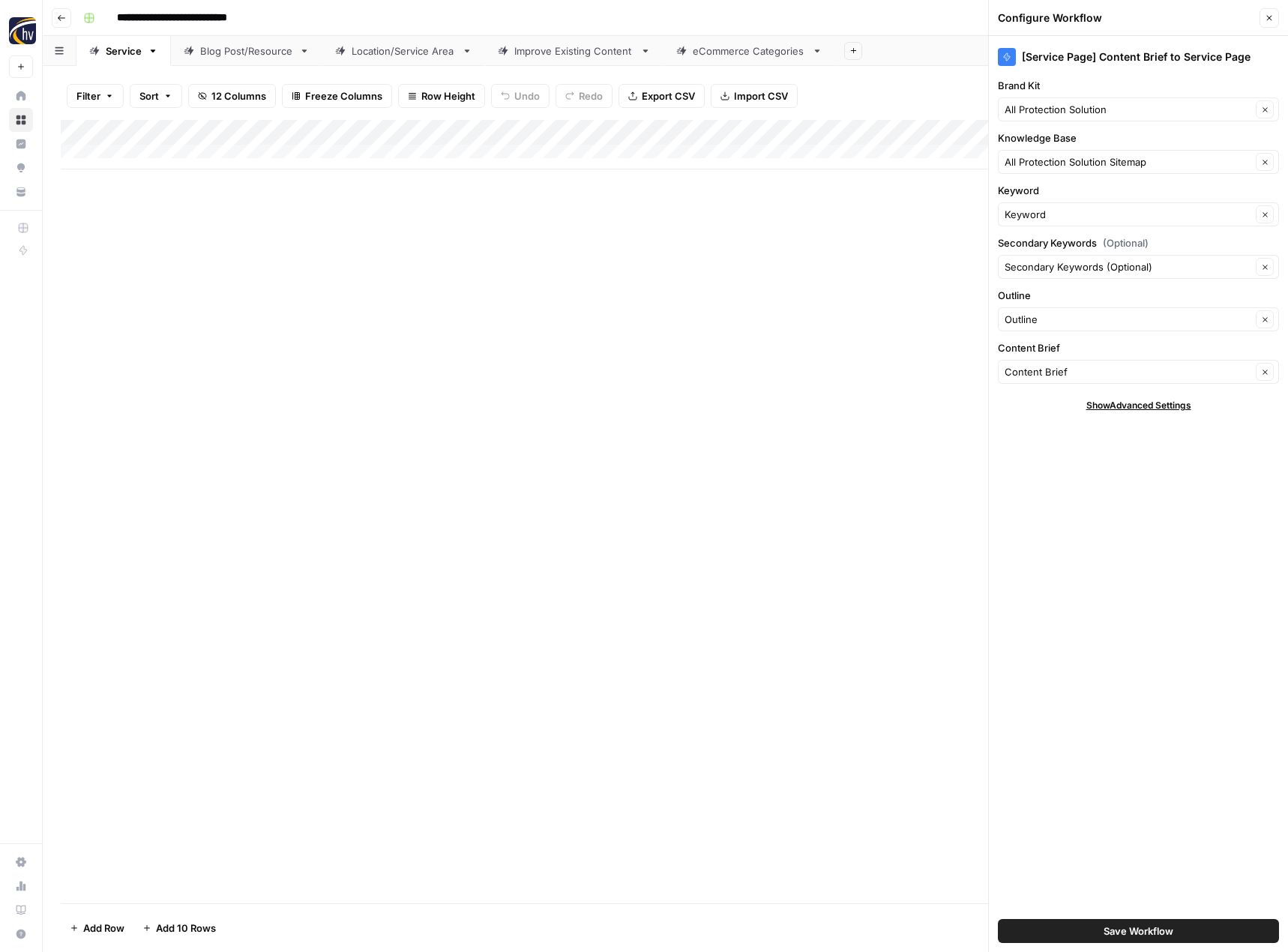
click at [1104, 933] on span "Save Workflow" at bounding box center [1138, 930] width 70 height 15
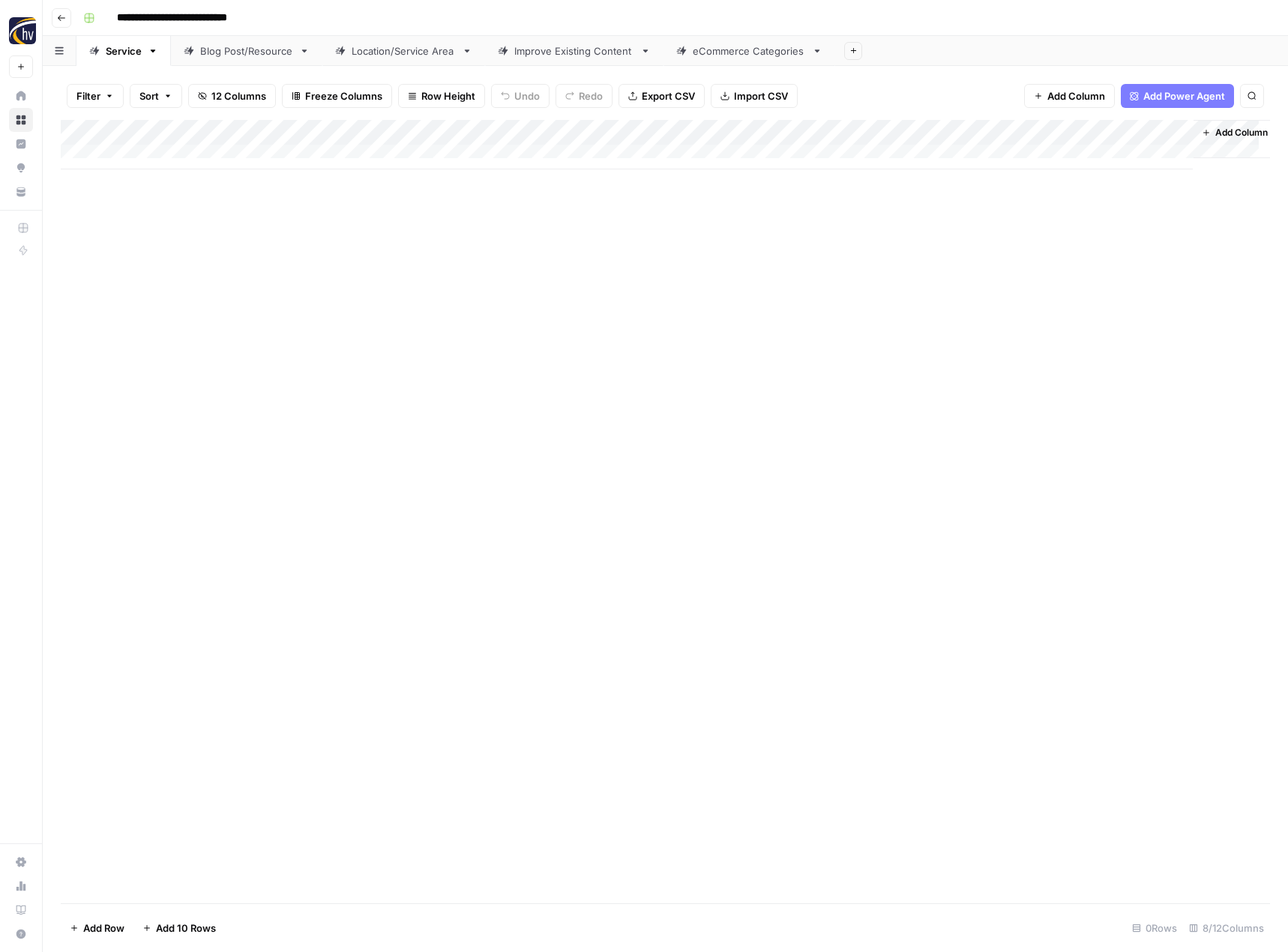
click at [230, 57] on div "Blog Post/Resource" at bounding box center [247, 50] width 93 height 15
click at [351, 134] on div "Add Column" at bounding box center [664, 145] width 1209 height 49
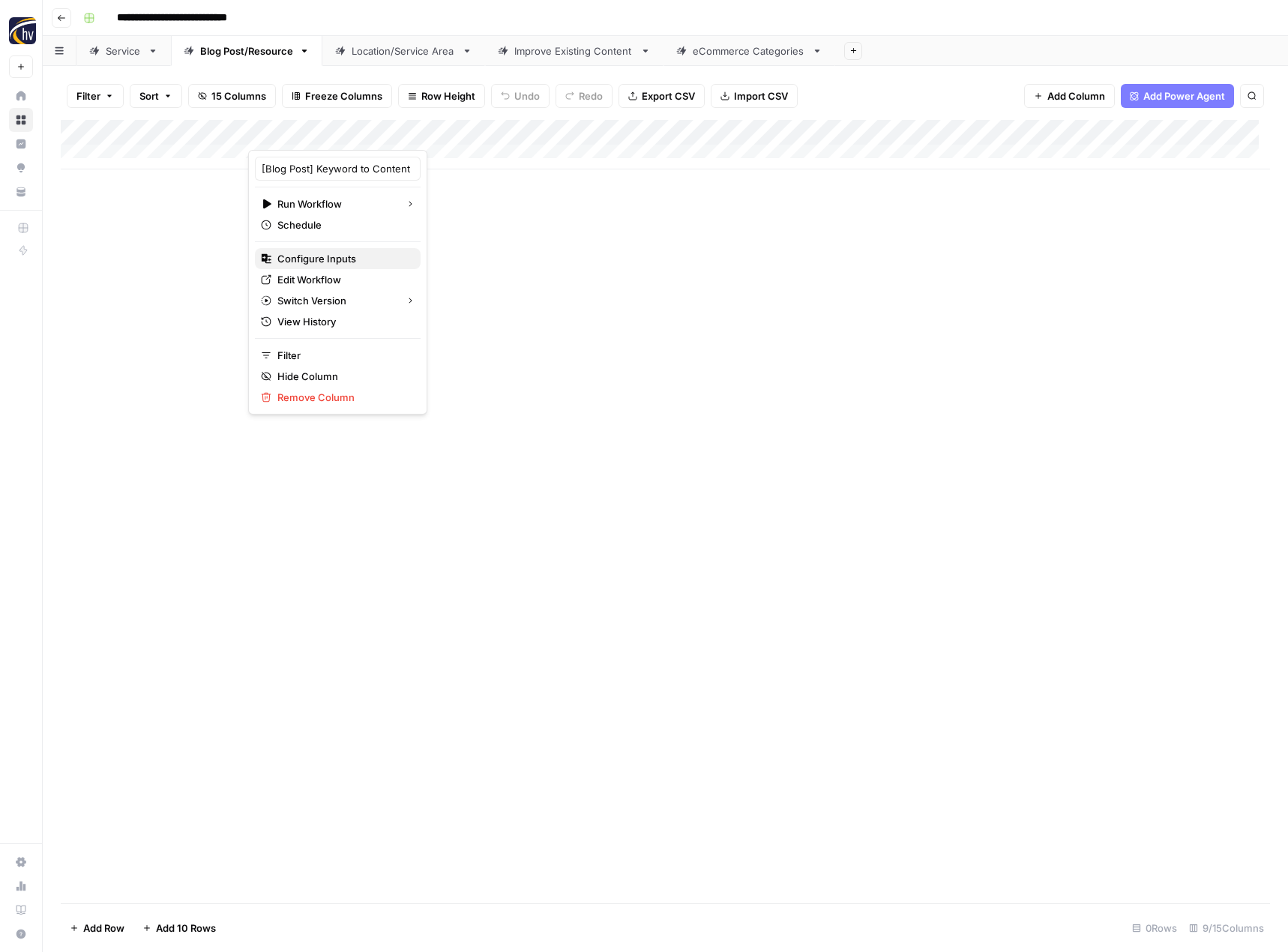
click at [319, 263] on span "Configure Inputs" at bounding box center [343, 258] width 132 height 15
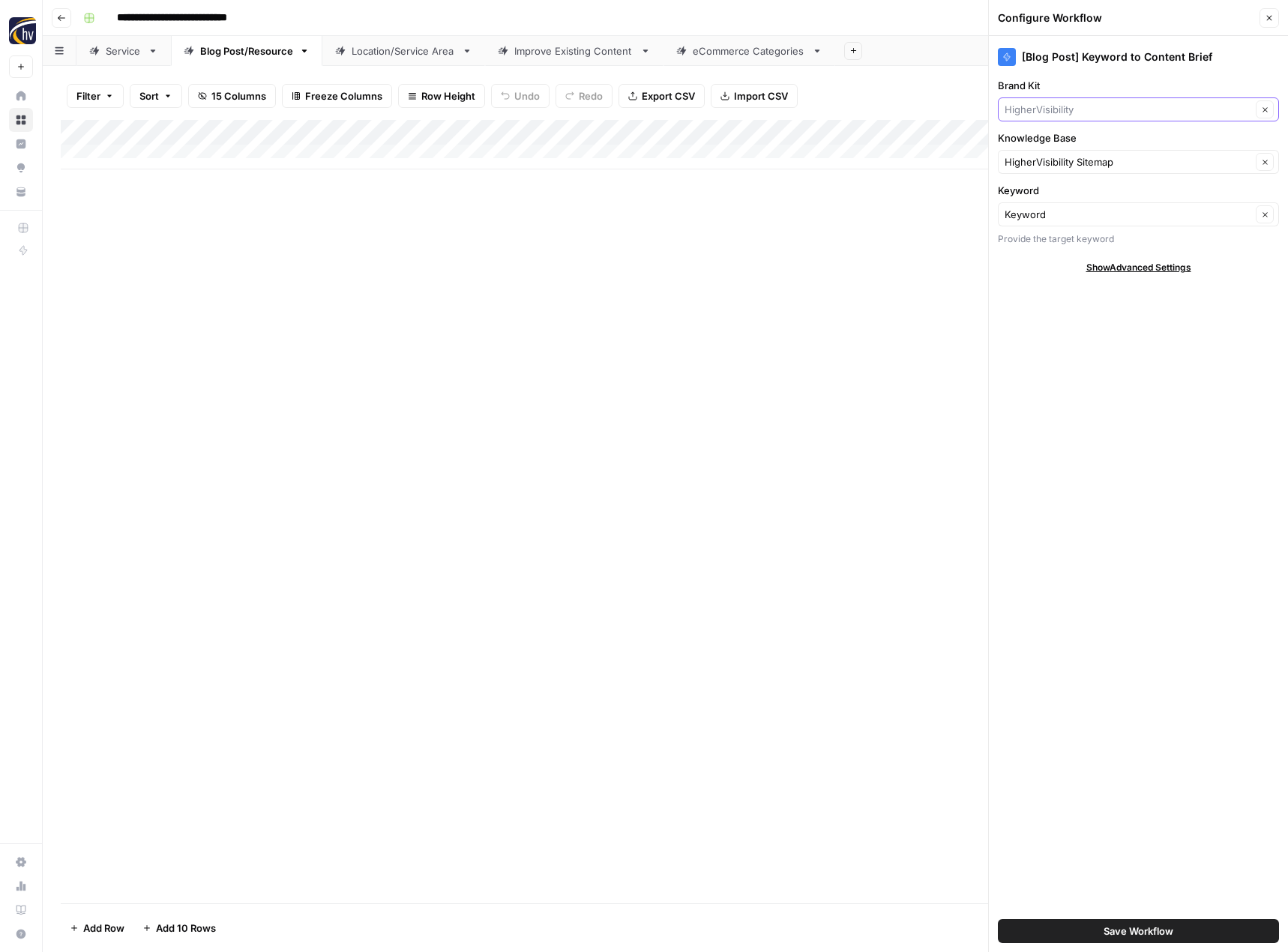
click at [1086, 115] on input "Brand Kit" at bounding box center [1127, 109] width 247 height 15
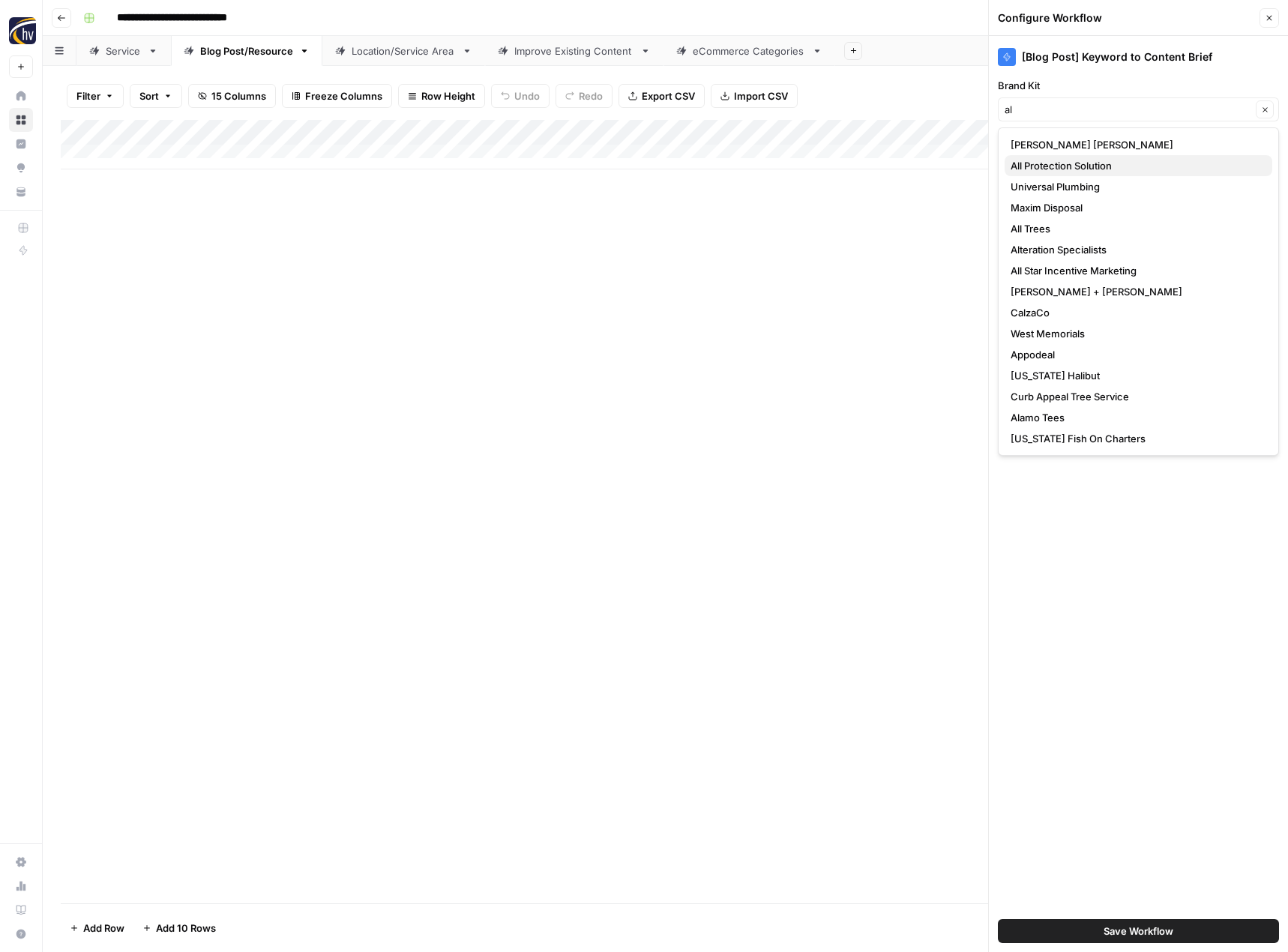
click at [1077, 163] on span "All Protection Solution" at bounding box center [1135, 165] width 250 height 15
type input "All Protection Solution"
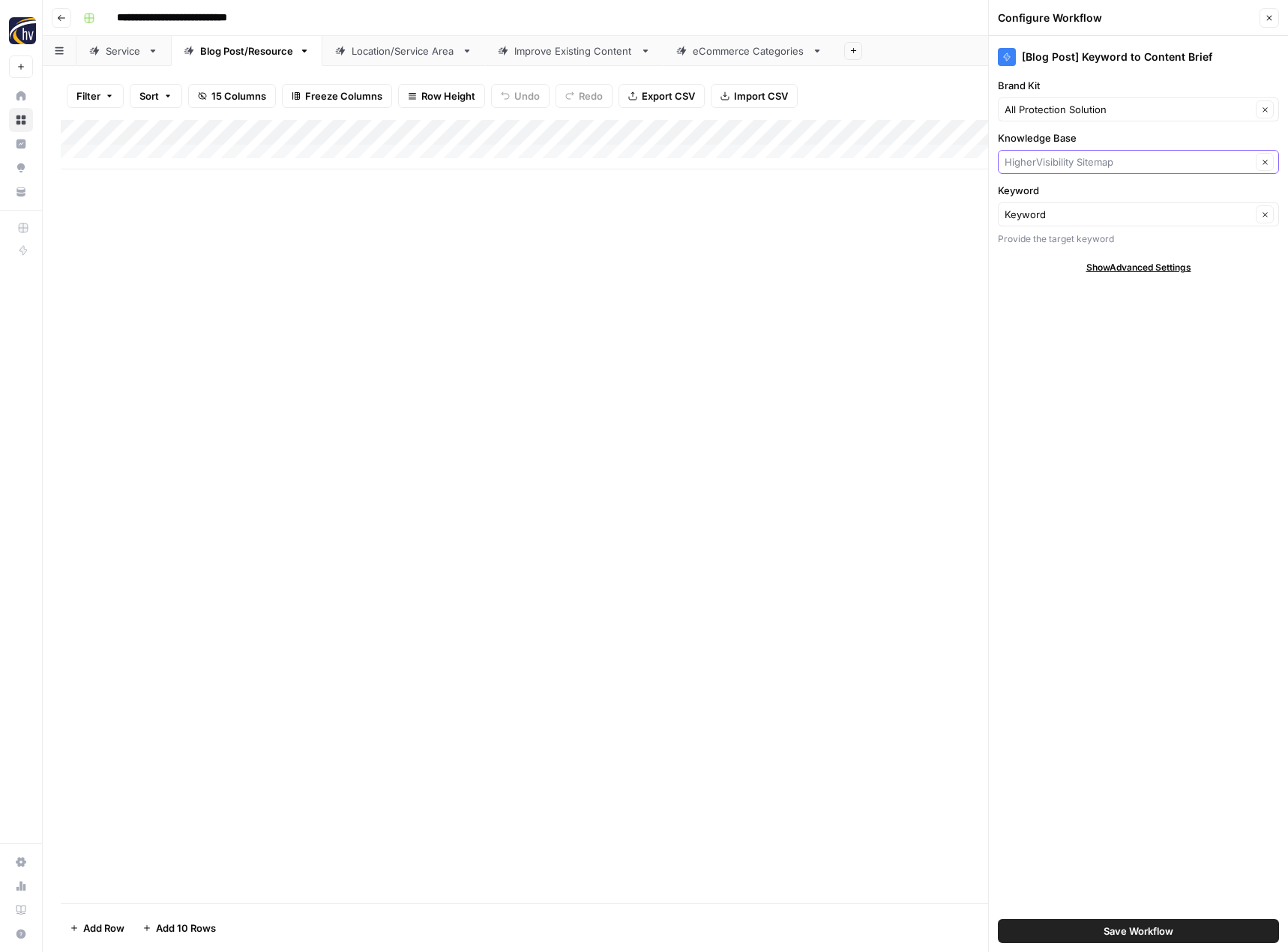
click at [1081, 162] on input "Knowledge Base" at bounding box center [1127, 162] width 247 height 15
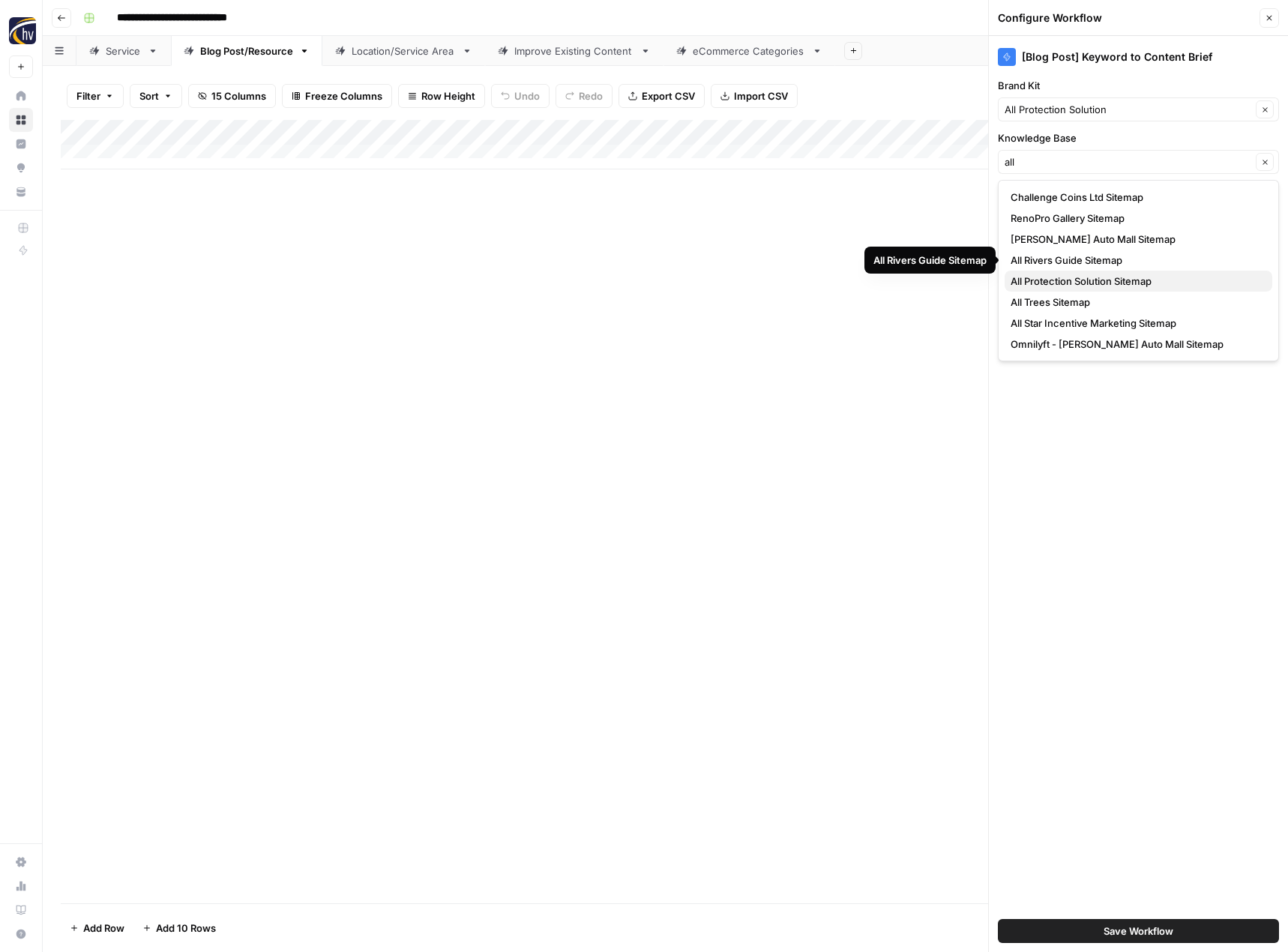
click at [1062, 282] on span "All Protection Solution Sitemap" at bounding box center [1135, 281] width 250 height 15
type input "All Protection Solution Sitemap"
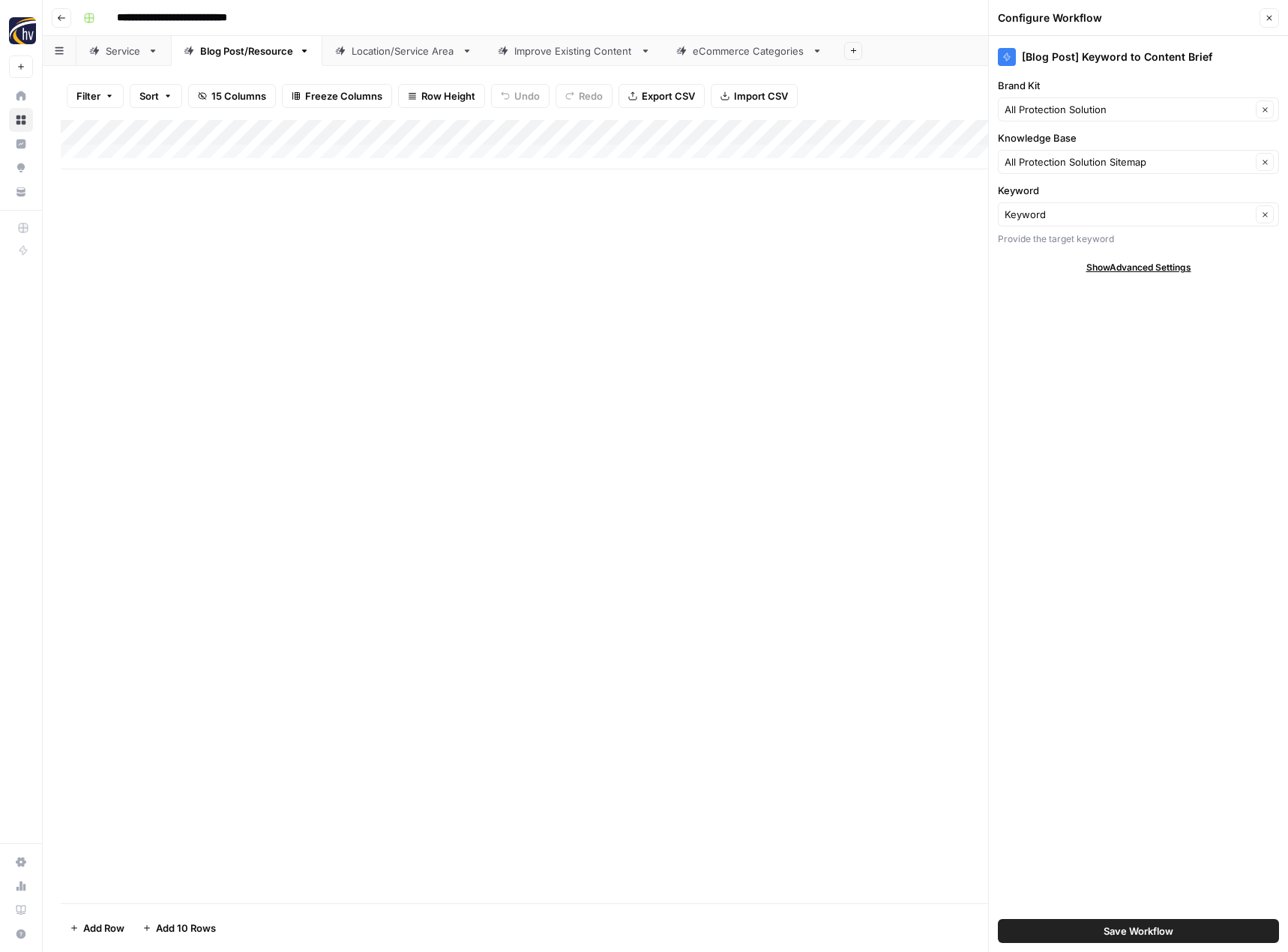
click at [1147, 931] on span "Save Workflow" at bounding box center [1138, 930] width 70 height 15
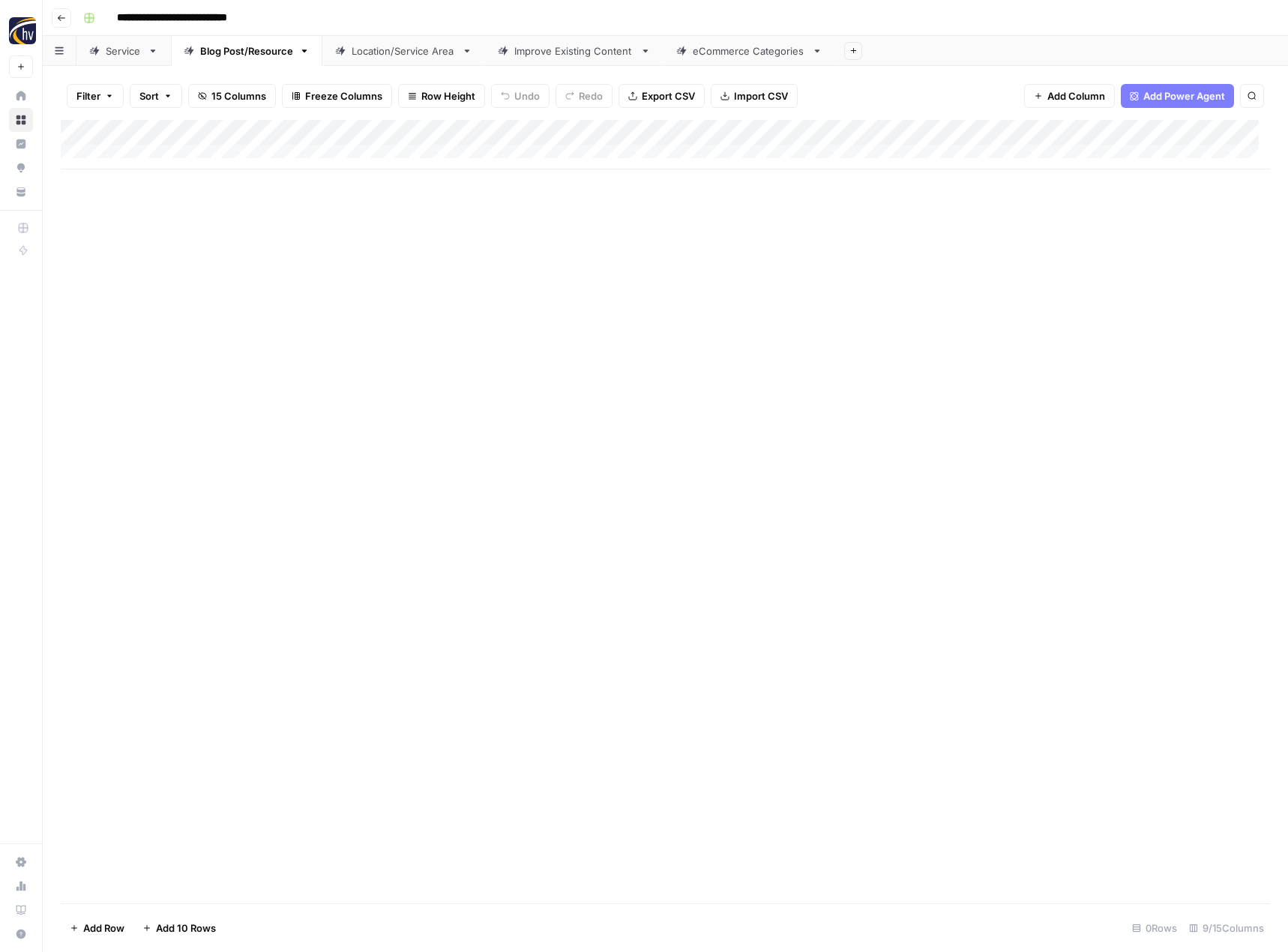
click at [1163, 130] on div "Add Column" at bounding box center [664, 145] width 1209 height 49
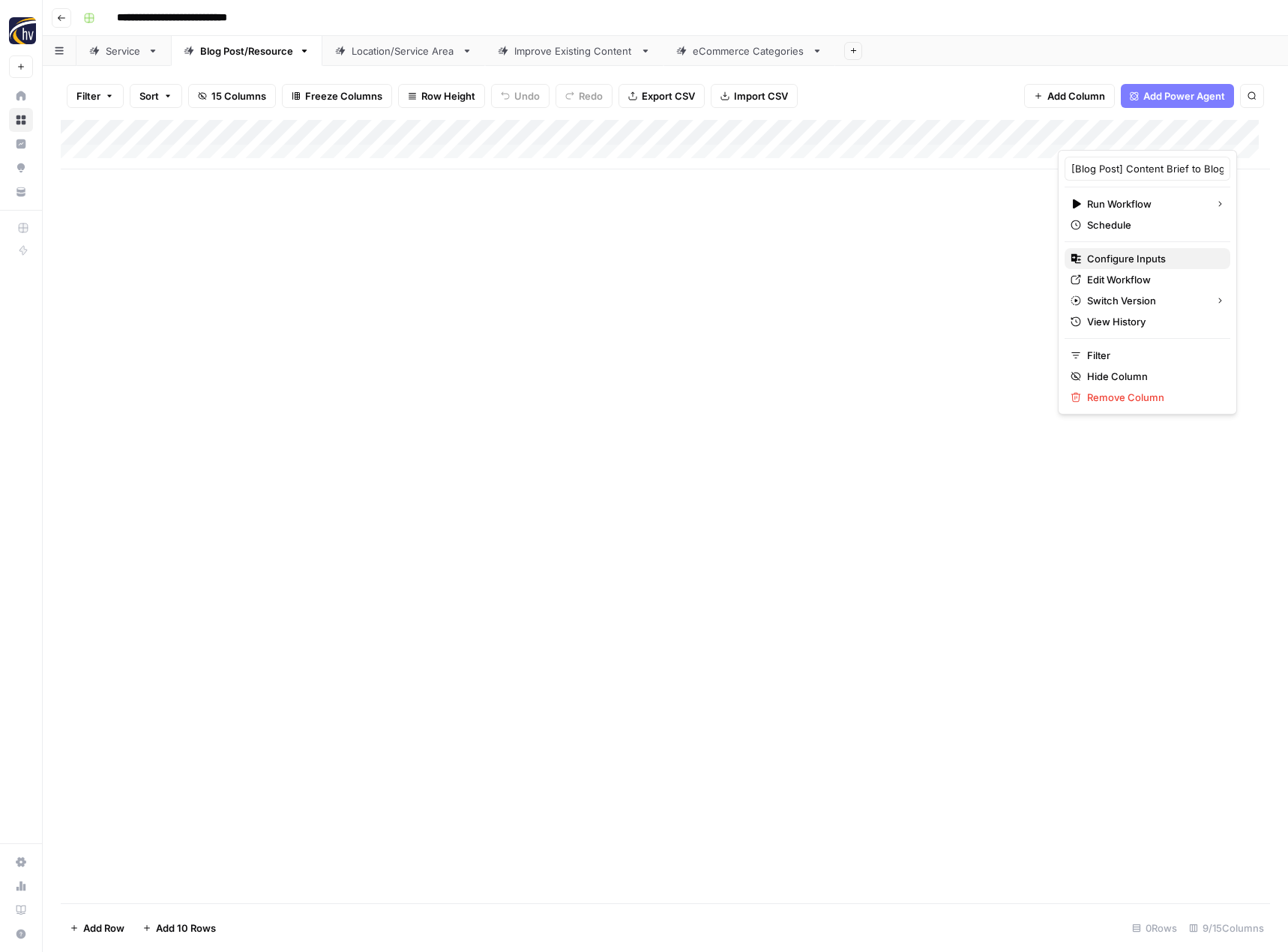
click at [1107, 261] on span "Configure Inputs" at bounding box center [1153, 258] width 132 height 15
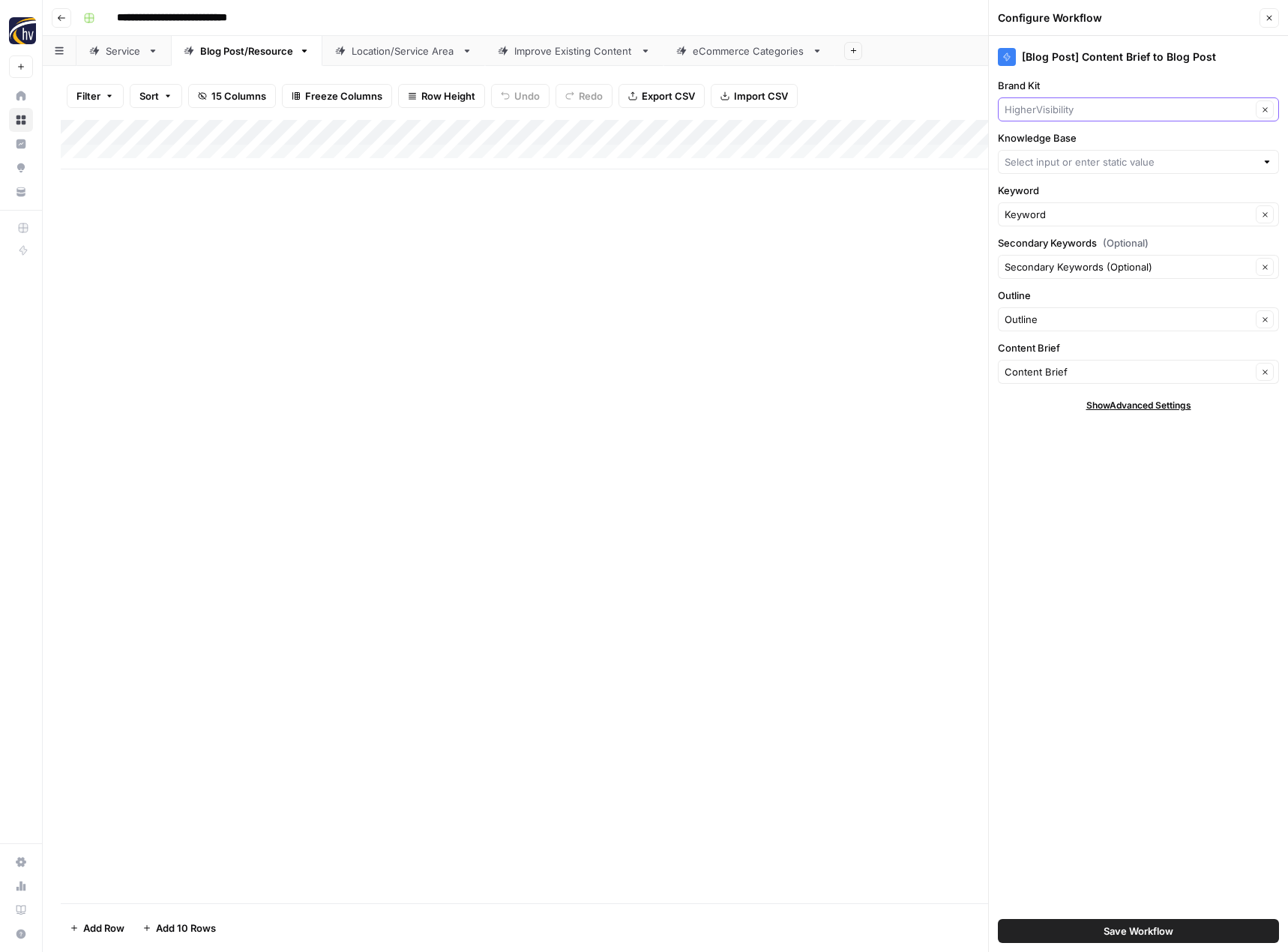
click at [1066, 109] on input "Brand Kit" at bounding box center [1127, 109] width 247 height 15
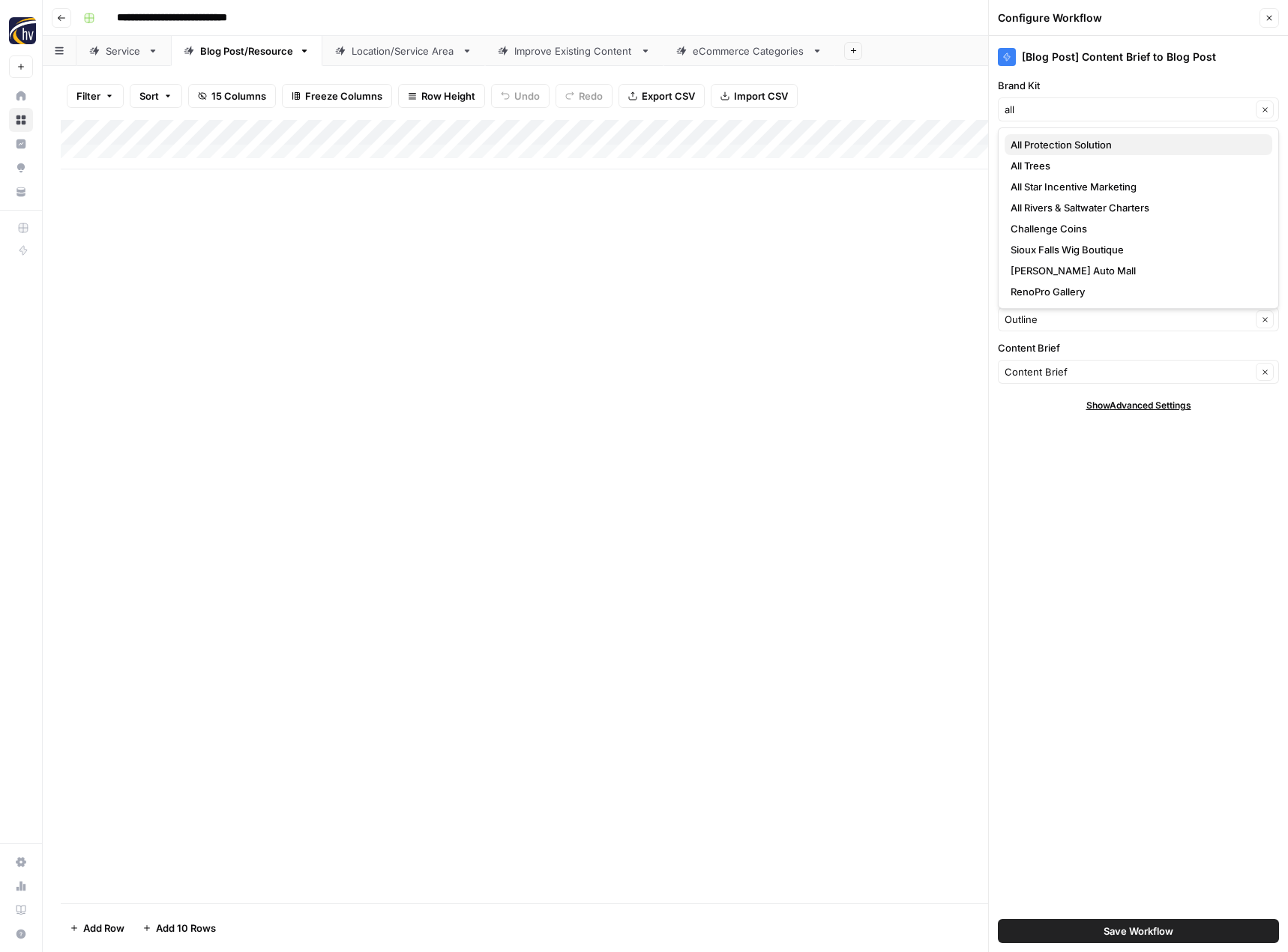
click at [1064, 144] on span "All Protection Solution" at bounding box center [1135, 144] width 250 height 15
type input "All Protection Solution"
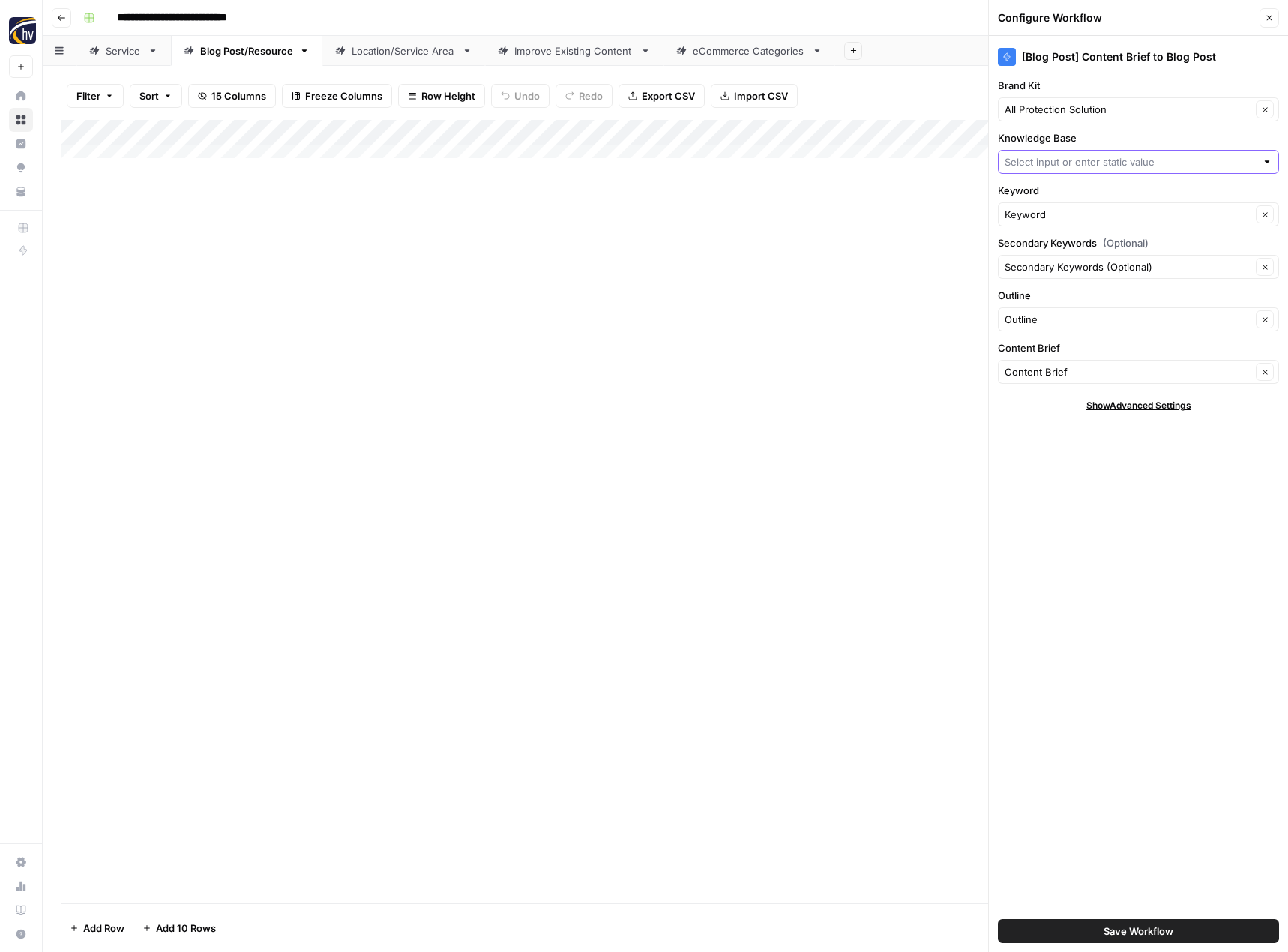
click at [1051, 157] on input "Knowledge Base" at bounding box center [1129, 162] width 251 height 15
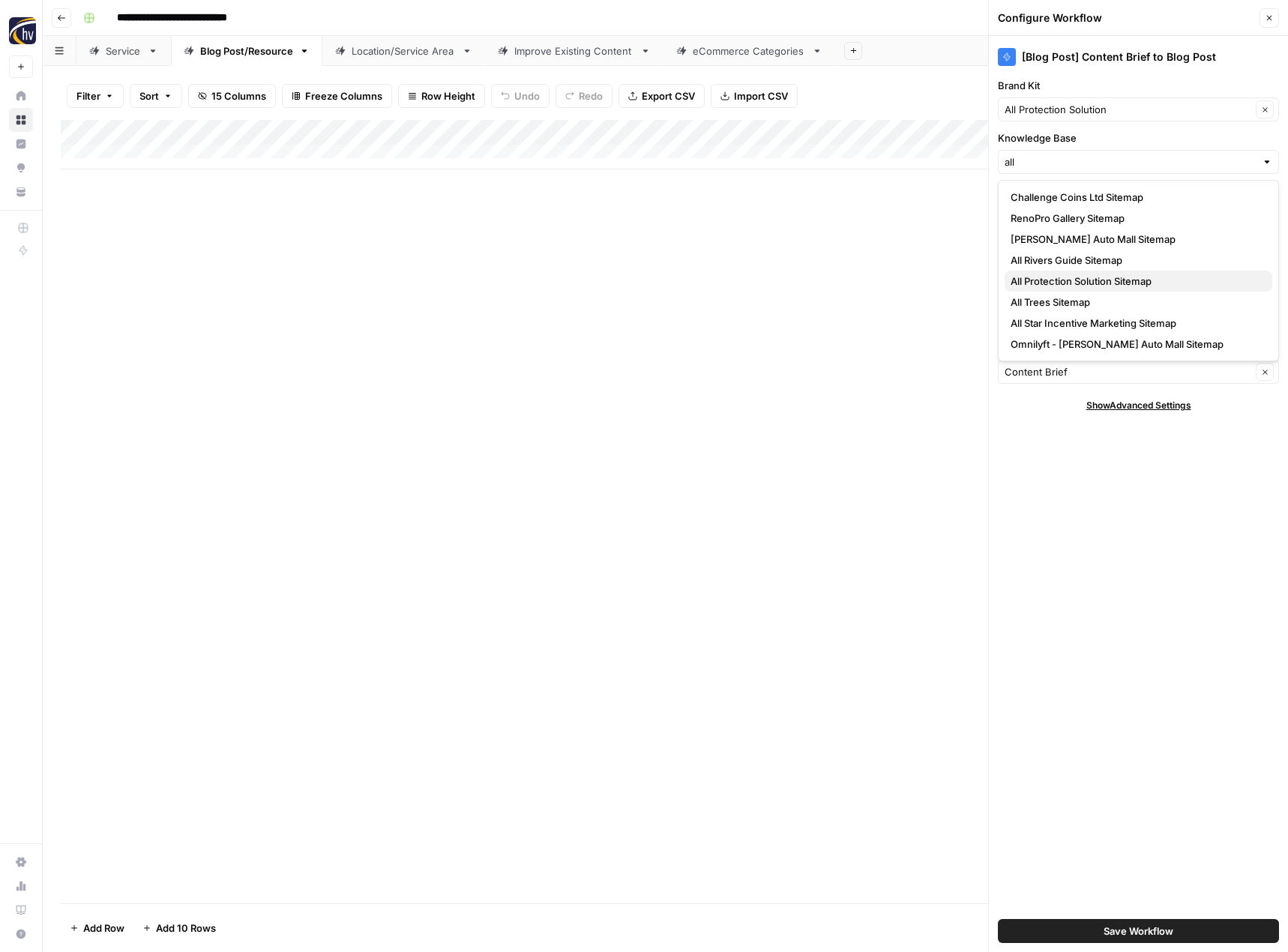
click at [1054, 284] on span "All Protection Solution Sitemap" at bounding box center [1135, 281] width 250 height 15
type input "All Protection Solution Sitemap"
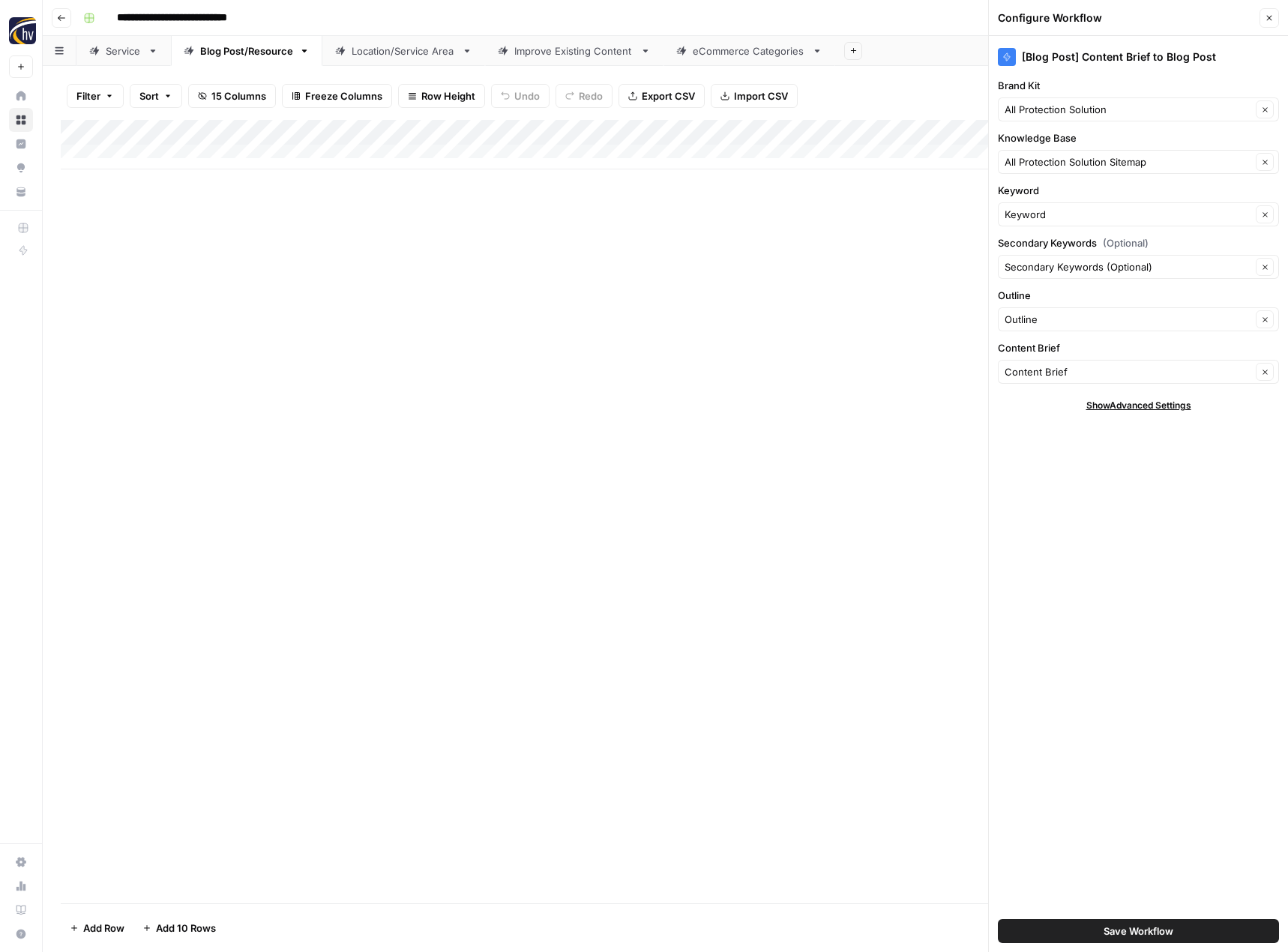
click at [1101, 930] on button "Save Workflow" at bounding box center [1138, 930] width 281 height 24
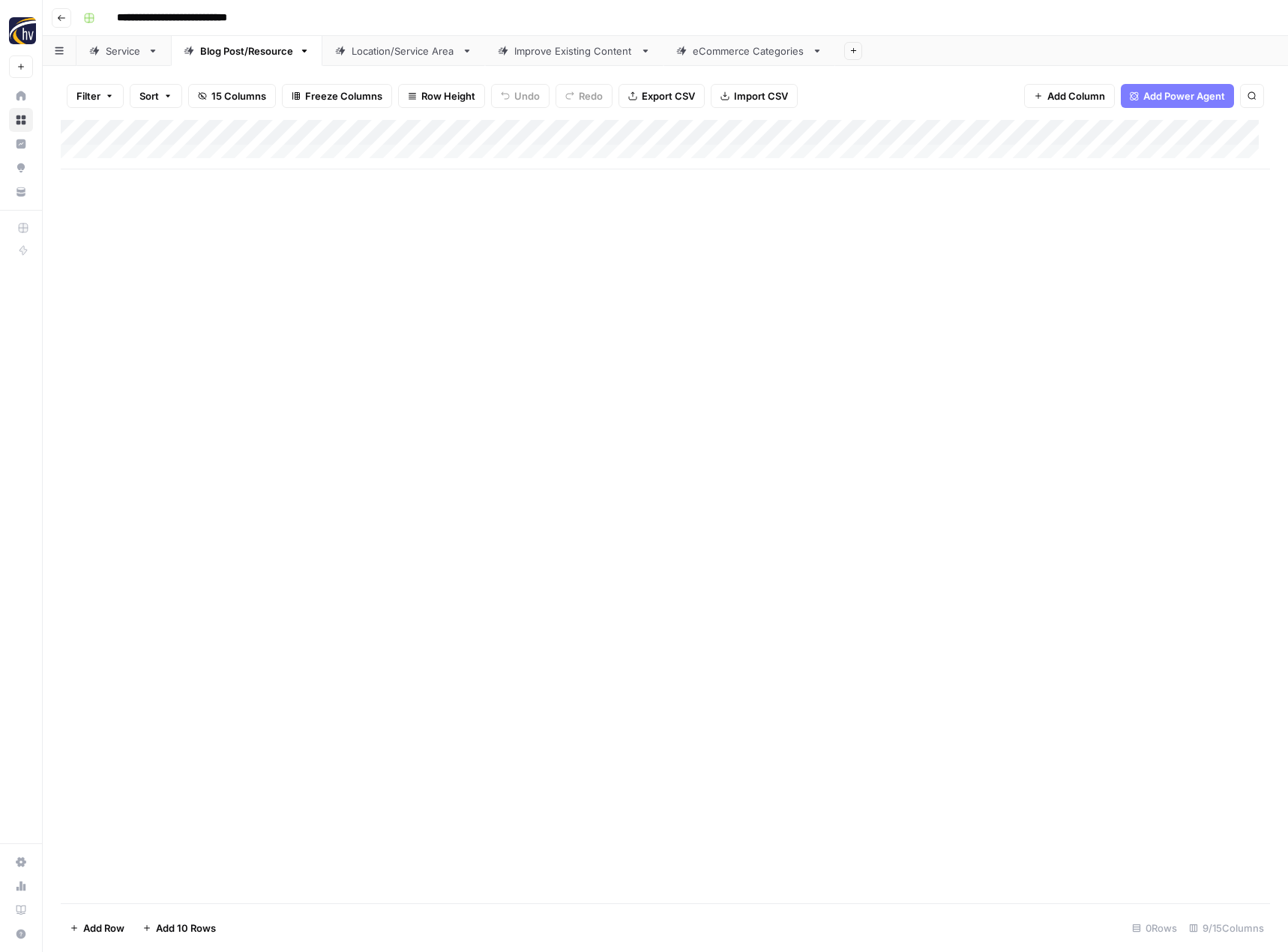
click at [429, 53] on div "Location/Service Area" at bounding box center [403, 50] width 104 height 15
click at [624, 127] on div "Add Column" at bounding box center [664, 145] width 1209 height 49
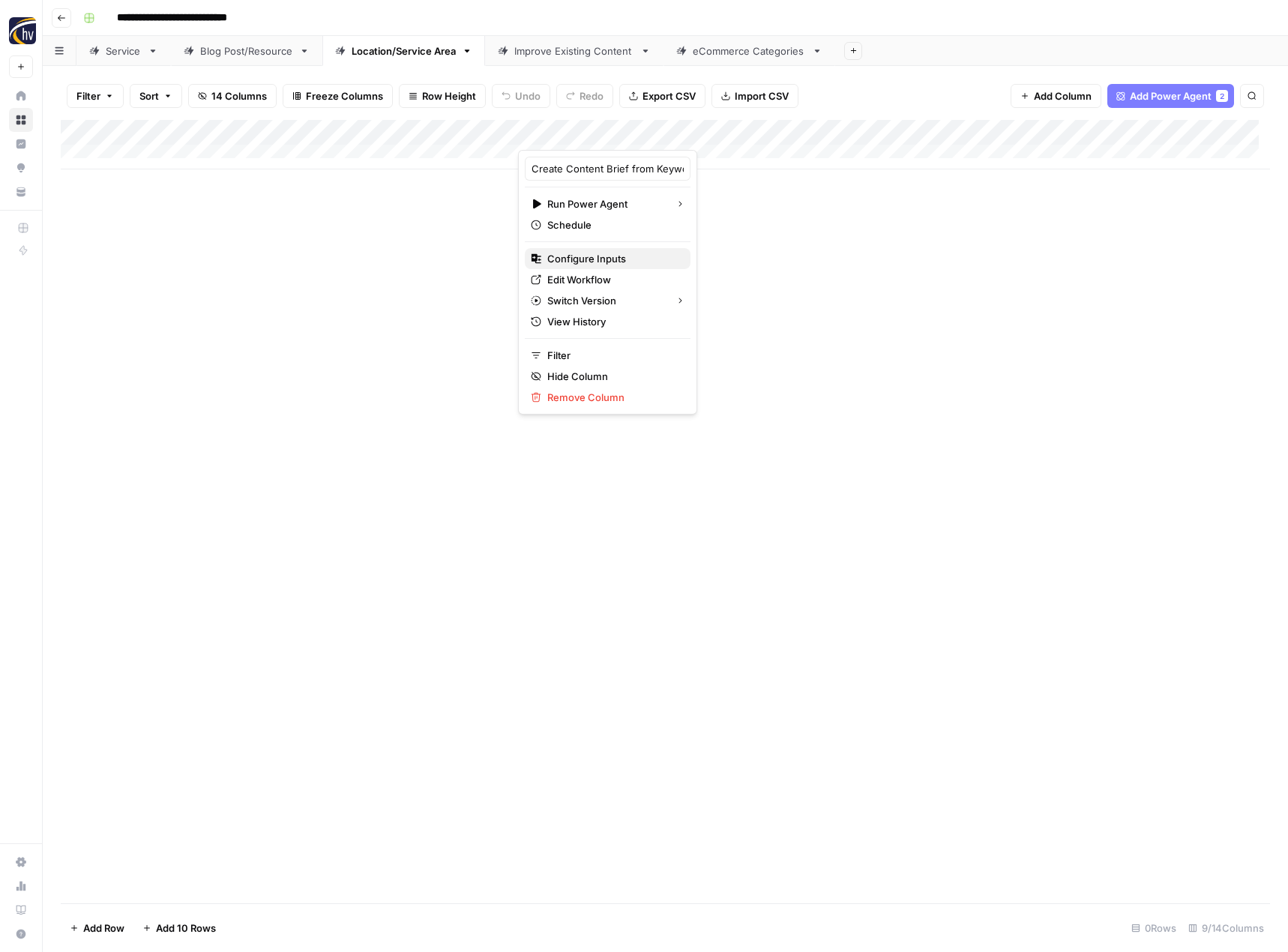
click at [579, 257] on span "Configure Inputs" at bounding box center [613, 258] width 132 height 15
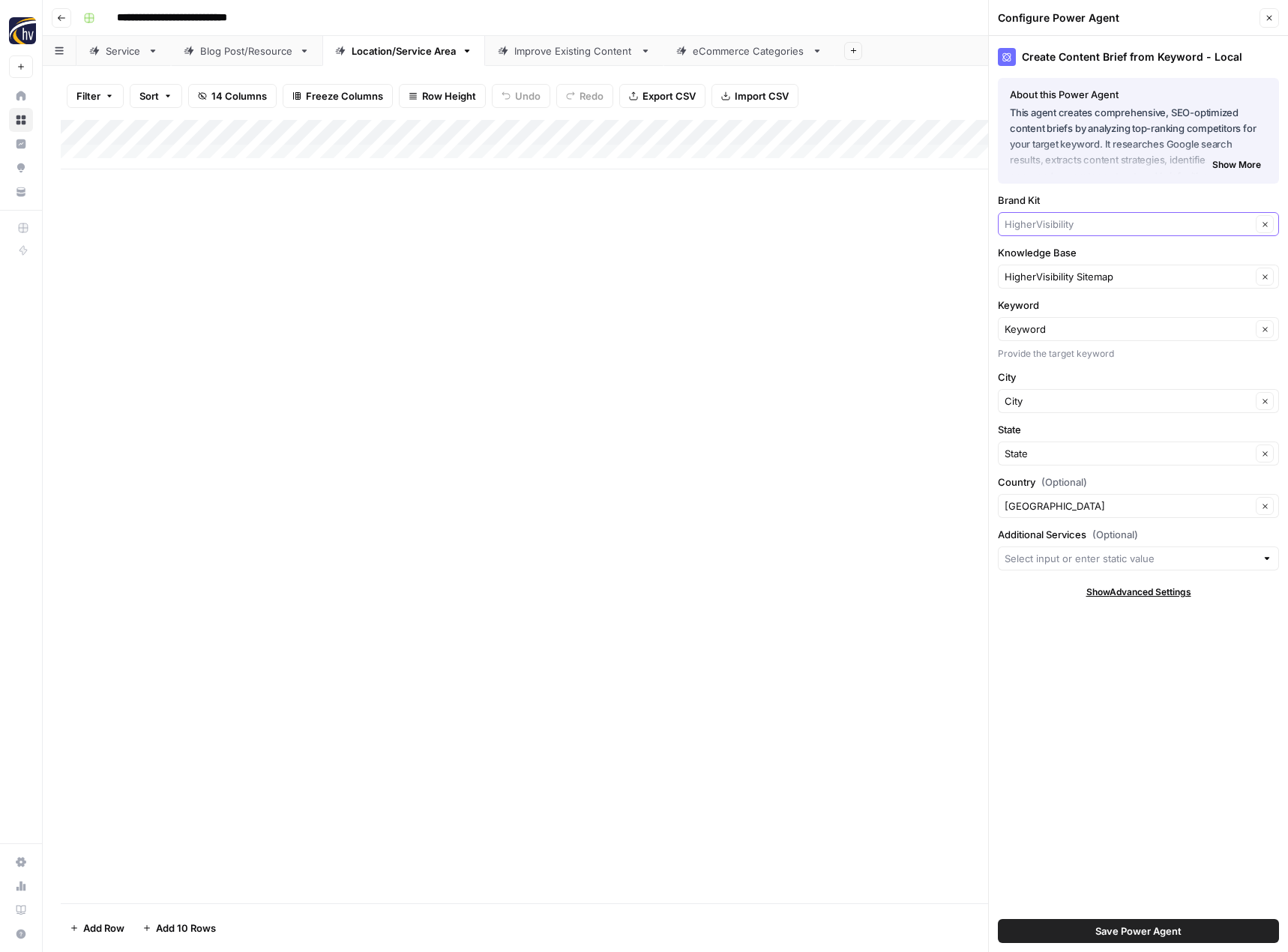
click at [1038, 230] on input "Brand Kit" at bounding box center [1127, 223] width 247 height 15
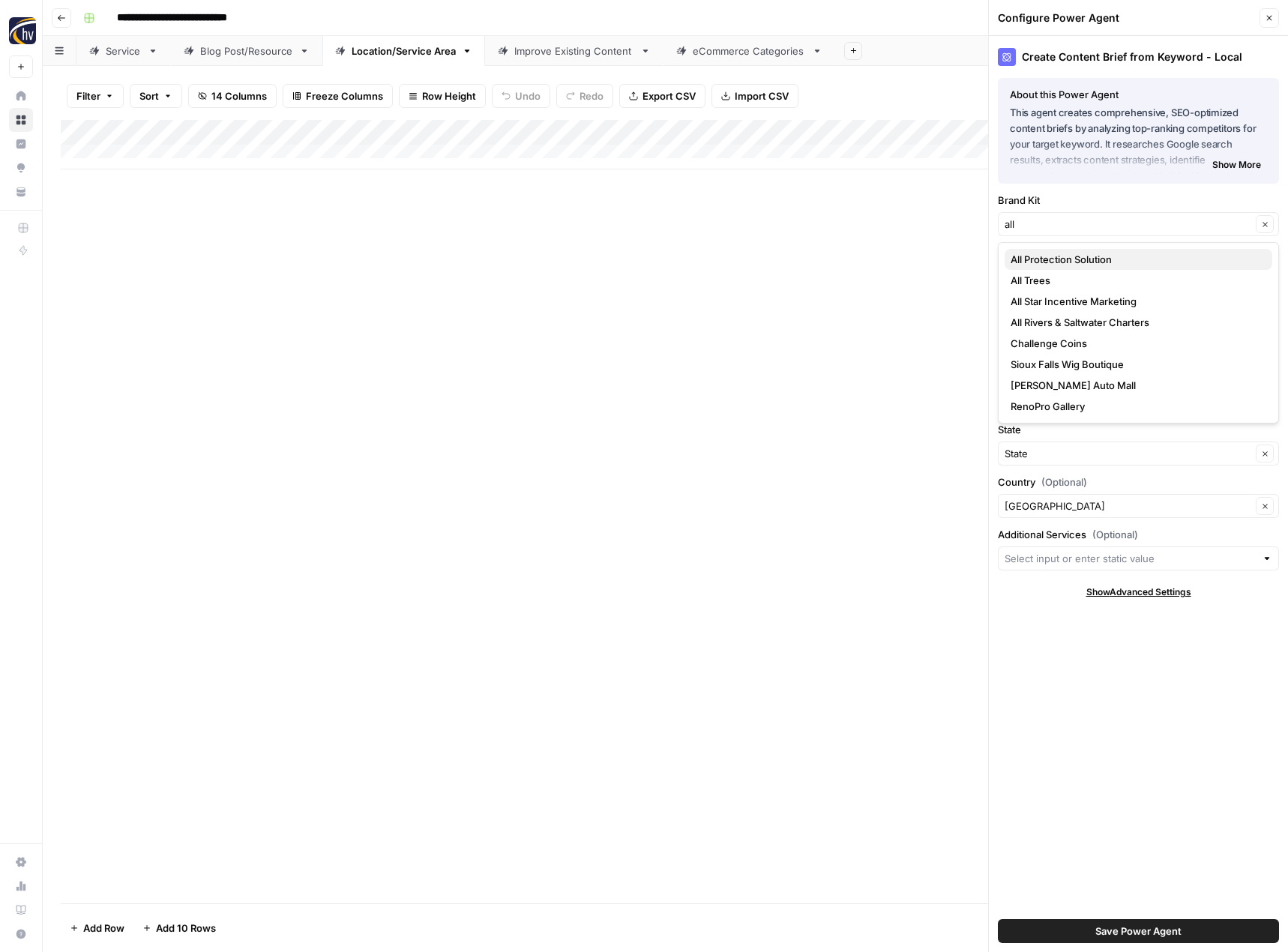
click at [1058, 260] on span "All Protection Solution" at bounding box center [1135, 259] width 250 height 15
type input "All Protection Solution"
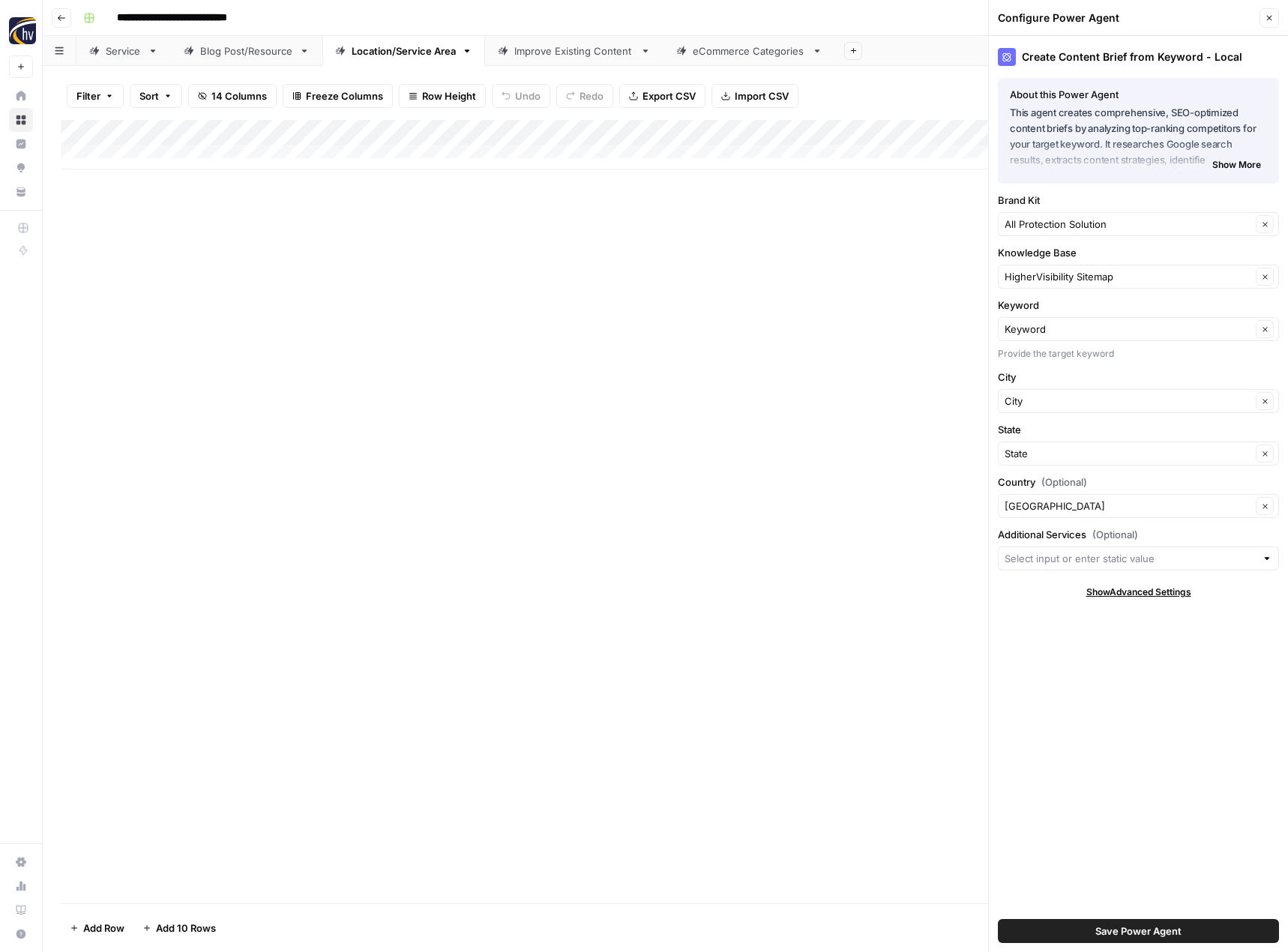
click at [1048, 268] on div "HigherVisibility Sitemap Clear" at bounding box center [1138, 276] width 281 height 24
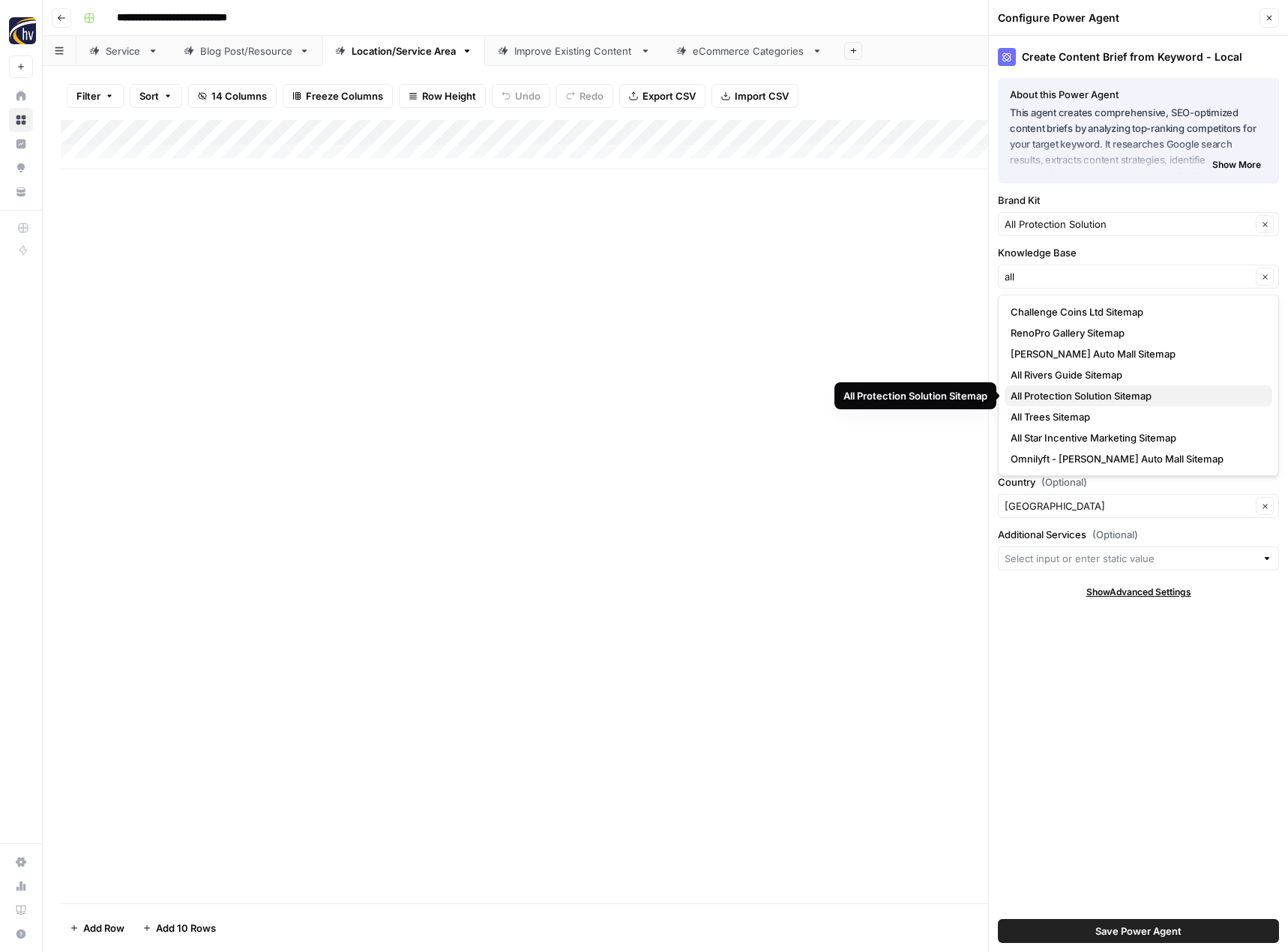
click at [1052, 392] on span "All Protection Solution Sitemap" at bounding box center [1135, 395] width 250 height 15
type input "All Protection Solution Sitemap"
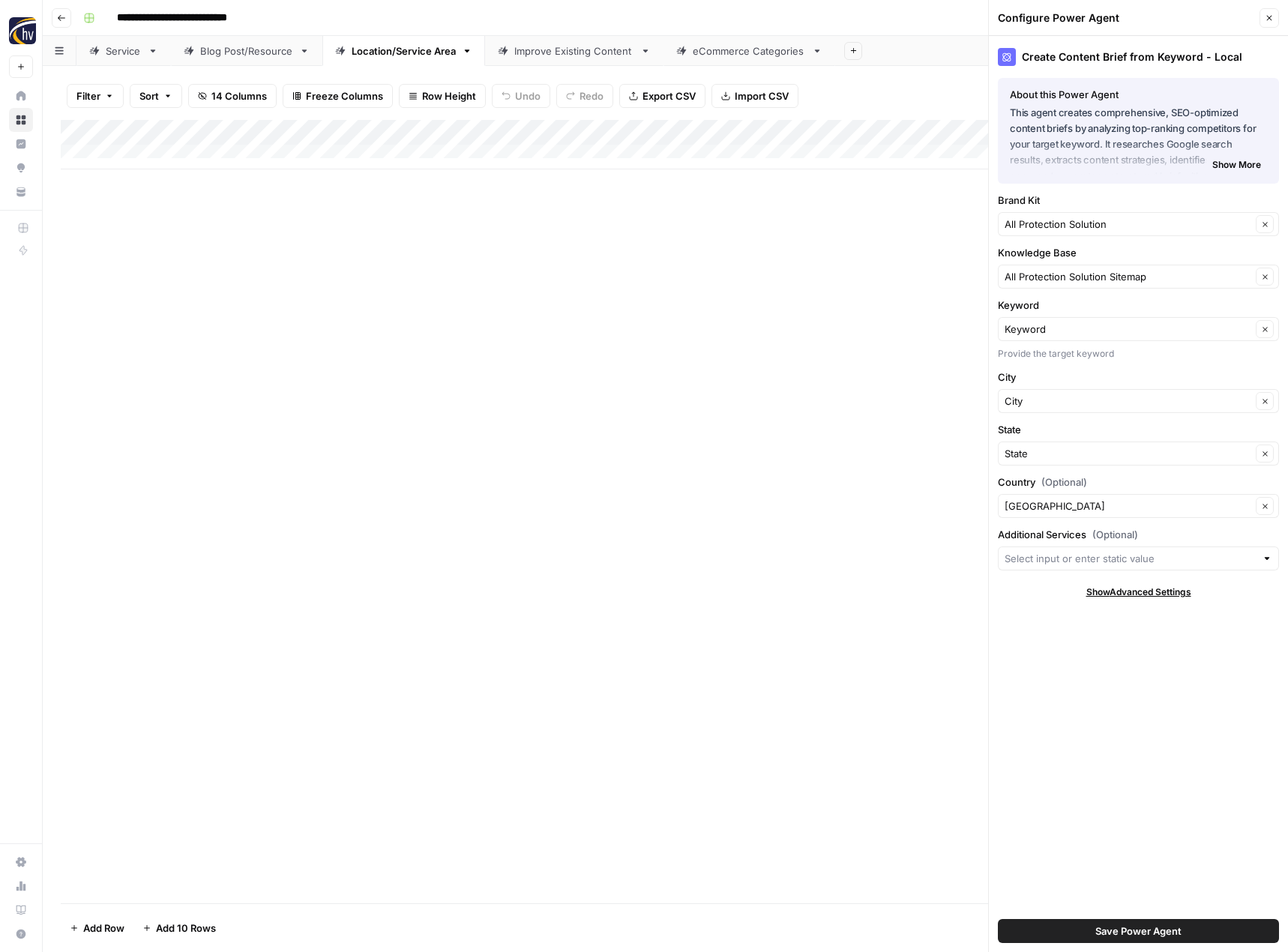
click at [1117, 933] on span "Save Power Agent" at bounding box center [1138, 930] width 86 height 15
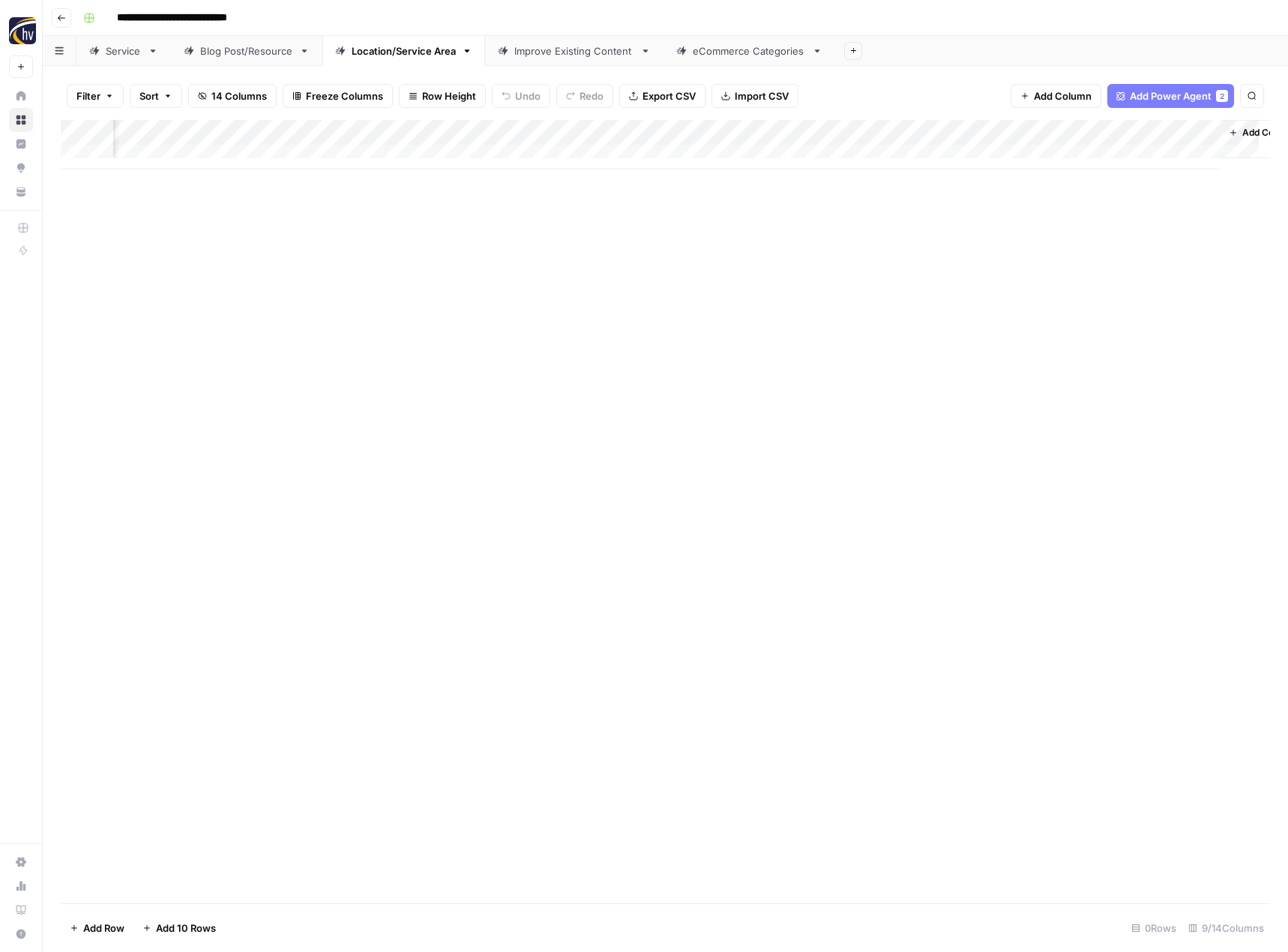
scroll to position [0, 112]
click at [1052, 133] on div "Add Column" at bounding box center [664, 145] width 1209 height 49
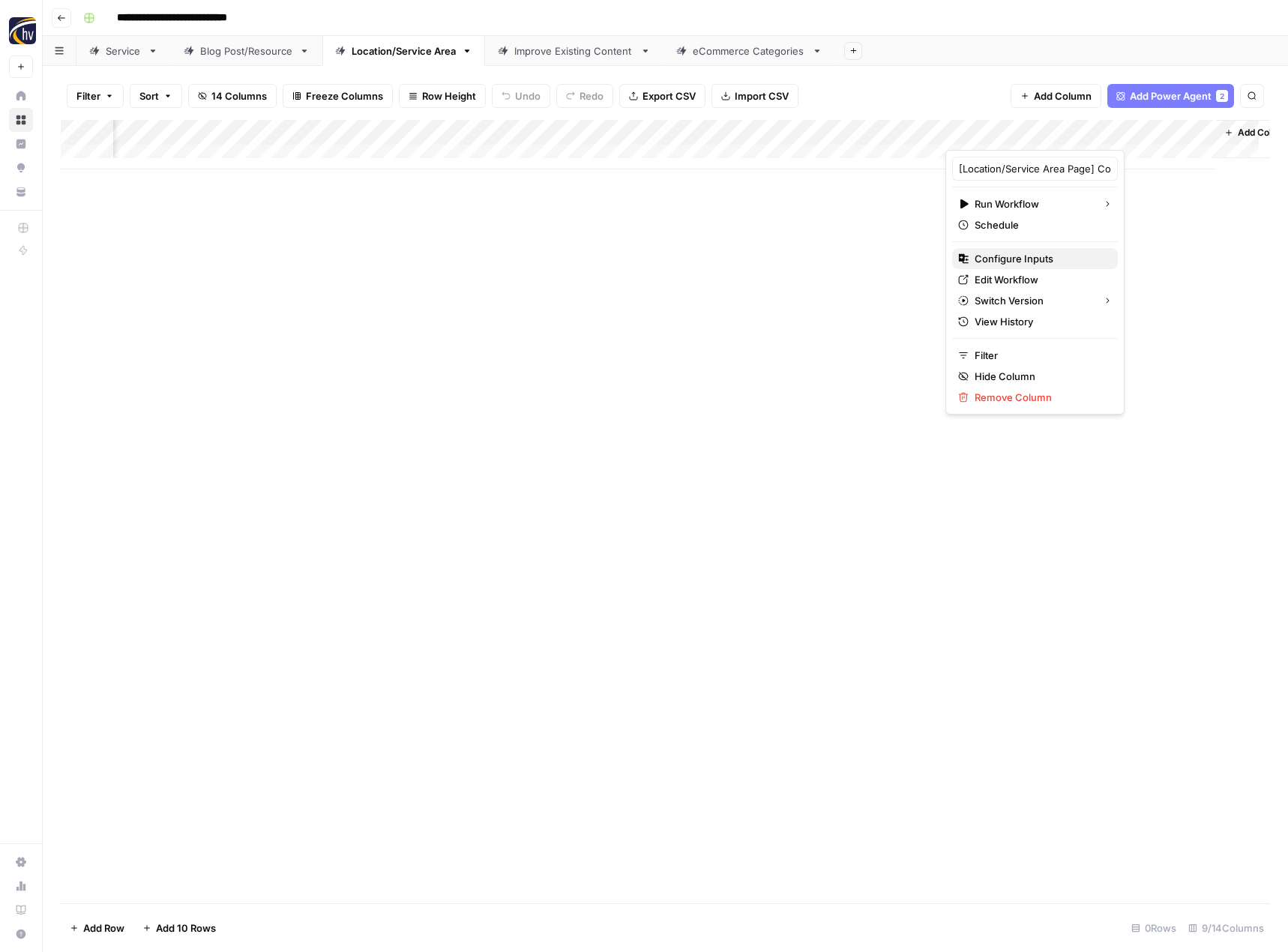
click at [1005, 254] on span "Configure Inputs" at bounding box center [1040, 258] width 132 height 15
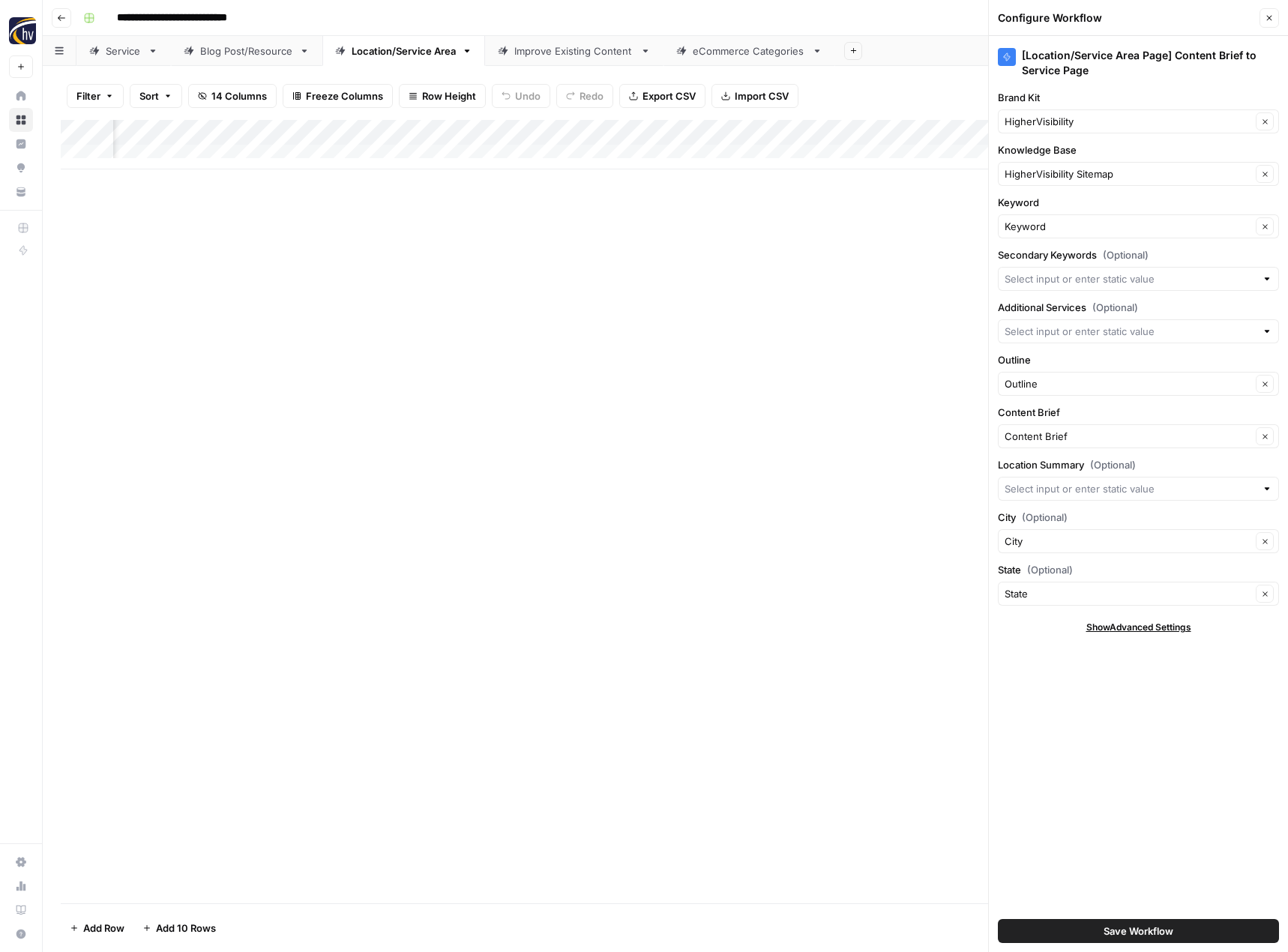
click at [1097, 113] on div "HigherVisibility Clear" at bounding box center [1138, 121] width 281 height 24
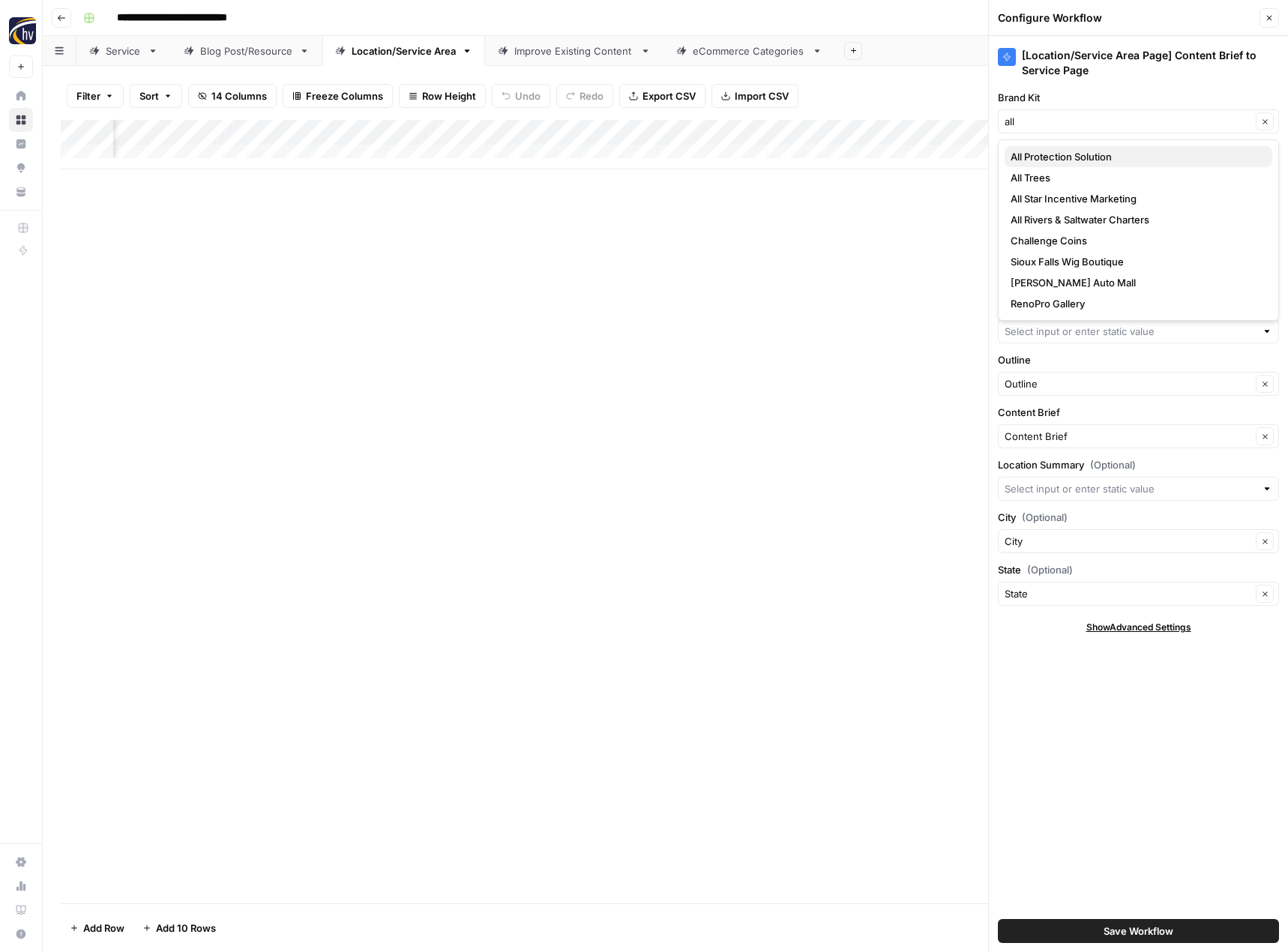
click at [1098, 157] on span "All Protection Solution" at bounding box center [1135, 156] width 250 height 15
type input "All Protection Solution"
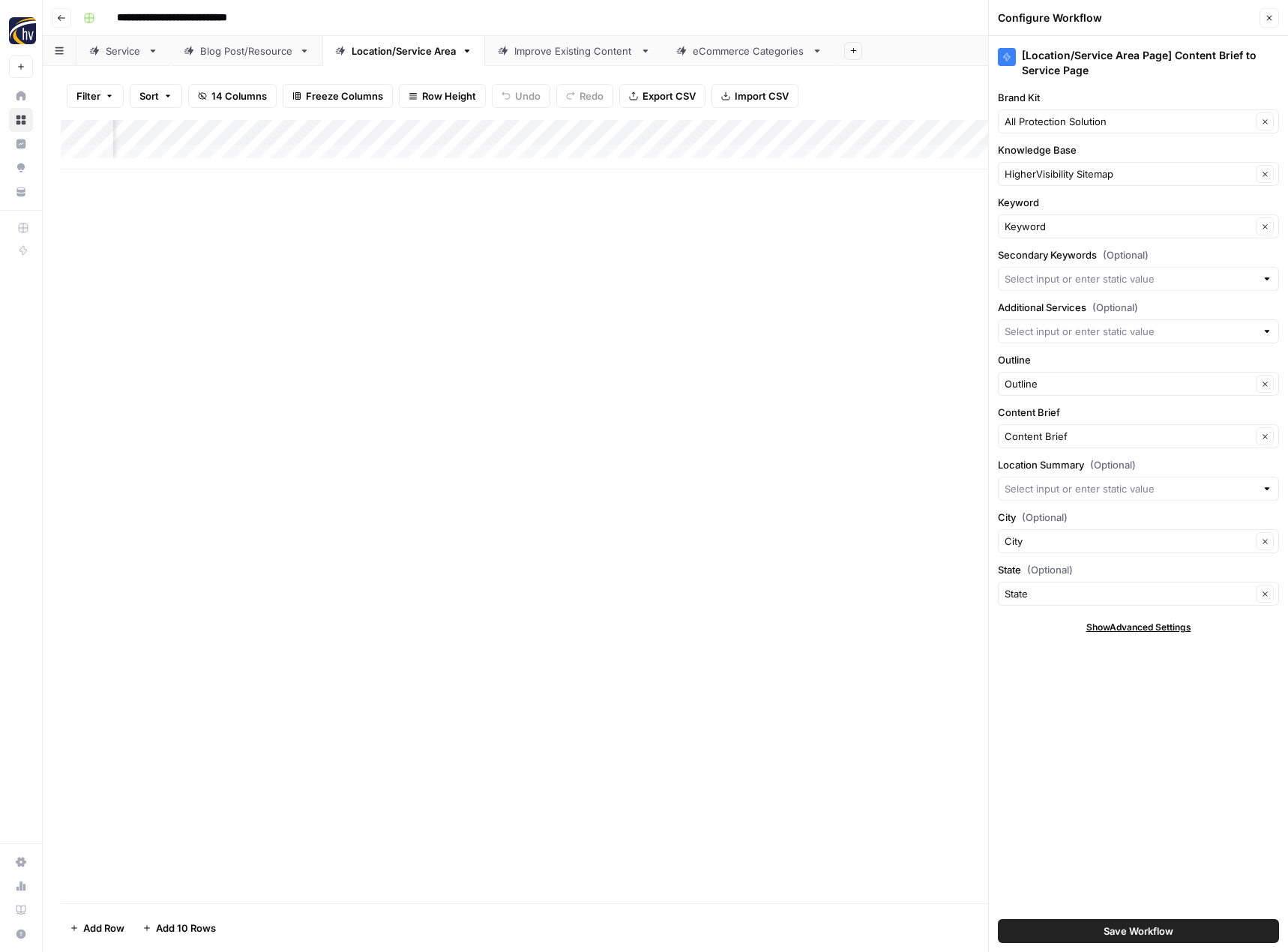
click at [1064, 185] on div "HigherVisibility Sitemap Clear" at bounding box center [1138, 173] width 281 height 24
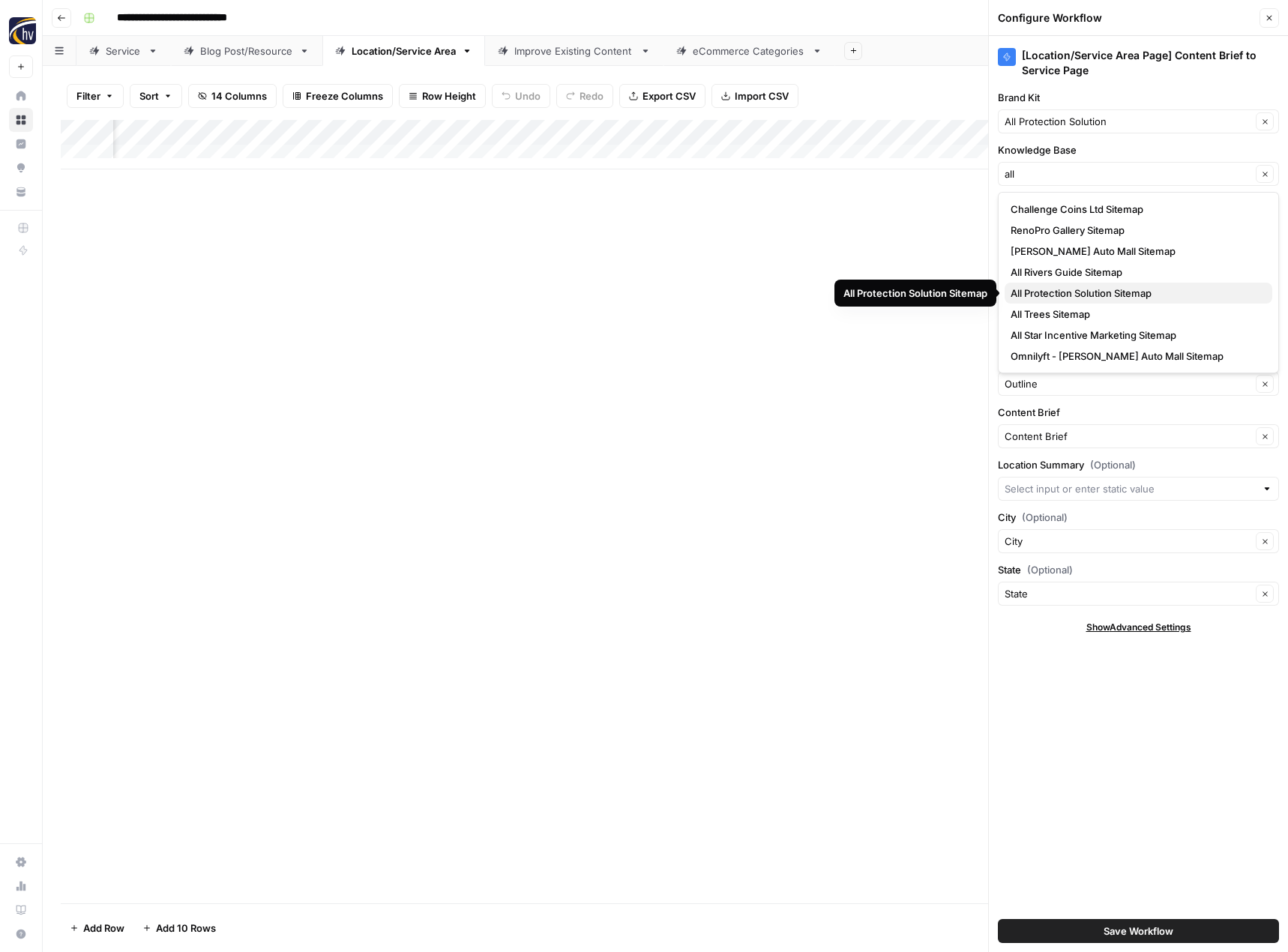
click at [1076, 293] on span "All Protection Solution Sitemap" at bounding box center [1135, 292] width 250 height 15
type input "All Protection Solution Sitemap"
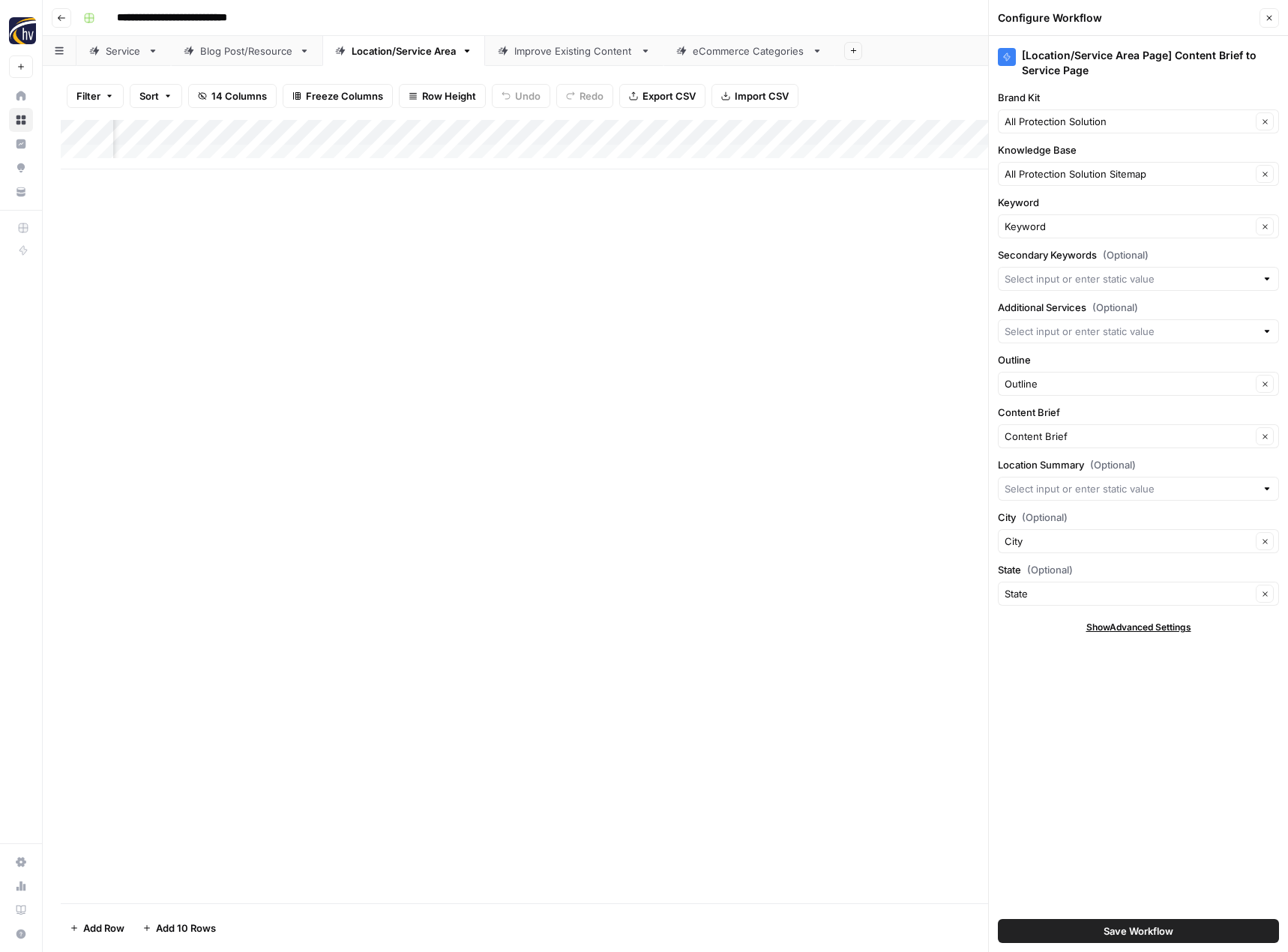
click at [1140, 937] on span "Save Workflow" at bounding box center [1138, 930] width 70 height 15
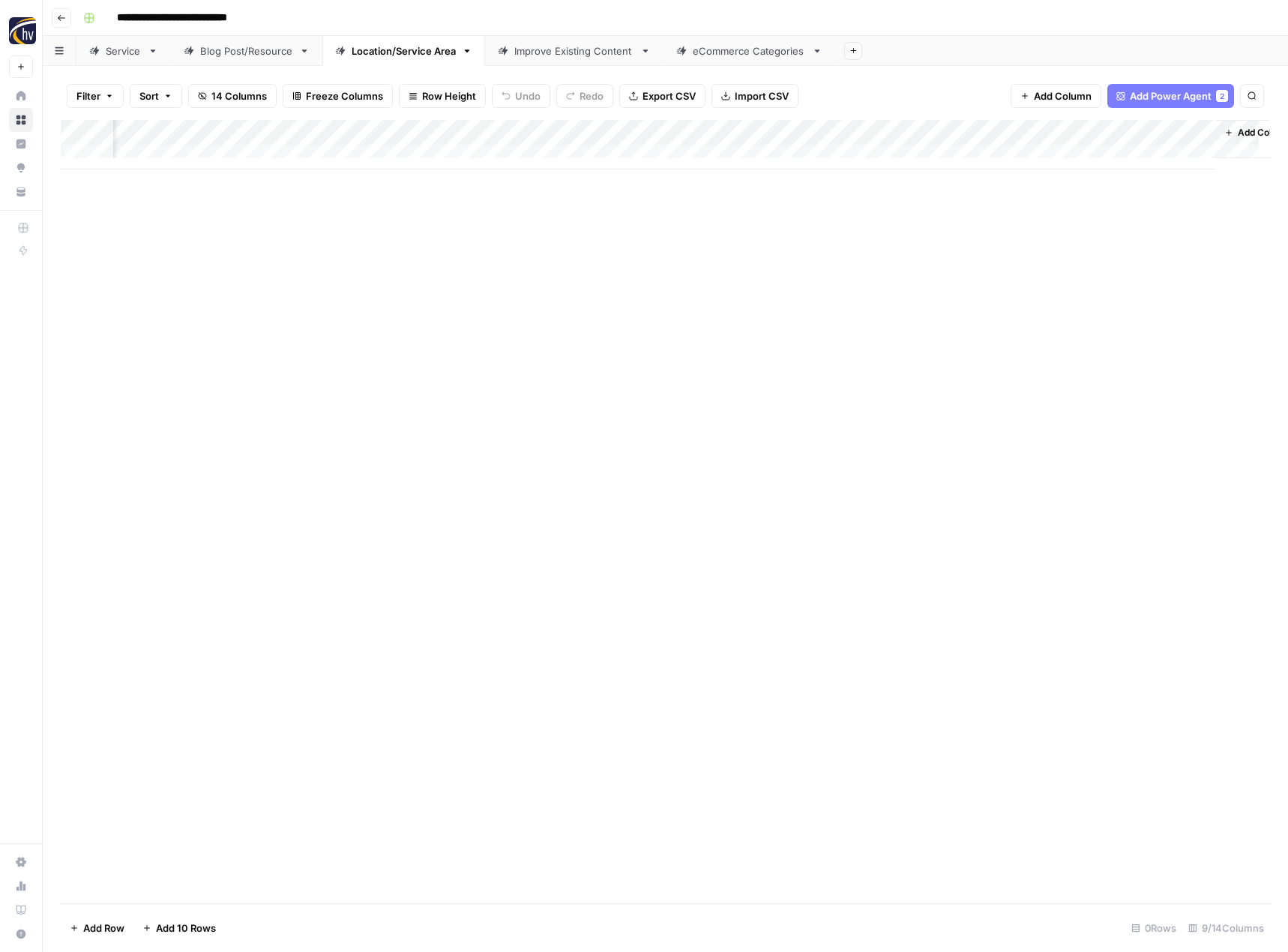
click at [573, 54] on div "Improve Existing Content" at bounding box center [574, 50] width 120 height 15
click at [814, 132] on div "Add Column" at bounding box center [664, 145] width 1209 height 49
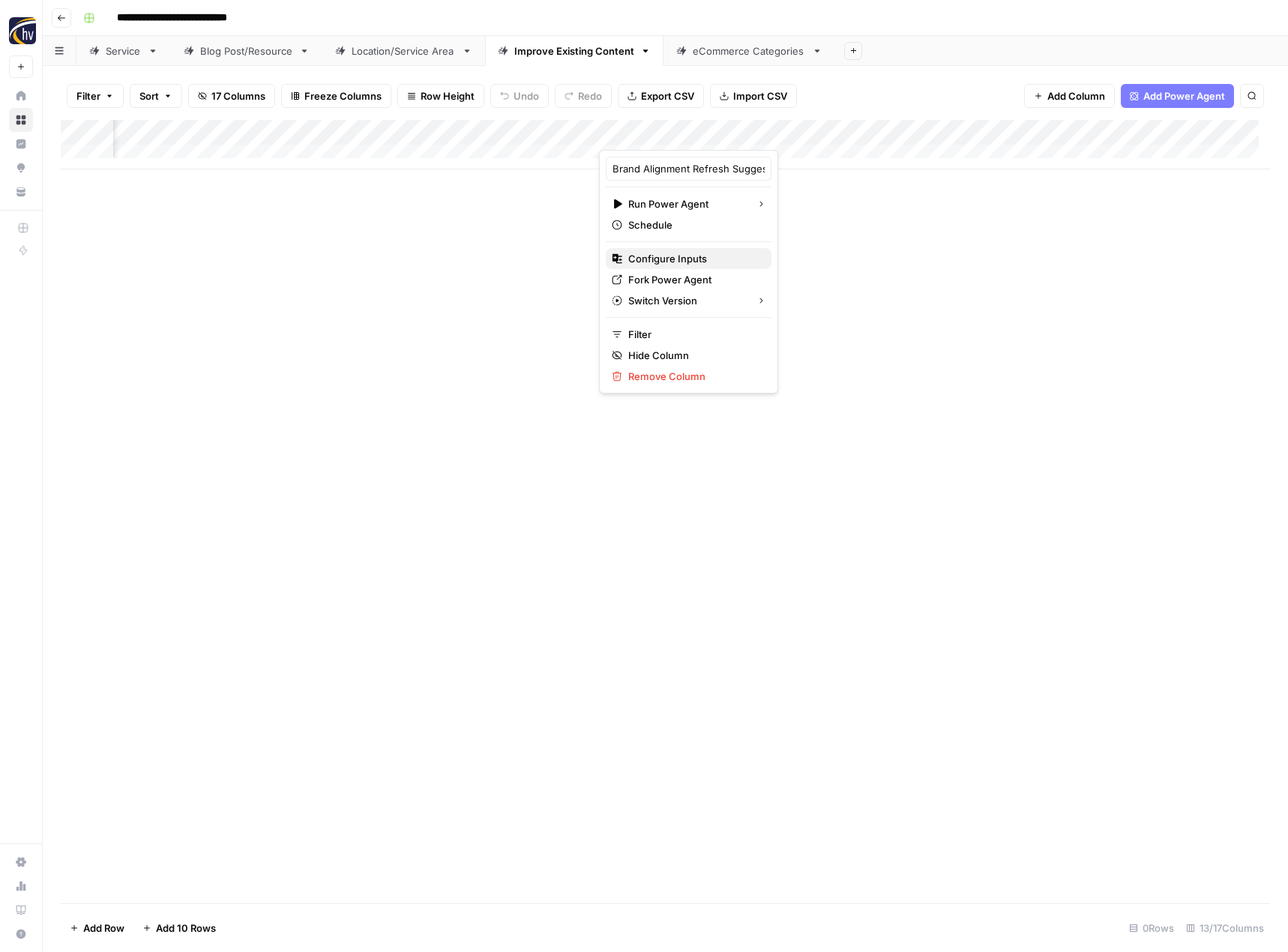
click at [692, 254] on span "Configure Inputs" at bounding box center [694, 258] width 132 height 15
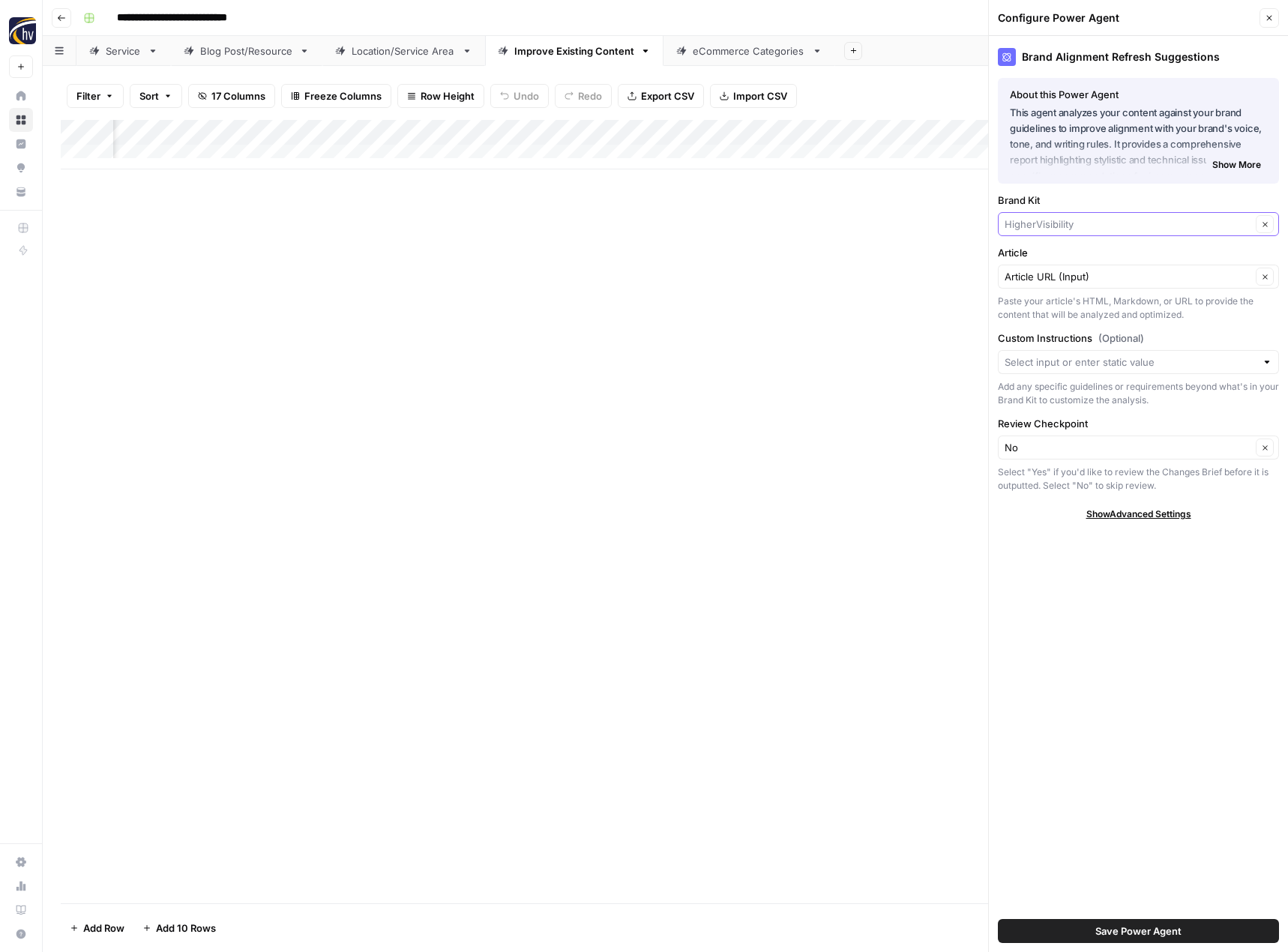
click at [1054, 219] on input "Brand Kit" at bounding box center [1127, 223] width 247 height 15
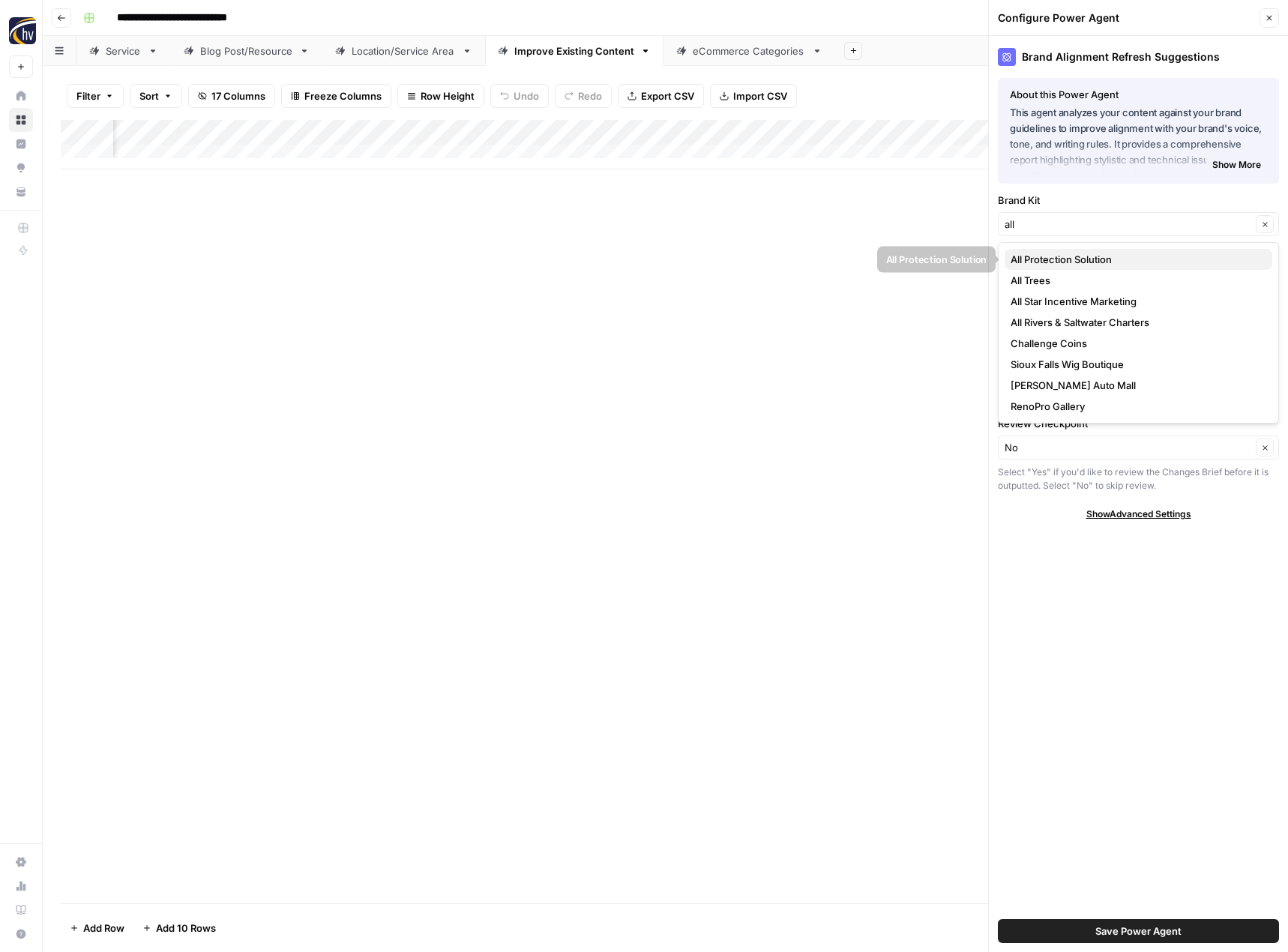
click at [1053, 256] on span "All Protection Solution" at bounding box center [1135, 259] width 250 height 15
type input "All Protection Solution"
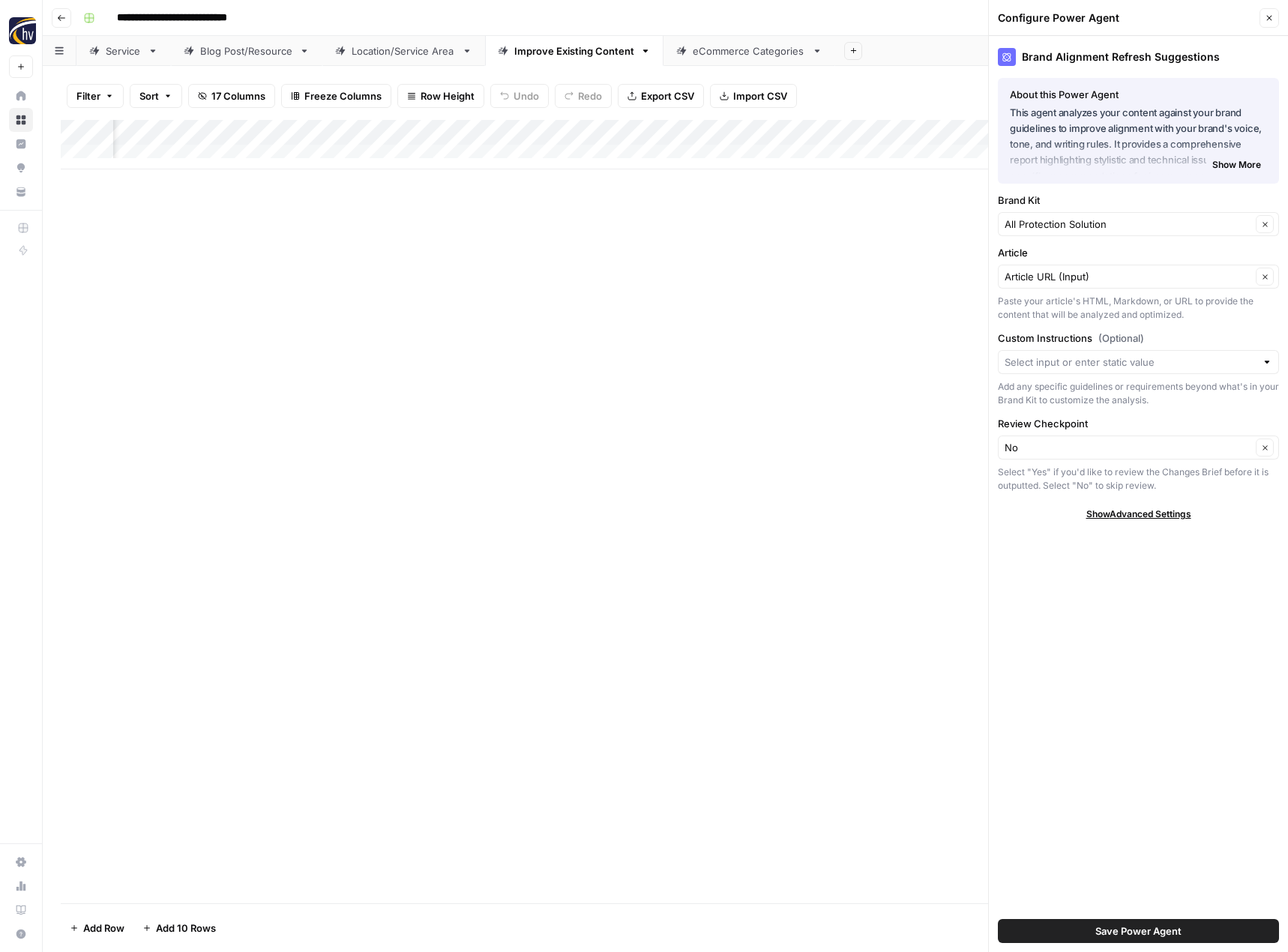
click at [1120, 935] on span "Save Power Agent" at bounding box center [1138, 930] width 86 height 15
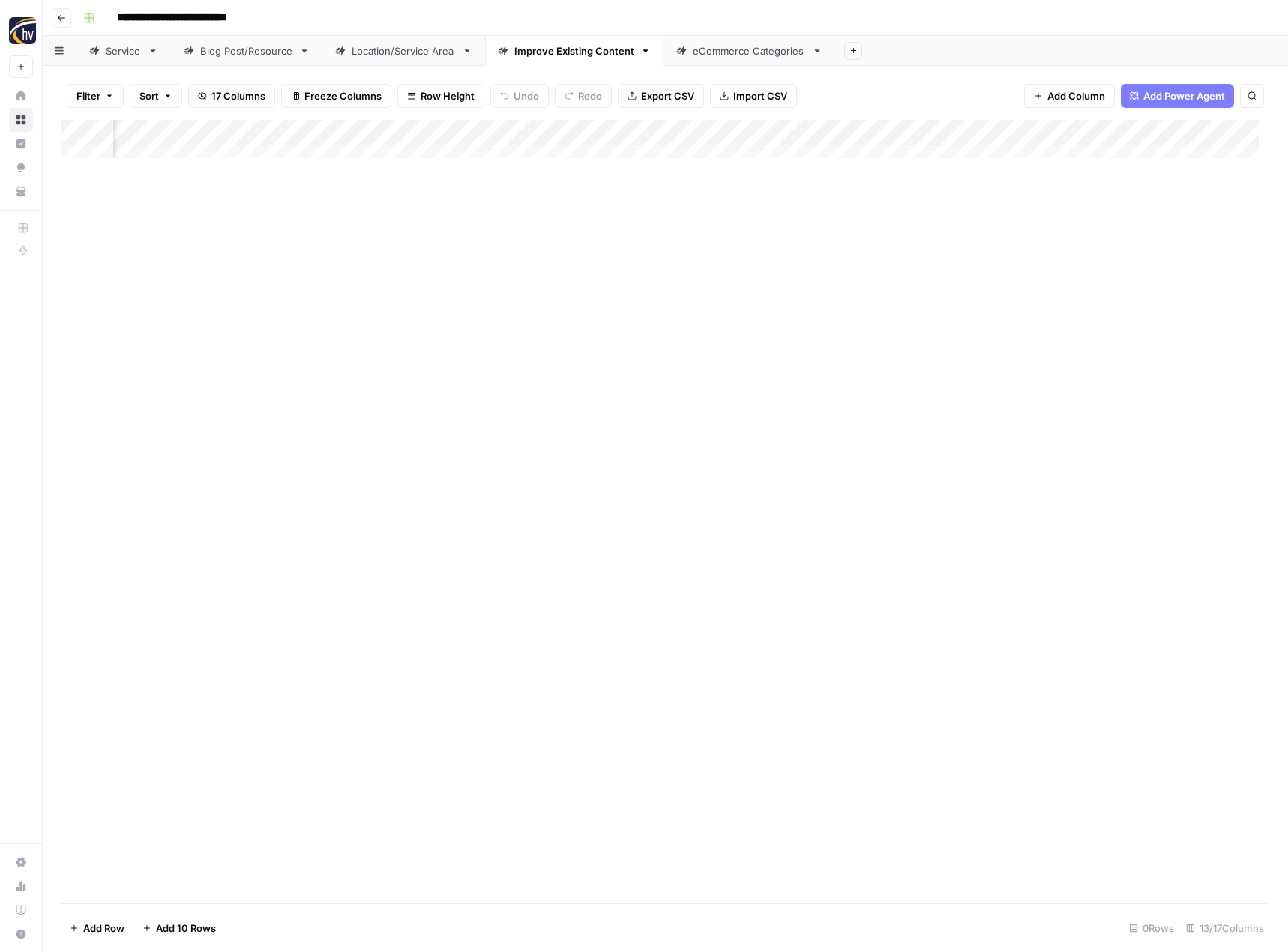
scroll to position [0, 1013]
click at [883, 128] on div "Add Column" at bounding box center [664, 145] width 1209 height 49
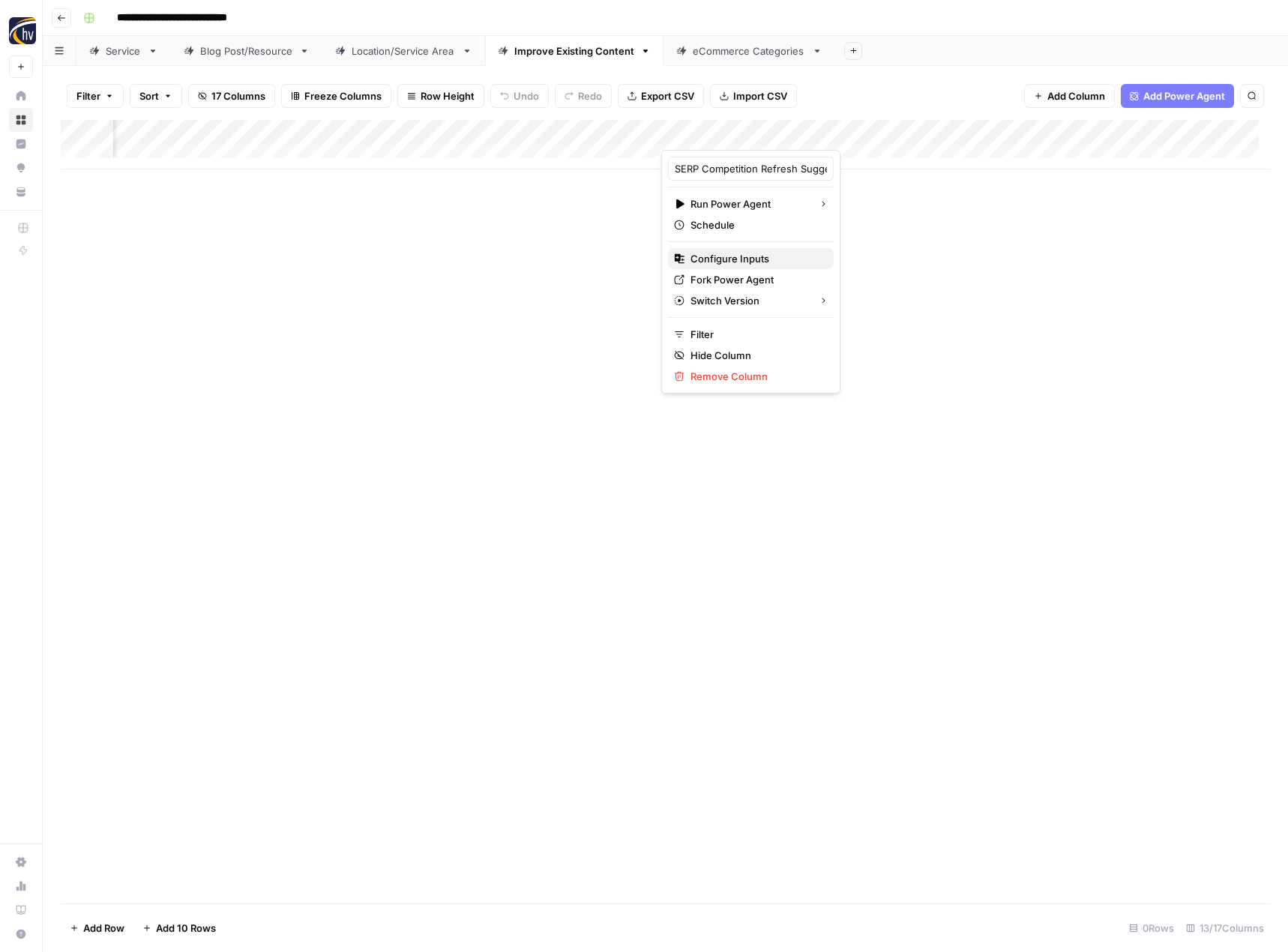
click at [762, 258] on span "Configure Inputs" at bounding box center [756, 258] width 132 height 15
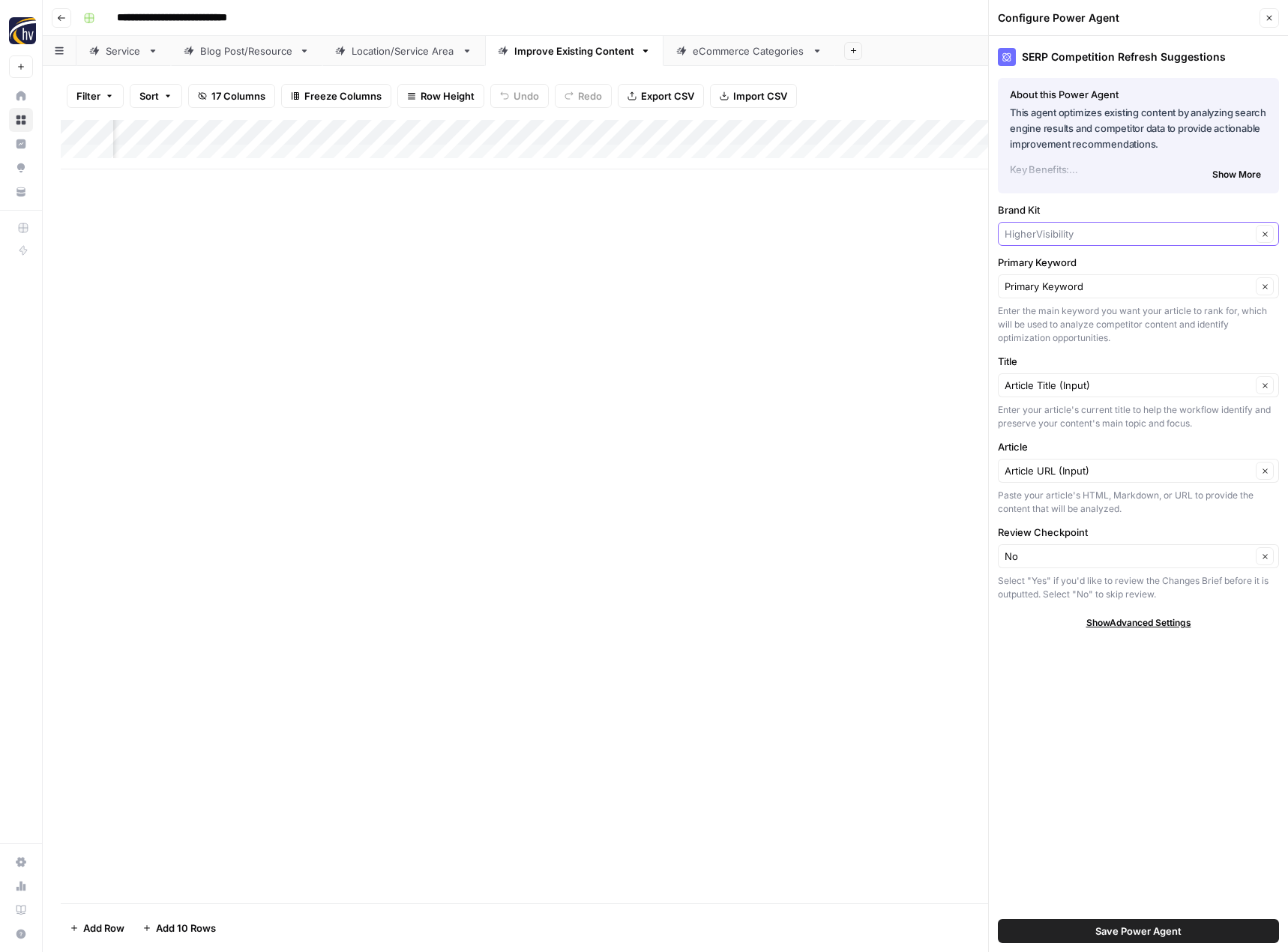
click at [1064, 230] on input "Brand Kit" at bounding box center [1127, 234] width 247 height 15
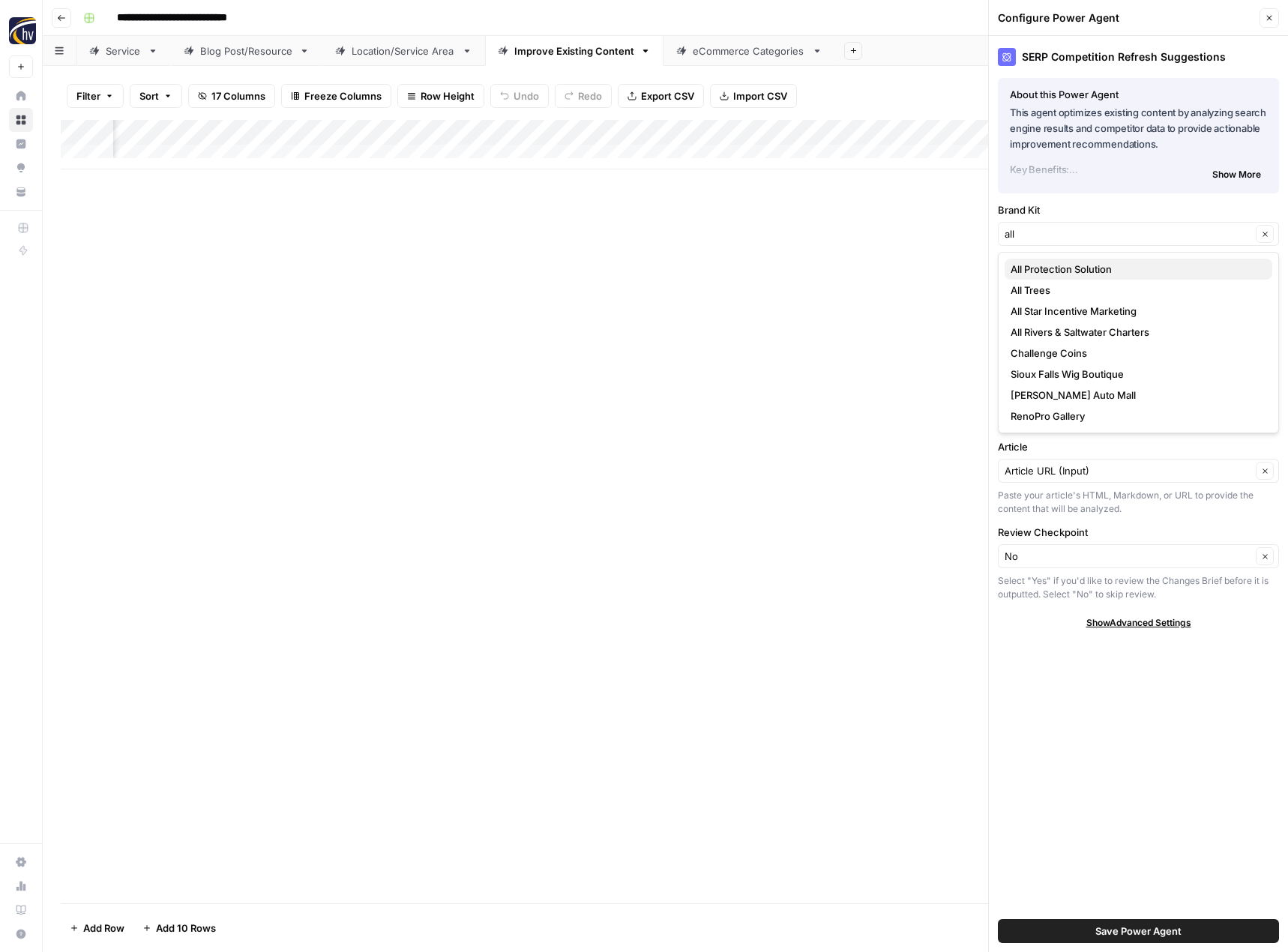
click at [1074, 274] on span "All Protection Solution" at bounding box center [1135, 268] width 250 height 15
type input "All Protection Solution"
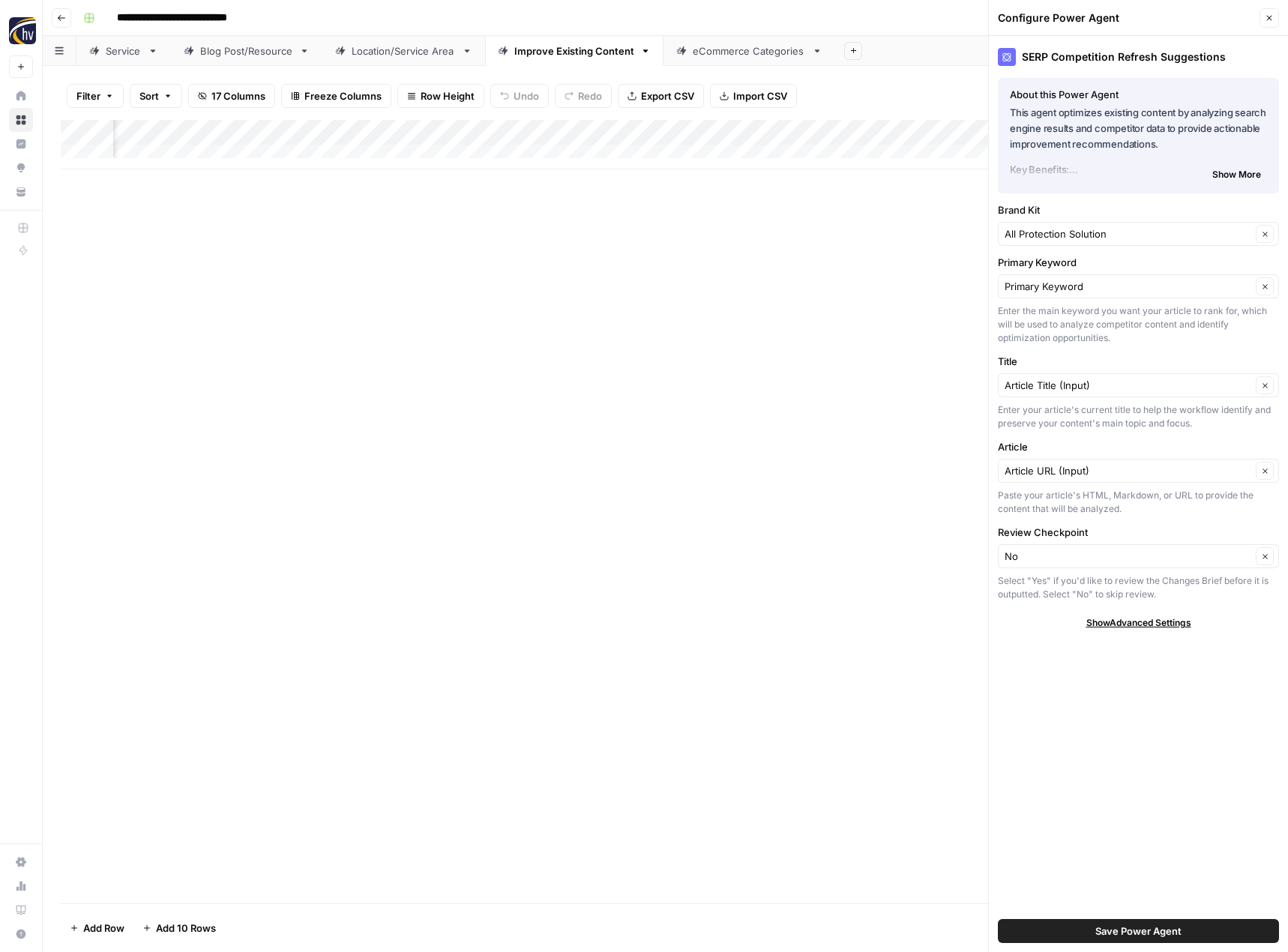
click at [1149, 928] on span "Save Power Agent" at bounding box center [1138, 930] width 86 height 15
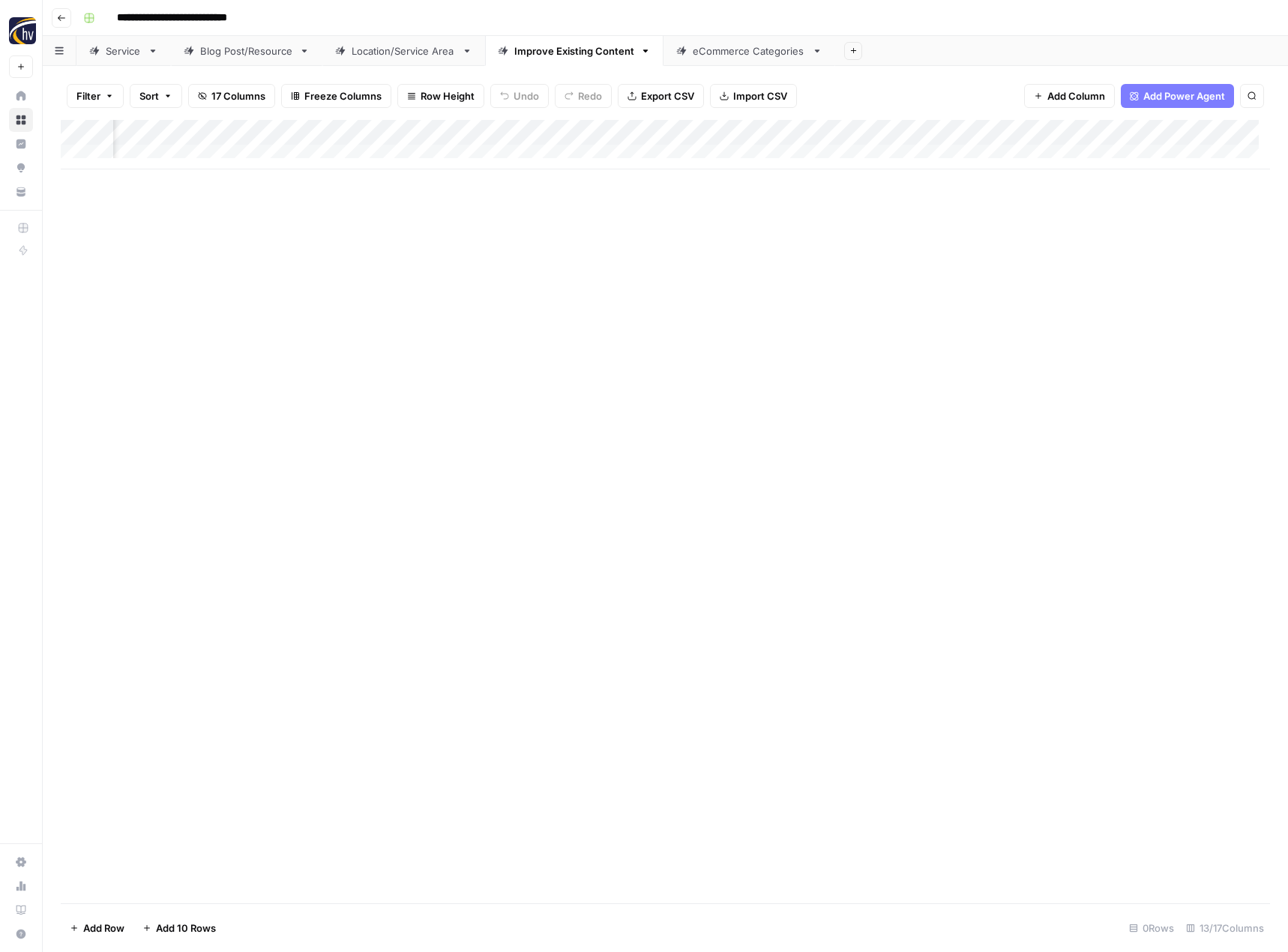
scroll to position [0, 1293]
click at [971, 133] on div "Add Column" at bounding box center [664, 145] width 1209 height 49
click at [869, 251] on button "Configure Inputs" at bounding box center [858, 258] width 166 height 21
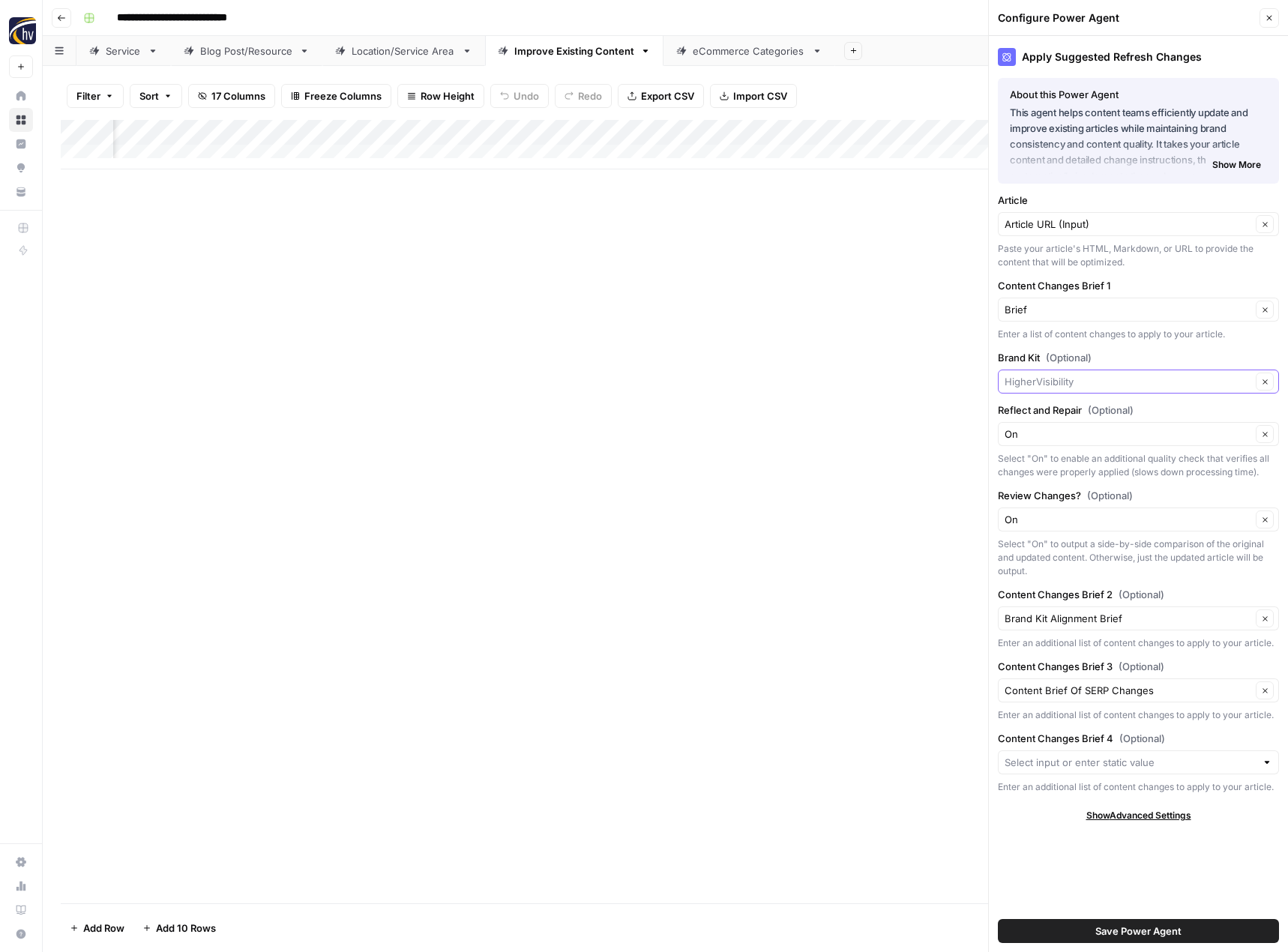
click at [1038, 381] on input "Brand Kit (Optional)" at bounding box center [1127, 381] width 247 height 15
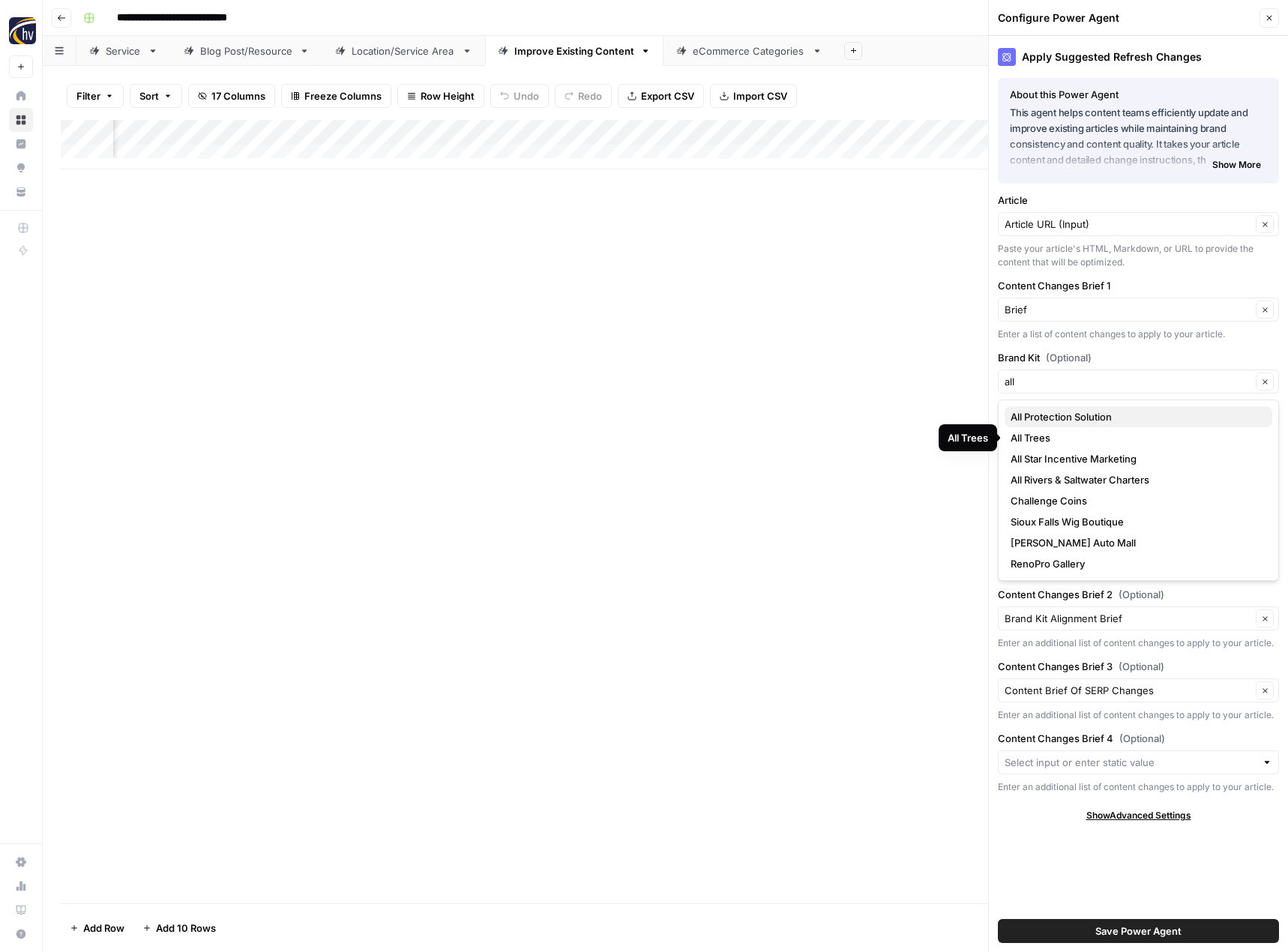
click at [1085, 423] on span "All Protection Solution" at bounding box center [1135, 416] width 250 height 15
type input "All Protection Solution"
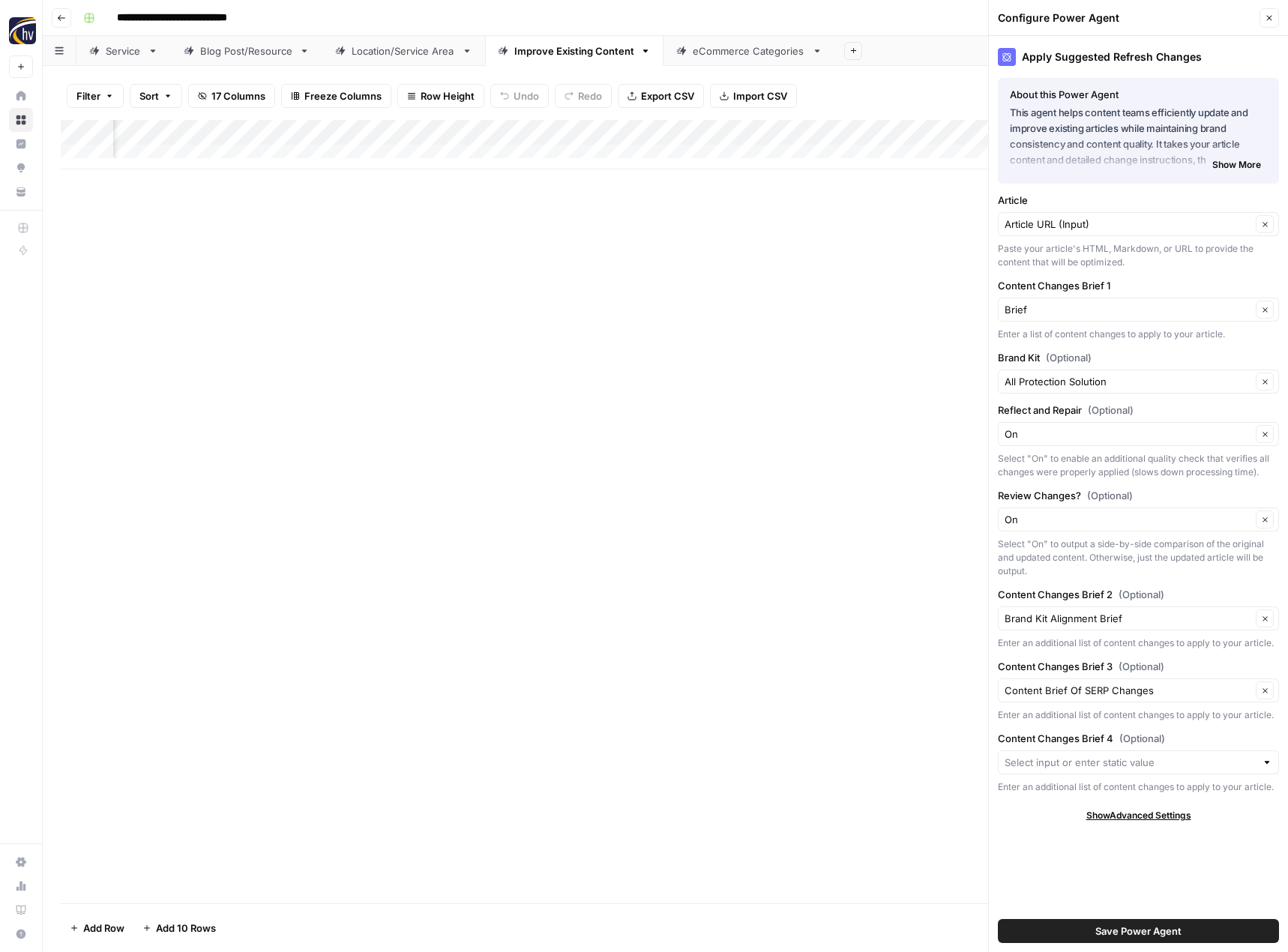
click at [1105, 932] on span "Save Power Agent" at bounding box center [1138, 930] width 86 height 15
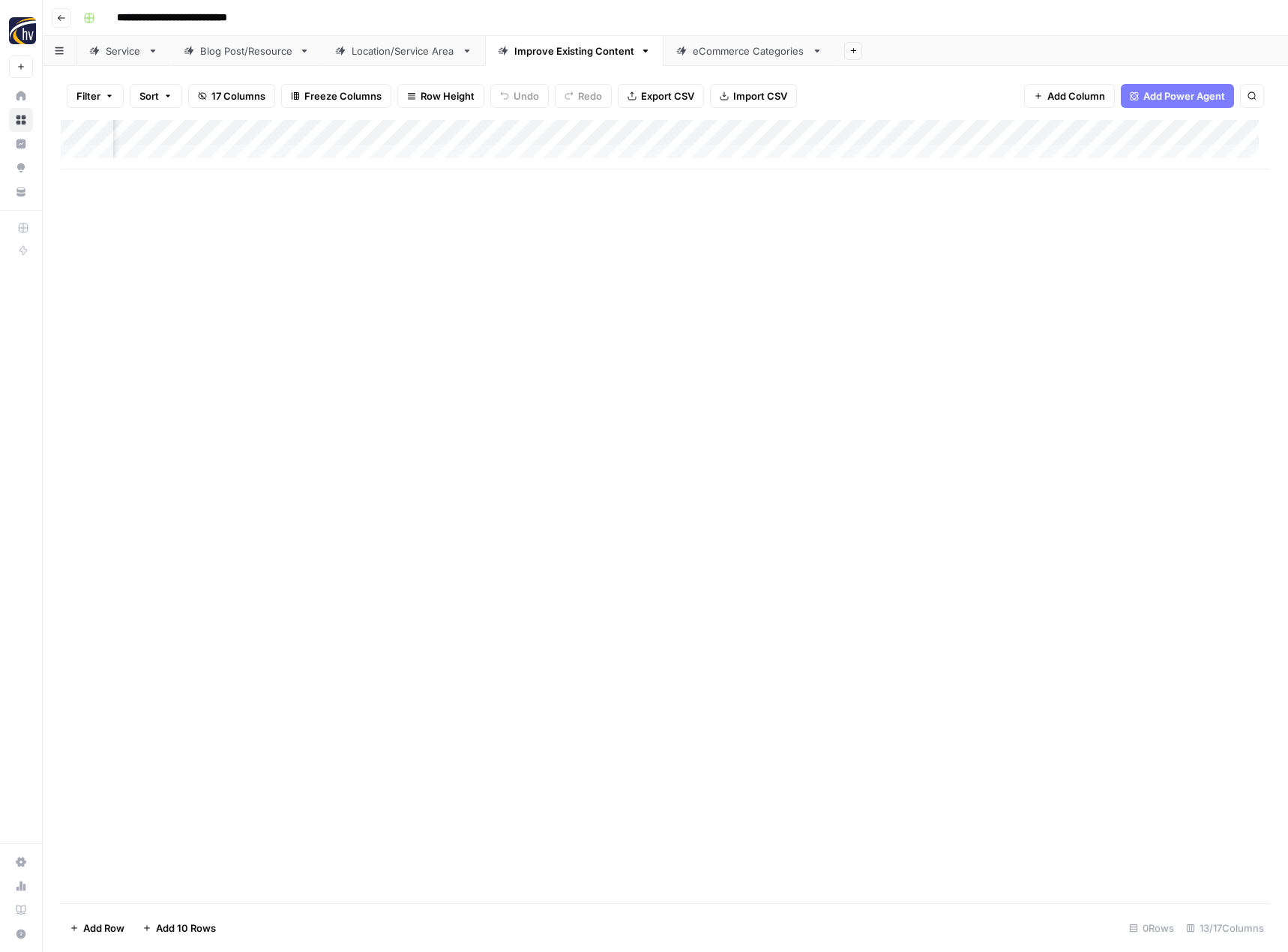
click at [725, 53] on div "eCommerce Categories" at bounding box center [749, 50] width 113 height 15
click at [733, 126] on div "Add Column" at bounding box center [664, 145] width 1209 height 49
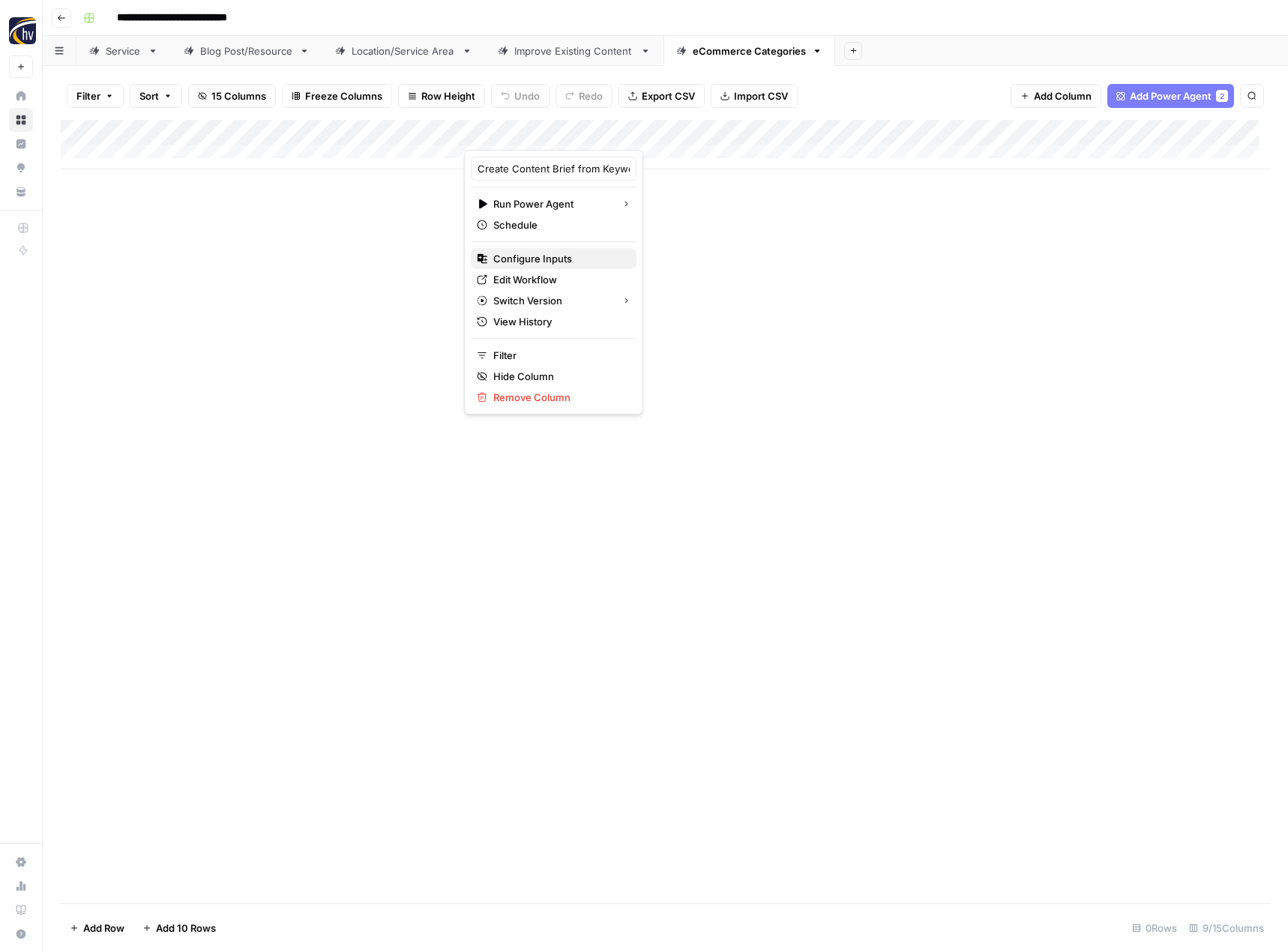
click at [562, 254] on span "Configure Inputs" at bounding box center [559, 258] width 132 height 15
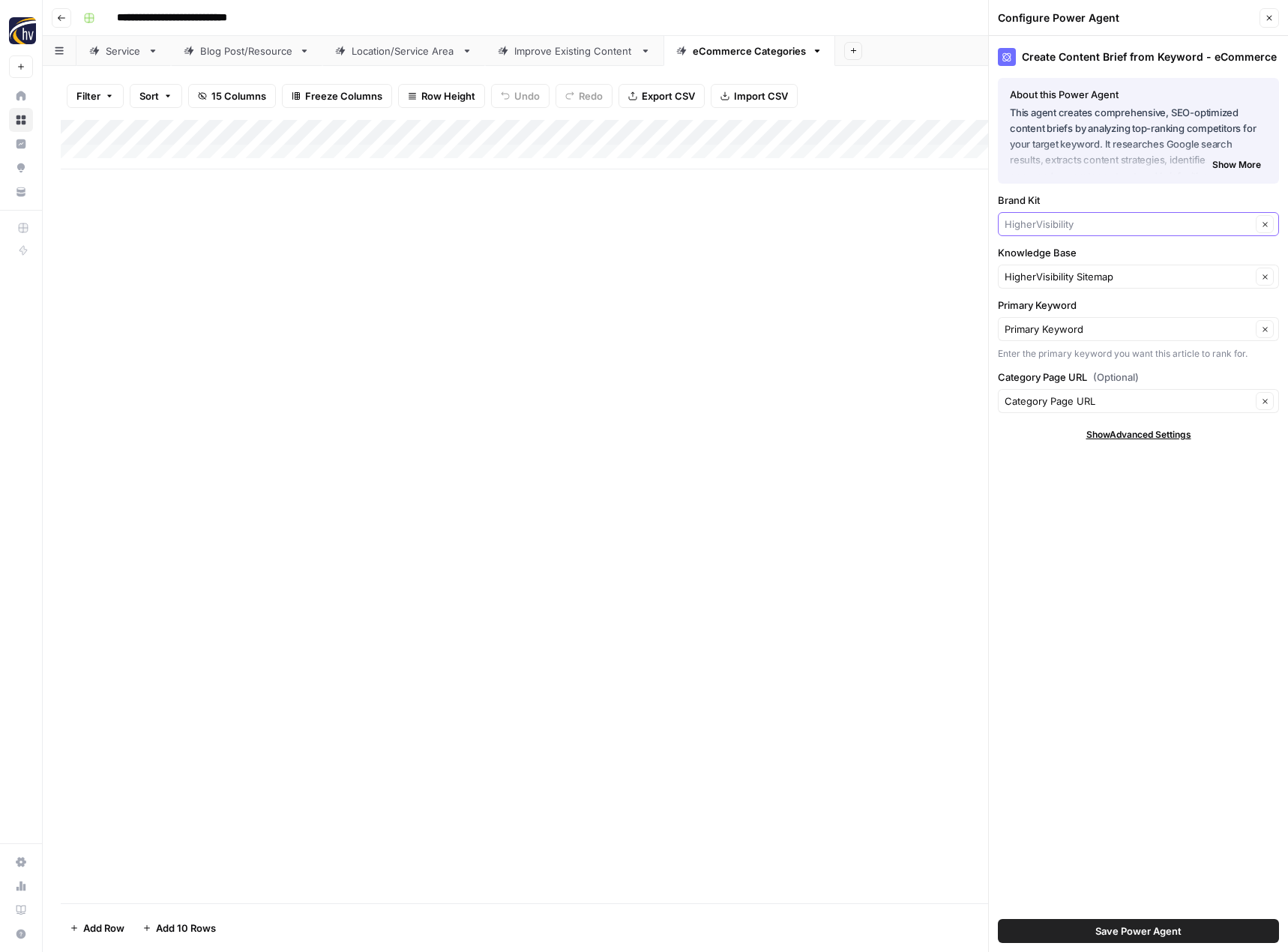
click at [1039, 223] on input "Brand Kit" at bounding box center [1127, 223] width 247 height 15
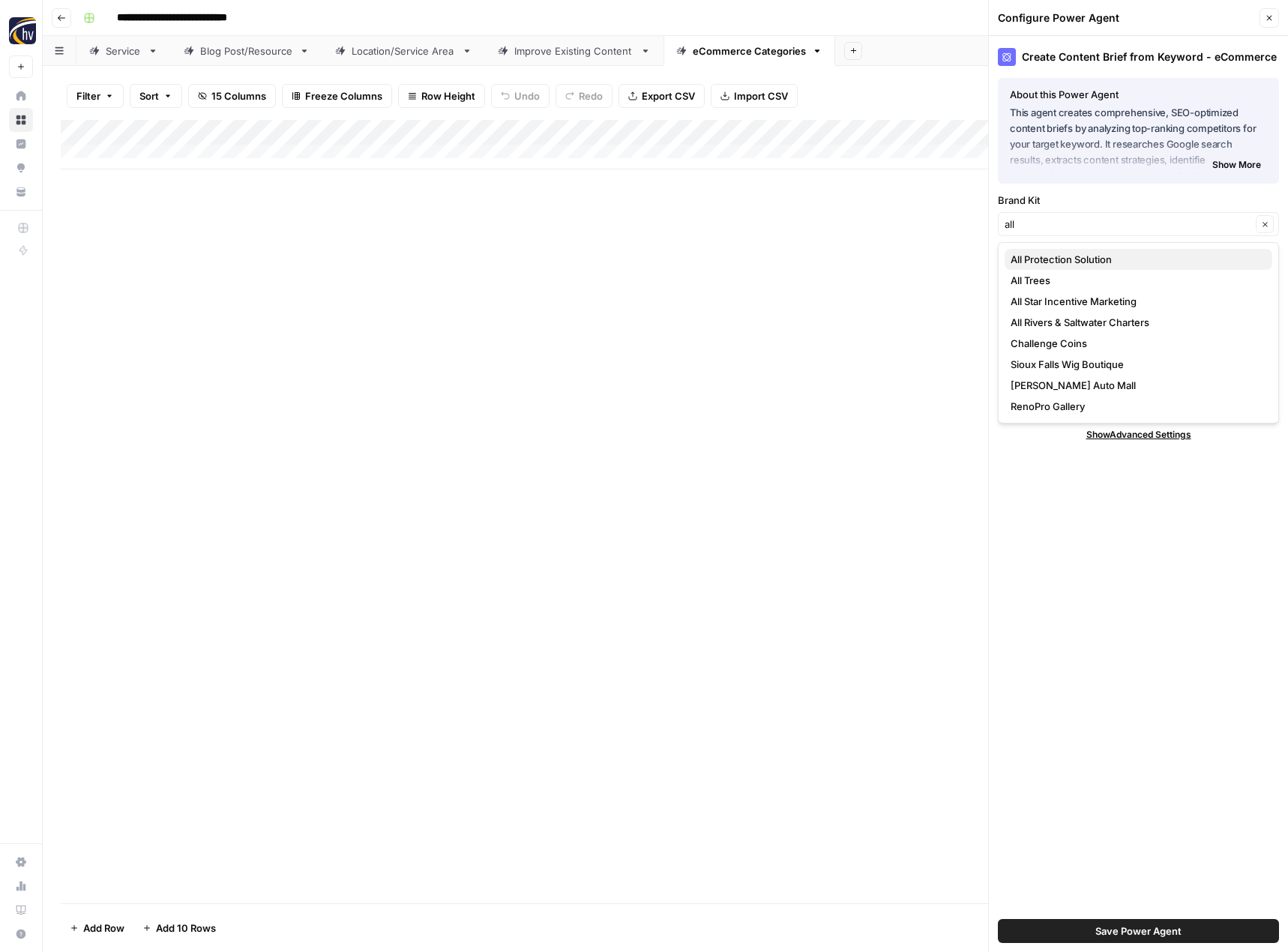
click at [1057, 261] on span "All Protection Solution" at bounding box center [1135, 259] width 250 height 15
type input "All Protection Solution"
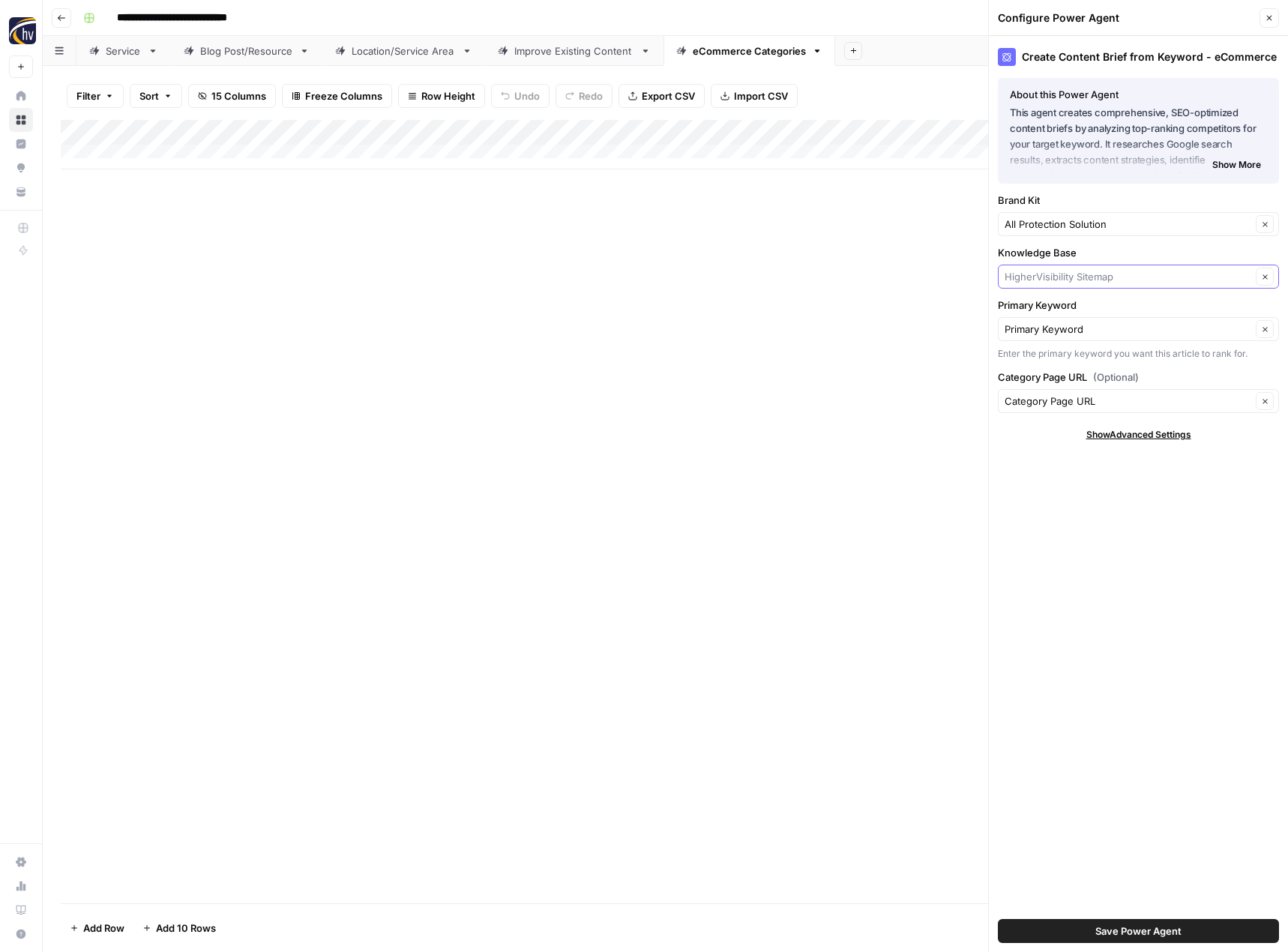
click at [1048, 272] on input "Knowledge Base" at bounding box center [1127, 276] width 247 height 15
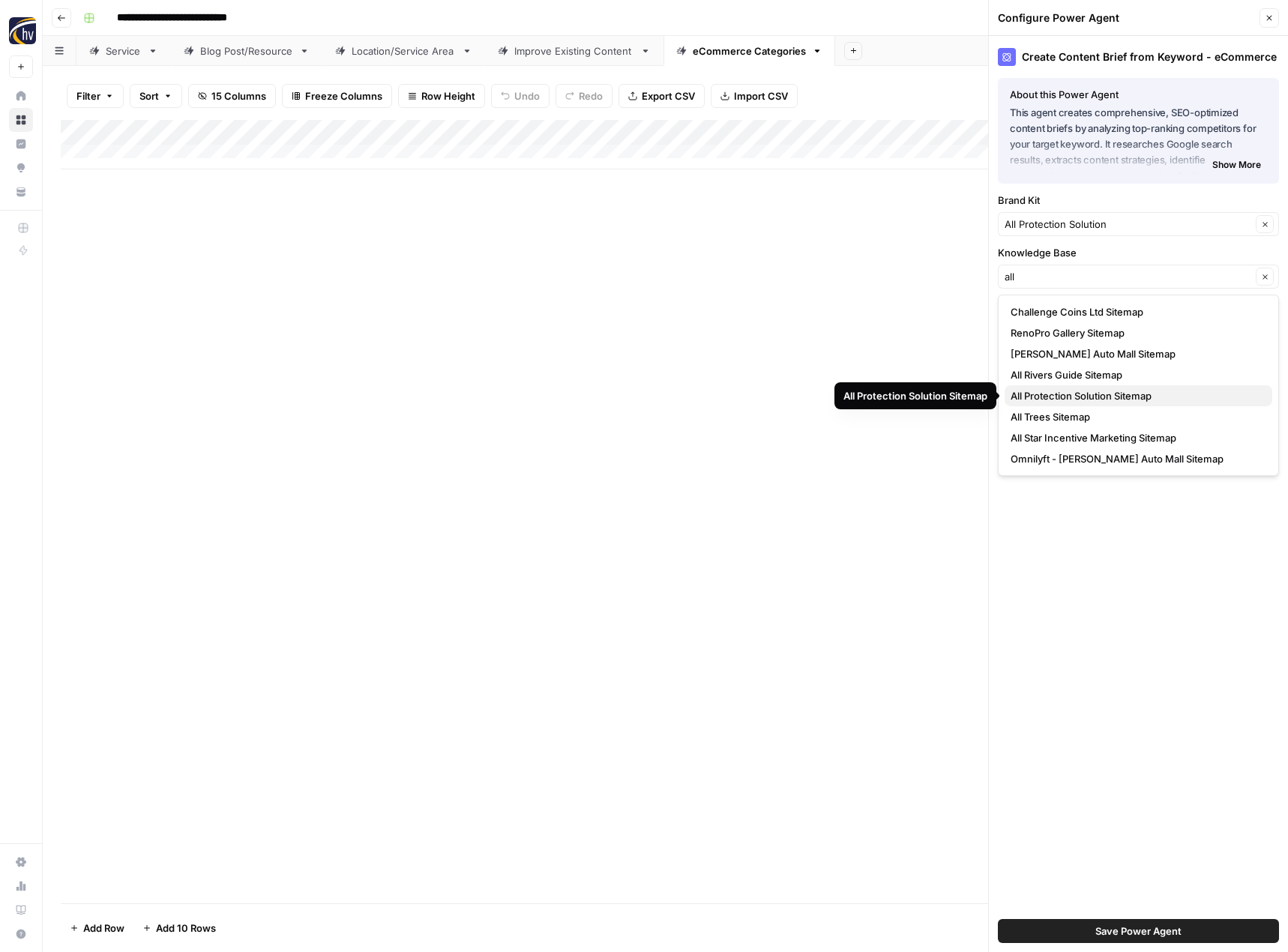
click at [1072, 395] on span "All Protection Solution Sitemap" at bounding box center [1135, 395] width 250 height 15
type input "All Protection Solution Sitemap"
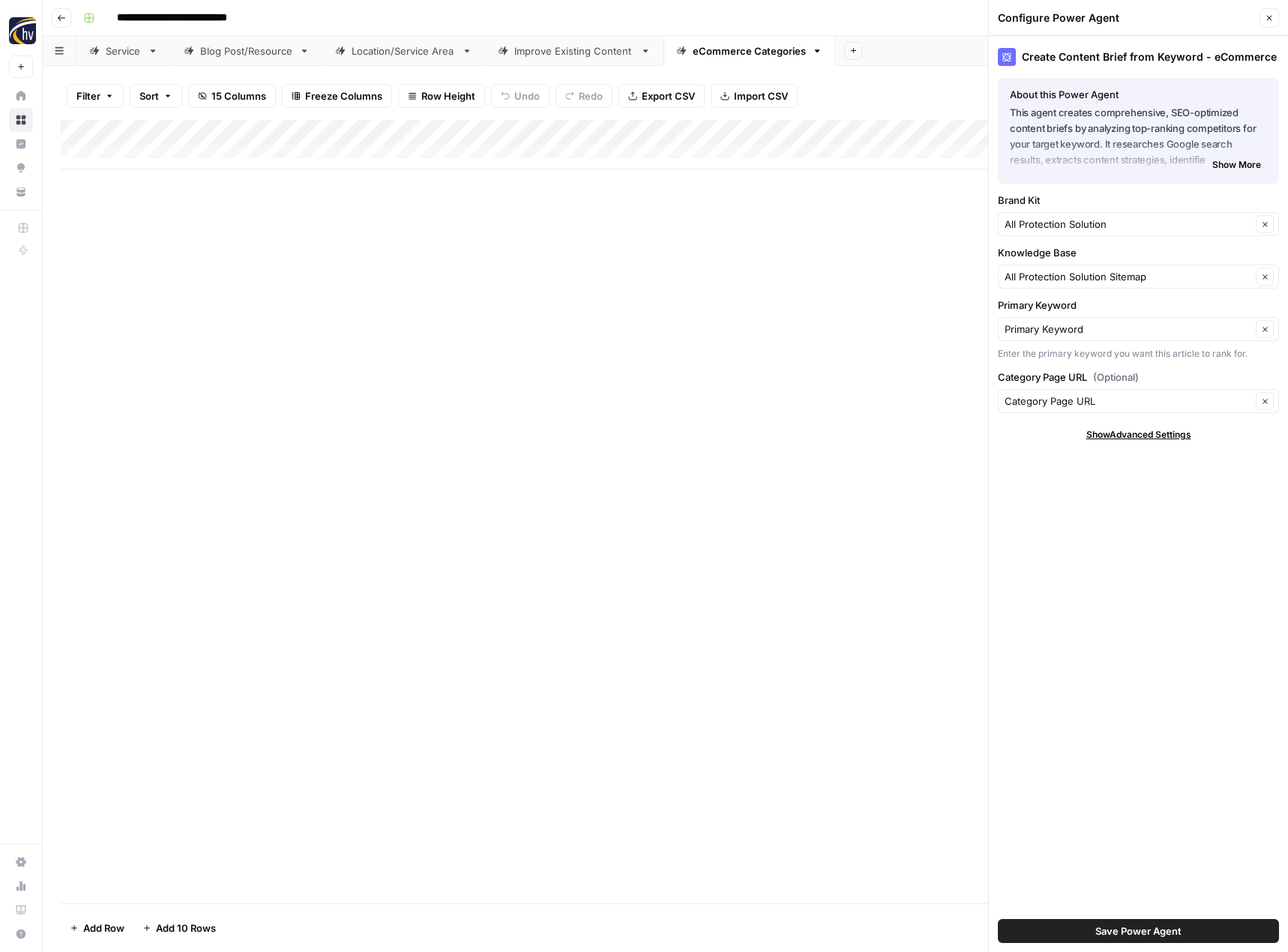
click at [1131, 931] on span "Save Power Agent" at bounding box center [1138, 930] width 86 height 15
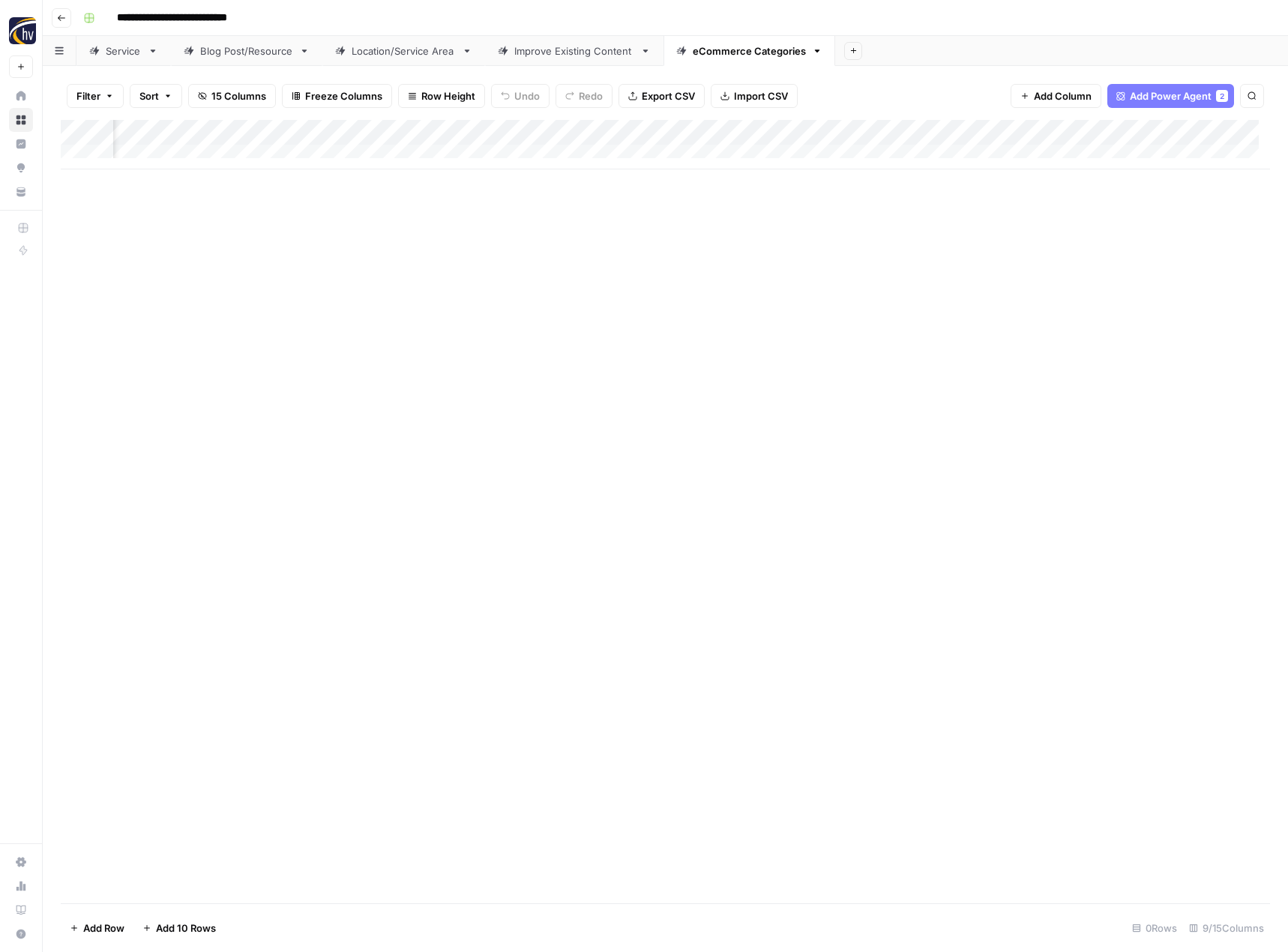
scroll to position [0, 436]
click at [1161, 133] on div "Add Column" at bounding box center [664, 145] width 1209 height 49
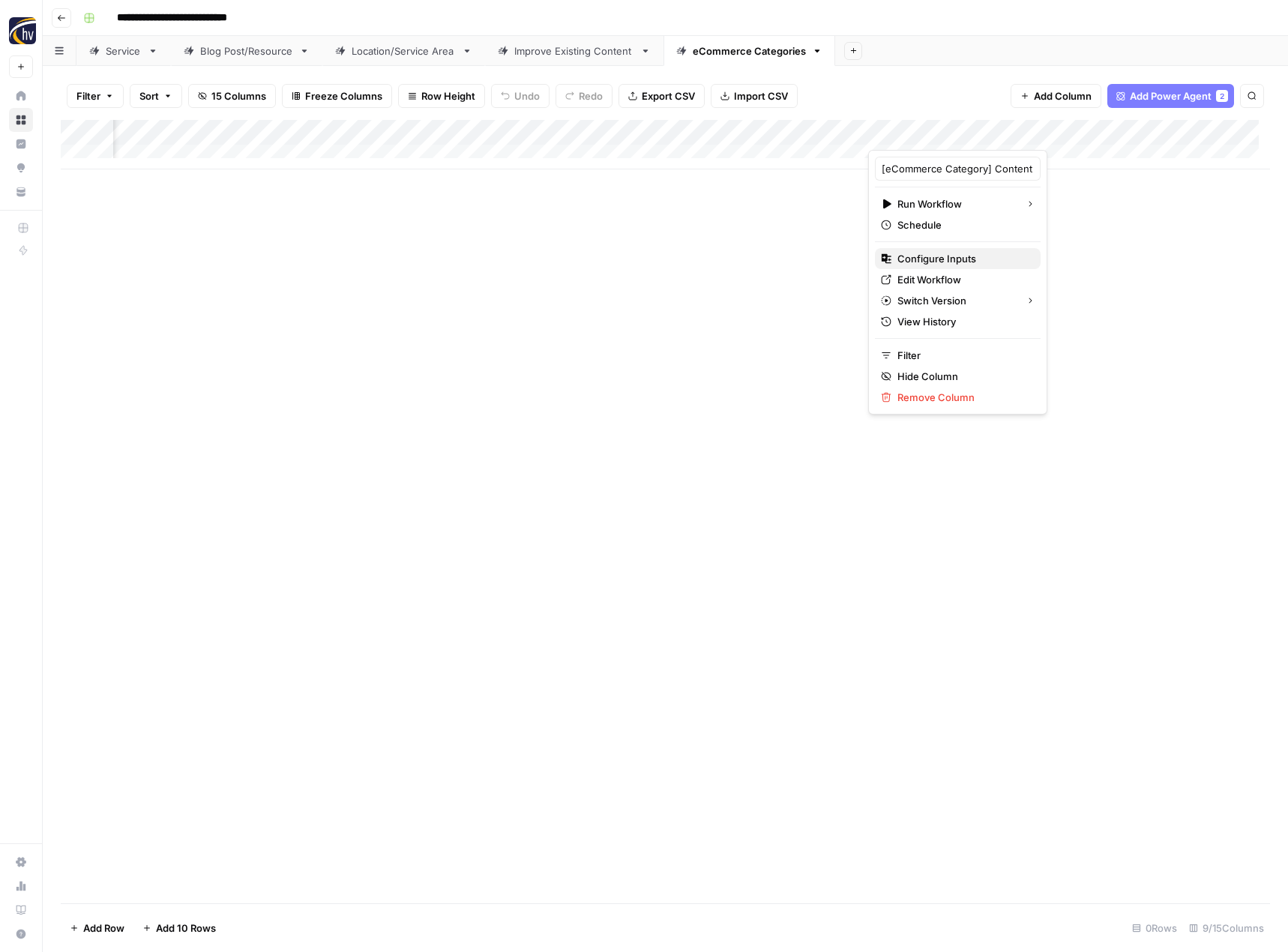
click at [955, 254] on span "Configure Inputs" at bounding box center [963, 258] width 132 height 15
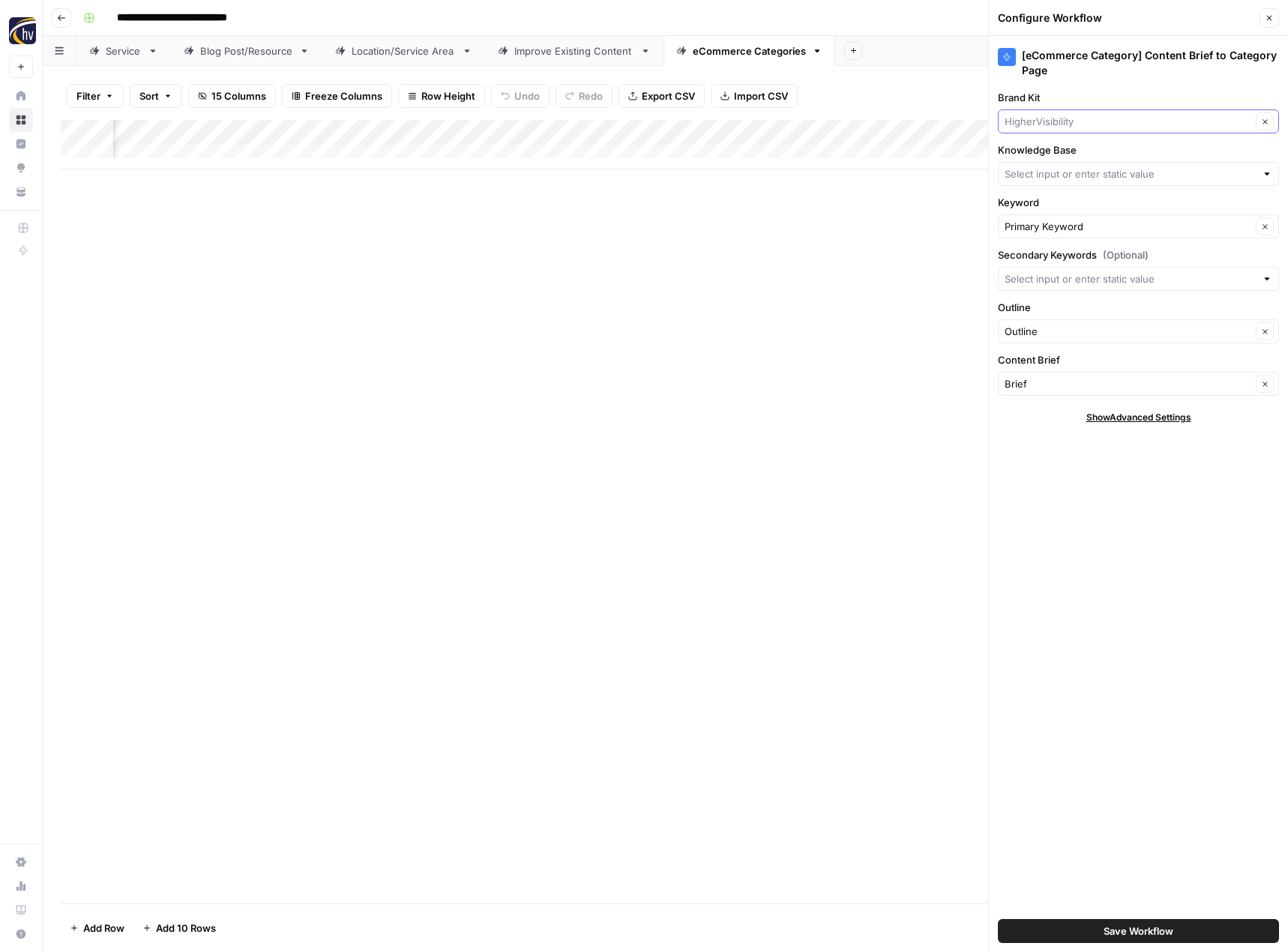
click at [1068, 121] on input "Brand Kit" at bounding box center [1127, 121] width 247 height 15
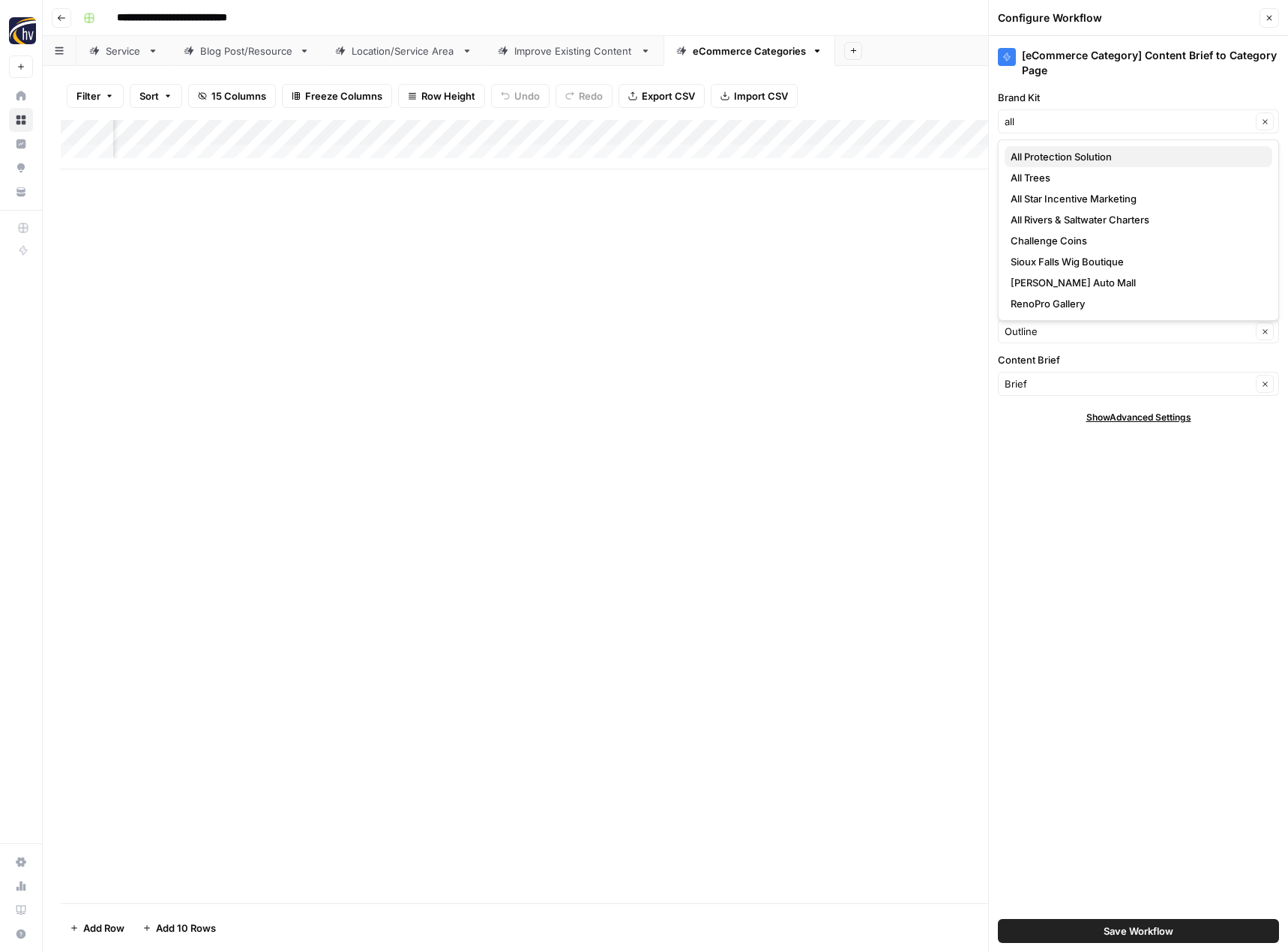
click at [1068, 154] on span "All Protection Solution" at bounding box center [1135, 156] width 250 height 15
type input "All Protection Solution"
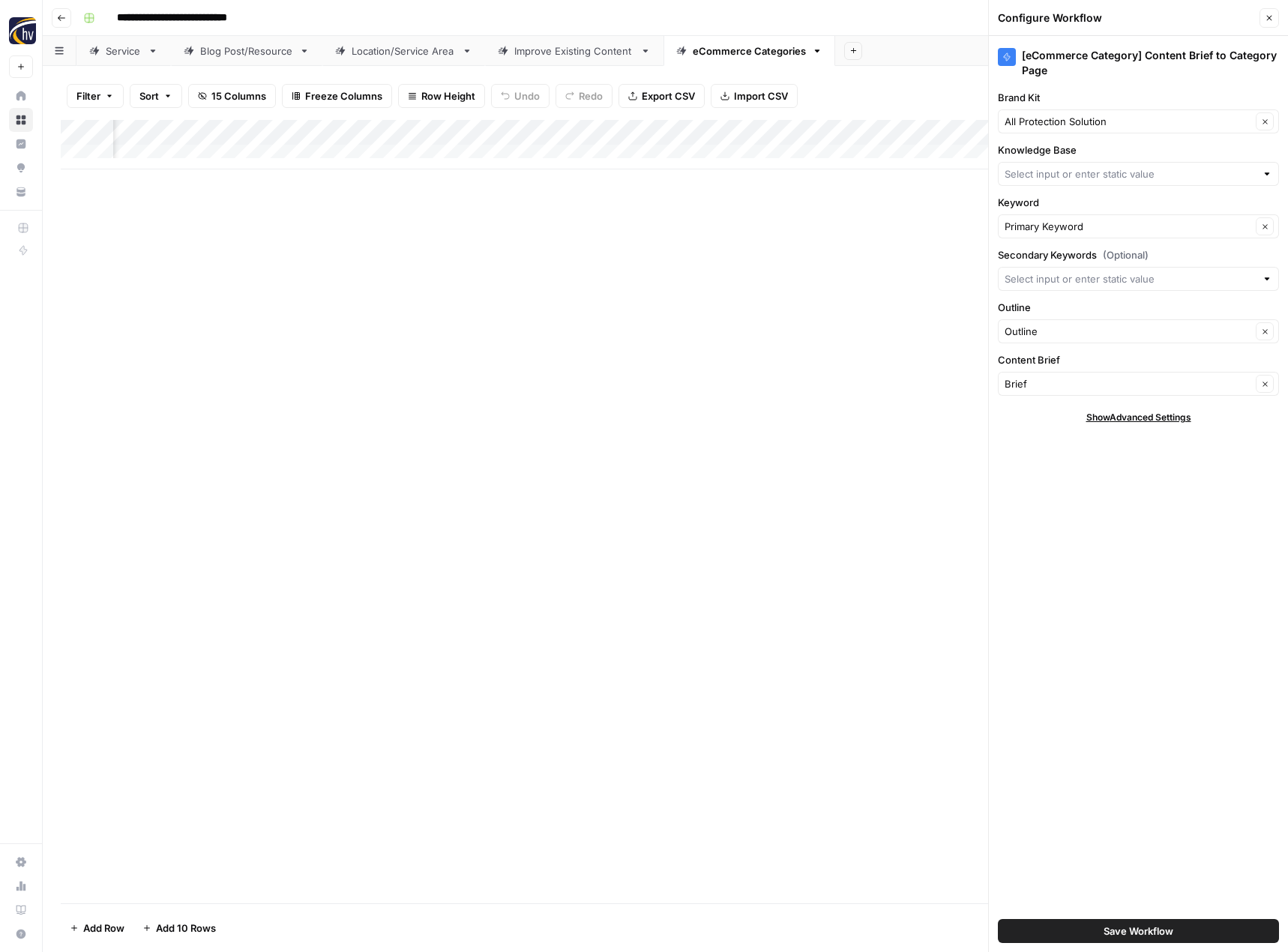
click at [1046, 165] on div at bounding box center [1138, 173] width 281 height 24
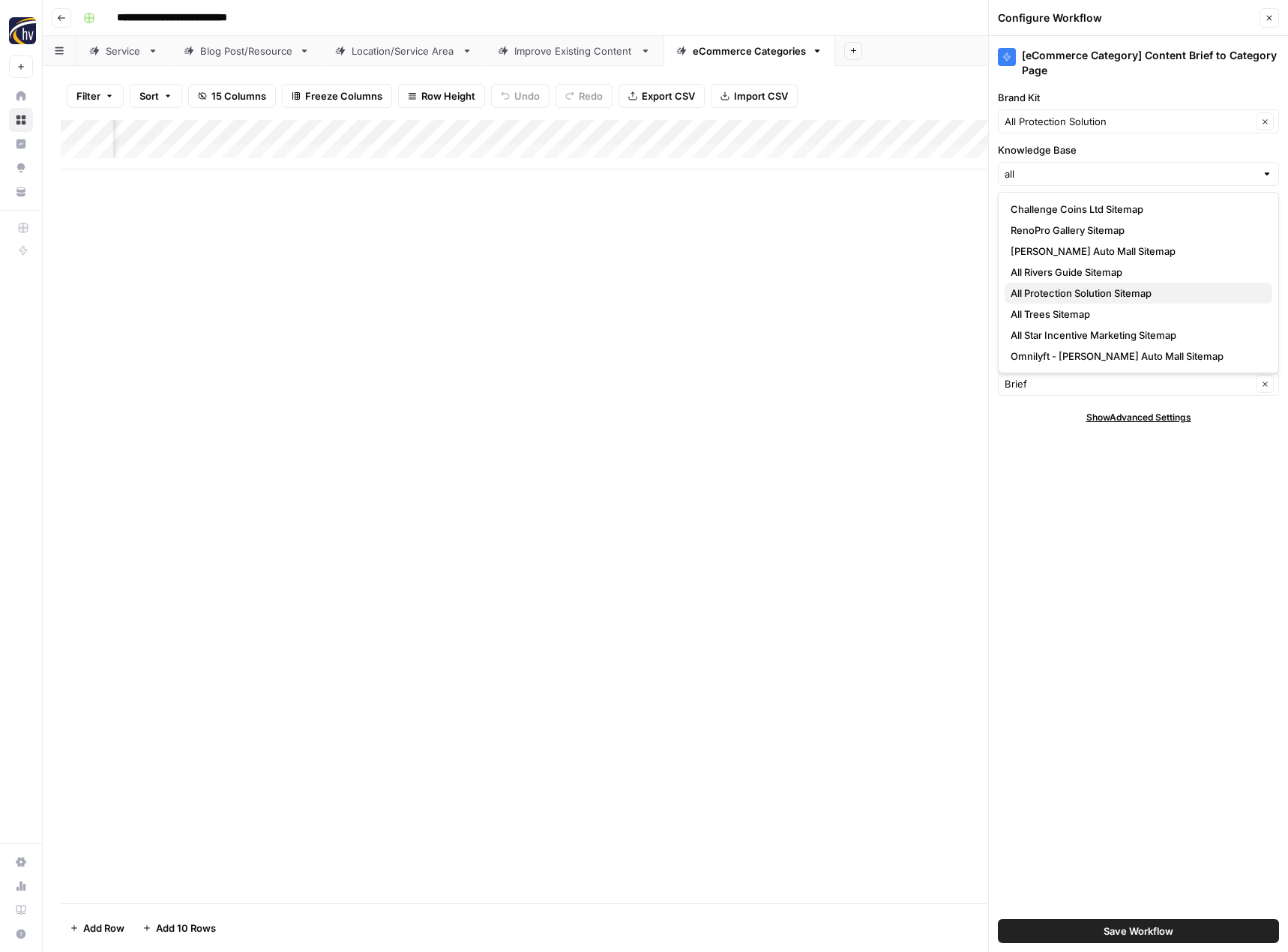
click at [1073, 296] on span "All Protection Solution Sitemap" at bounding box center [1135, 292] width 250 height 15
type input "All Protection Solution Sitemap"
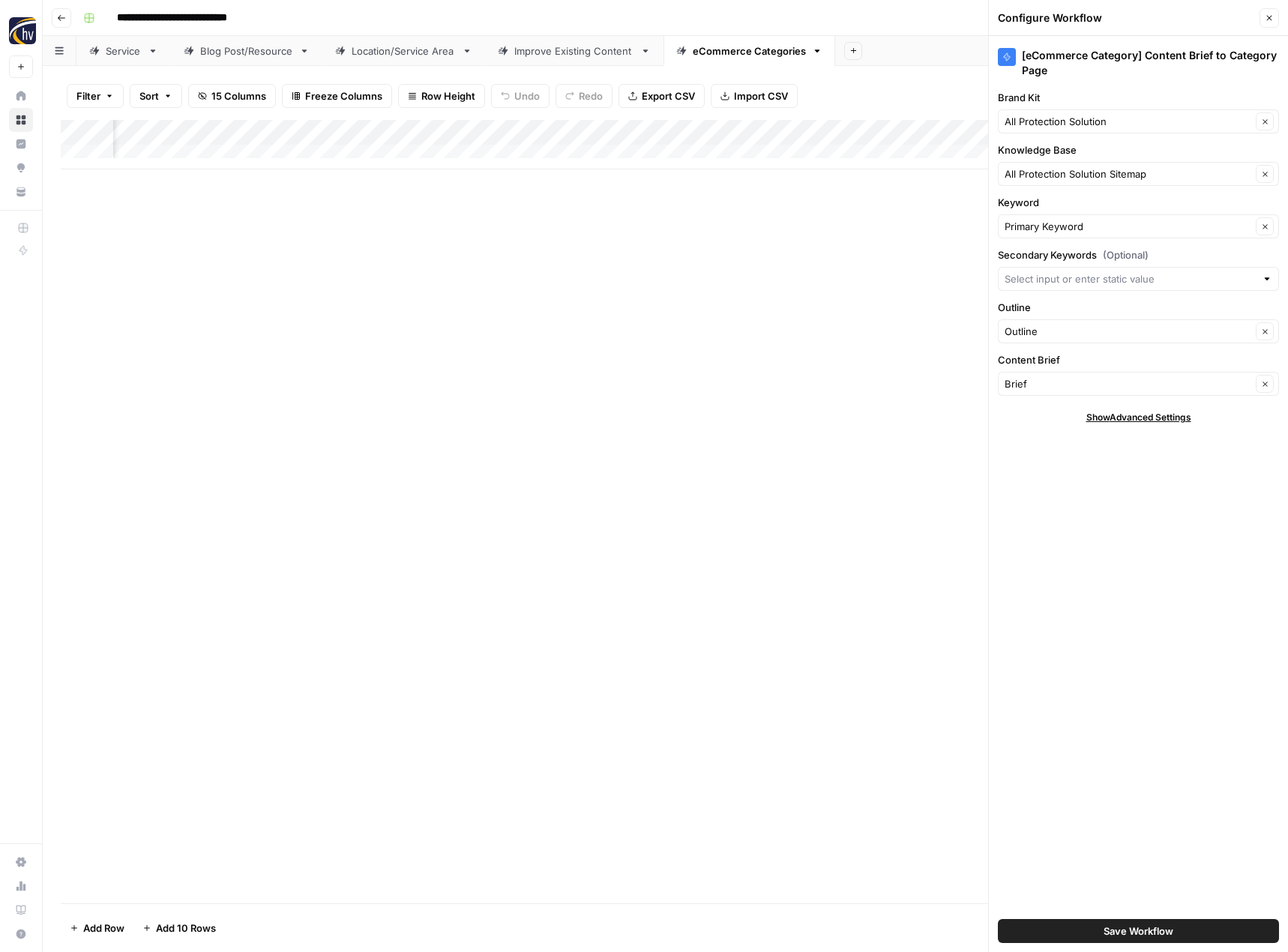
click at [1141, 933] on span "Save Workflow" at bounding box center [1138, 930] width 70 height 15
